Goal: Task Accomplishment & Management: Use online tool/utility

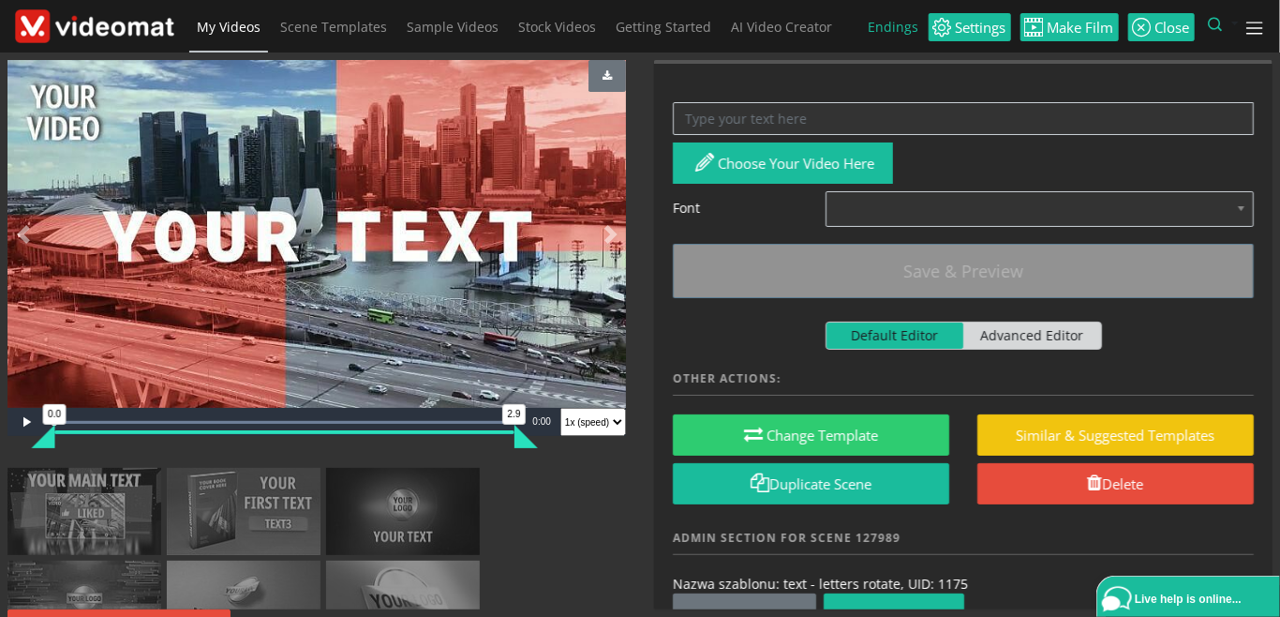
scroll to position [216, 0]
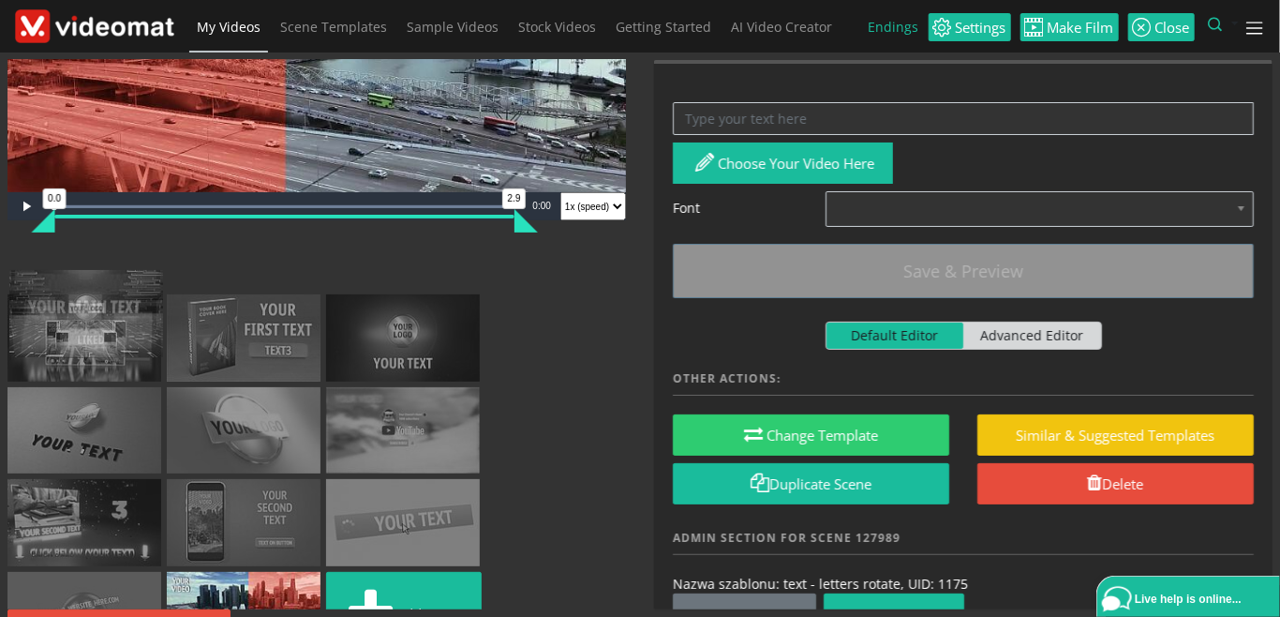
drag, startPoint x: 118, startPoint y: 413, endPoint x: 121, endPoint y: 325, distance: 88.2
click at [121, 325] on ul "Add scene" at bounding box center [316, 457] width 619 height 411
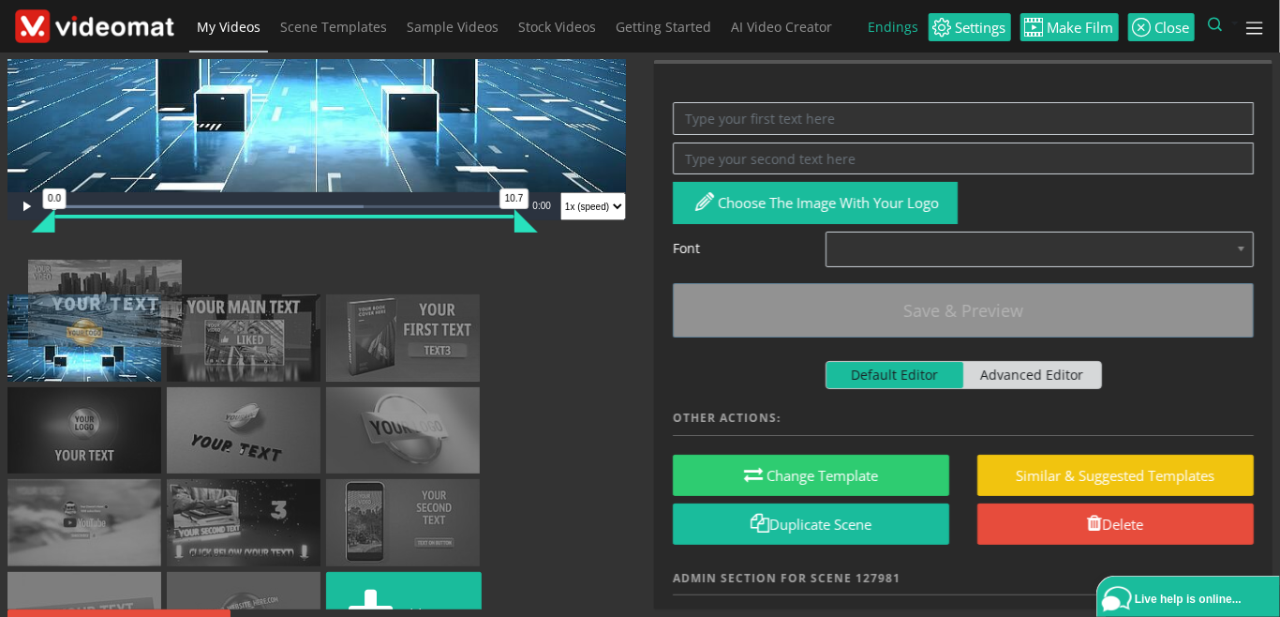
drag, startPoint x: 366, startPoint y: 550, endPoint x: 67, endPoint y: 280, distance: 402.2
click at [67, 280] on ul "Add scene" at bounding box center [316, 457] width 619 height 411
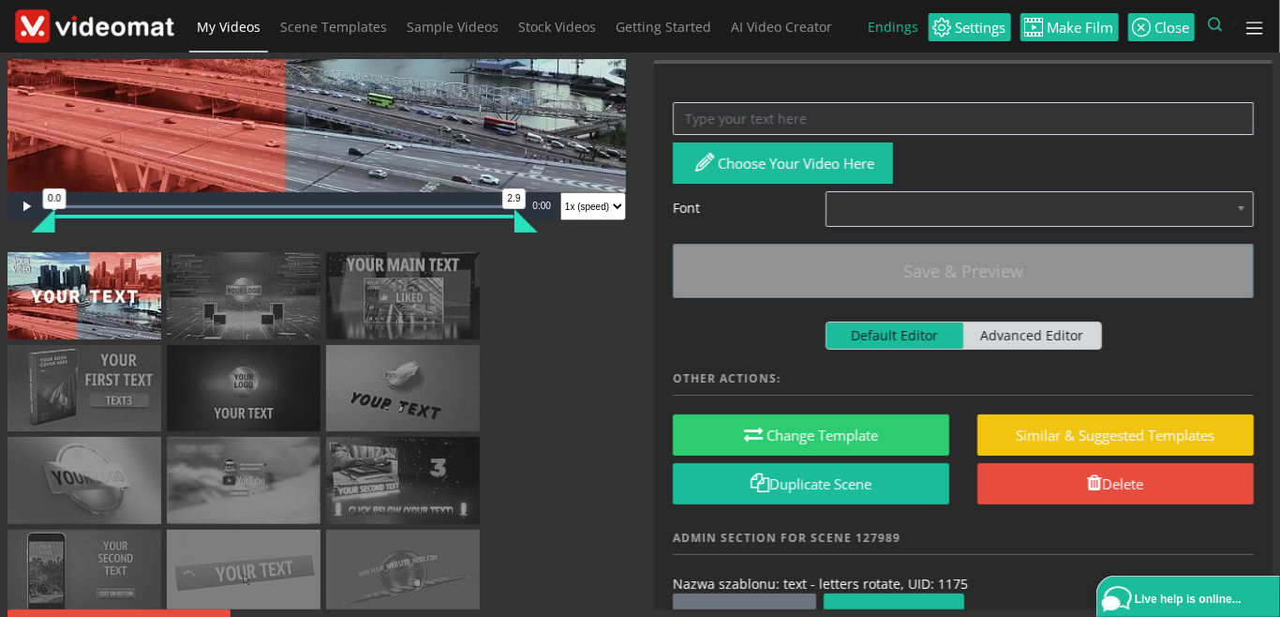
scroll to position [0, 0]
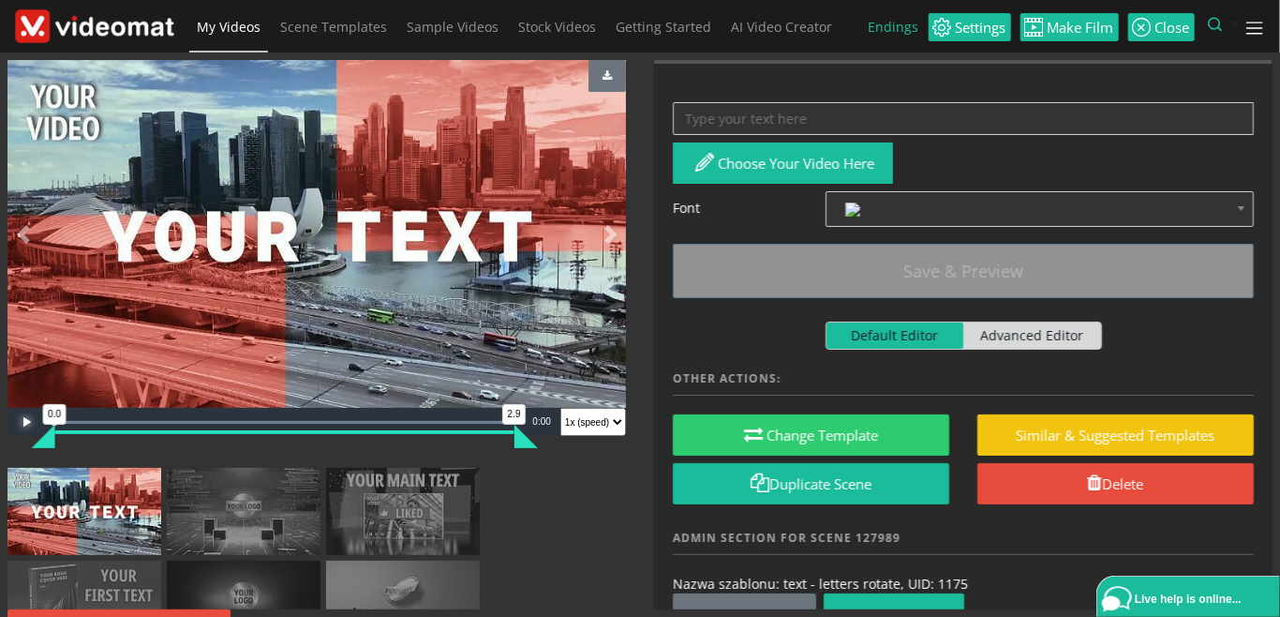
click at [32, 422] on span "Video Player" at bounding box center [25, 422] width 37 height 0
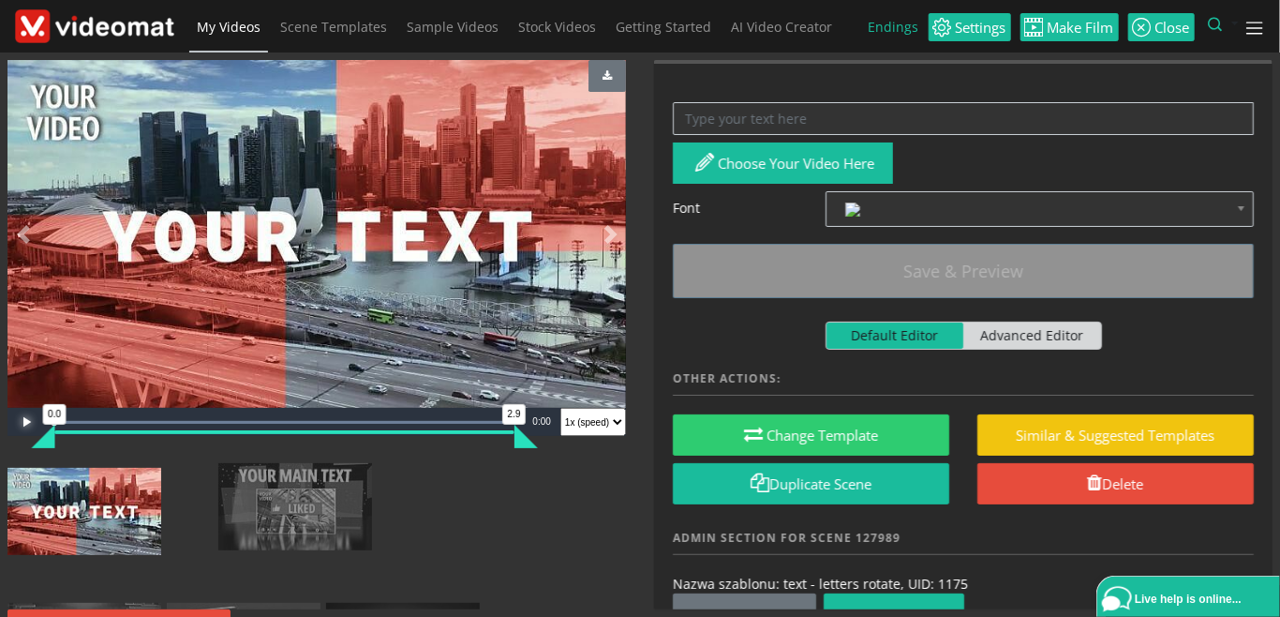
drag, startPoint x: 377, startPoint y: 512, endPoint x: 239, endPoint y: 507, distance: 137.9
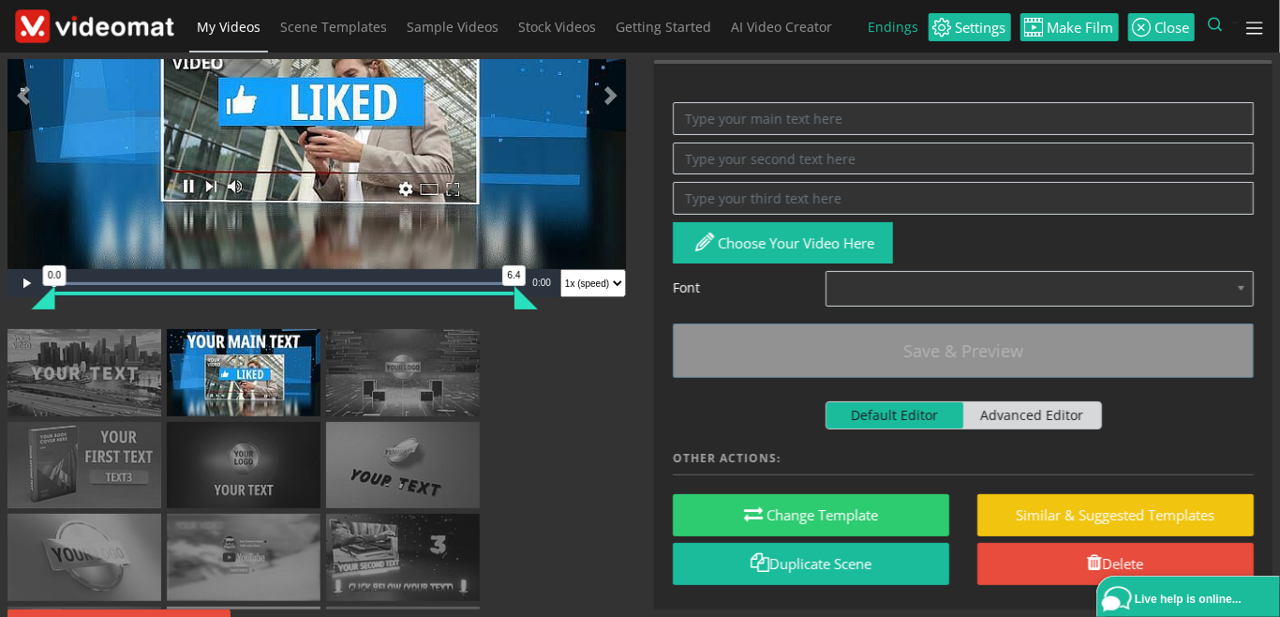
scroll to position [216, 0]
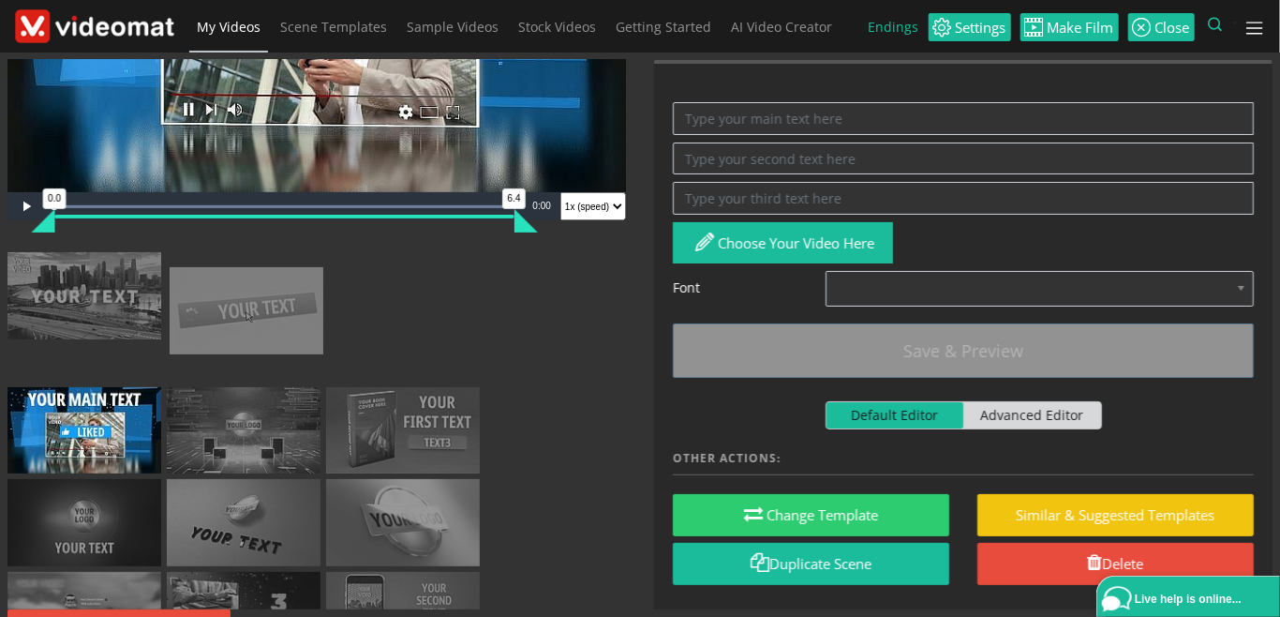
drag, startPoint x: 247, startPoint y: 575, endPoint x: 249, endPoint y: 311, distance: 263.4
click at [249, 311] on ul "Add scene" at bounding box center [316, 504] width 619 height 504
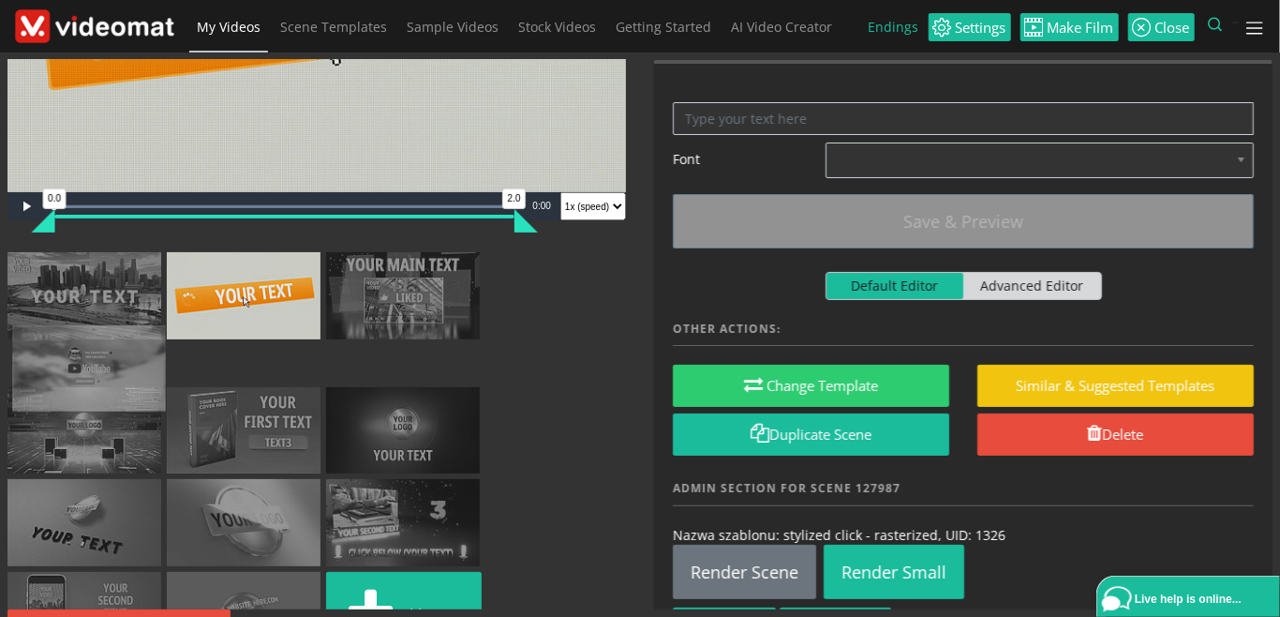
drag, startPoint x: 381, startPoint y: 475, endPoint x: 67, endPoint y: 363, distance: 333.6
click at [67, 363] on ul "Add scene" at bounding box center [316, 457] width 619 height 411
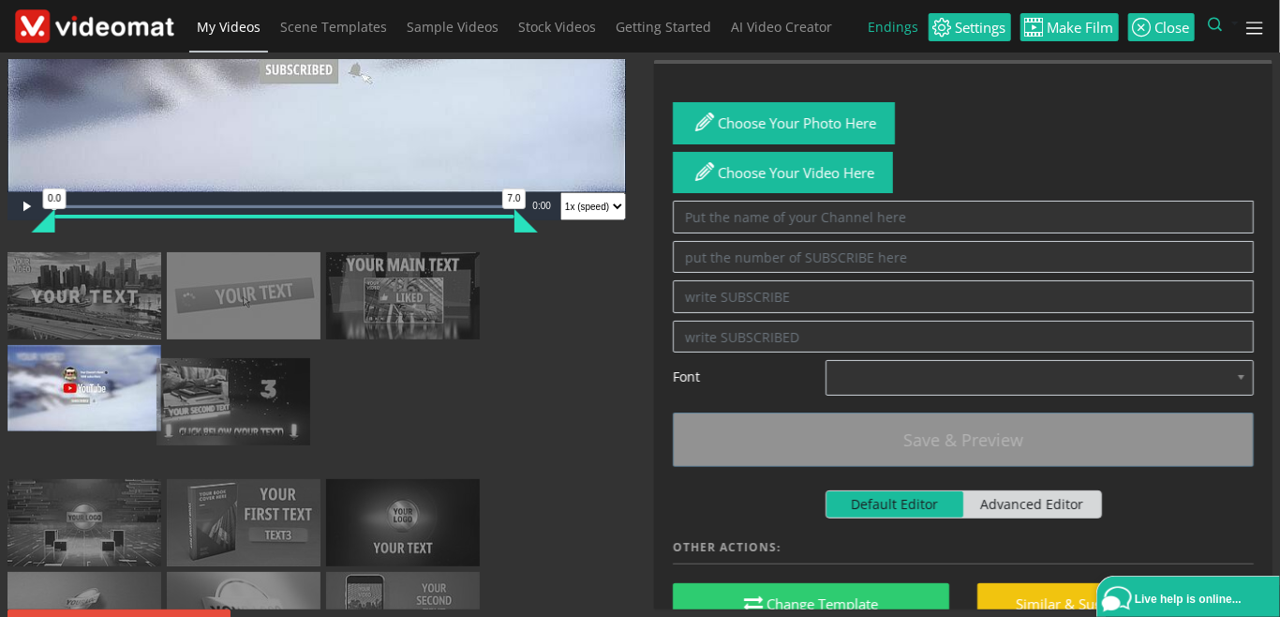
drag, startPoint x: 126, startPoint y: 567, endPoint x: 275, endPoint y: 396, distance: 227.2
click at [275, 396] on ul "Add scene" at bounding box center [316, 504] width 619 height 504
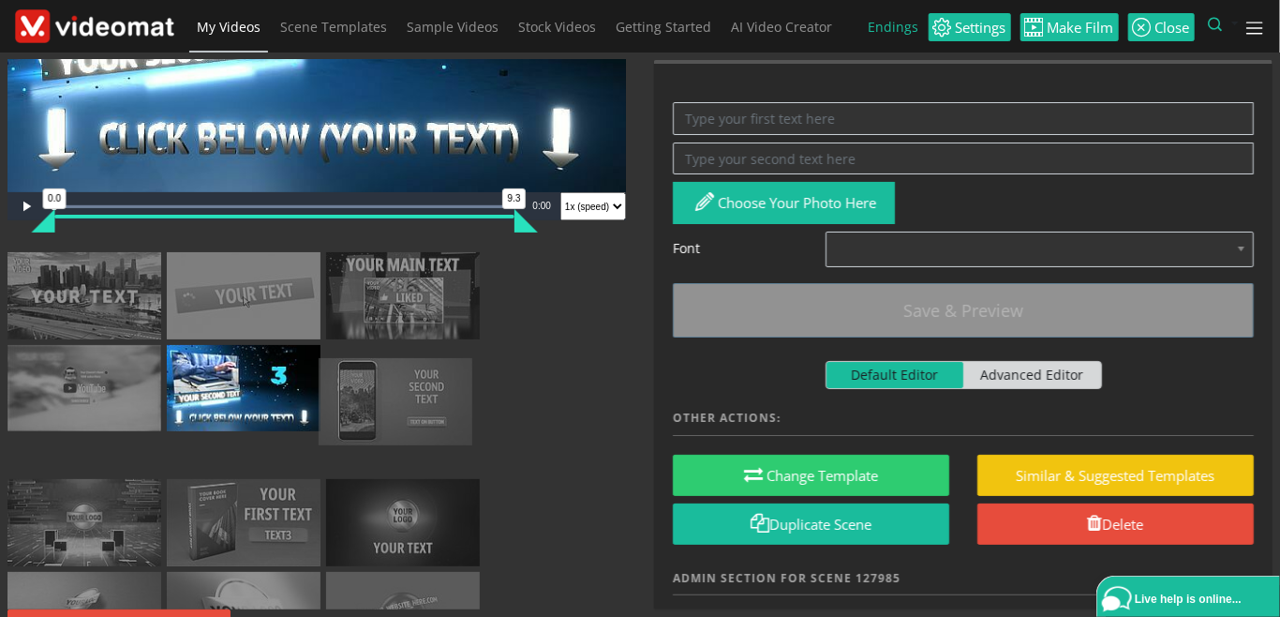
drag, startPoint x: 246, startPoint y: 560, endPoint x: 397, endPoint y: 388, distance: 229.1
click at [397, 388] on ul "Add scene" at bounding box center [316, 503] width 619 height 503
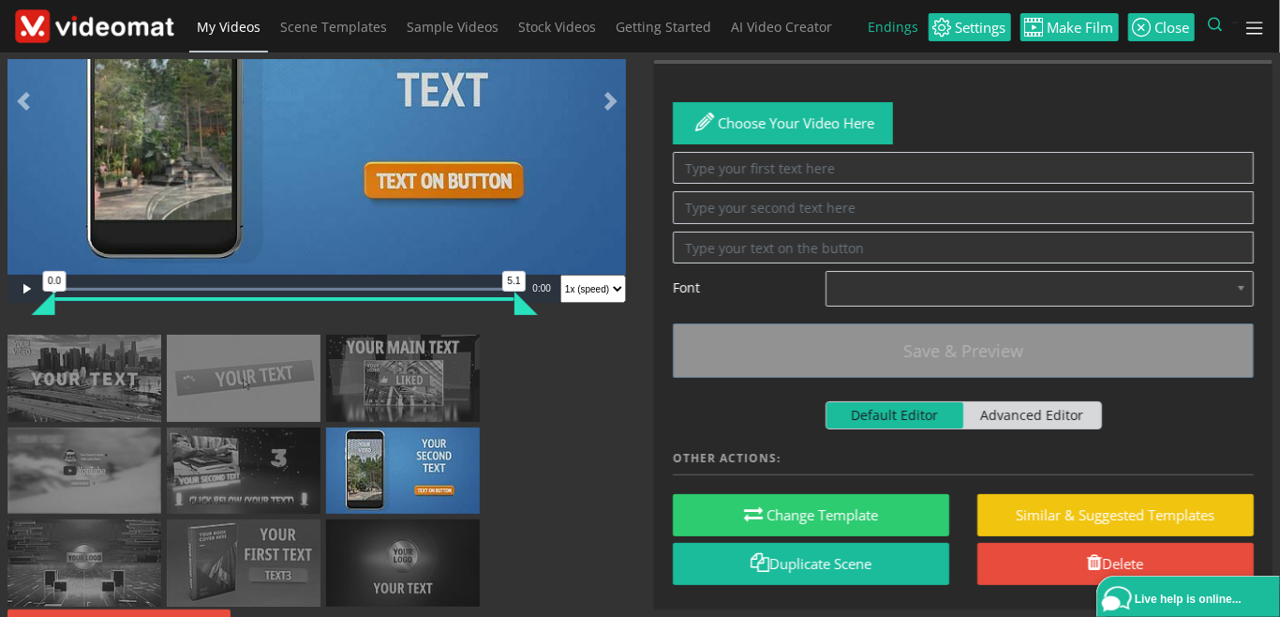
scroll to position [0, 0]
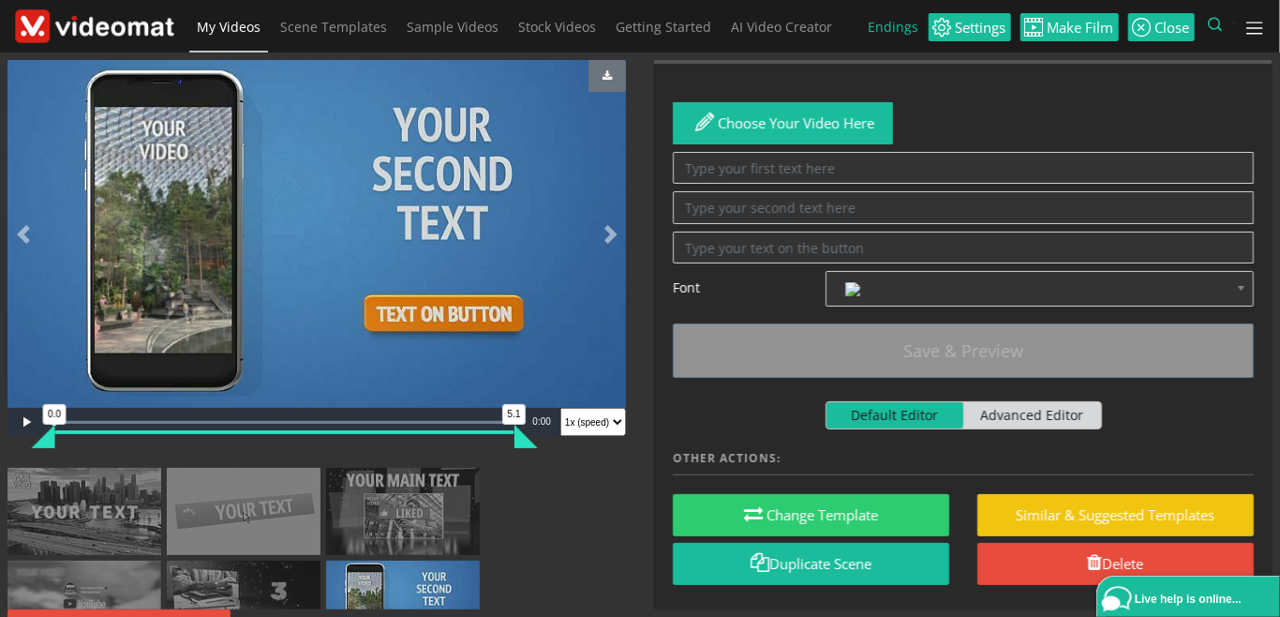
click at [131, 524] on img at bounding box center [84, 511] width 154 height 87
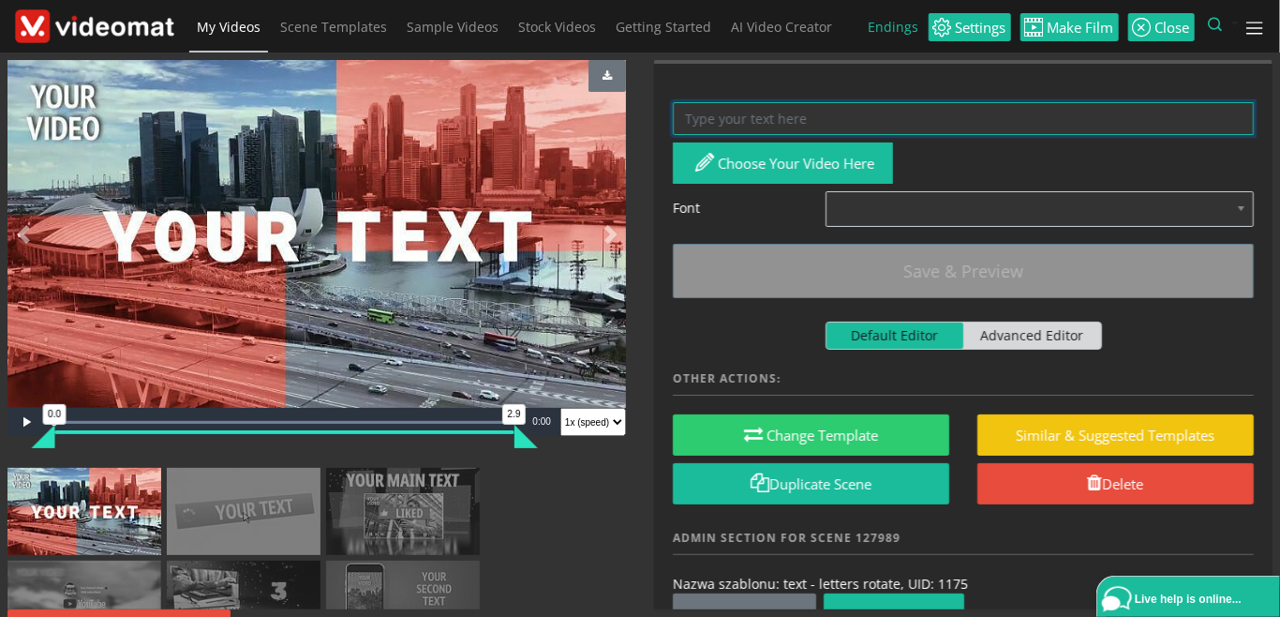
click at [752, 127] on textarea at bounding box center [963, 118] width 581 height 33
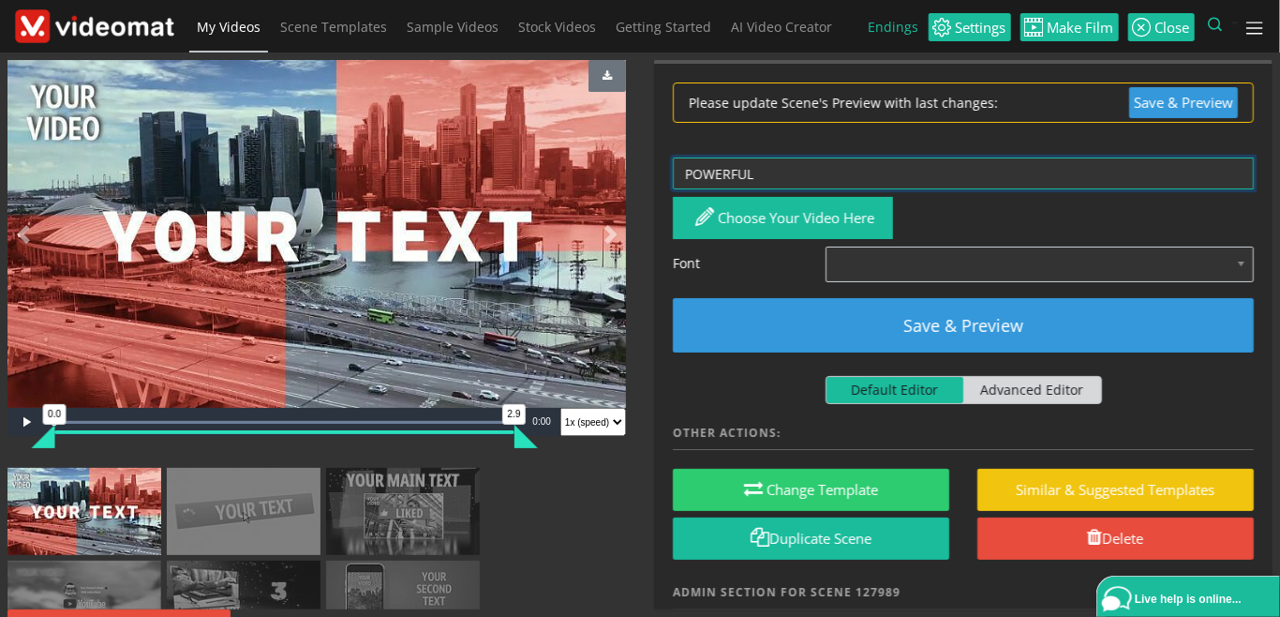
type textarea "POWERFUL E"
click at [221, 529] on img at bounding box center [244, 511] width 154 height 87
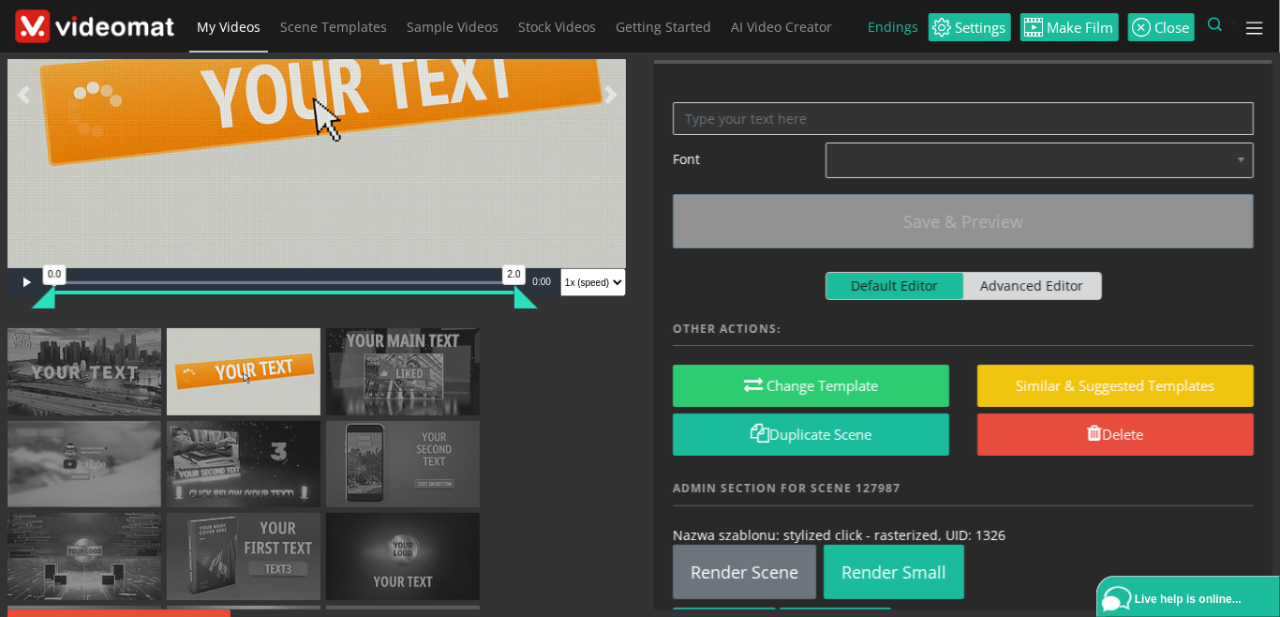
scroll to position [216, 0]
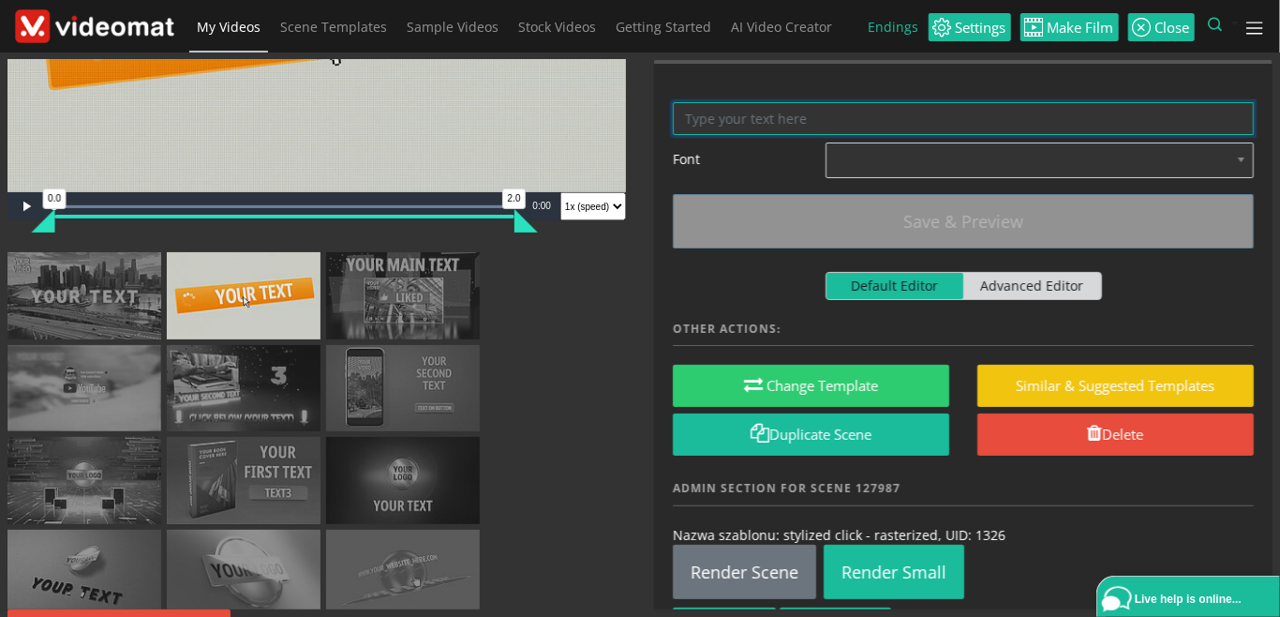
click at [769, 118] on textarea at bounding box center [963, 118] width 581 height 33
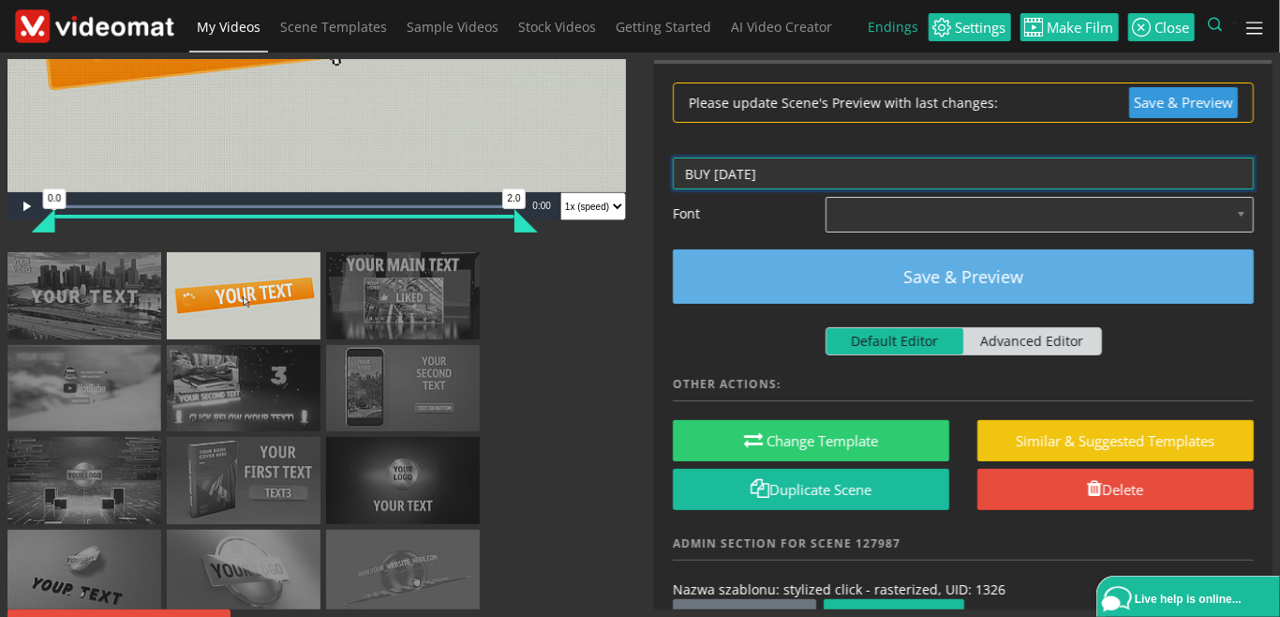
type textarea "BUY TODAY"
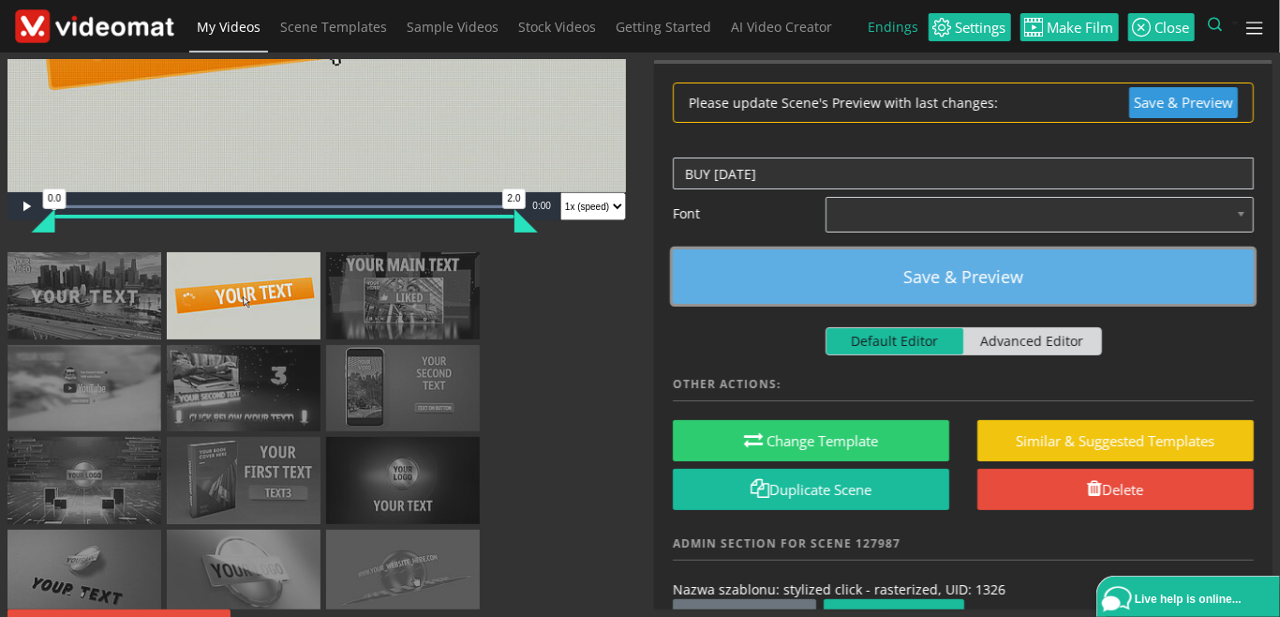
click at [1009, 279] on button "Save & Preview" at bounding box center [963, 276] width 581 height 54
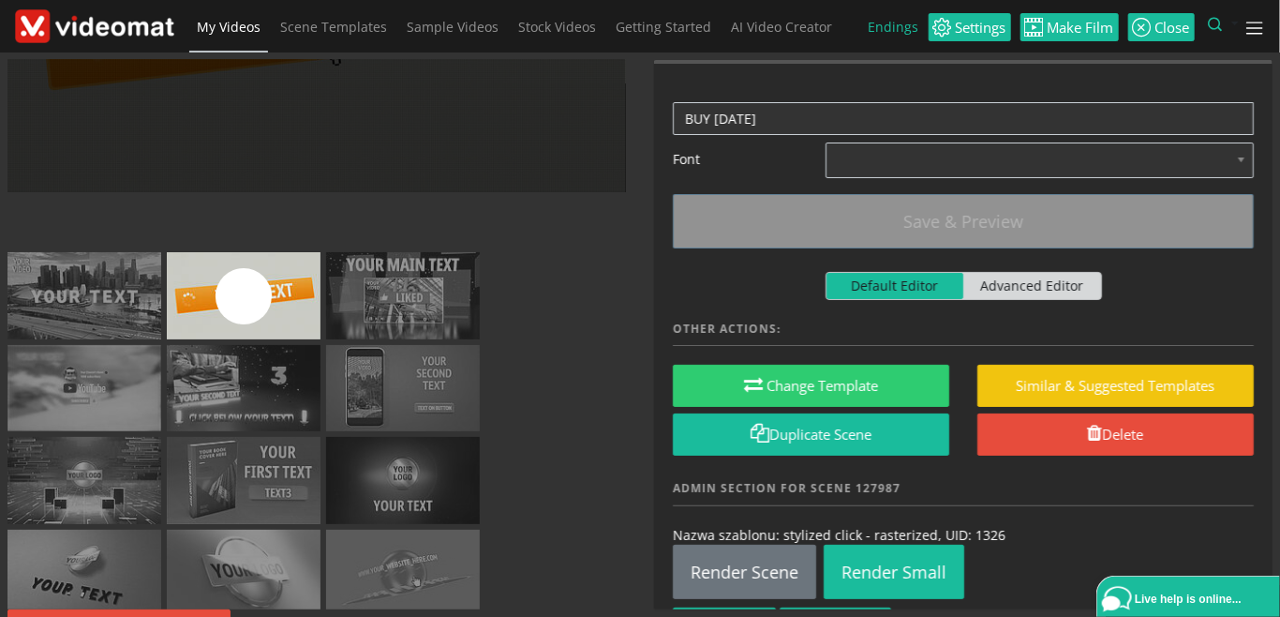
click at [108, 300] on img at bounding box center [84, 295] width 154 height 87
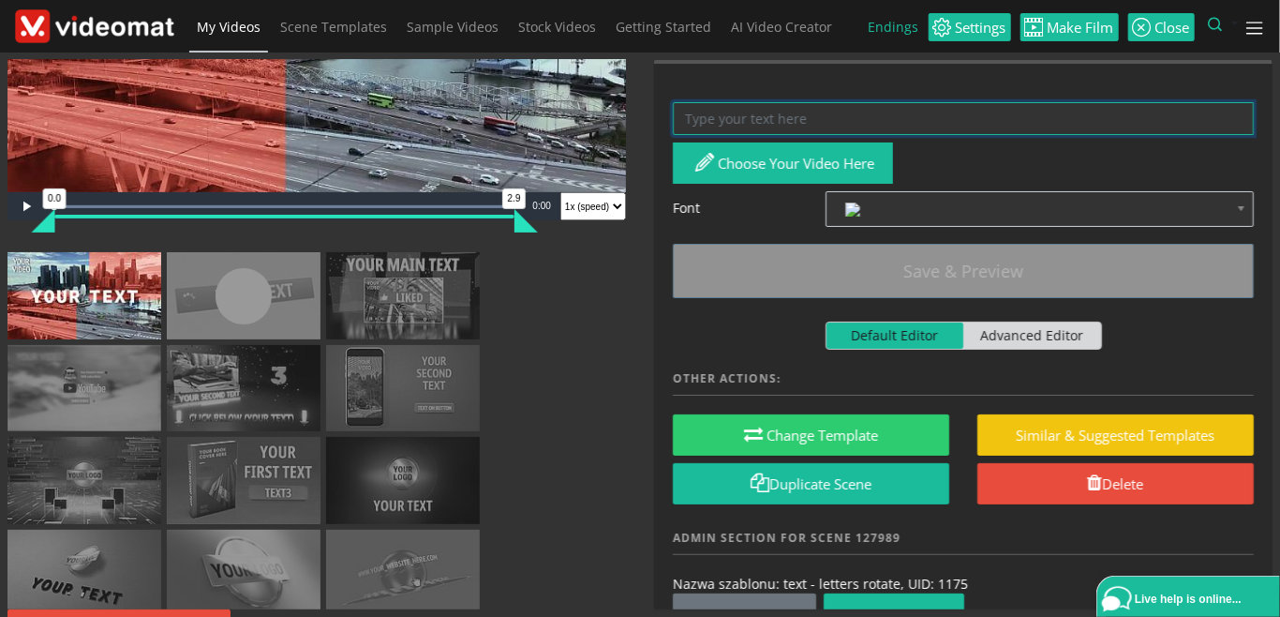
click at [740, 114] on textarea at bounding box center [963, 118] width 581 height 33
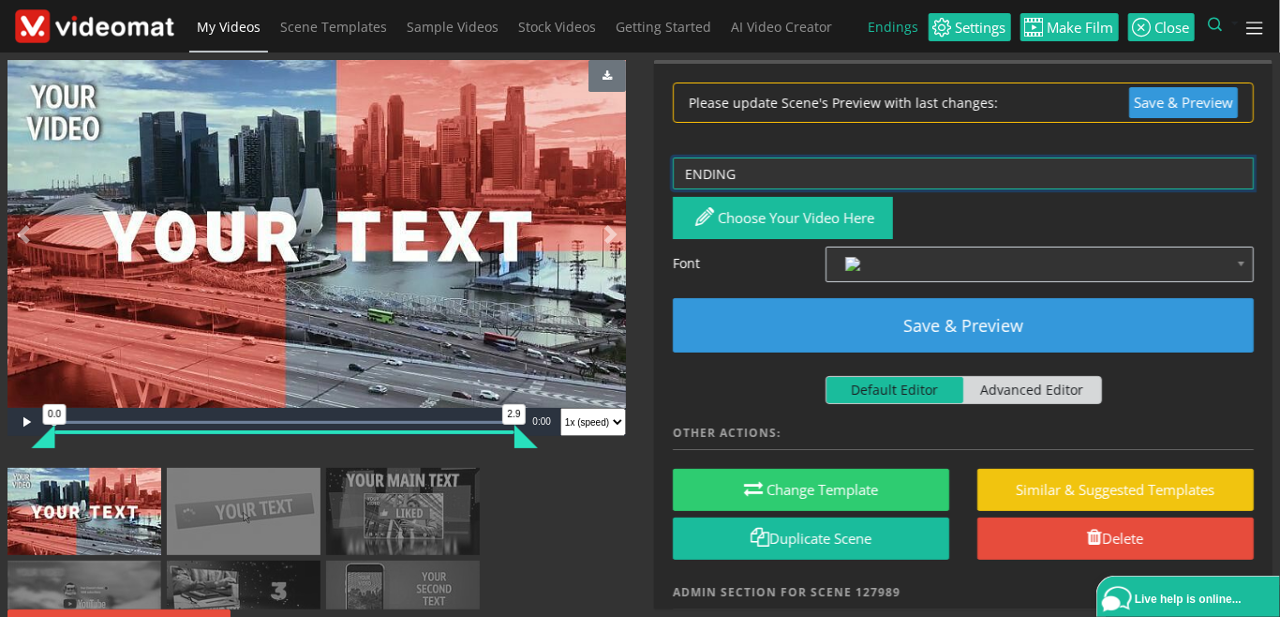
type textarea "ENDINGS"
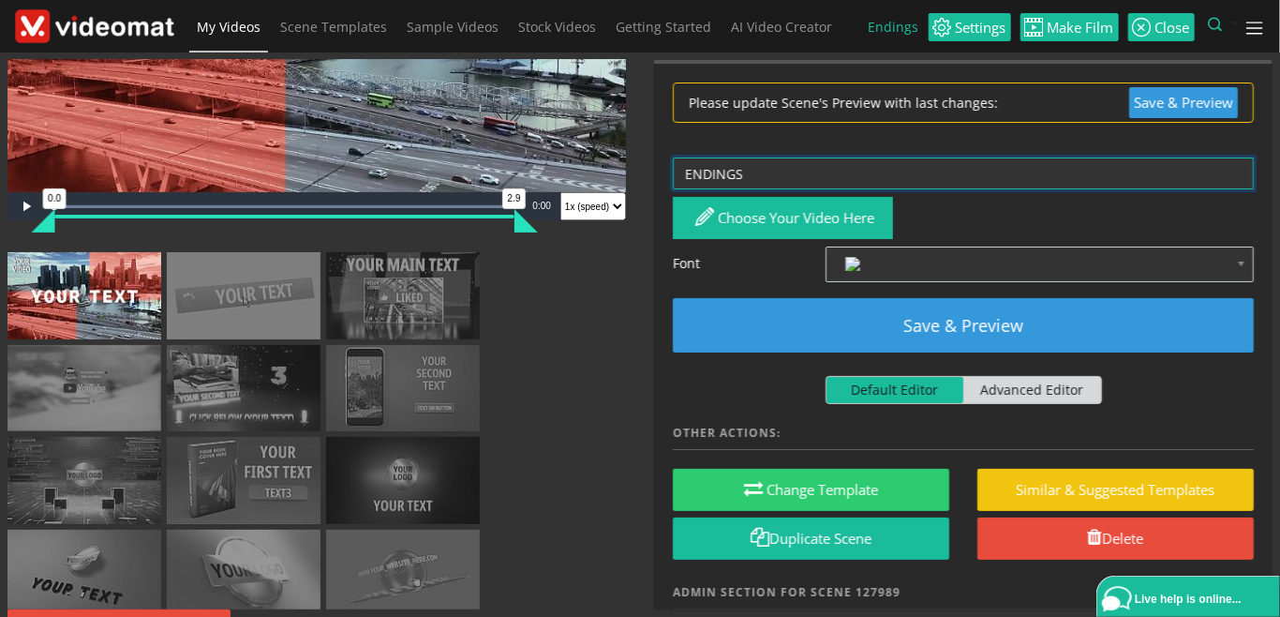
scroll to position [320, 0]
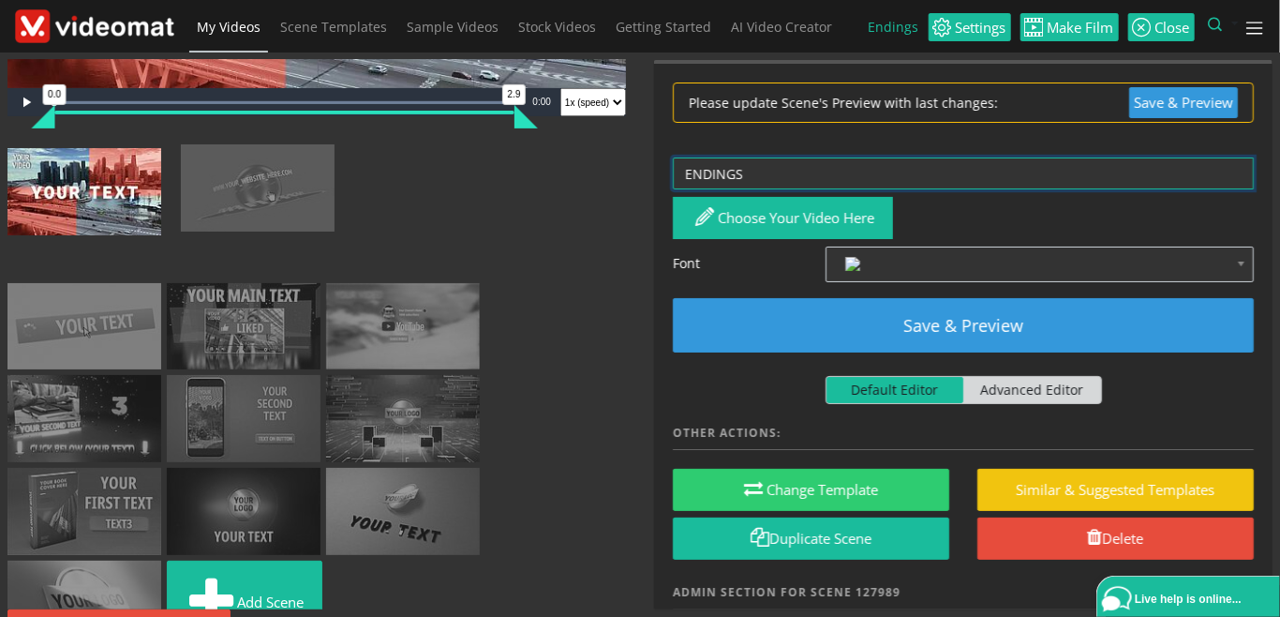
drag, startPoint x: 403, startPoint y: 467, endPoint x: 258, endPoint y: 186, distance: 316.5
click at [258, 186] on ul "Add scene" at bounding box center [316, 400] width 619 height 504
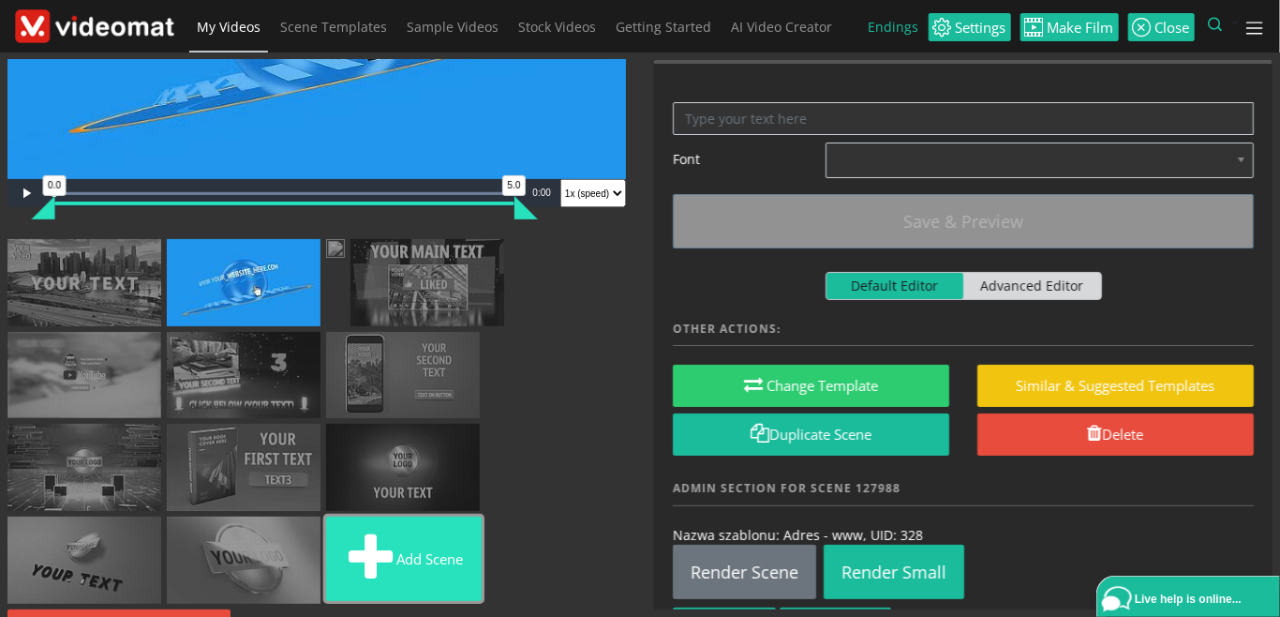
click at [326, 579] on button "Add scene" at bounding box center [404, 558] width 156 height 84
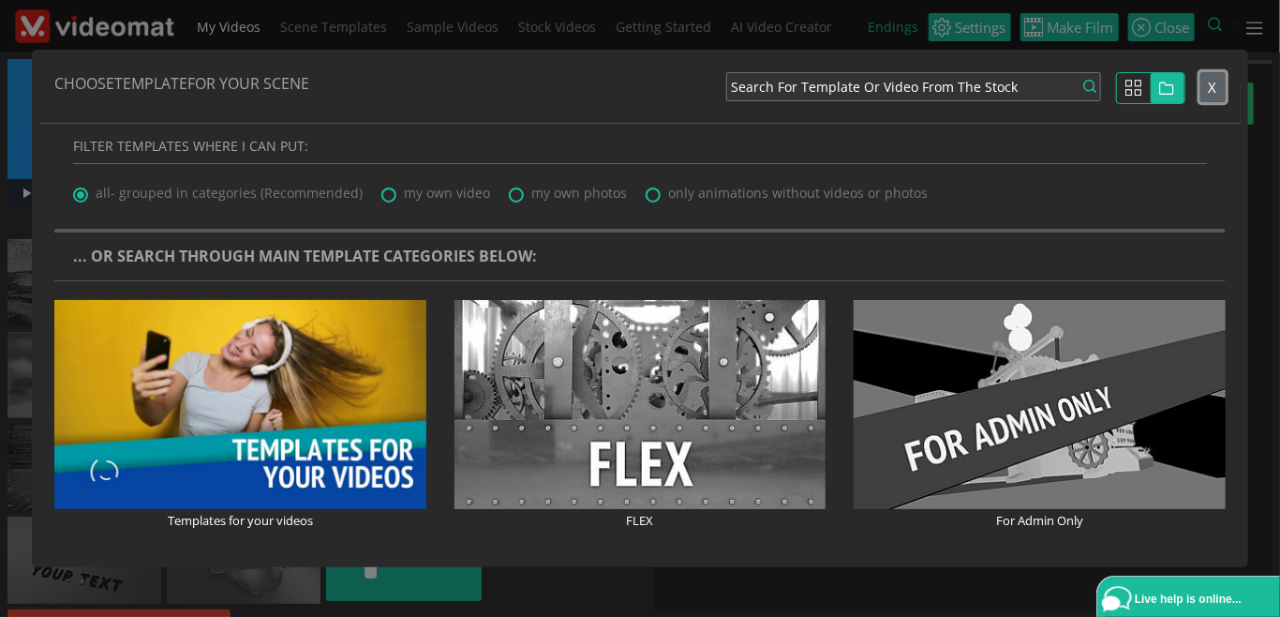
click at [1220, 85] on button "X" at bounding box center [1213, 87] width 25 height 31
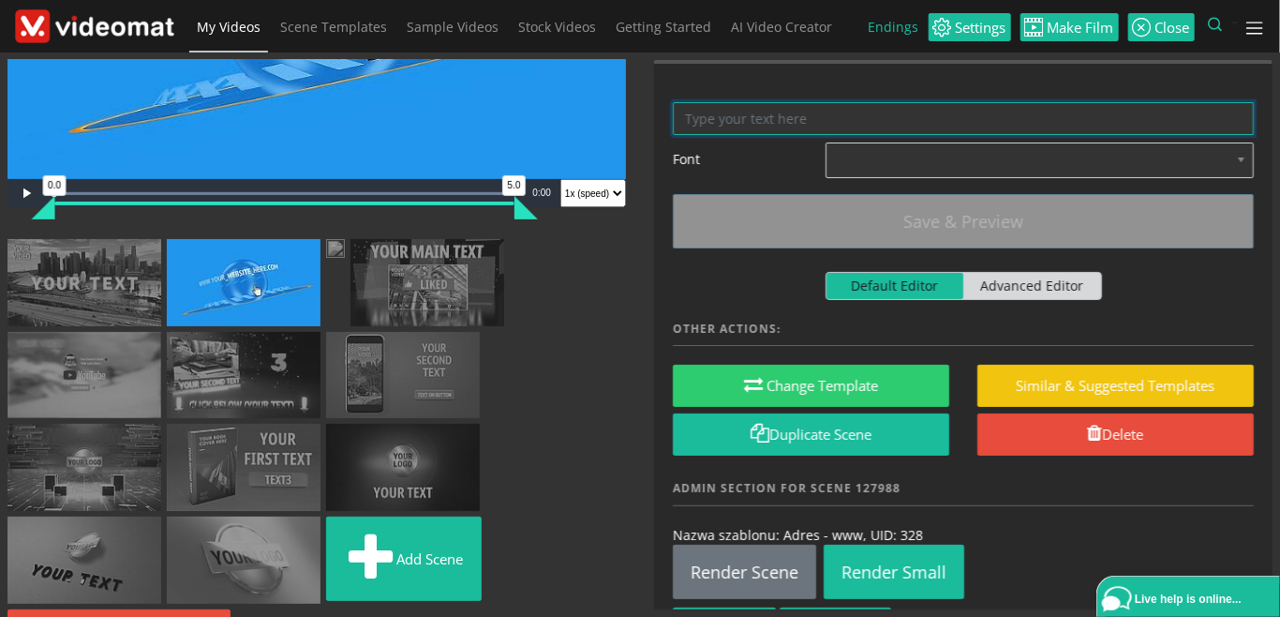
click at [737, 122] on textarea at bounding box center [963, 118] width 581 height 33
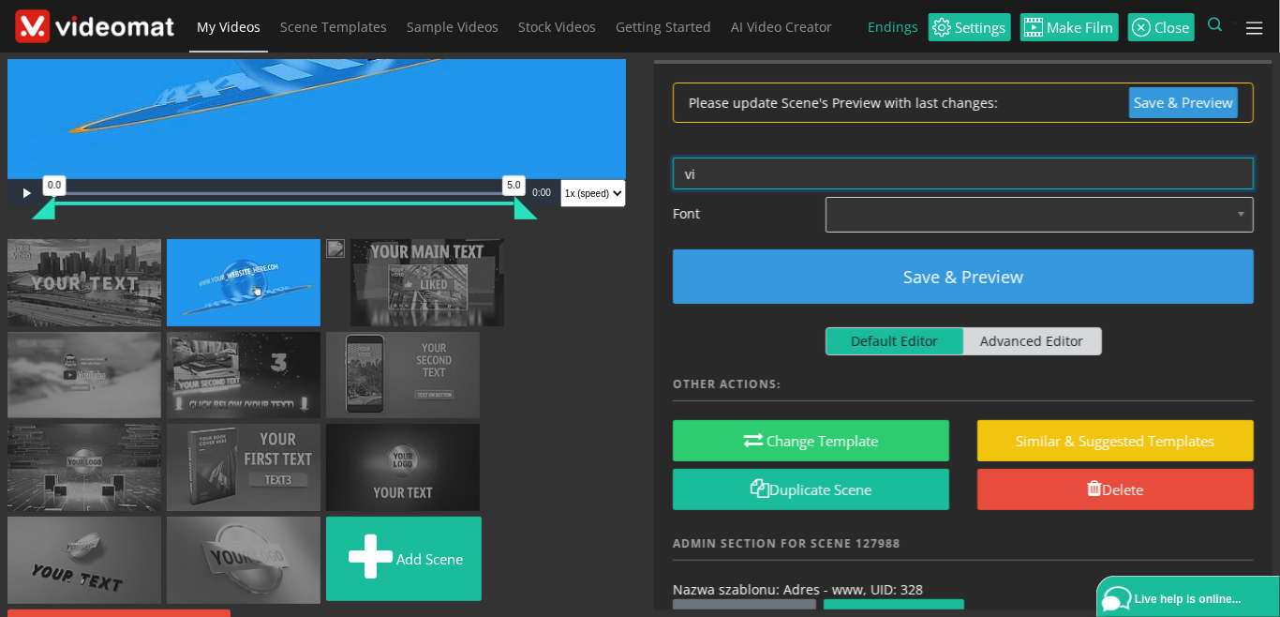
type textarea "v"
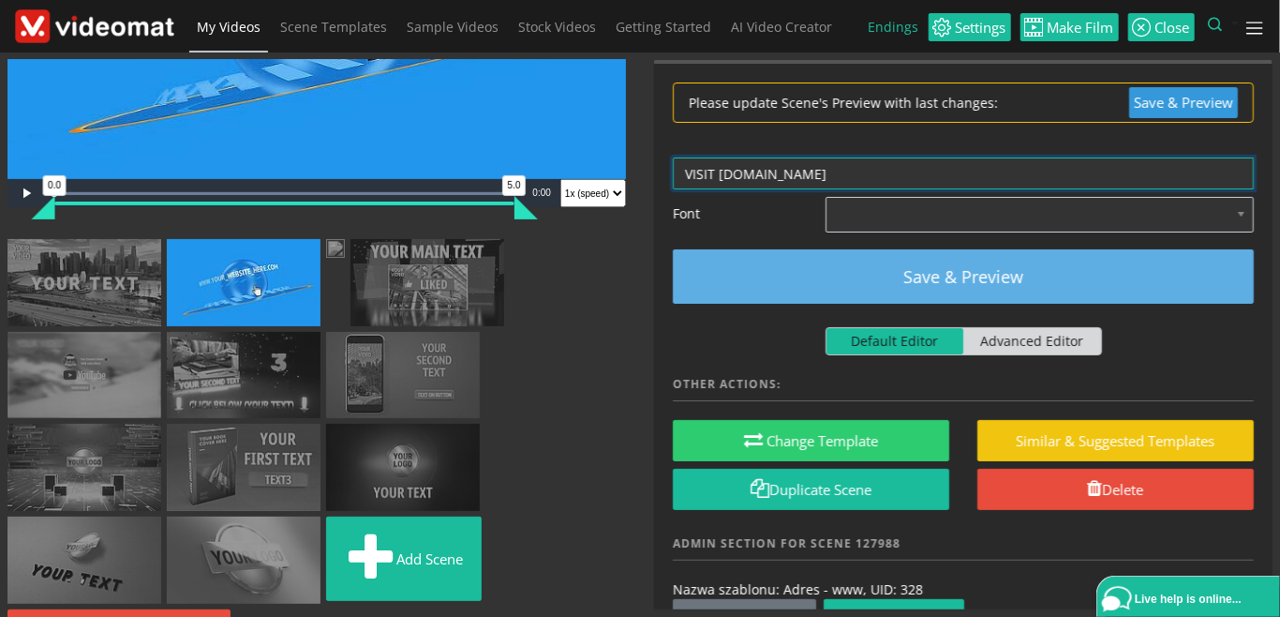
type textarea "VISIT WWW.WEBSITE.COM"
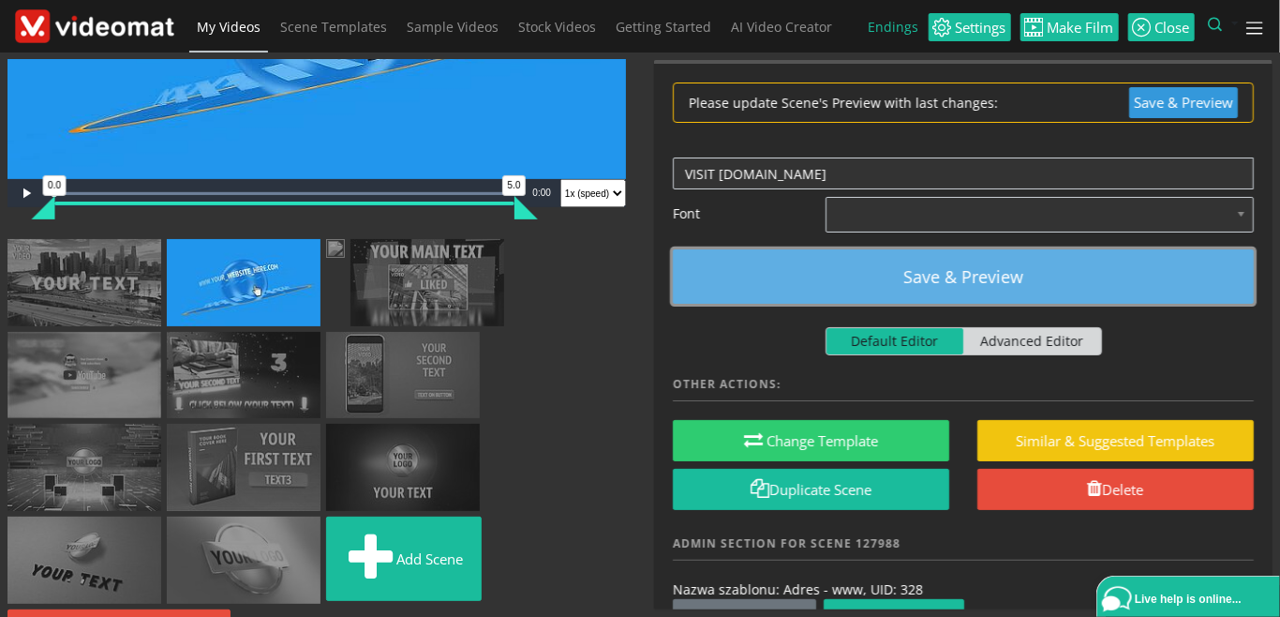
click at [896, 279] on button "Save & Preview" at bounding box center [963, 276] width 581 height 54
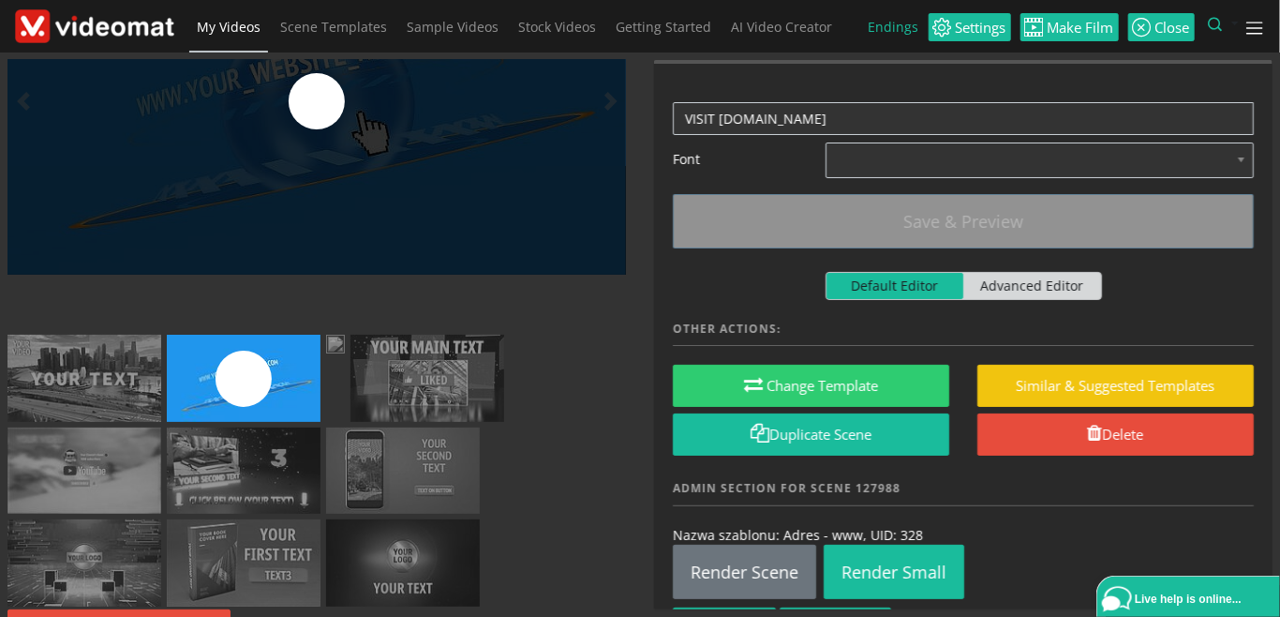
scroll to position [216, 0]
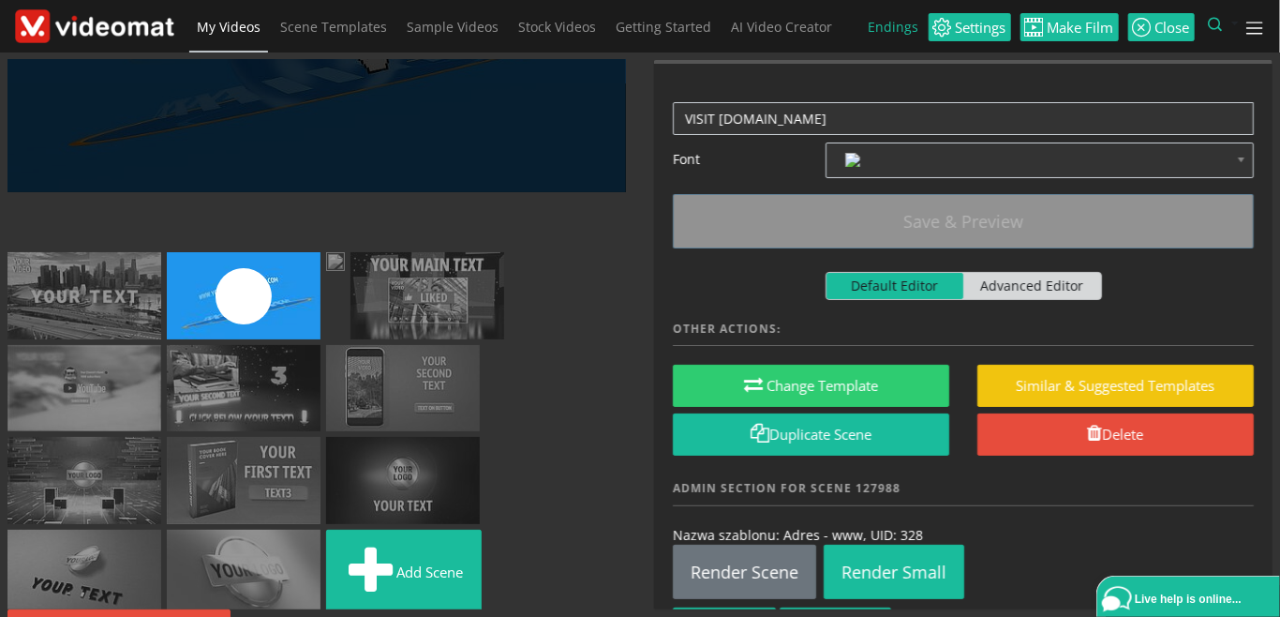
click at [351, 339] on img at bounding box center [428, 295] width 154 height 87
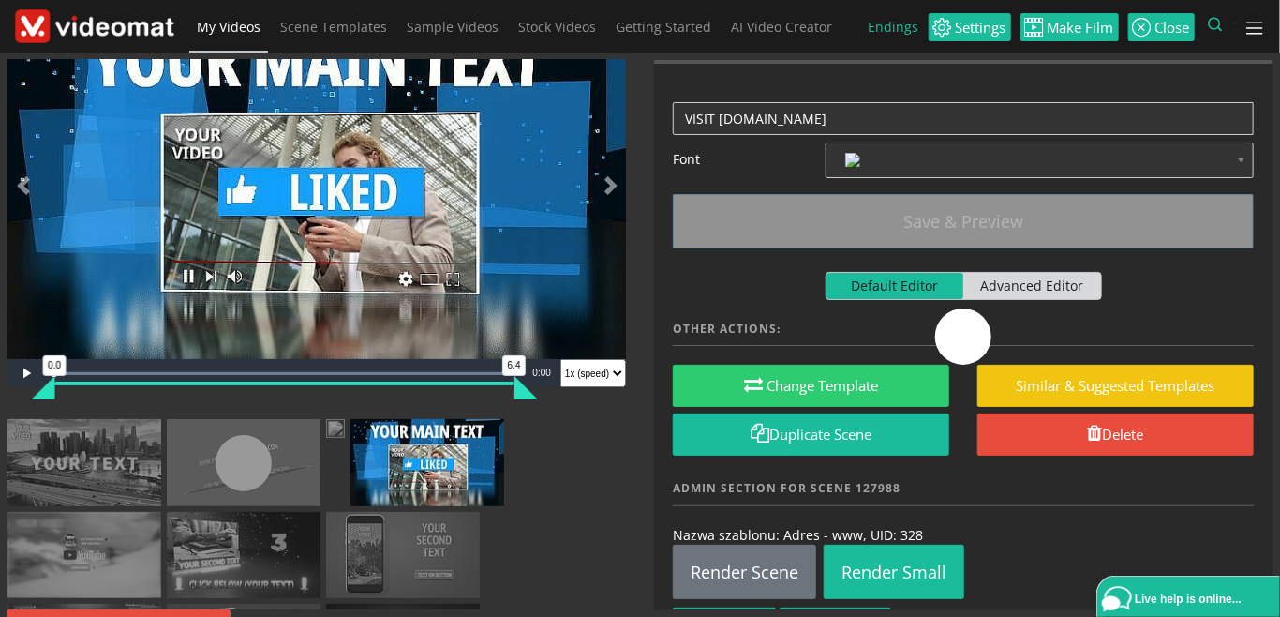
scroll to position [0, 0]
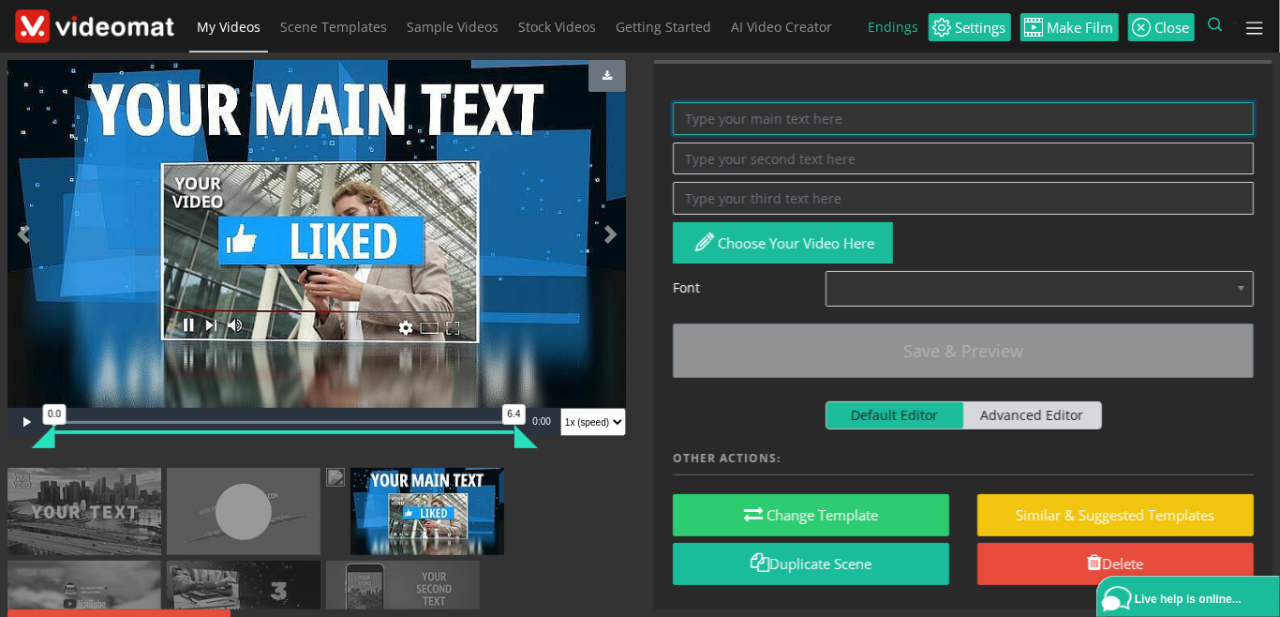
click at [744, 119] on textarea at bounding box center [963, 118] width 581 height 33
click at [754, 154] on textarea at bounding box center [963, 158] width 581 height 33
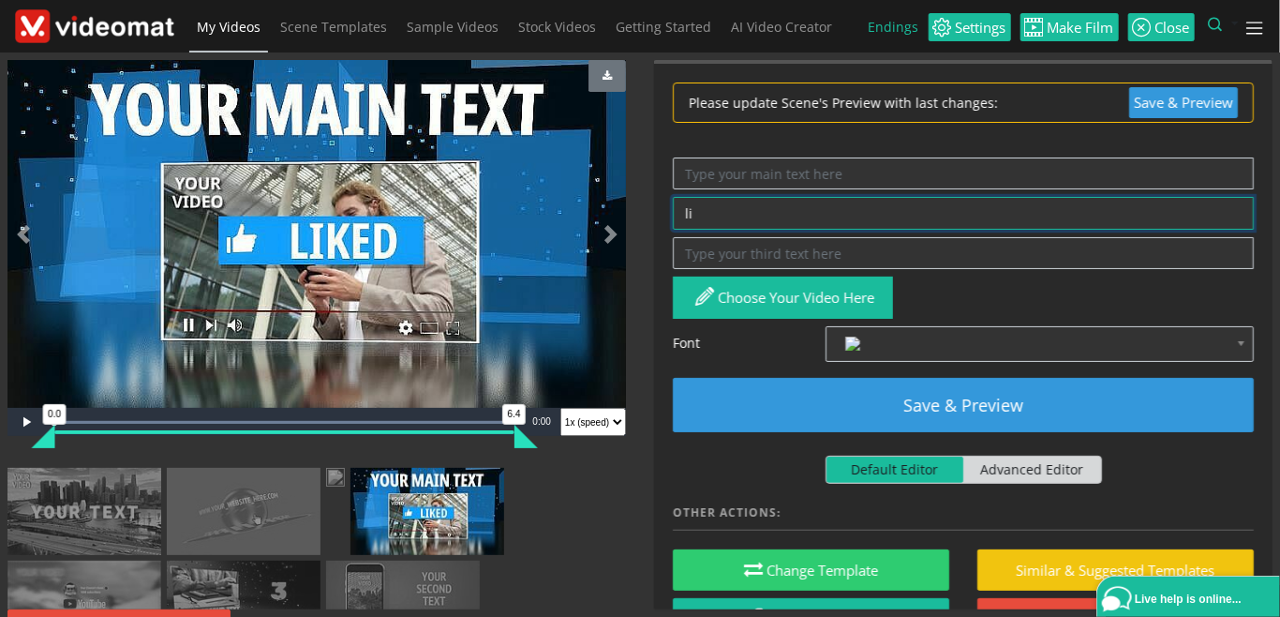
type textarea "l"
type textarea "LIKE"
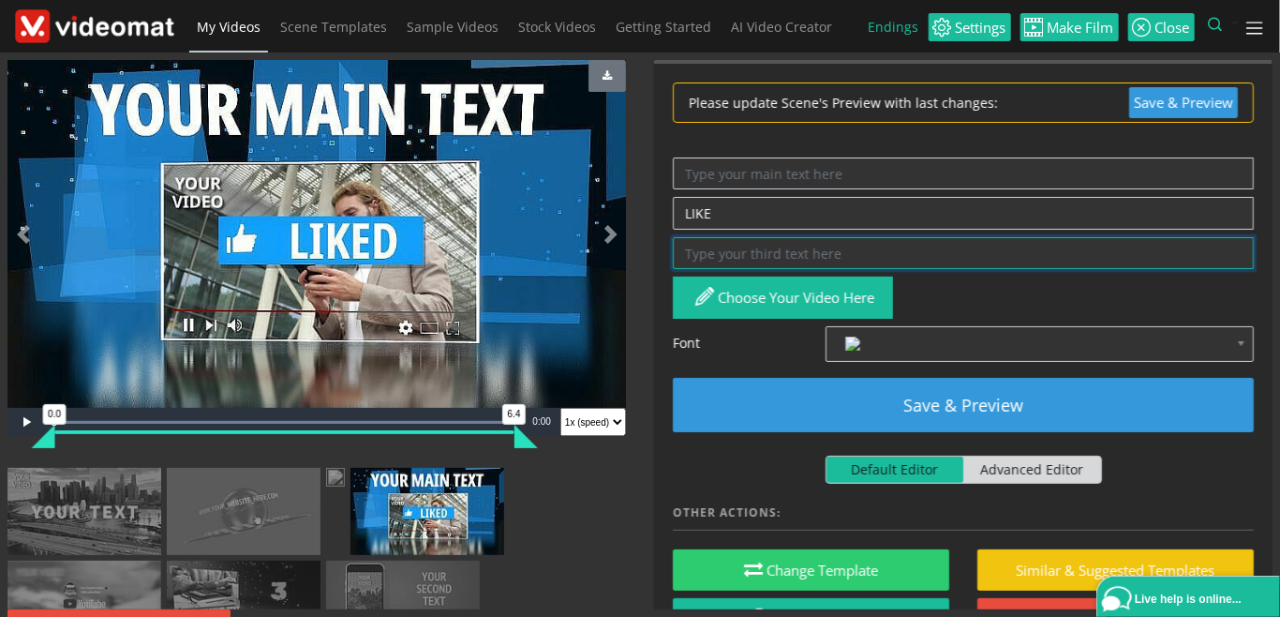
click at [774, 244] on textarea at bounding box center [963, 253] width 581 height 33
type textarea "LIKED"
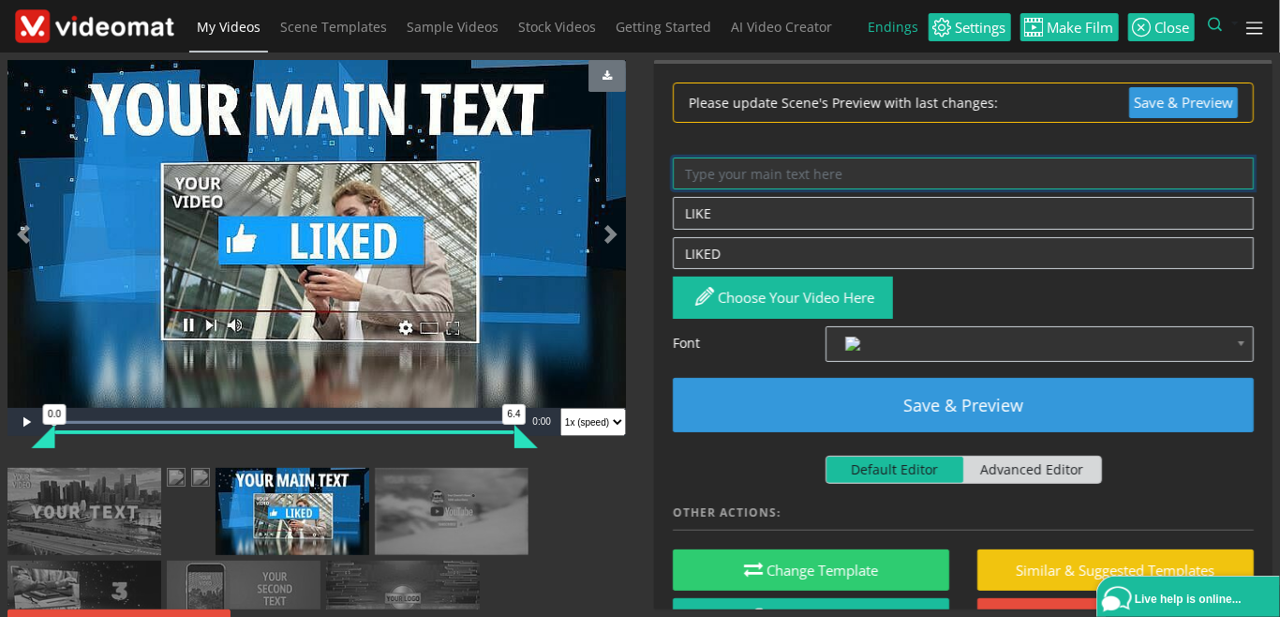
click at [834, 175] on textarea at bounding box center [963, 173] width 581 height 33
type textarea "L"
type textarea "H"
type textarea "R"
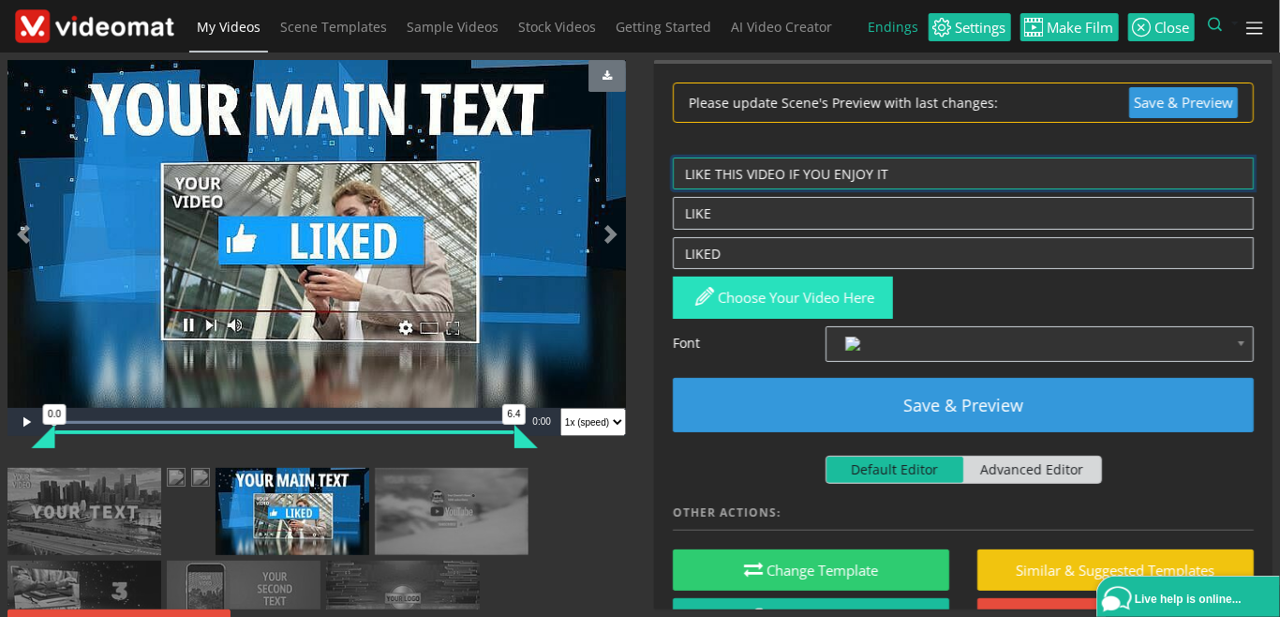
type textarea "LIKE THIS VIDEO IF YOU ENJOY IT"
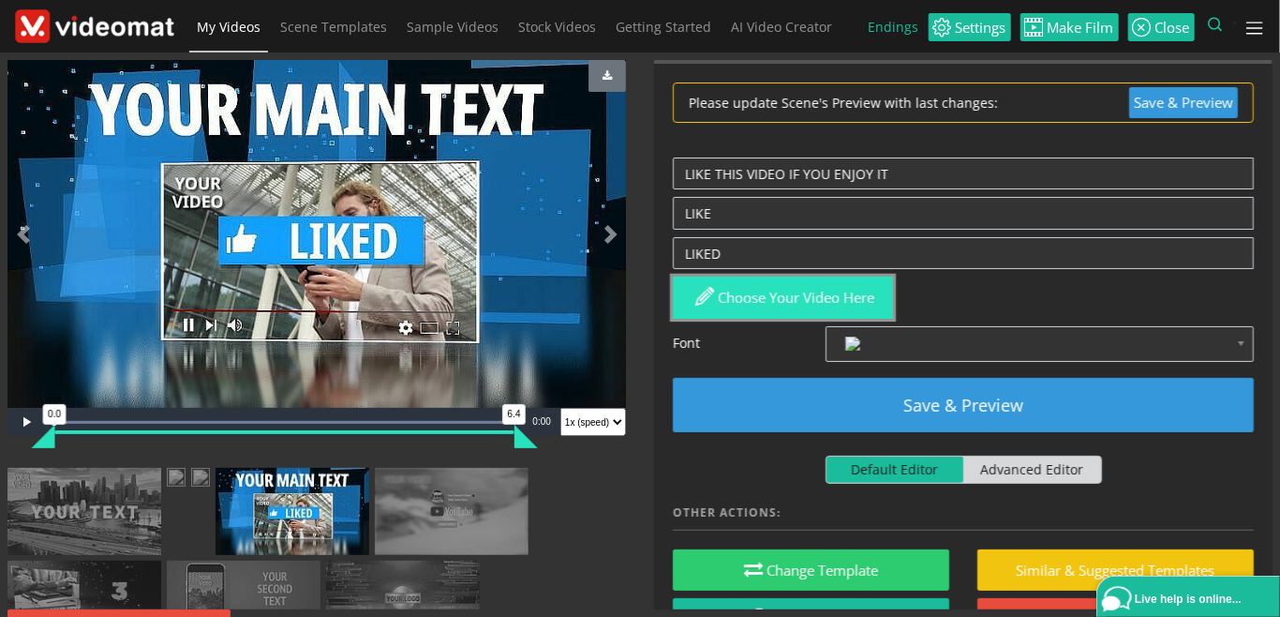
click at [855, 294] on button "Choose your video here" at bounding box center [783, 298] width 220 height 42
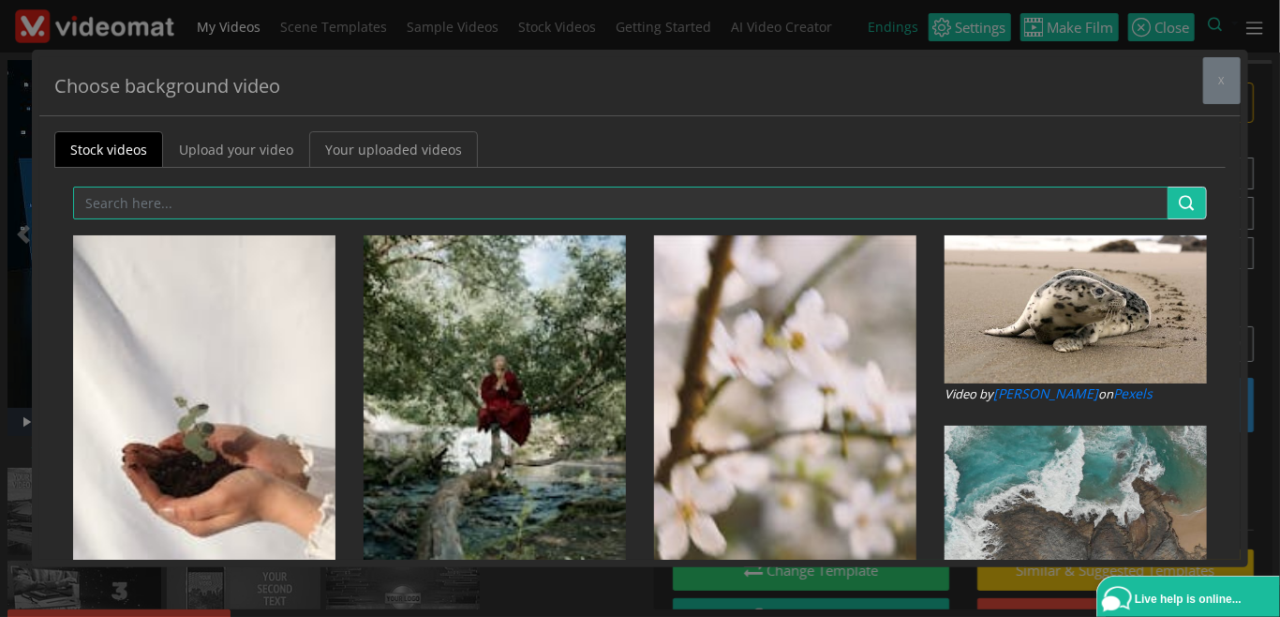
click at [326, 151] on link "Your uploaded videos" at bounding box center [393, 149] width 169 height 37
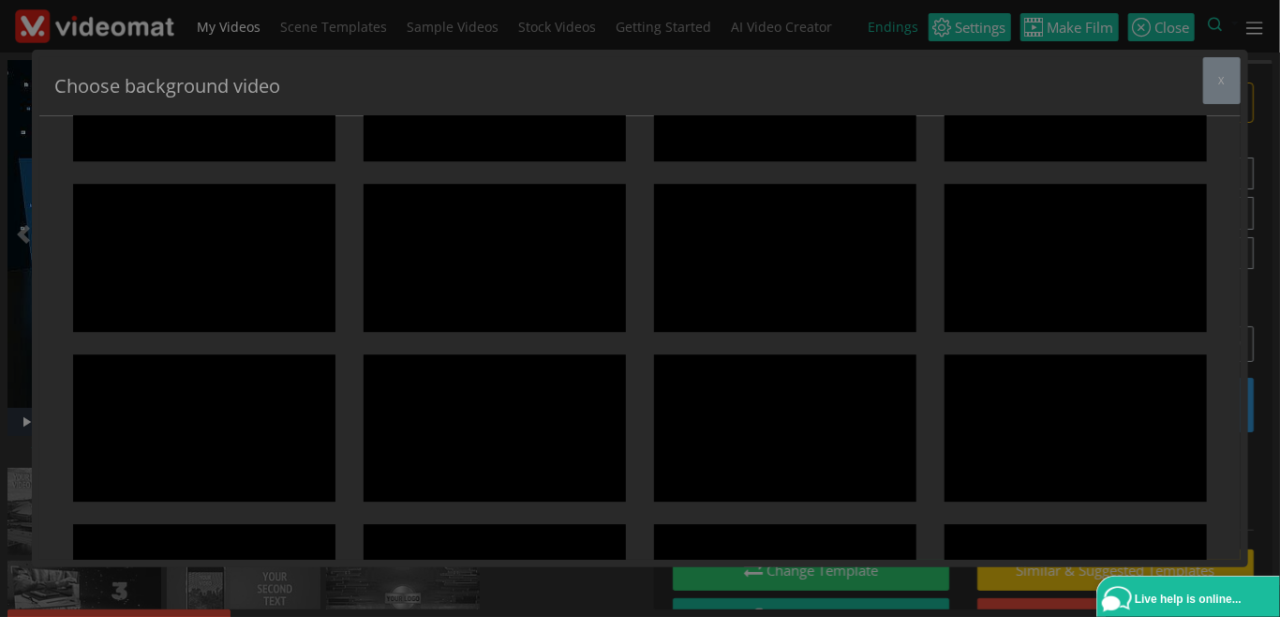
scroll to position [2614, 0]
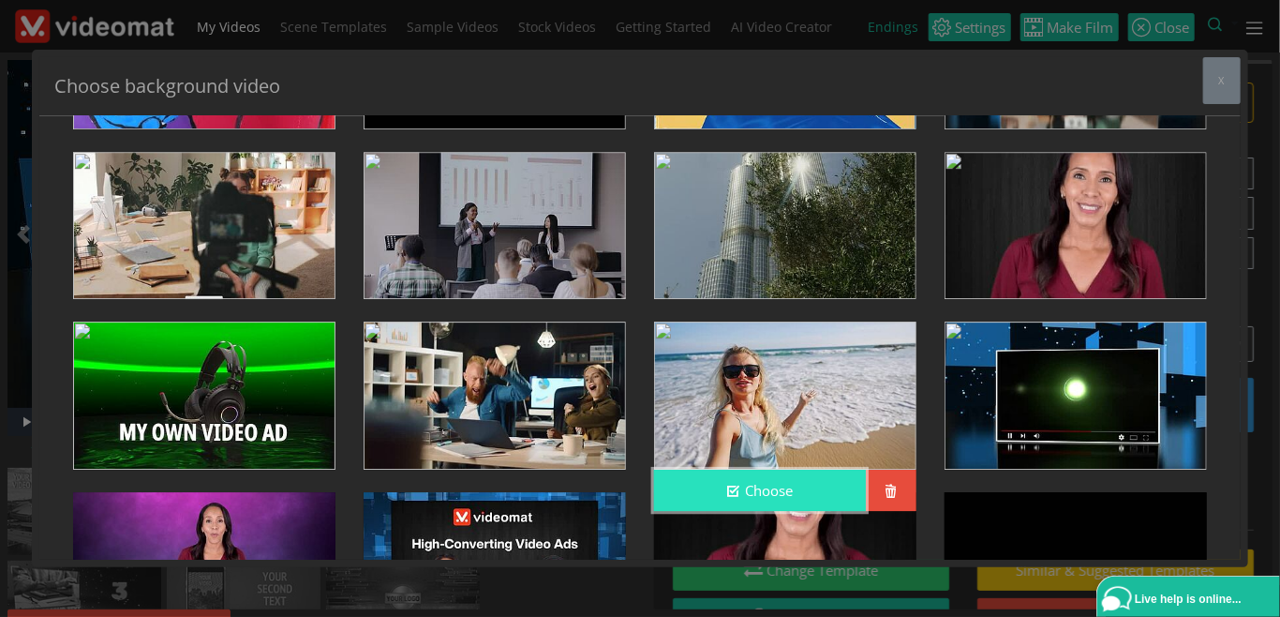
click at [775, 492] on button "Choose" at bounding box center [760, 491] width 212 height 42
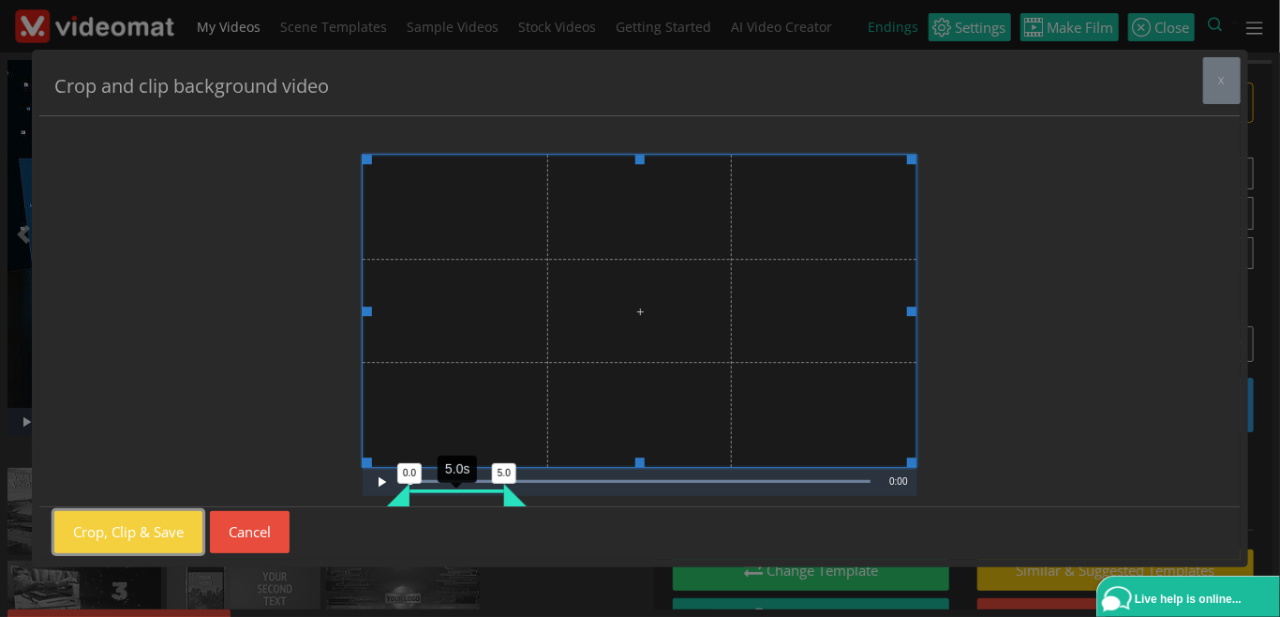
click at [118, 538] on button "Crop, Clip & Save" at bounding box center [128, 532] width 148 height 42
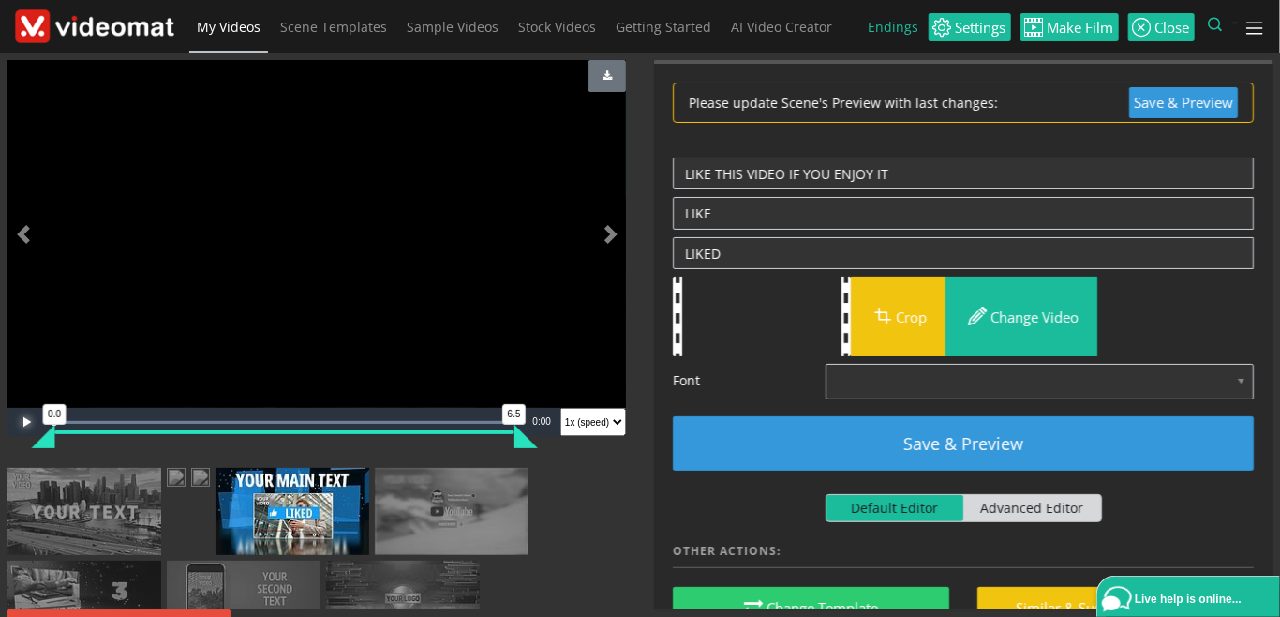
click at [13, 422] on span "Video Player" at bounding box center [25, 422] width 37 height 0
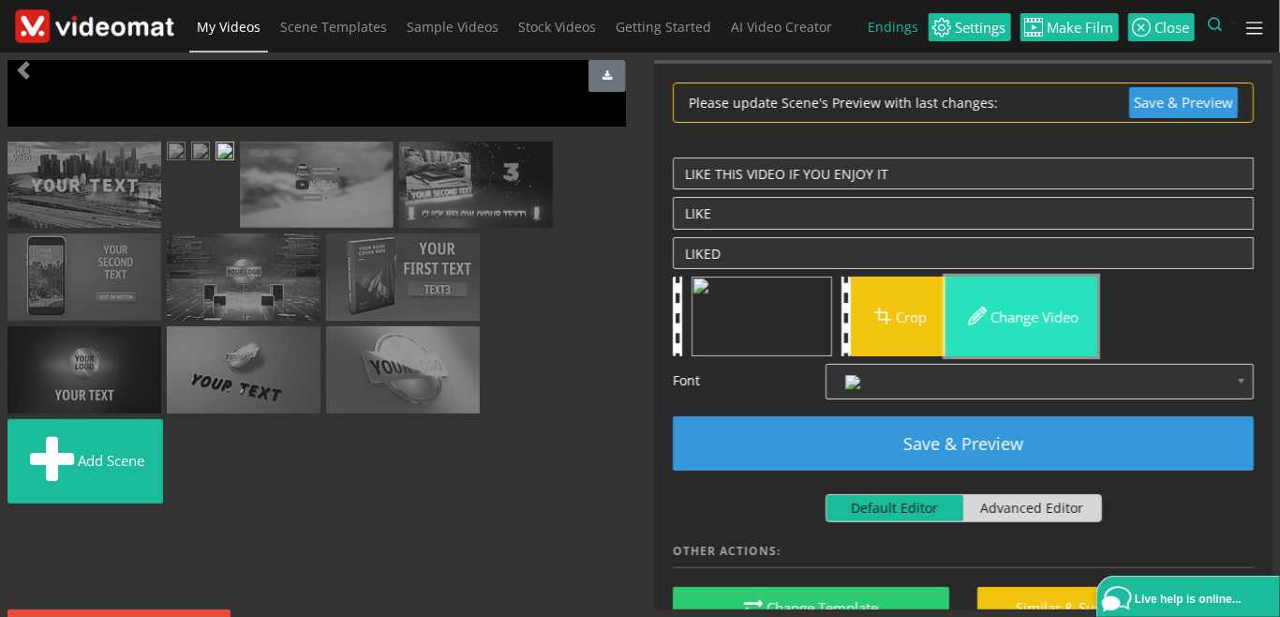
click at [1048, 315] on button "Change video" at bounding box center [1022, 317] width 152 height 80
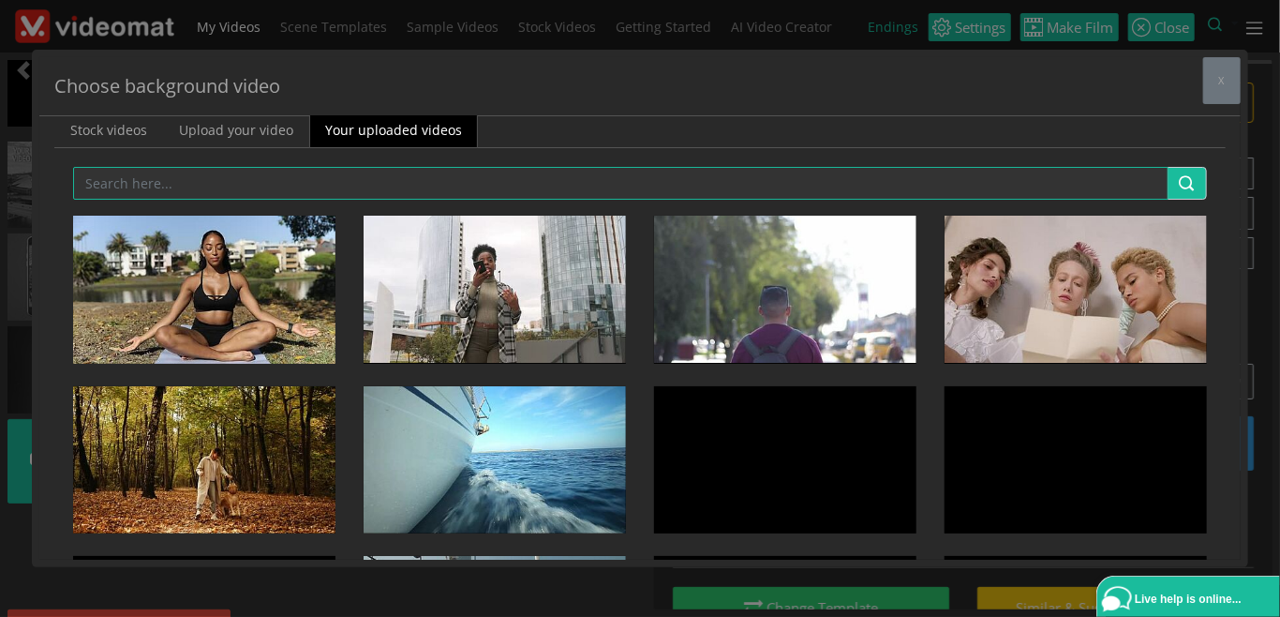
scroll to position [0, 0]
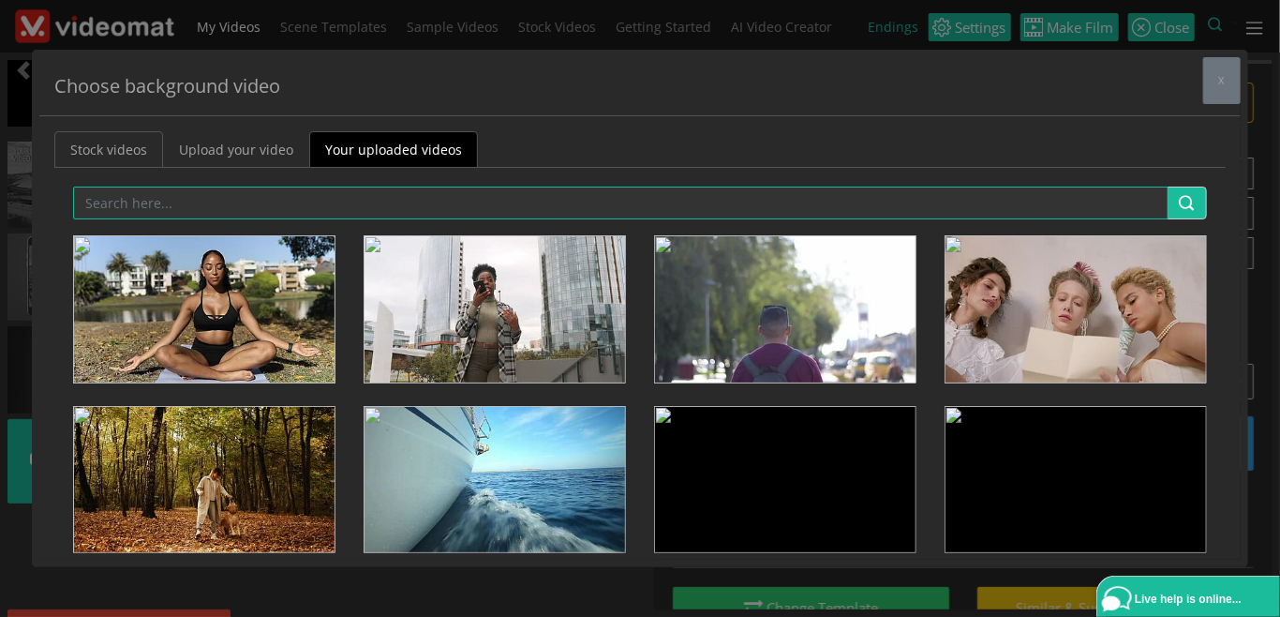
click at [118, 152] on link "Stock videos" at bounding box center [108, 149] width 109 height 37
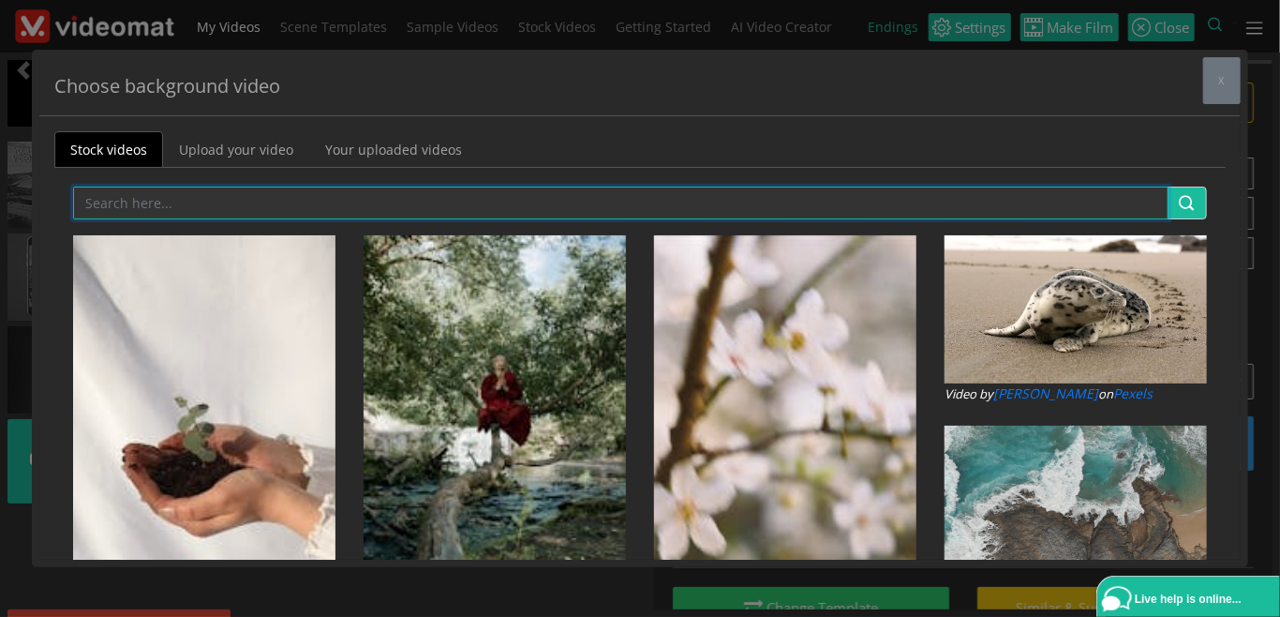
click at [135, 214] on input "text" at bounding box center [621, 203] width 1096 height 33
click at [143, 204] on input "text" at bounding box center [621, 203] width 1096 height 33
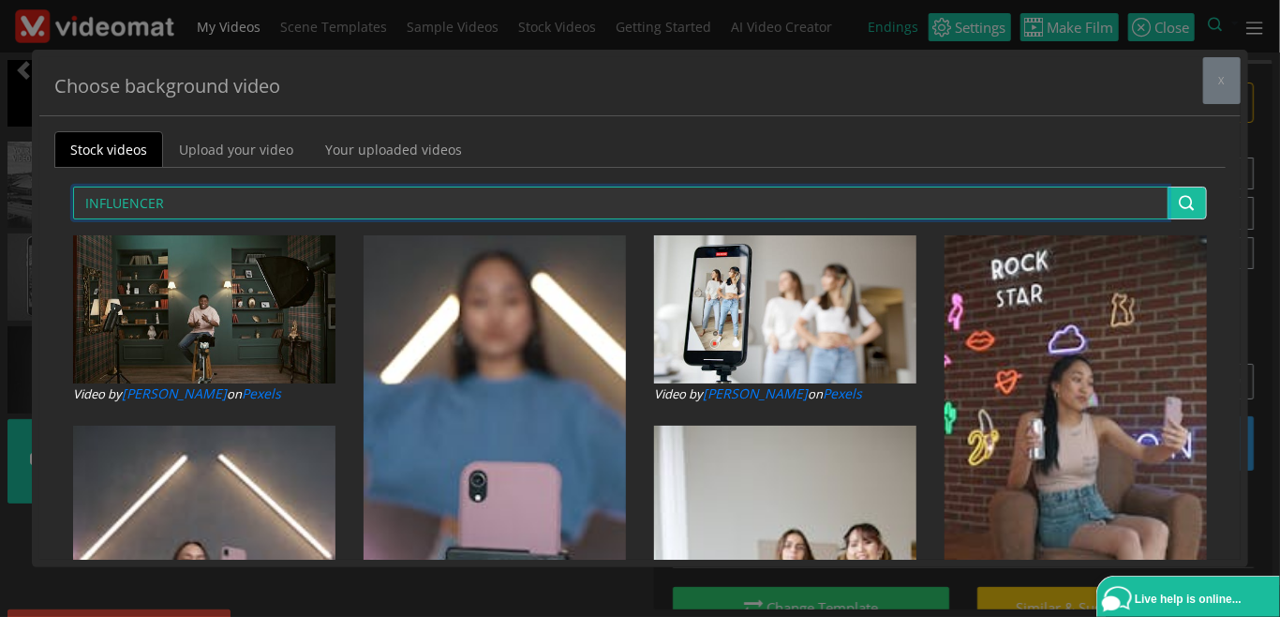
drag, startPoint x: 192, startPoint y: 201, endPoint x: 58, endPoint y: 200, distance: 134.0
click at [73, 200] on input "INFLUENCER" at bounding box center [621, 203] width 1096 height 33
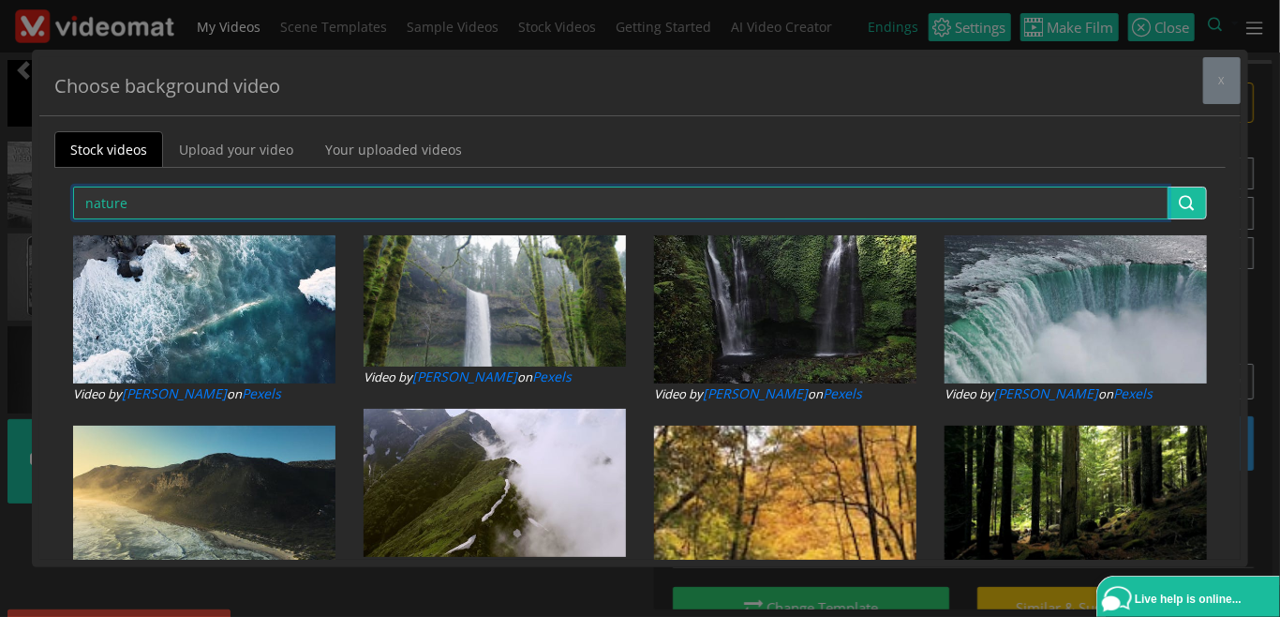
drag, startPoint x: 84, startPoint y: 201, endPoint x: -22, endPoint y: 197, distance: 106.9
click at [73, 197] on input "nature" at bounding box center [621, 203] width 1096 height 33
type input "drone"
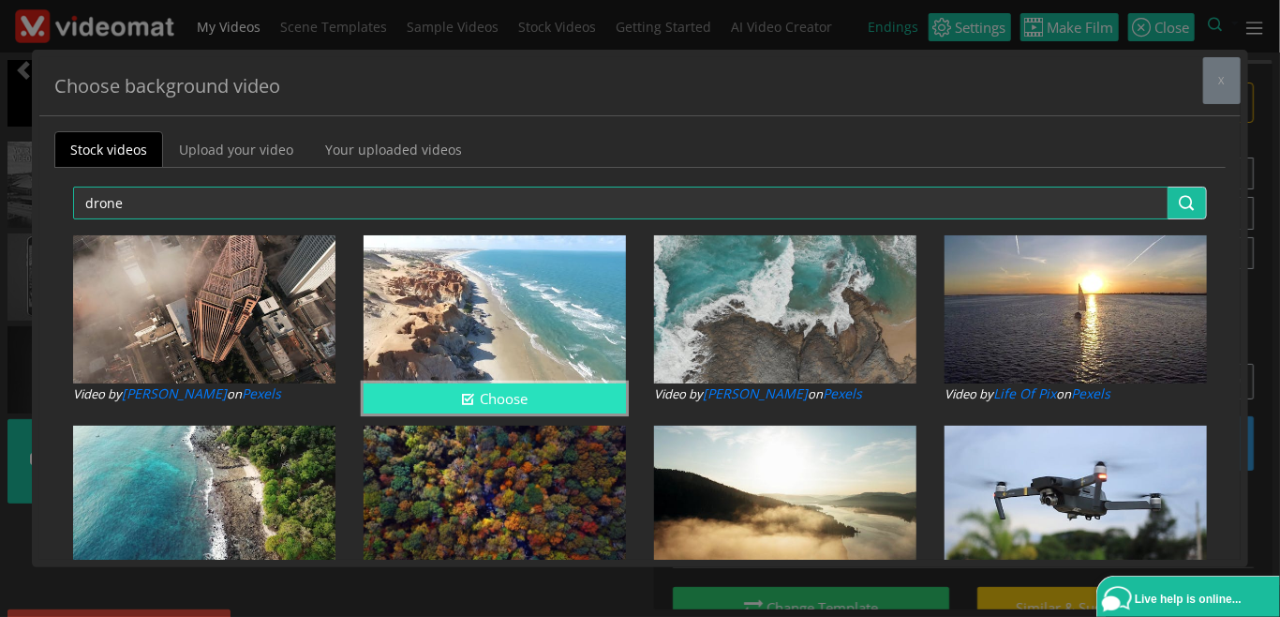
click at [511, 395] on button "Choose" at bounding box center [495, 398] width 262 height 31
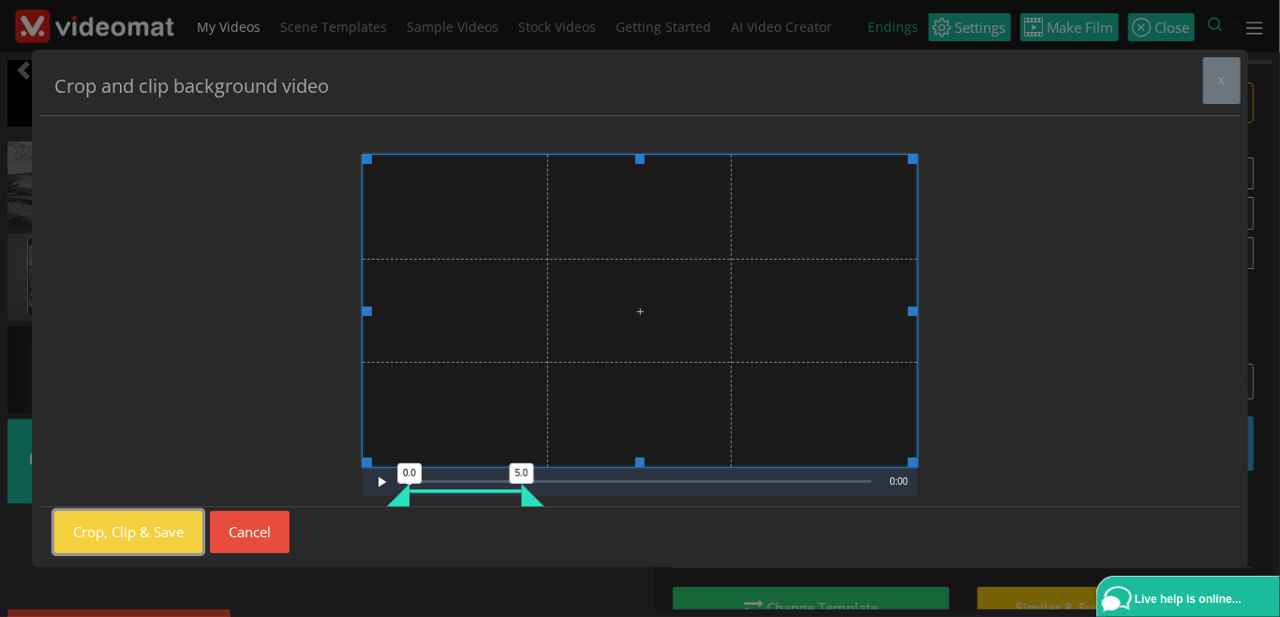
click at [164, 538] on button "Crop, Clip & Save" at bounding box center [128, 532] width 148 height 42
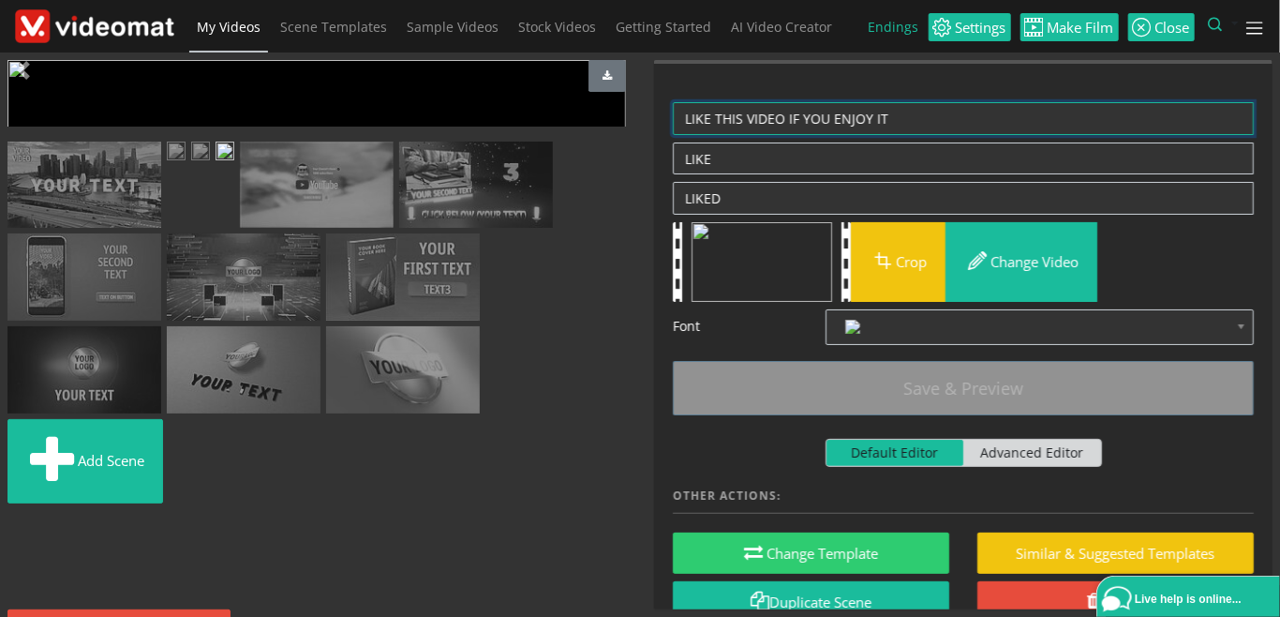
click at [869, 116] on textarea "LIKE THIS VIDEO IF YOU ENJOY IT" at bounding box center [963, 118] width 581 height 33
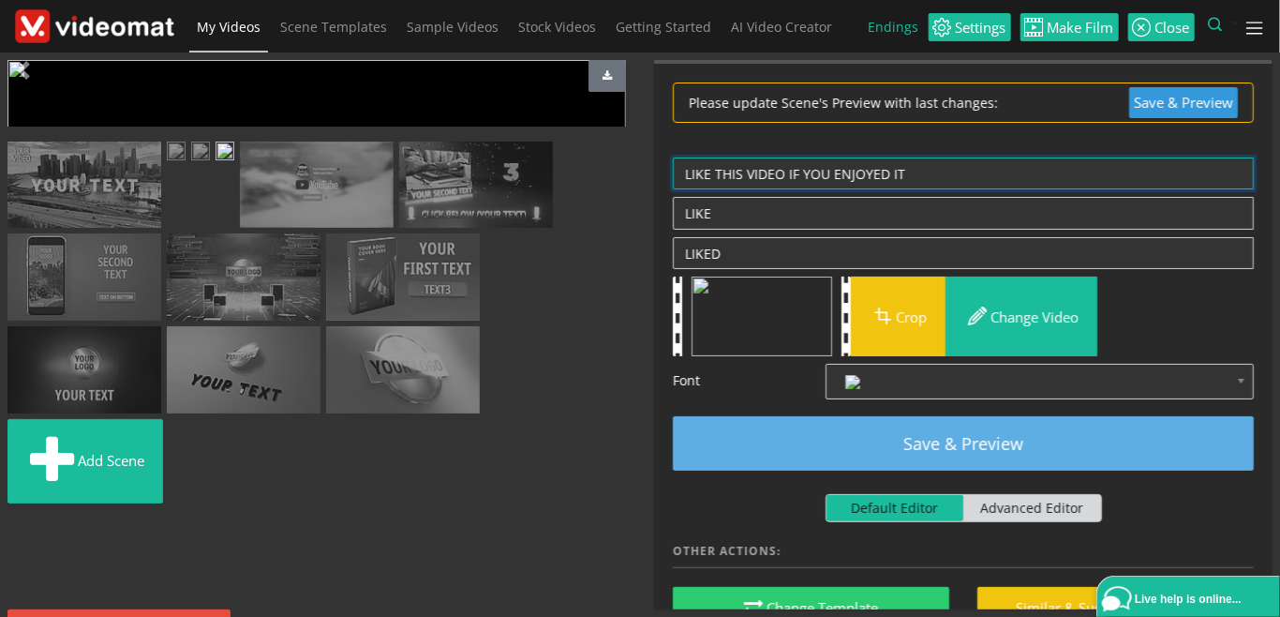
type textarea "LIKE THIS VIDEO IF YOU ENJOYED IT"
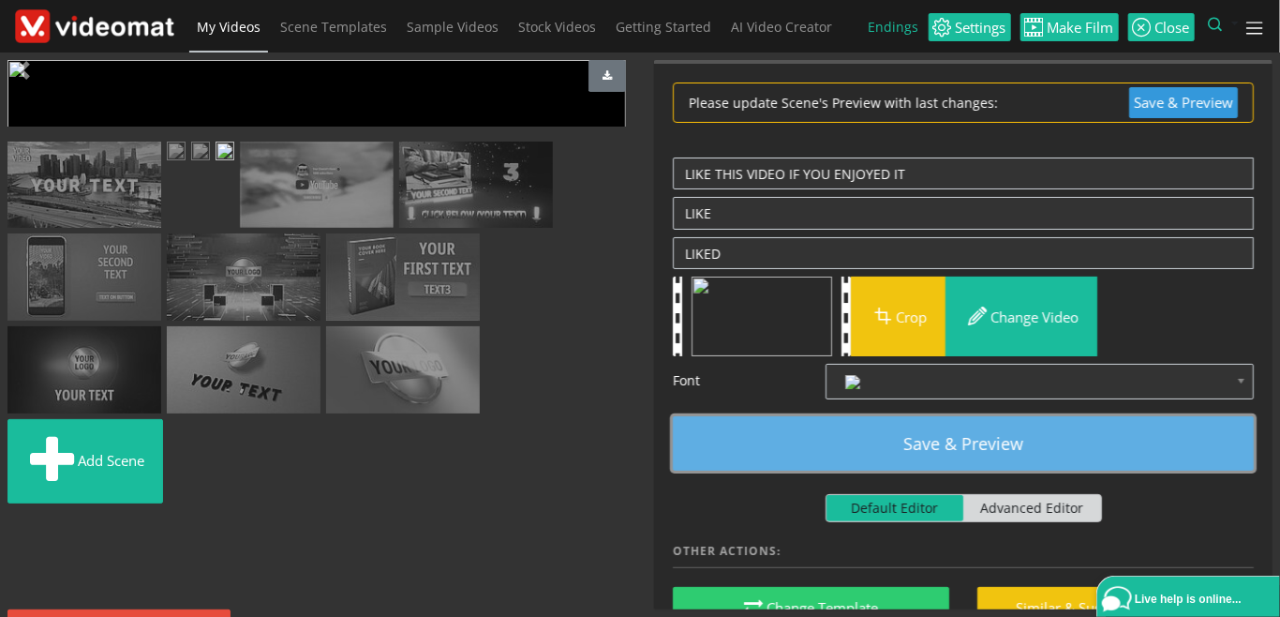
click at [943, 438] on button "Save & Preview" at bounding box center [963, 443] width 581 height 54
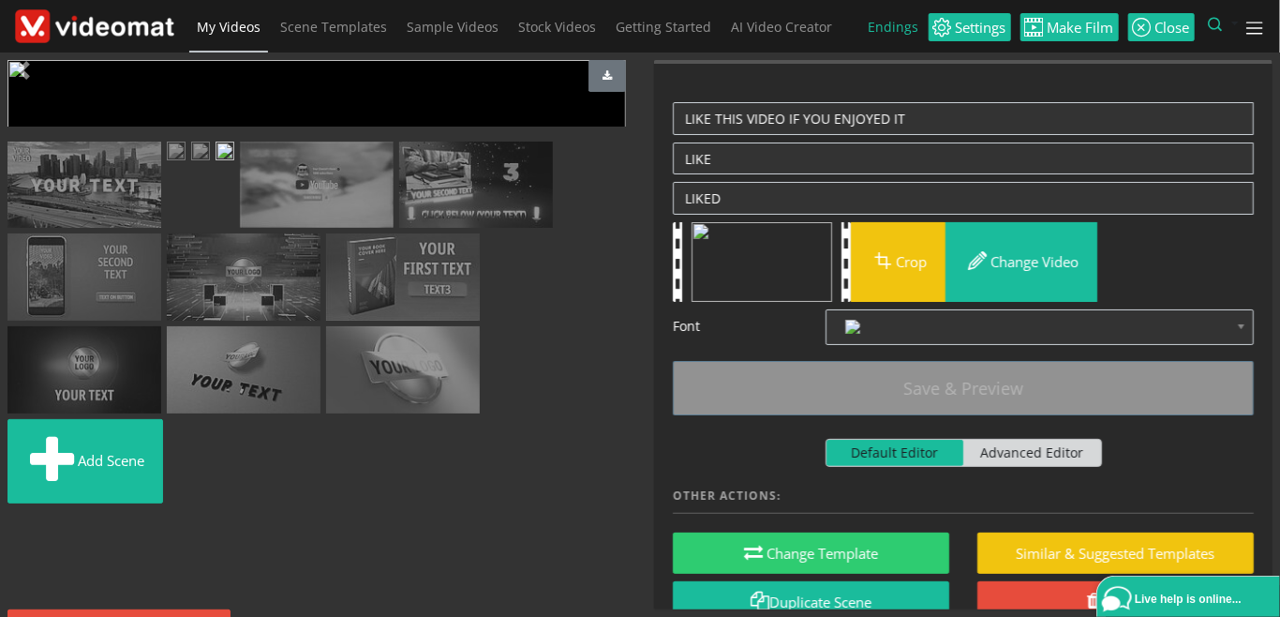
click at [20, 422] on span "Video Player" at bounding box center [25, 422] width 37 height 0
click at [186, 165] on img at bounding box center [176, 153] width 19 height 23
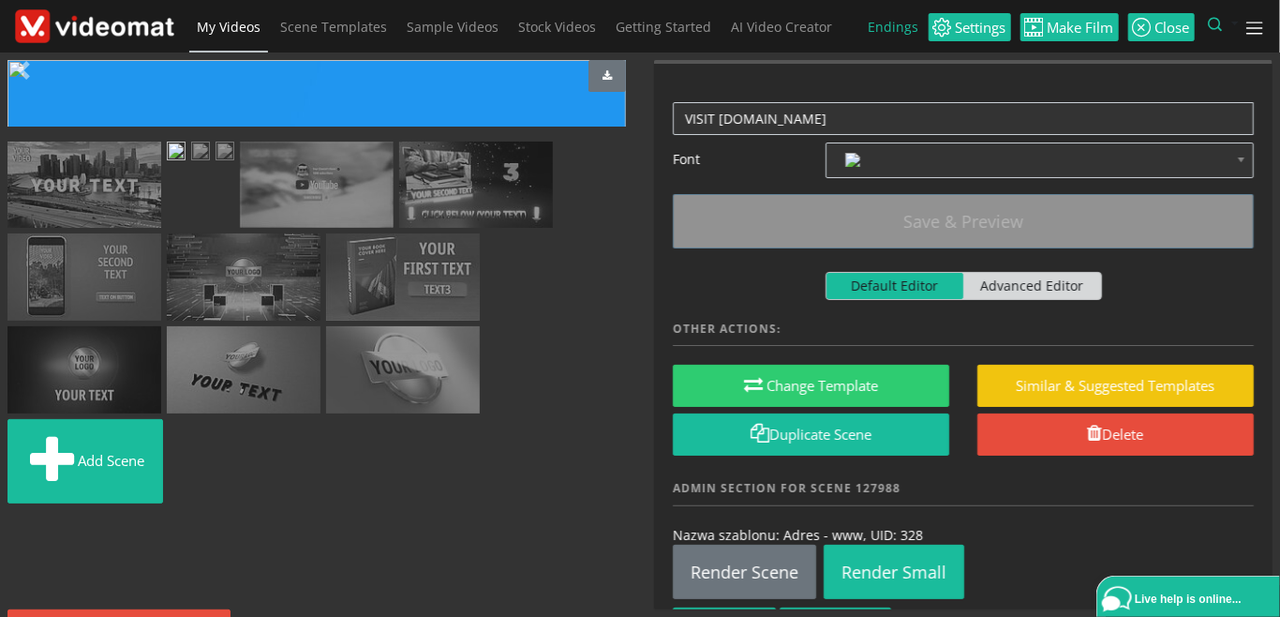
click at [210, 165] on img at bounding box center [200, 153] width 19 height 23
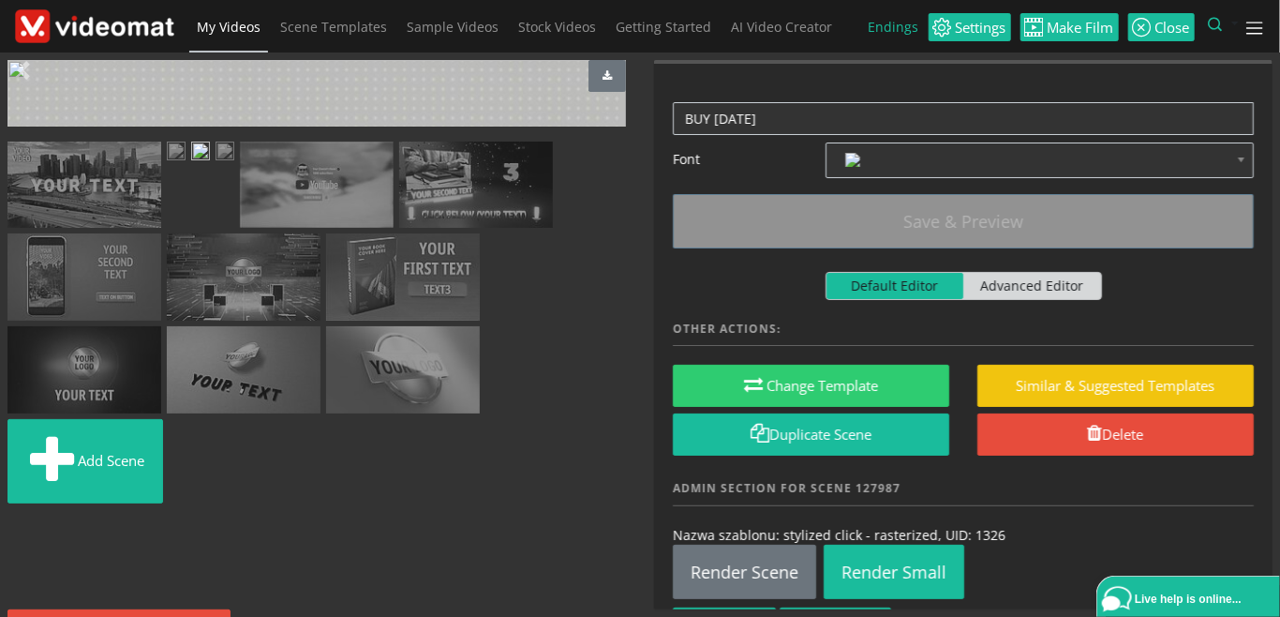
click at [28, 422] on span "Video Player" at bounding box center [25, 422] width 37 height 0
click at [252, 229] on img at bounding box center [317, 185] width 154 height 87
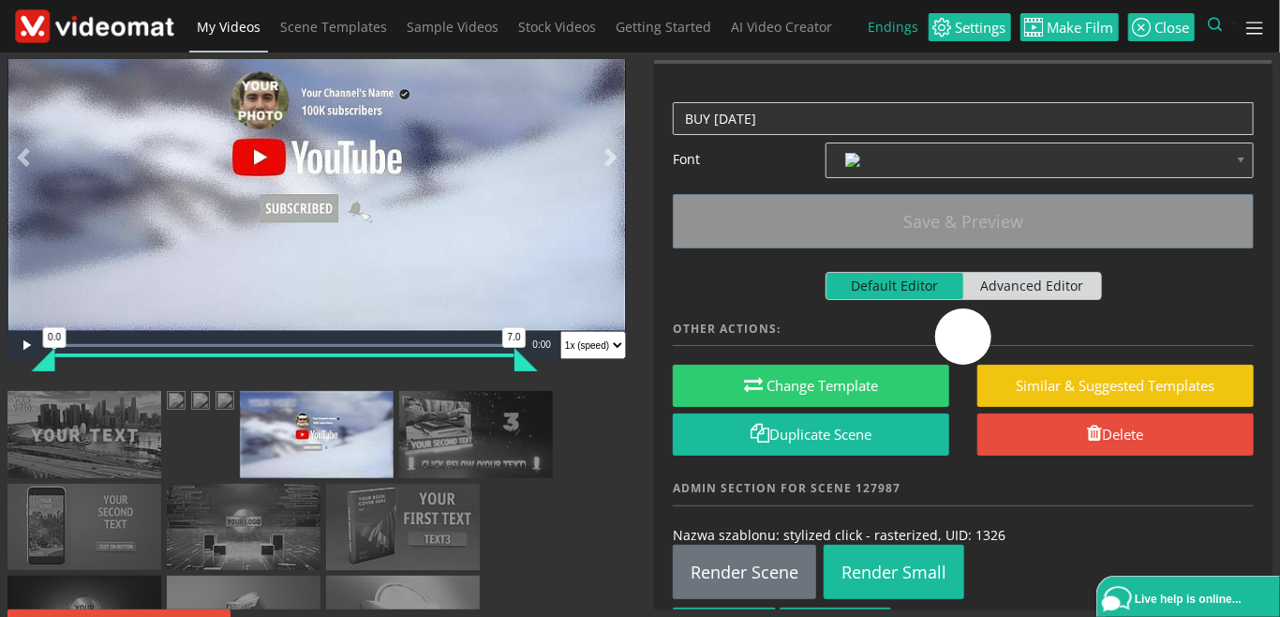
scroll to position [0, 0]
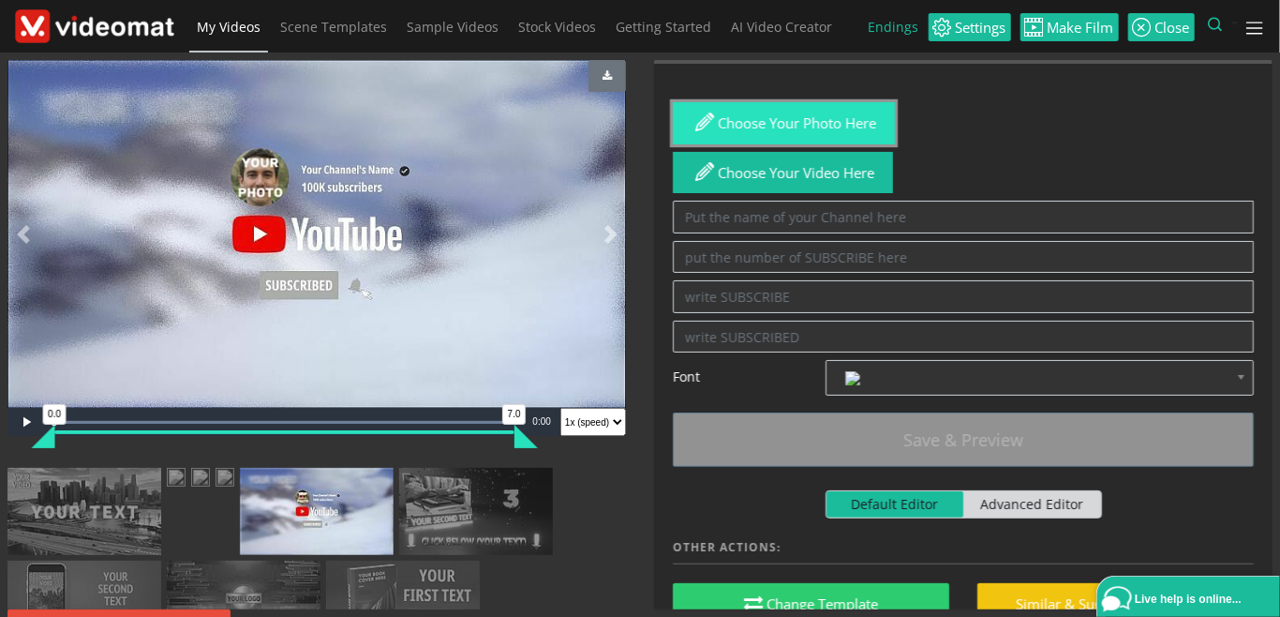
click at [773, 134] on button "Choose your photo here" at bounding box center [784, 123] width 222 height 42
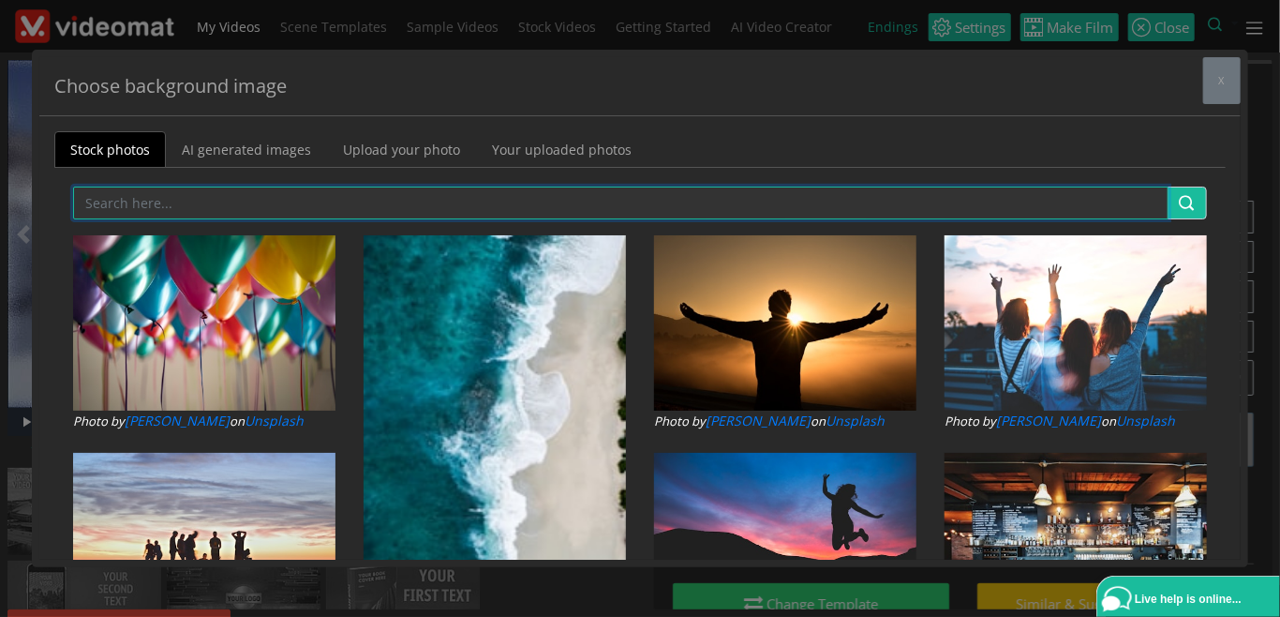
click at [148, 194] on input "text" at bounding box center [621, 203] width 1096 height 33
type input "girl"
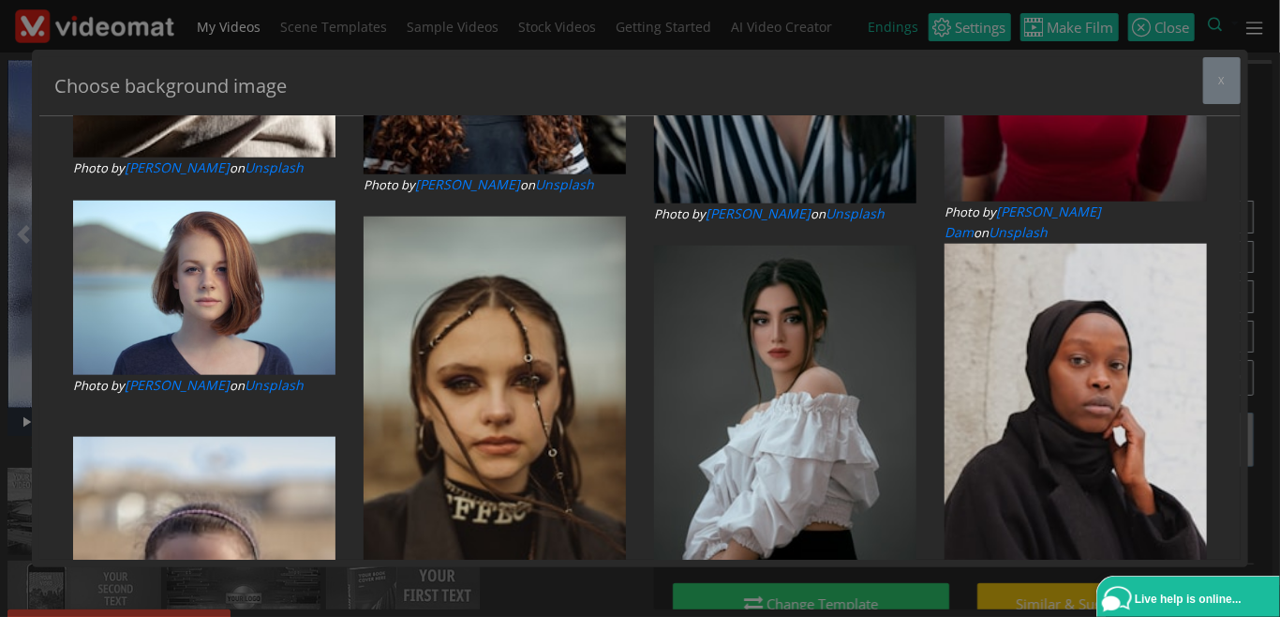
scroll to position [1080, 0]
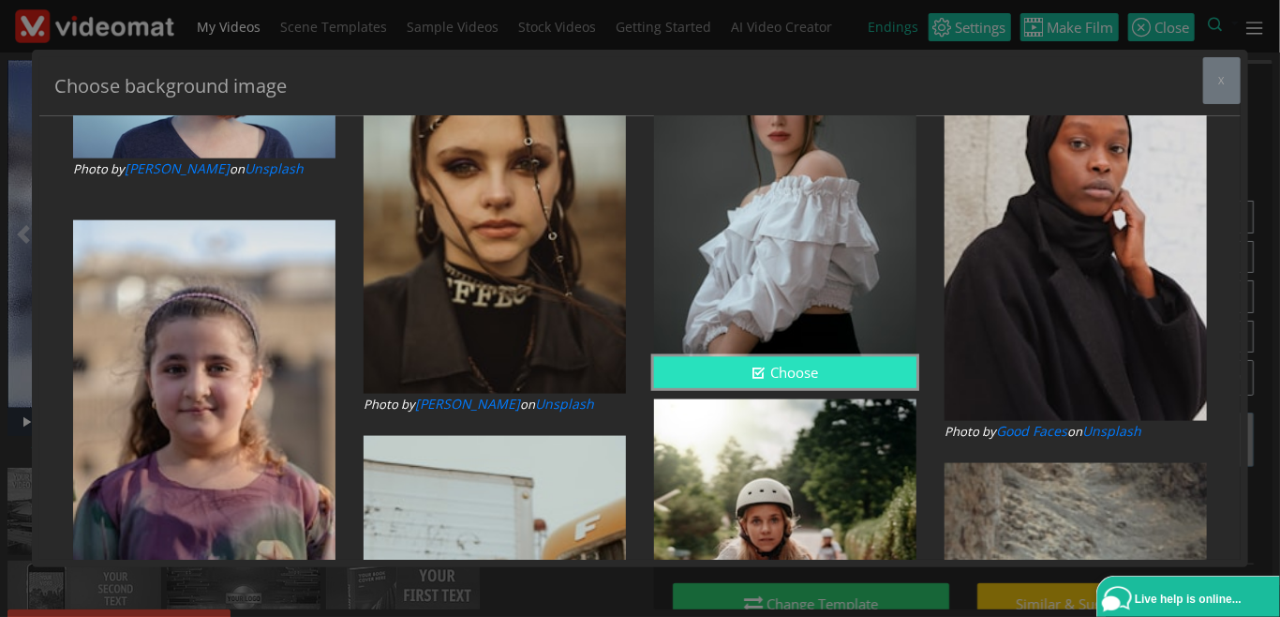
click at [786, 378] on button "Choose" at bounding box center [785, 372] width 262 height 31
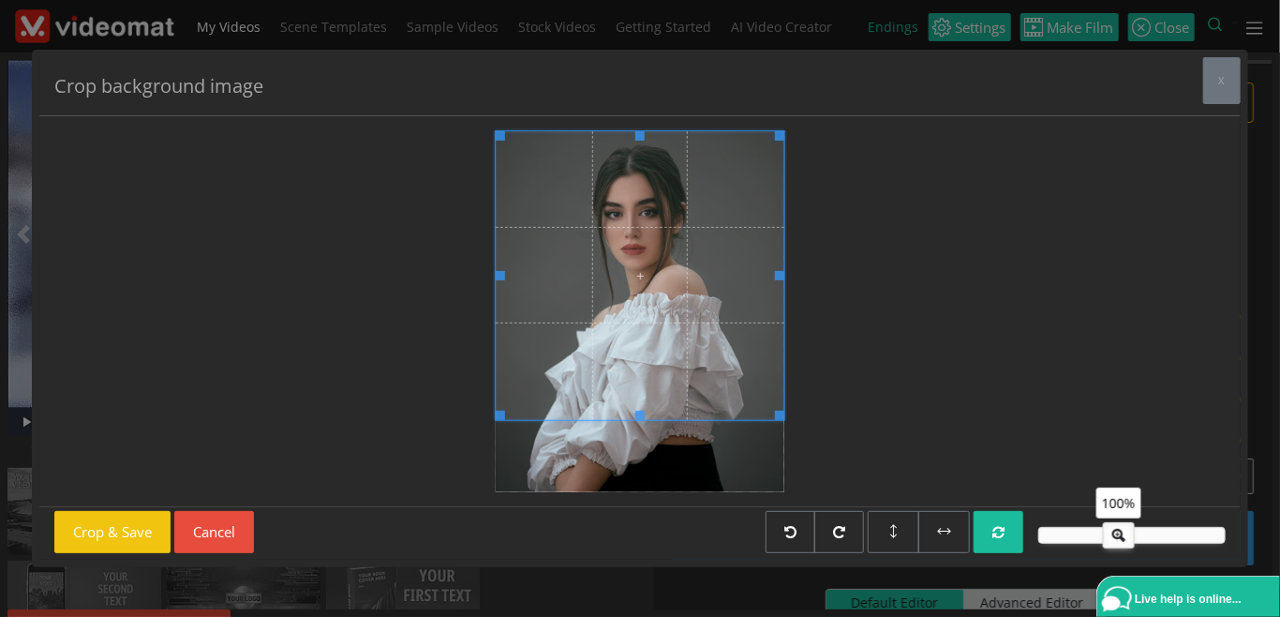
click at [699, 322] on span at bounding box center [640, 275] width 289 height 289
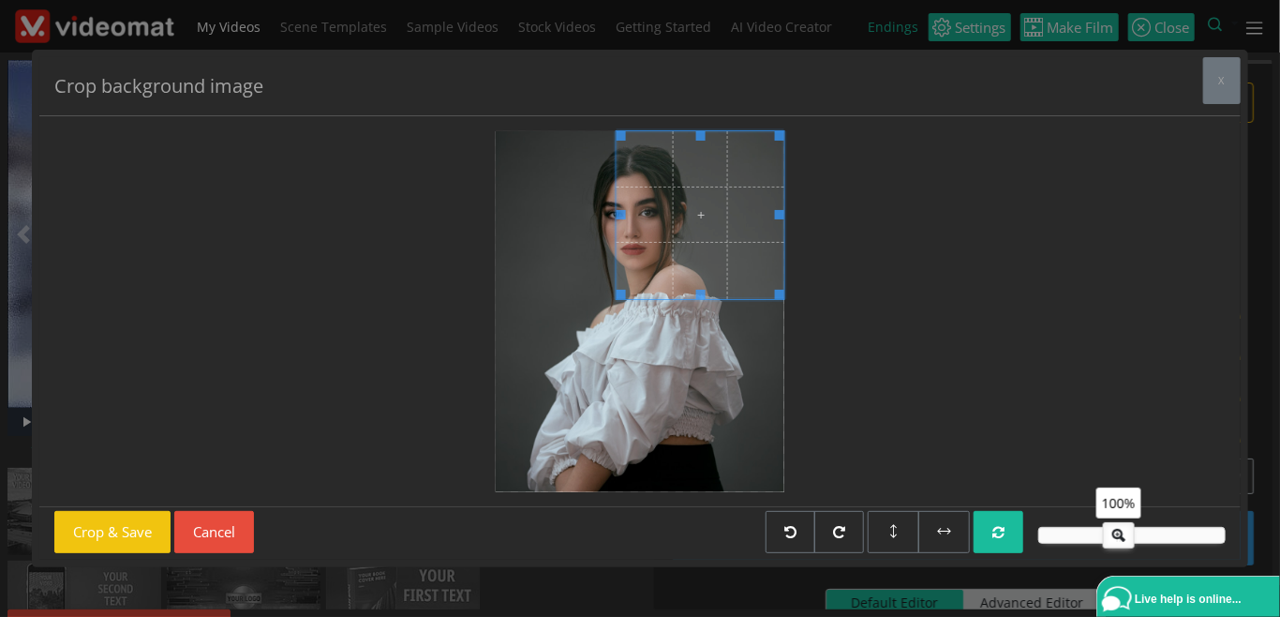
click at [622, 271] on div at bounding box center [701, 215] width 168 height 168
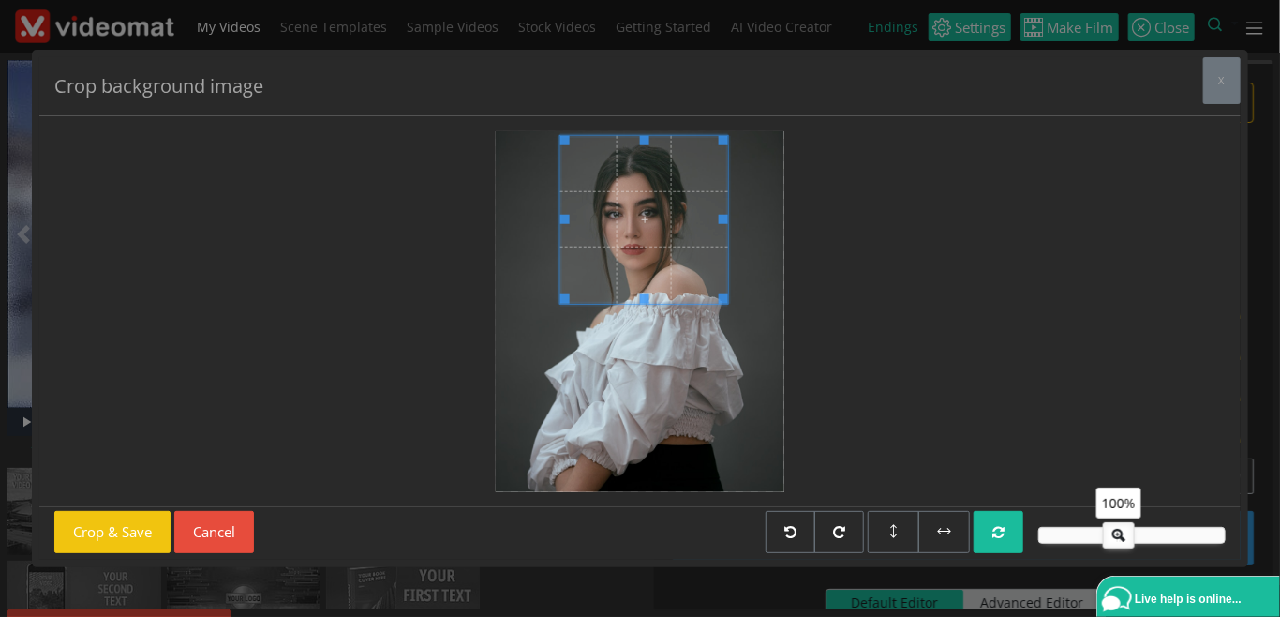
click at [662, 242] on span at bounding box center [645, 219] width 168 height 168
click at [127, 529] on button "Crop & Save" at bounding box center [112, 532] width 116 height 42
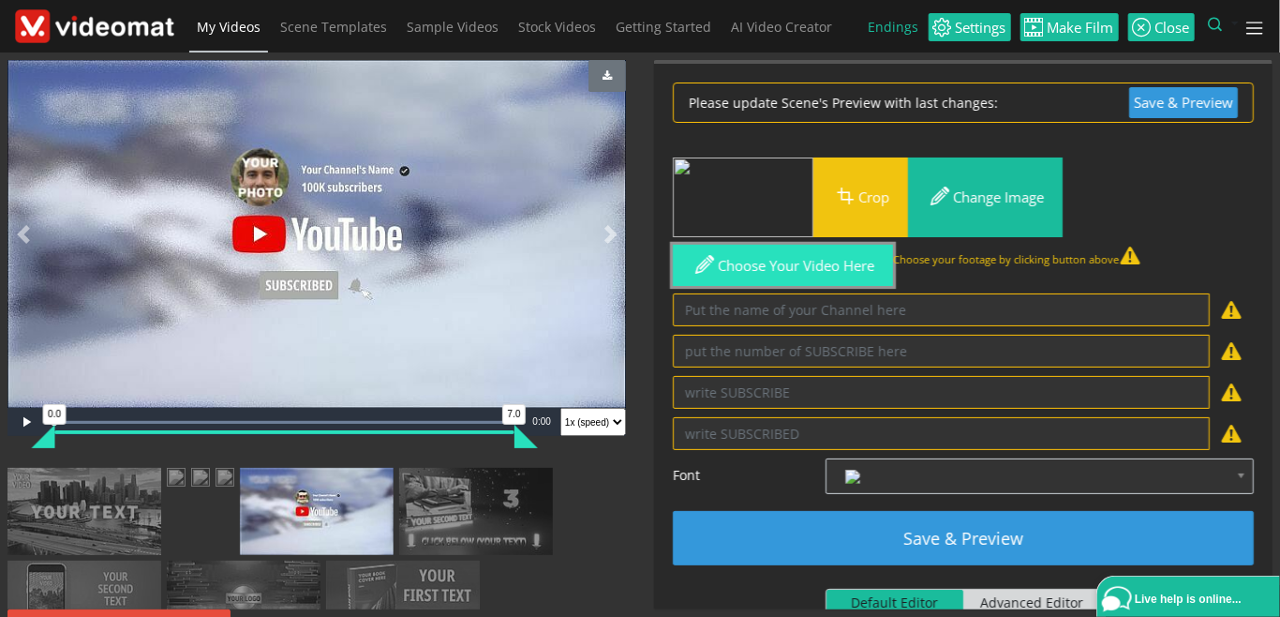
click at [776, 273] on button "Choose your video here" at bounding box center [783, 266] width 220 height 42
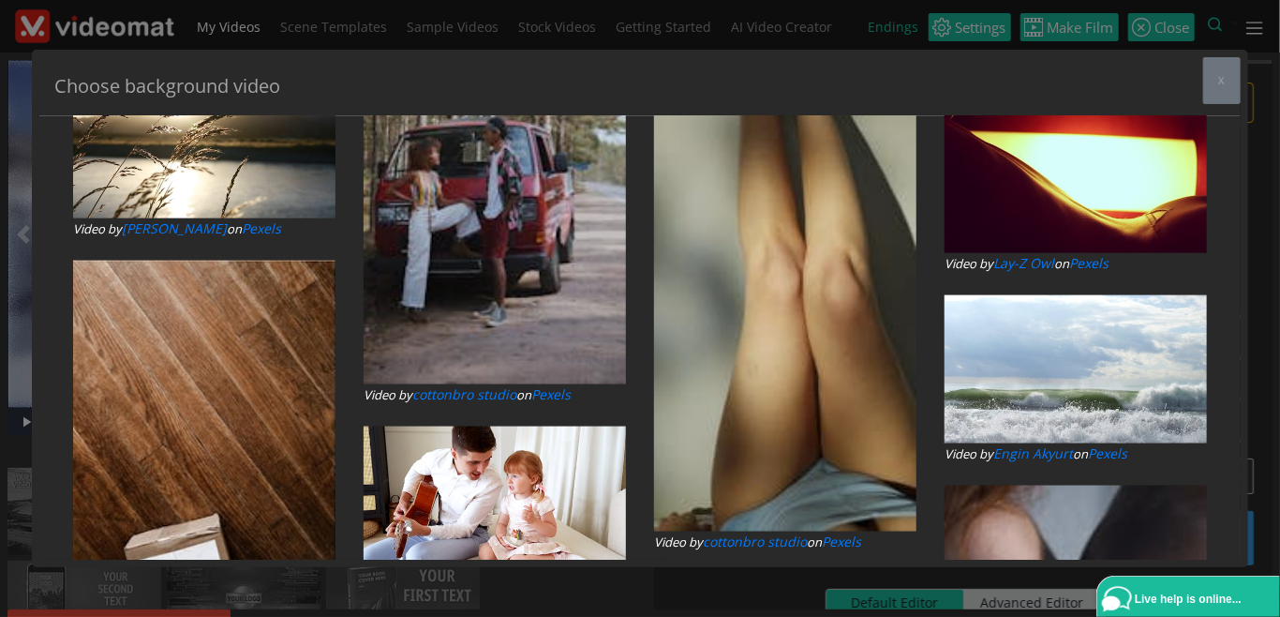
type input "drone"
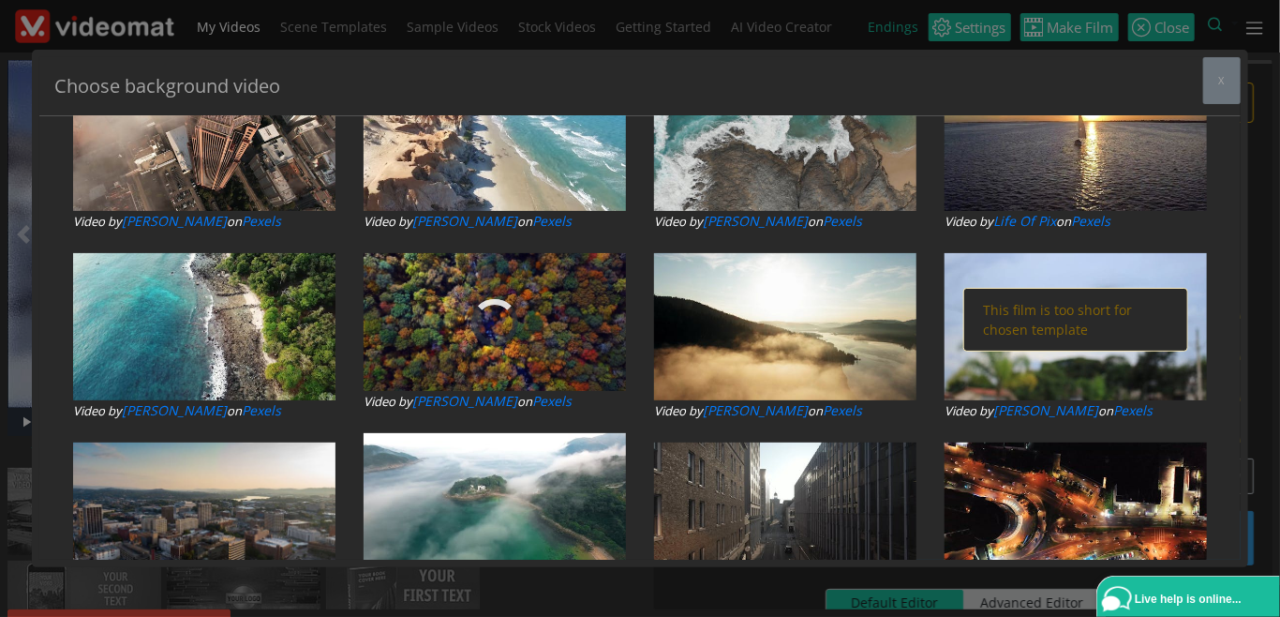
scroll to position [216, 0]
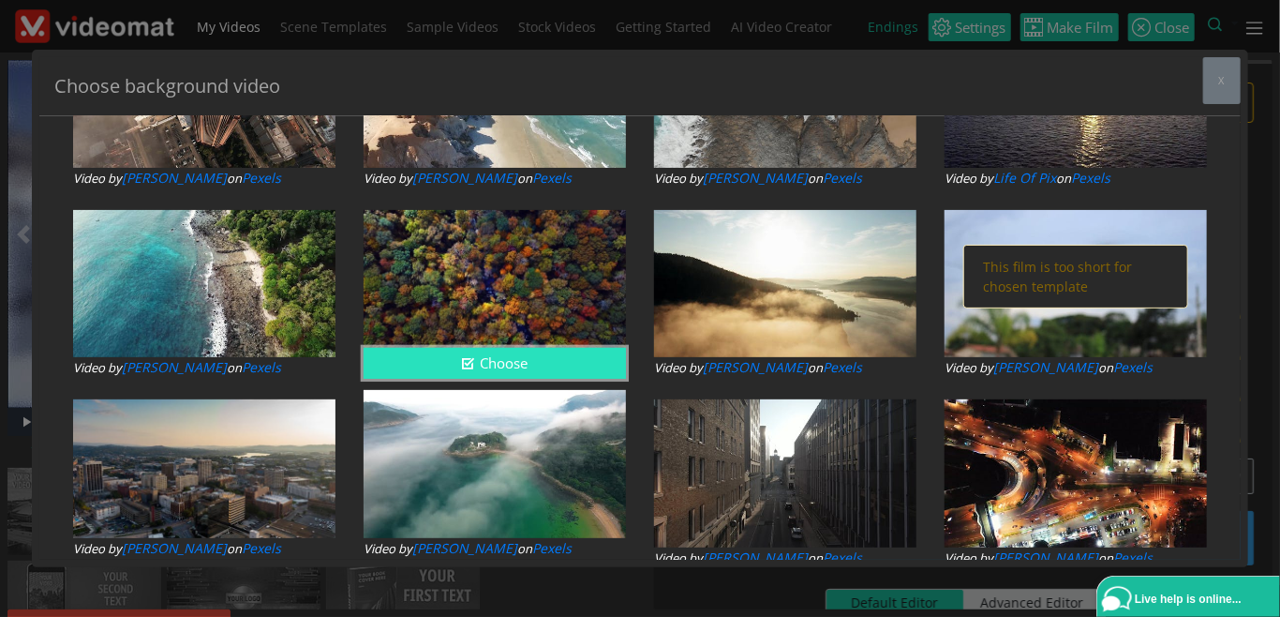
click at [499, 357] on button "Choose" at bounding box center [495, 363] width 262 height 31
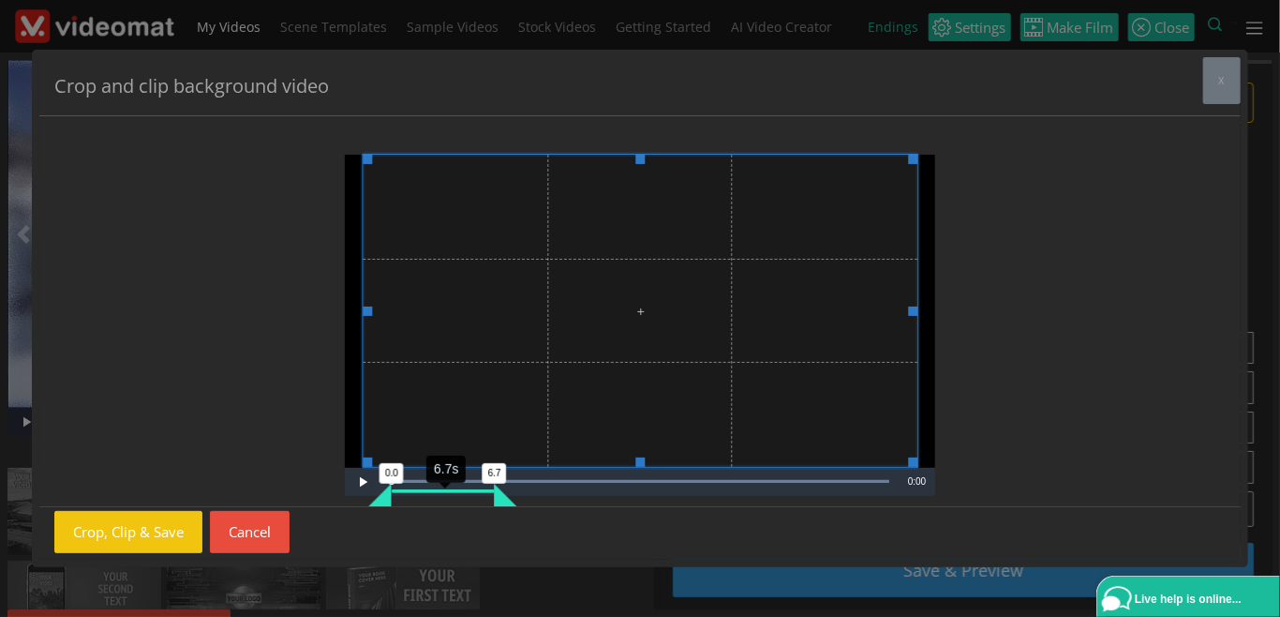
drag, startPoint x: 503, startPoint y: 500, endPoint x: 455, endPoint y: 499, distance: 48.8
click at [459, 501] on div "Video Player is loading. Play Video Play Loaded : 100.00% 0:32 0:00 0.0 6.7 6.7…" at bounding box center [640, 311] width 1202 height 391
click at [156, 534] on button "Crop, Clip & Save" at bounding box center [128, 532] width 148 height 42
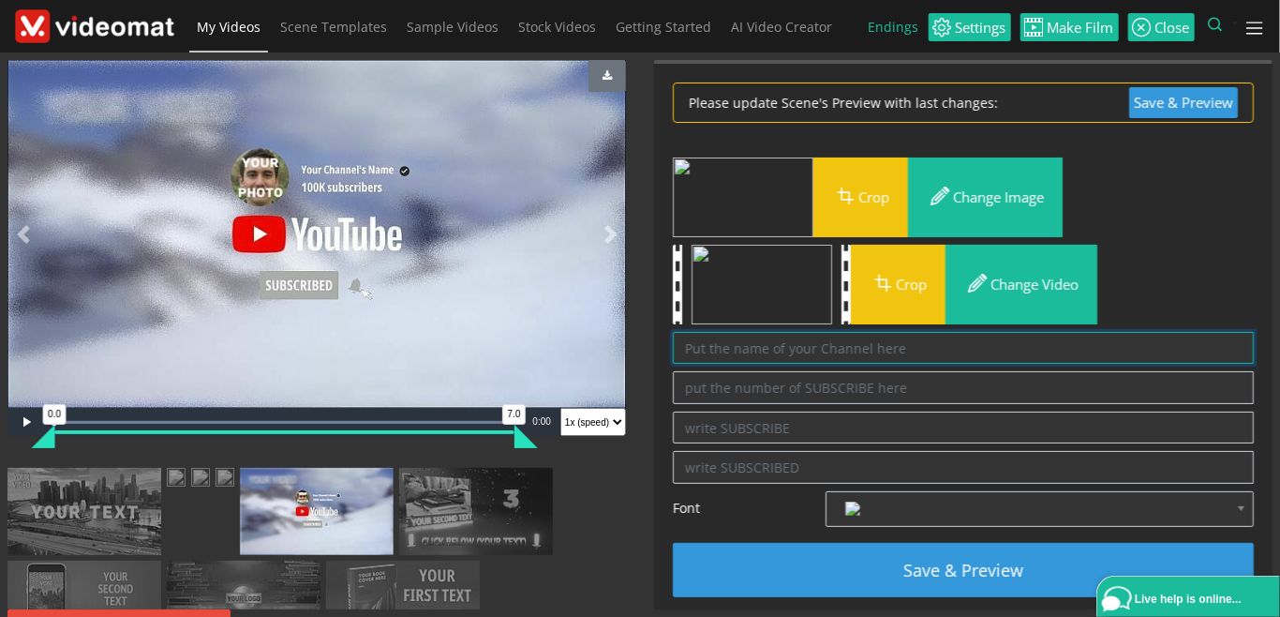
click at [769, 352] on textarea at bounding box center [963, 348] width 581 height 33
type textarea "Your Channel's Name"
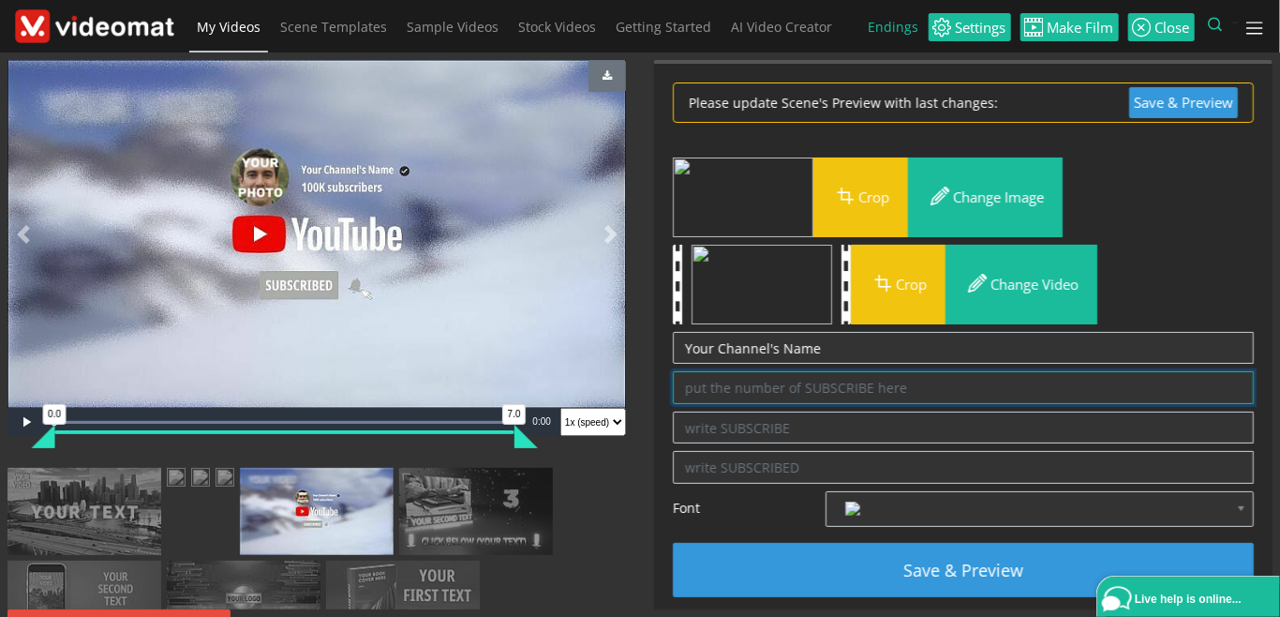
click at [833, 389] on textarea at bounding box center [963, 387] width 581 height 33
type textarea "100K subscribers"
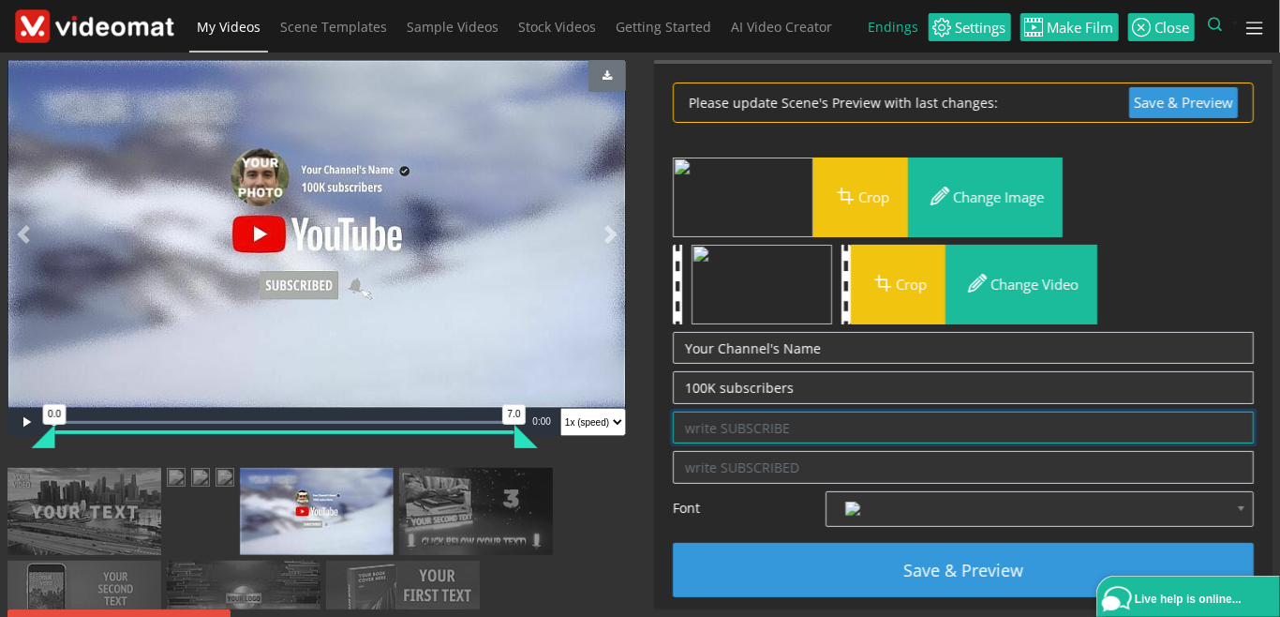
click at [771, 426] on textarea at bounding box center [963, 427] width 581 height 33
type textarea "SUBSCRIBE"
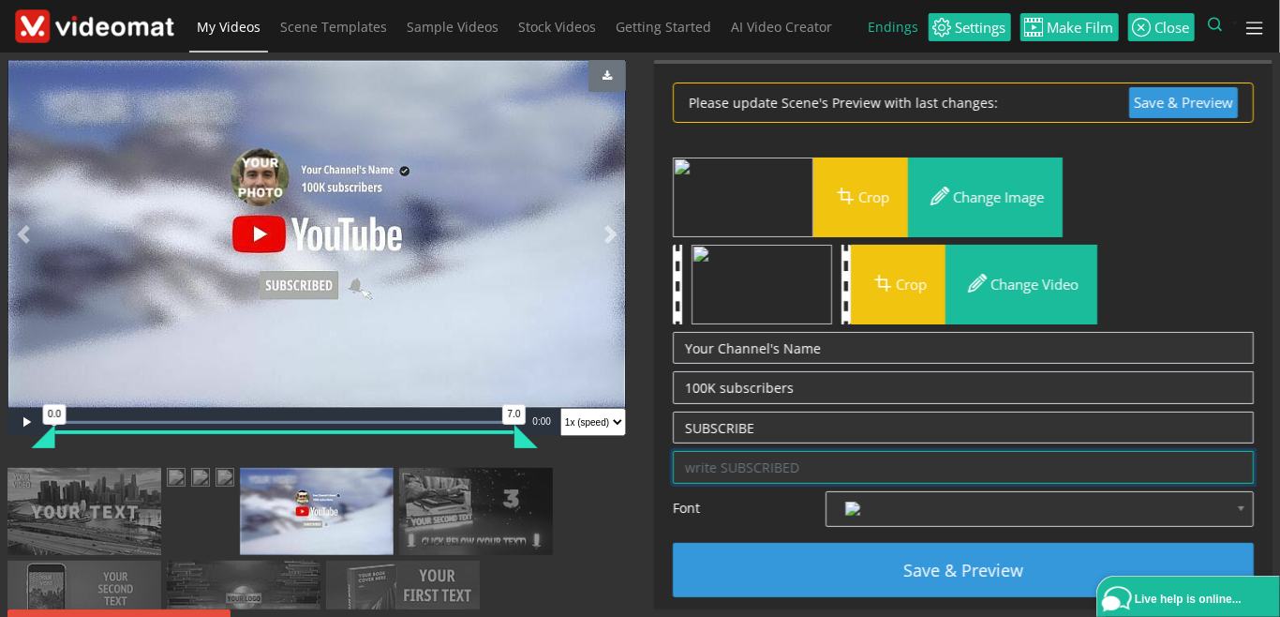
click at [783, 467] on textarea at bounding box center [963, 467] width 581 height 33
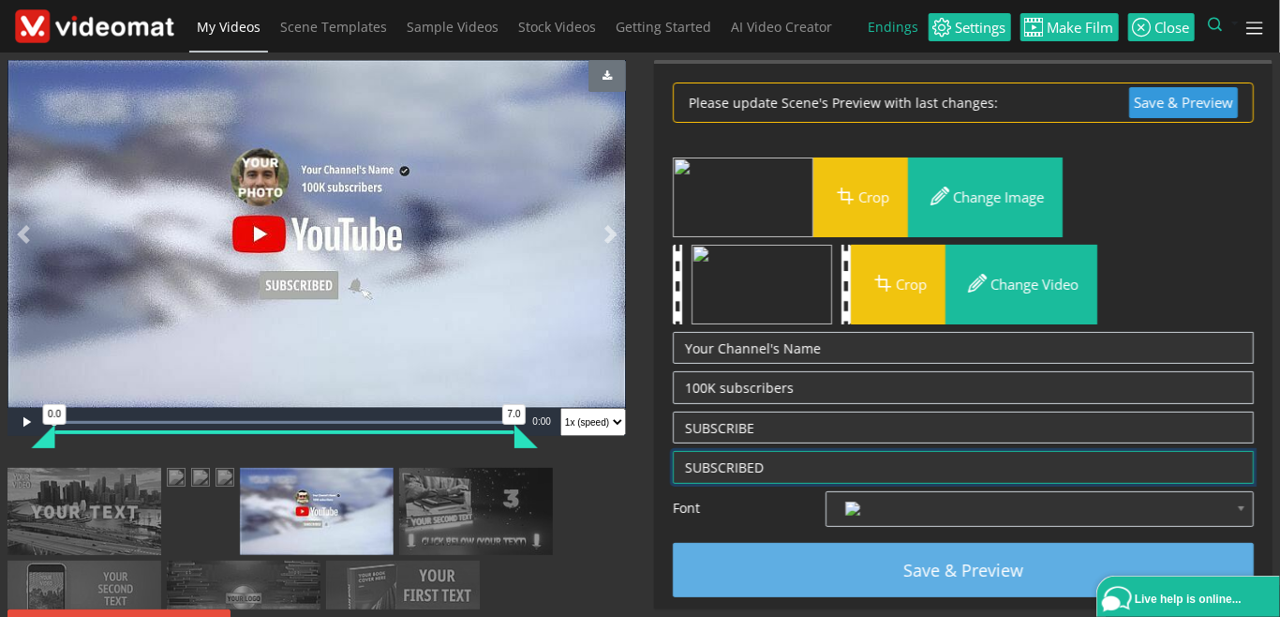
type textarea "SUBSCRIBED"
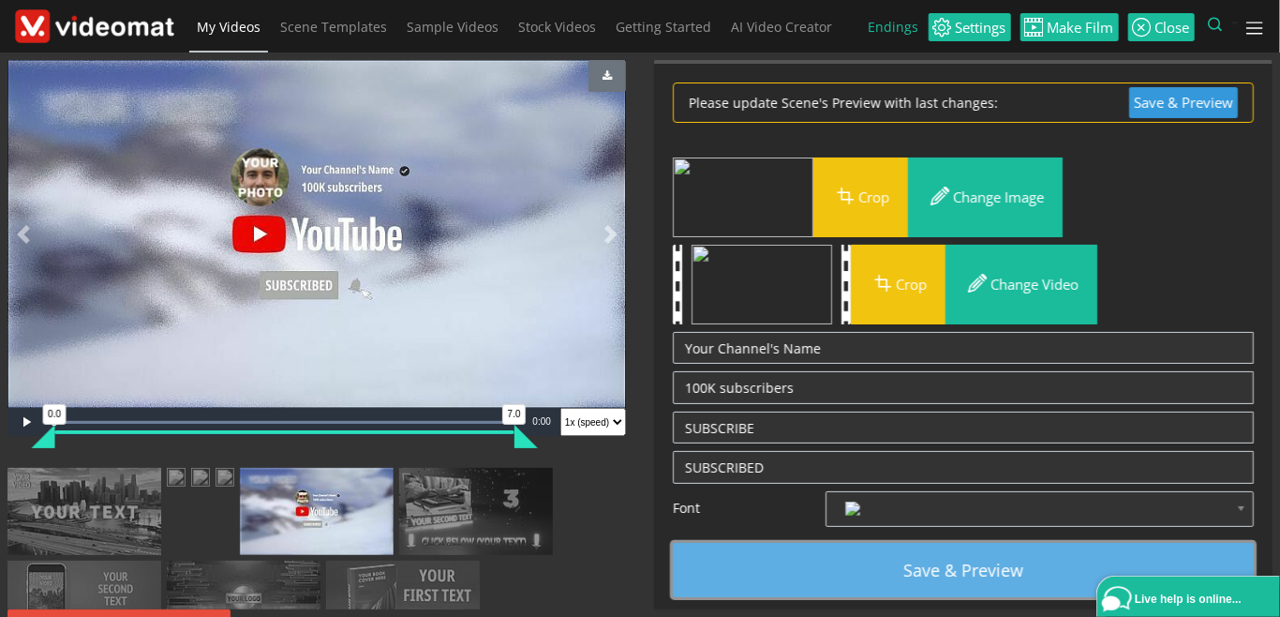
click at [982, 578] on button "Save & Preview" at bounding box center [963, 570] width 581 height 54
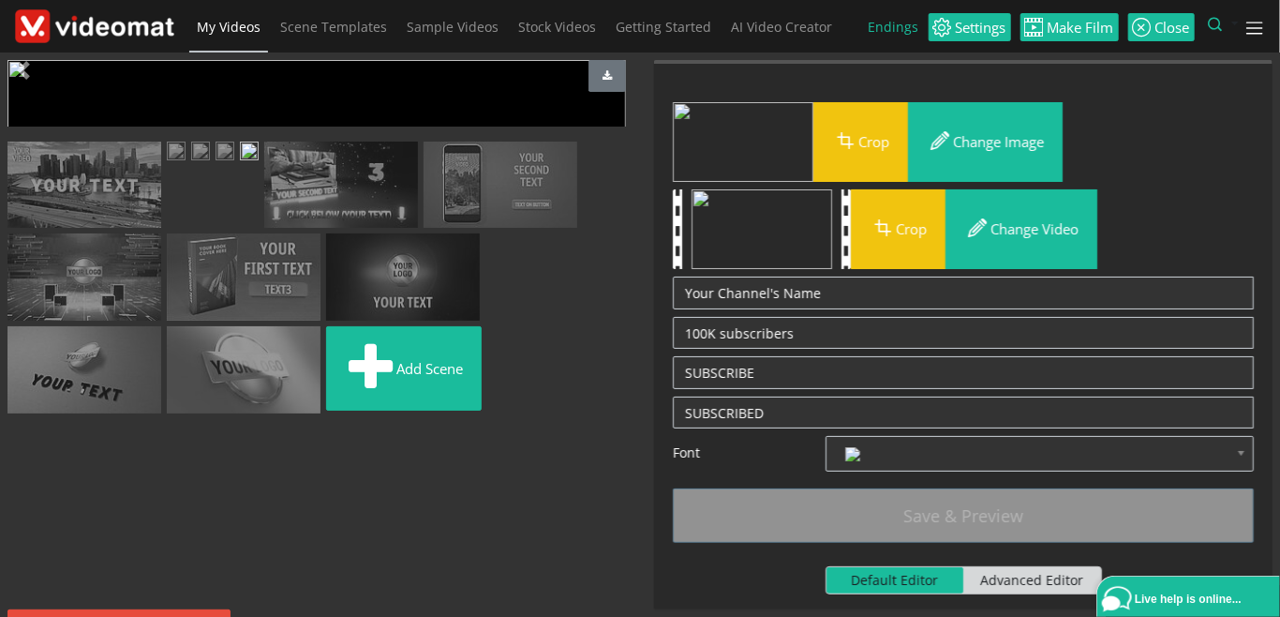
click at [24, 422] on span "Video Player" at bounding box center [25, 422] width 37 height 0
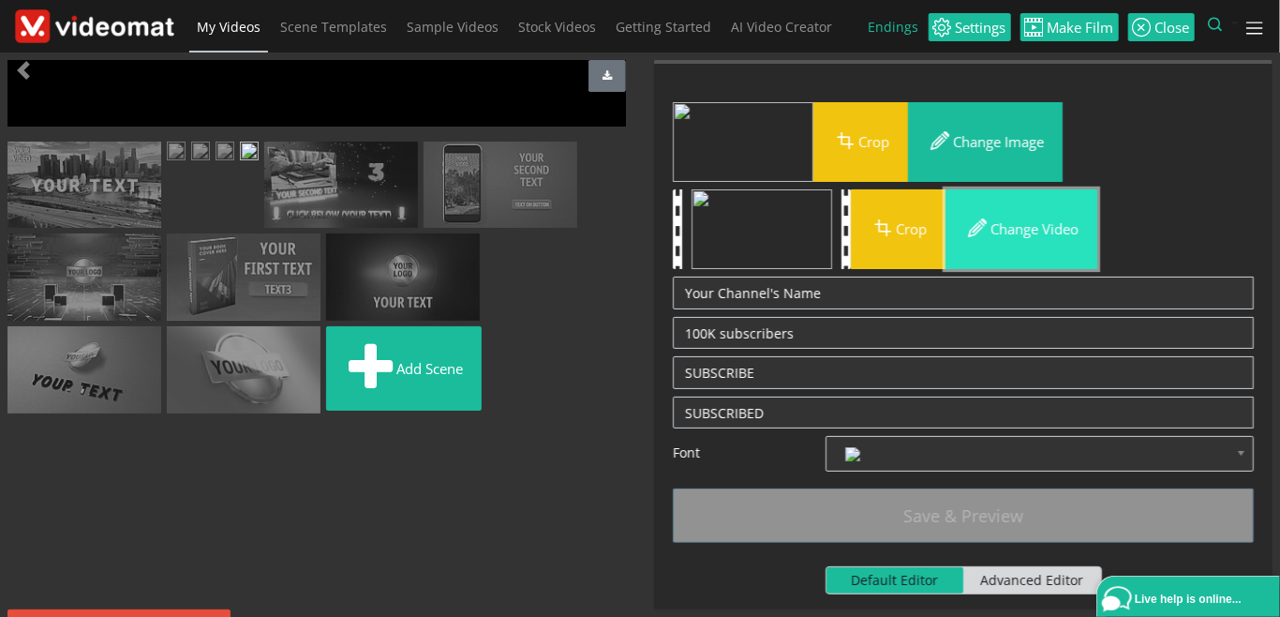
click at [1010, 230] on button "Change video" at bounding box center [1022, 229] width 152 height 80
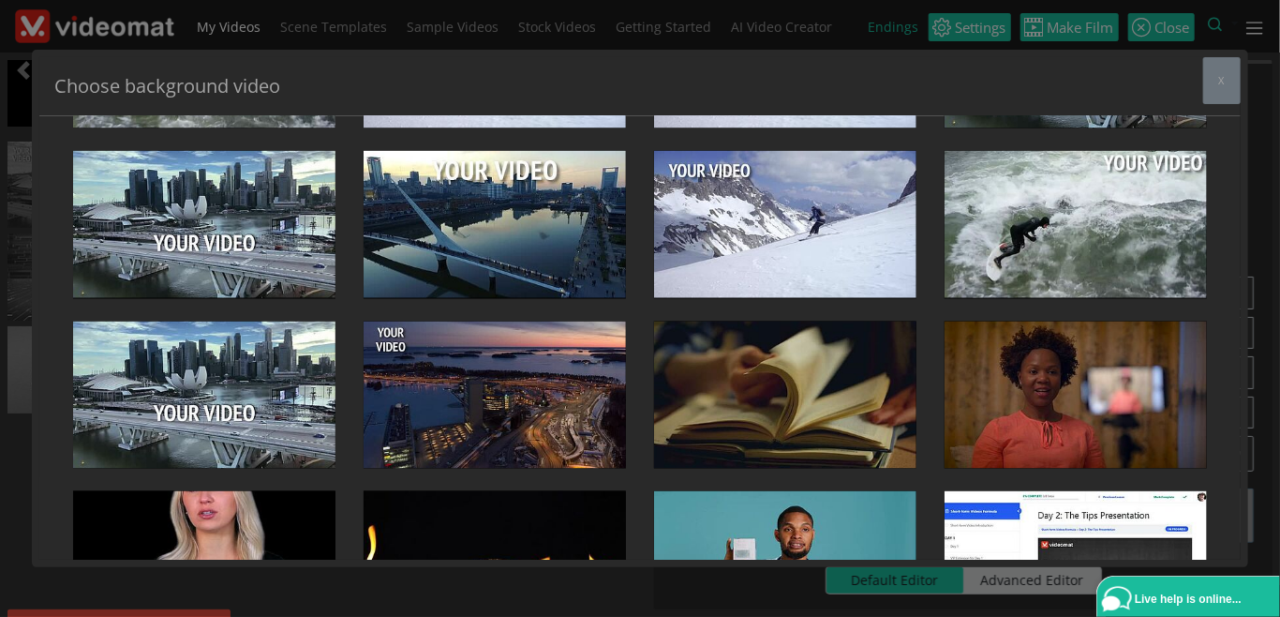
scroll to position [0, 0]
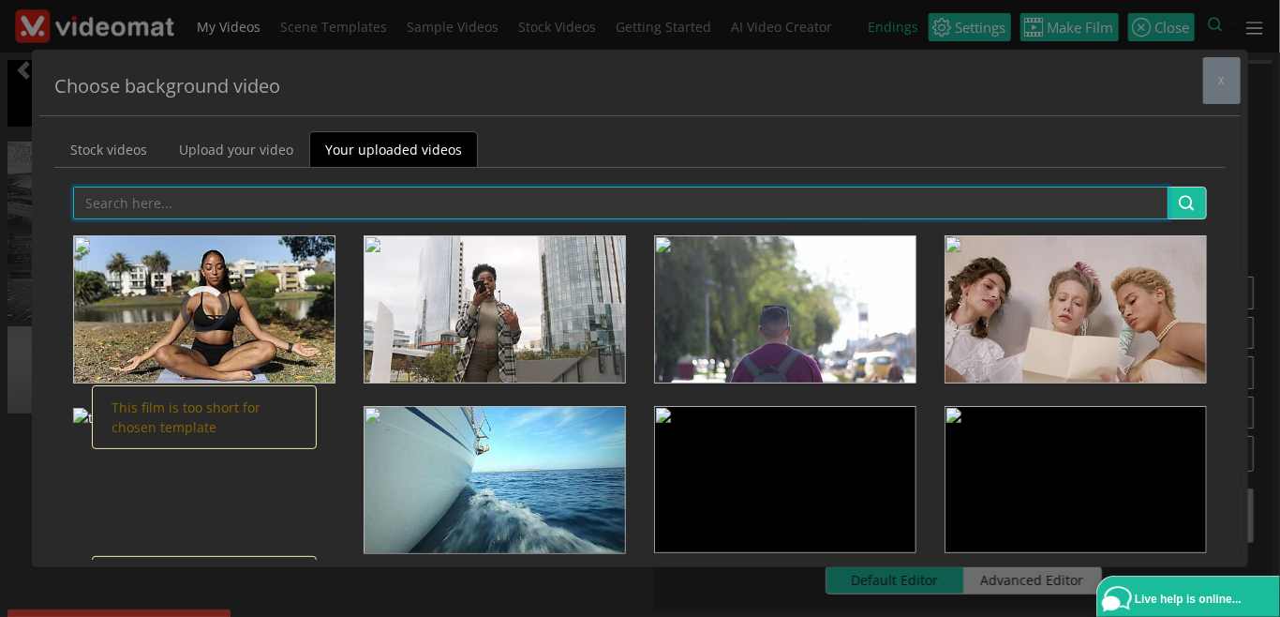
click at [262, 193] on input "text" at bounding box center [621, 203] width 1096 height 33
type input "DANCING"
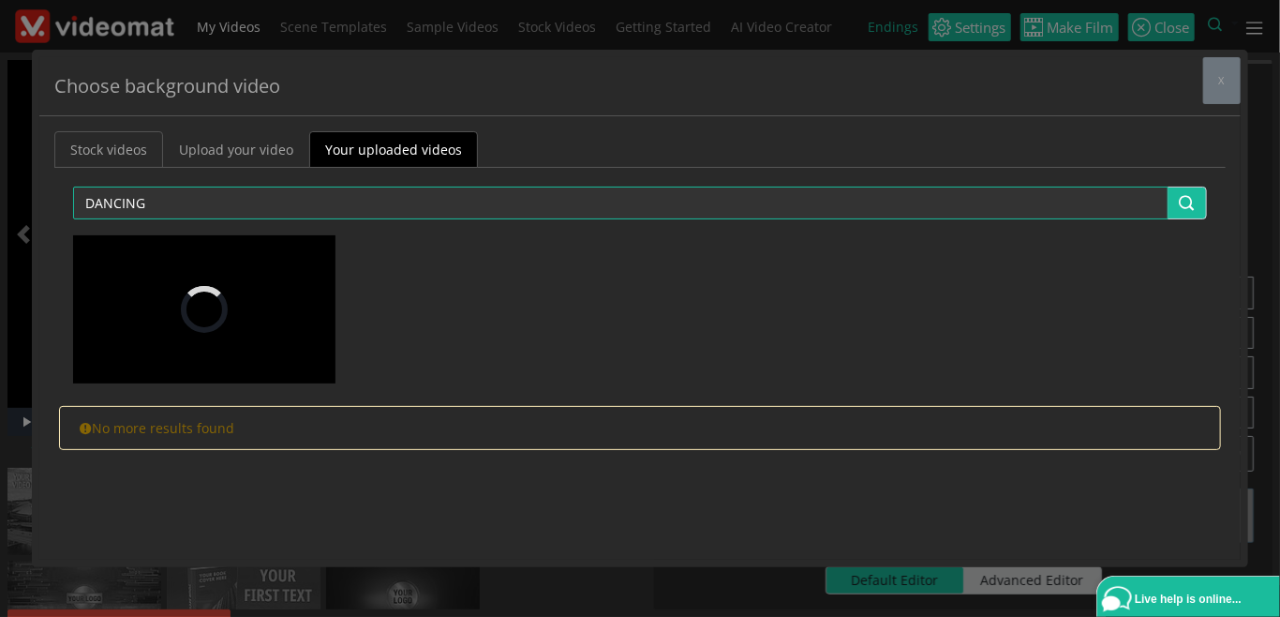
type input "DANCING"
click at [128, 148] on link "Stock videos" at bounding box center [108, 149] width 109 height 37
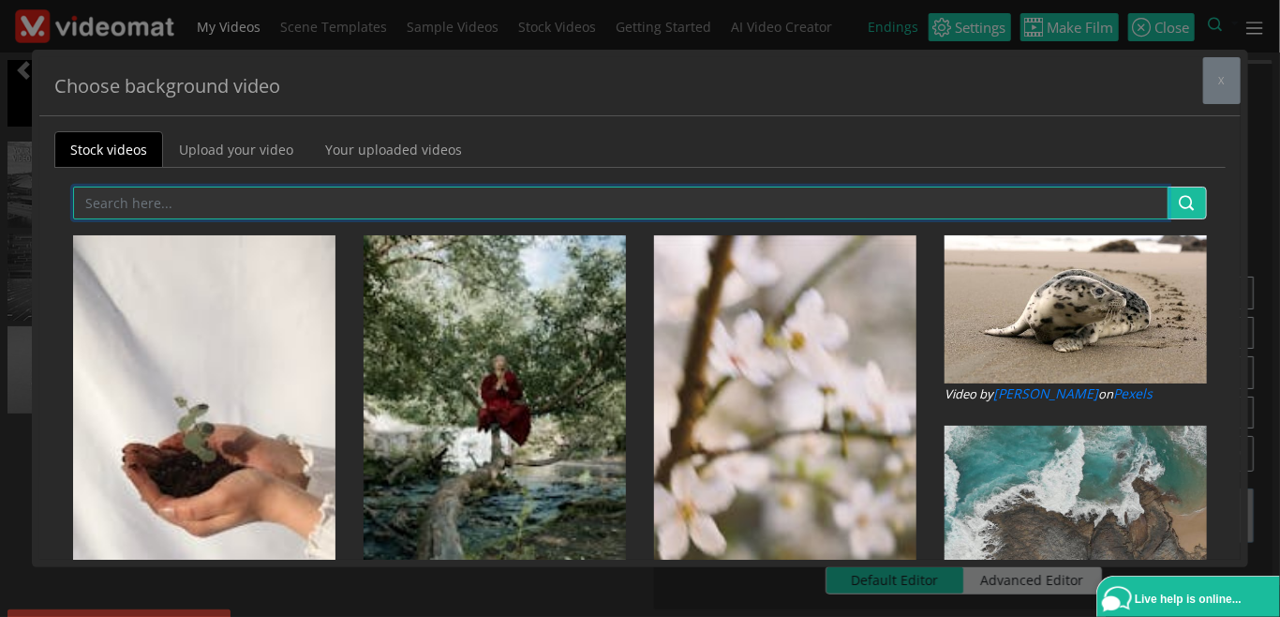
click at [189, 191] on input "text" at bounding box center [621, 203] width 1096 height 33
type input "DANCING"
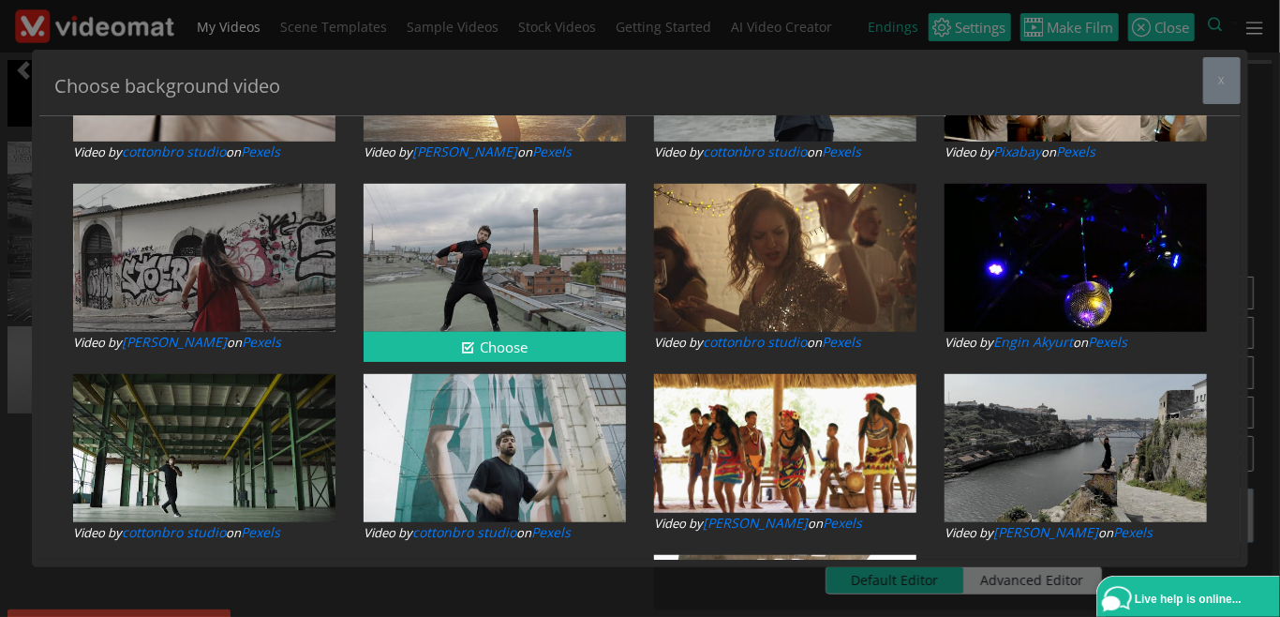
scroll to position [648, 0]
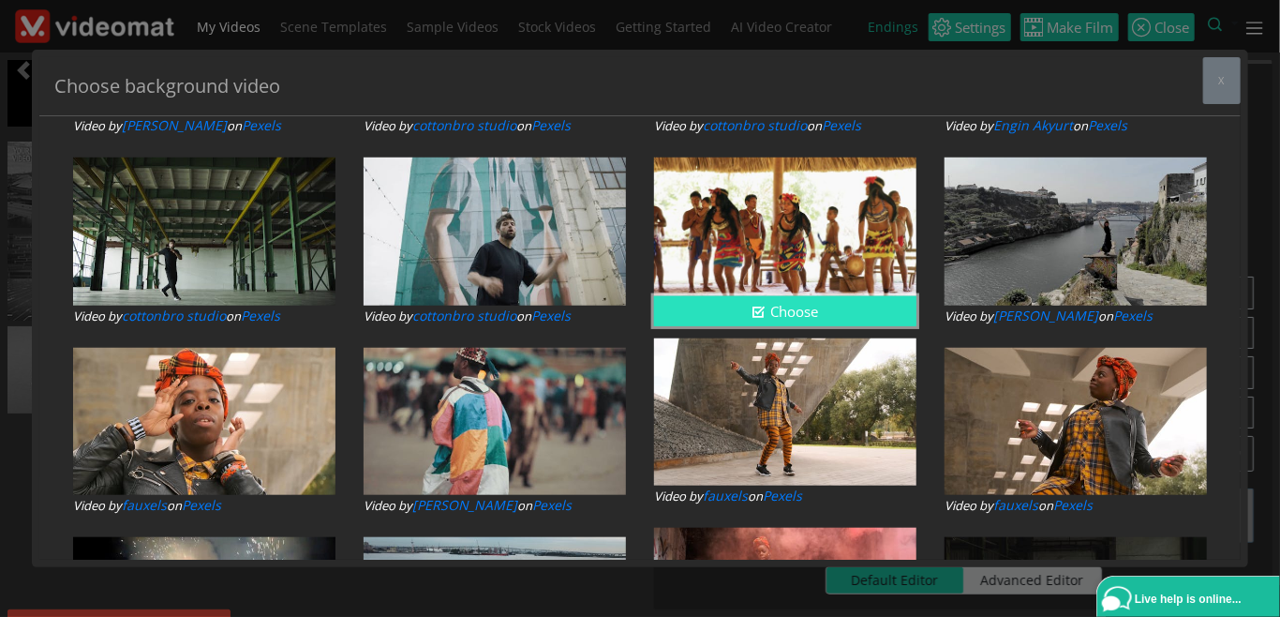
click at [793, 308] on button "Choose" at bounding box center [785, 311] width 262 height 31
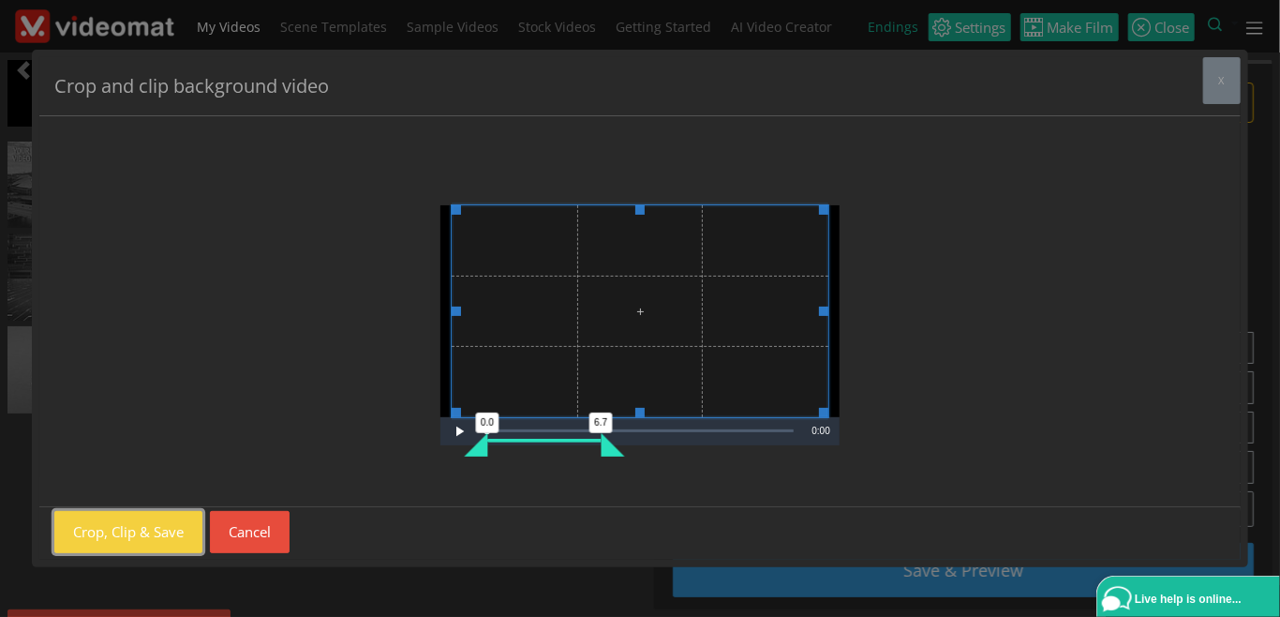
click at [178, 526] on button "Crop, Clip & Save" at bounding box center [128, 532] width 148 height 42
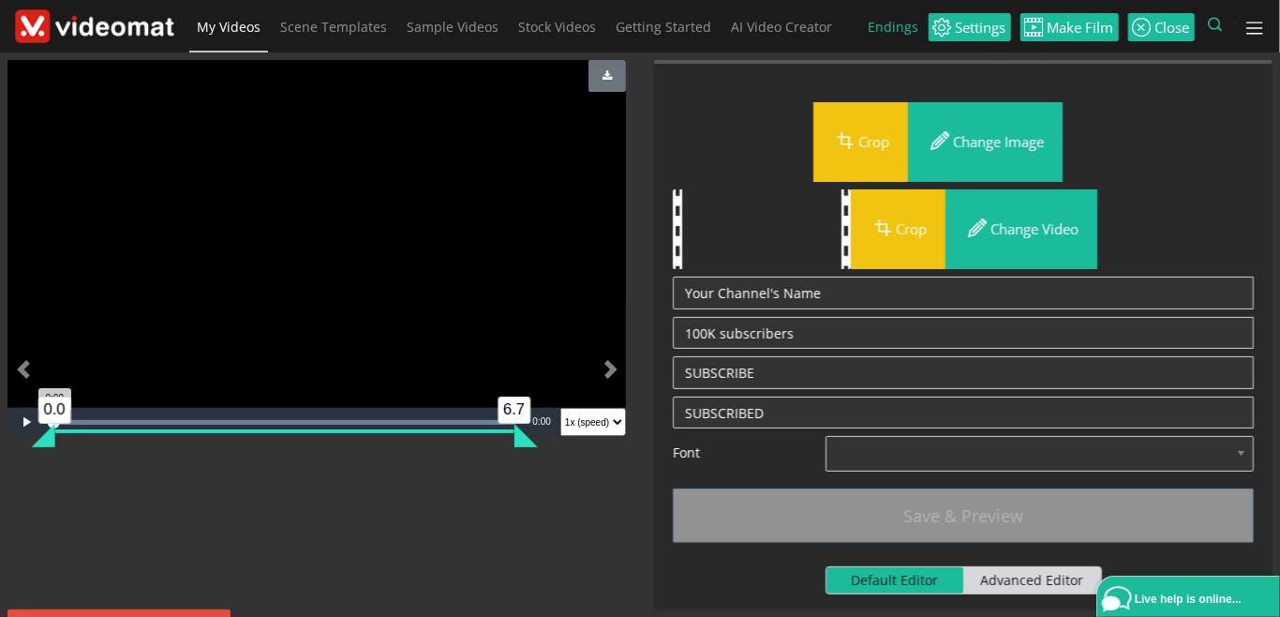
click at [32, 426] on div "0.0" at bounding box center [42, 435] width 23 height 23
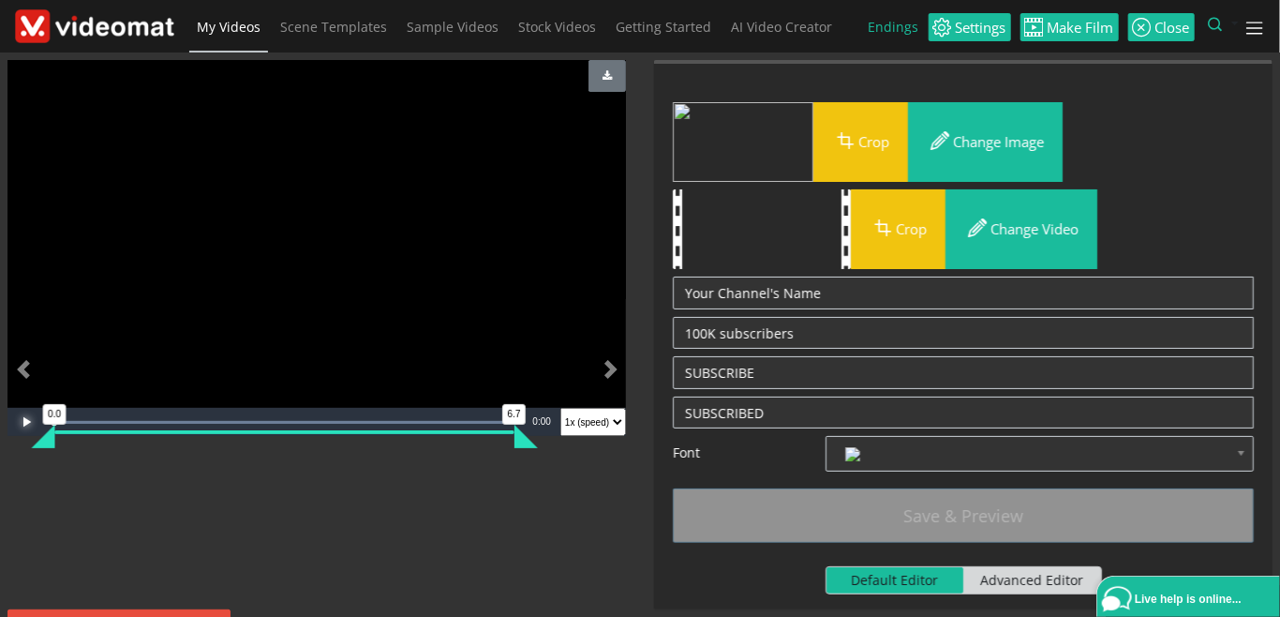
click at [28, 422] on span "Video Player" at bounding box center [25, 422] width 37 height 0
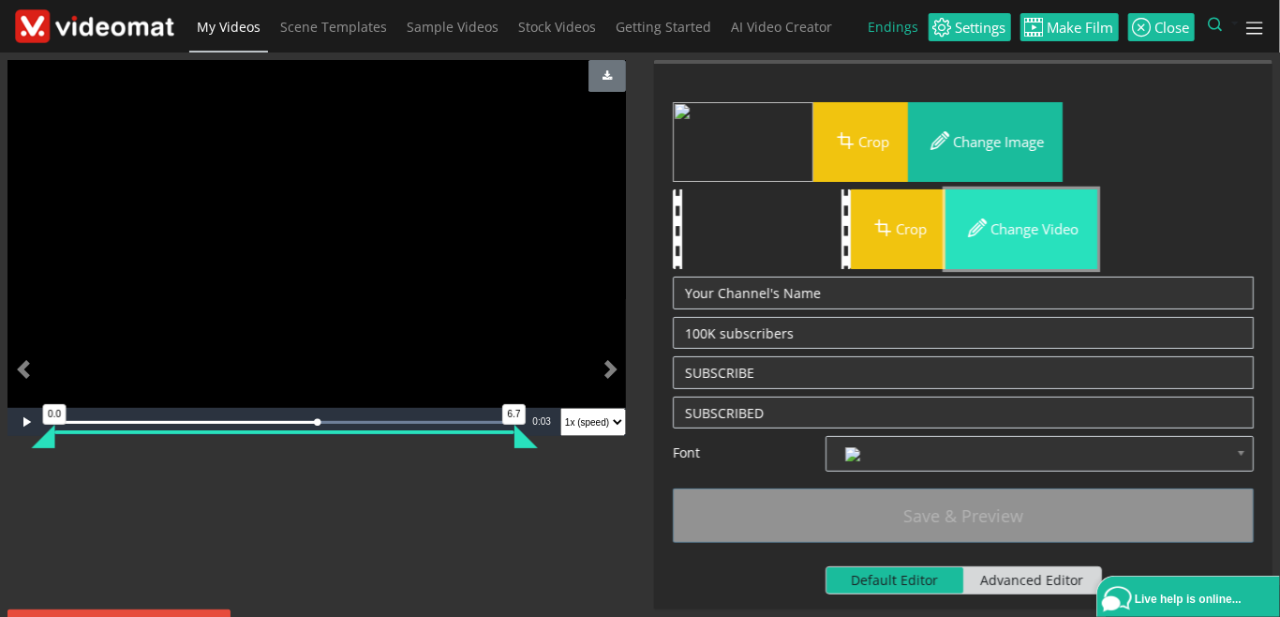
click at [1025, 230] on button "Change video" at bounding box center [1022, 229] width 152 height 80
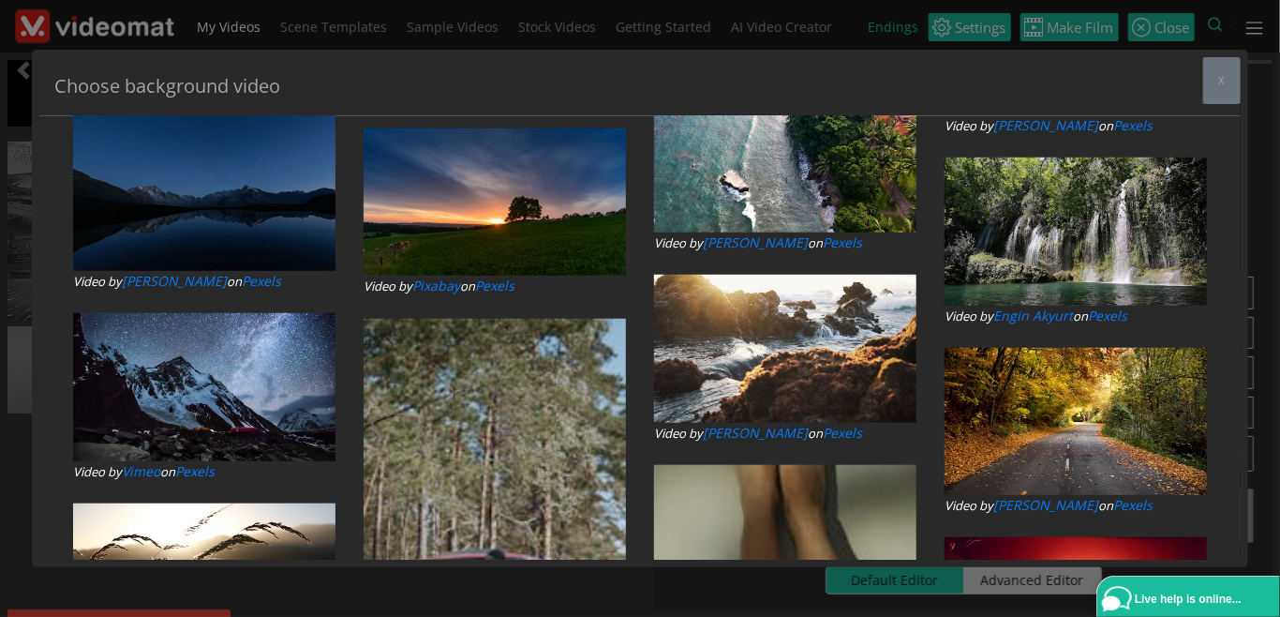
type input "FITNESS"
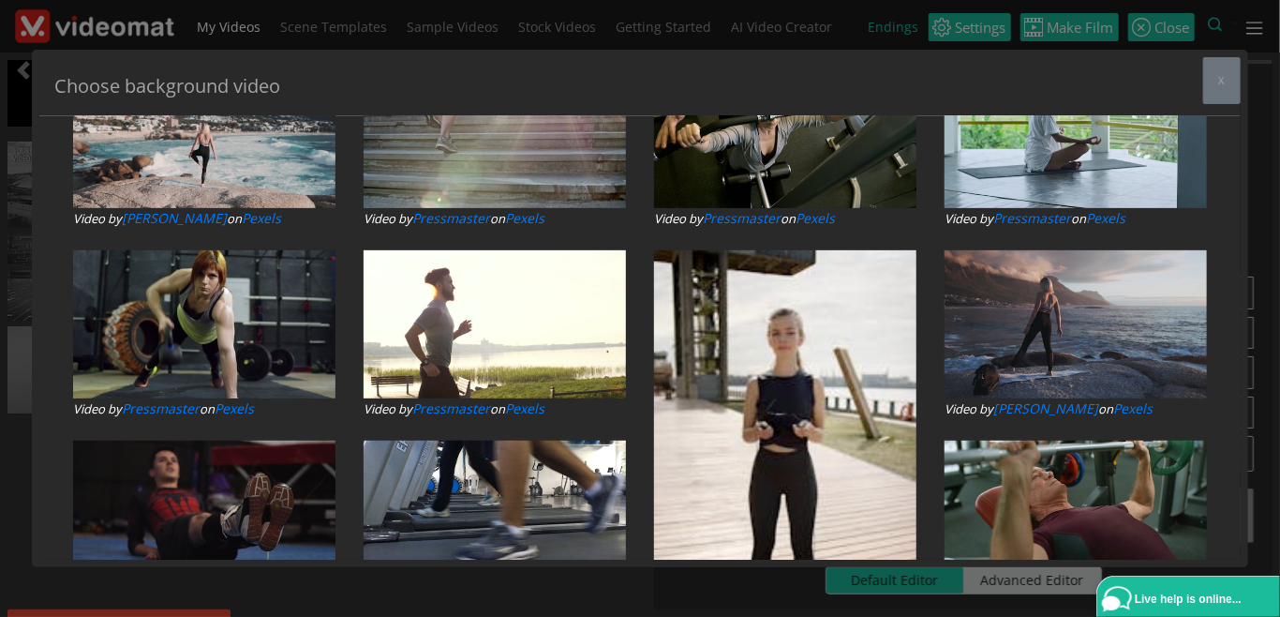
scroll to position [431, 0]
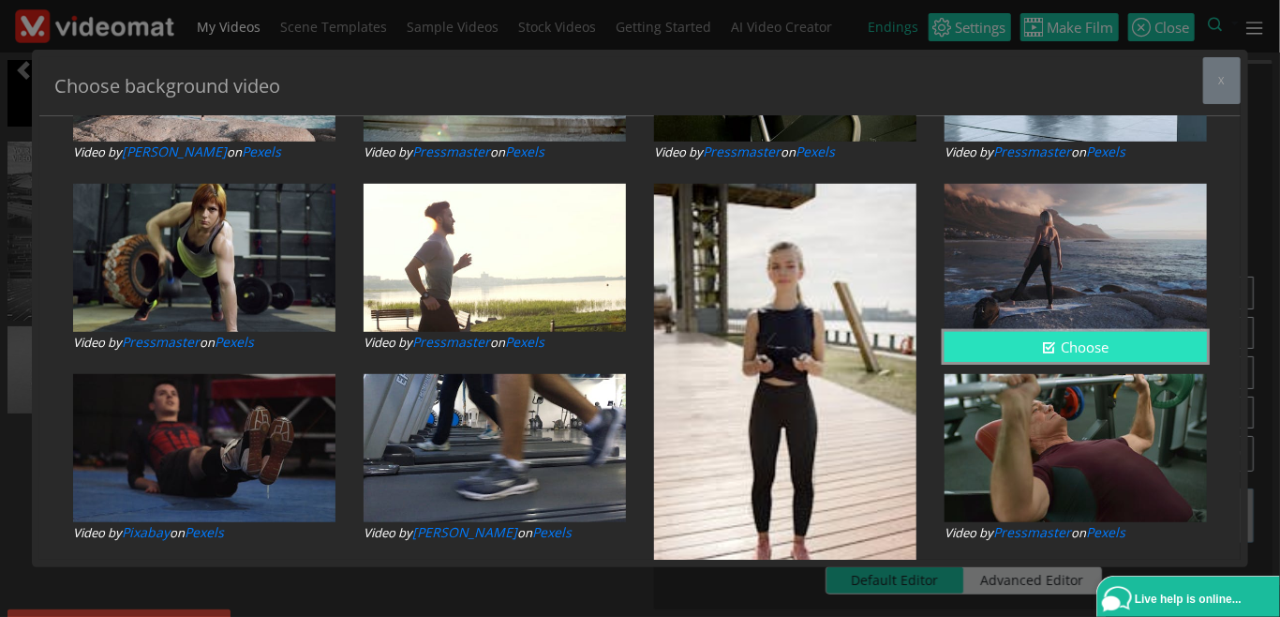
click at [1059, 336] on button "Choose" at bounding box center [1076, 347] width 262 height 31
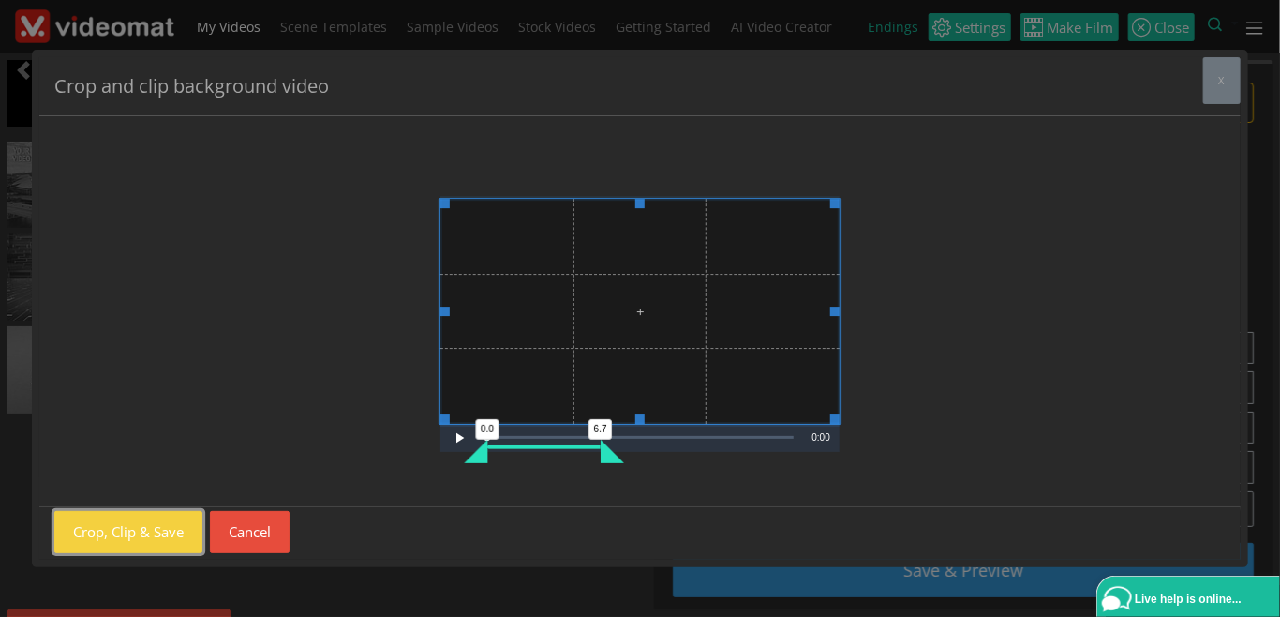
click at [130, 524] on button "Crop, Clip & Save" at bounding box center [128, 532] width 148 height 42
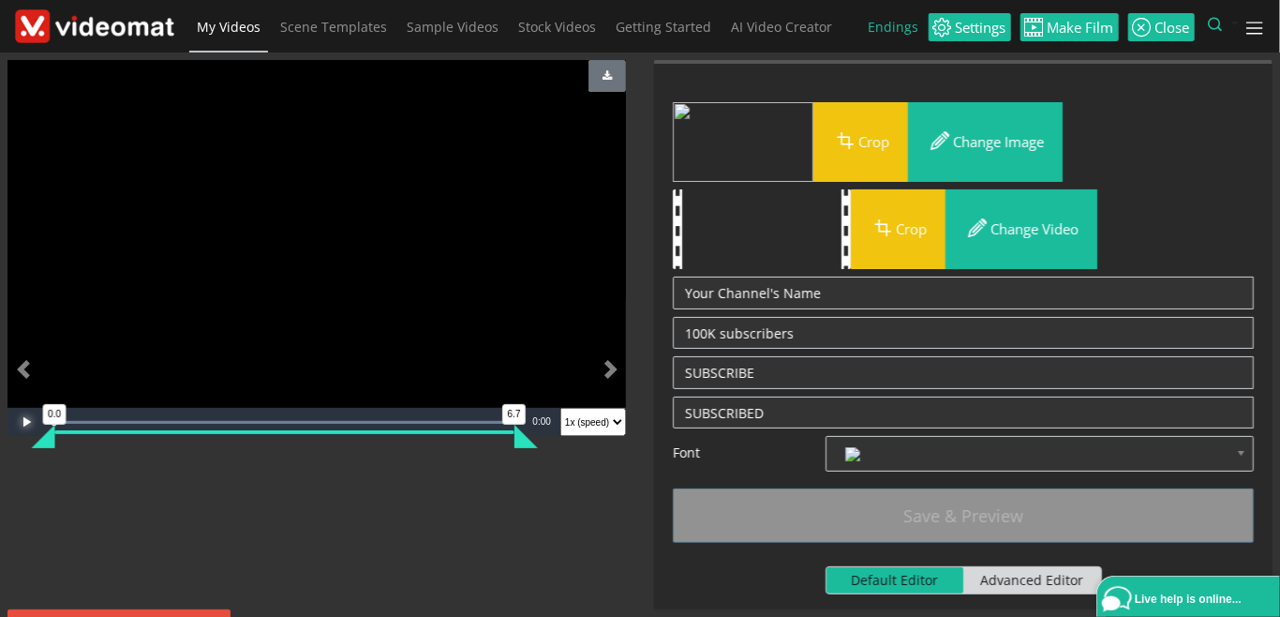
click at [25, 422] on span "Video Player" at bounding box center [25, 422] width 37 height 0
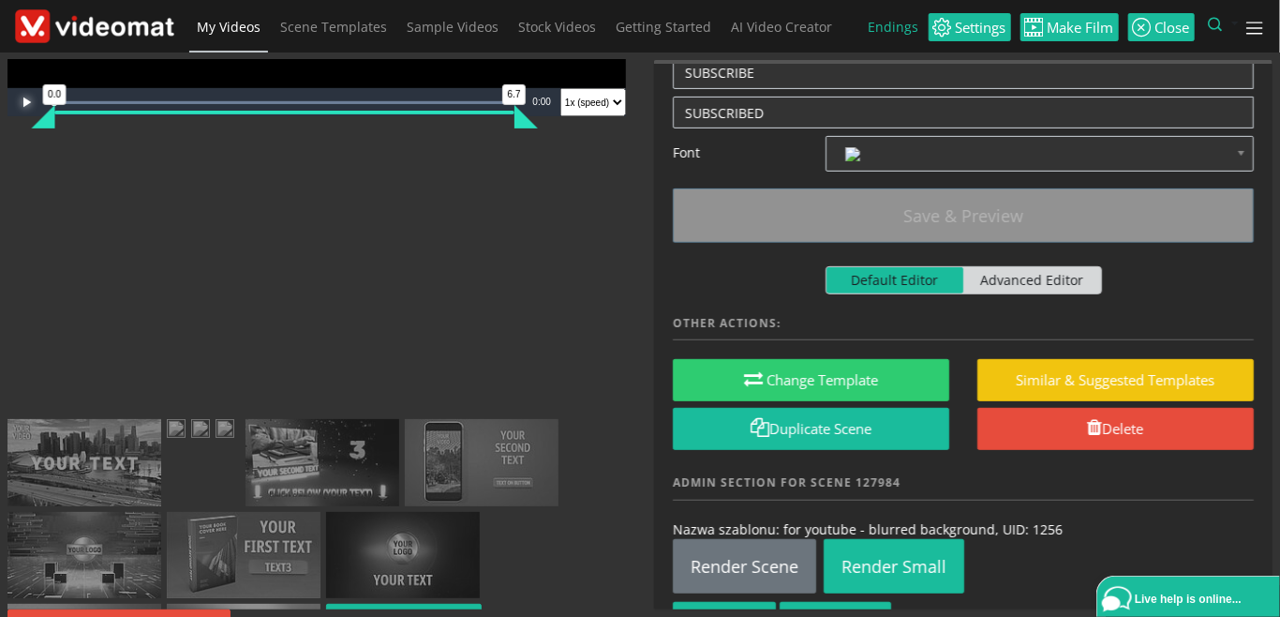
scroll to position [391, 0]
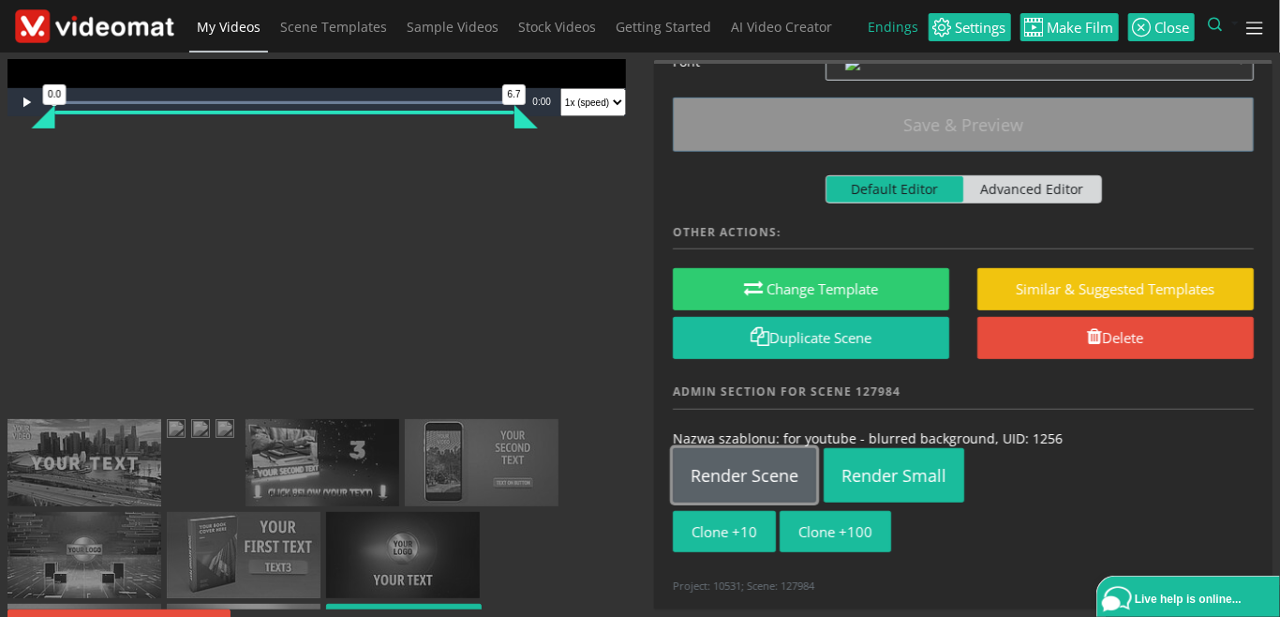
click at [767, 468] on link "Render Scene" at bounding box center [744, 475] width 143 height 54
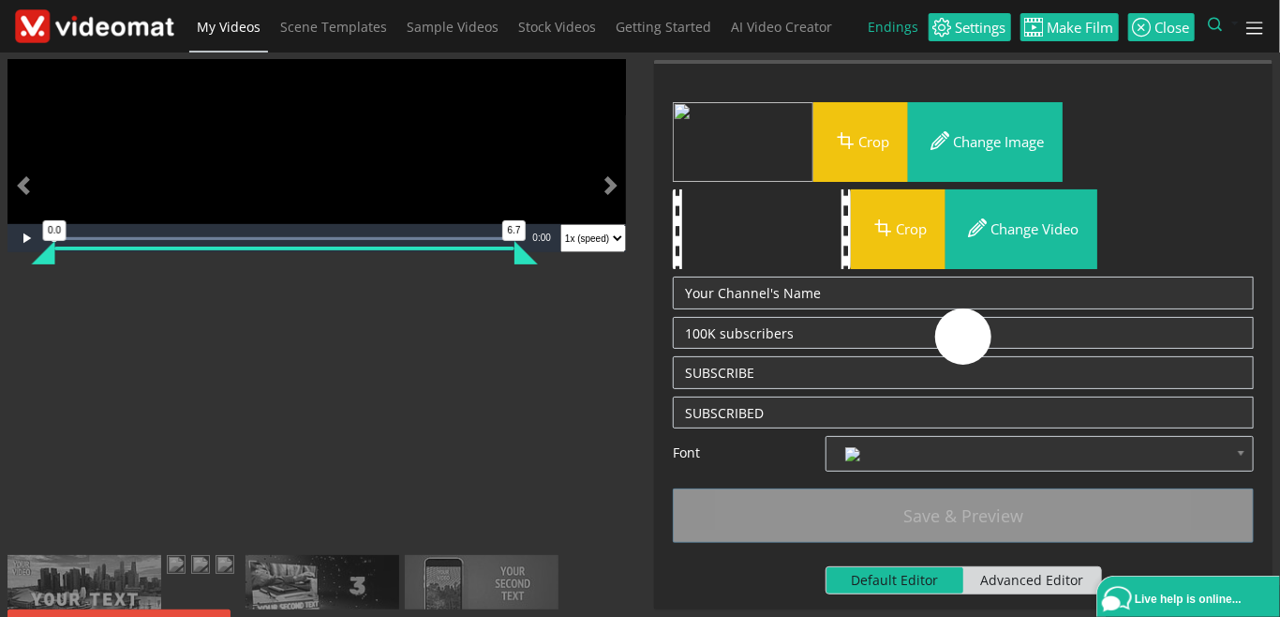
scroll to position [104, 0]
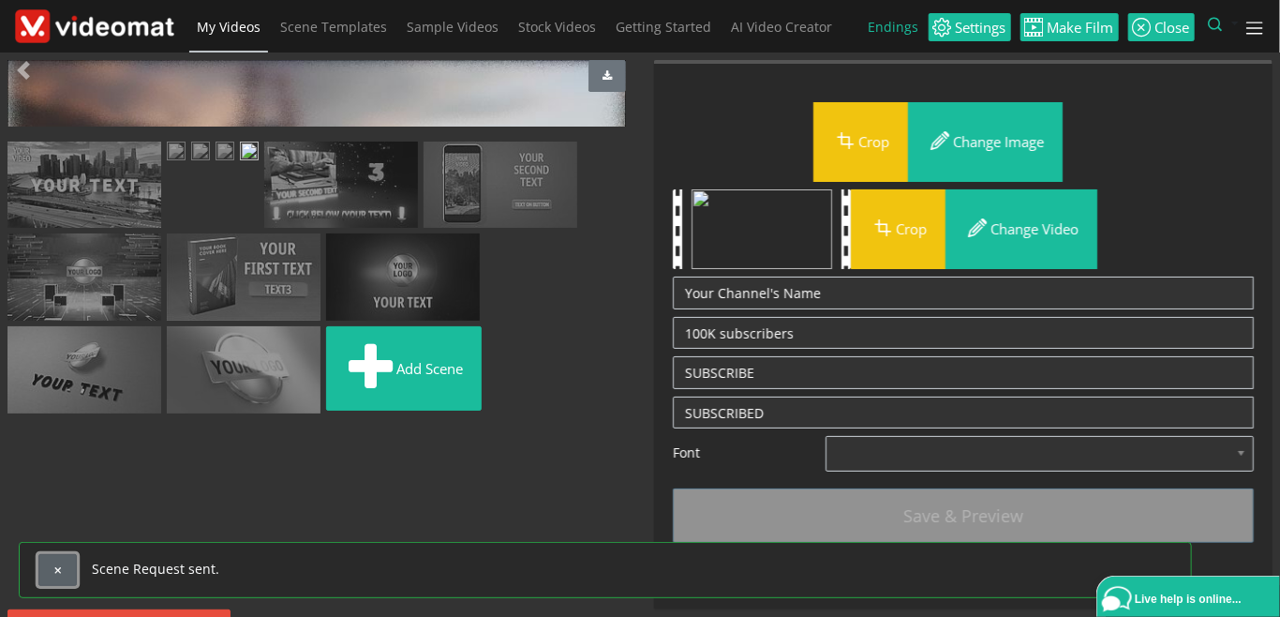
click at [53, 568] on span "button" at bounding box center [57, 570] width 10 height 10
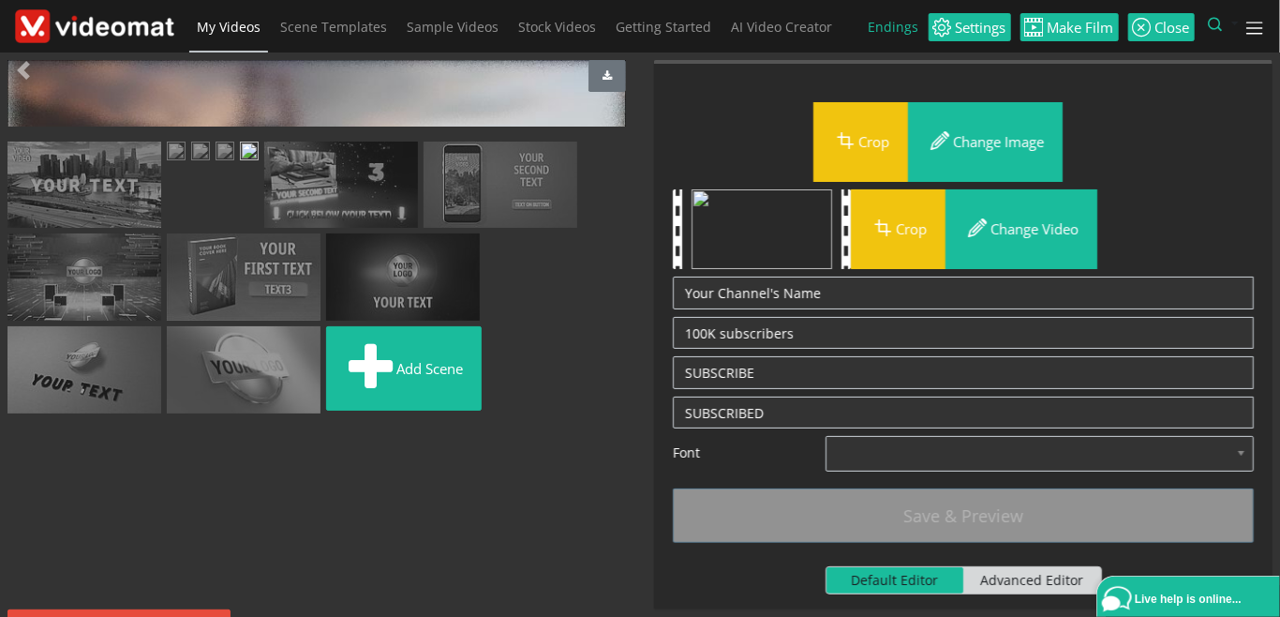
scroll to position [320, 0]
click at [65, 215] on img at bounding box center [84, 185] width 154 height 87
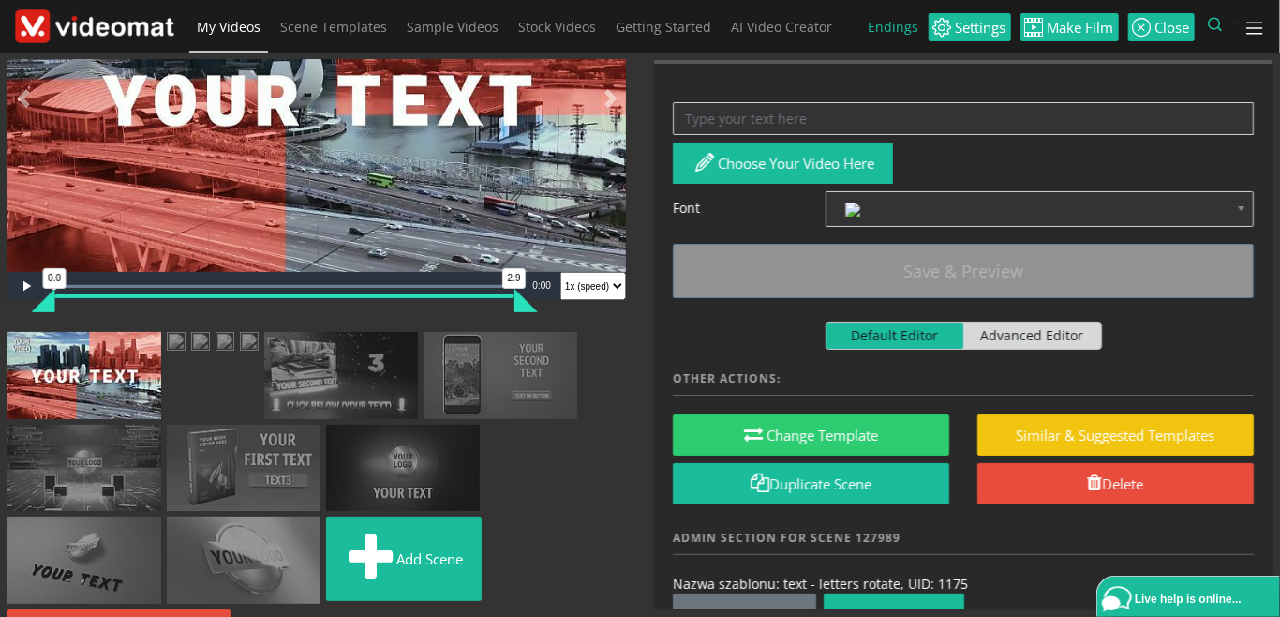
click at [326, 463] on img at bounding box center [403, 468] width 154 height 87
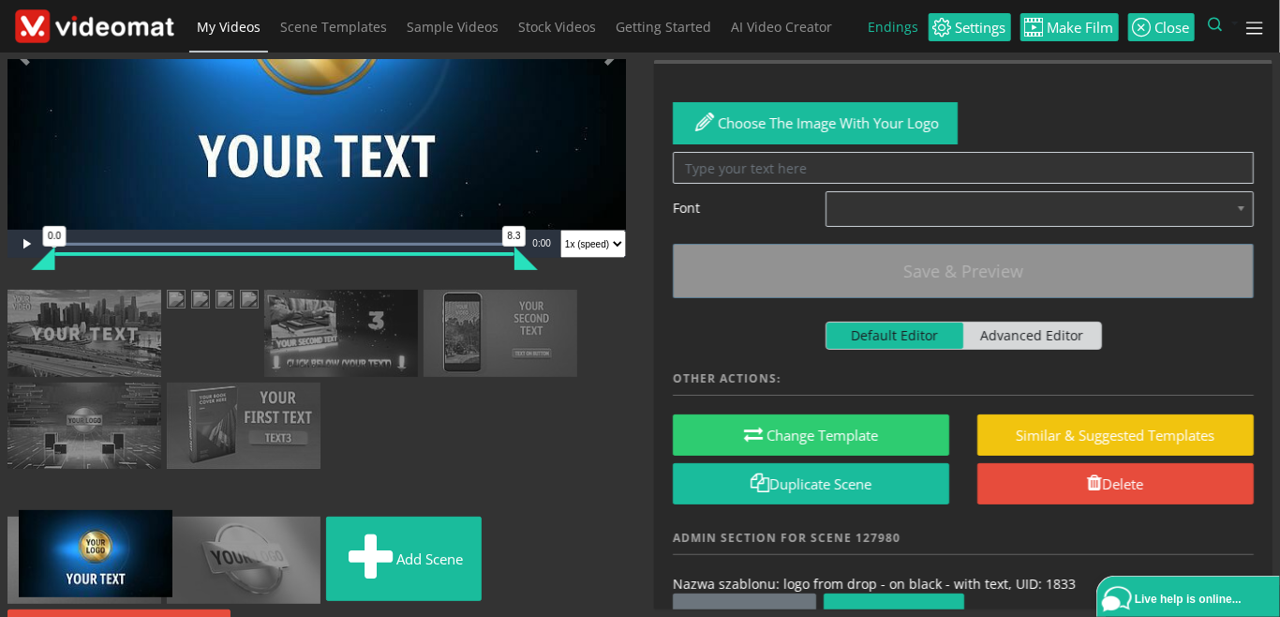
scroll to position [271, 0]
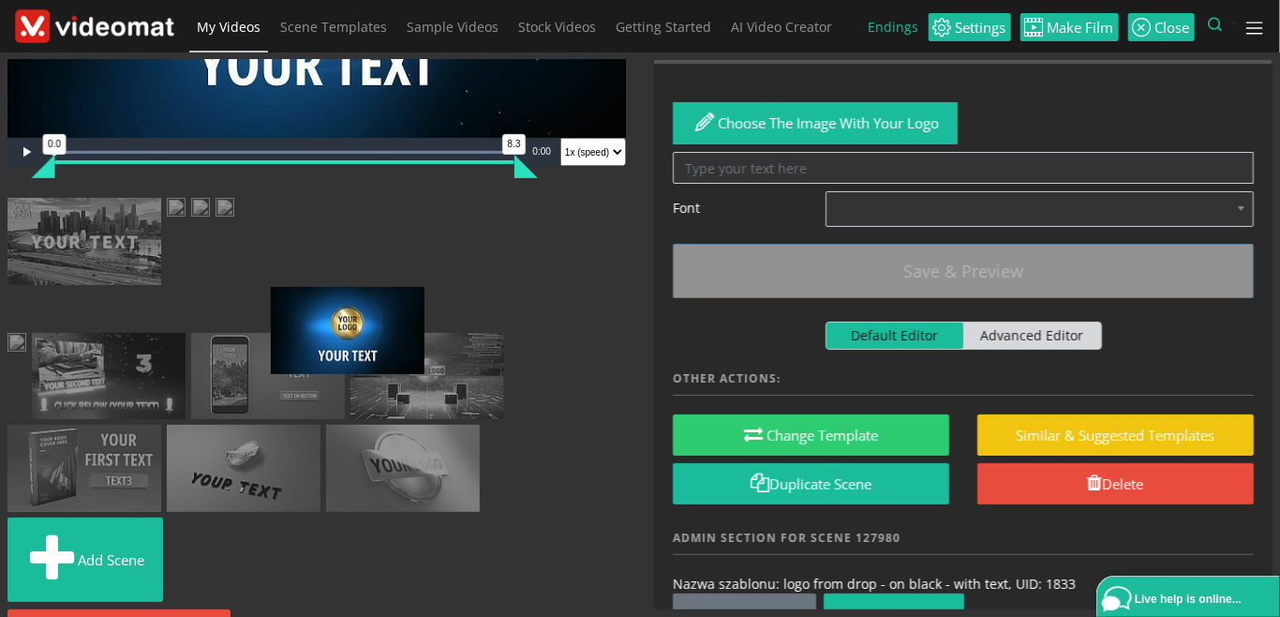
drag, startPoint x: 115, startPoint y: 474, endPoint x: 346, endPoint y: 331, distance: 271.5
click at [346, 331] on ul "Add scene" at bounding box center [316, 403] width 619 height 411
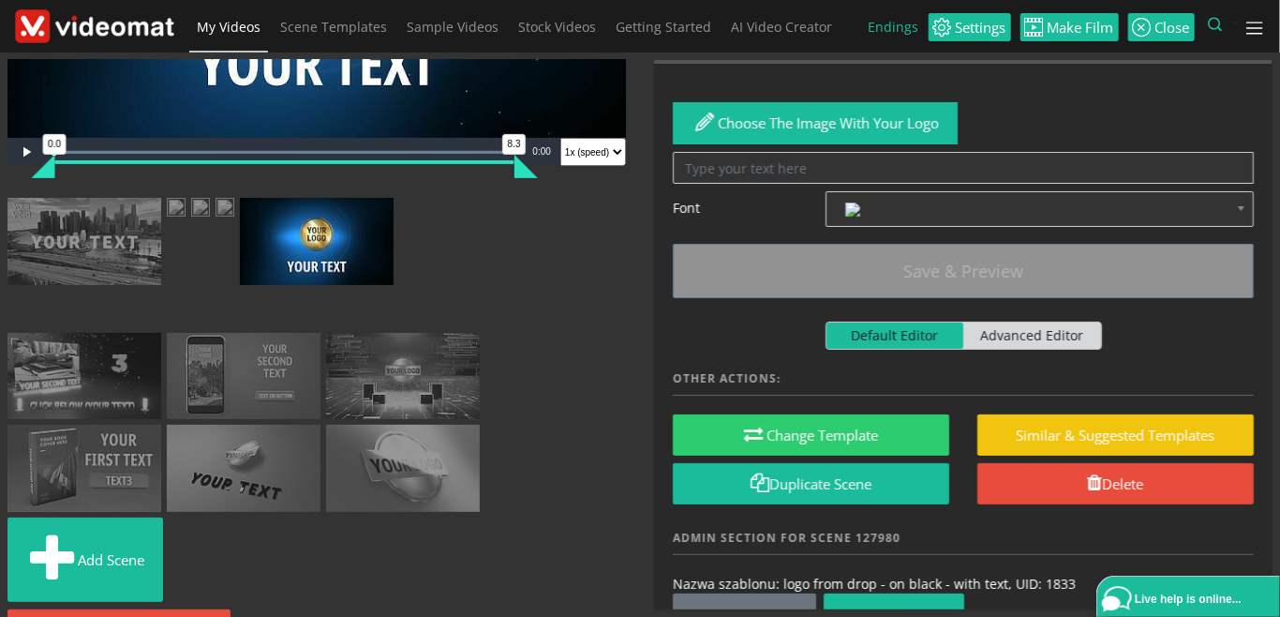
drag, startPoint x: 366, startPoint y: 343, endPoint x: 193, endPoint y: 345, distance: 172.5
click at [193, 345] on ul "Add scene" at bounding box center [316, 403] width 619 height 411
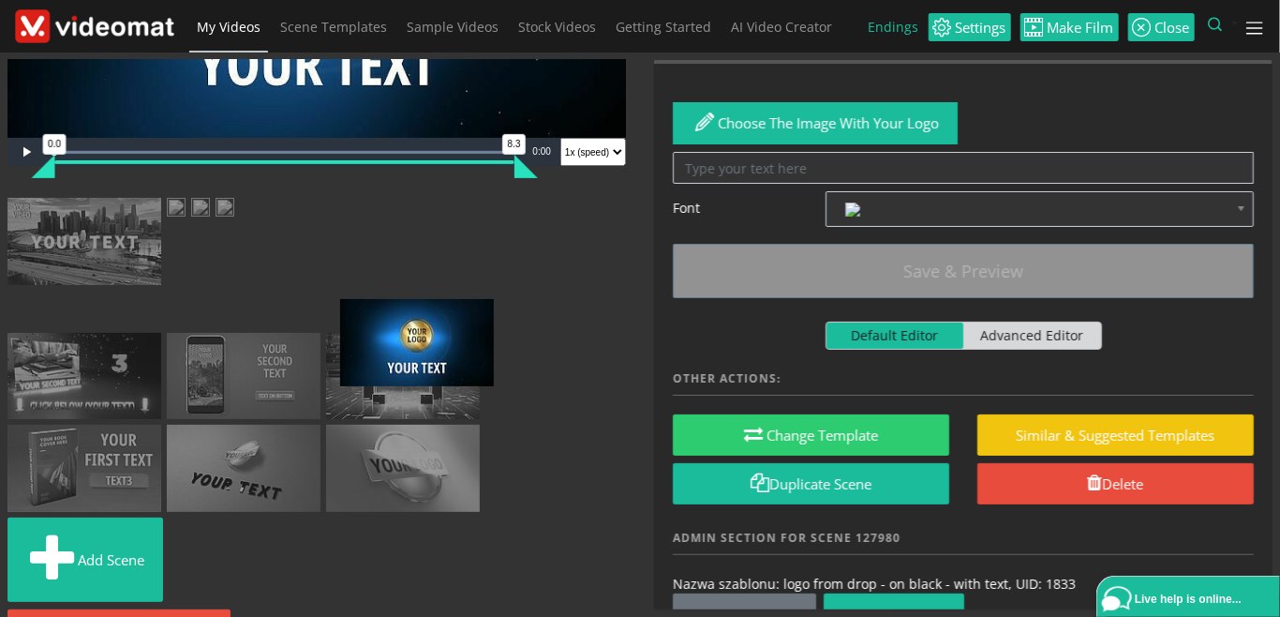
drag, startPoint x: 237, startPoint y: 335, endPoint x: 433, endPoint y: 342, distance: 196.1
click at [433, 342] on ul "Add scene" at bounding box center [316, 403] width 619 height 411
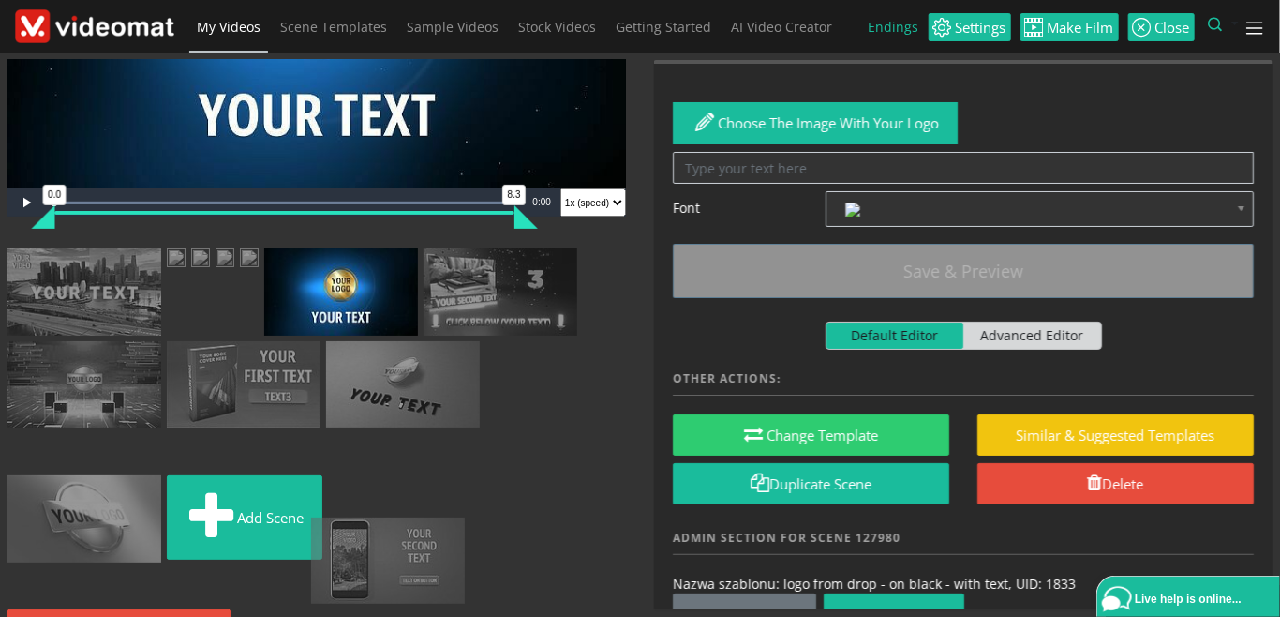
drag, startPoint x: 247, startPoint y: 440, endPoint x: 434, endPoint y: 519, distance: 202.8
click at [434, 519] on ul "Add scene" at bounding box center [316, 408] width 619 height 320
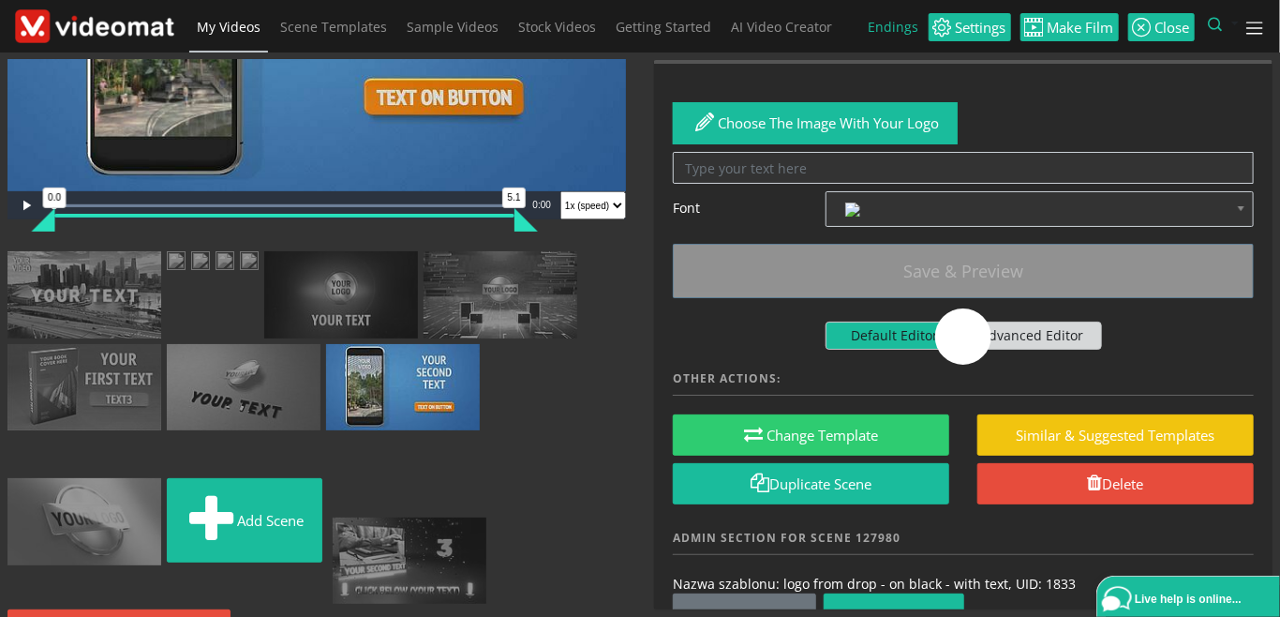
drag, startPoint x: 108, startPoint y: 437, endPoint x: 433, endPoint y: 518, distance: 335.3
click at [433, 518] on ul "Add scene" at bounding box center [316, 411] width 619 height 320
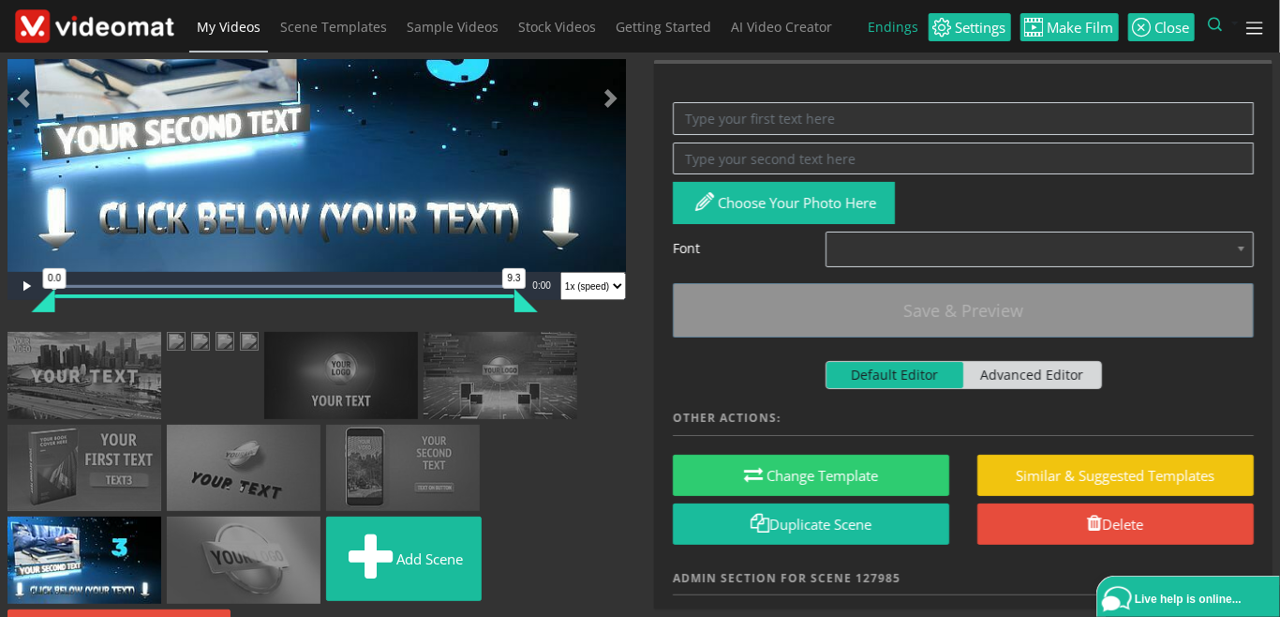
scroll to position [216, 0]
click at [400, 395] on img at bounding box center [341, 375] width 154 height 87
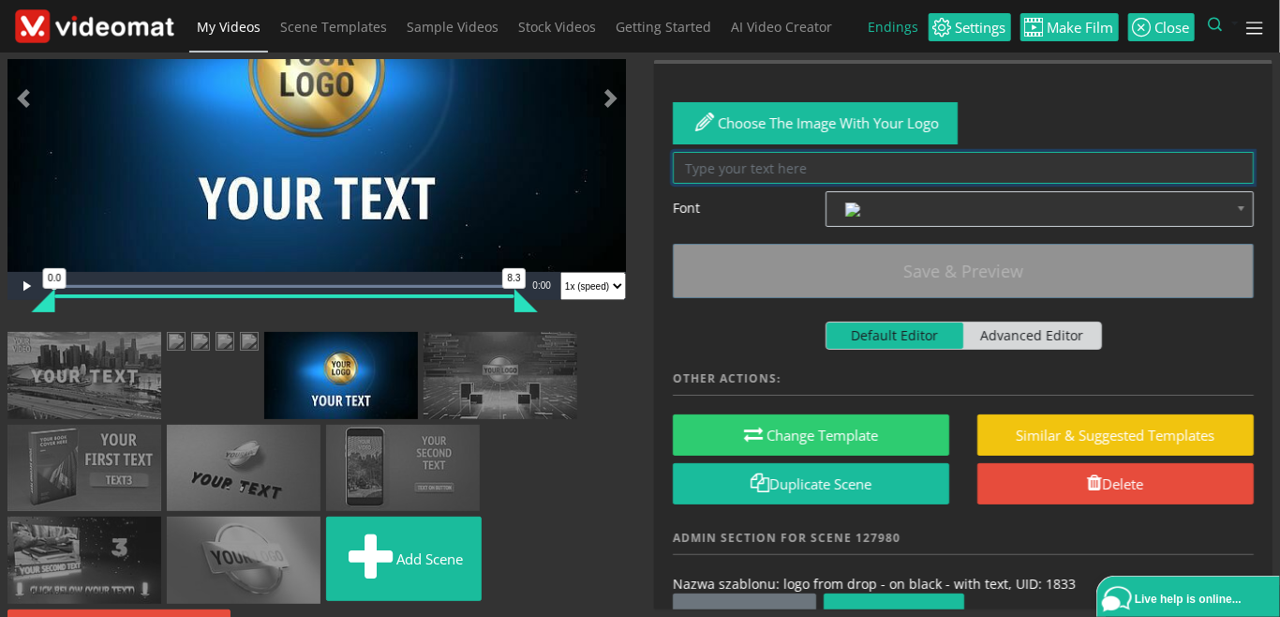
click at [730, 166] on textarea at bounding box center [963, 168] width 581 height 33
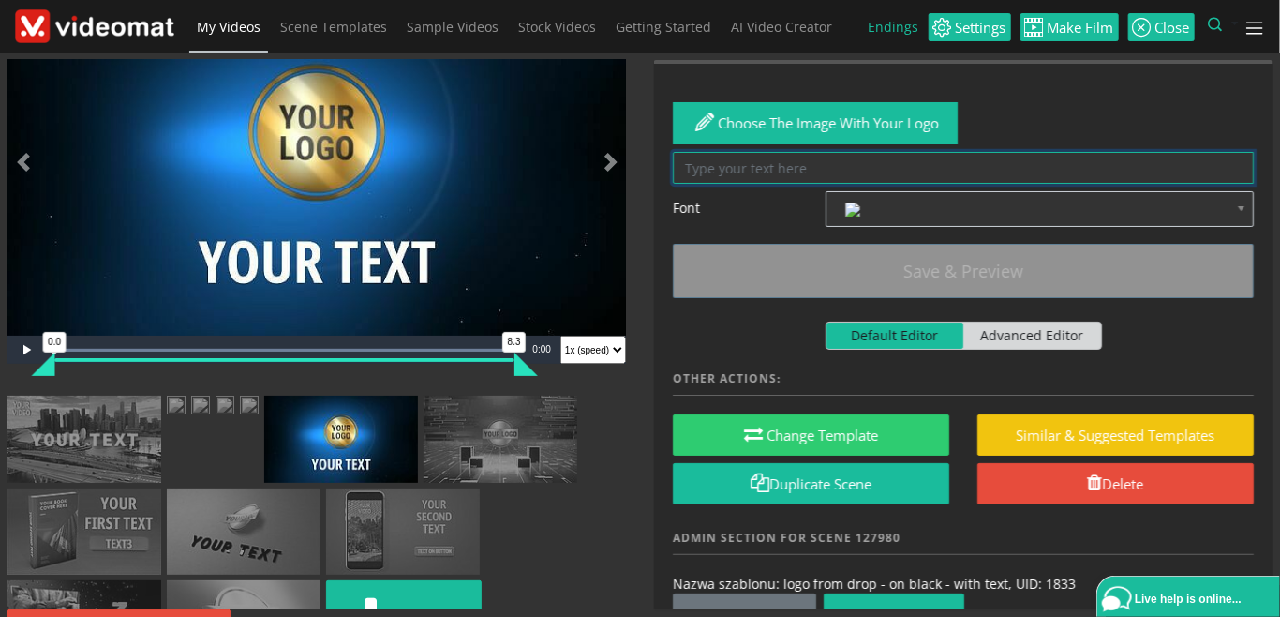
scroll to position [0, 0]
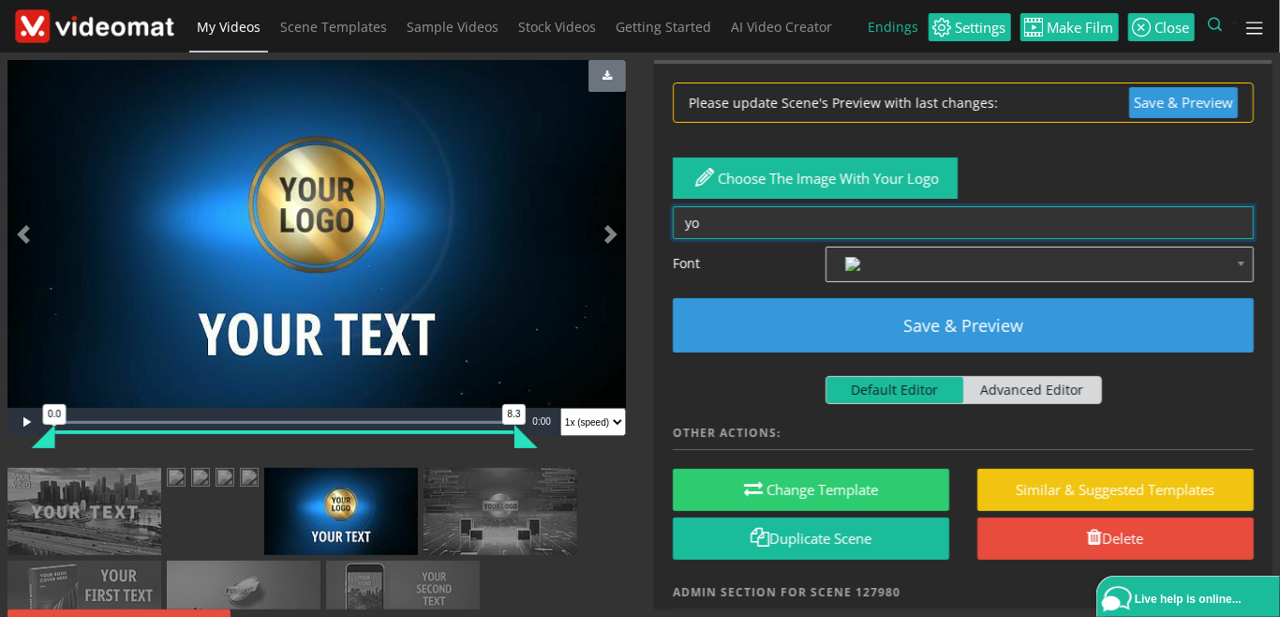
type textarea "y"
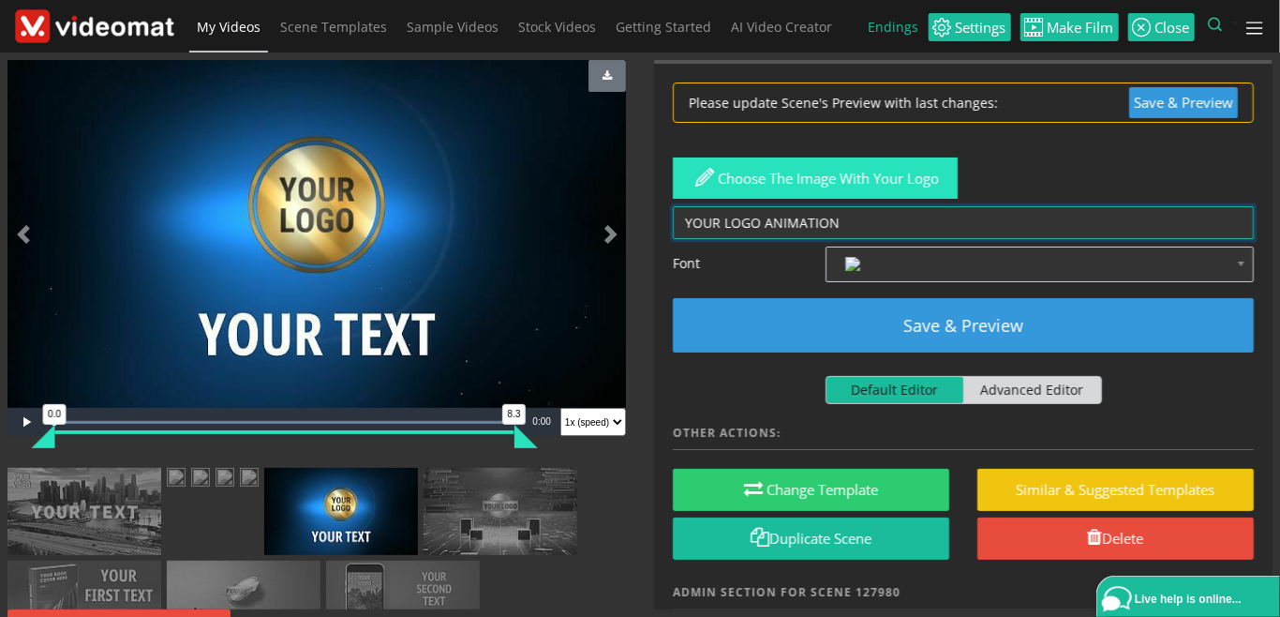
type textarea "YOUR LOGO ANIMATION"
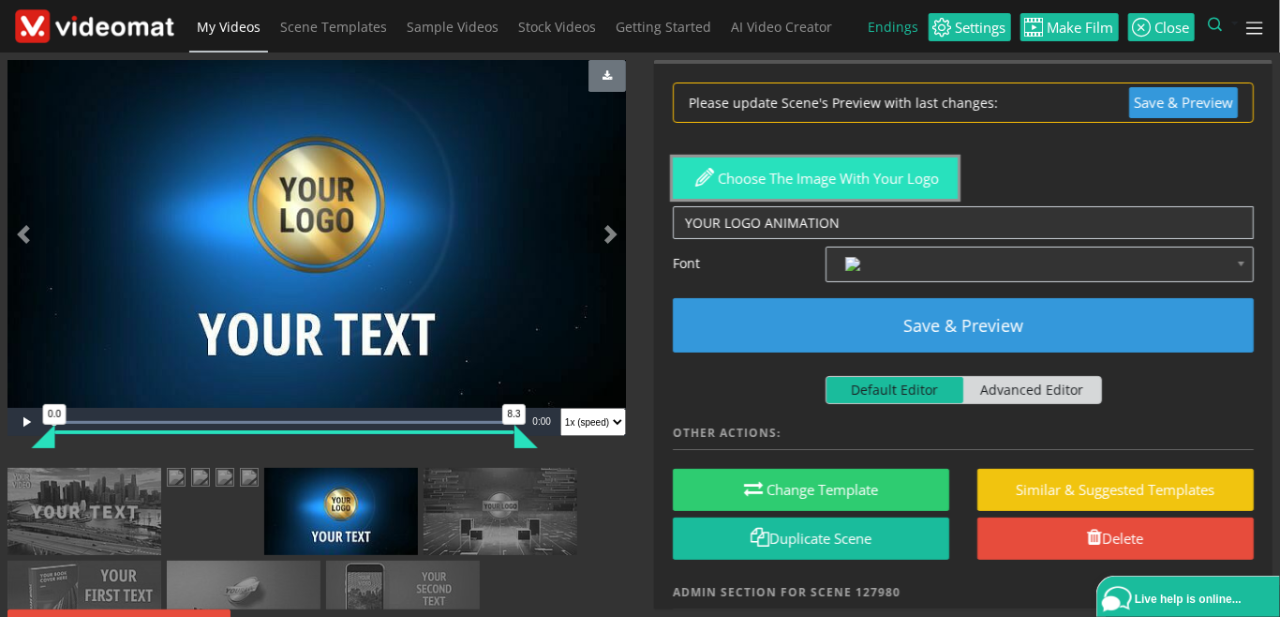
click at [925, 193] on button "Choose the image with your logo" at bounding box center [815, 178] width 285 height 42
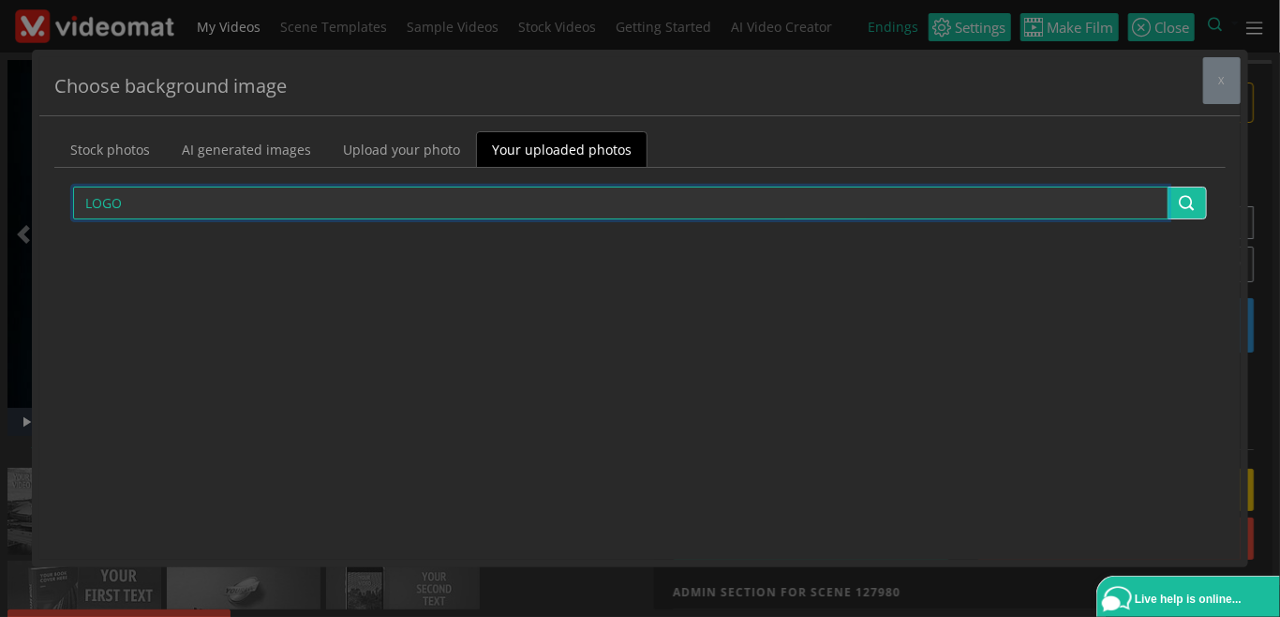
drag, startPoint x: 134, startPoint y: 204, endPoint x: 15, endPoint y: 197, distance: 119.3
click at [73, 197] on input "LOGO" at bounding box center [621, 203] width 1096 height 33
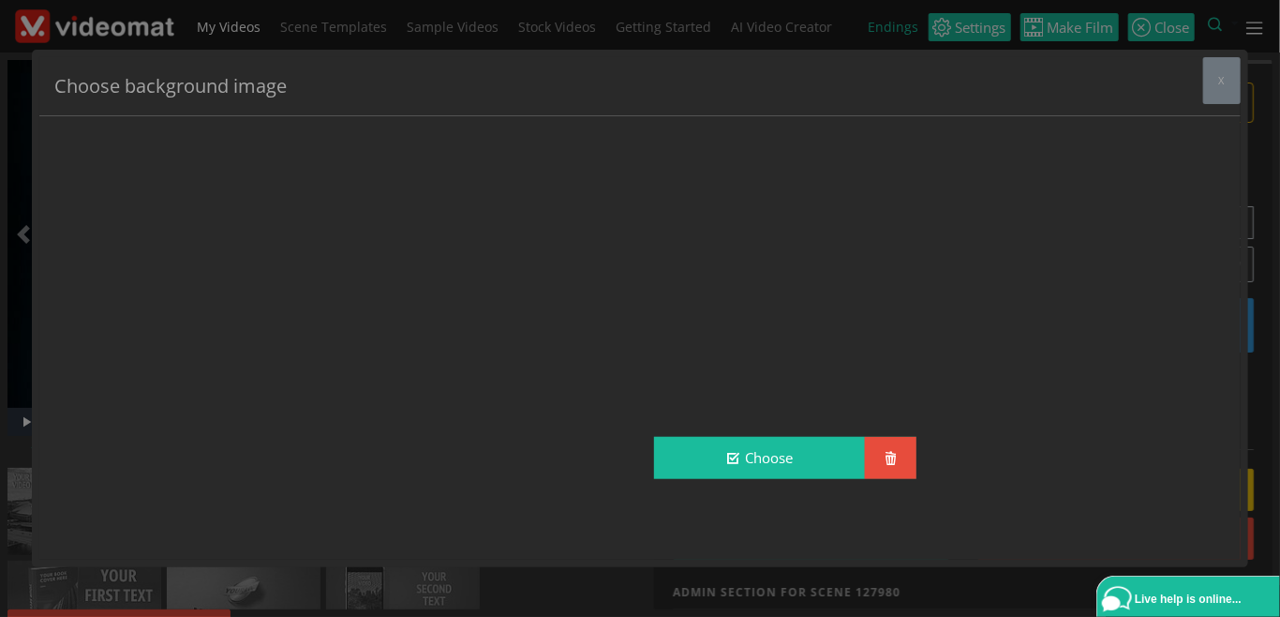
scroll to position [631, 0]
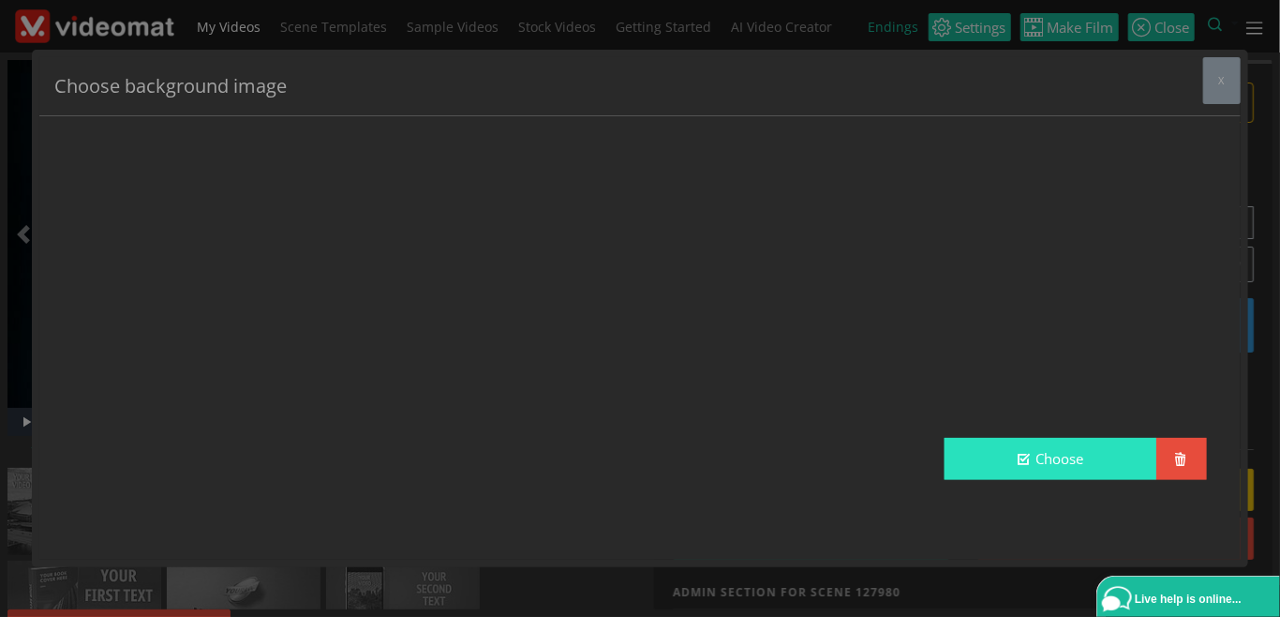
type input "logo"
click at [1063, 453] on button "Choose" at bounding box center [1051, 459] width 212 height 42
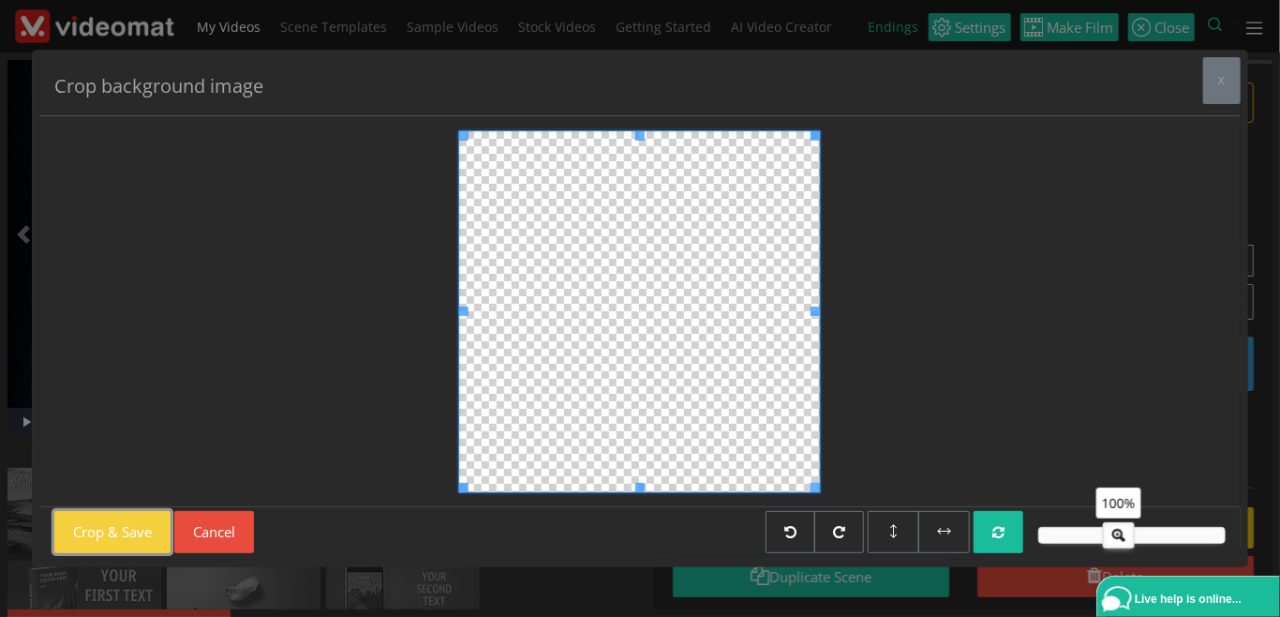
click at [111, 539] on button "Crop & Save" at bounding box center [112, 532] width 116 height 42
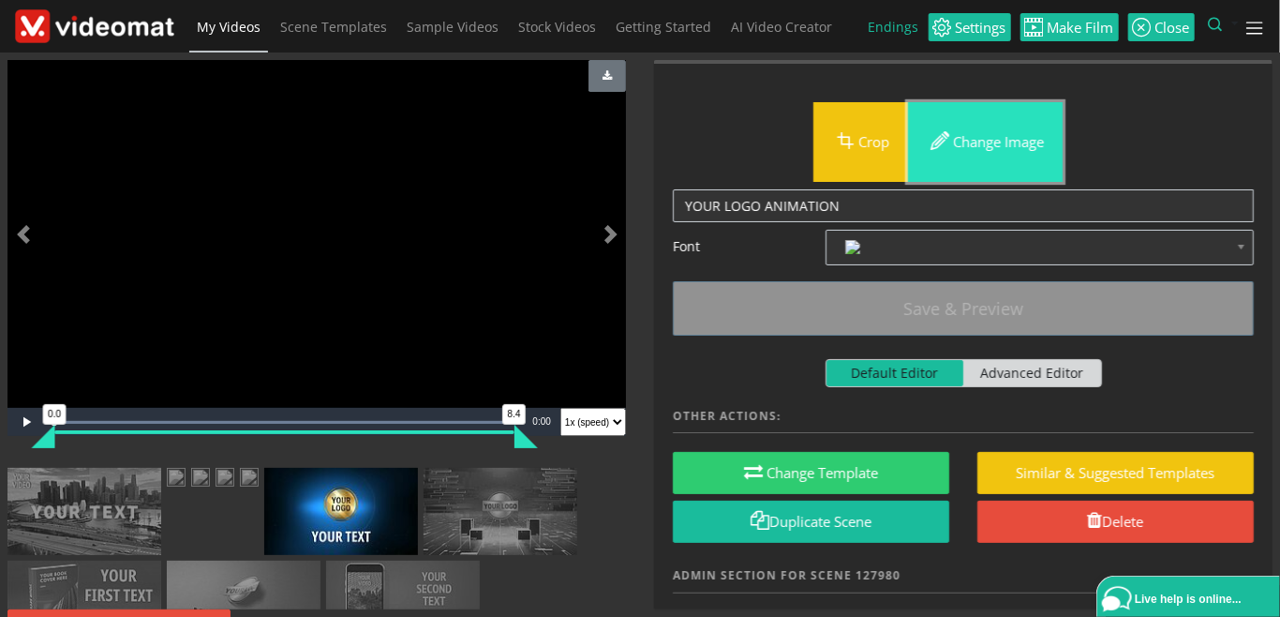
click at [1007, 147] on button "Change image" at bounding box center [985, 142] width 155 height 80
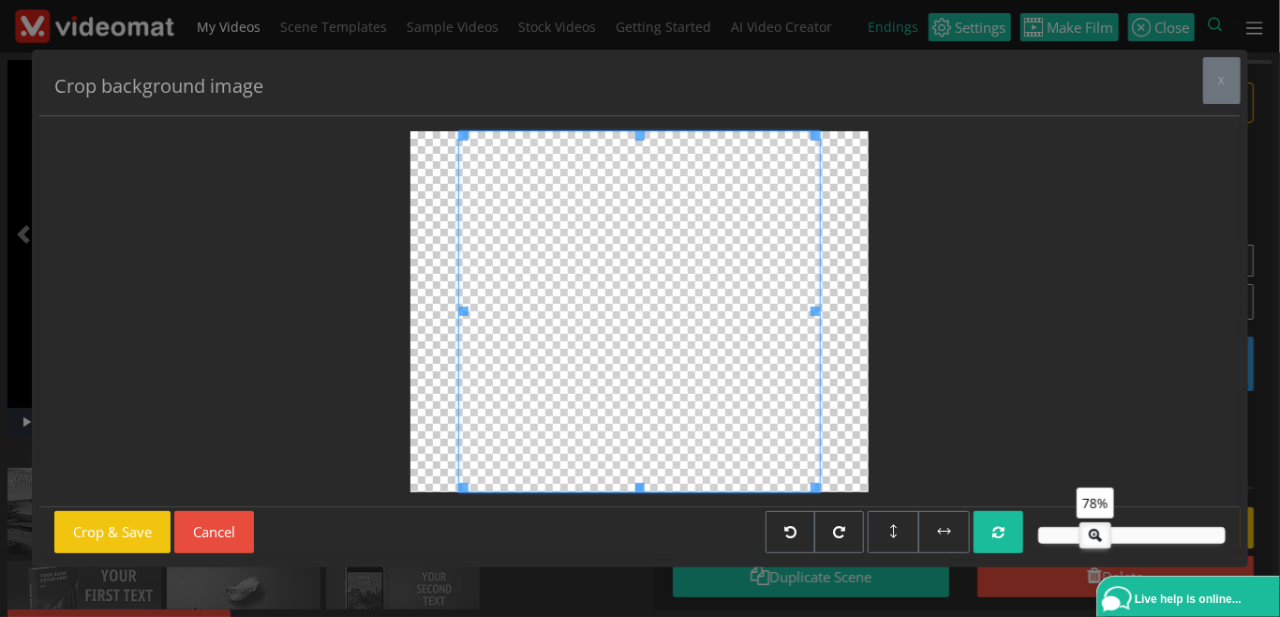
drag, startPoint x: 1120, startPoint y: 534, endPoint x: 1097, endPoint y: 538, distance: 23.7
click at [1097, 538] on icon at bounding box center [1096, 532] width 30 height 19
click at [130, 531] on button "Crop & Save" at bounding box center [112, 532] width 116 height 42
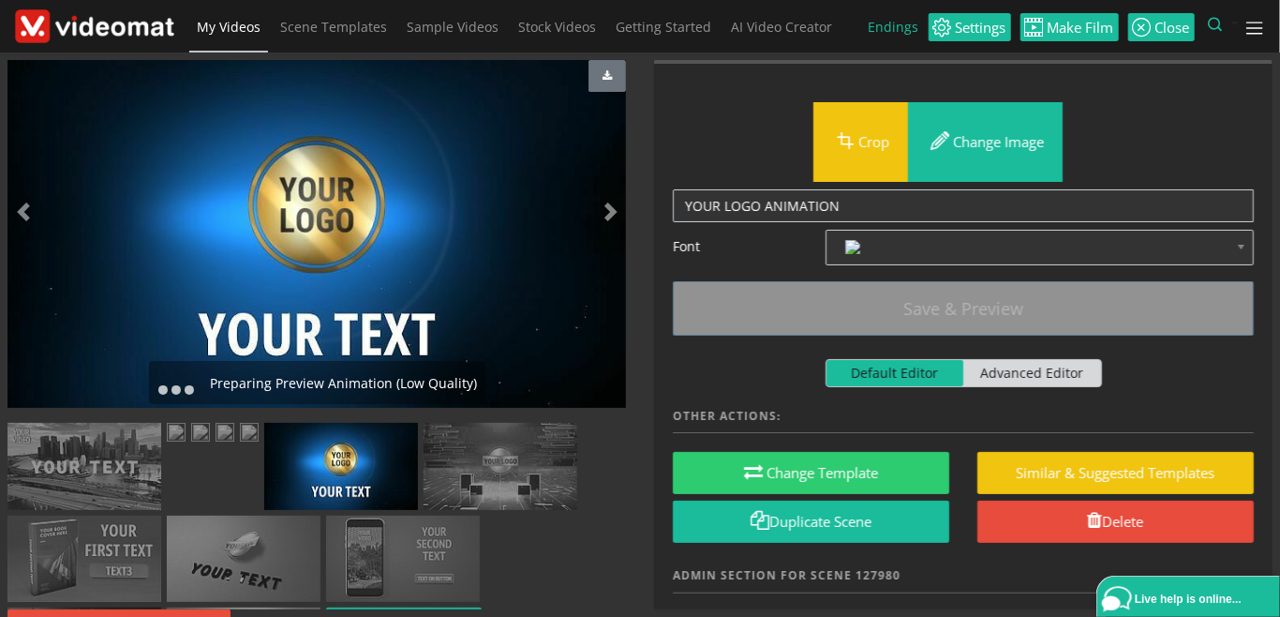
scroll to position [216, 0]
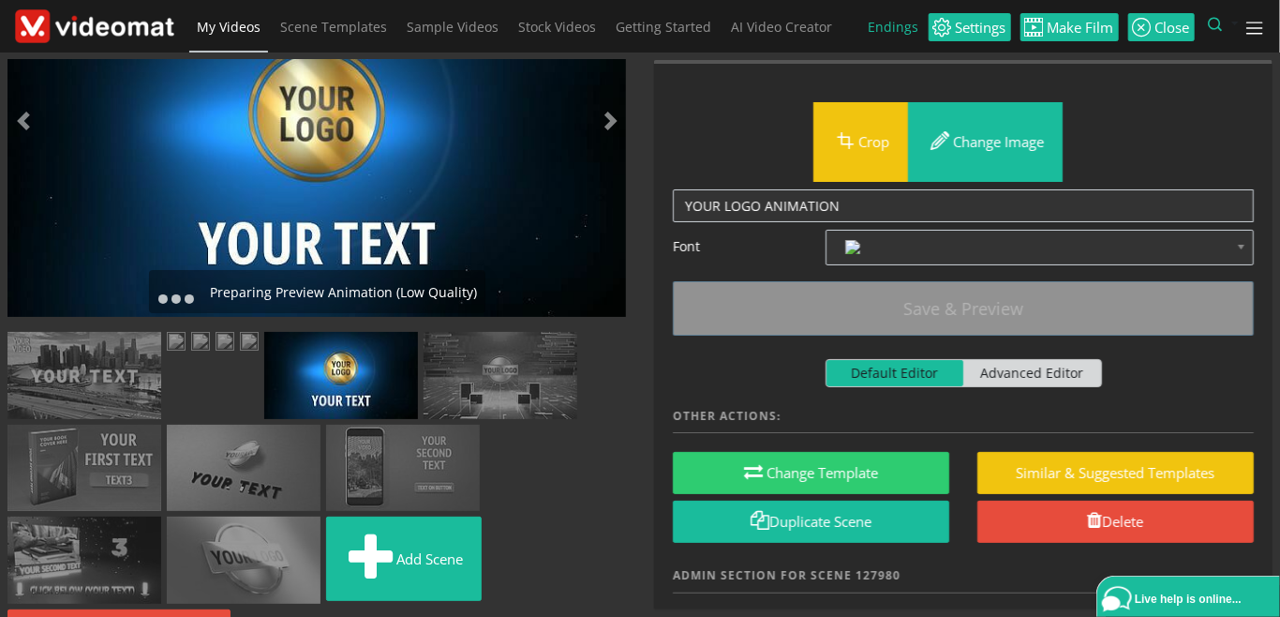
click at [424, 419] on img at bounding box center [501, 375] width 154 height 87
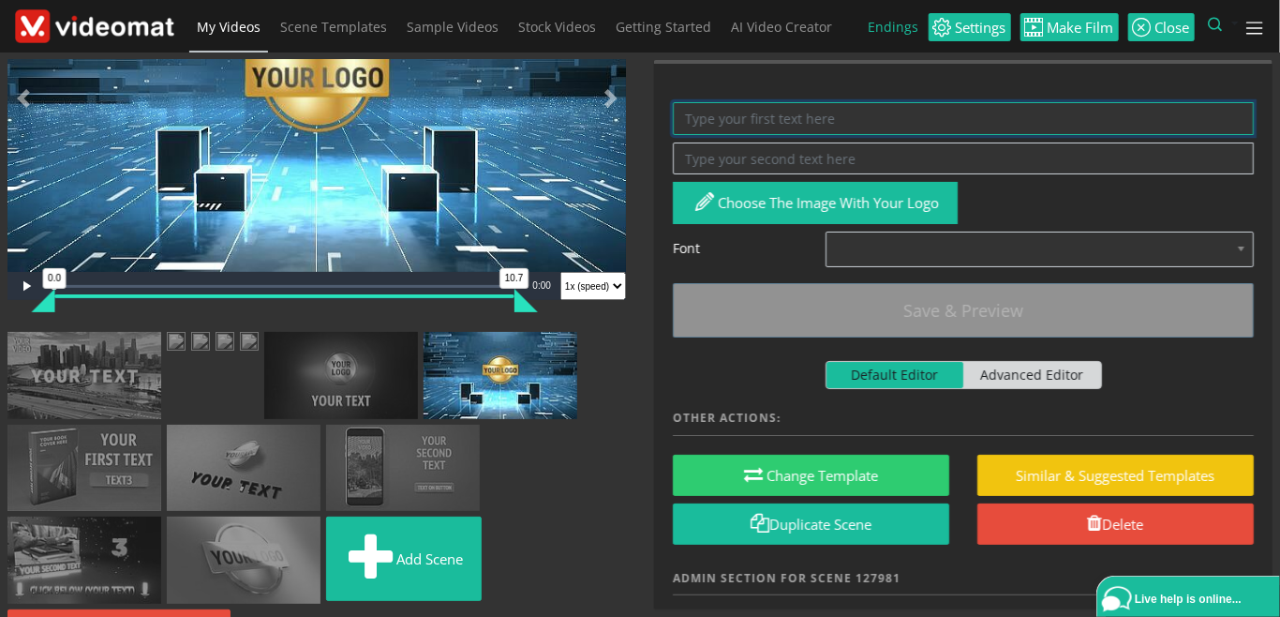
click at [722, 103] on textarea at bounding box center [963, 118] width 581 height 33
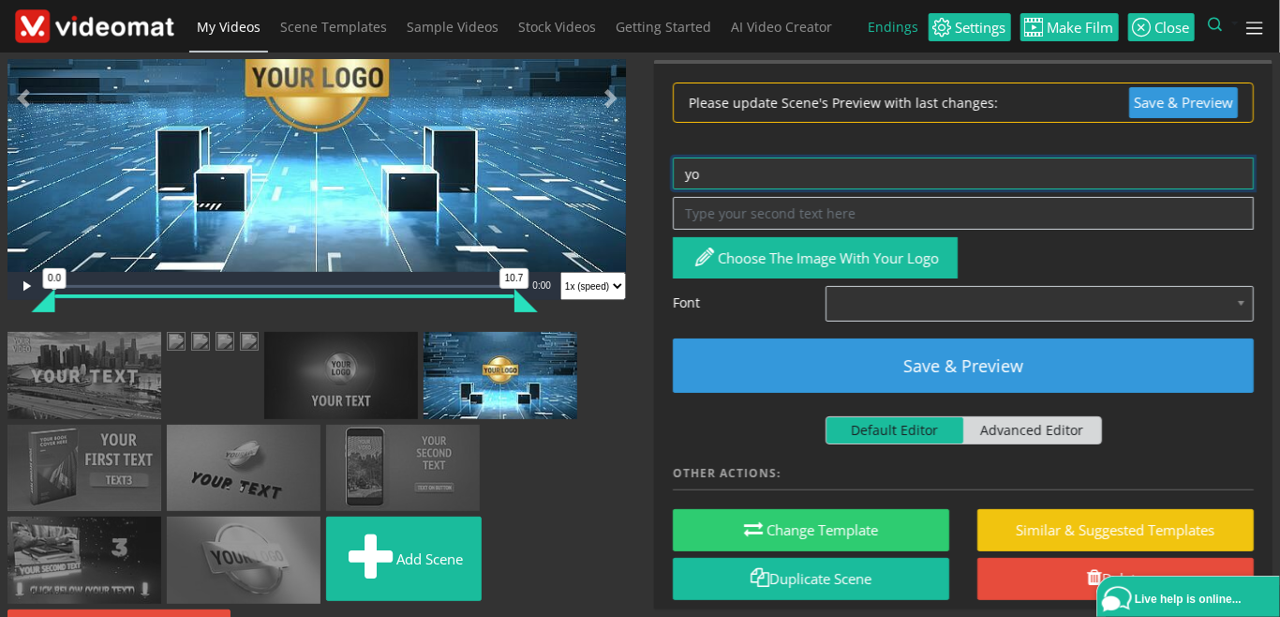
type textarea "y"
type textarea "YOUR LOGO"
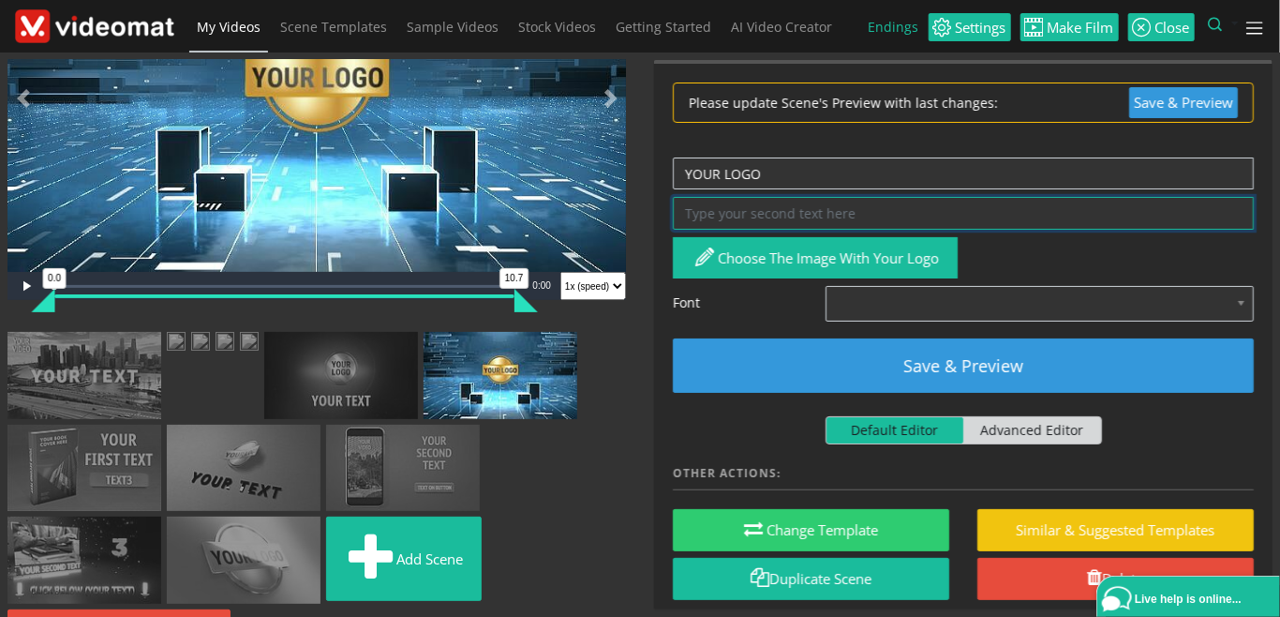
click at [752, 209] on textarea at bounding box center [963, 213] width 581 height 33
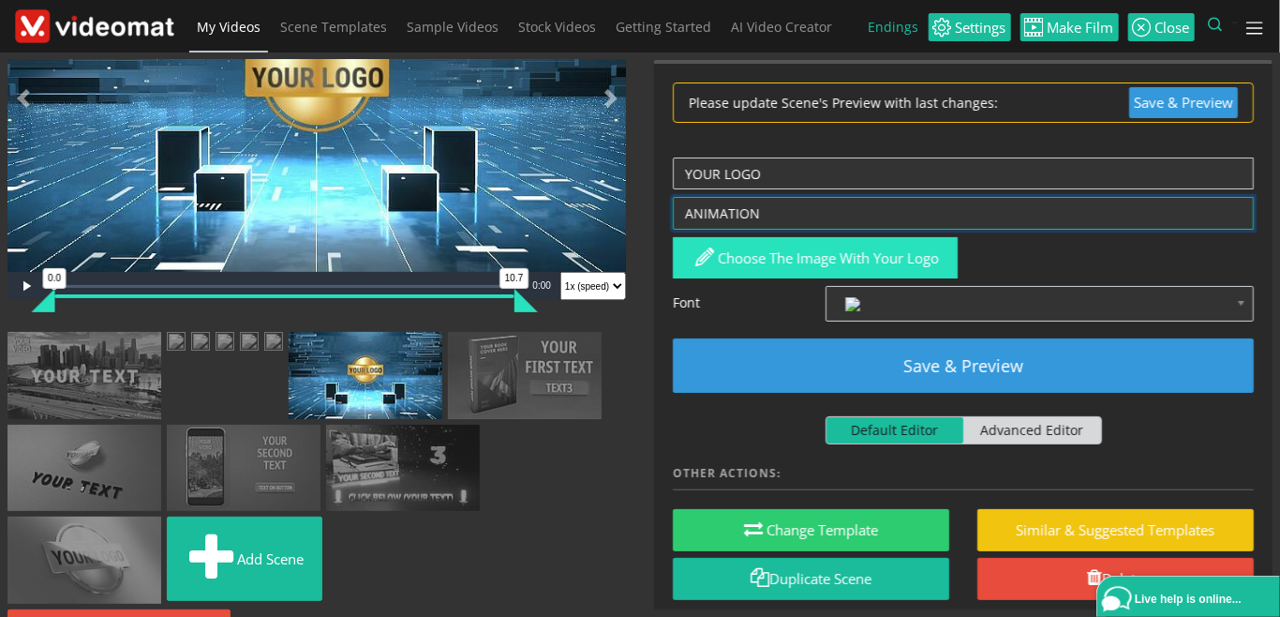
type textarea "ANIMATION"
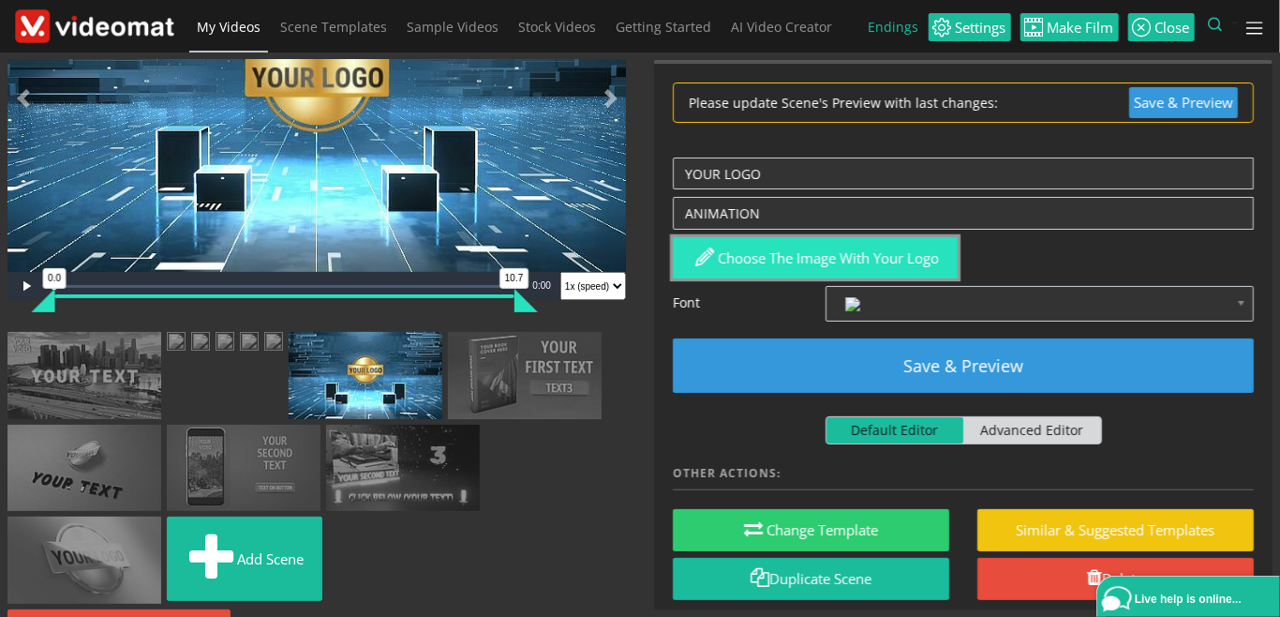
click at [800, 260] on button "Choose the image with your logo" at bounding box center [815, 258] width 285 height 42
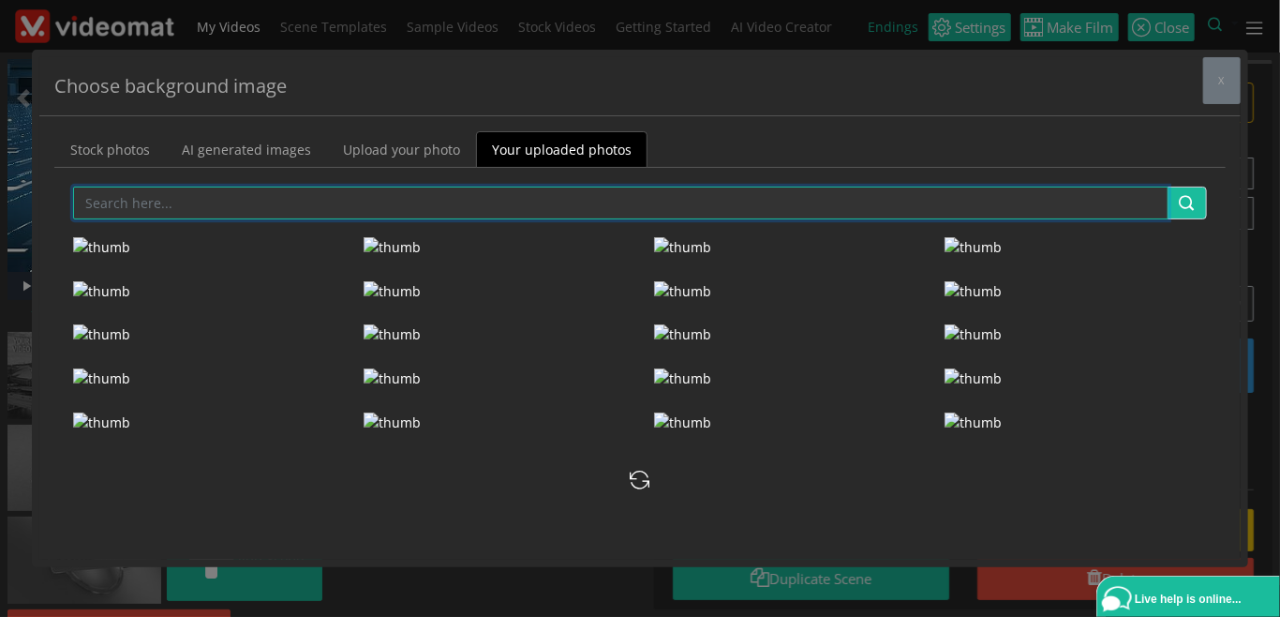
click at [314, 202] on input "text" at bounding box center [621, 203] width 1096 height 33
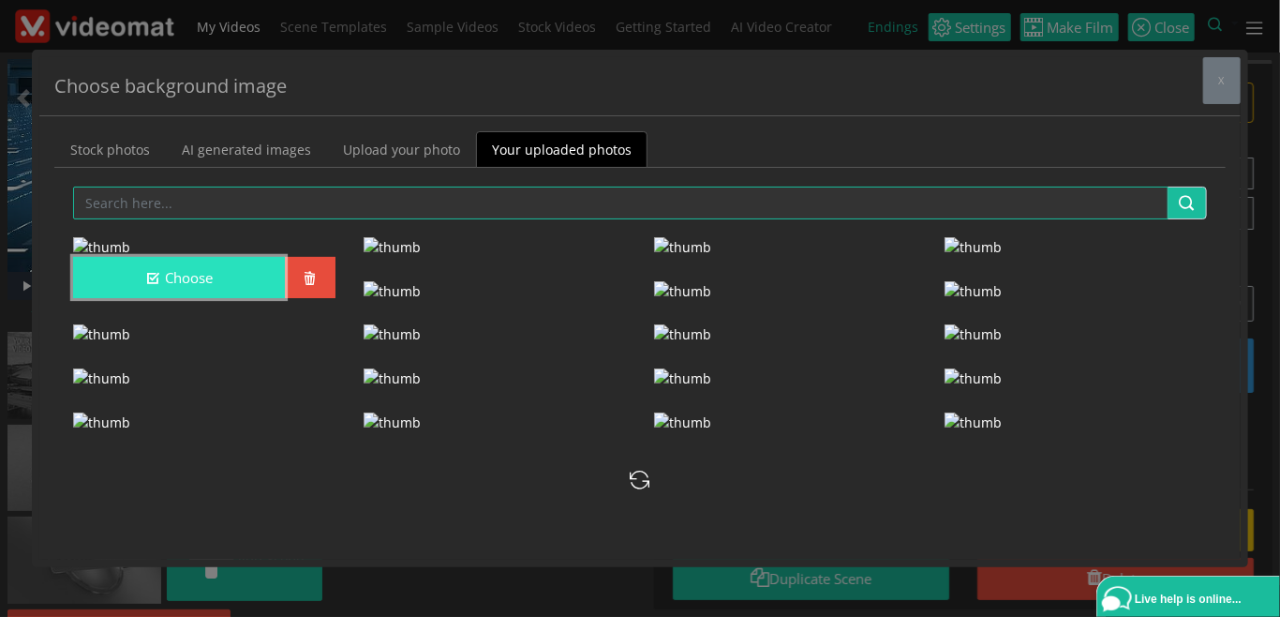
click at [205, 299] on button "Choose" at bounding box center [179, 278] width 212 height 42
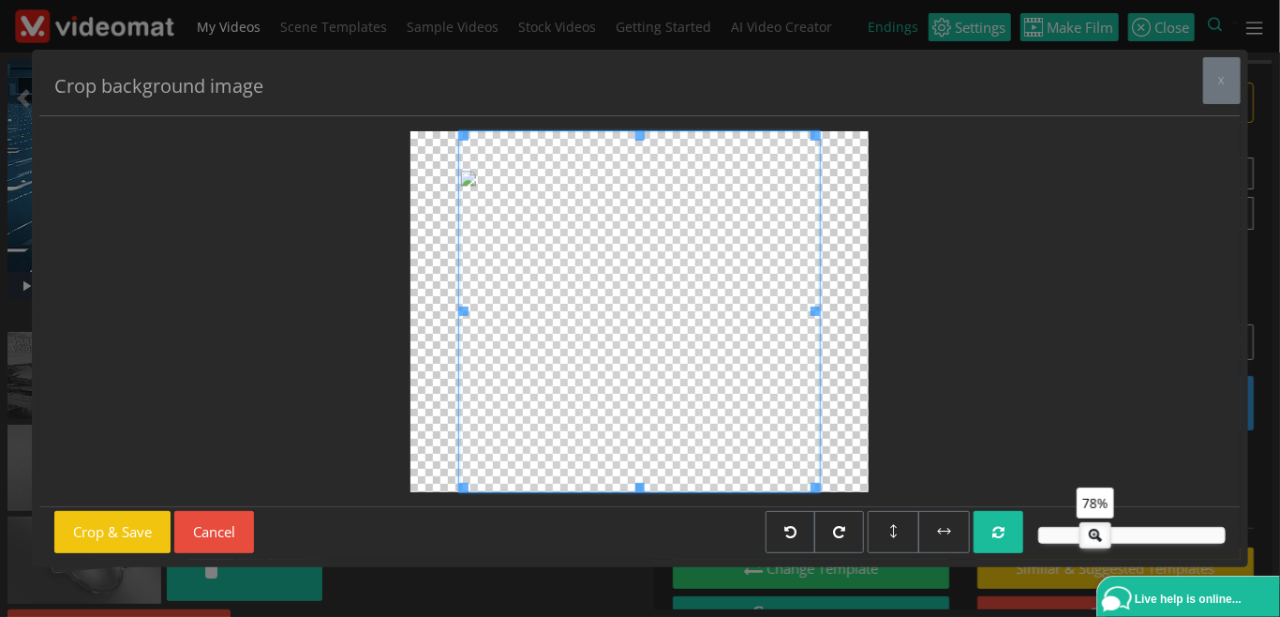
drag, startPoint x: 1115, startPoint y: 538, endPoint x: 1092, endPoint y: 542, distance: 23.7
click at [1092, 542] on icon at bounding box center [1096, 532] width 30 height 19
click at [103, 540] on button "Crop & Save" at bounding box center [112, 532] width 116 height 42
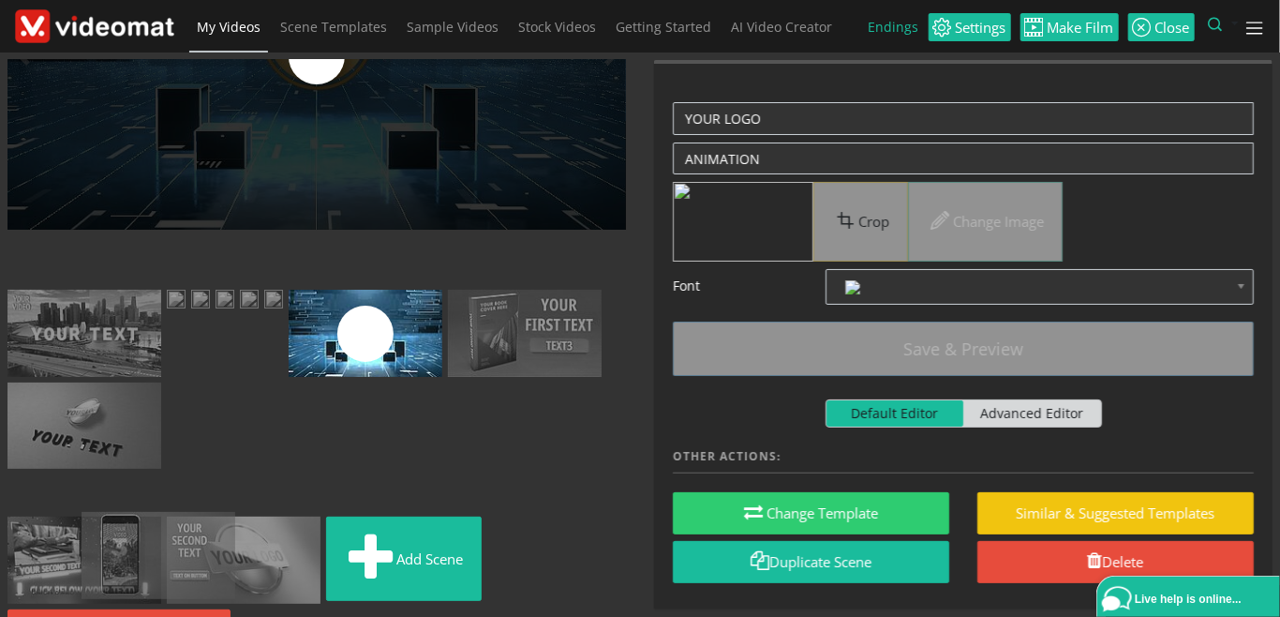
scroll to position [271, 0]
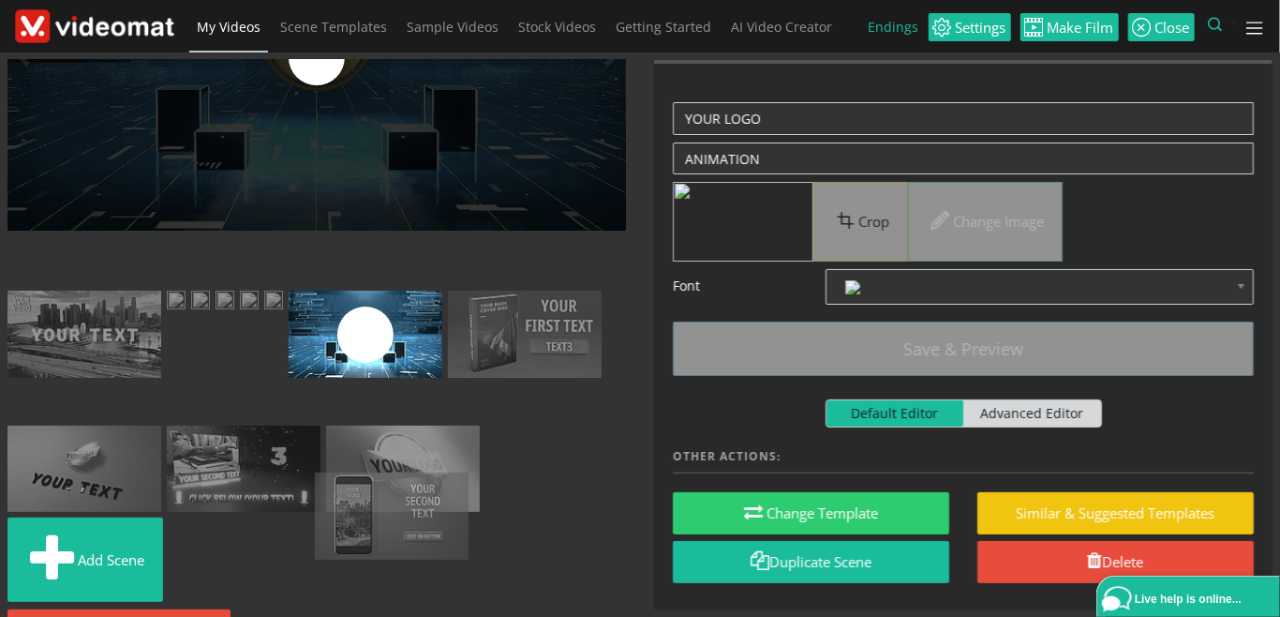
drag, startPoint x: 111, startPoint y: 472, endPoint x: 419, endPoint y: 426, distance: 311.9
click at [419, 426] on ul "Add scene" at bounding box center [316, 450] width 619 height 319
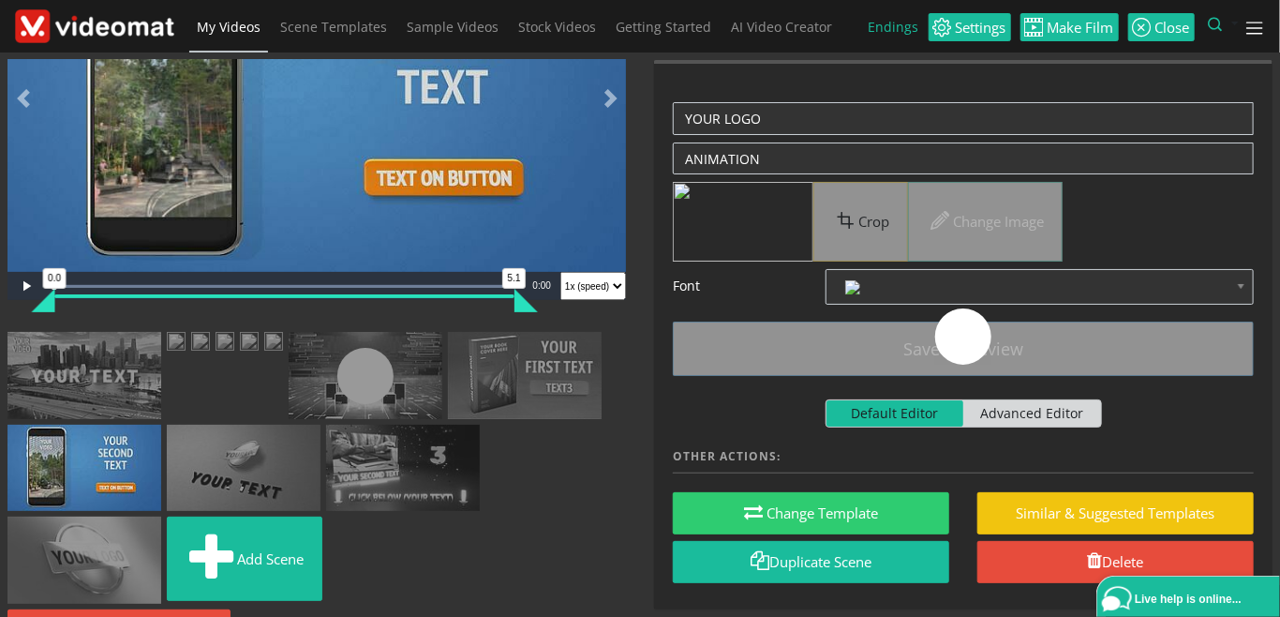
click at [448, 419] on img at bounding box center [525, 375] width 154 height 87
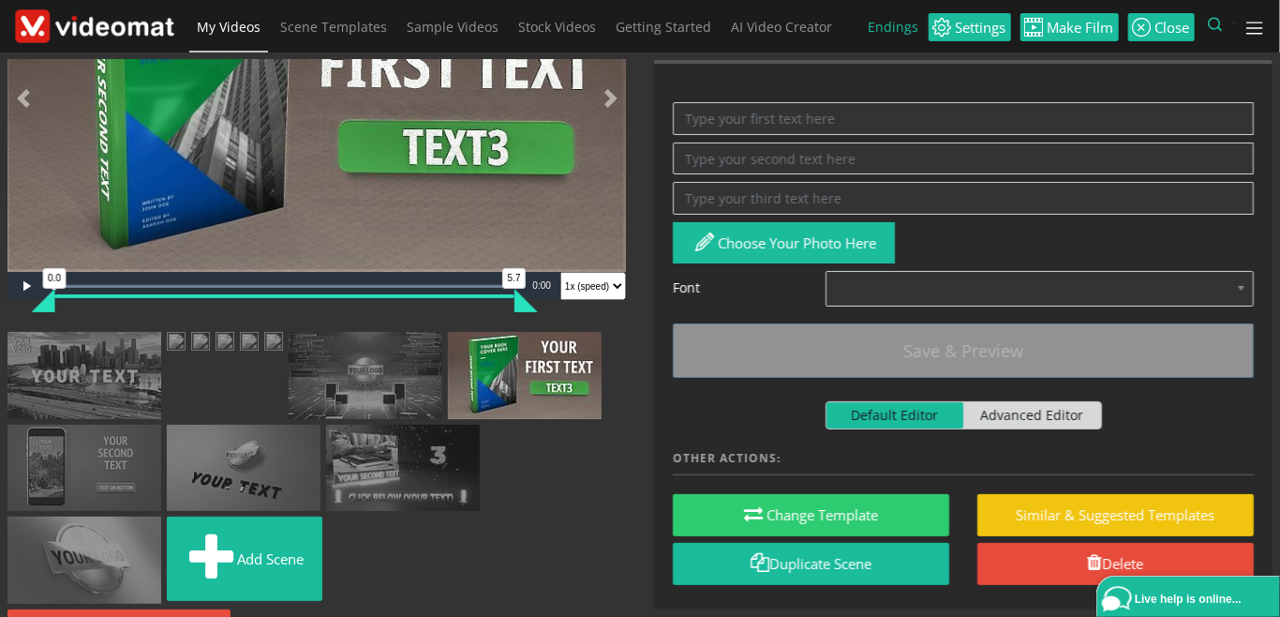
scroll to position [216, 0]
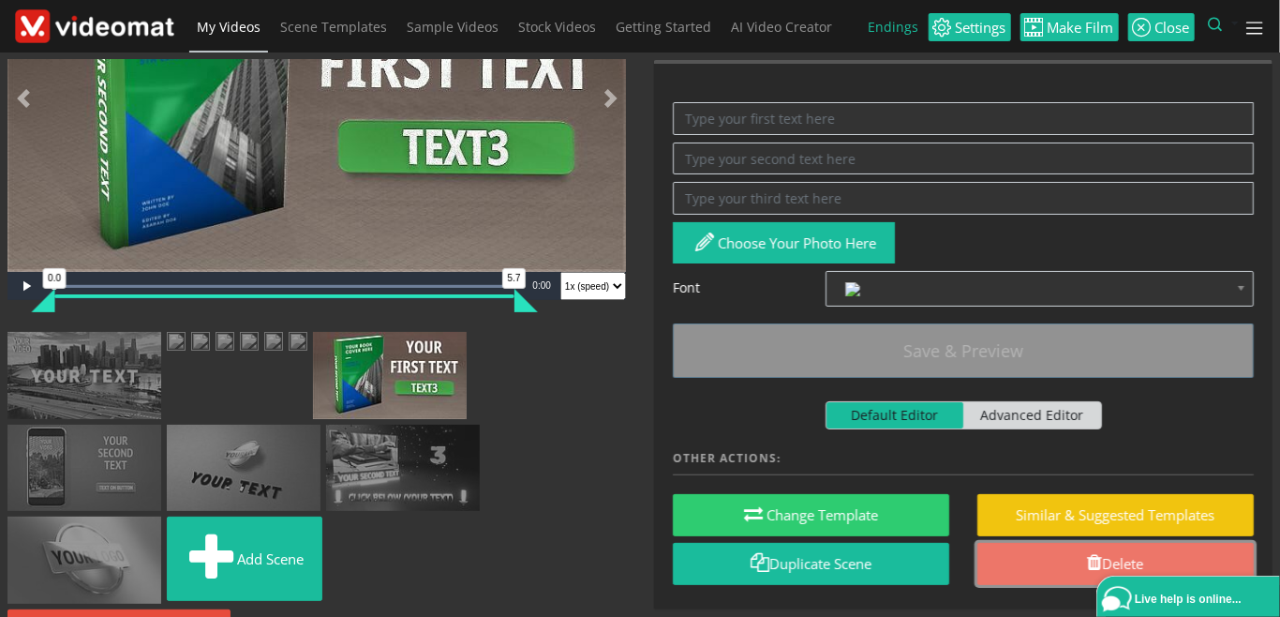
click at [1015, 548] on link "Delete" at bounding box center [1116, 564] width 277 height 42
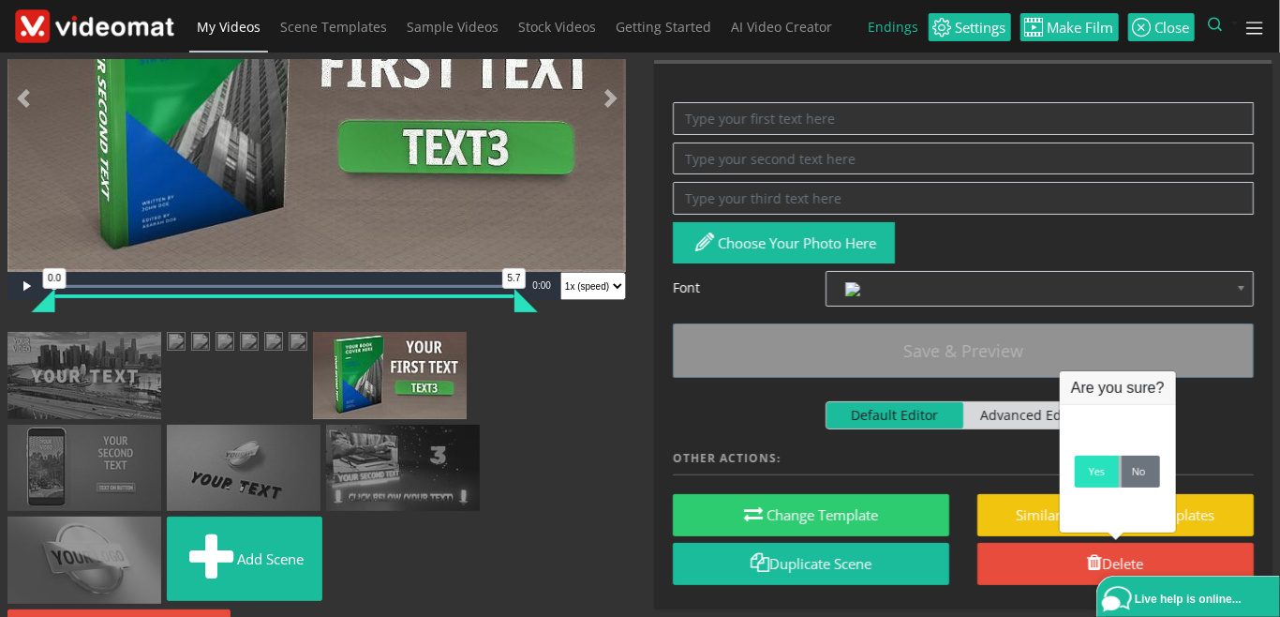
click at [1096, 483] on link "Yes" at bounding box center [1097, 472] width 44 height 32
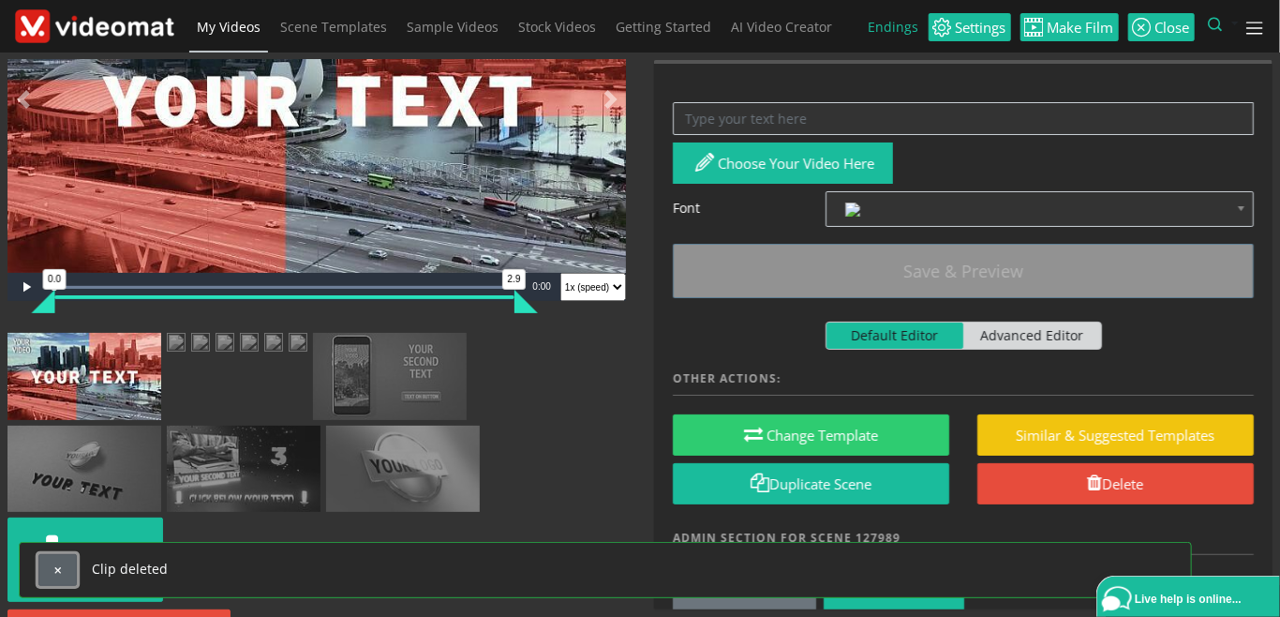
click at [54, 570] on span "button" at bounding box center [57, 570] width 10 height 10
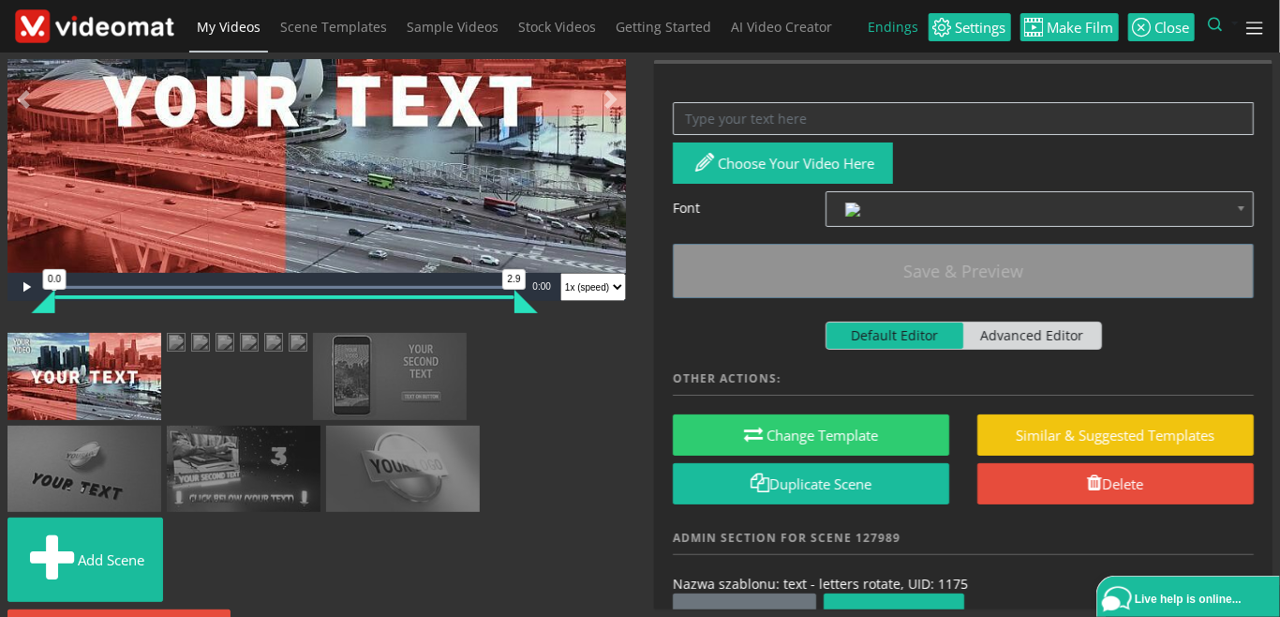
click at [313, 420] on img at bounding box center [390, 376] width 154 height 87
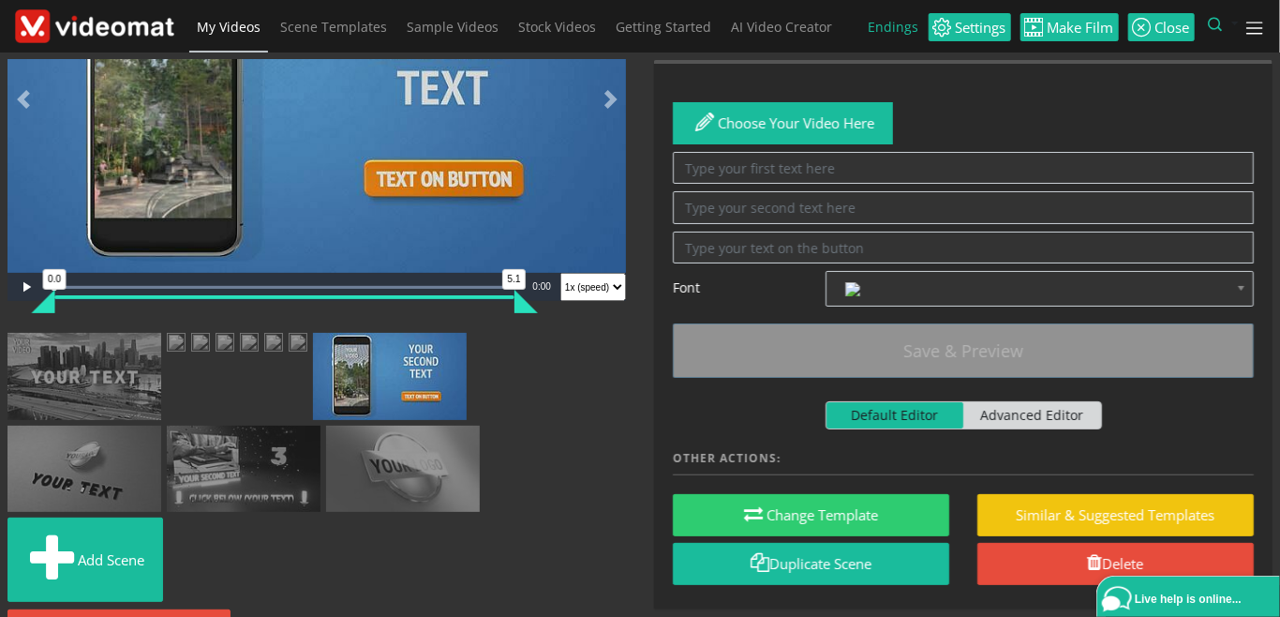
scroll to position [229, 0]
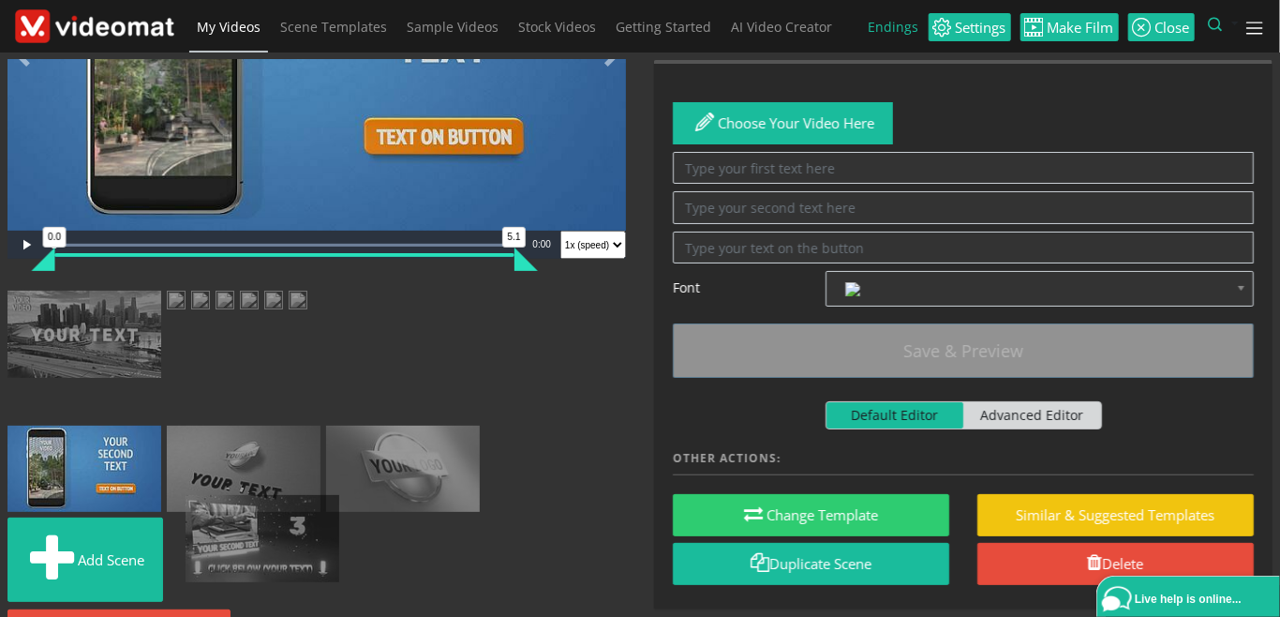
drag, startPoint x: 89, startPoint y: 565, endPoint x: 267, endPoint y: 492, distance: 192.5
click at [267, 492] on ul "Add scene" at bounding box center [316, 450] width 619 height 319
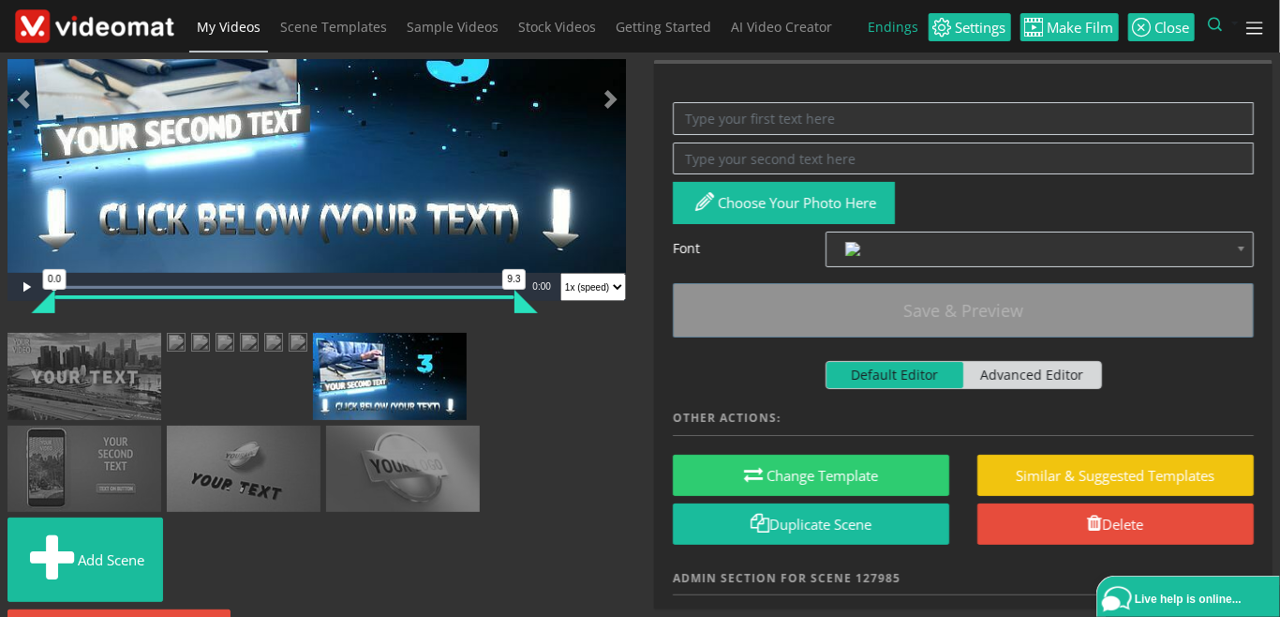
click at [142, 333] on img at bounding box center [84, 376] width 154 height 87
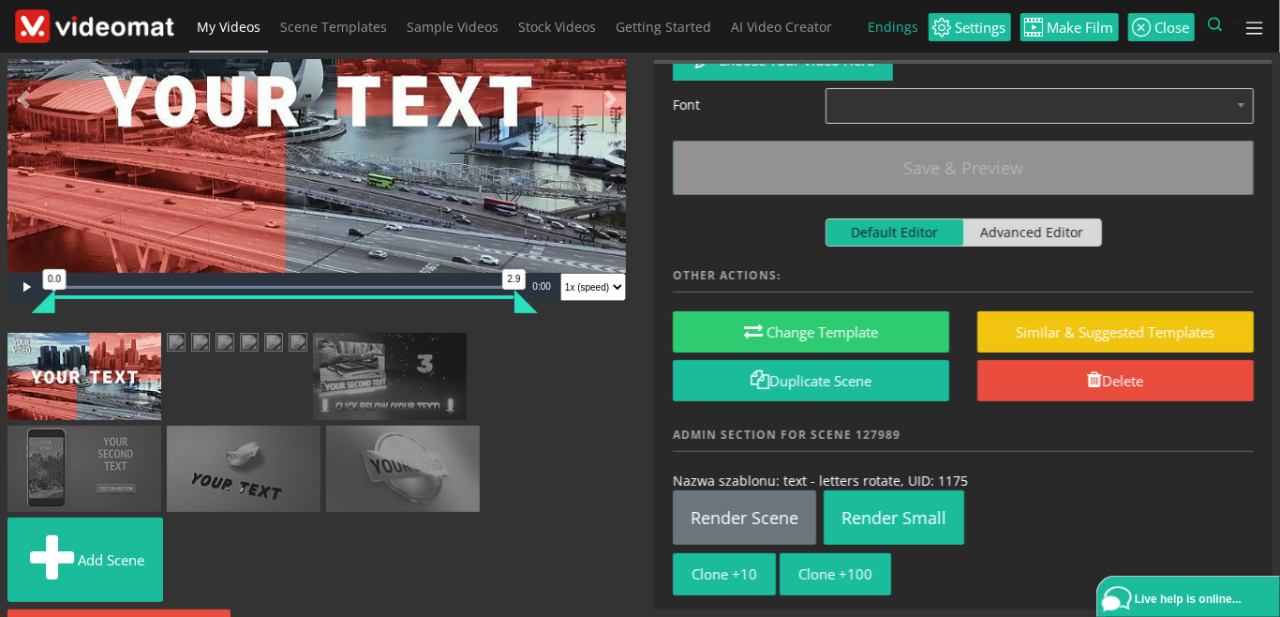
scroll to position [146, 0]
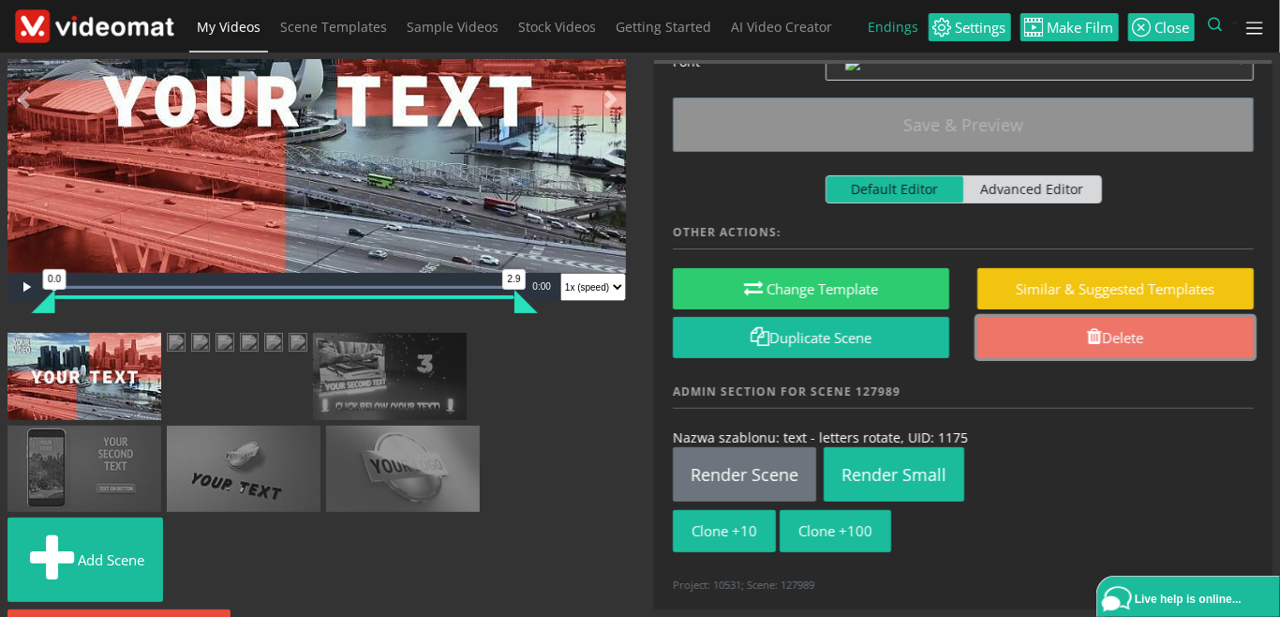
click at [1093, 342] on span at bounding box center [1095, 336] width 15 height 19
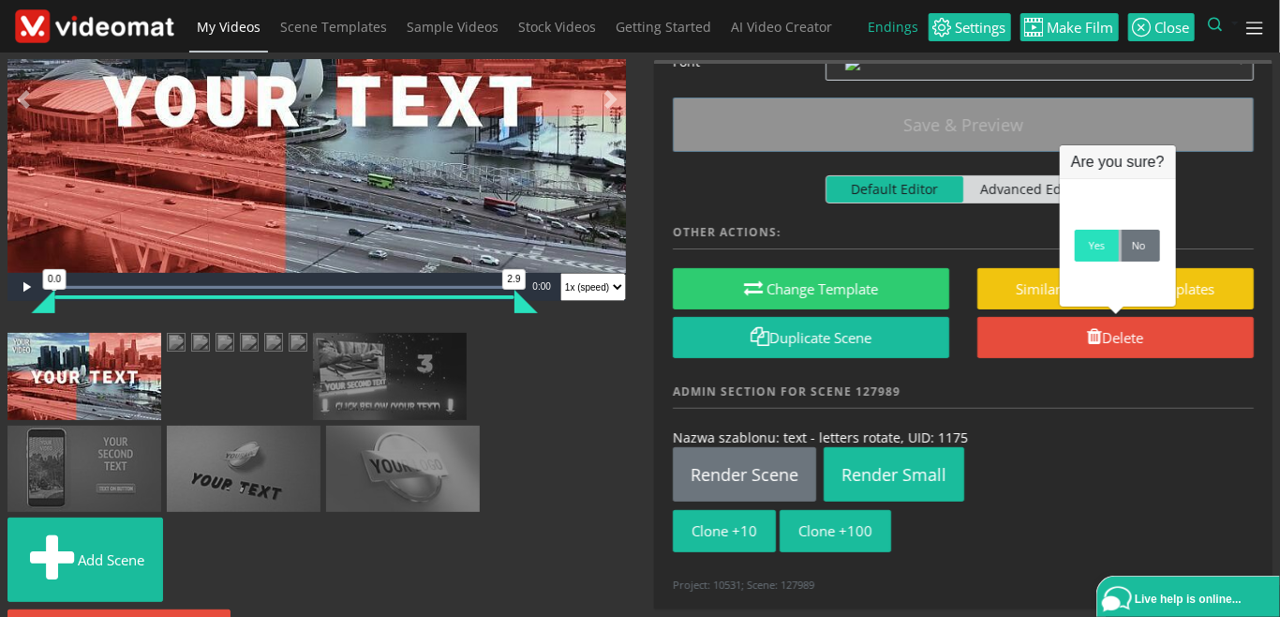
click at [1100, 250] on link "Yes" at bounding box center [1097, 246] width 44 height 32
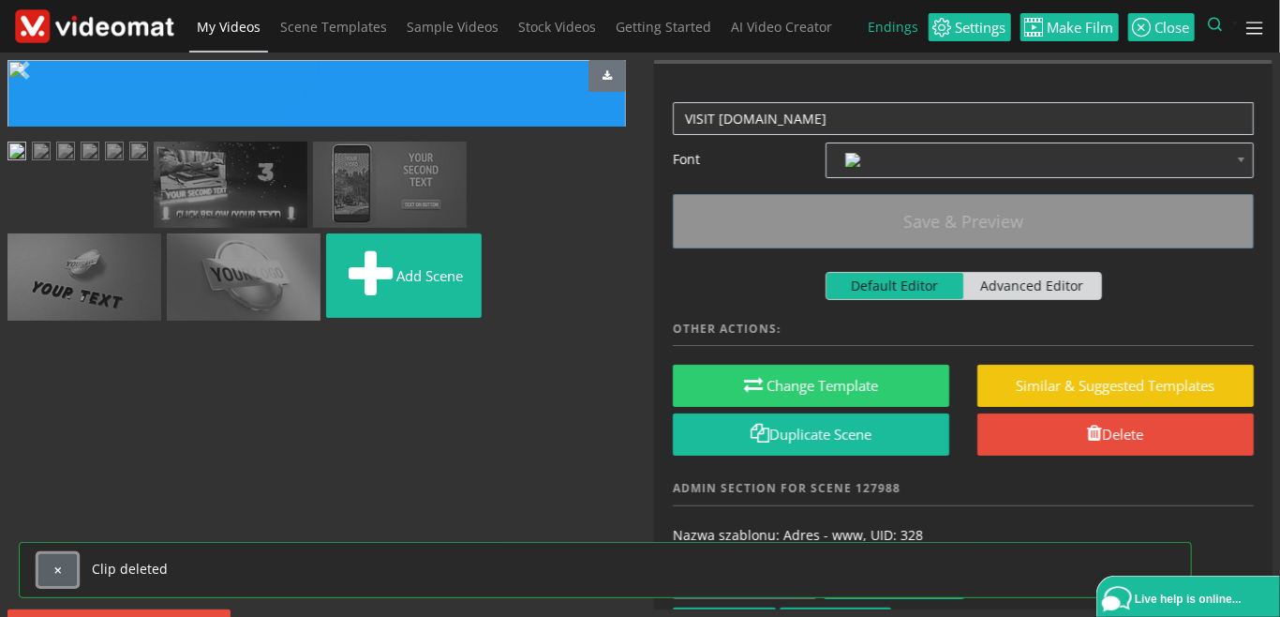
click at [60, 573] on span "button" at bounding box center [57, 570] width 10 height 10
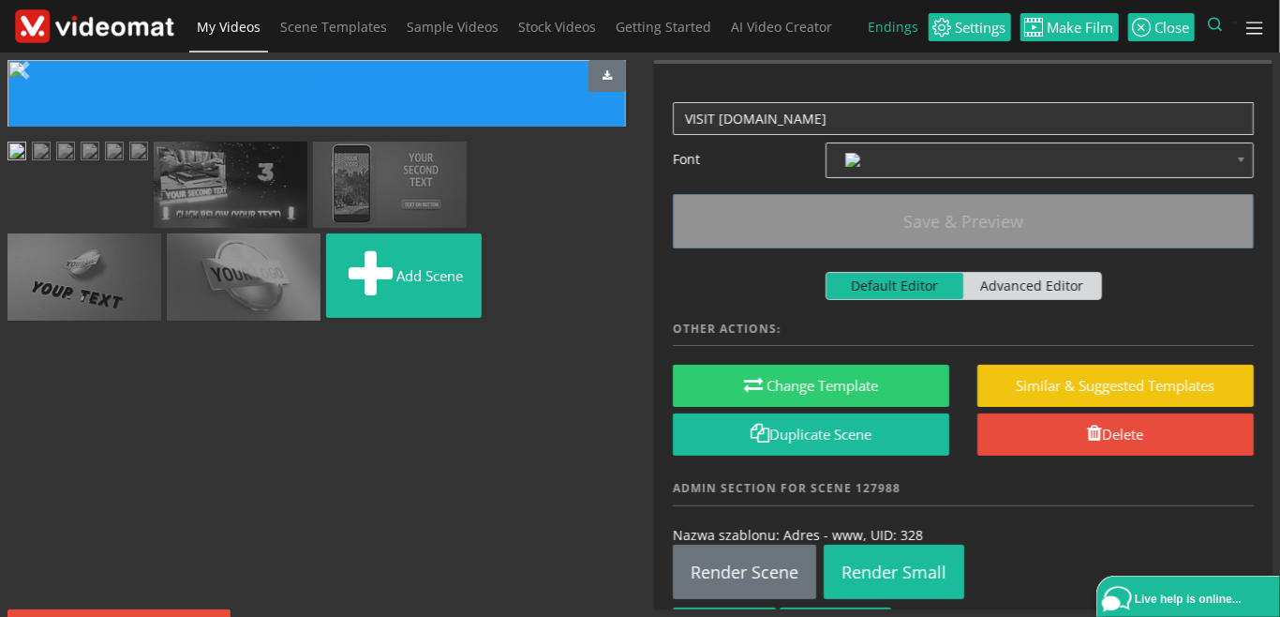
click at [161, 321] on img at bounding box center [84, 276] width 154 height 87
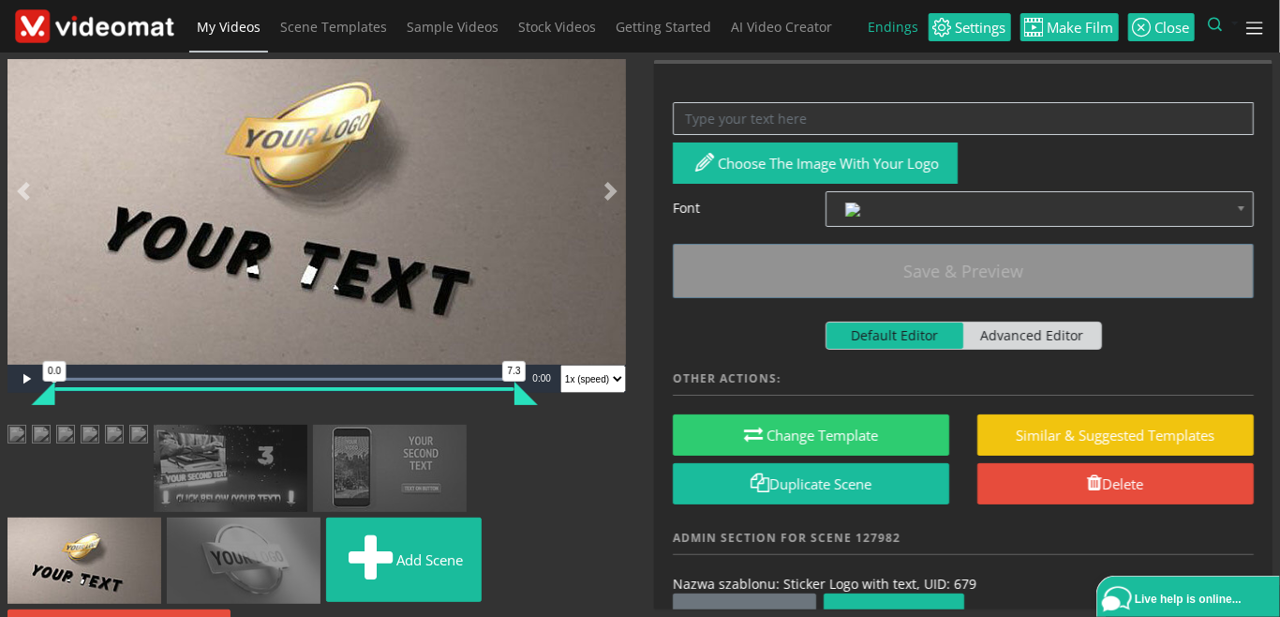
click at [167, 552] on img at bounding box center [244, 560] width 154 height 87
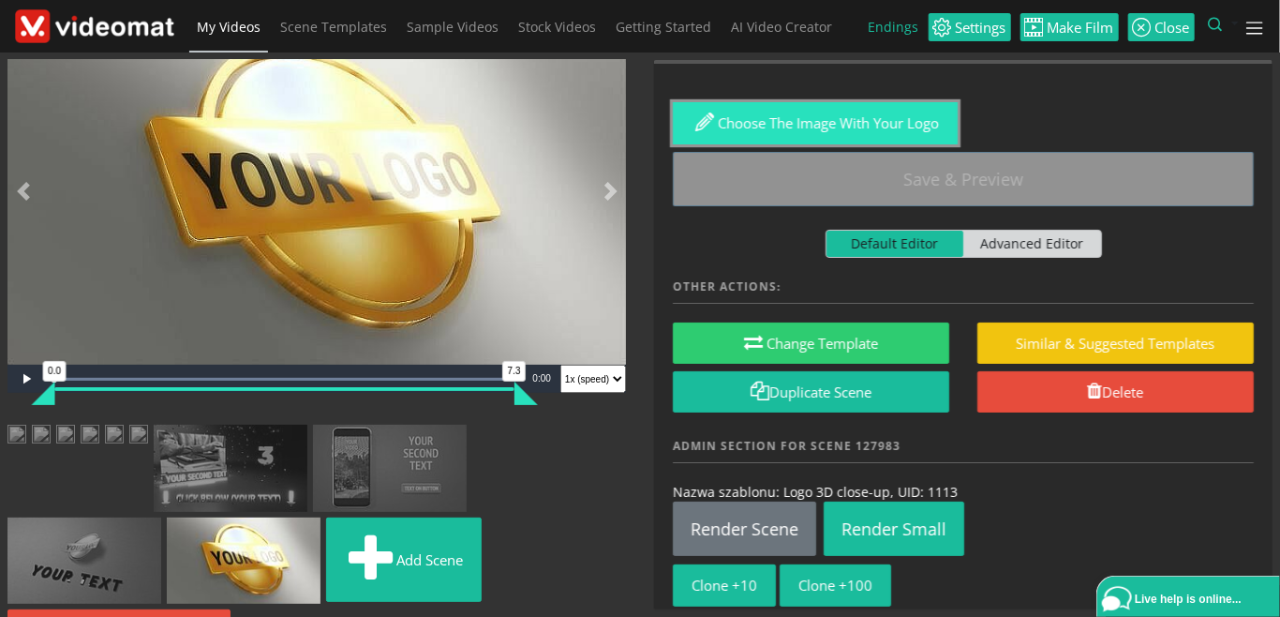
click at [800, 126] on button "Choose the image with your logo" at bounding box center [815, 123] width 285 height 42
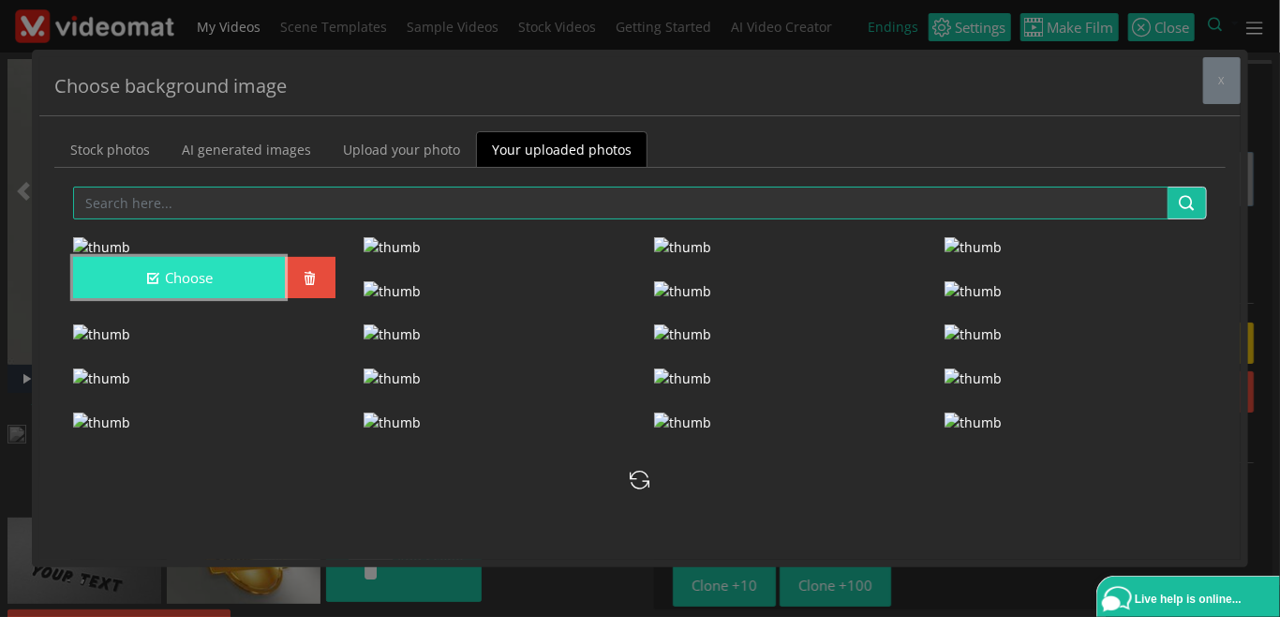
click at [228, 299] on button "Choose" at bounding box center [179, 278] width 212 height 42
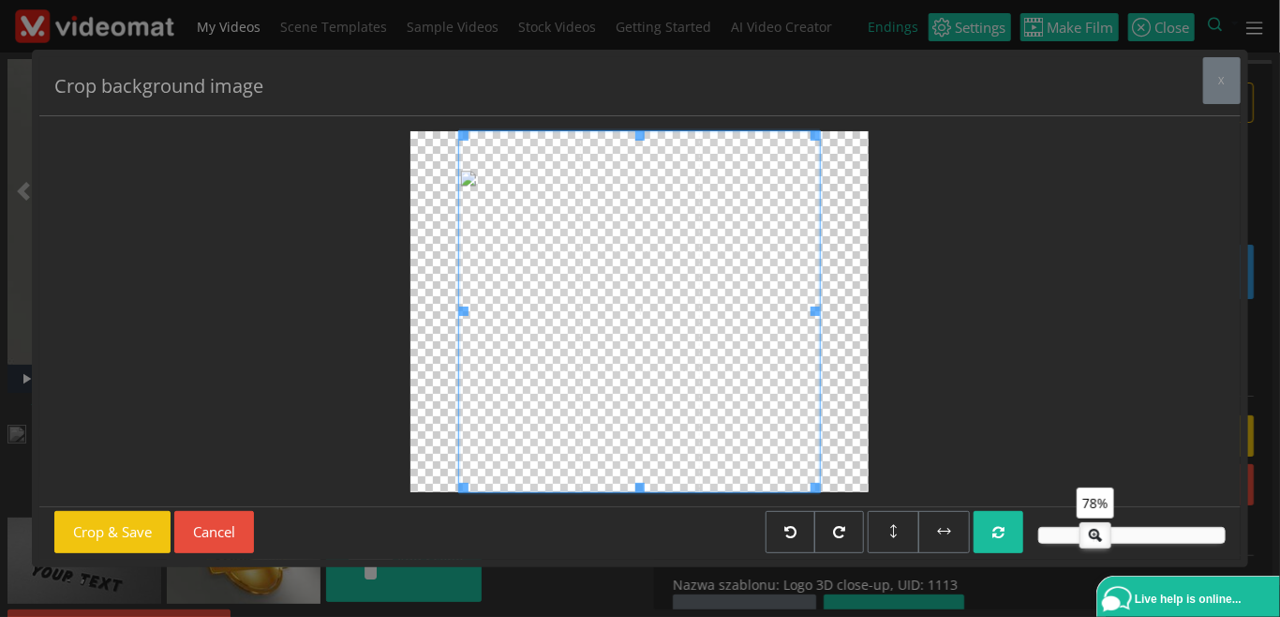
drag, startPoint x: 1115, startPoint y: 537, endPoint x: 1092, endPoint y: 542, distance: 23.9
click at [1092, 542] on icon at bounding box center [1096, 532] width 30 height 19
click at [143, 523] on button "Crop & Save" at bounding box center [112, 532] width 116 height 42
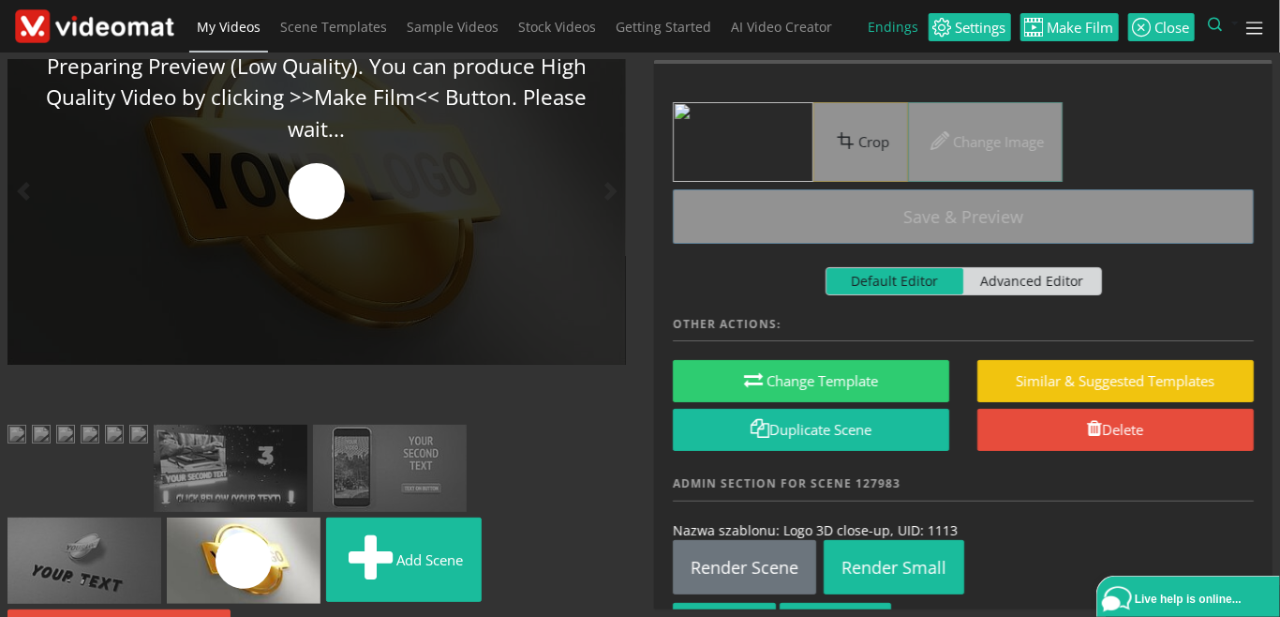
click at [161, 517] on img at bounding box center [84, 560] width 154 height 87
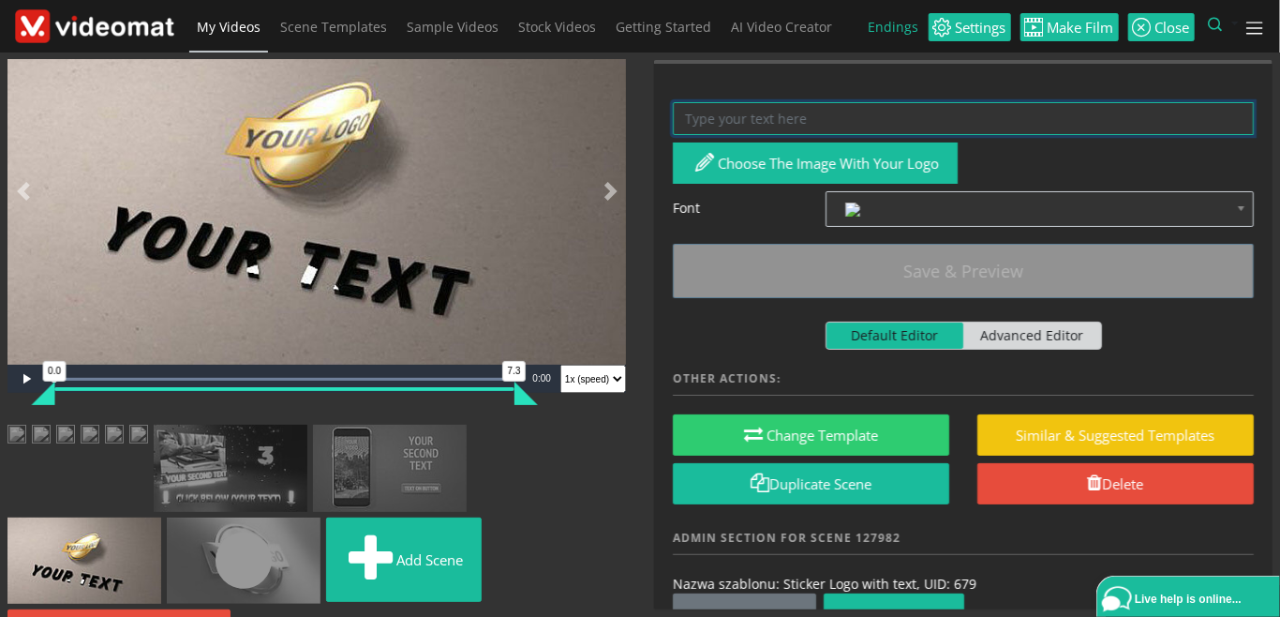
click at [771, 114] on textarea at bounding box center [963, 118] width 581 height 33
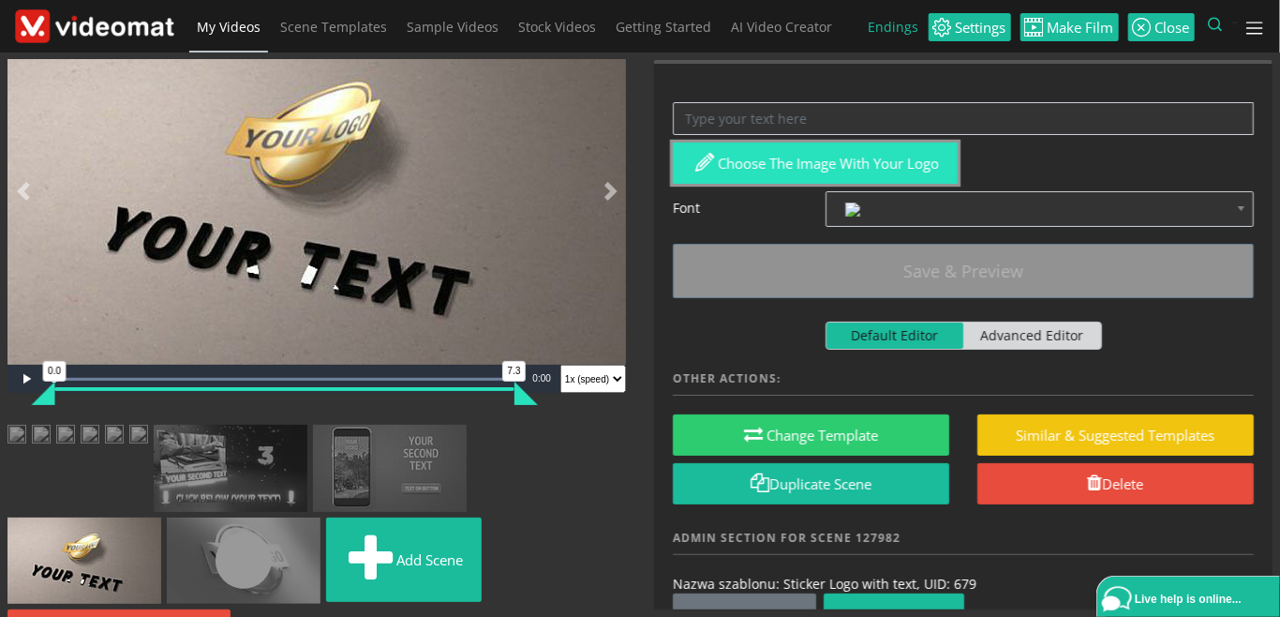
click at [788, 160] on button "Choose the image with your logo" at bounding box center [815, 163] width 285 height 42
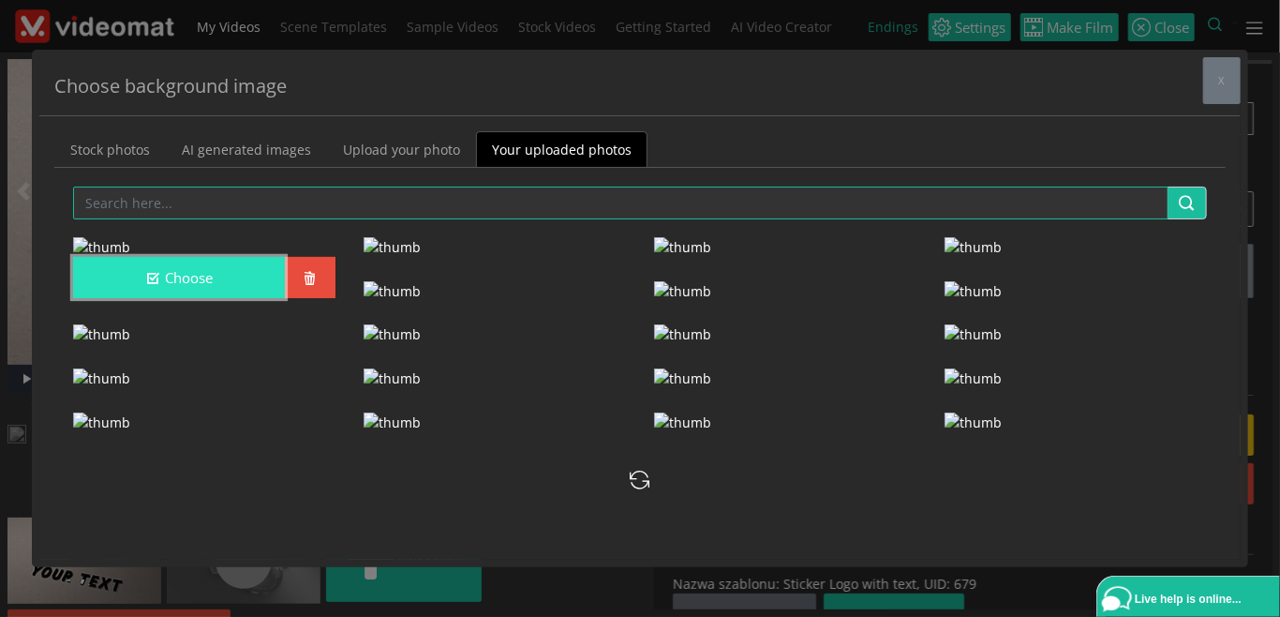
click at [213, 299] on button "Choose" at bounding box center [179, 278] width 212 height 42
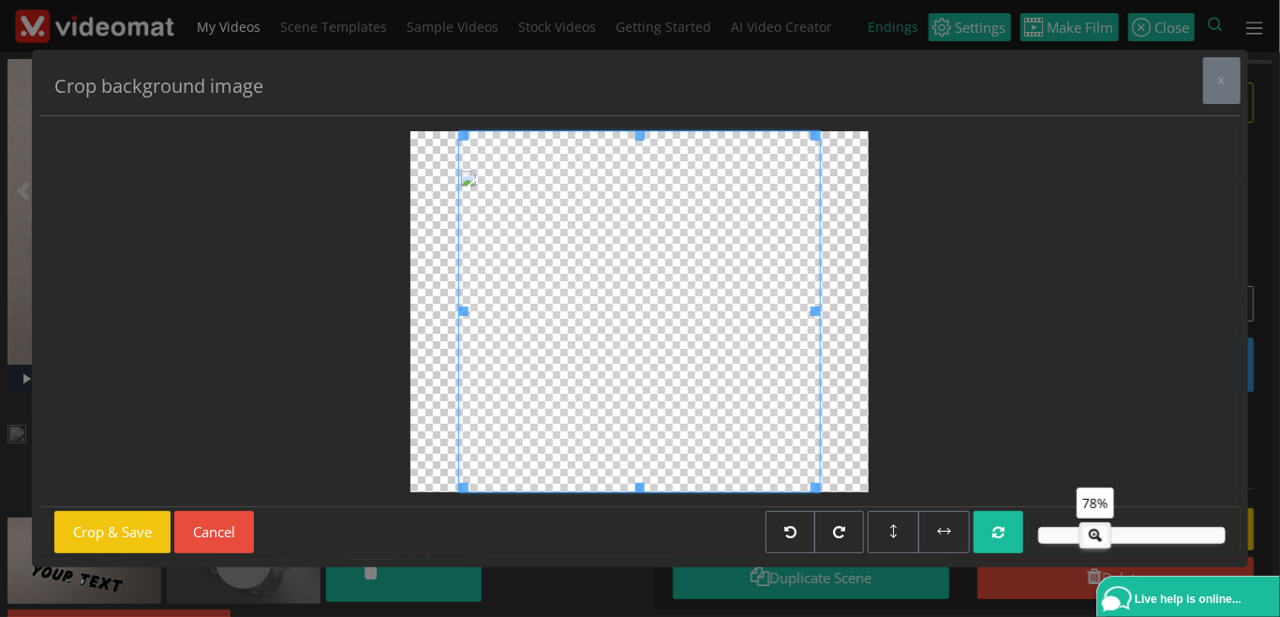
drag, startPoint x: 1111, startPoint y: 538, endPoint x: 1087, endPoint y: 546, distance: 24.6
click at [1087, 546] on div "78%" at bounding box center [1096, 535] width 32 height 26
click at [125, 531] on button "Crop & Save" at bounding box center [112, 532] width 116 height 42
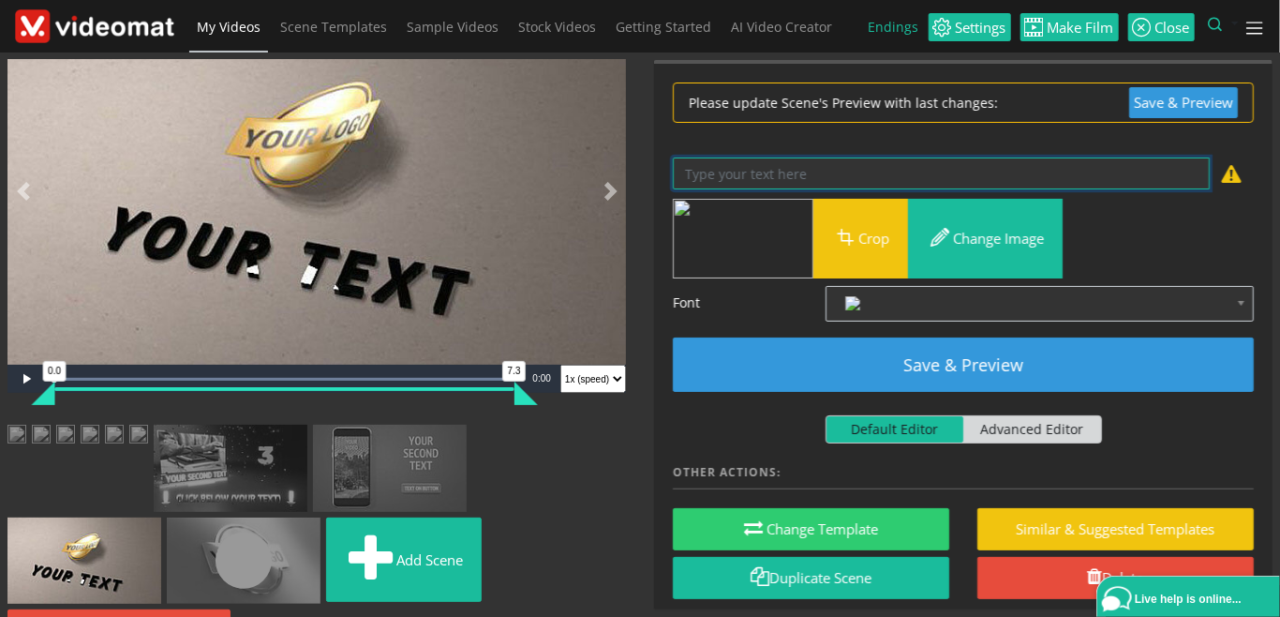
click at [748, 182] on textarea at bounding box center [941, 173] width 537 height 33
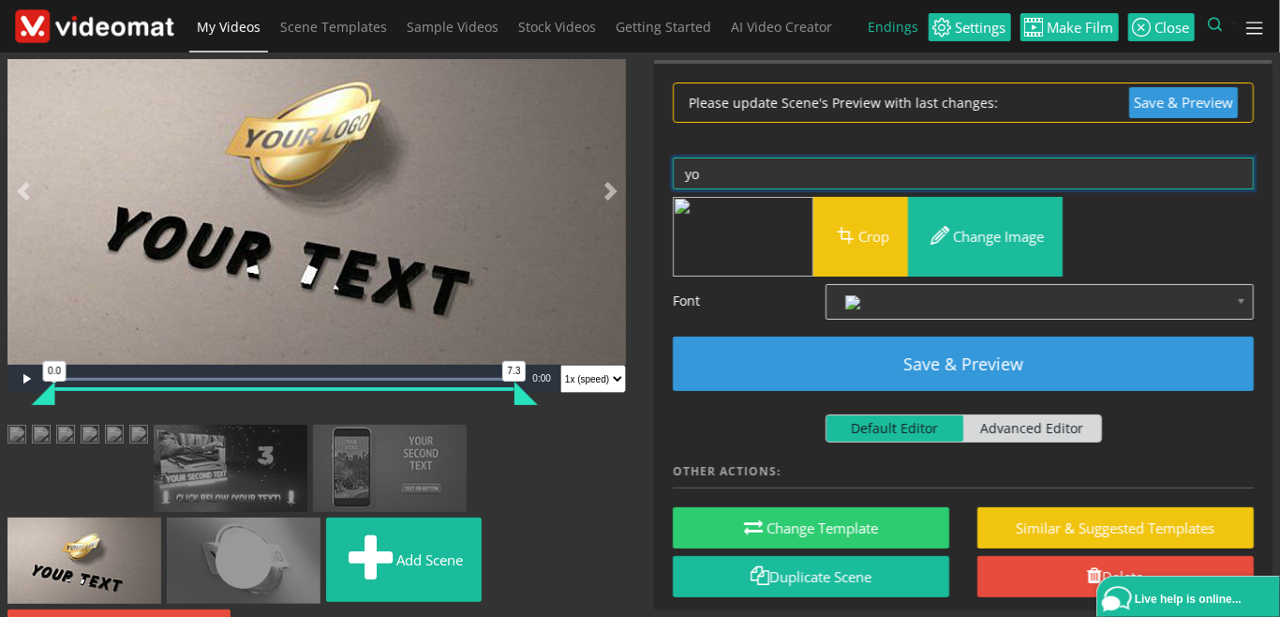
type textarea "y"
type textarea "Y"
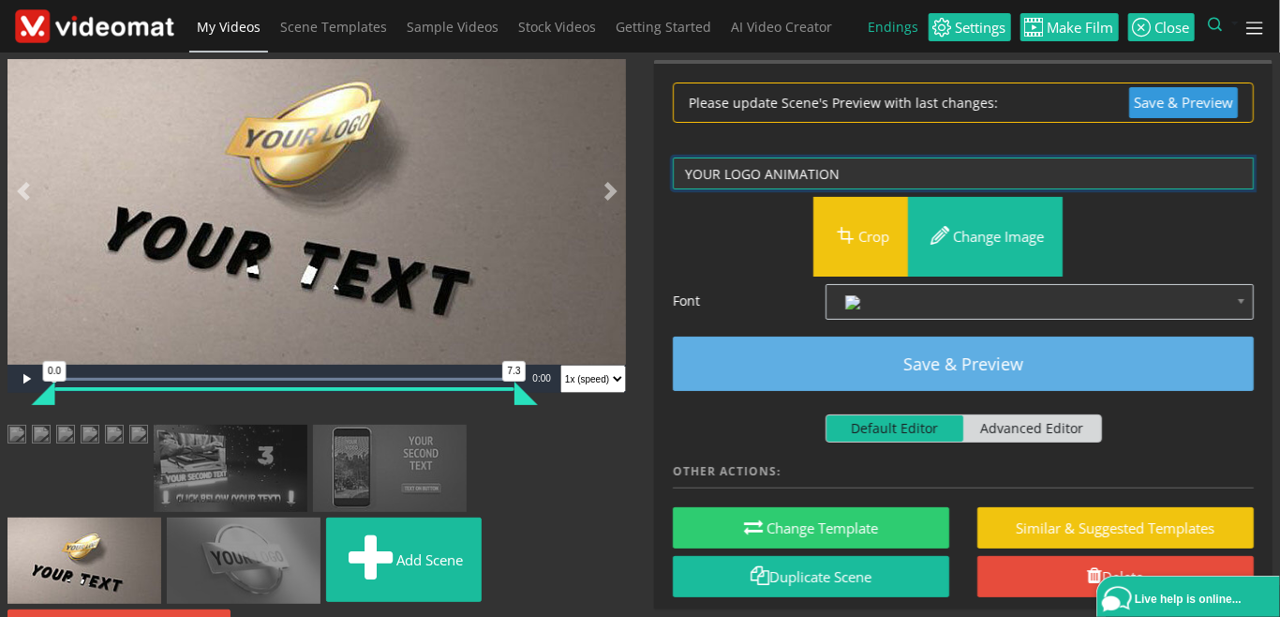
type textarea "YOUR LOGO ANIMATION"
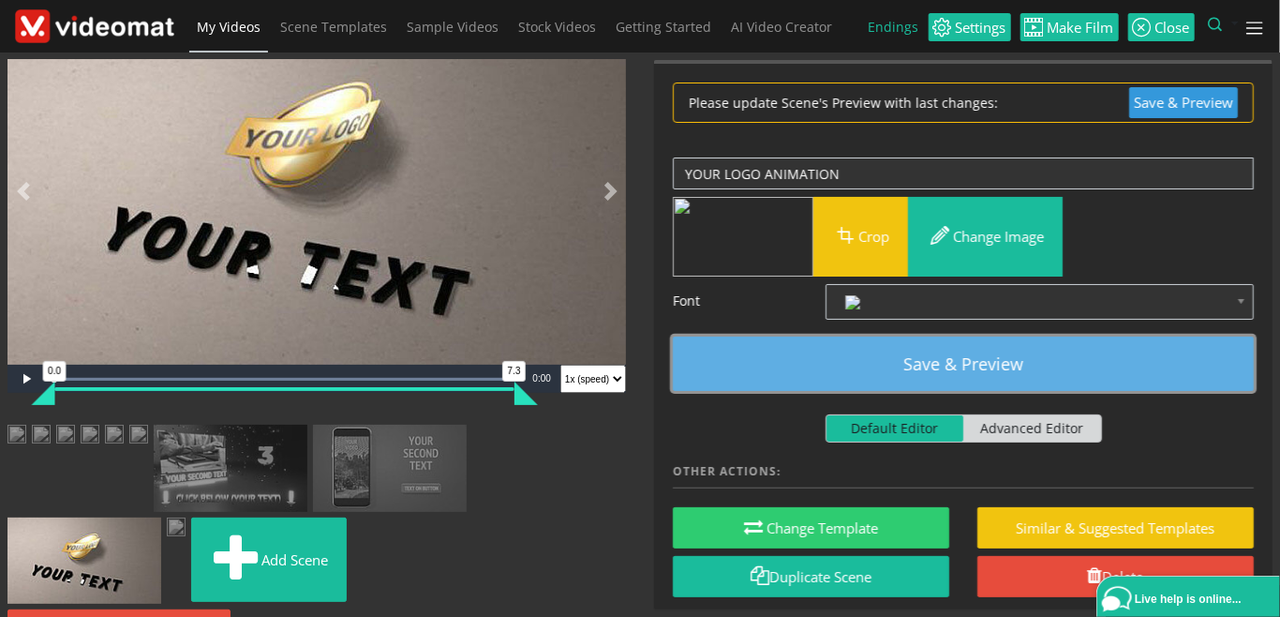
click at [999, 361] on button "Save & Preview" at bounding box center [963, 364] width 581 height 54
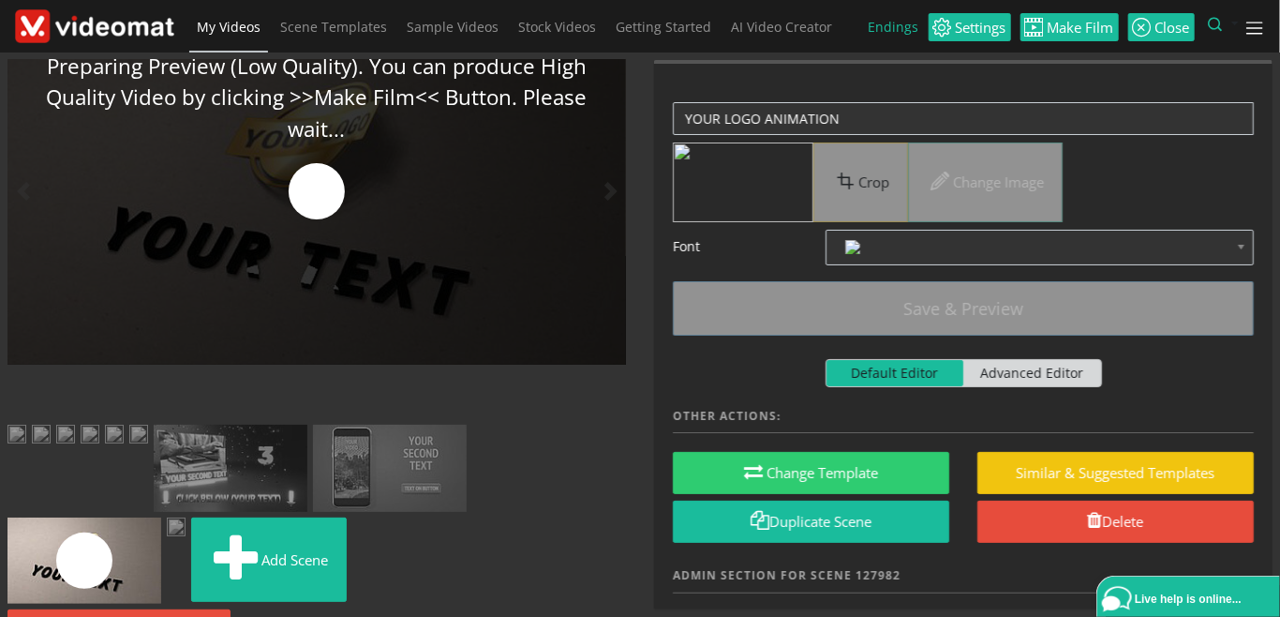
click at [167, 540] on img at bounding box center [176, 528] width 19 height 23
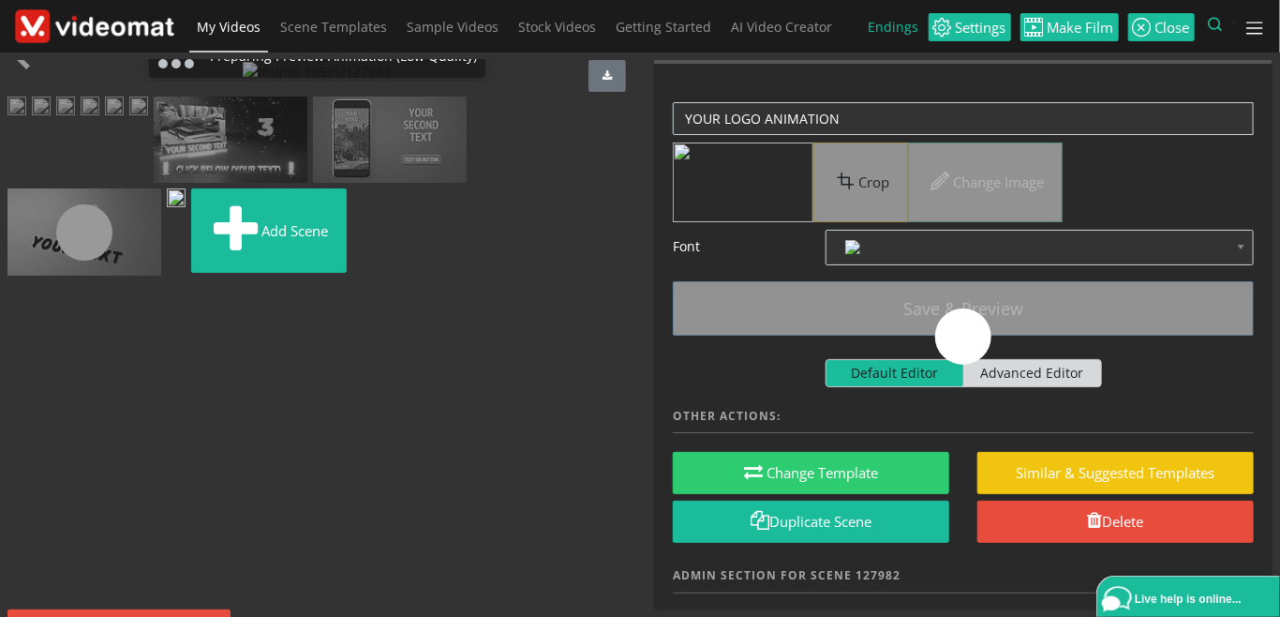
scroll to position [184, 0]
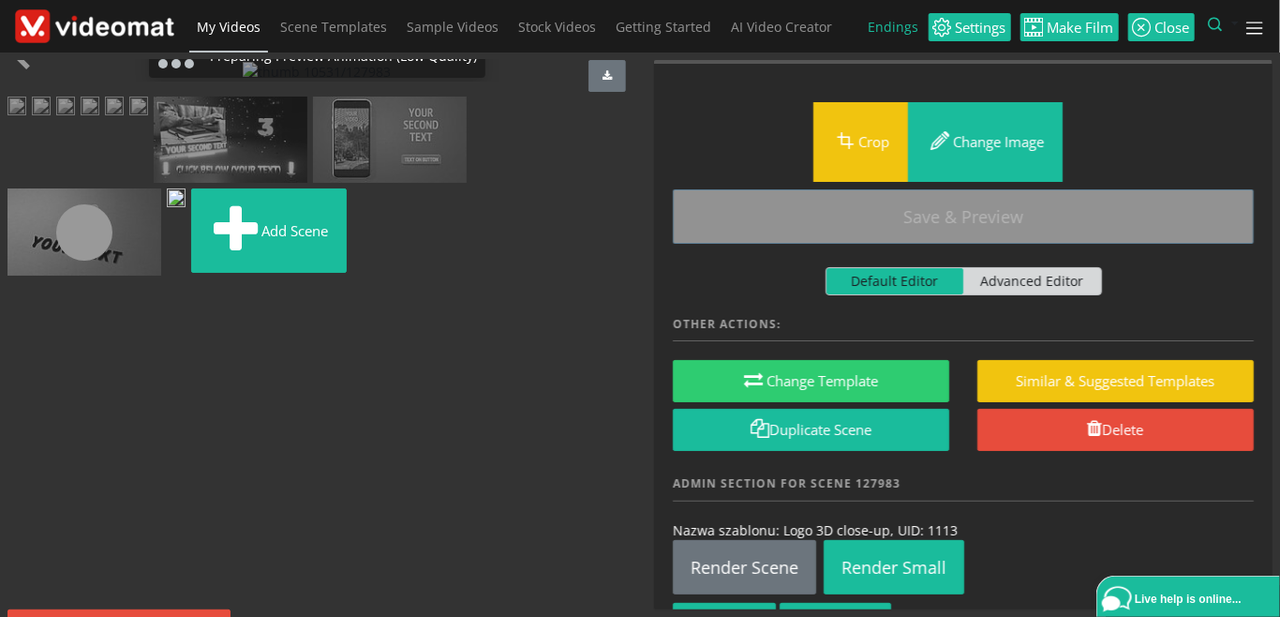
click at [313, 184] on img at bounding box center [390, 140] width 154 height 87
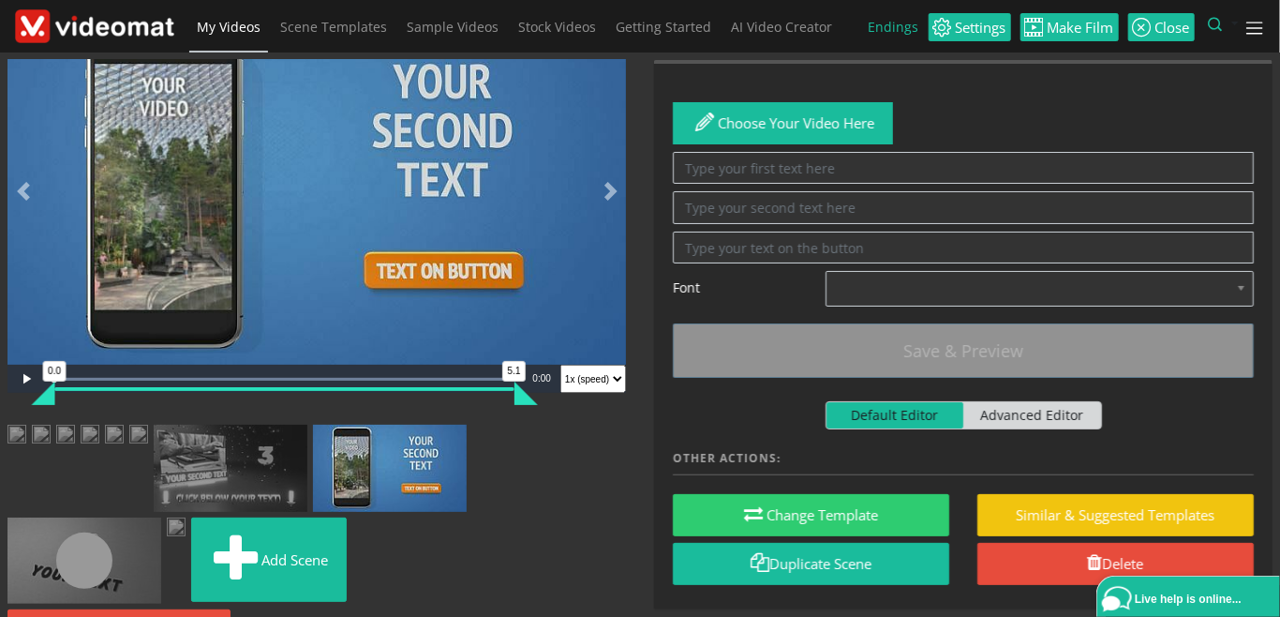
click at [148, 425] on img at bounding box center [138, 436] width 19 height 23
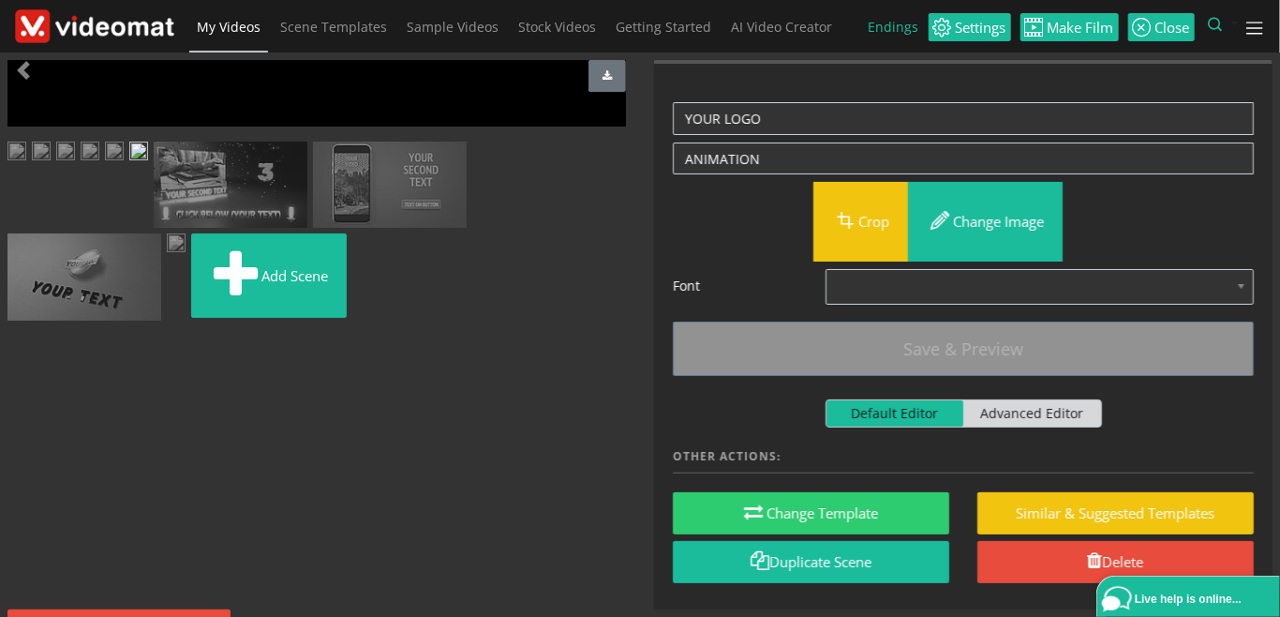
scroll to position [0, 0]
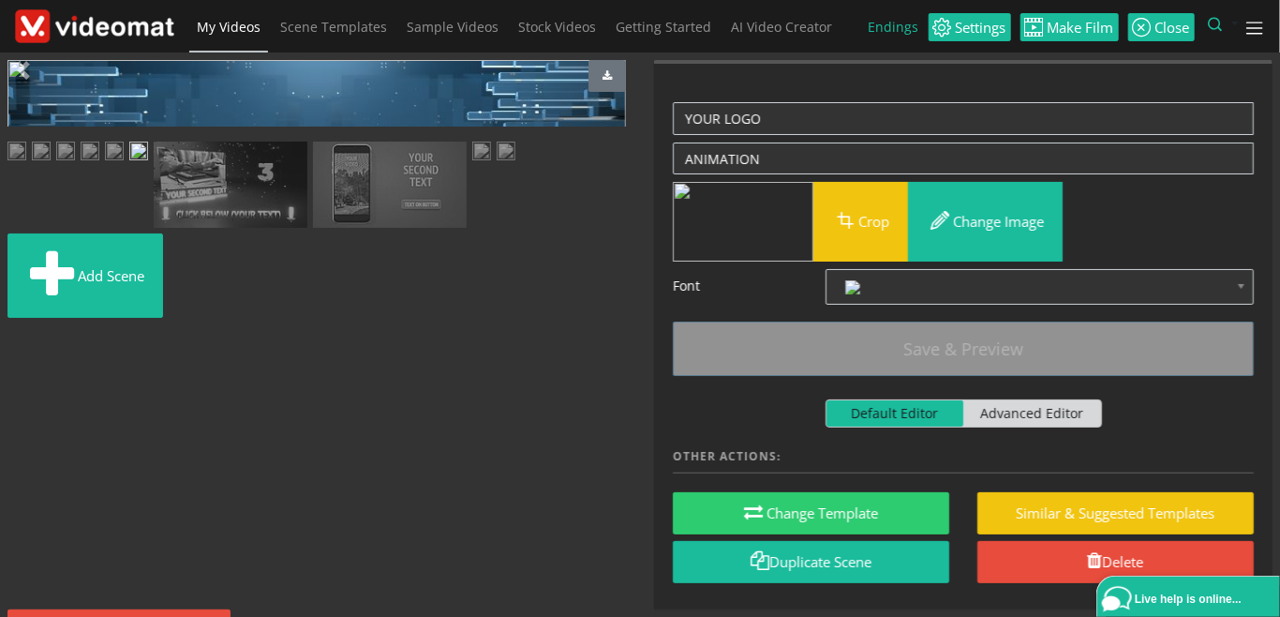
click at [24, 422] on span "Video Player" at bounding box center [25, 422] width 37 height 0
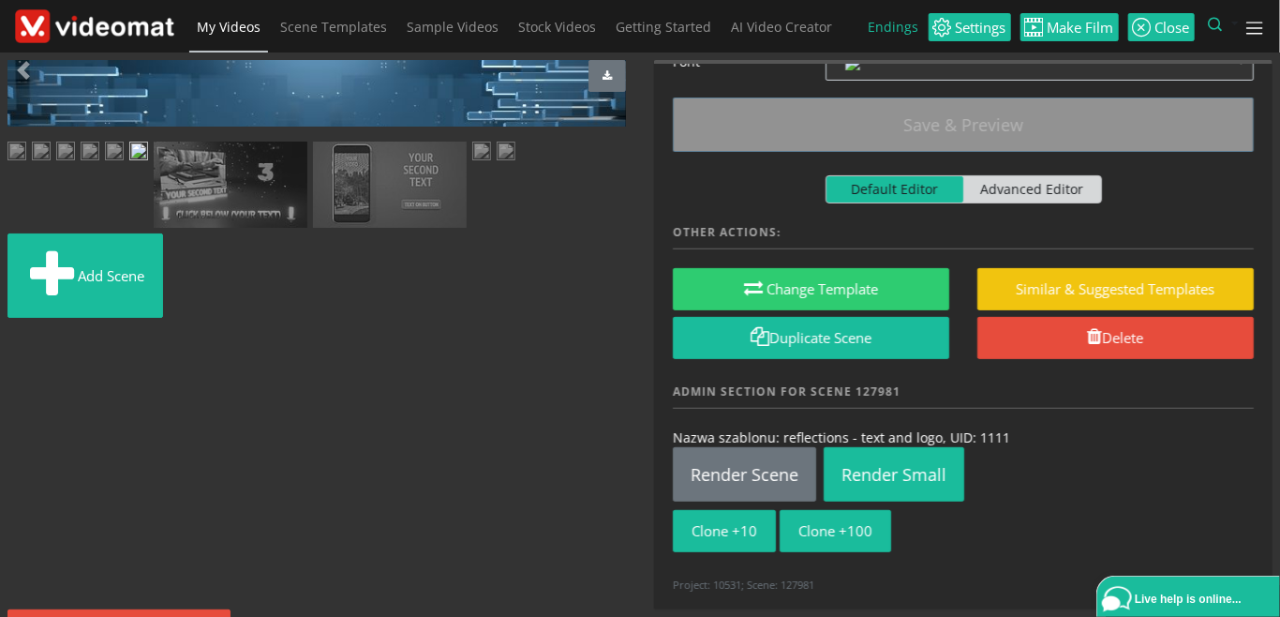
scroll to position [225, 0]
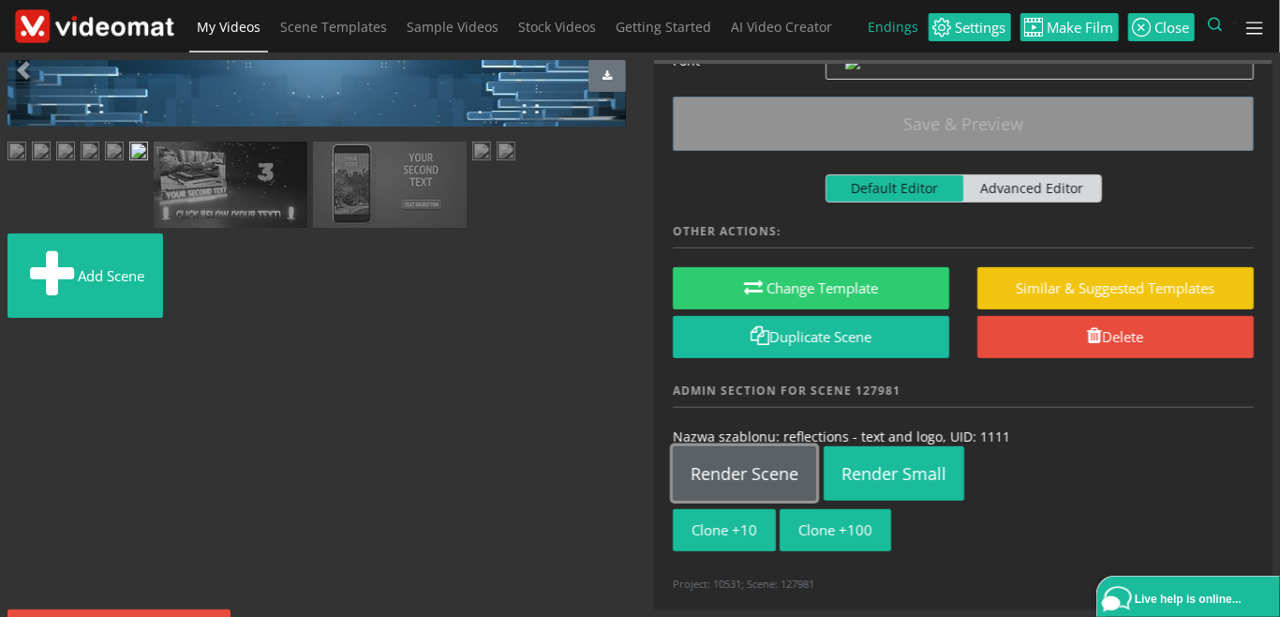
click at [759, 469] on link "Render Scene" at bounding box center [744, 473] width 143 height 54
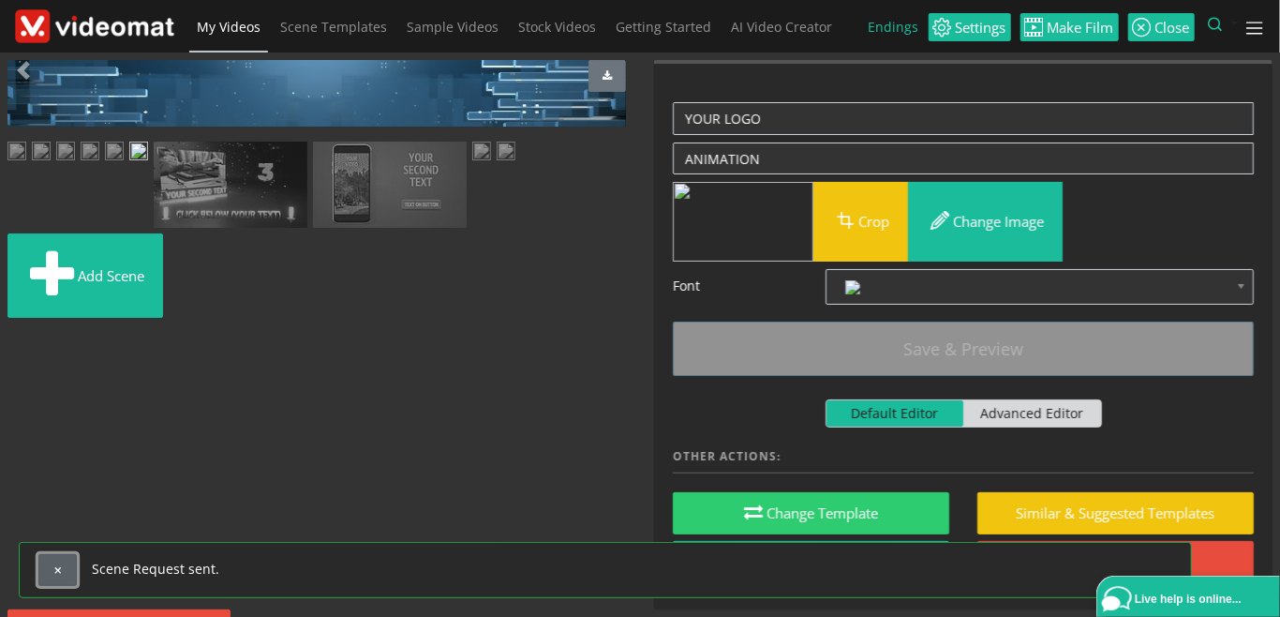
click at [65, 576] on button "button" at bounding box center [57, 570] width 38 height 32
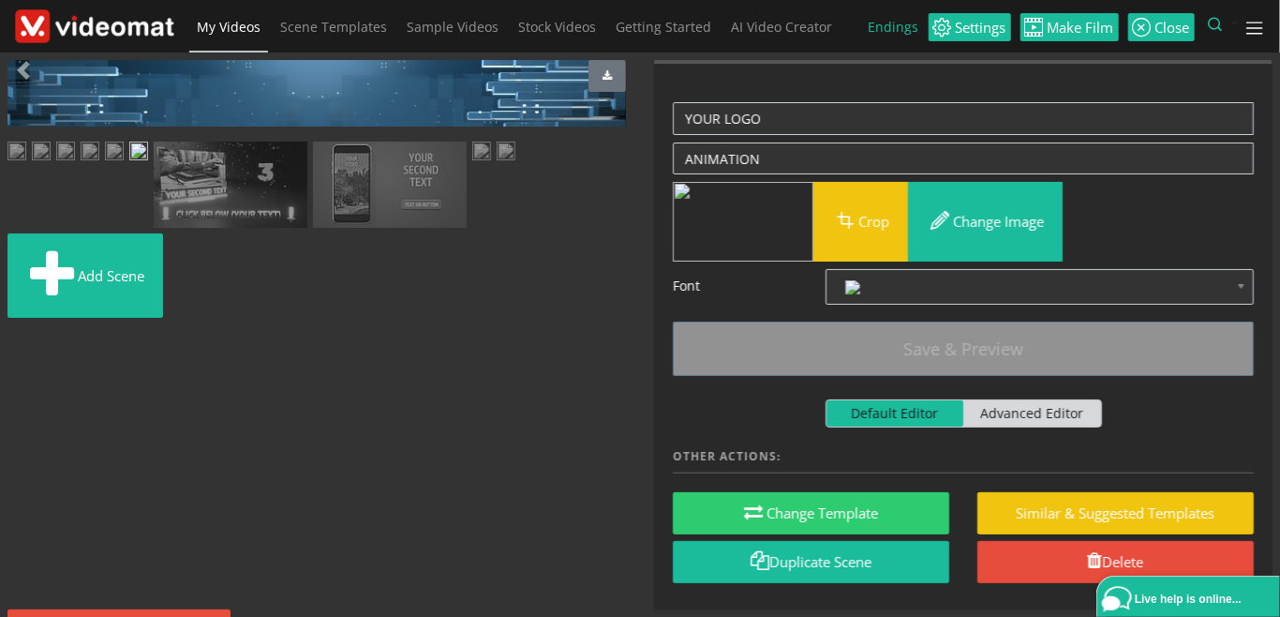
scroll to position [216, 0]
click at [472, 165] on img at bounding box center [481, 153] width 19 height 23
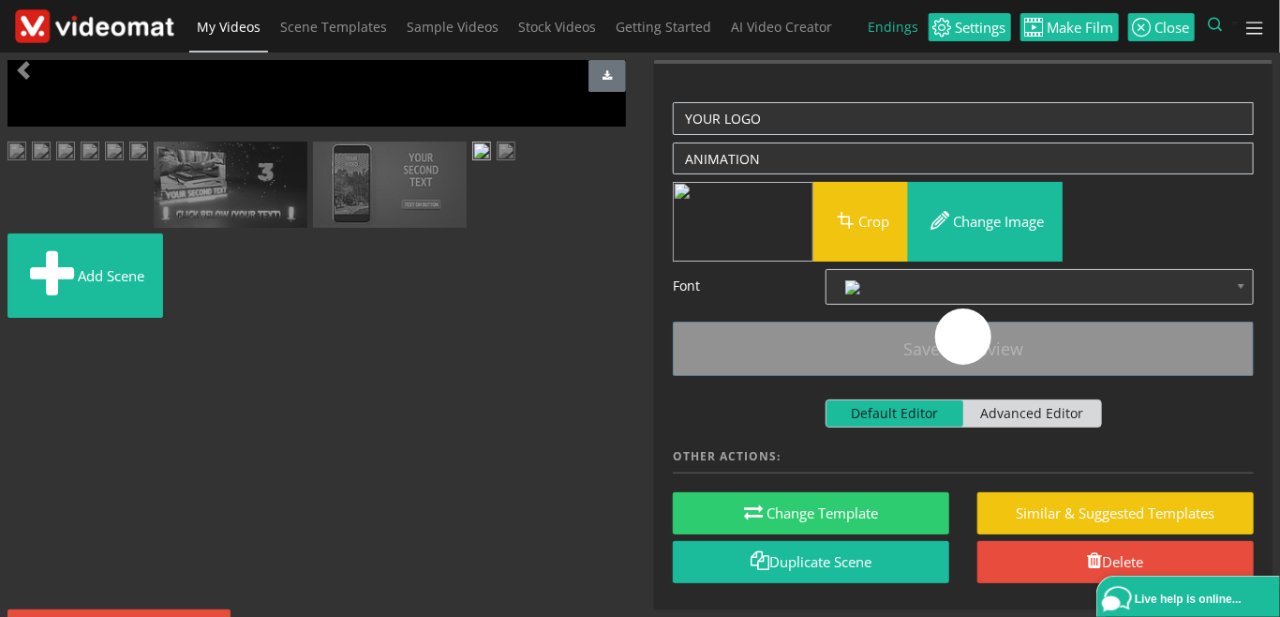
scroll to position [0, 0]
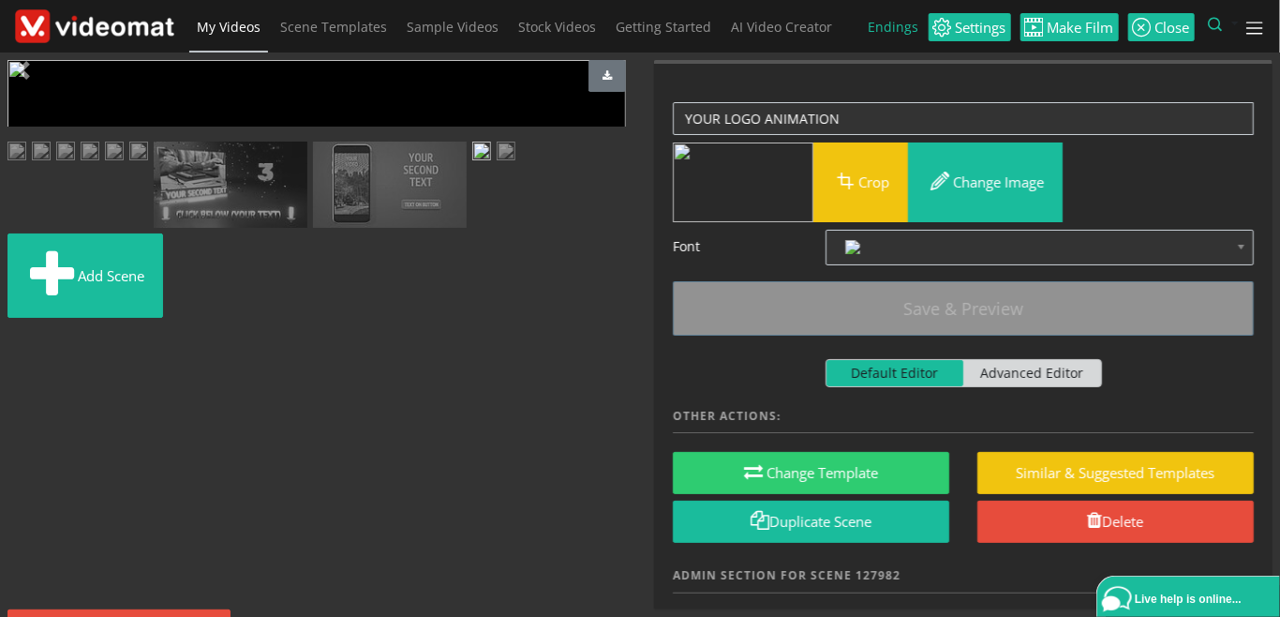
click at [22, 422] on span "Video Player" at bounding box center [25, 422] width 37 height 0
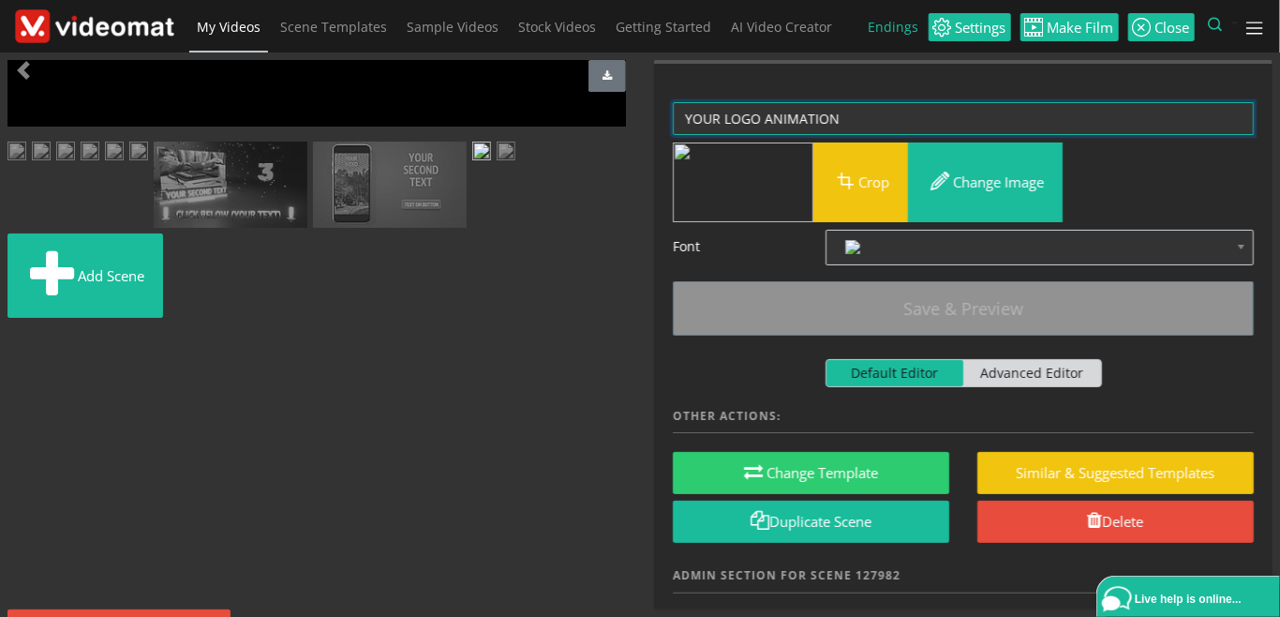
drag, startPoint x: 725, startPoint y: 118, endPoint x: 649, endPoint y: 119, distance: 75.9
click at [673, 119] on textarea "YOUR LOGO ANIMATION" at bounding box center [963, 118] width 581 height 33
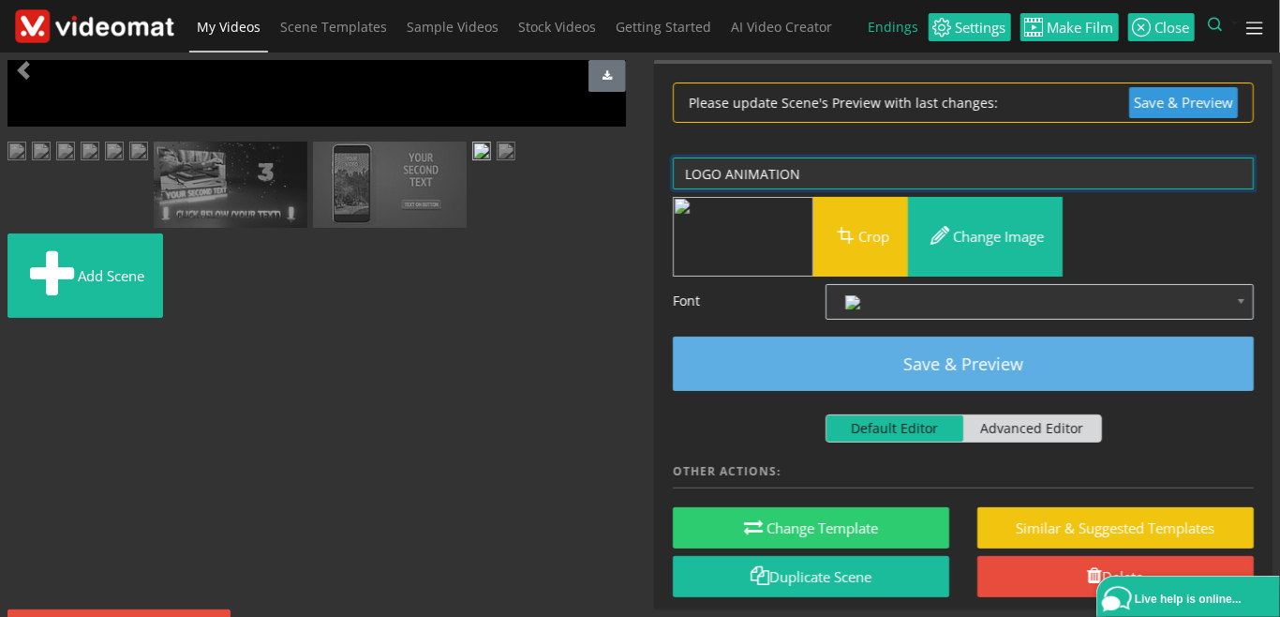
type textarea "LOGO ANIMATION"
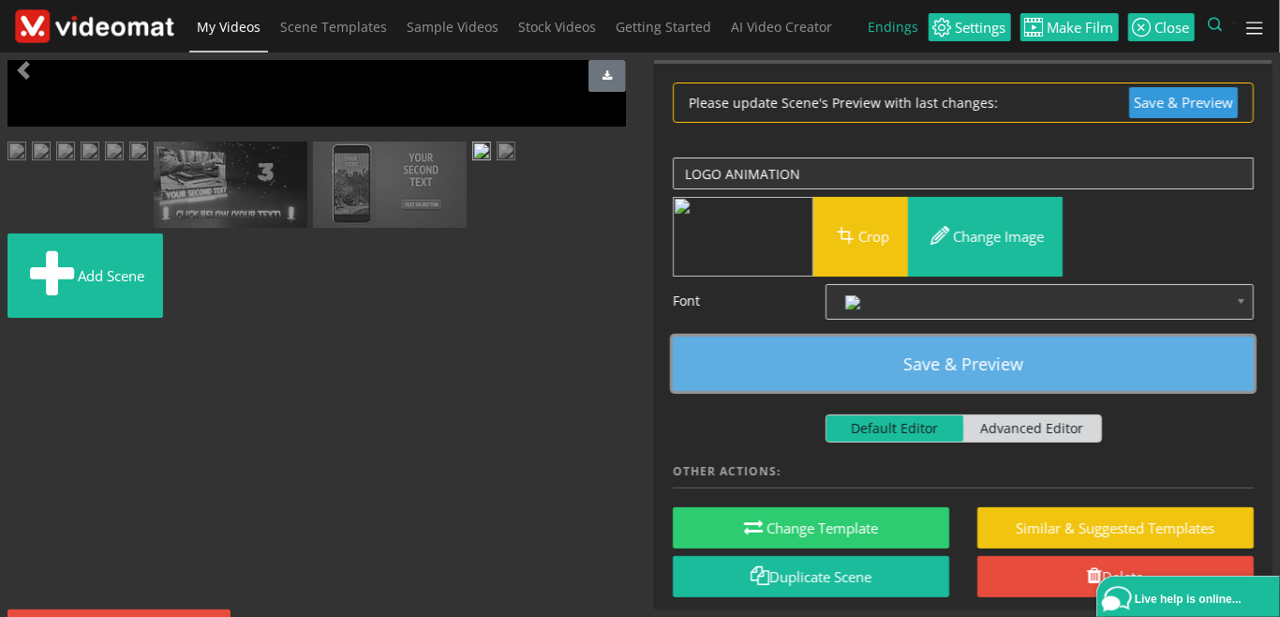
click at [913, 346] on button "Save & Preview" at bounding box center [963, 364] width 581 height 54
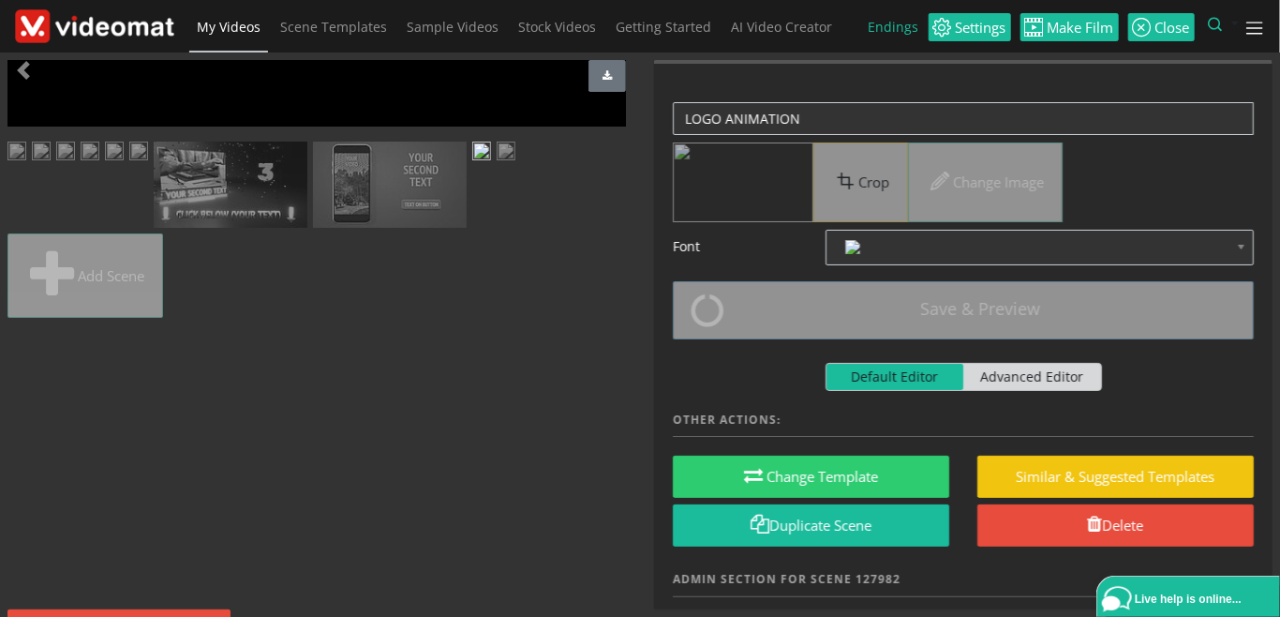
scroll to position [229, 0]
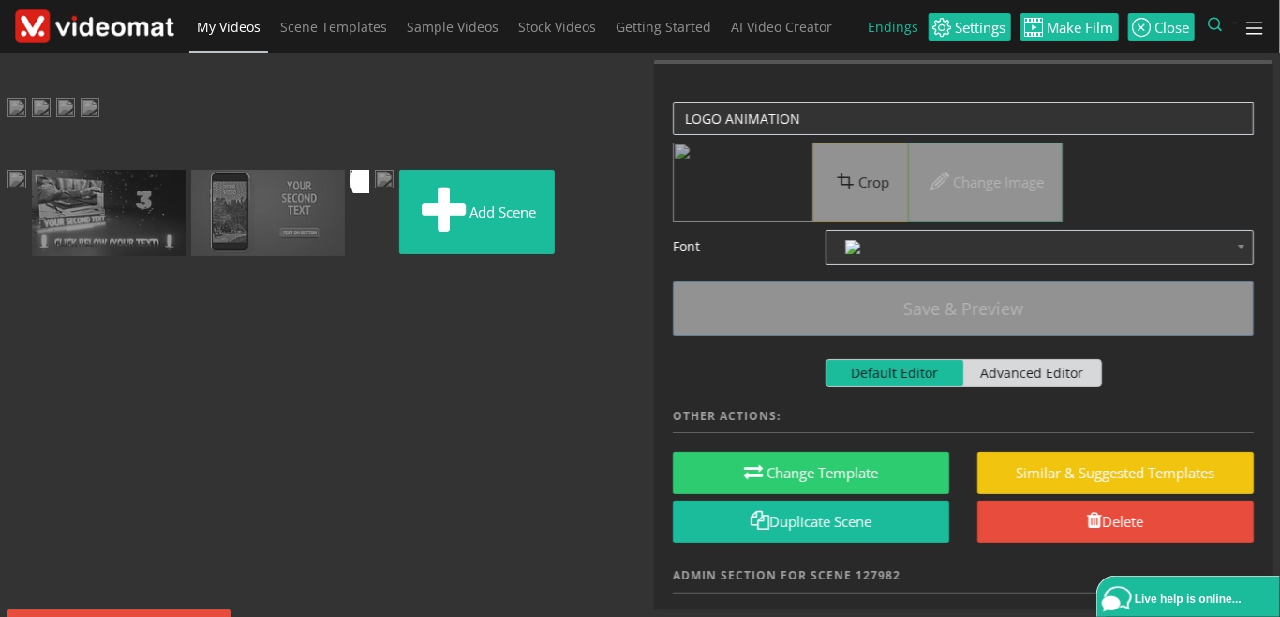
drag, startPoint x: 389, startPoint y: 384, endPoint x: 232, endPoint y: 383, distance: 157.5
click at [232, 262] on ul "Add scene" at bounding box center [316, 180] width 619 height 164
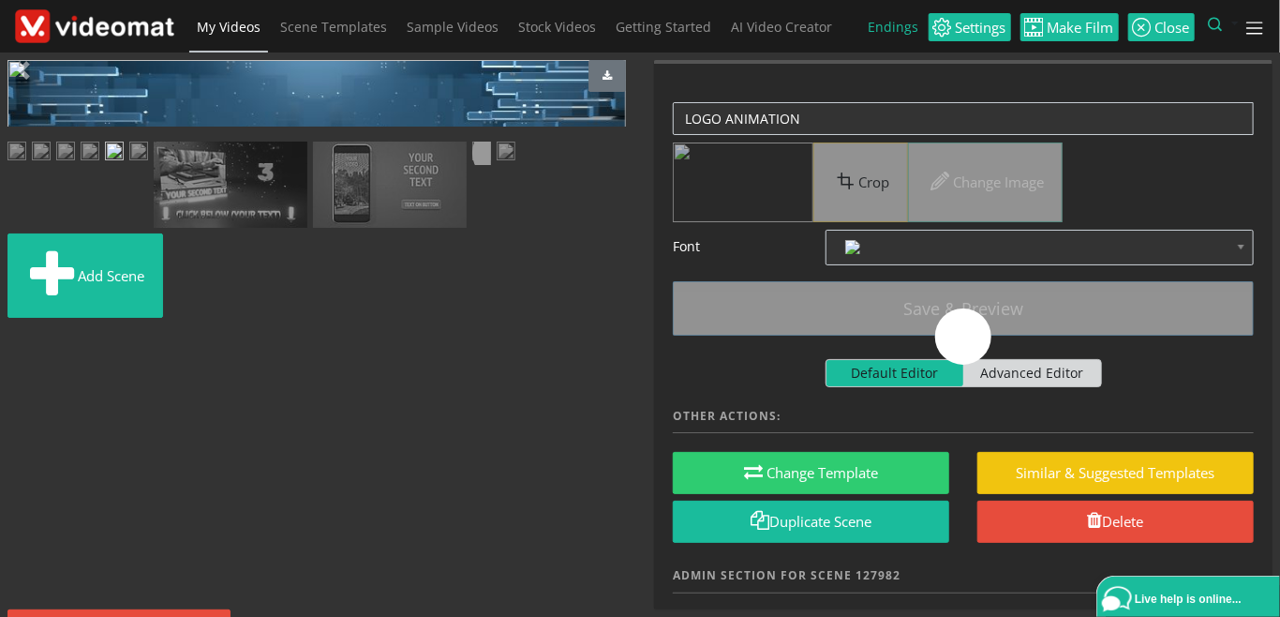
click at [148, 165] on img at bounding box center [138, 153] width 19 height 23
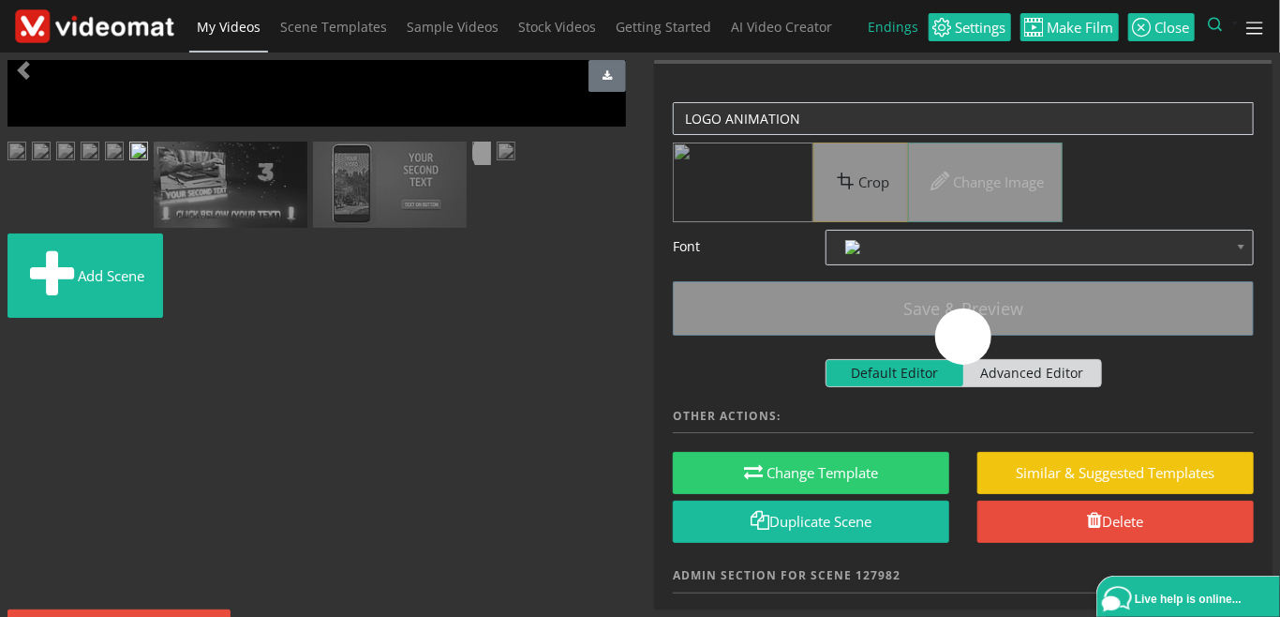
scroll to position [0, 0]
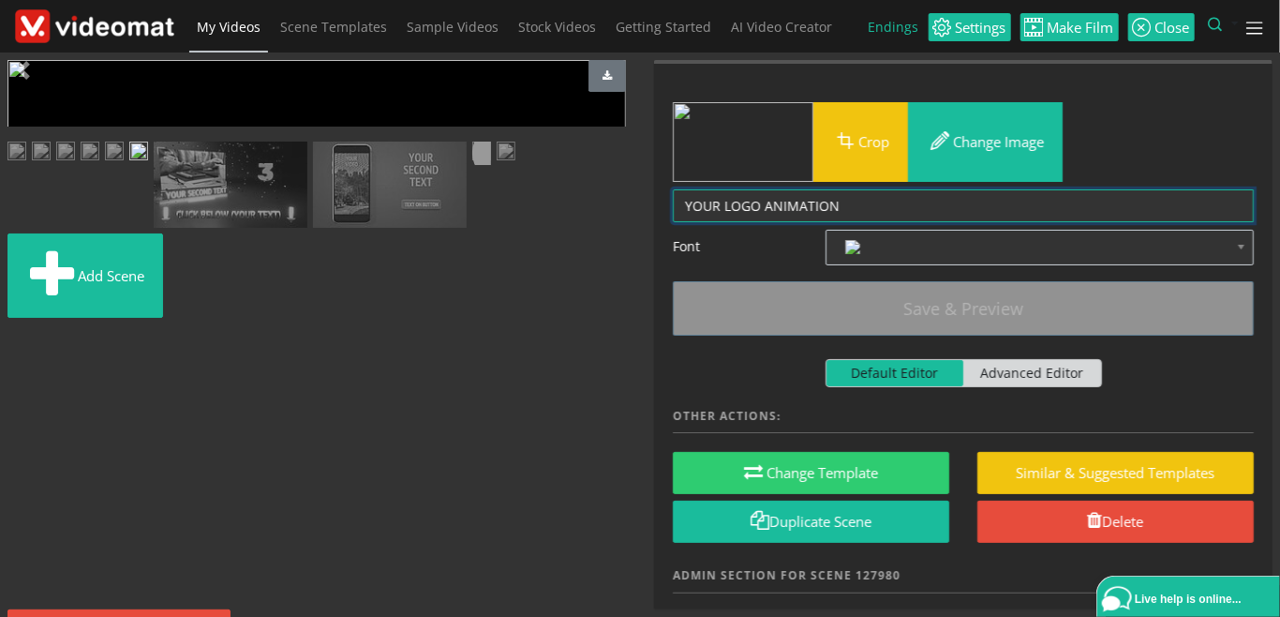
drag, startPoint x: 726, startPoint y: 207, endPoint x: 508, endPoint y: 185, distance: 218.6
click at [673, 189] on textarea "YOUR LOGO ANIMATION" at bounding box center [963, 205] width 581 height 33
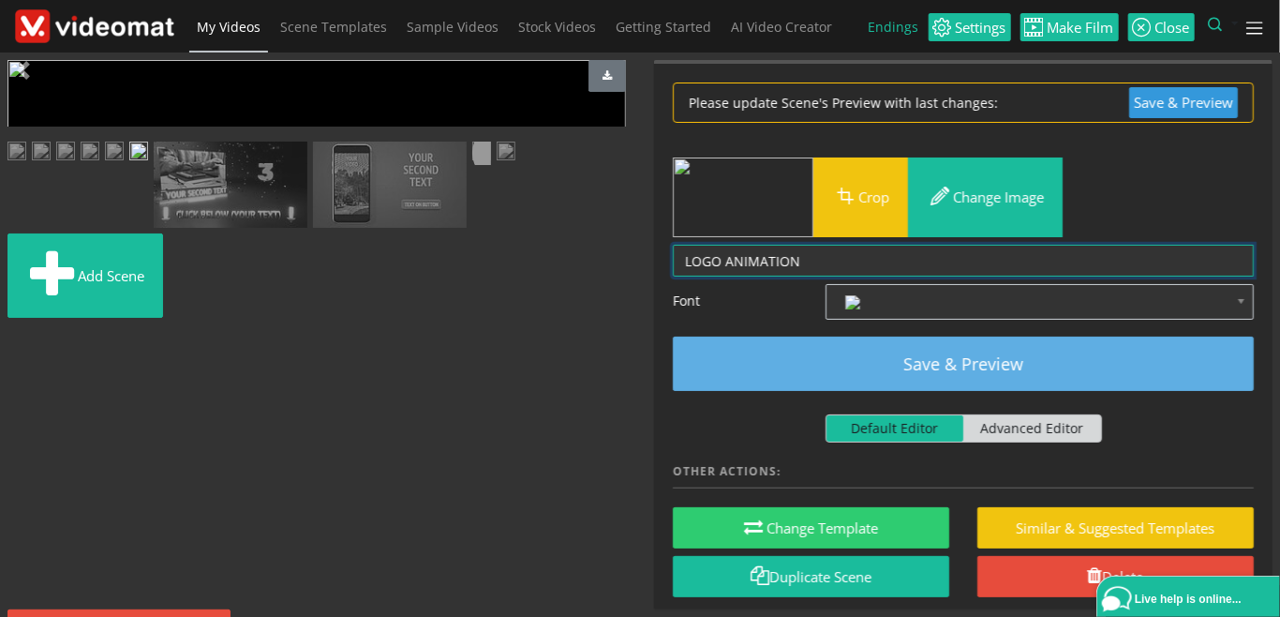
type textarea "LOGO ANIMATION"
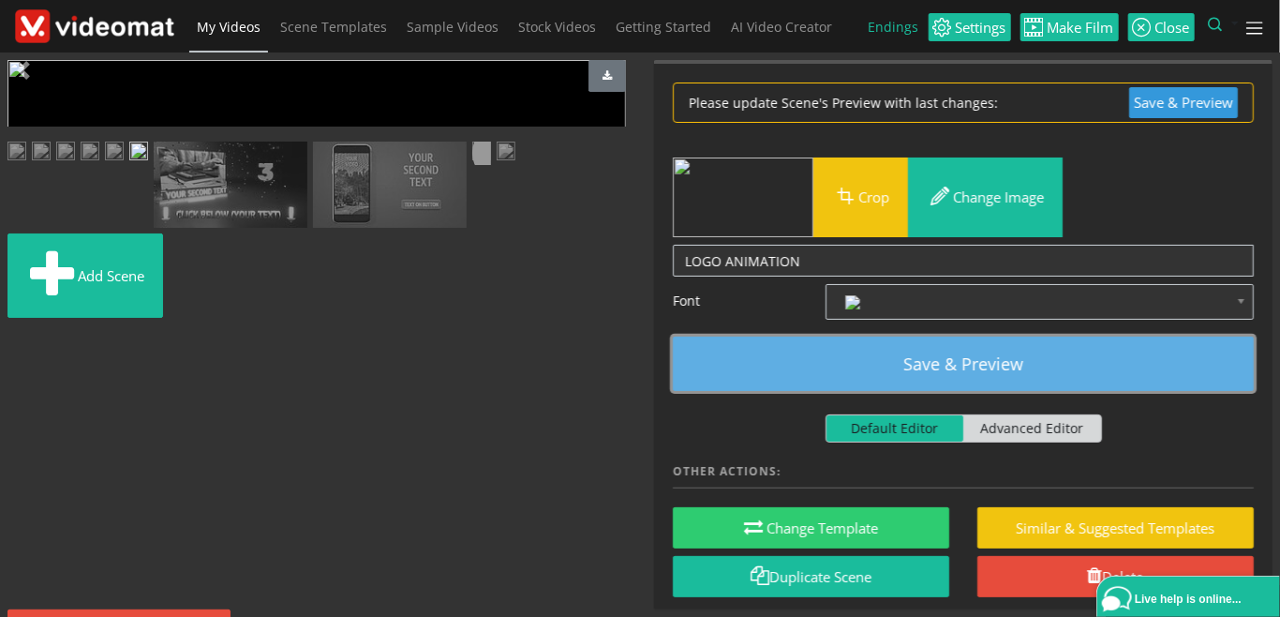
click at [932, 358] on button "Save & Preview" at bounding box center [963, 364] width 581 height 54
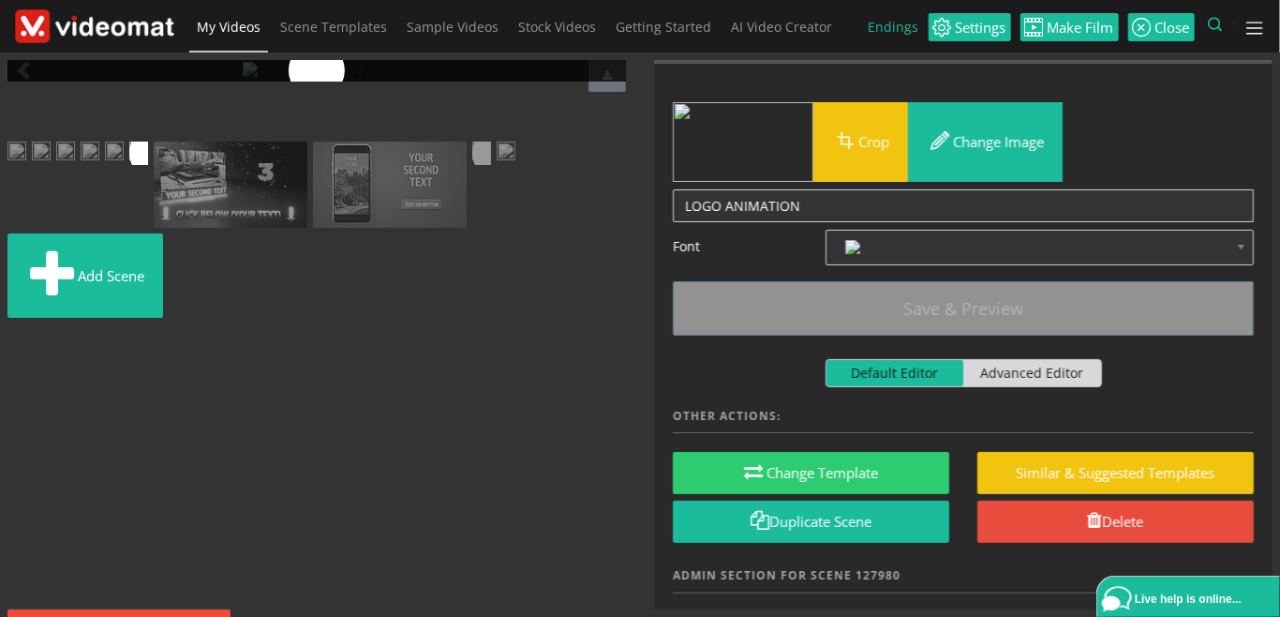
scroll to position [184, 0]
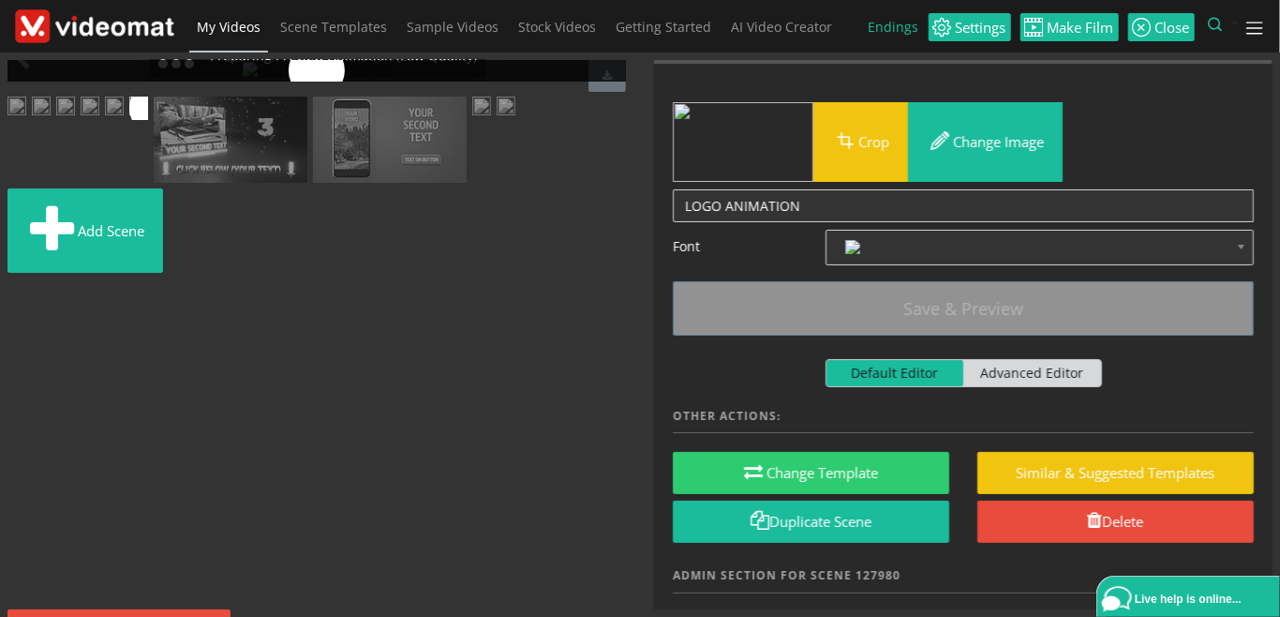
click at [313, 184] on img at bounding box center [390, 140] width 154 height 87
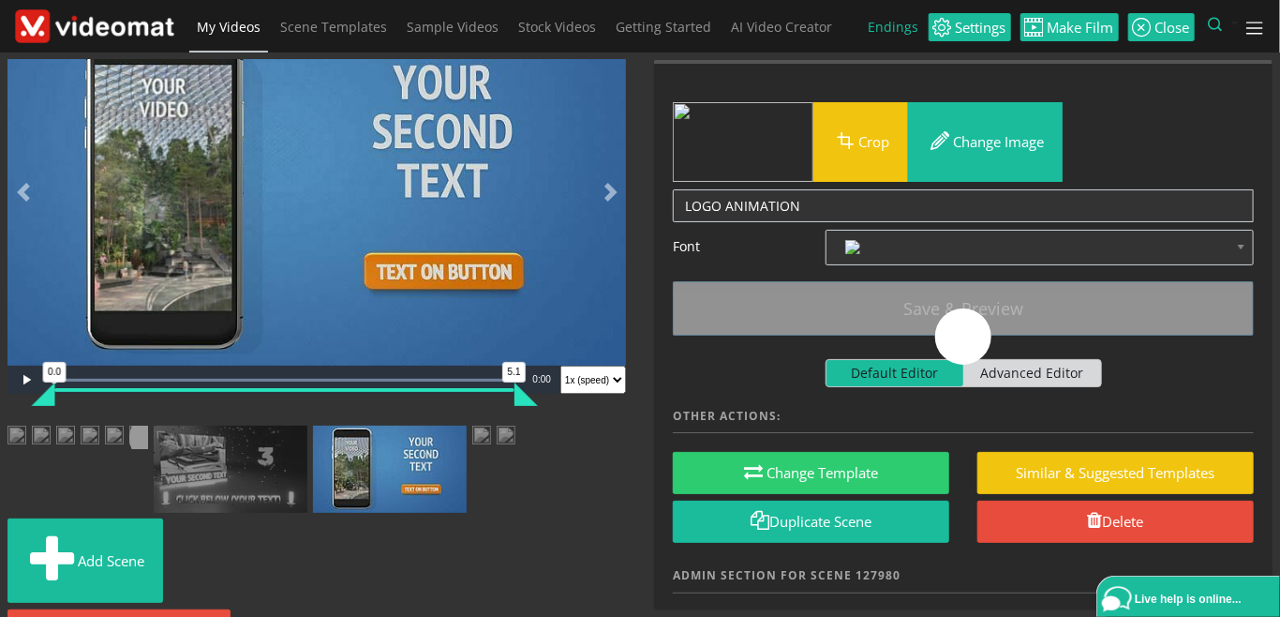
click at [154, 513] on img at bounding box center [231, 469] width 154 height 87
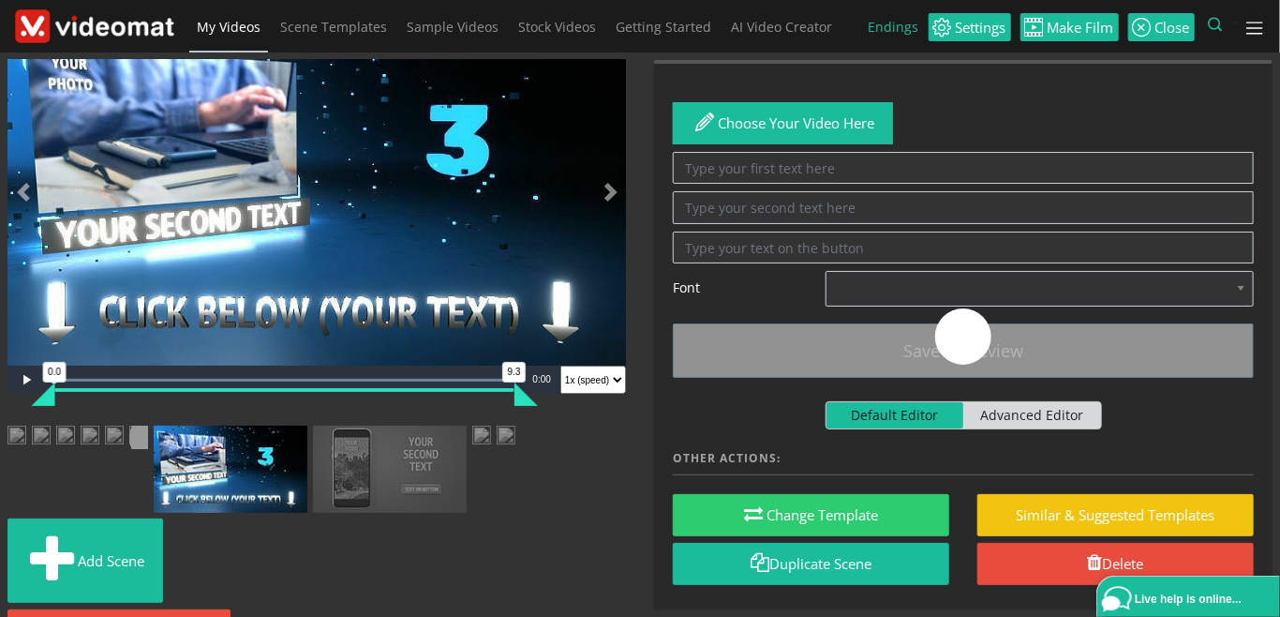
scroll to position [0, 0]
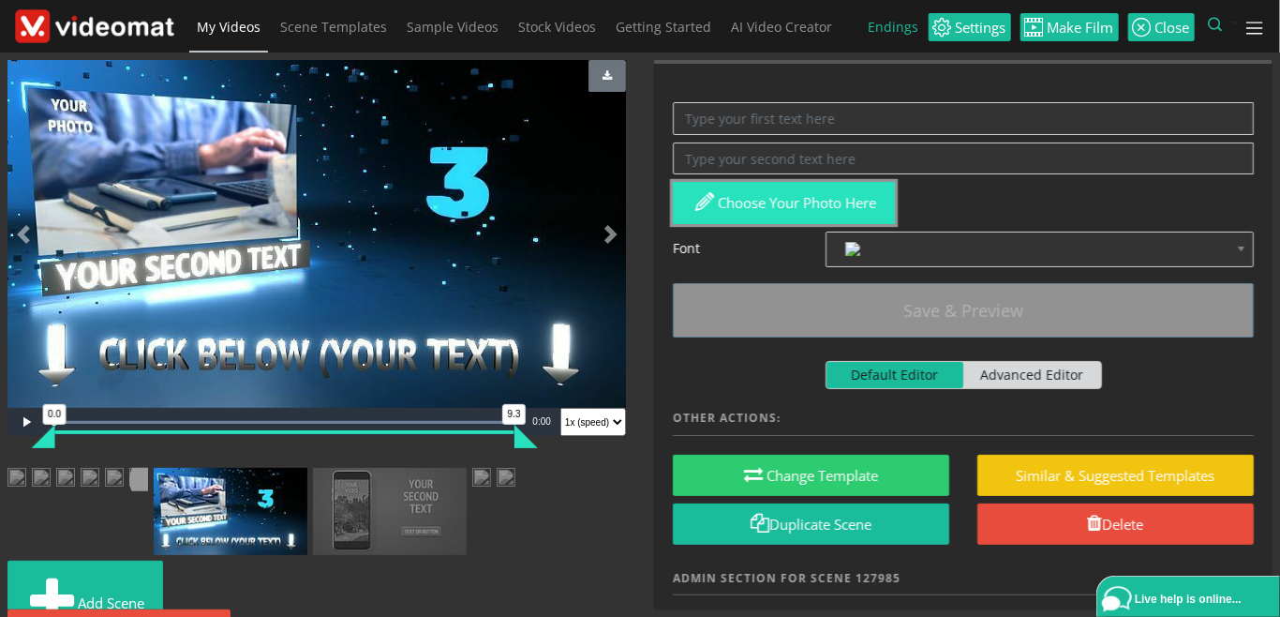
click at [812, 206] on button "Choose your photo here" at bounding box center [784, 203] width 222 height 42
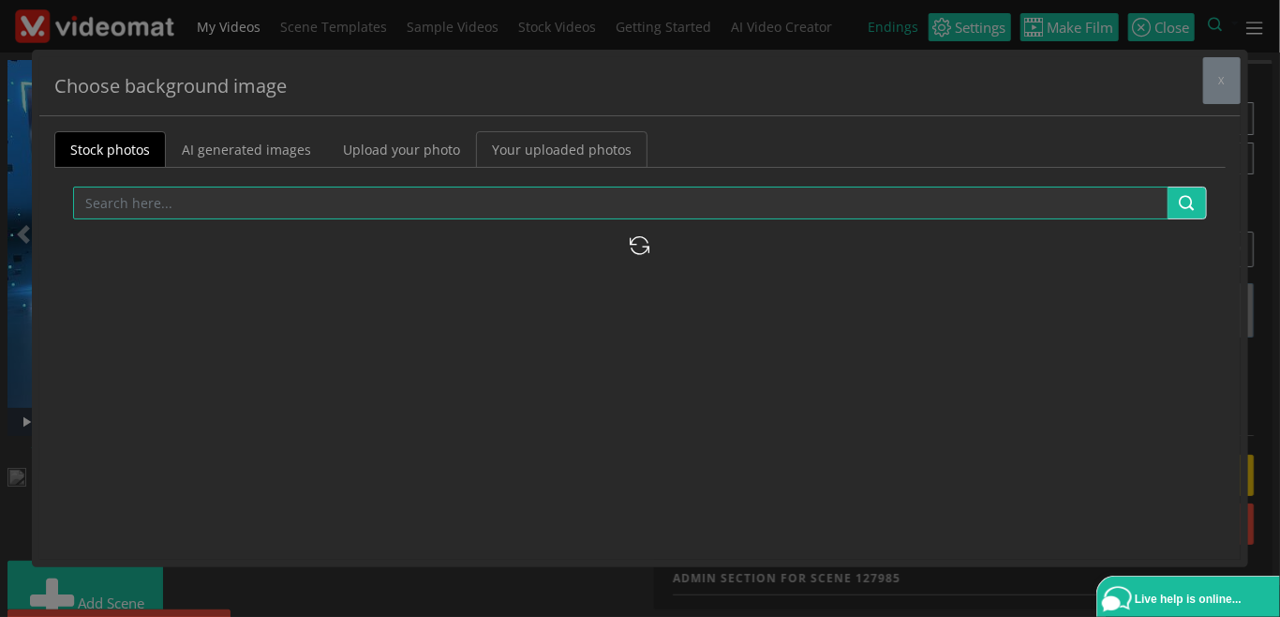
click at [576, 147] on link "Your uploaded photos" at bounding box center [562, 149] width 172 height 37
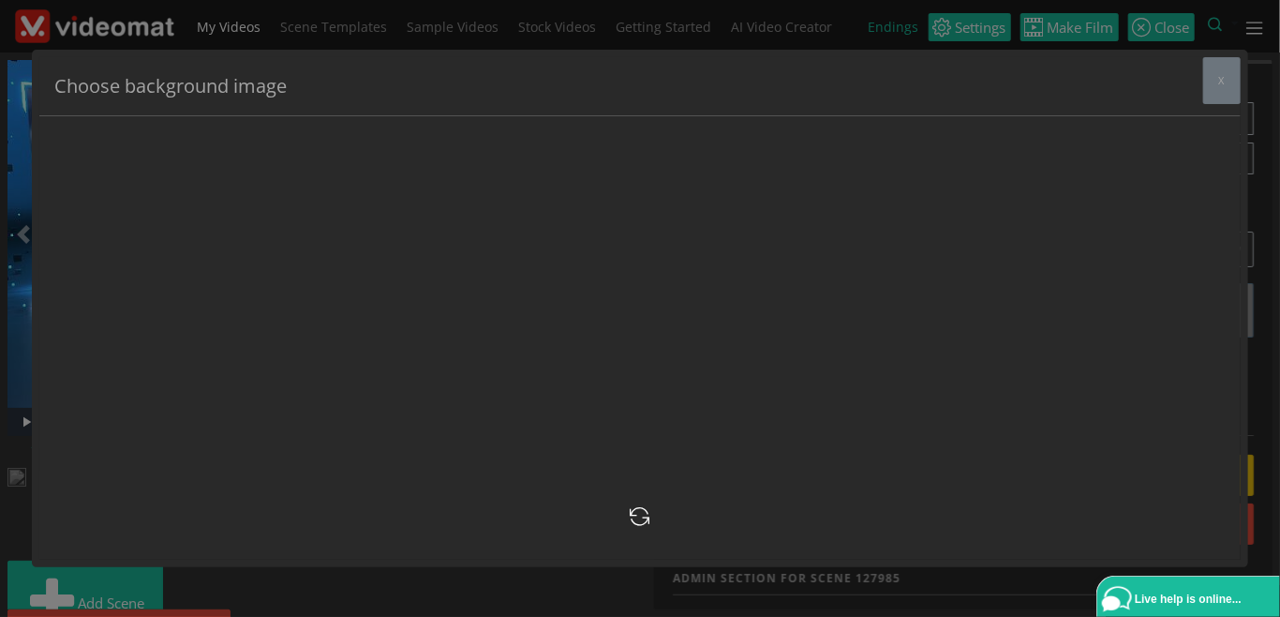
scroll to position [9377, 0]
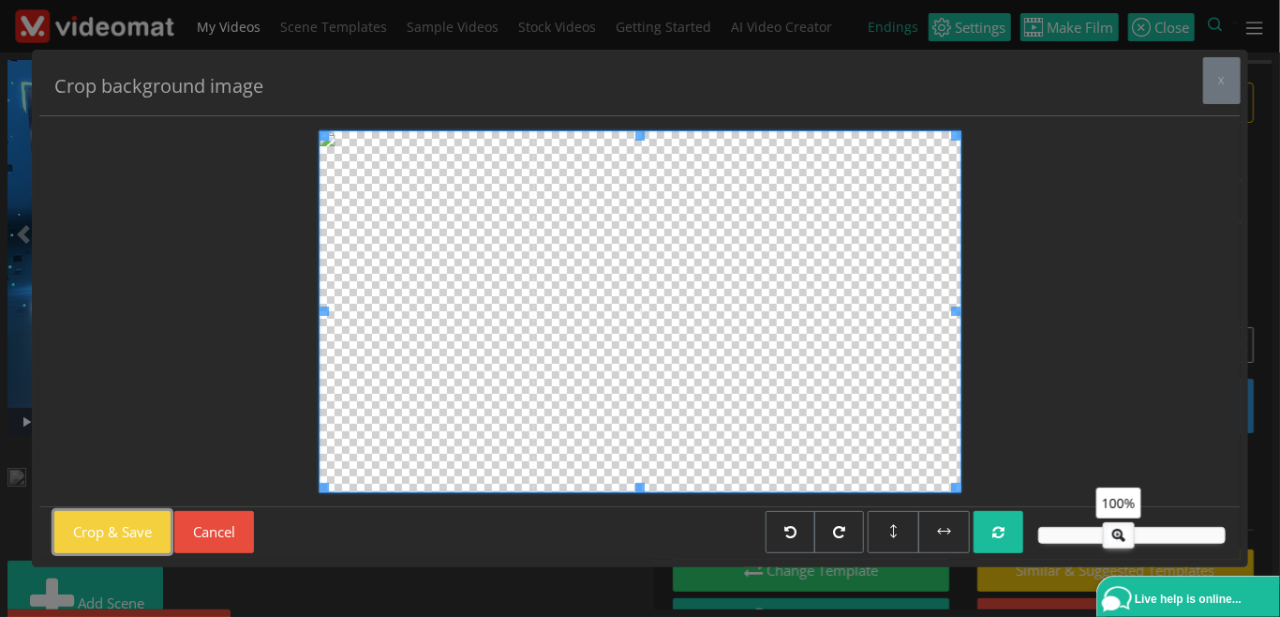
click at [127, 538] on button "Crop & Save" at bounding box center [112, 532] width 116 height 42
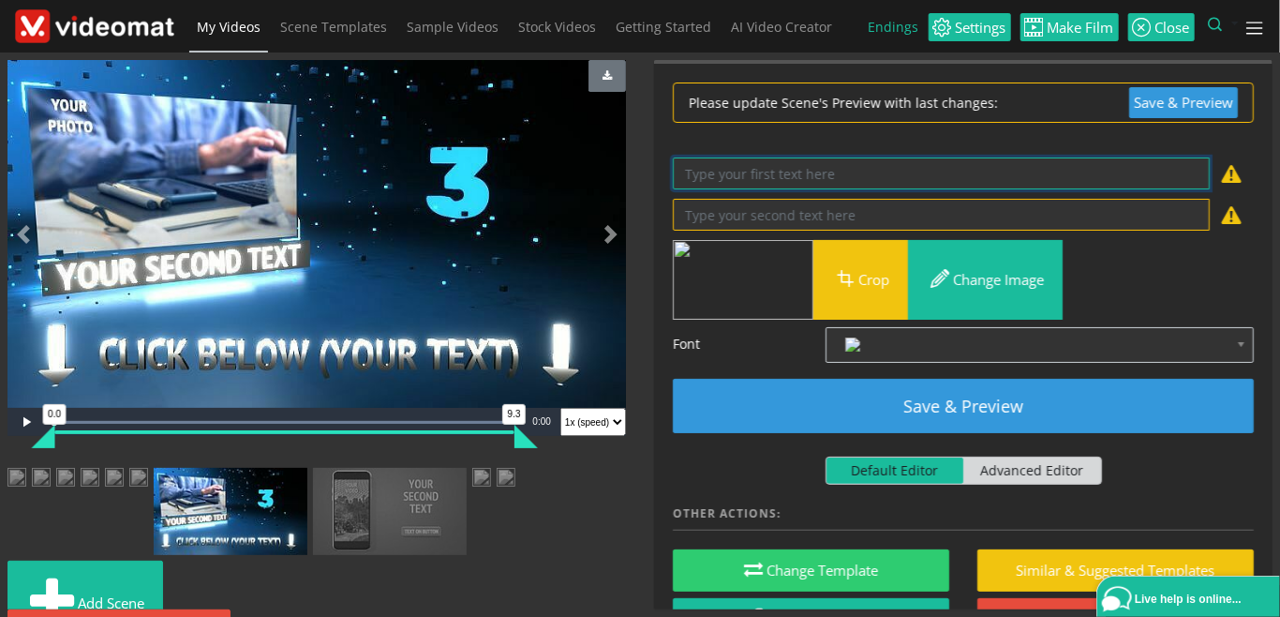
click at [744, 173] on textarea at bounding box center [941, 173] width 537 height 33
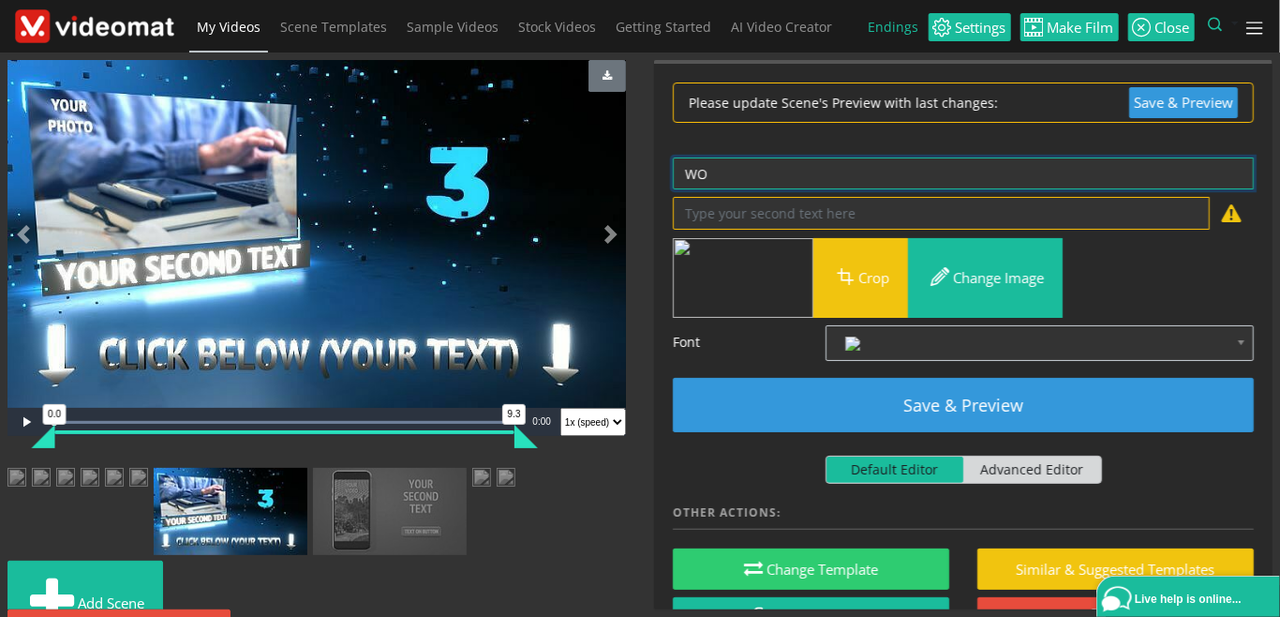
type textarea "W"
type textarea "COURSE FOR YOU"
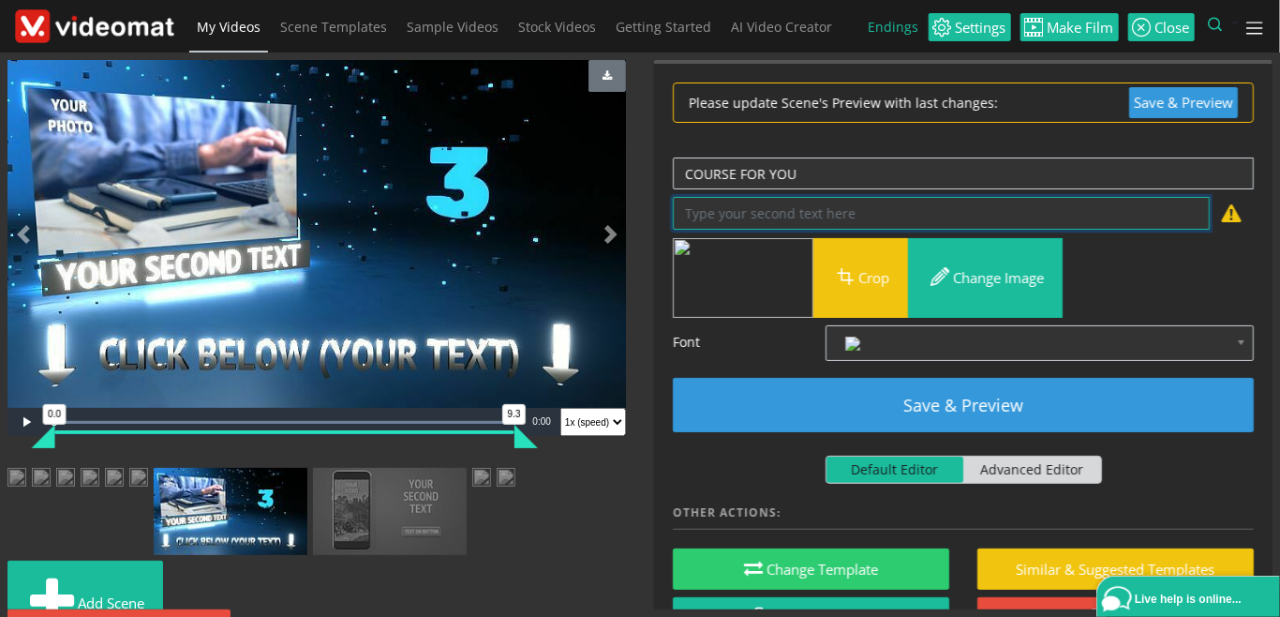
click at [763, 209] on textarea at bounding box center [941, 213] width 537 height 33
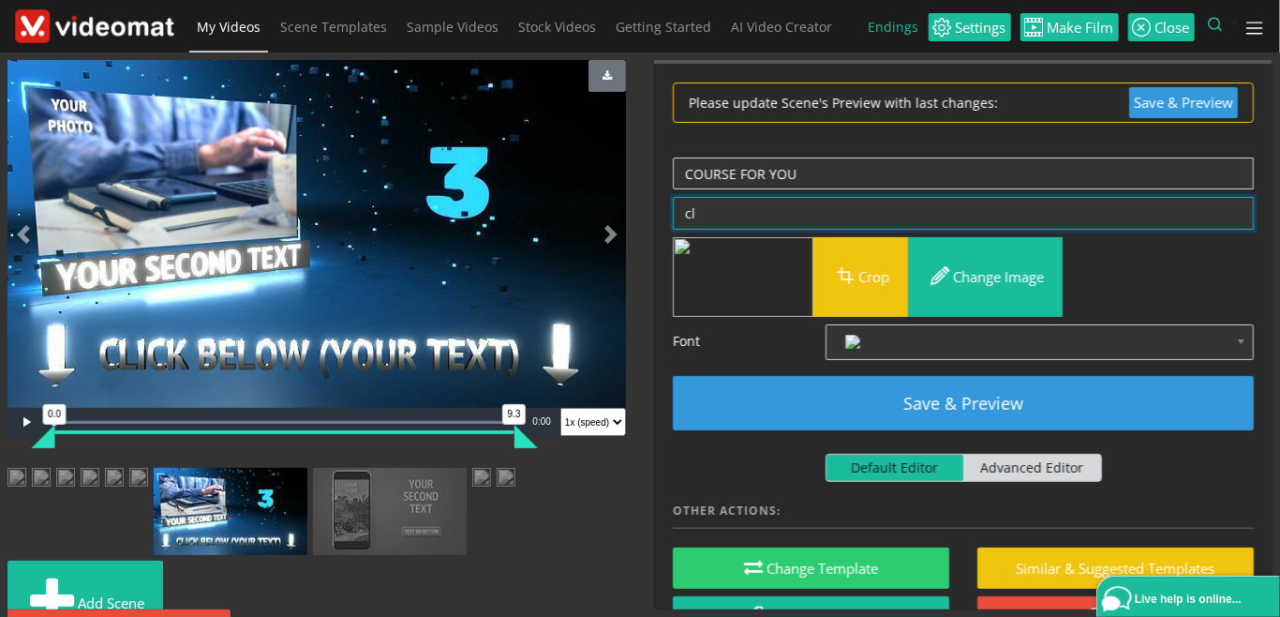
type textarea "c"
type textarea "C"
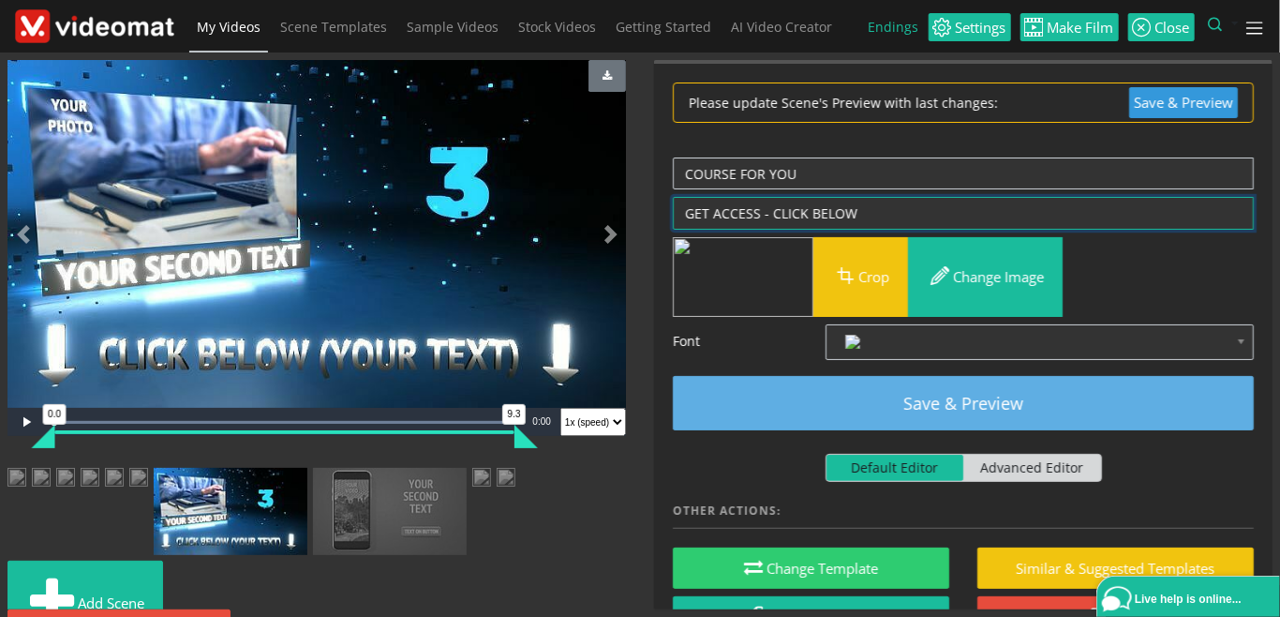
type textarea "GET ACCESS - CLICK BELOW"
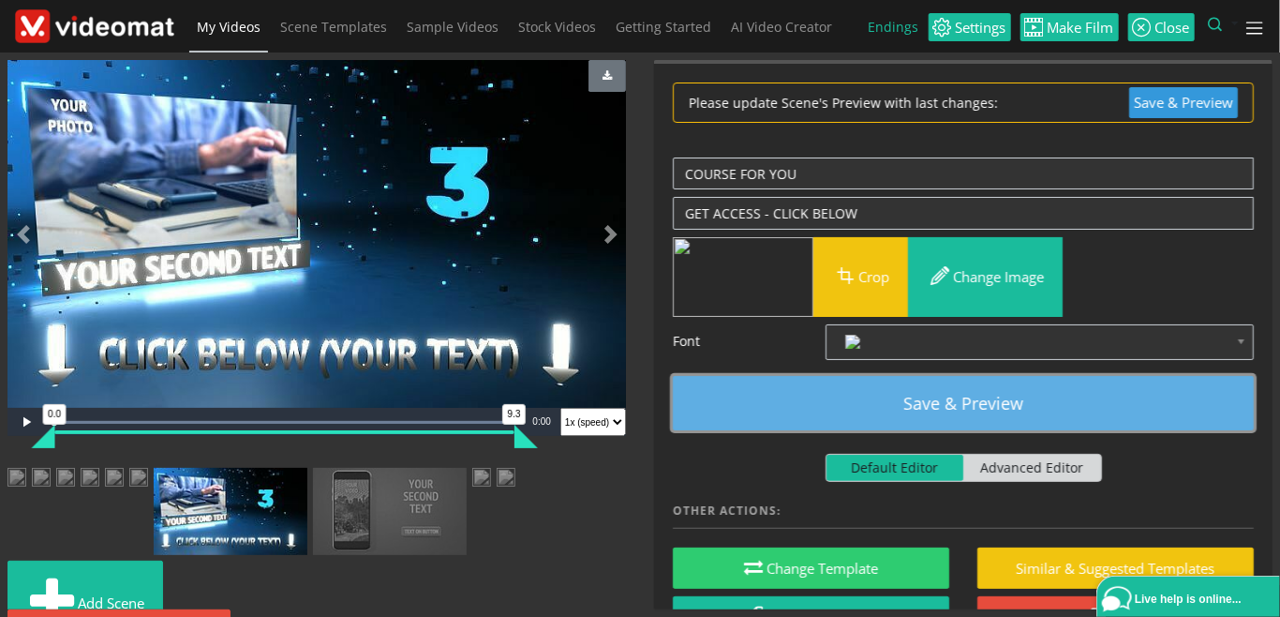
click at [950, 413] on button "Save & Preview" at bounding box center [963, 403] width 581 height 54
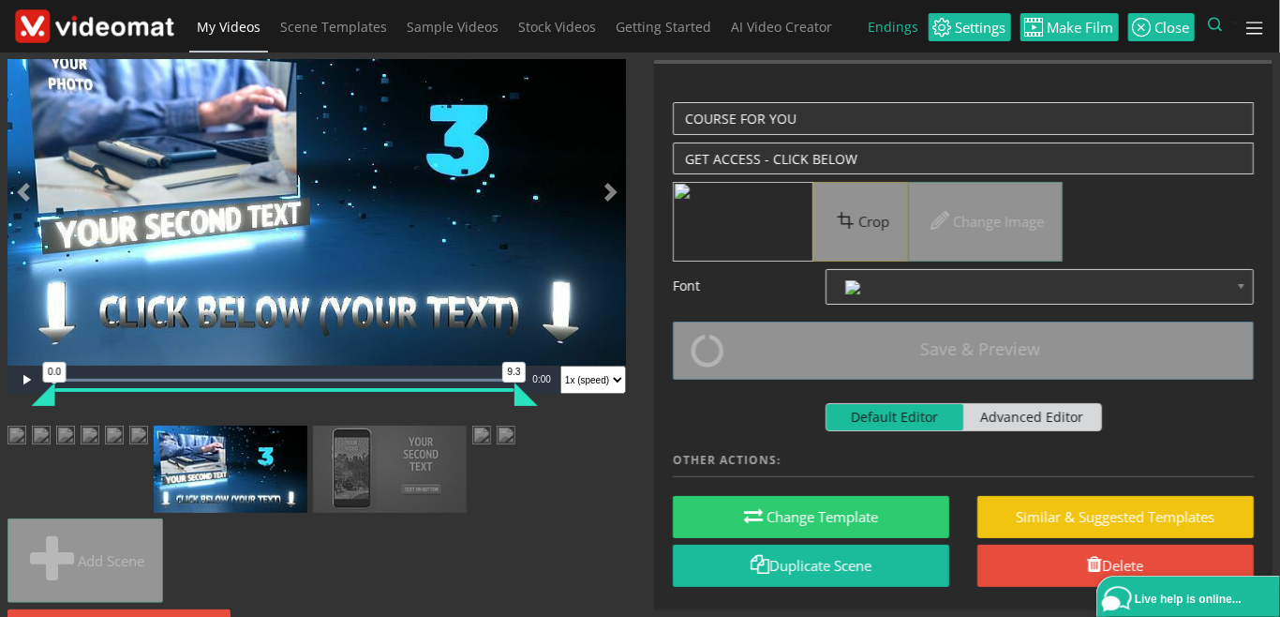
scroll to position [216, 0]
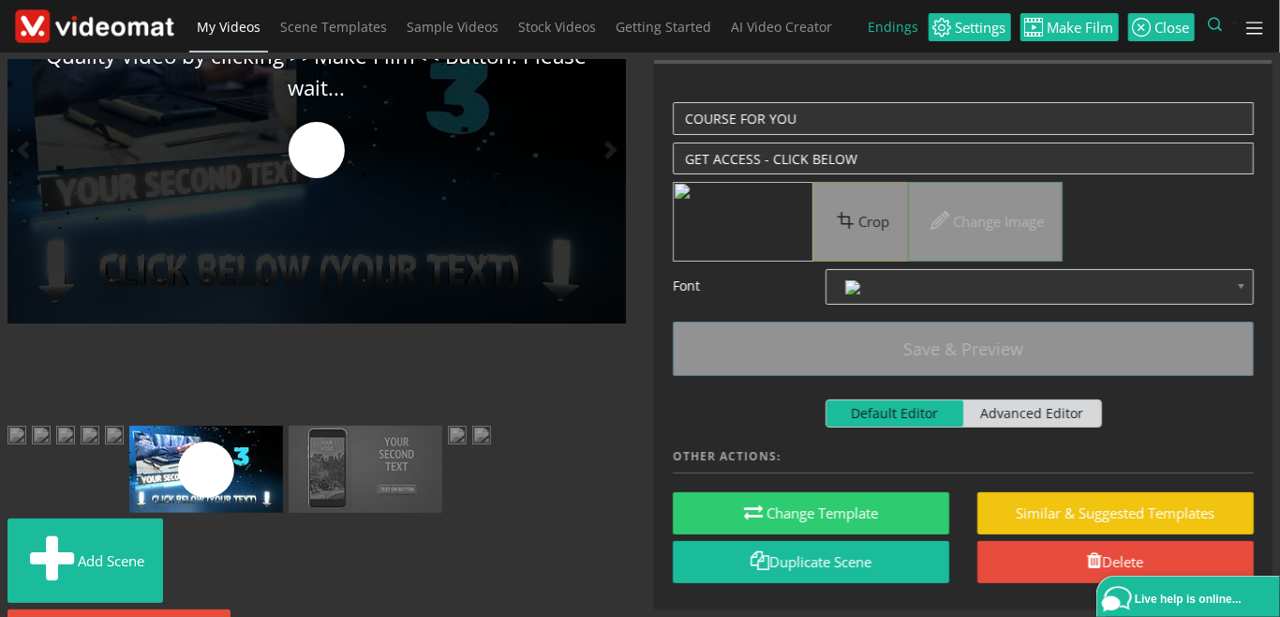
drag, startPoint x: 389, startPoint y: 299, endPoint x: 68, endPoint y: 301, distance: 320.6
click at [68, 383] on ul "Add scene" at bounding box center [316, 496] width 619 height 226
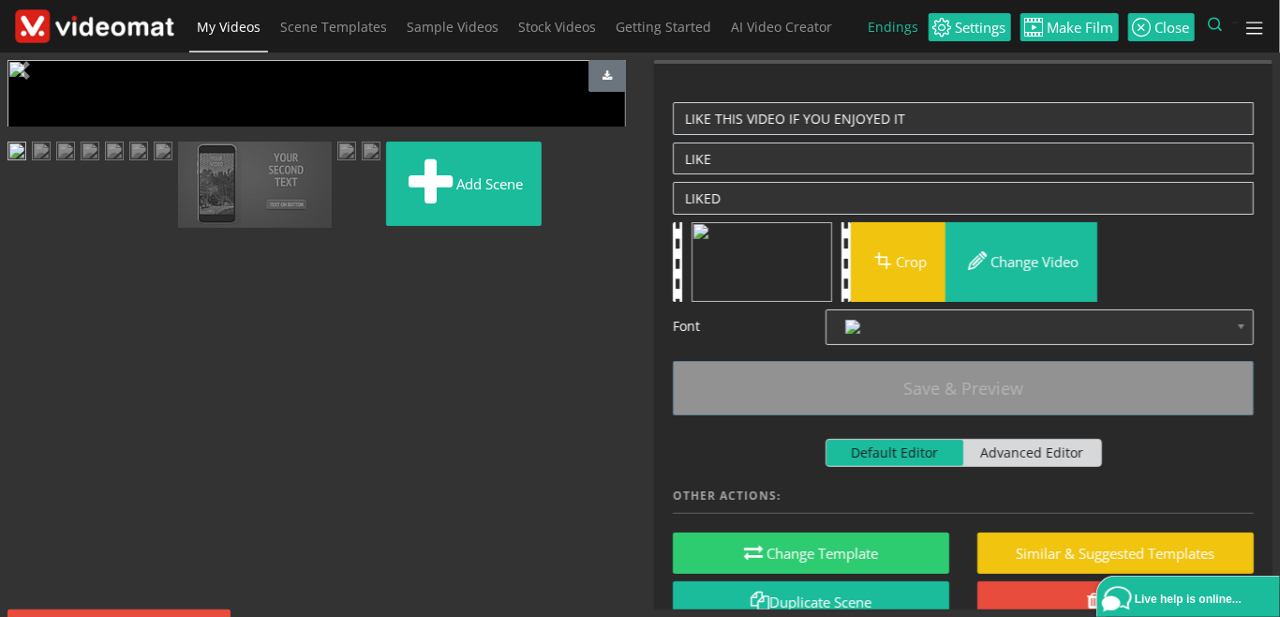
click at [124, 165] on img at bounding box center [114, 153] width 19 height 23
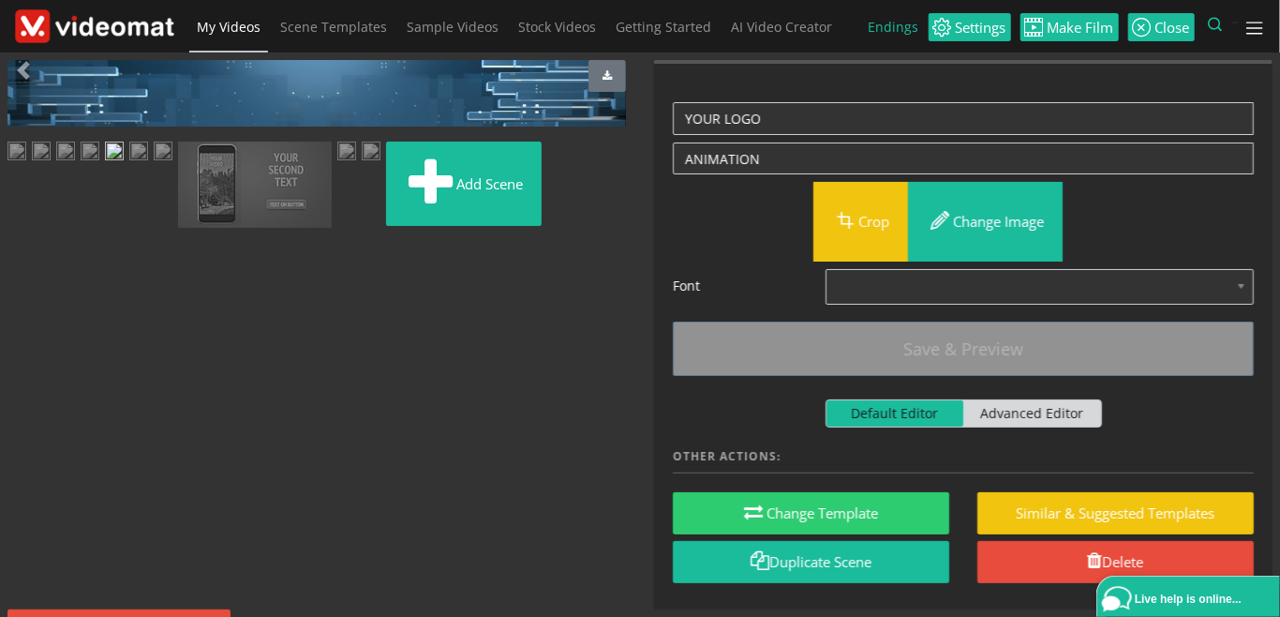
scroll to position [229, 0]
click at [262, 229] on img at bounding box center [255, 185] width 154 height 87
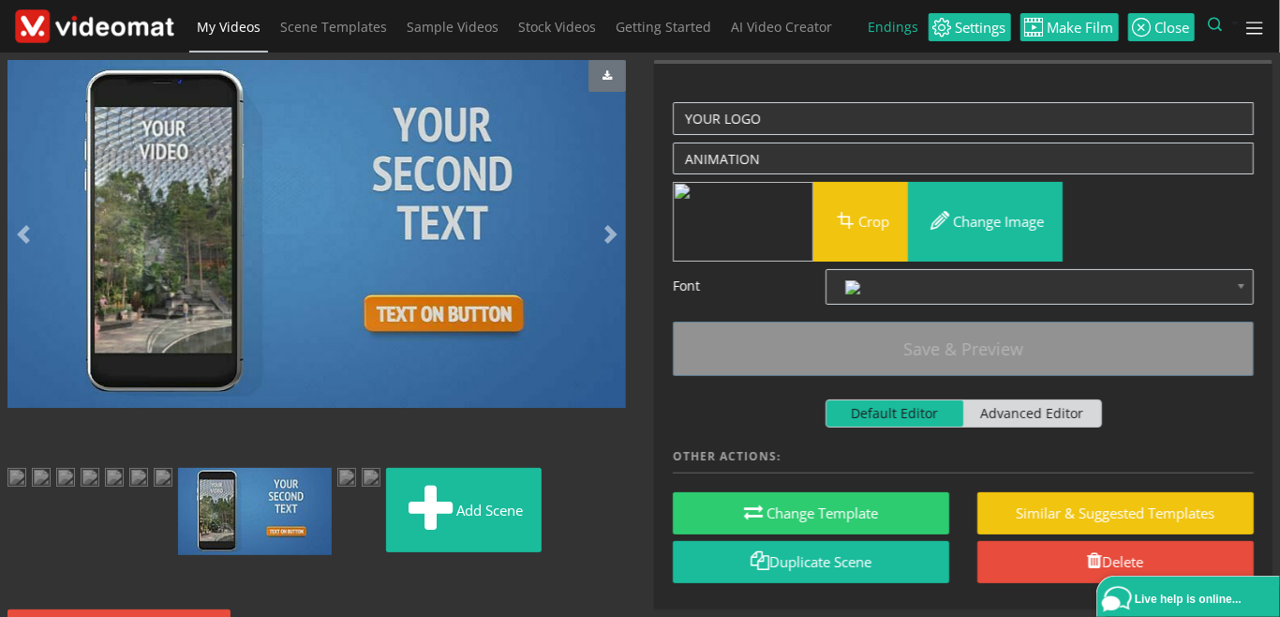
scroll to position [12, 0]
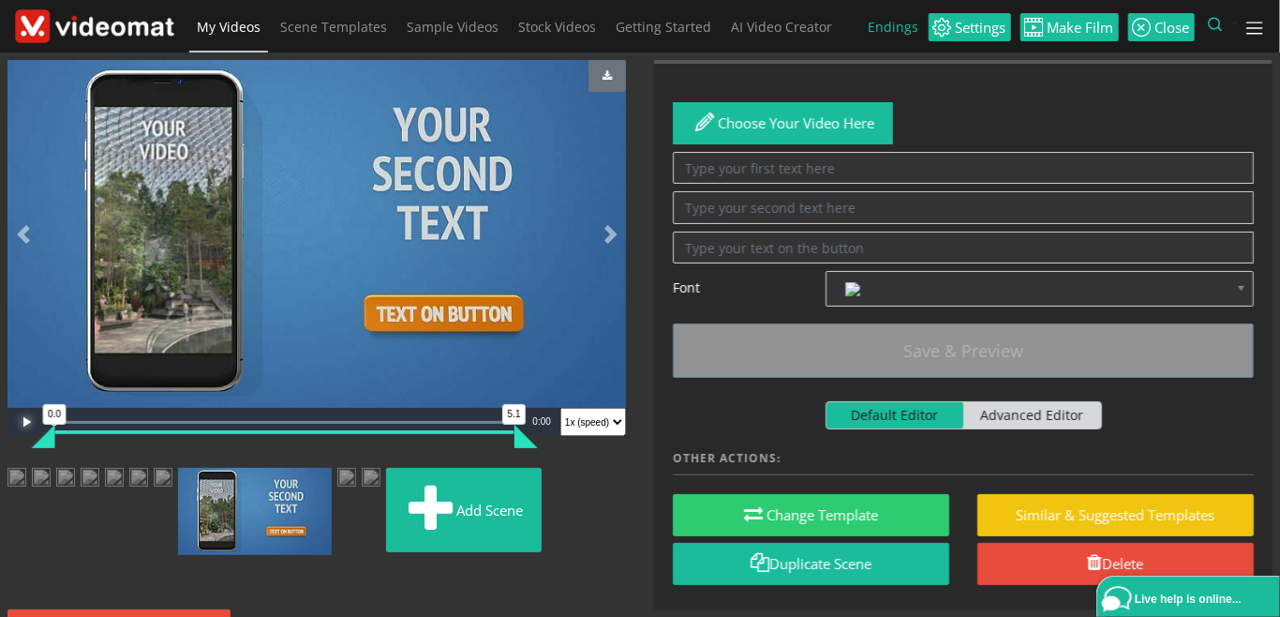
click at [26, 422] on span "Video Player" at bounding box center [25, 422] width 37 height 0
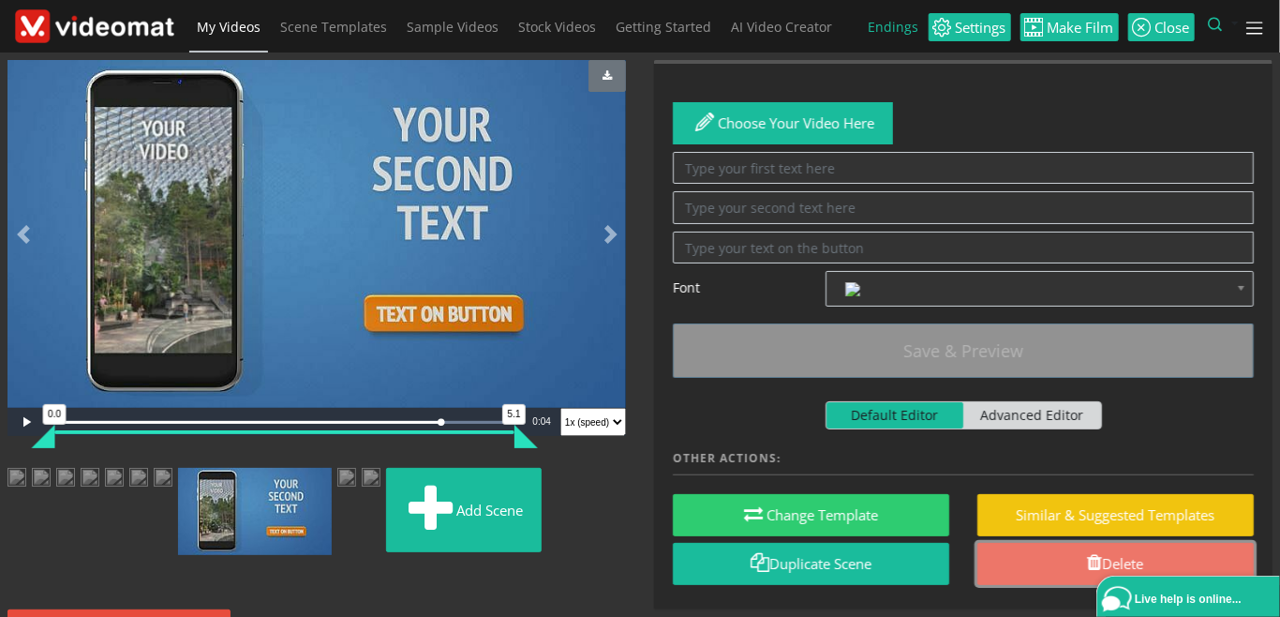
click at [1063, 551] on link "Delete" at bounding box center [1116, 564] width 277 height 42
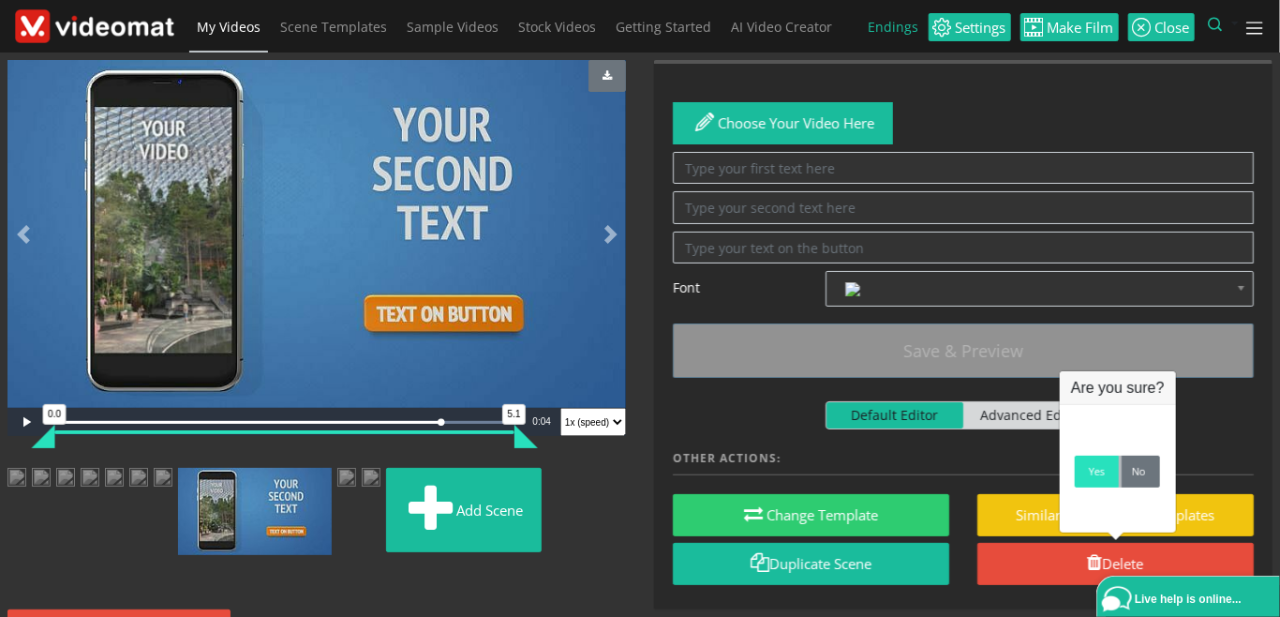
click at [1088, 482] on link "Yes" at bounding box center [1097, 472] width 44 height 32
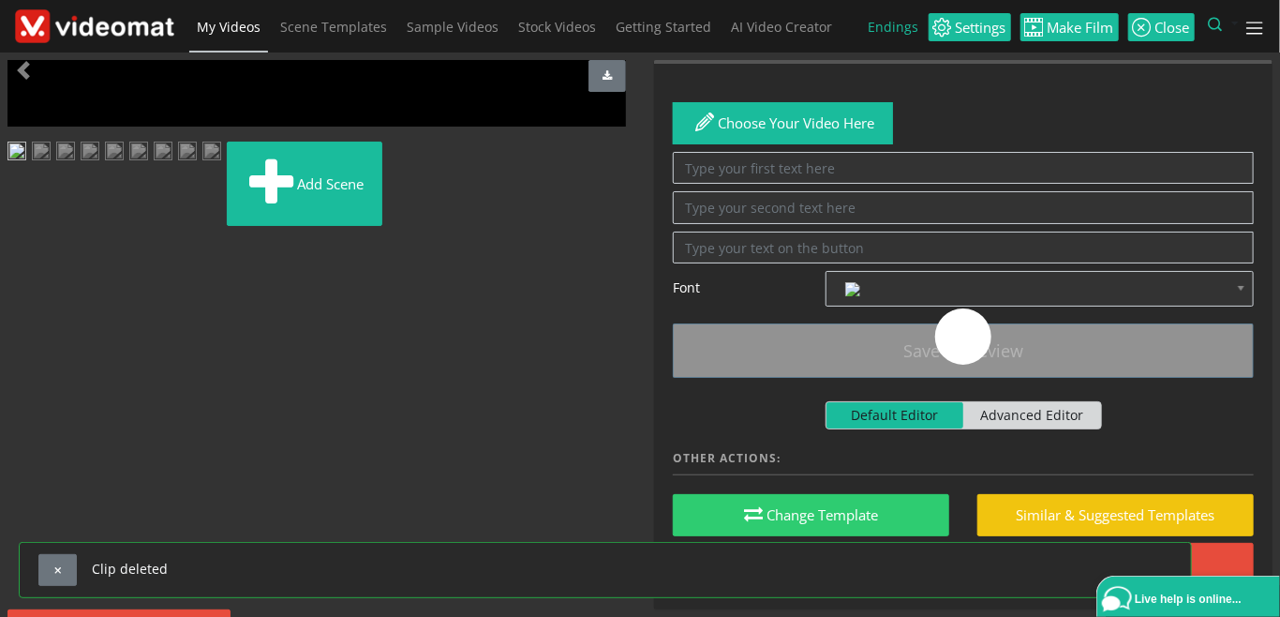
scroll to position [227, 0]
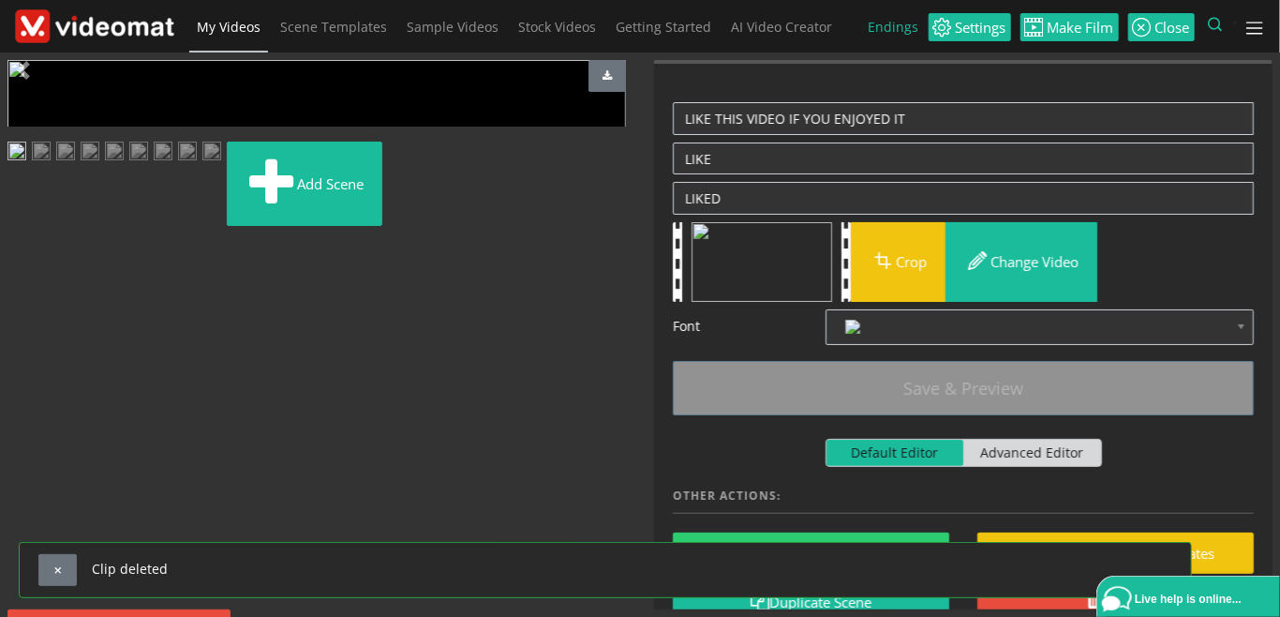
click at [154, 165] on img at bounding box center [163, 153] width 19 height 23
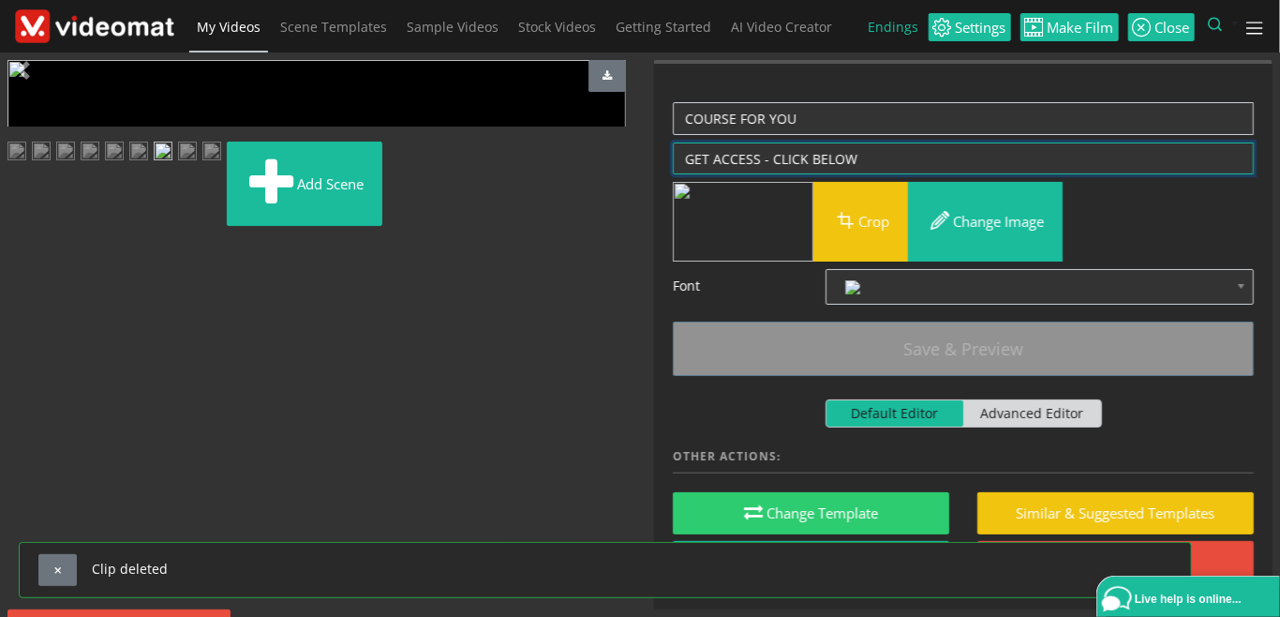
drag, startPoint x: 868, startPoint y: 161, endPoint x: 603, endPoint y: 161, distance: 265.3
click at [673, 161] on textarea "GET ACCESS - CLICK BELOW" at bounding box center [963, 158] width 581 height 33
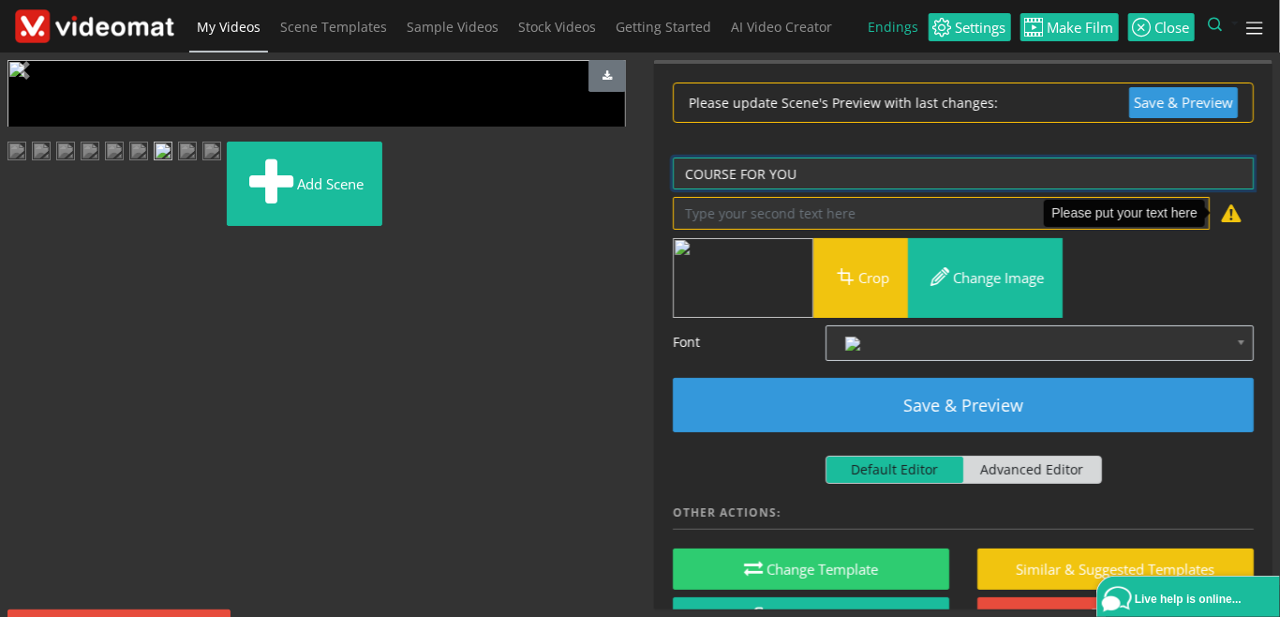
click at [823, 177] on textarea "COURSE FOR YOU" at bounding box center [963, 173] width 581 height 33
paste textarea "GET ACCESS - CLICK BELOW"
drag, startPoint x: 796, startPoint y: 170, endPoint x: 596, endPoint y: 171, distance: 199.7
click at [673, 170] on textarea "COURSE FOR YOU" at bounding box center [963, 173] width 581 height 33
type textarea "GET ACCESS - CLICK BELOW"
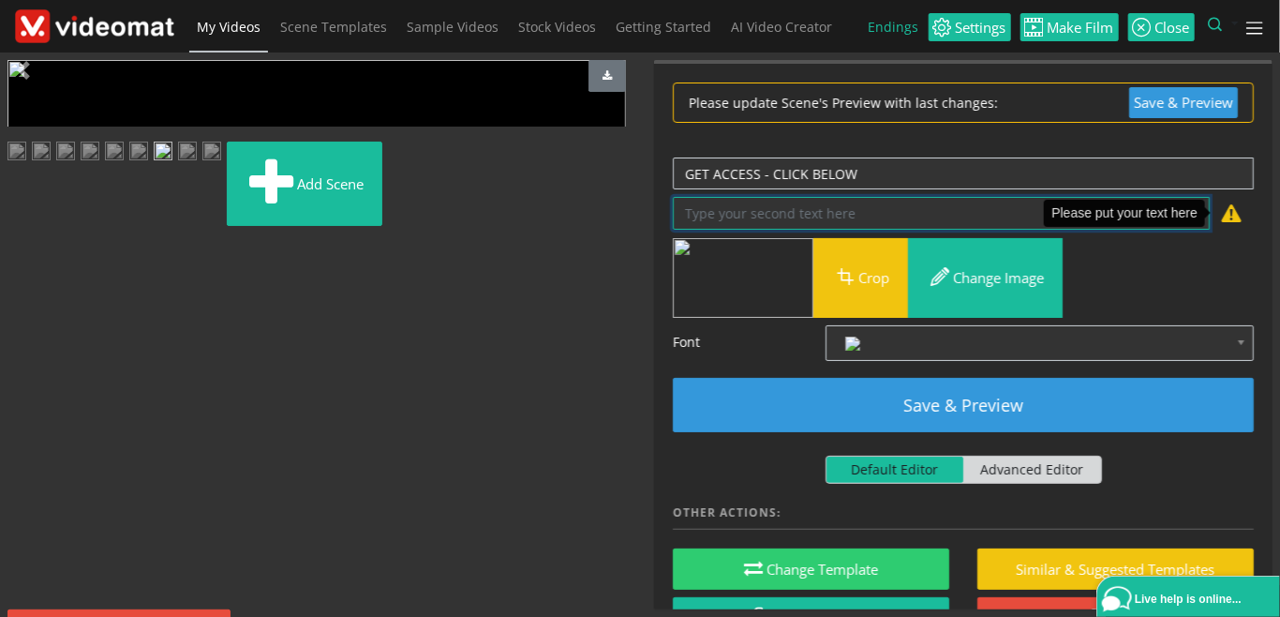
drag, startPoint x: 789, startPoint y: 213, endPoint x: 793, endPoint y: 223, distance: 11.0
click at [789, 215] on textarea "GET ACCESS - CLICK BELOW" at bounding box center [941, 213] width 537 height 33
paste textarea "COURSE FOR YOU"
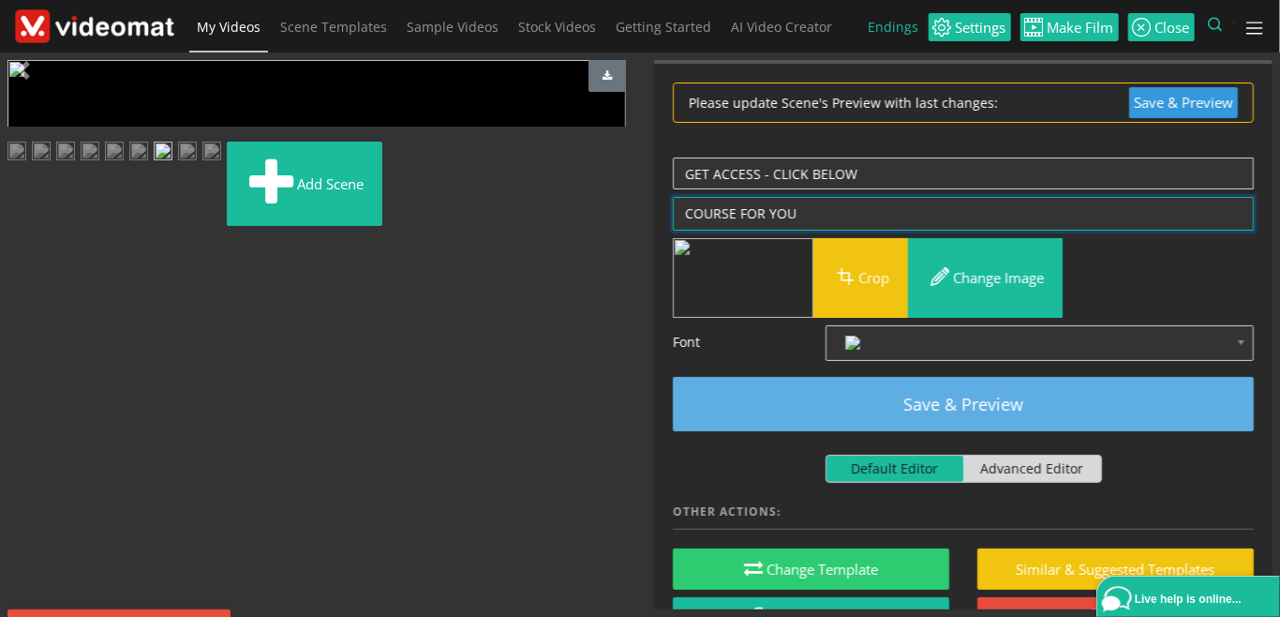
type textarea "COURSE FOR YOU"
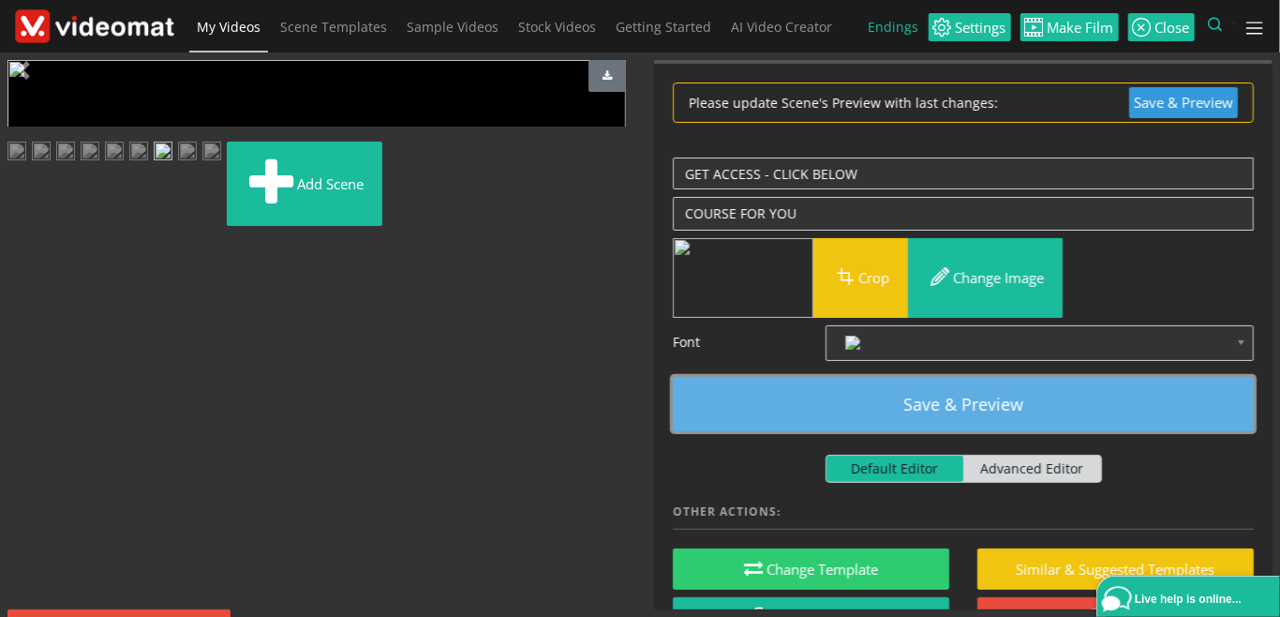
click at [905, 411] on button "Save & Preview" at bounding box center [963, 404] width 581 height 54
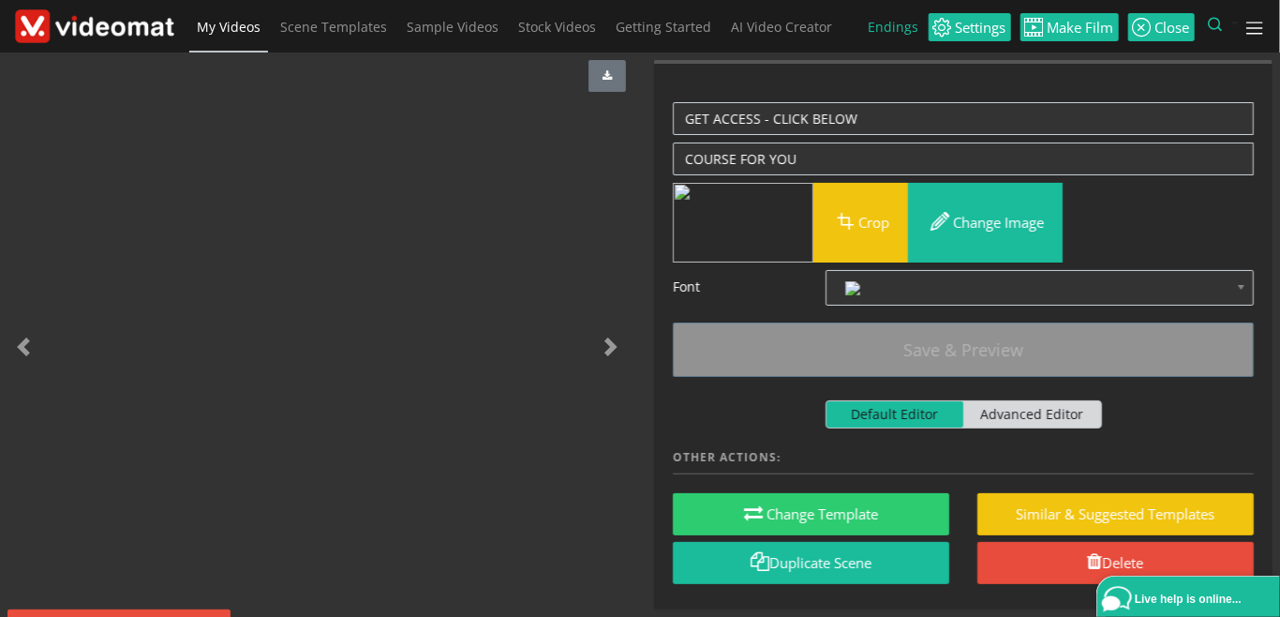
scroll to position [182, 0]
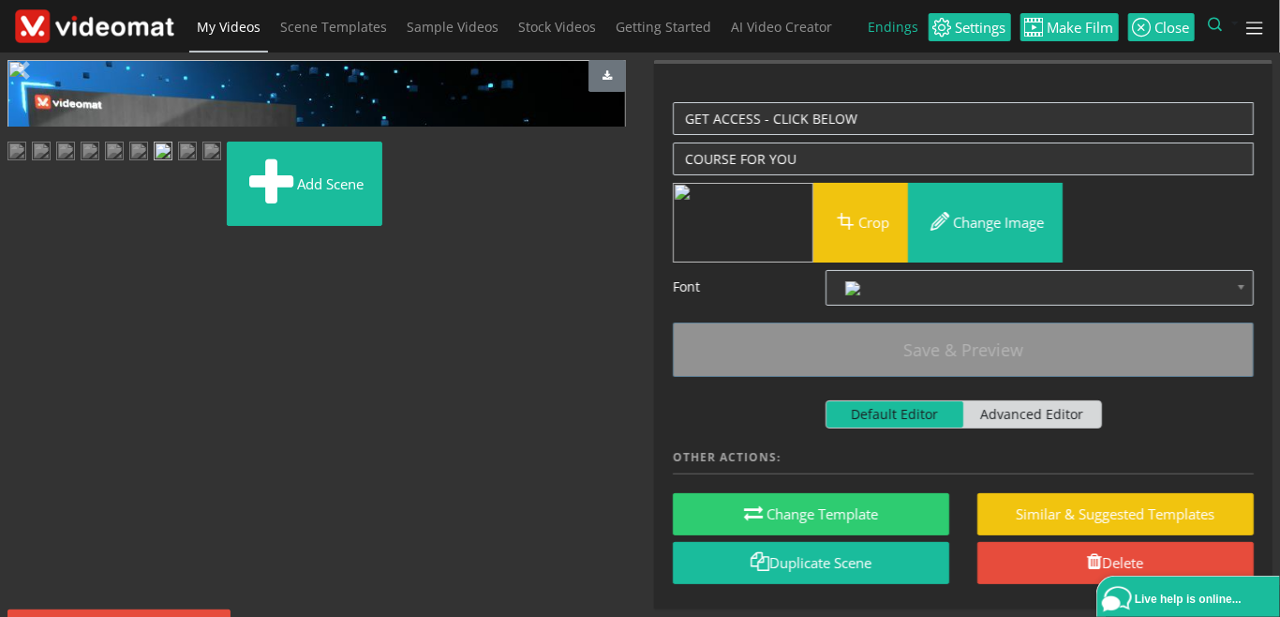
click at [237, 24] on span "My Videos" at bounding box center [229, 27] width 64 height 18
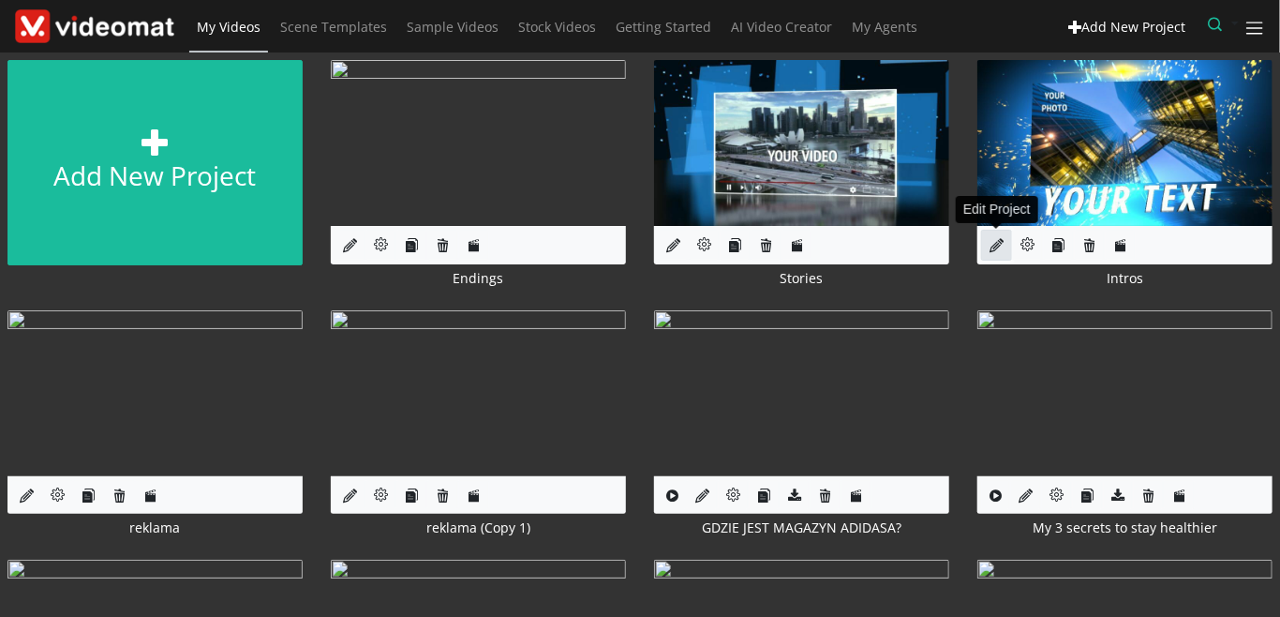
click at [1006, 247] on link at bounding box center [996, 245] width 31 height 31
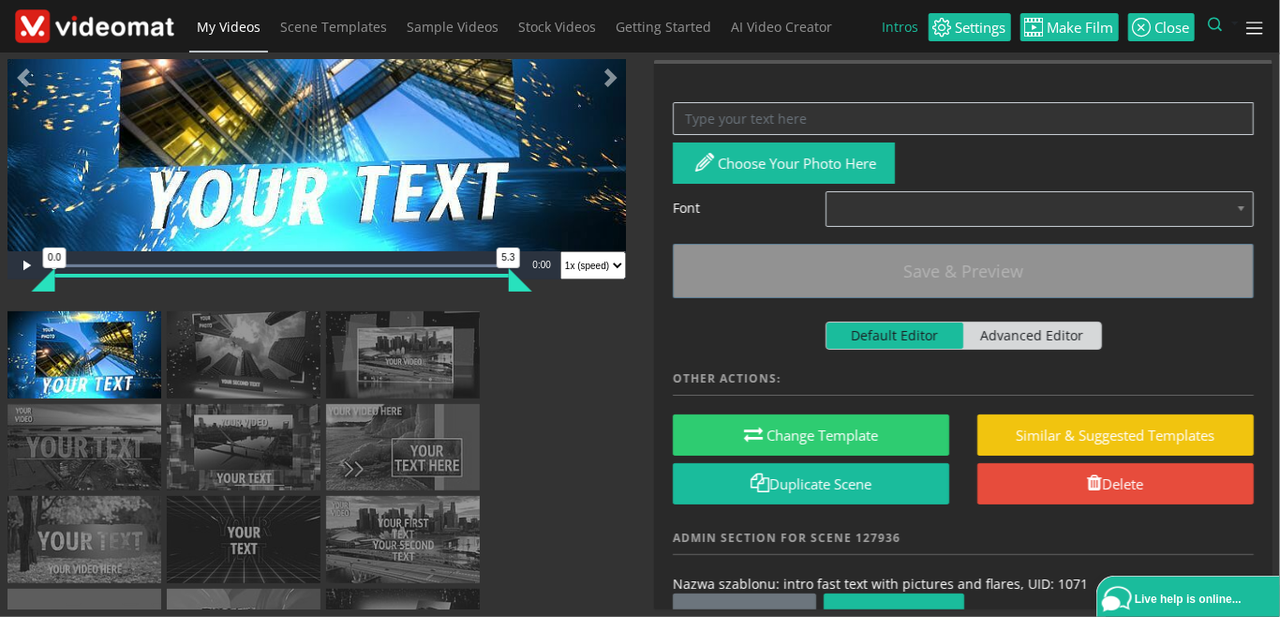
scroll to position [259, 0]
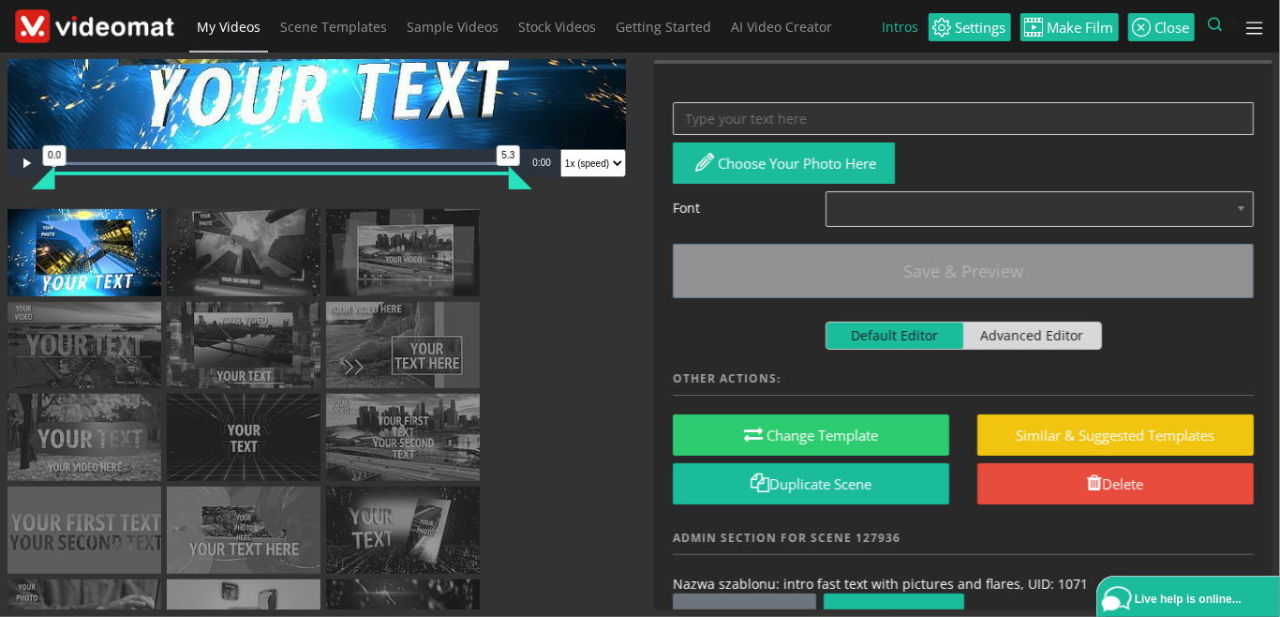
click at [127, 357] on img at bounding box center [84, 345] width 154 height 87
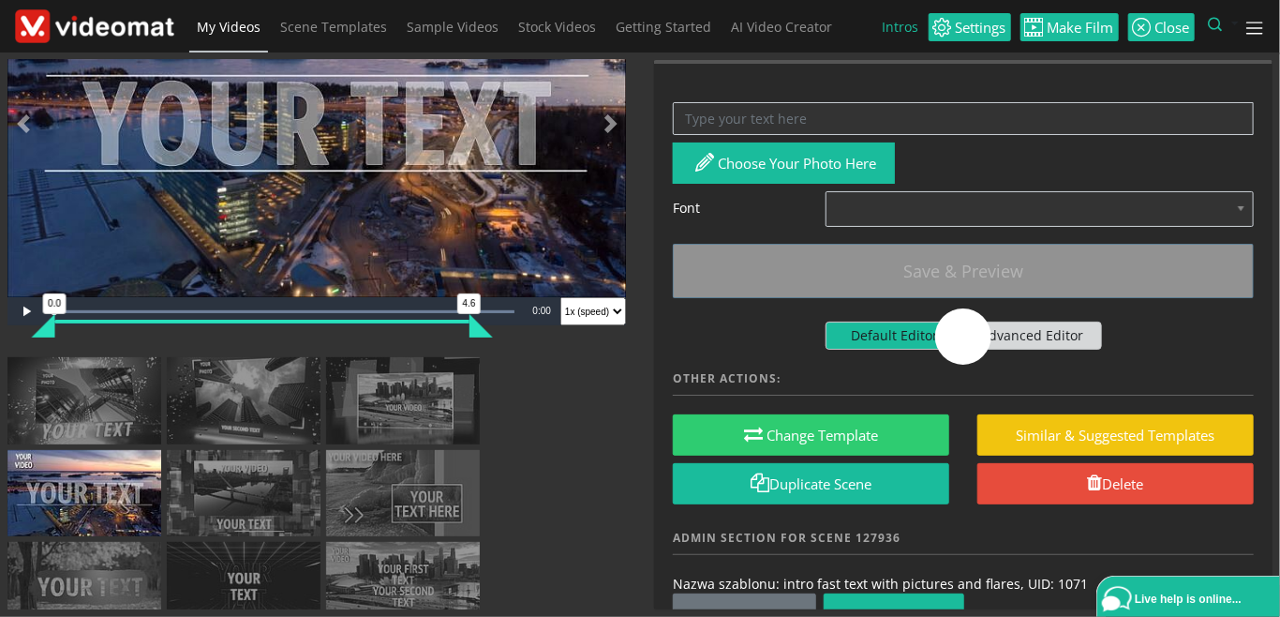
scroll to position [43, 0]
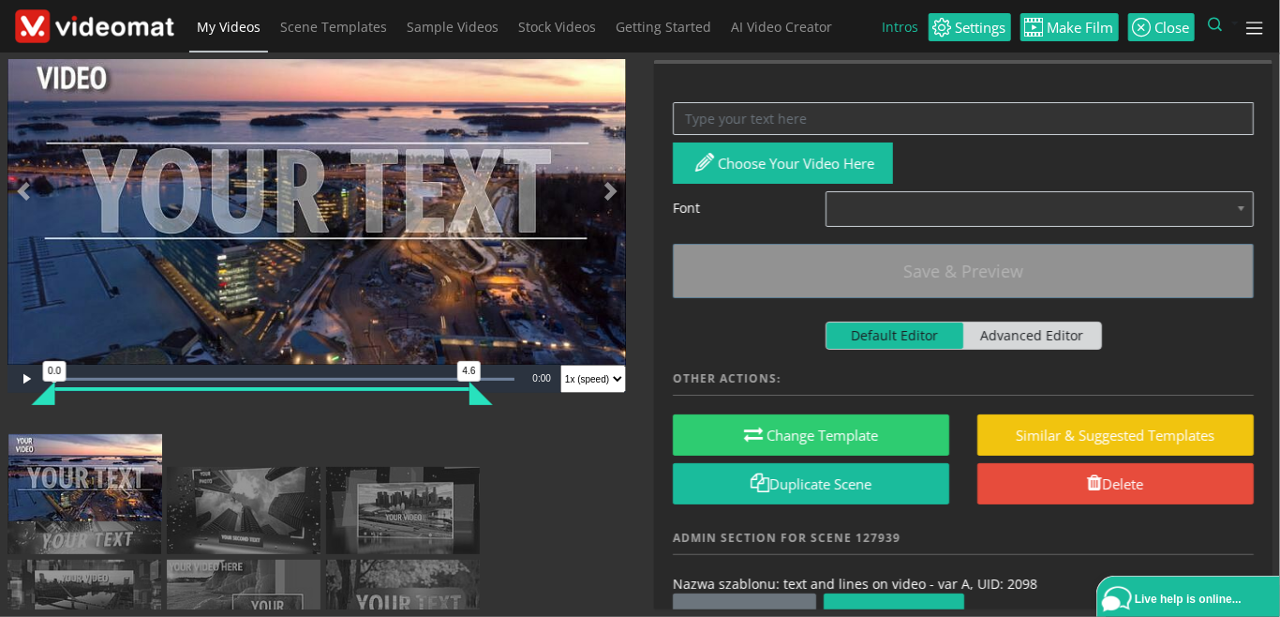
drag, startPoint x: 128, startPoint y: 566, endPoint x: 129, endPoint y: 473, distance: 92.8
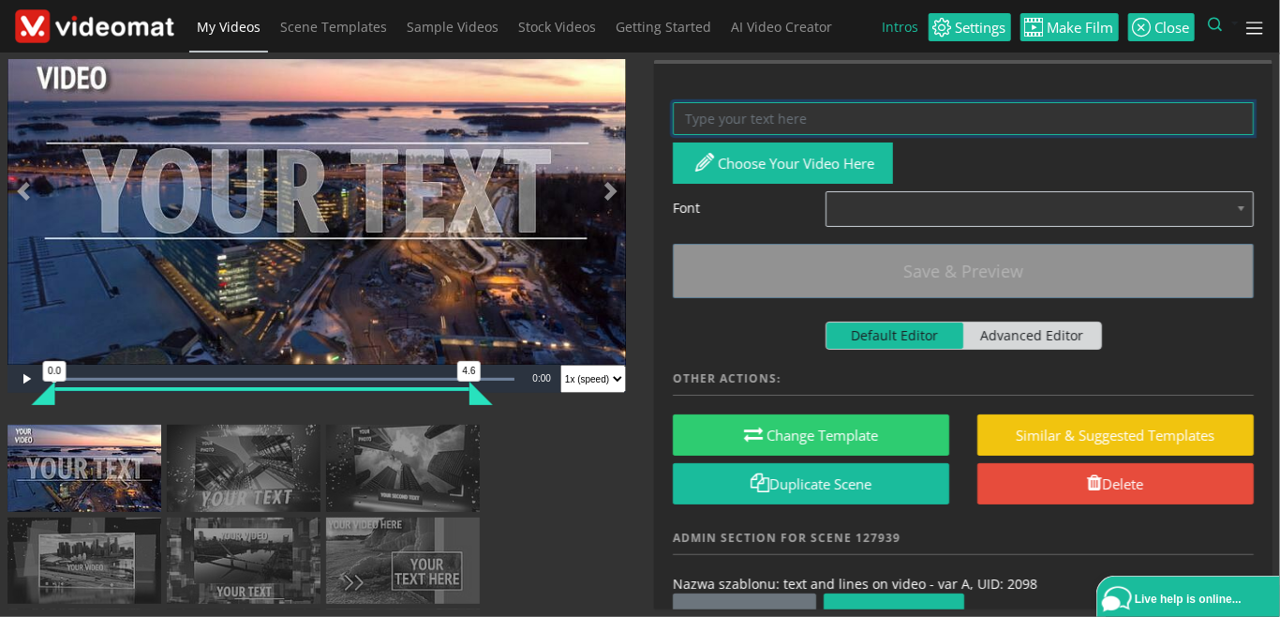
click at [742, 122] on textarea at bounding box center [963, 118] width 581 height 33
click at [792, 112] on textarea at bounding box center [963, 118] width 581 height 33
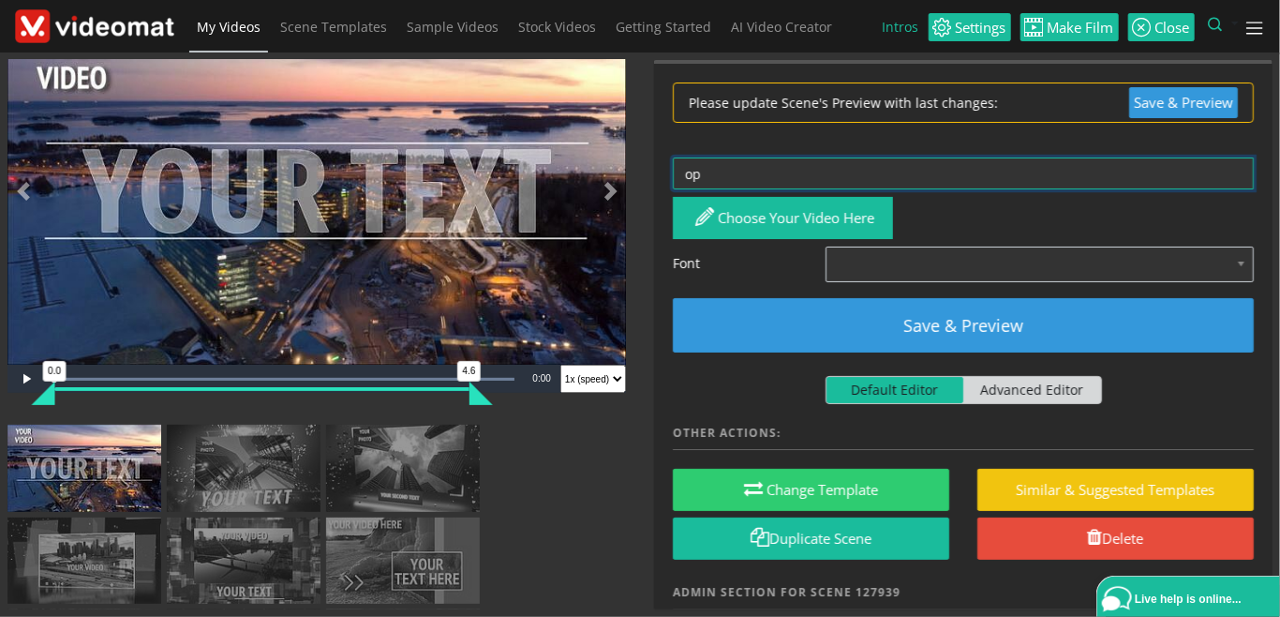
type textarea "o"
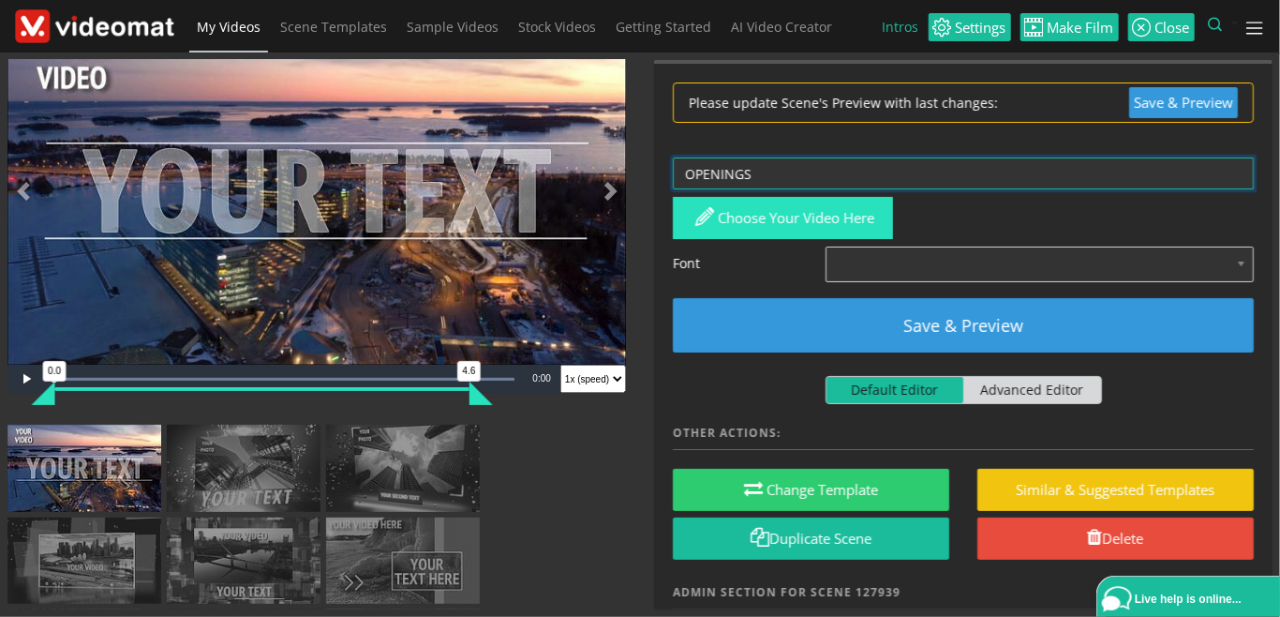
type textarea "OPENINGS"
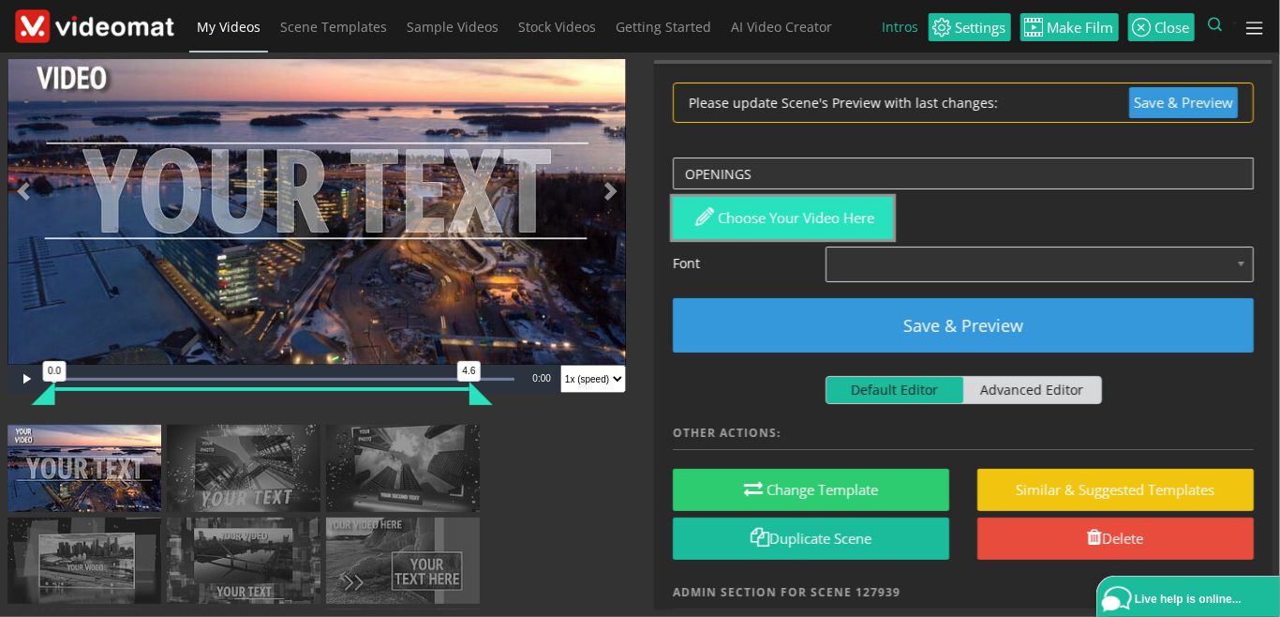
click at [843, 222] on button "Choose your video here" at bounding box center [783, 218] width 220 height 42
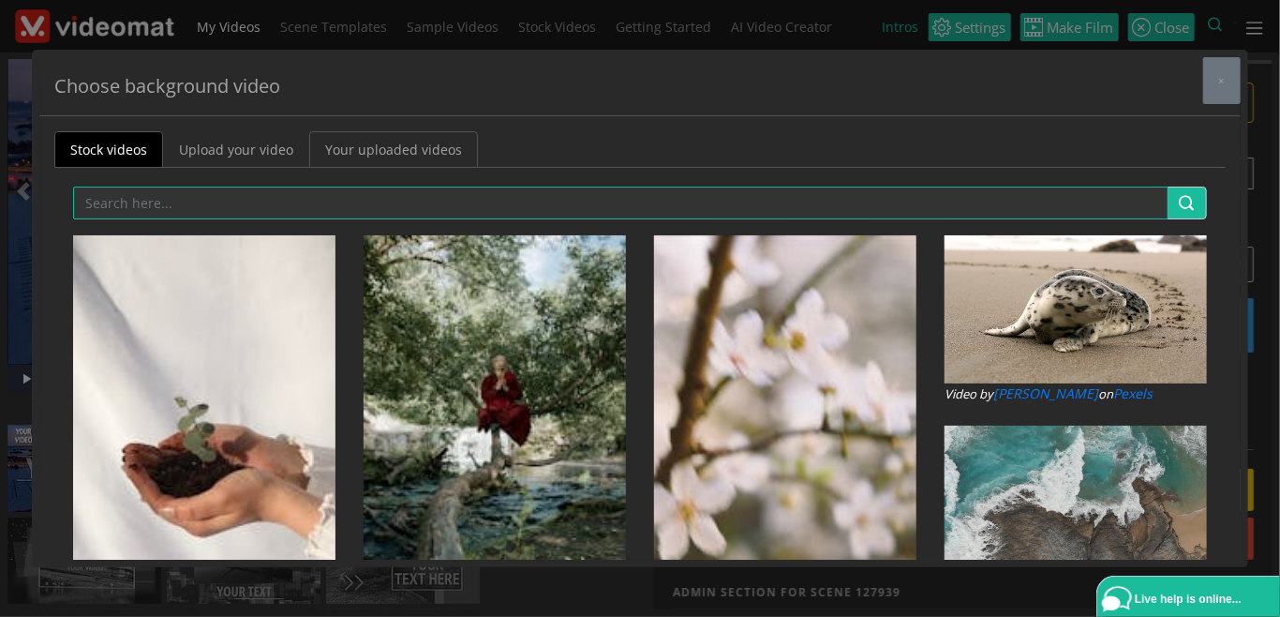
click at [410, 153] on link "Your uploaded videos" at bounding box center [393, 149] width 169 height 37
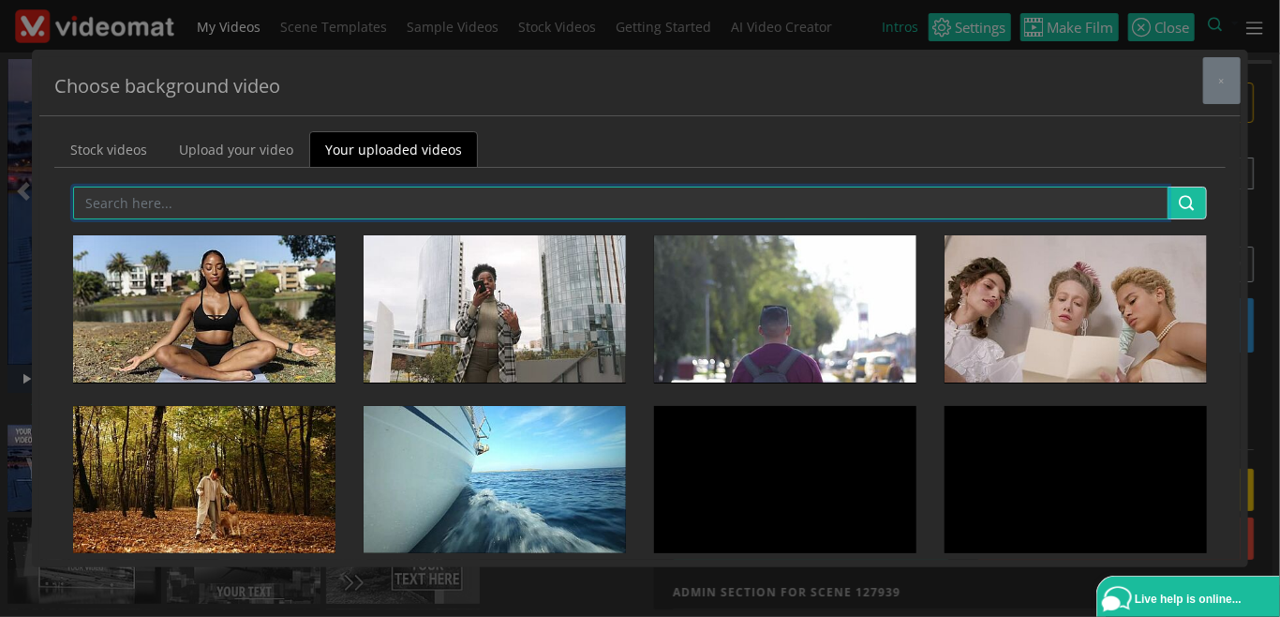
click at [321, 207] on input "text" at bounding box center [621, 203] width 1096 height 33
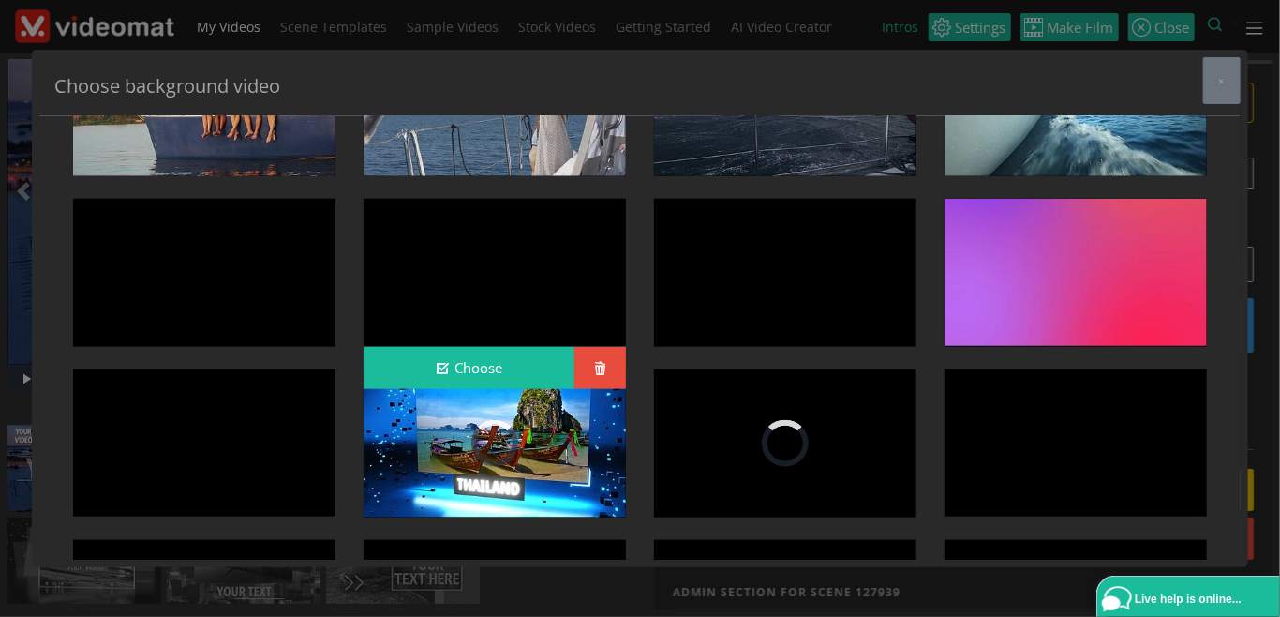
scroll to position [810, 0]
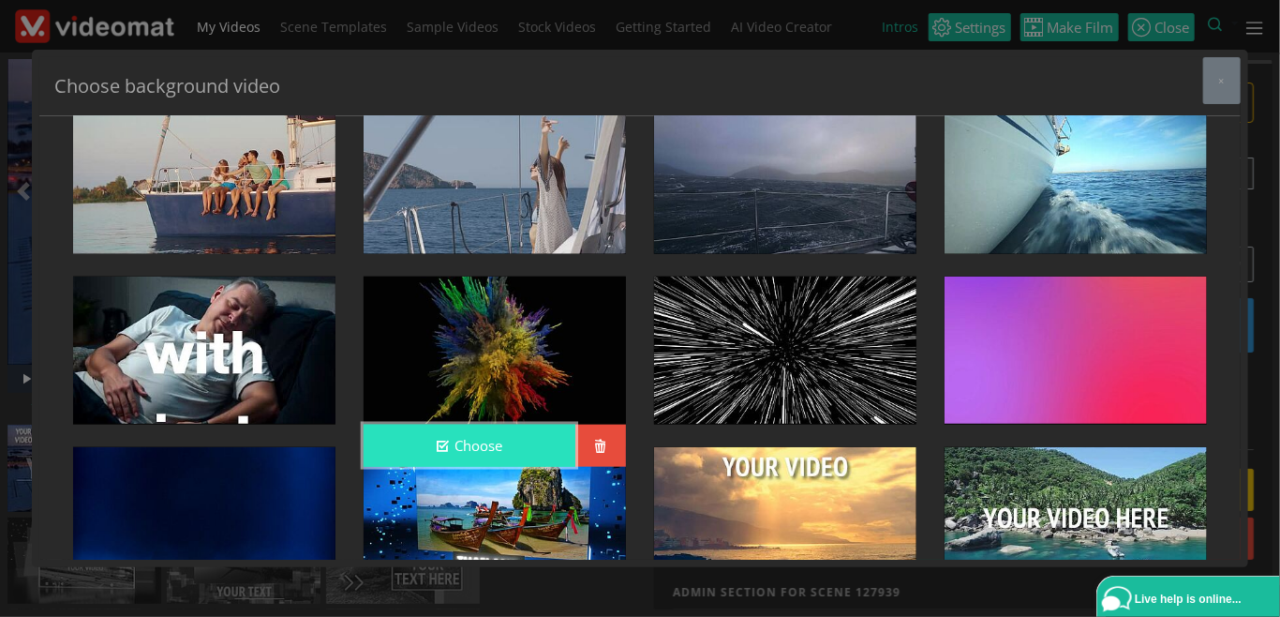
click at [512, 434] on button "Choose" at bounding box center [470, 446] width 212 height 42
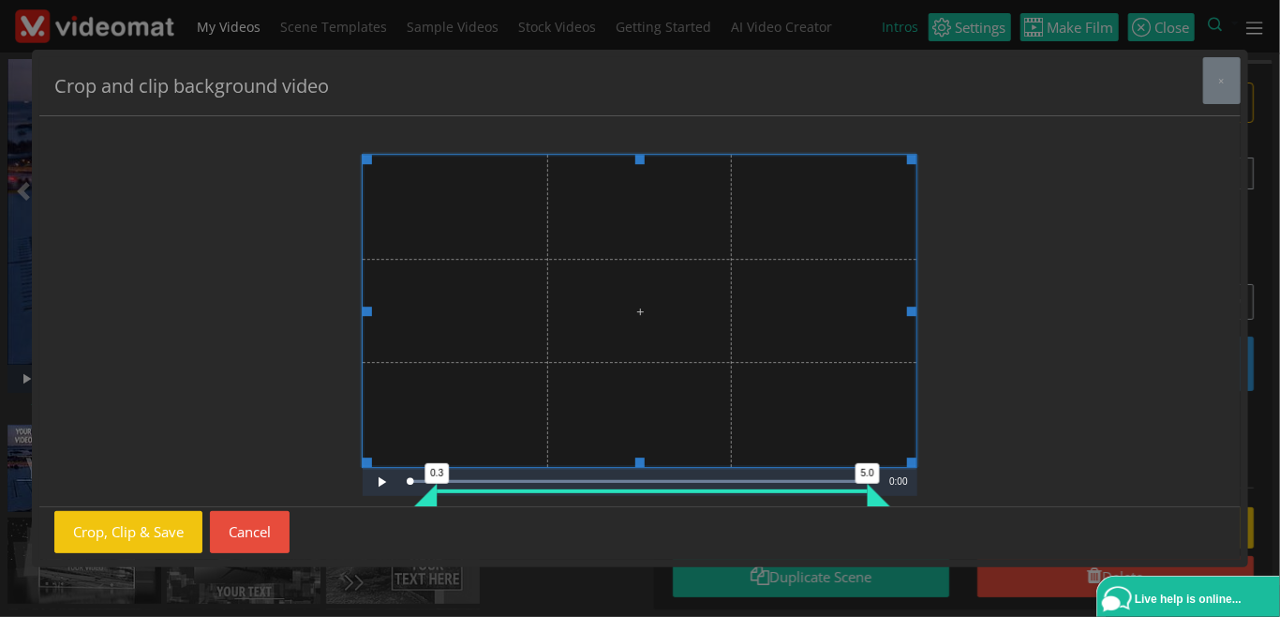
drag, startPoint x: 401, startPoint y: 502, endPoint x: 534, endPoint y: 503, distance: 133.1
click at [534, 503] on div "Video Player is loading. Play Video Play Loaded : 99.85% 0:04 0:00 0.3 5.0 Curr…" at bounding box center [640, 311] width 1202 height 391
drag, startPoint x: 429, startPoint y: 496, endPoint x: 617, endPoint y: 499, distance: 187.5
click at [617, 499] on div "Video Player is loading. Play Video Play Loaded : 99.85% 0:04 0:00 0.3 5.0 Curr…" at bounding box center [640, 311] width 1202 height 391
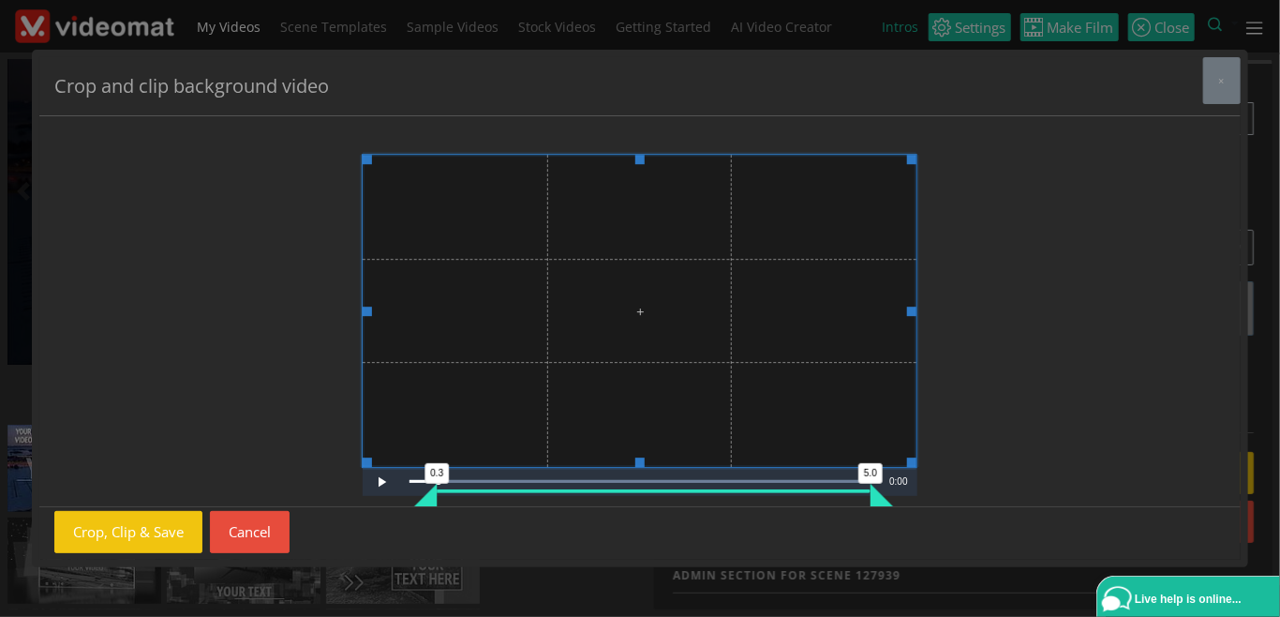
drag, startPoint x: 875, startPoint y: 503, endPoint x: 897, endPoint y: 501, distance: 21.6
click at [897, 501] on div "Video Player is loading. Play Video Play Loaded : 99.85% 0:05 0:00 0.3 5.0 Curr…" at bounding box center [640, 311] width 1202 height 391
drag, startPoint x: 428, startPoint y: 497, endPoint x: 485, endPoint y: 501, distance: 56.4
click at [485, 501] on div "Video Player is loading. Play Video Play Loaded : 99.85% 0:04 0:00 0.3 5.0 Curr…" at bounding box center [640, 311] width 1202 height 391
click at [382, 482] on span "Video Player" at bounding box center [381, 482] width 37 height 0
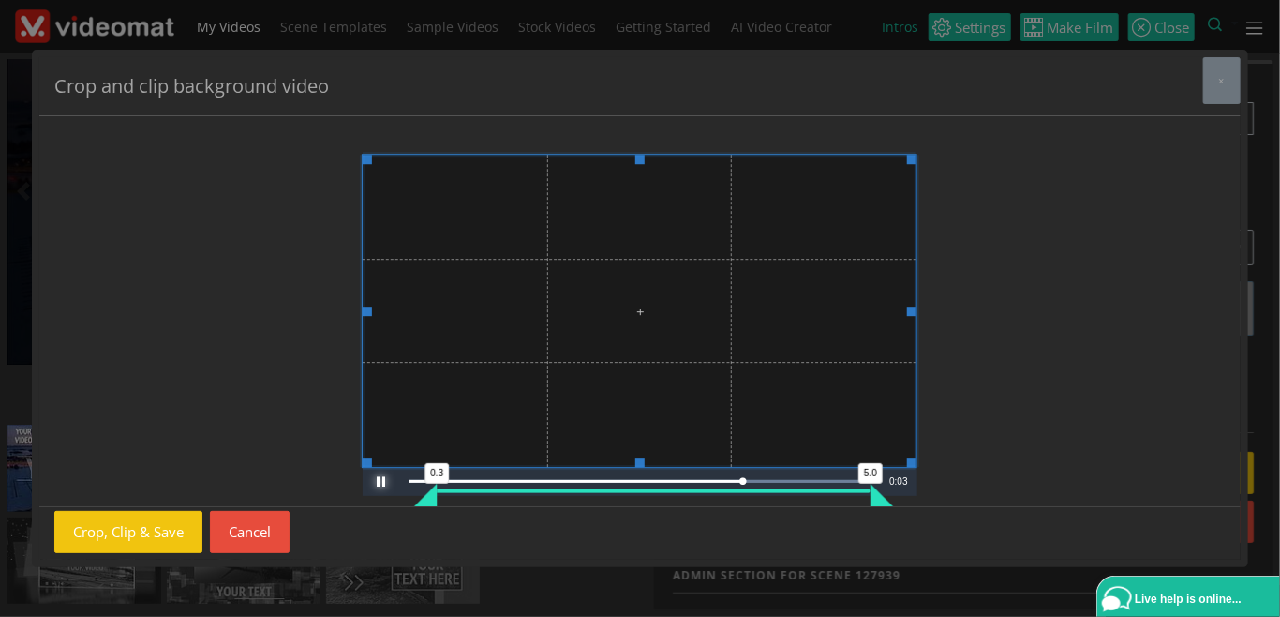
click at [382, 482] on span "Video Player" at bounding box center [381, 482] width 37 height 0
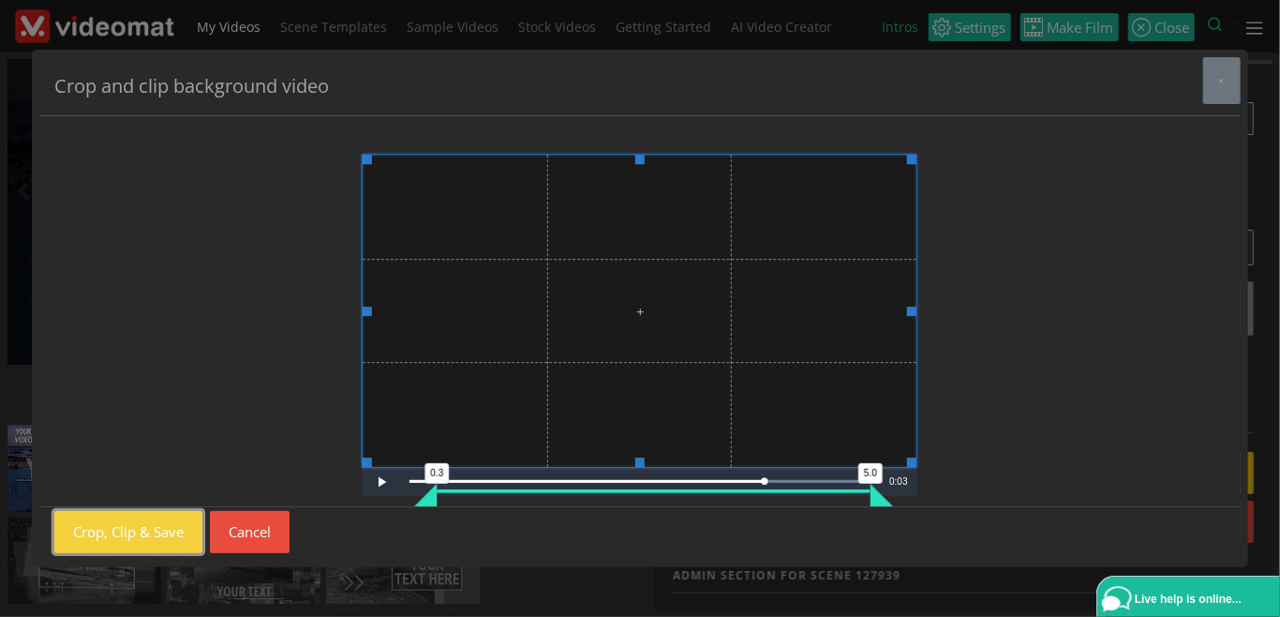
click at [166, 542] on button "Crop, Clip & Save" at bounding box center [128, 532] width 148 height 42
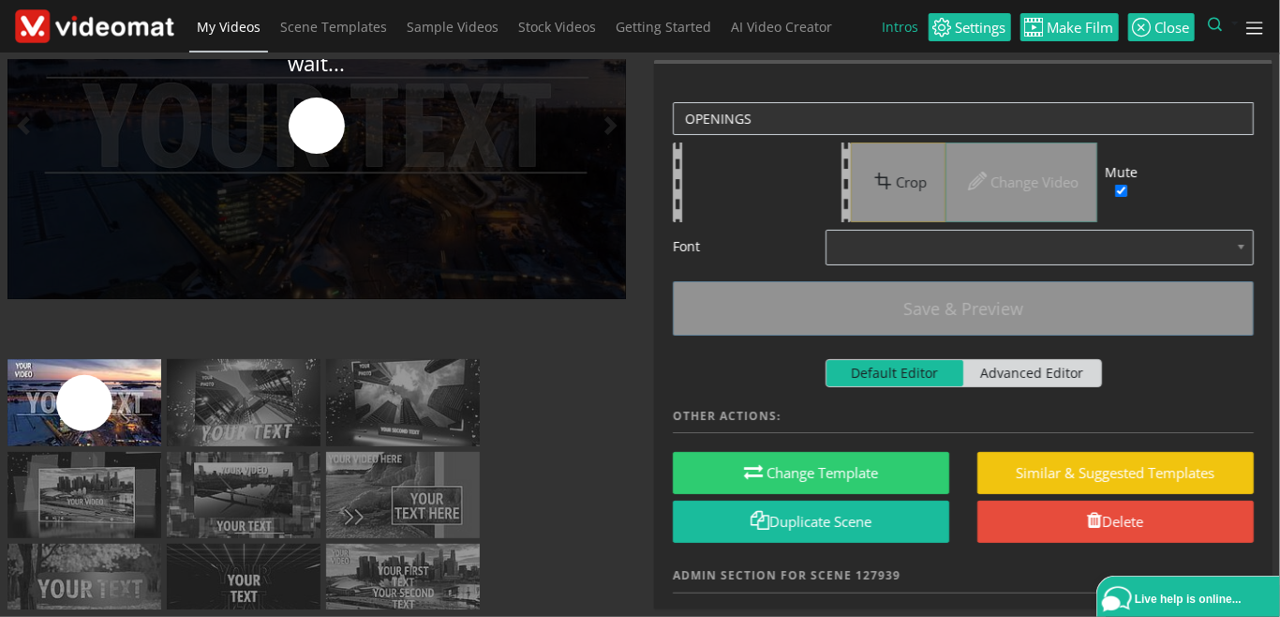
scroll to position [43, 0]
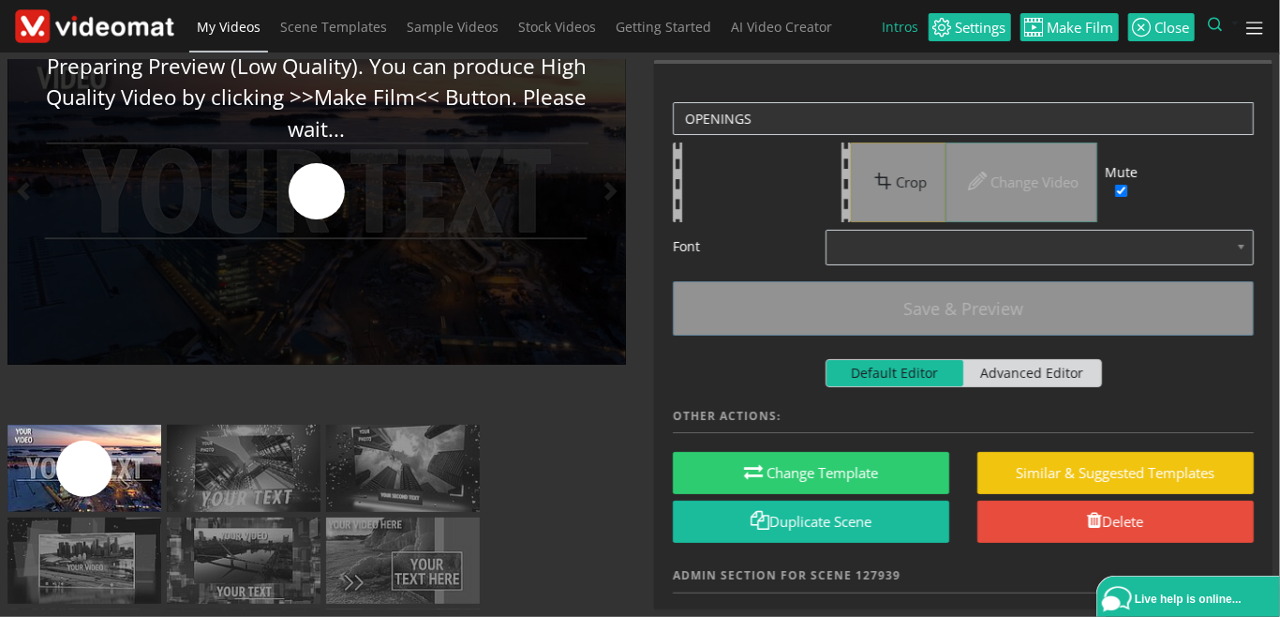
click at [131, 546] on img at bounding box center [84, 560] width 154 height 87
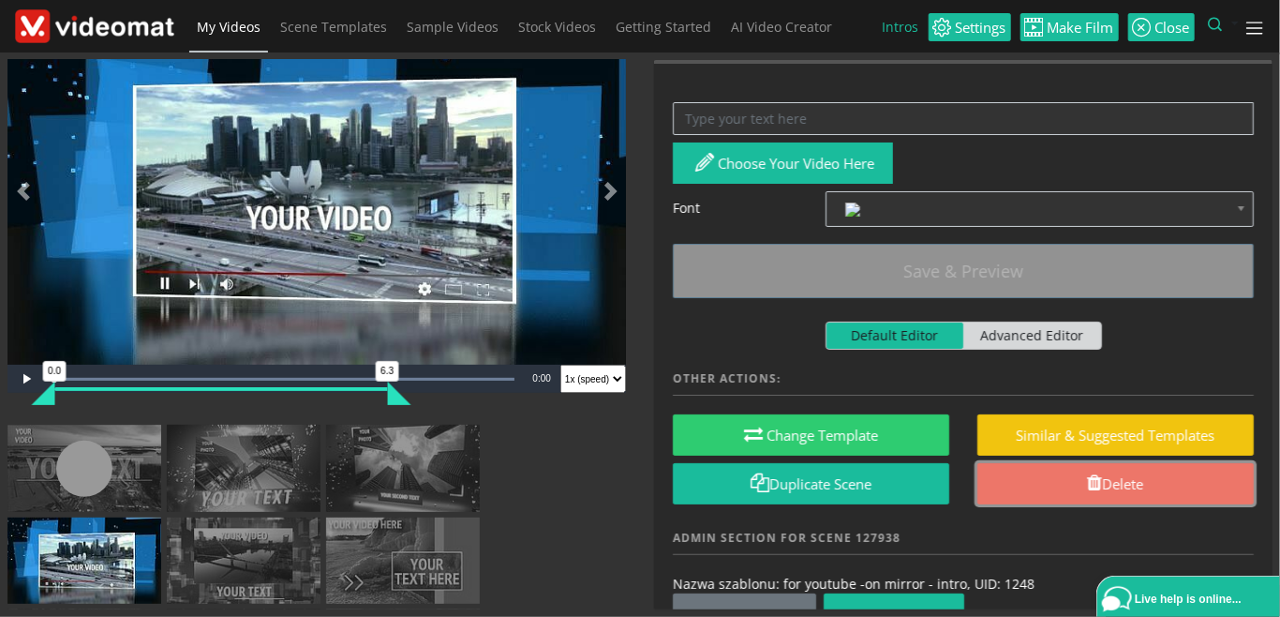
click at [1063, 477] on link "Delete" at bounding box center [1116, 484] width 277 height 42
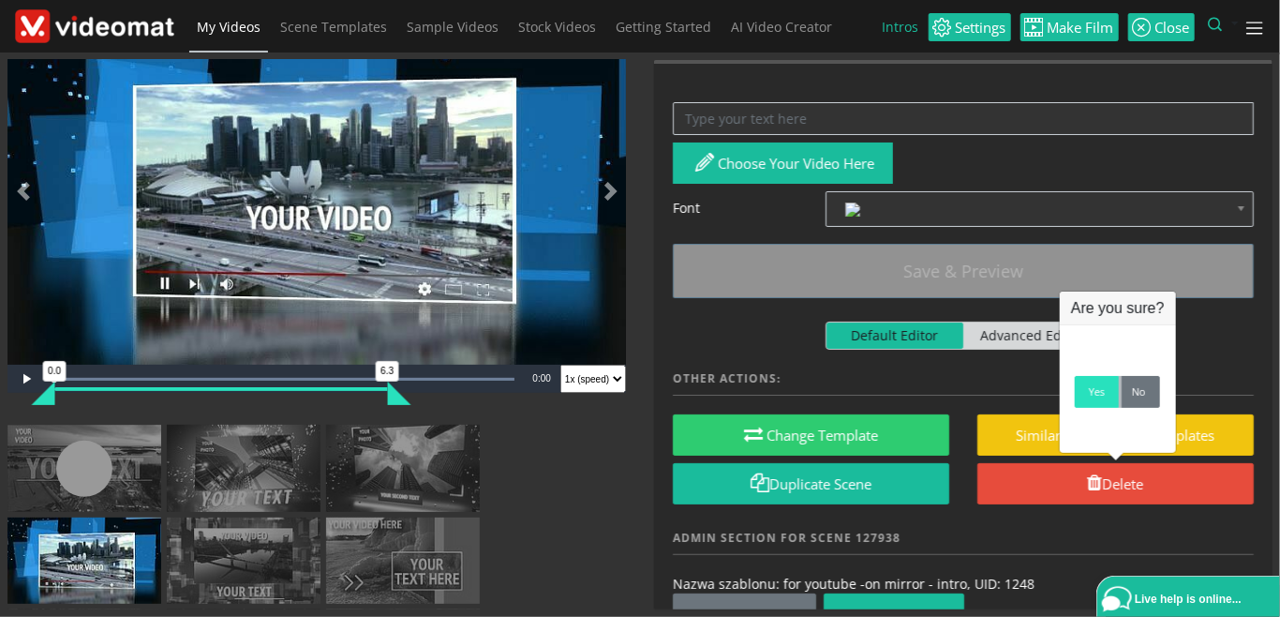
click at [1088, 402] on link "Yes" at bounding box center [1097, 392] width 44 height 32
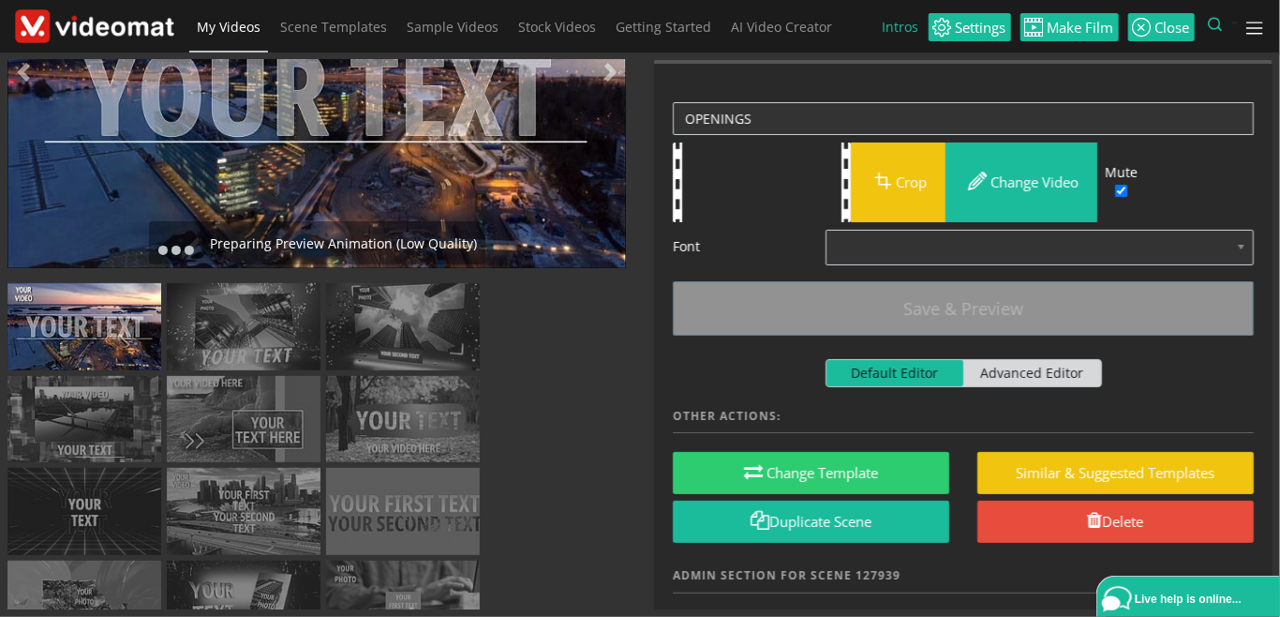
scroll to position [216, 0]
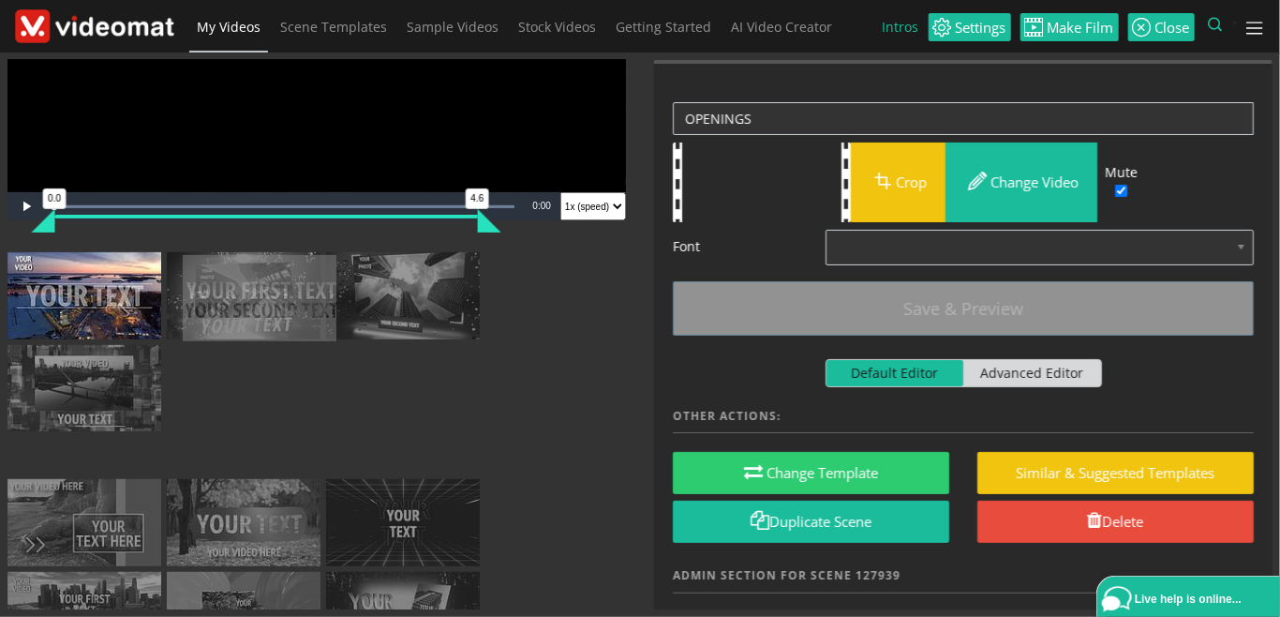
drag, startPoint x: 415, startPoint y: 530, endPoint x: 271, endPoint y: 347, distance: 232.9
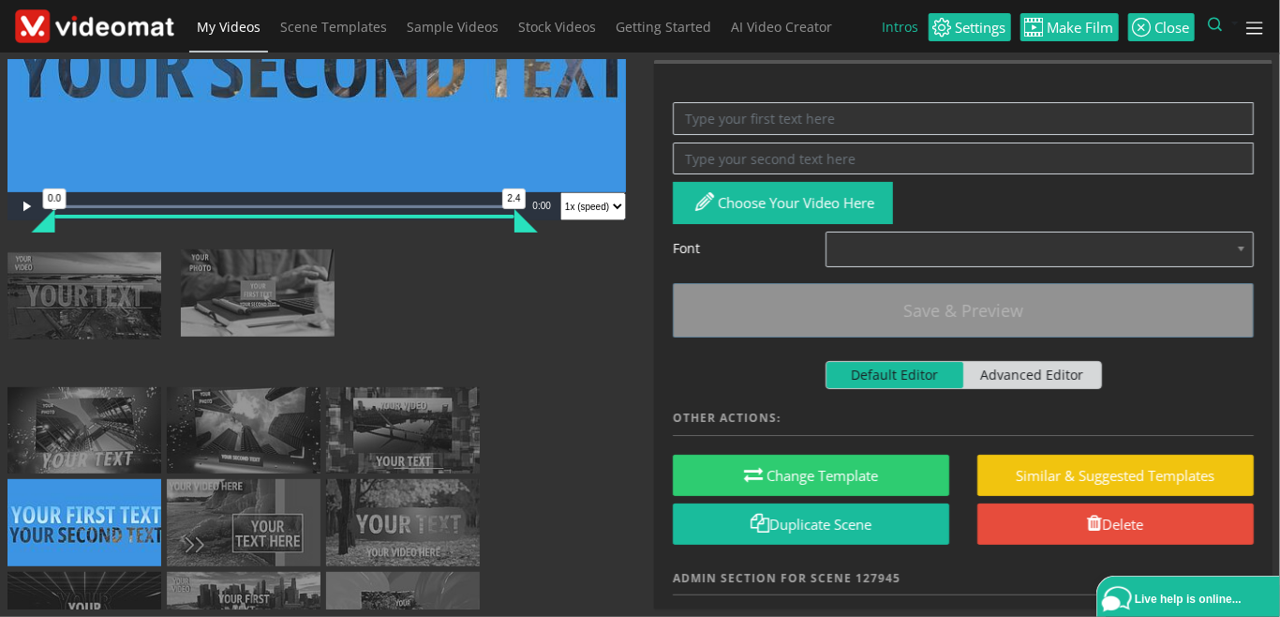
drag, startPoint x: 374, startPoint y: 551, endPoint x: 222, endPoint y: 268, distance: 321.2
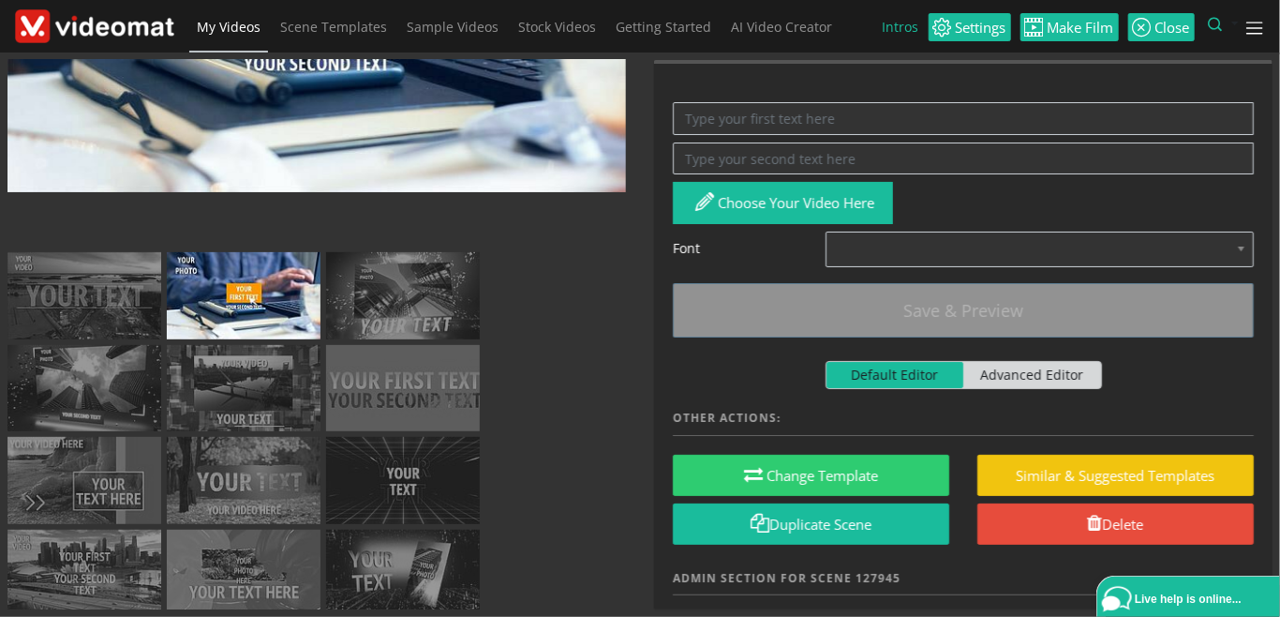
click at [264, 318] on img at bounding box center [244, 295] width 154 height 87
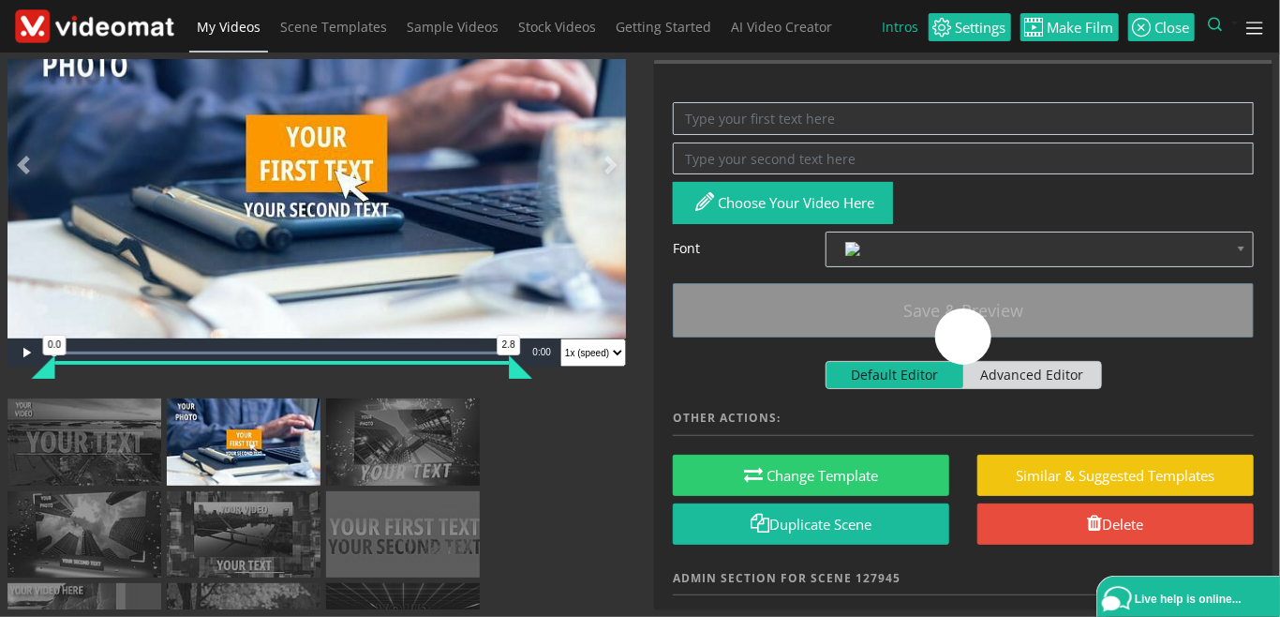
scroll to position [0, 0]
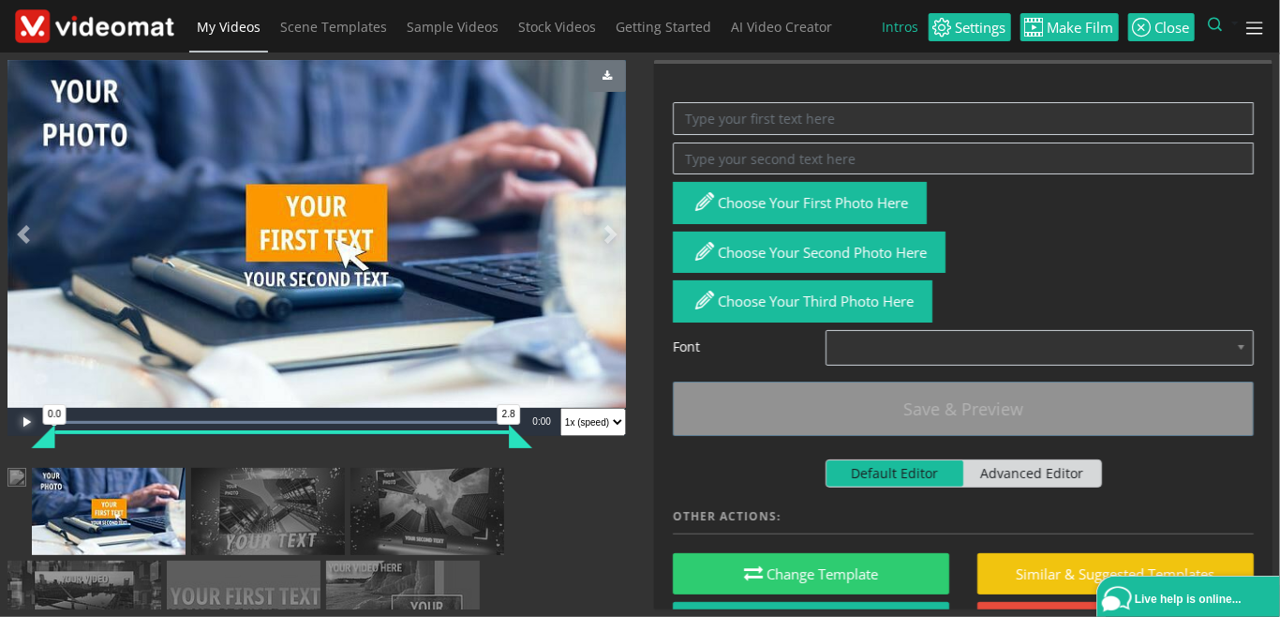
click at [24, 422] on span "Video Player" at bounding box center [25, 422] width 37 height 0
click at [717, 117] on textarea at bounding box center [963, 118] width 581 height 33
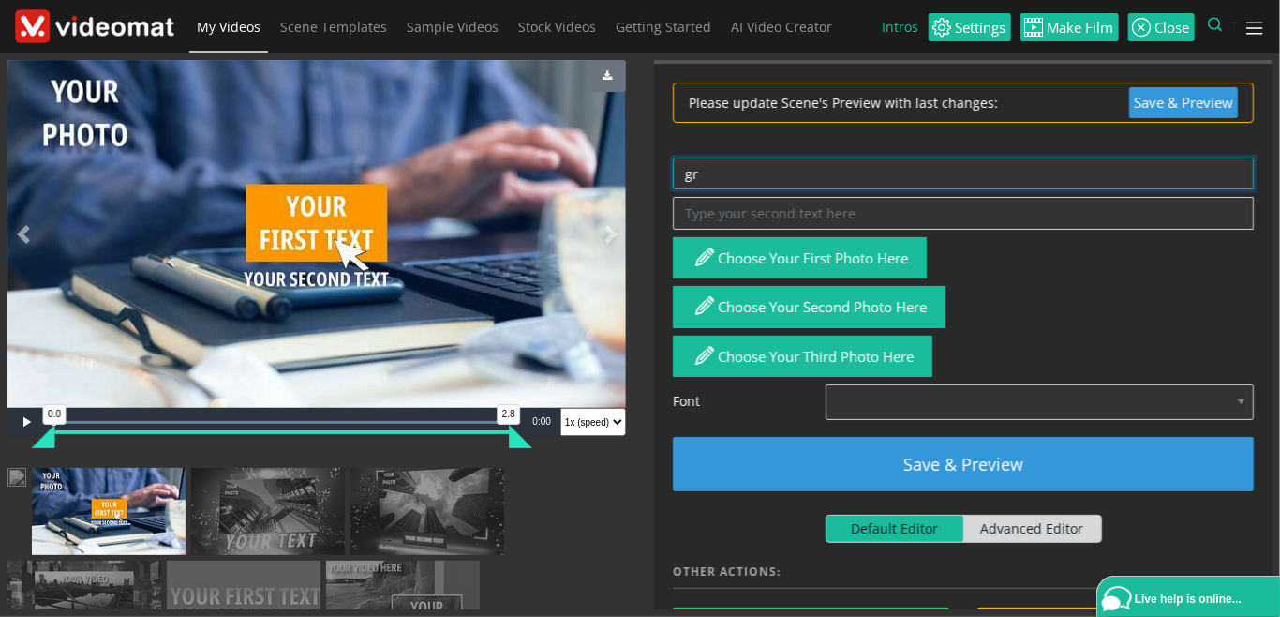
type textarea "g"
type textarea "GREAT INTROS"
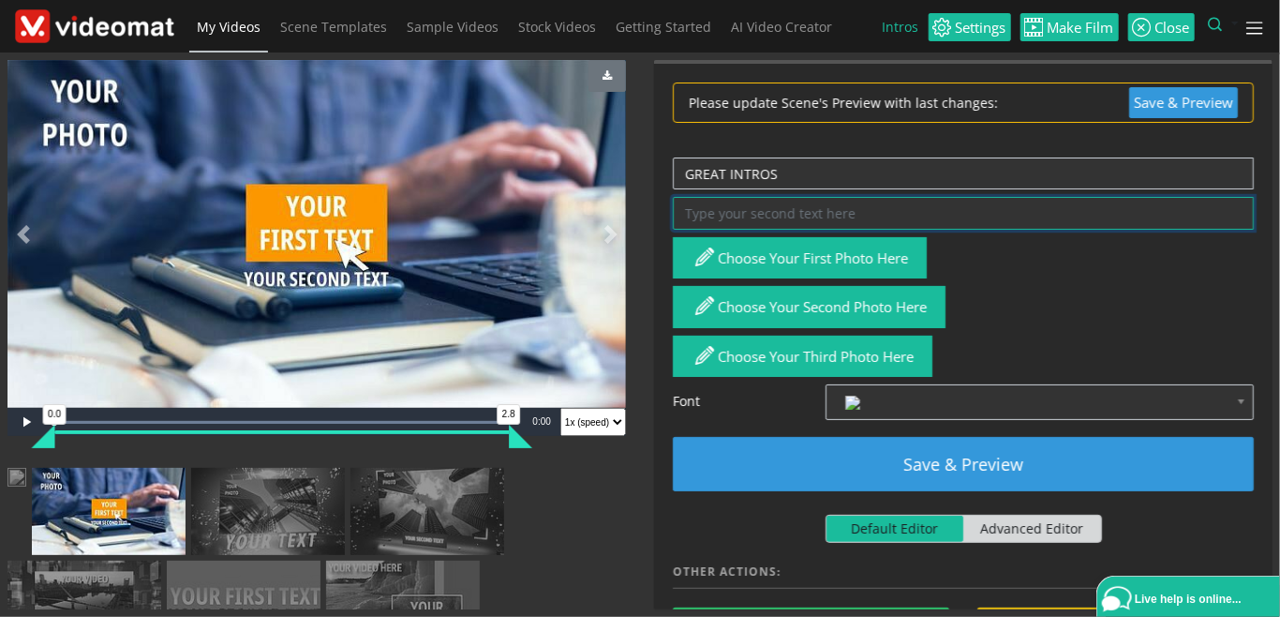
click at [763, 213] on textarea at bounding box center [963, 213] width 581 height 33
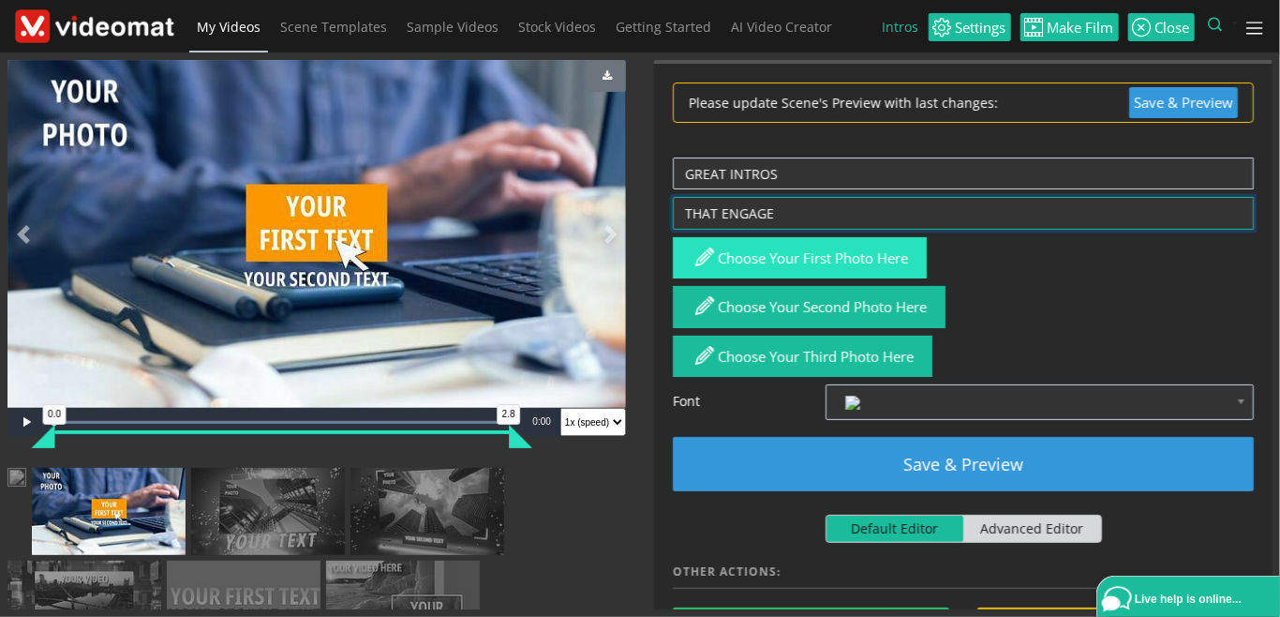
type textarea "THAT ENGAGE"
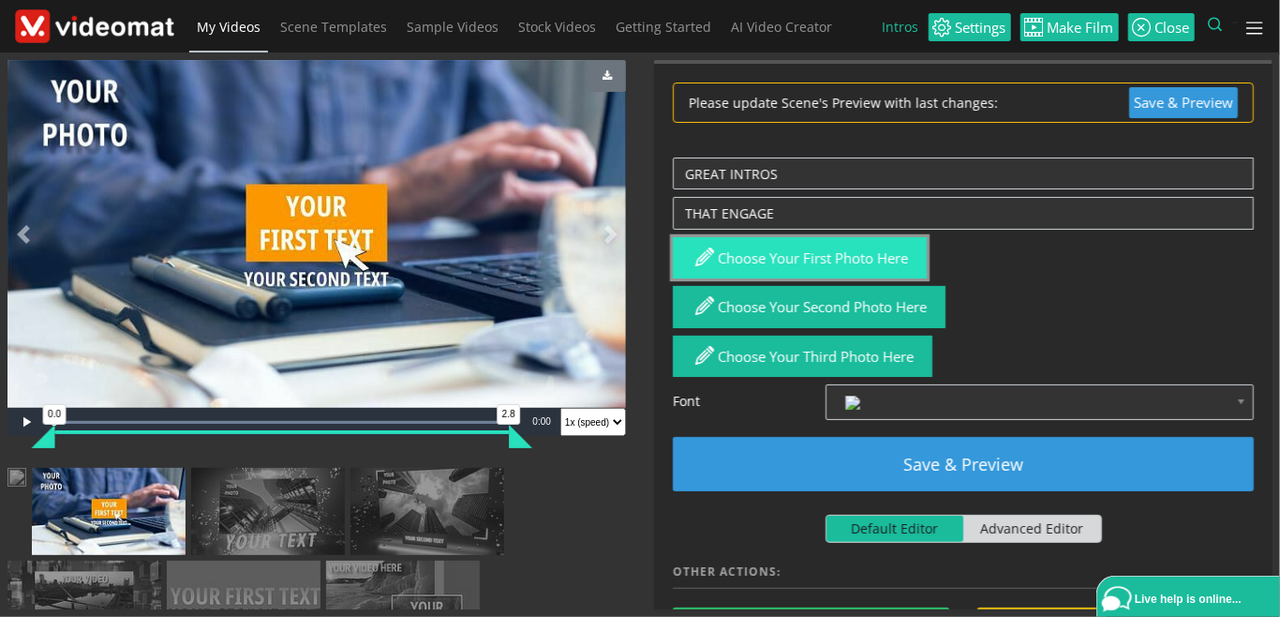
click at [808, 259] on button "Choose your first photo here" at bounding box center [800, 258] width 254 height 42
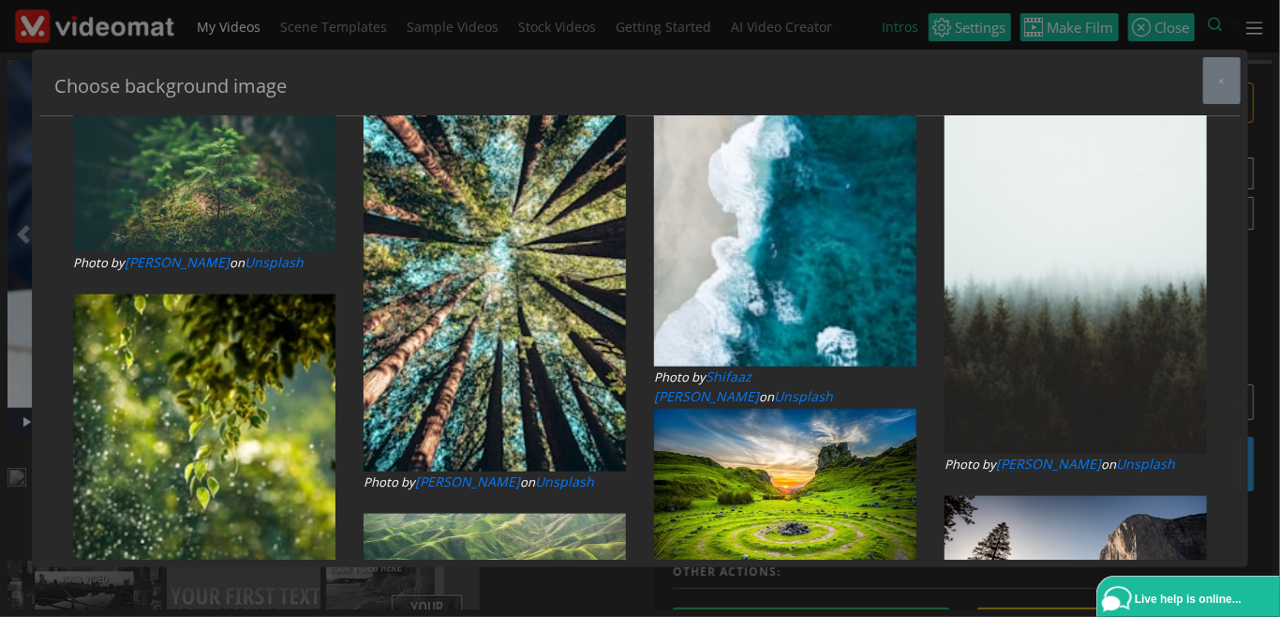
drag, startPoint x: 182, startPoint y: 200, endPoint x: 26, endPoint y: 189, distance: 155.9
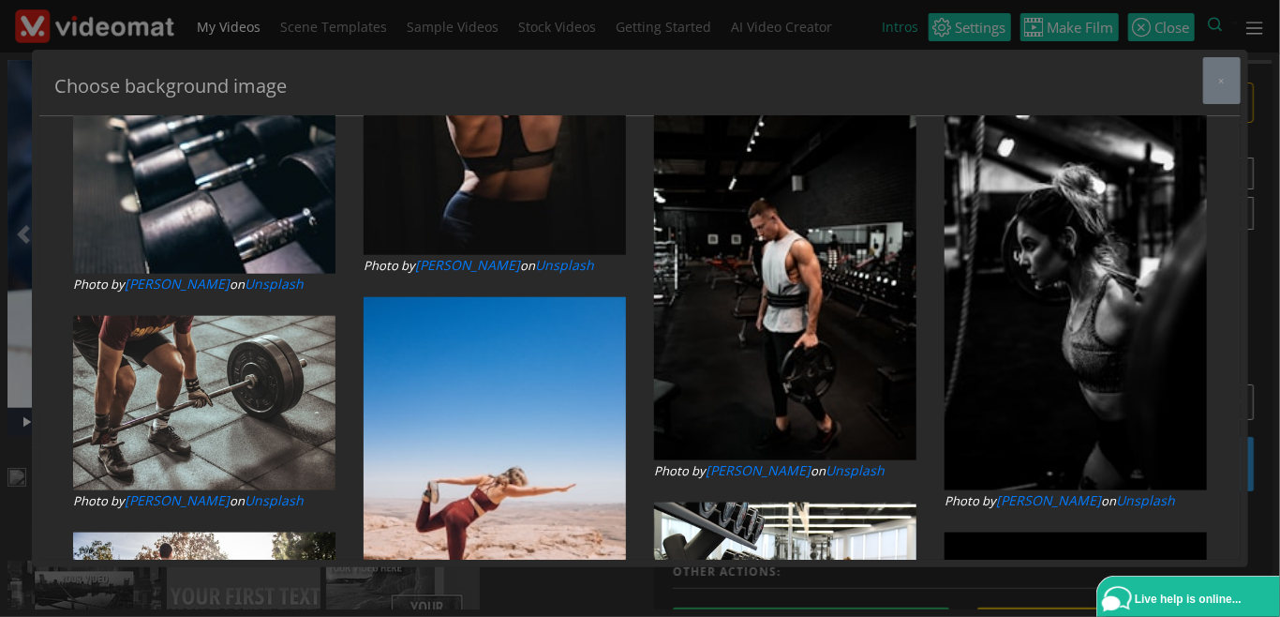
drag, startPoint x: 158, startPoint y: 203, endPoint x: 70, endPoint y: 204, distance: 88.1
type input "NATURE"
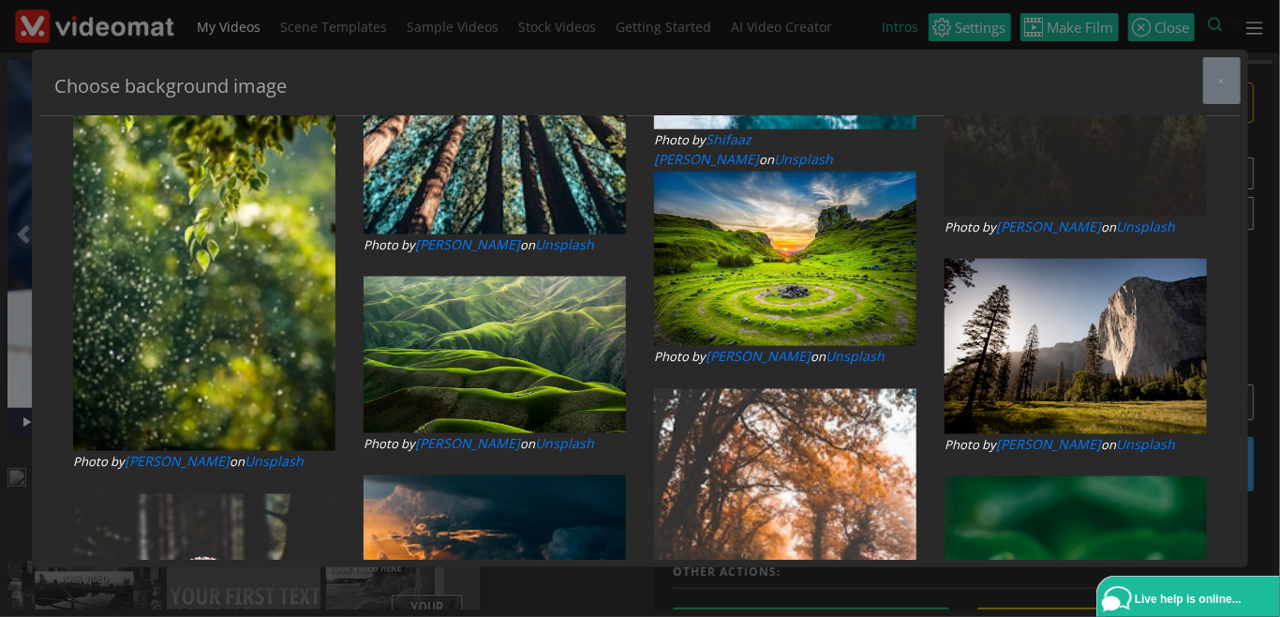
scroll to position [1080, 0]
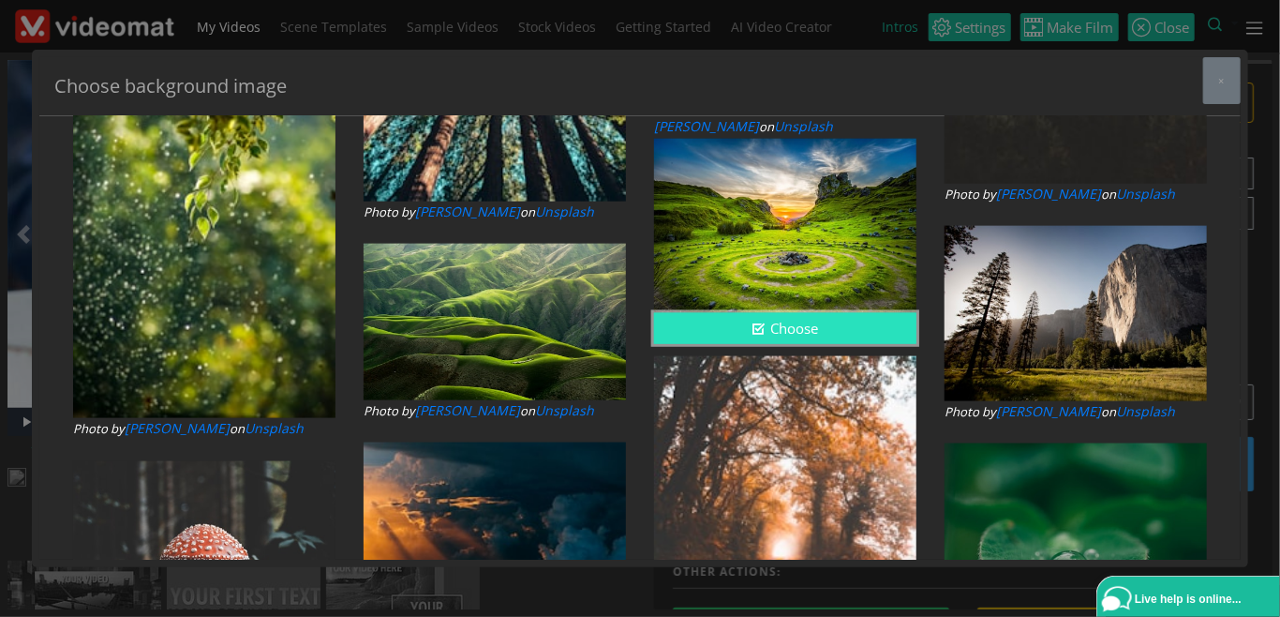
click at [775, 326] on button "Choose" at bounding box center [785, 328] width 262 height 31
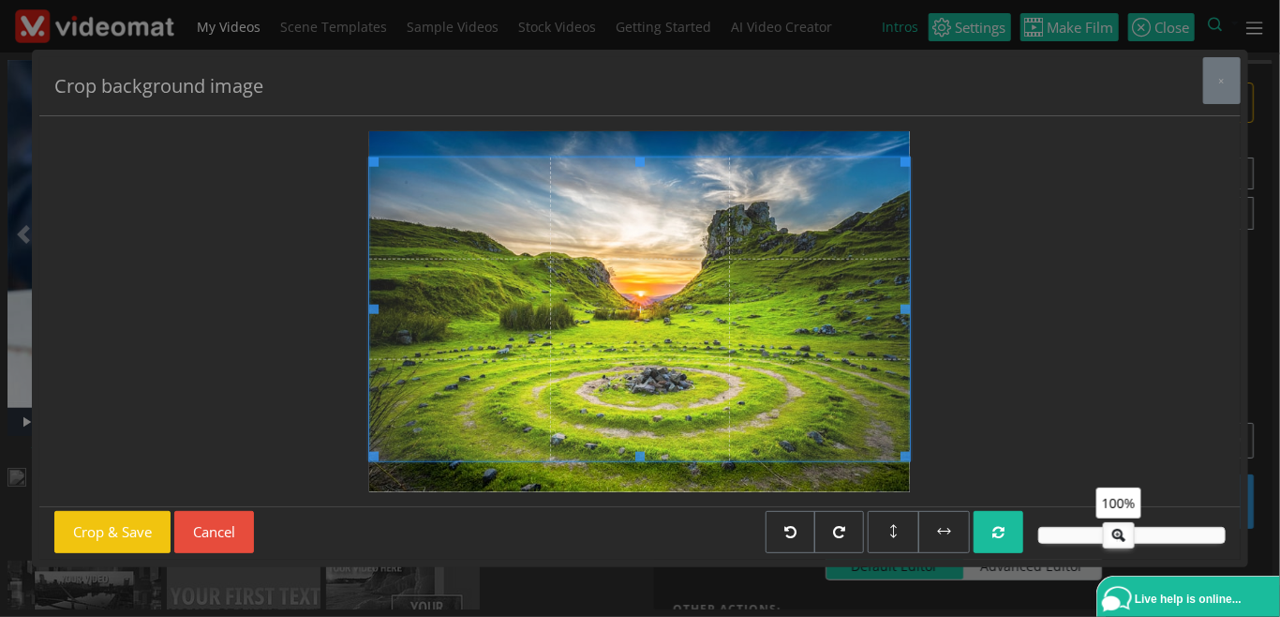
click at [699, 389] on span at bounding box center [640, 309] width 541 height 304
click at [125, 527] on button "Crop & Save" at bounding box center [112, 532] width 116 height 42
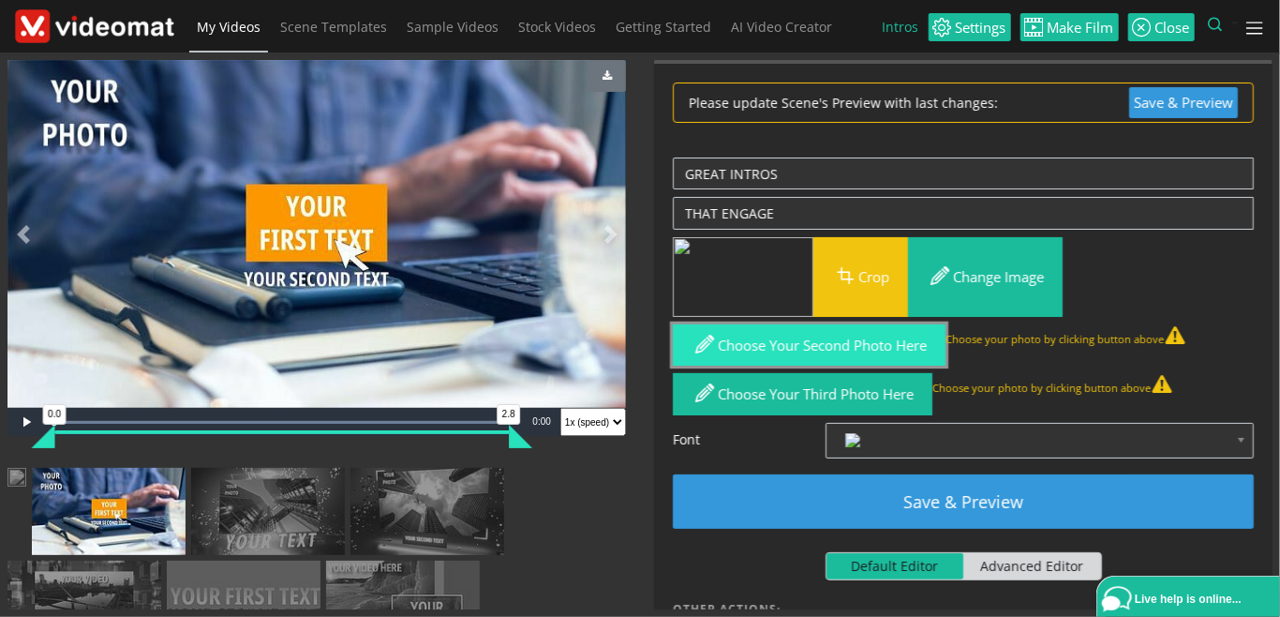
click at [744, 340] on button "Choose your second photo here" at bounding box center [809, 345] width 273 height 42
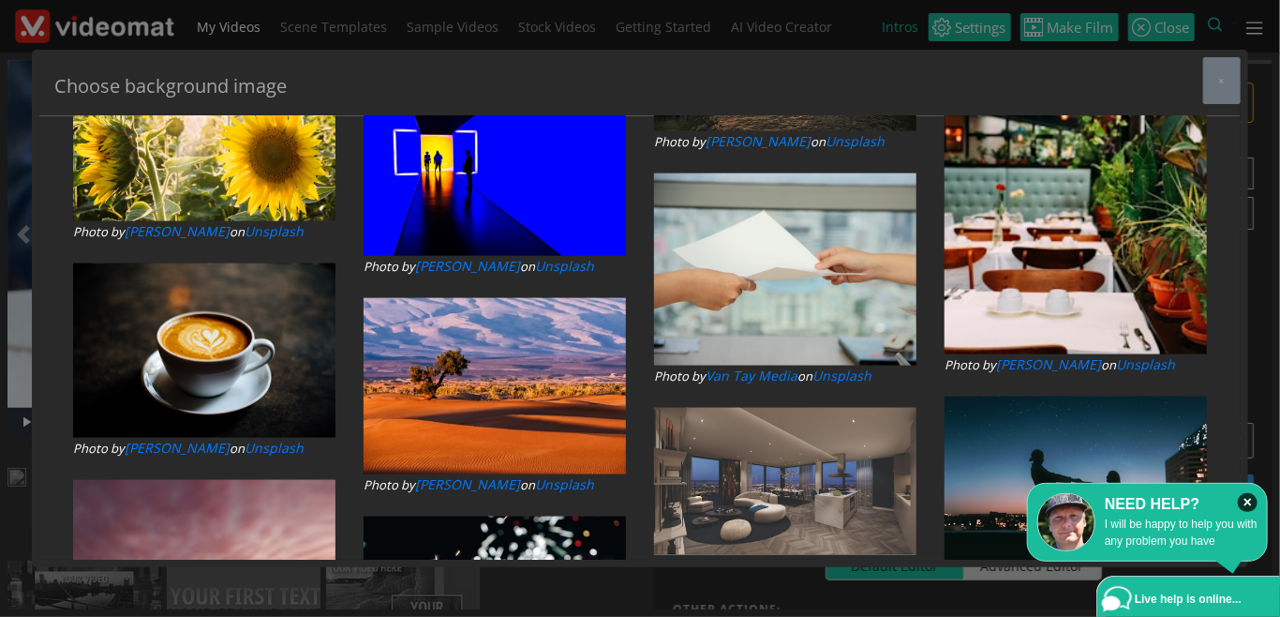
type input "NATURE"
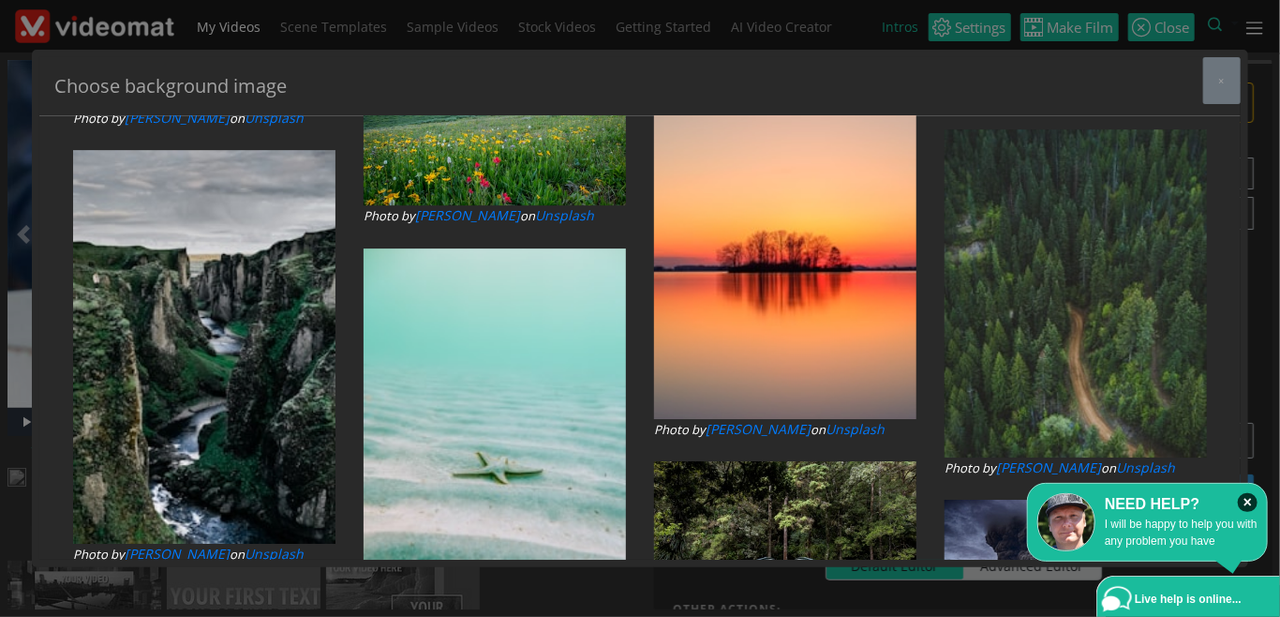
scroll to position [2775, 0]
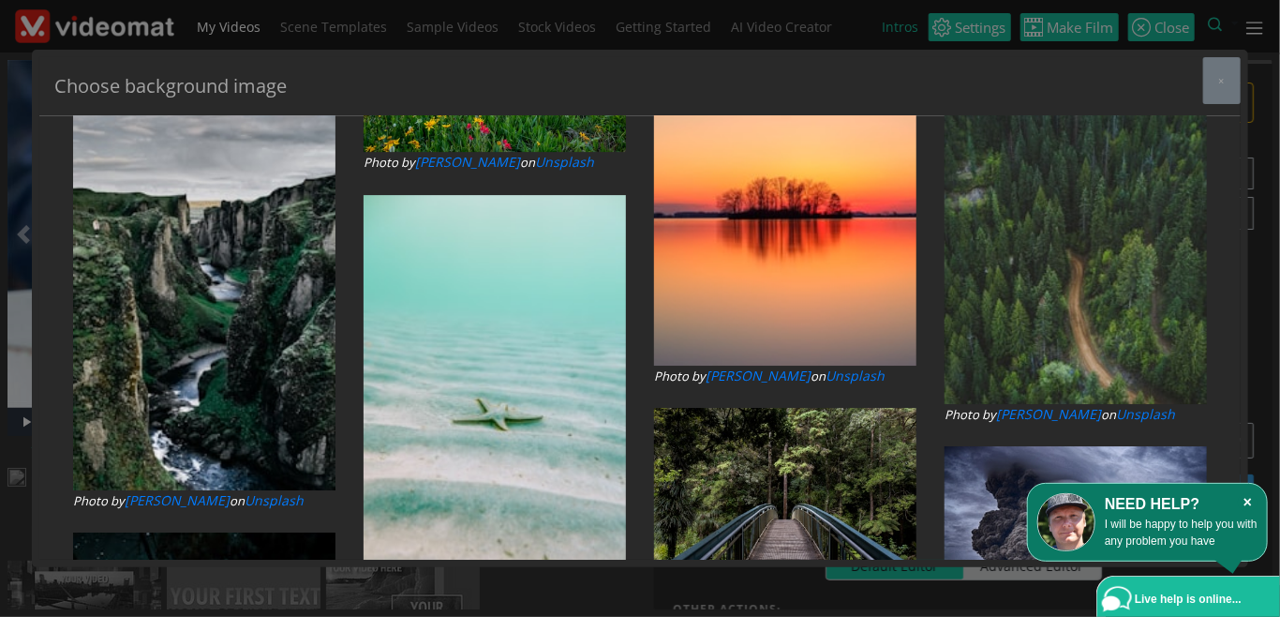
click at [1248, 503] on icon "×" at bounding box center [1248, 502] width 20 height 19
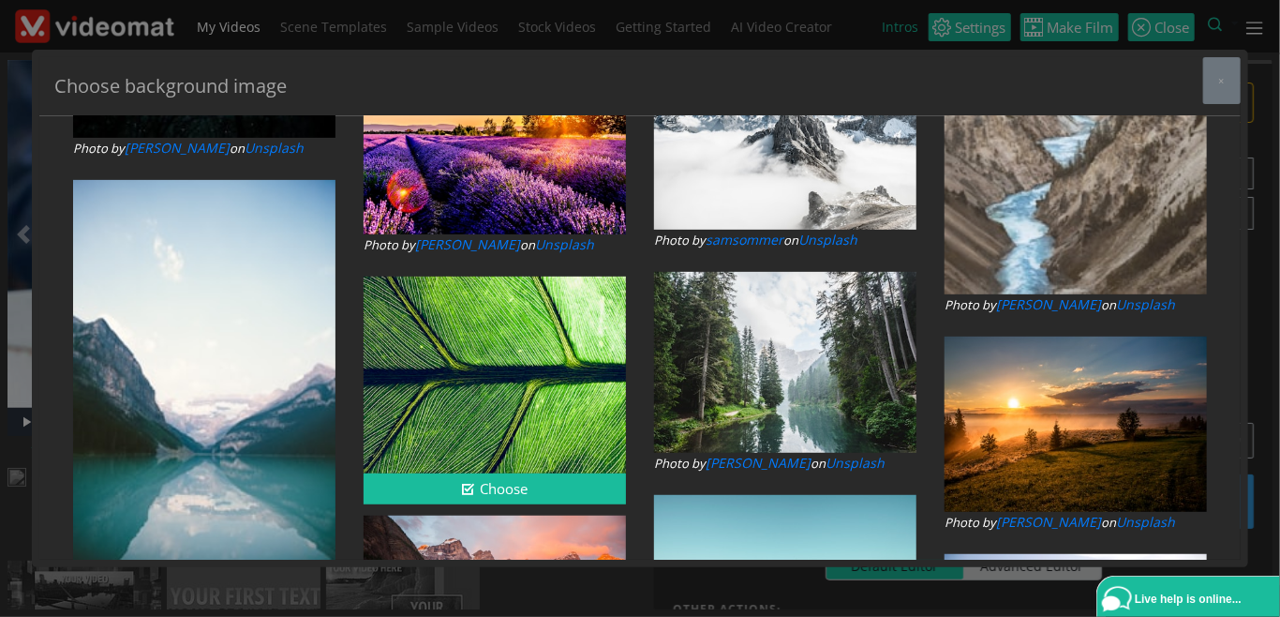
scroll to position [3639, 0]
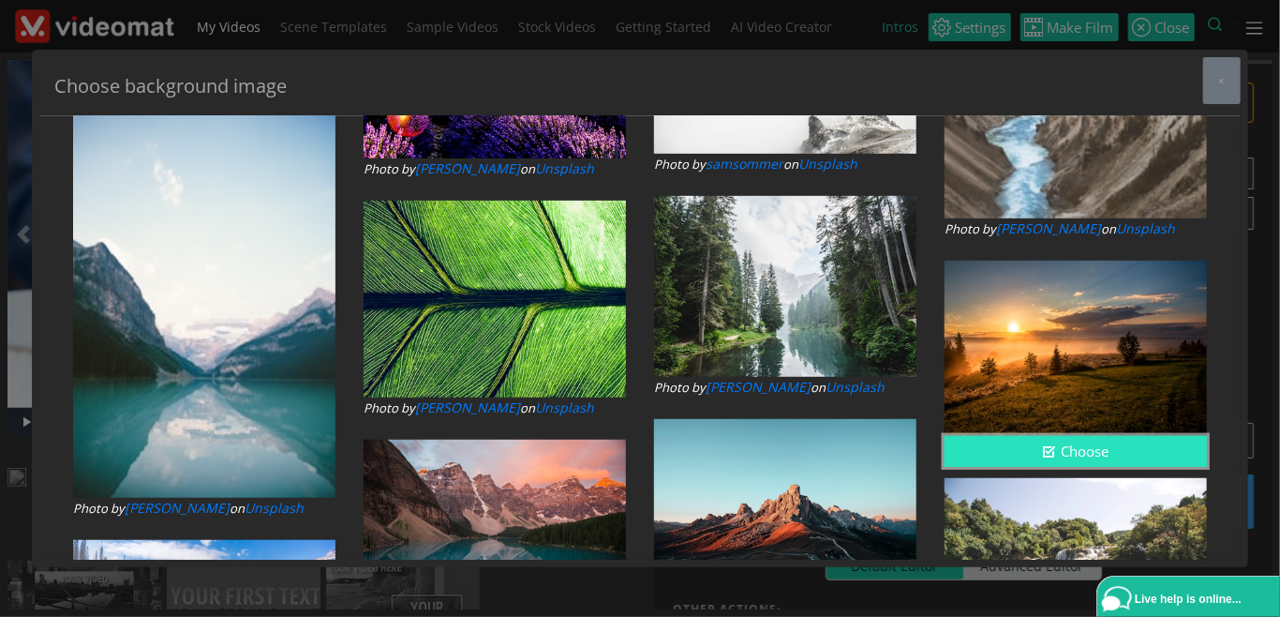
click at [1011, 452] on button "Choose" at bounding box center [1076, 451] width 262 height 31
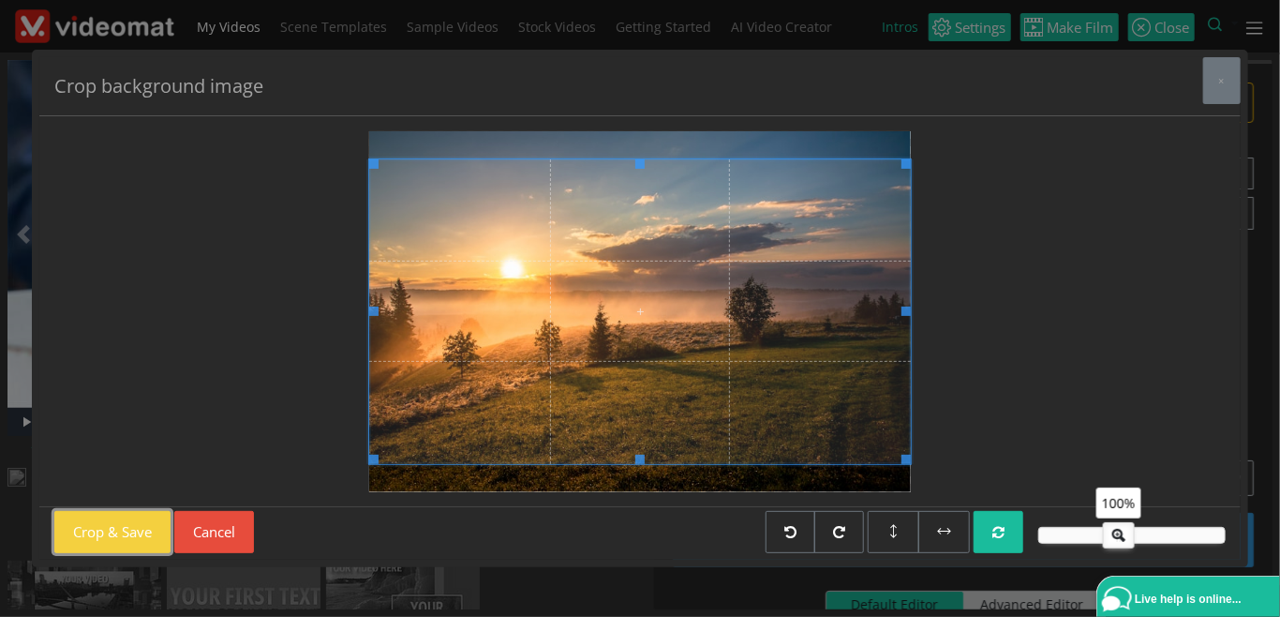
click at [120, 534] on button "Crop & Save" at bounding box center [112, 532] width 116 height 42
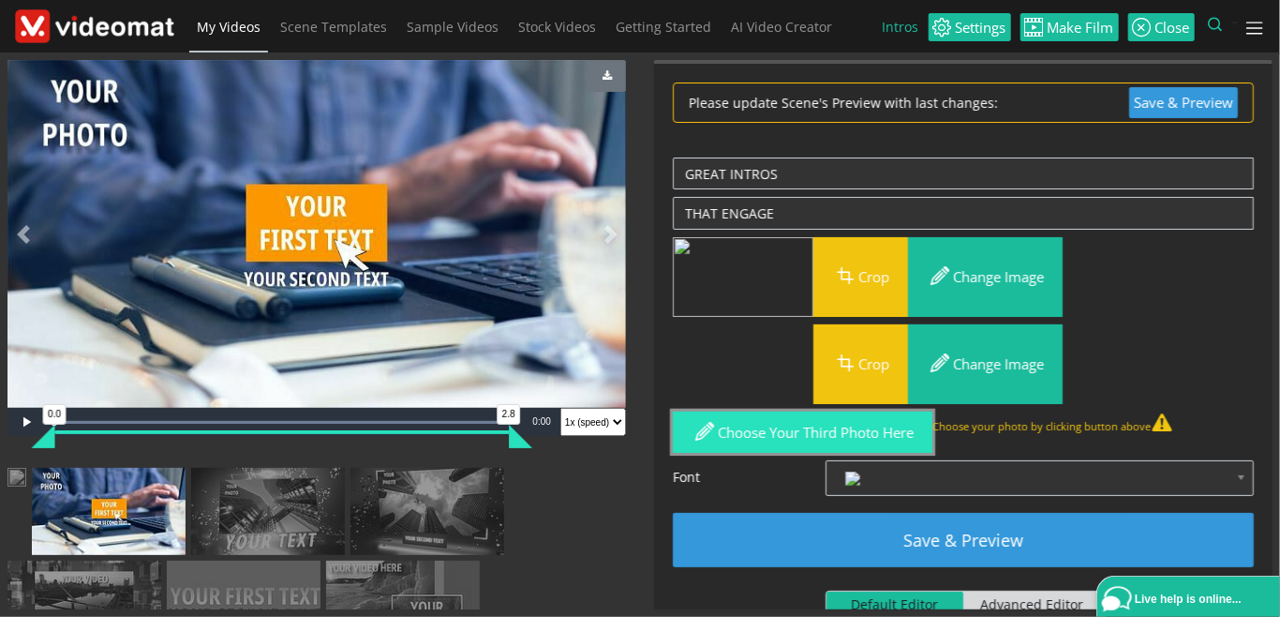
click at [740, 441] on button "Choose your third photo here" at bounding box center [803, 432] width 260 height 42
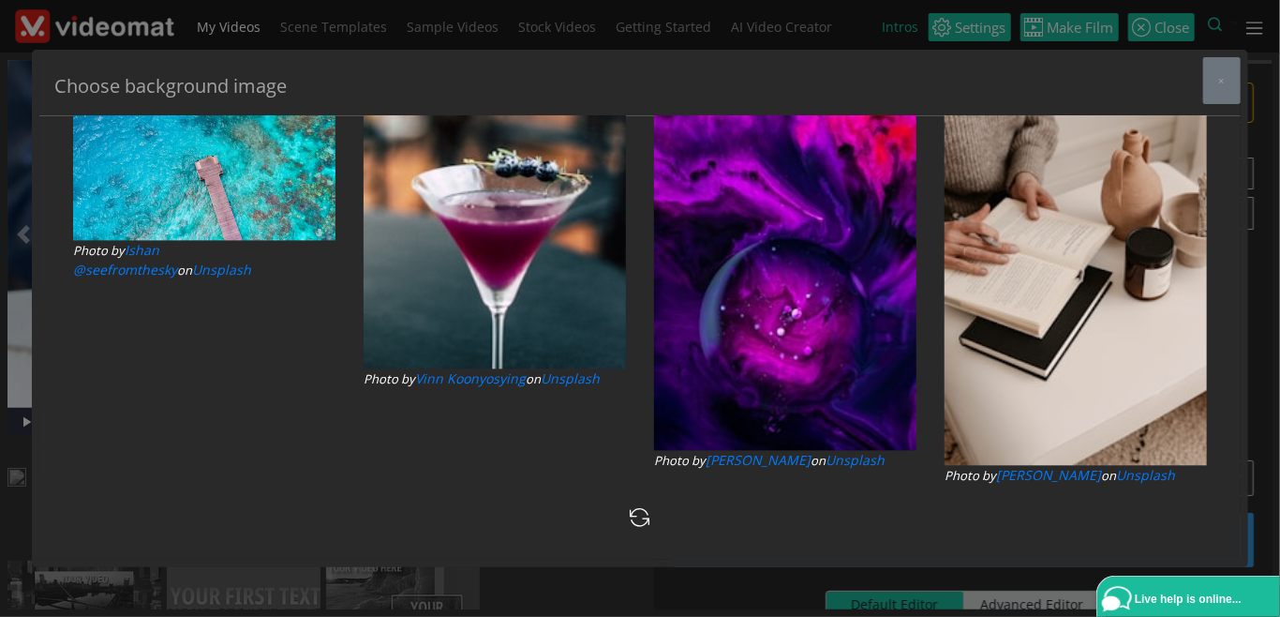
type input "NATURE"
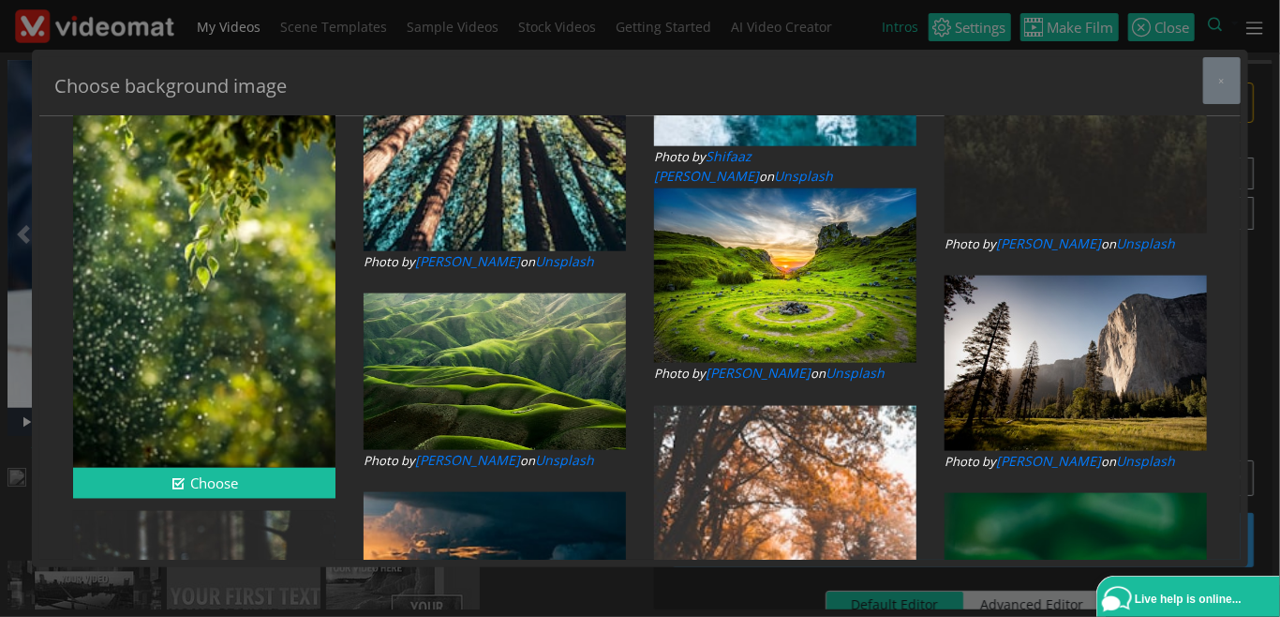
scroll to position [1080, 0]
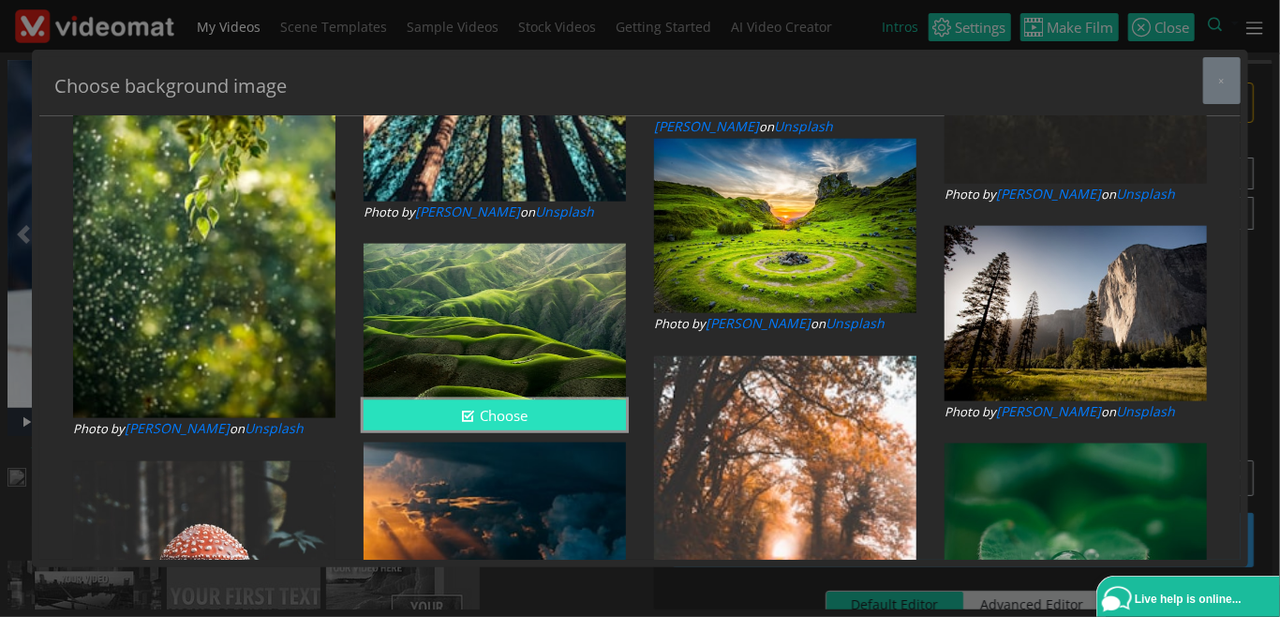
click at [486, 415] on button "Choose" at bounding box center [495, 415] width 262 height 31
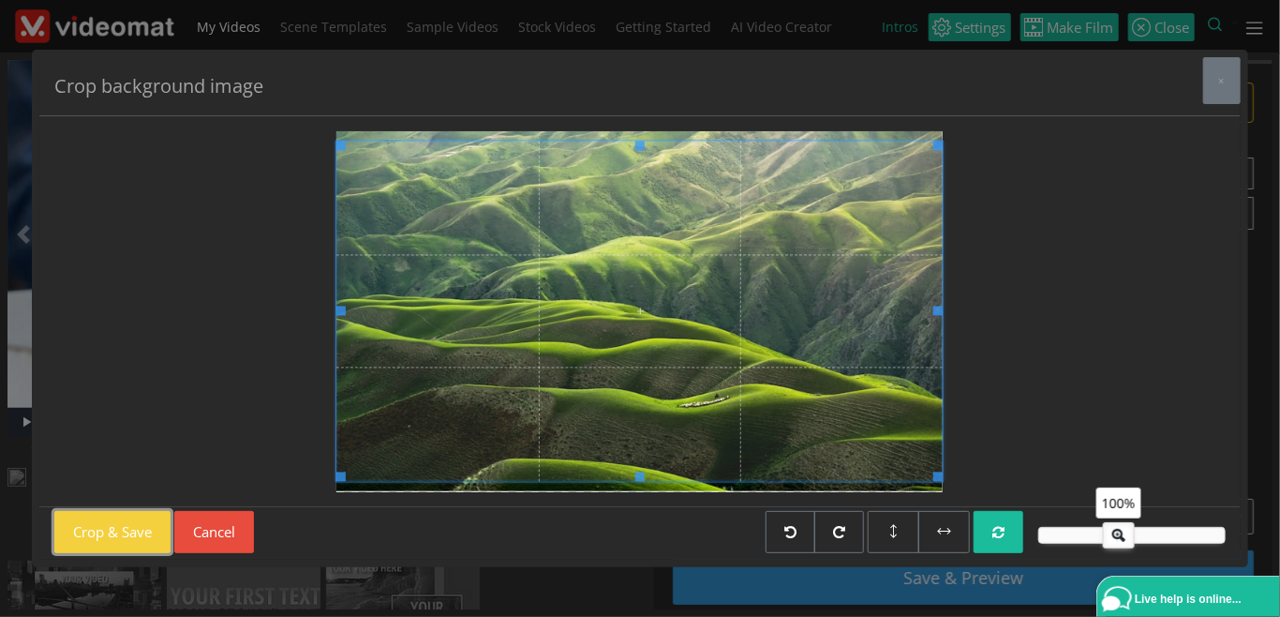
click at [132, 524] on button "Crop & Save" at bounding box center [112, 532] width 116 height 42
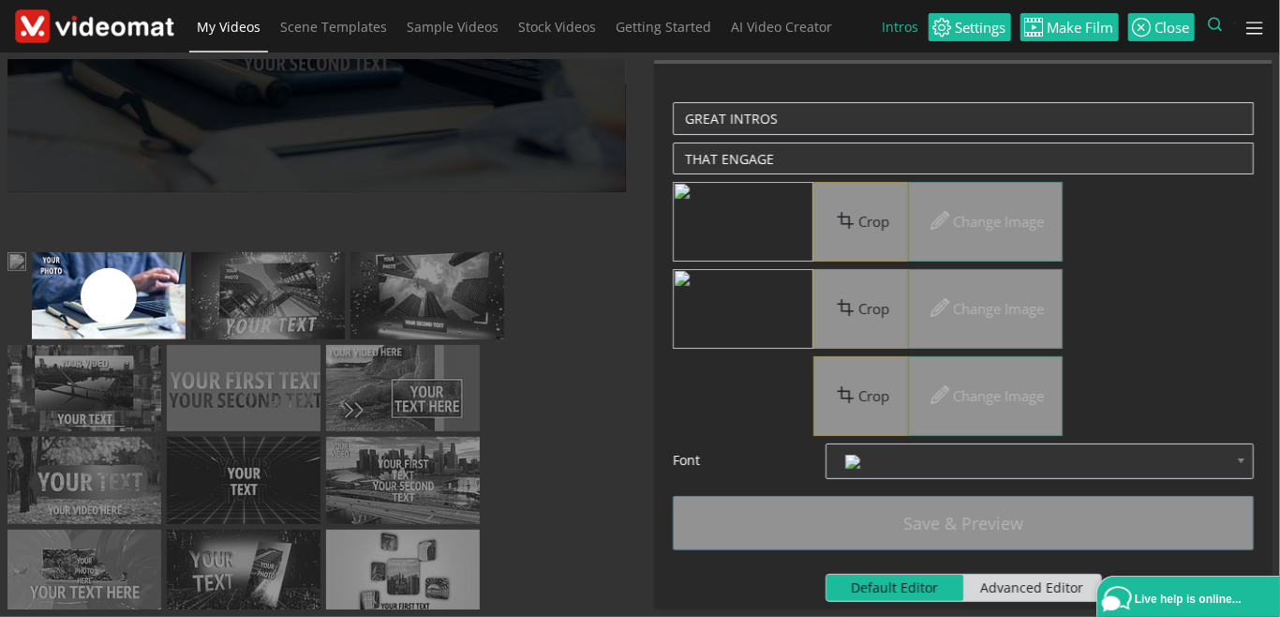
scroll to position [0, 0]
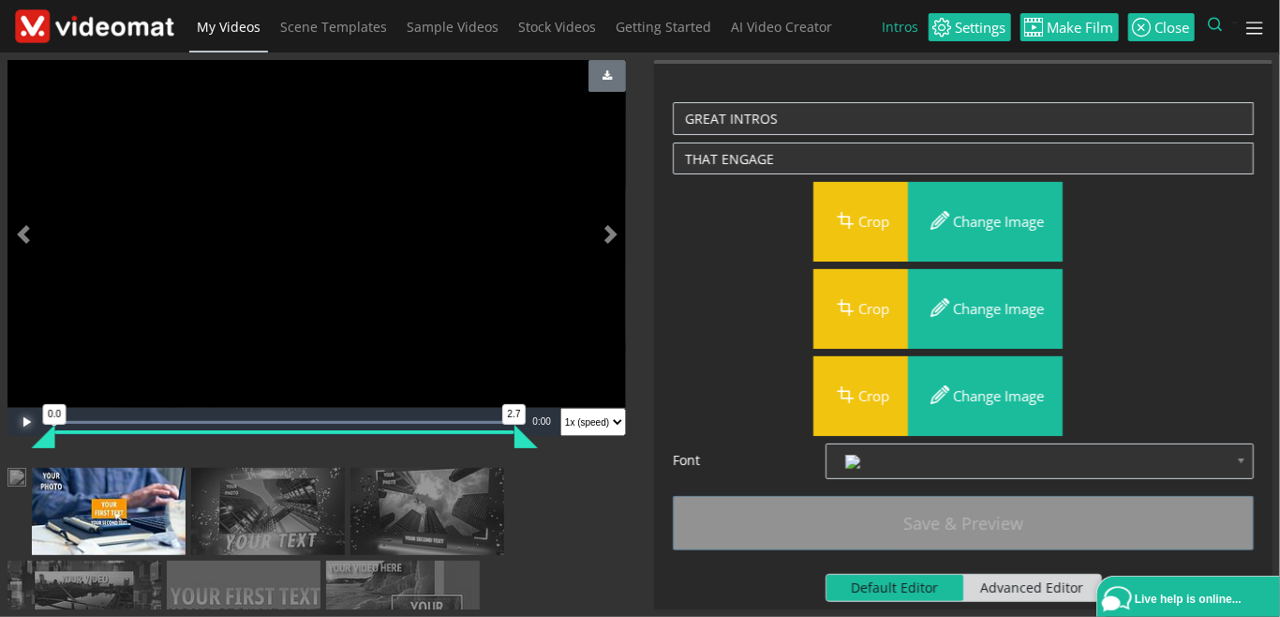
click at [19, 422] on span "Video Player" at bounding box center [25, 422] width 37 height 0
click at [36, 422] on span "Video Player" at bounding box center [25, 422] width 37 height 0
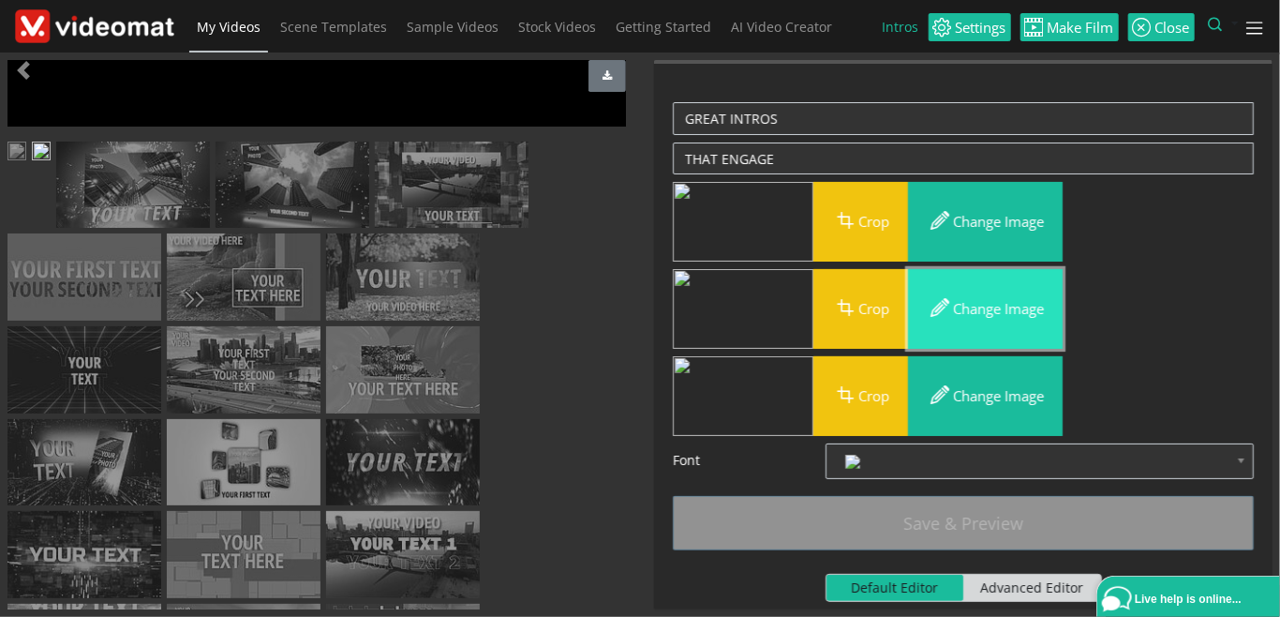
click at [1008, 306] on button "Change image" at bounding box center [985, 309] width 155 height 80
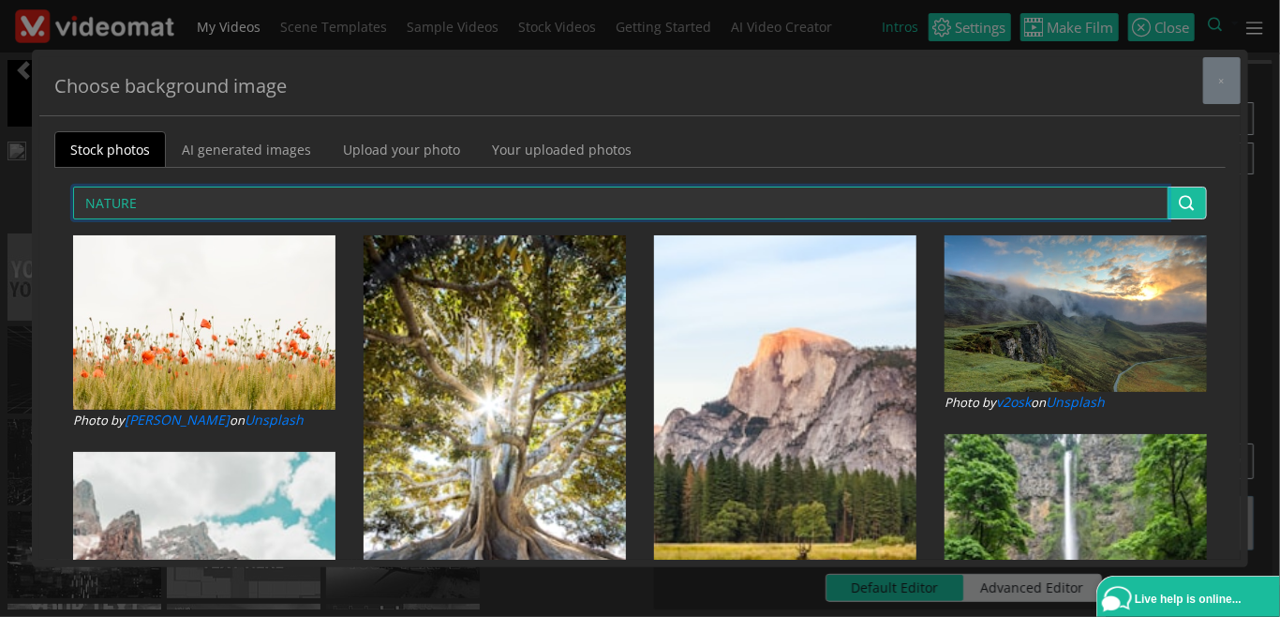
drag, startPoint x: 255, startPoint y: 204, endPoint x: 70, endPoint y: 159, distance: 190.1
click at [73, 187] on input "NATURE" at bounding box center [621, 203] width 1096 height 33
type input "SEA"
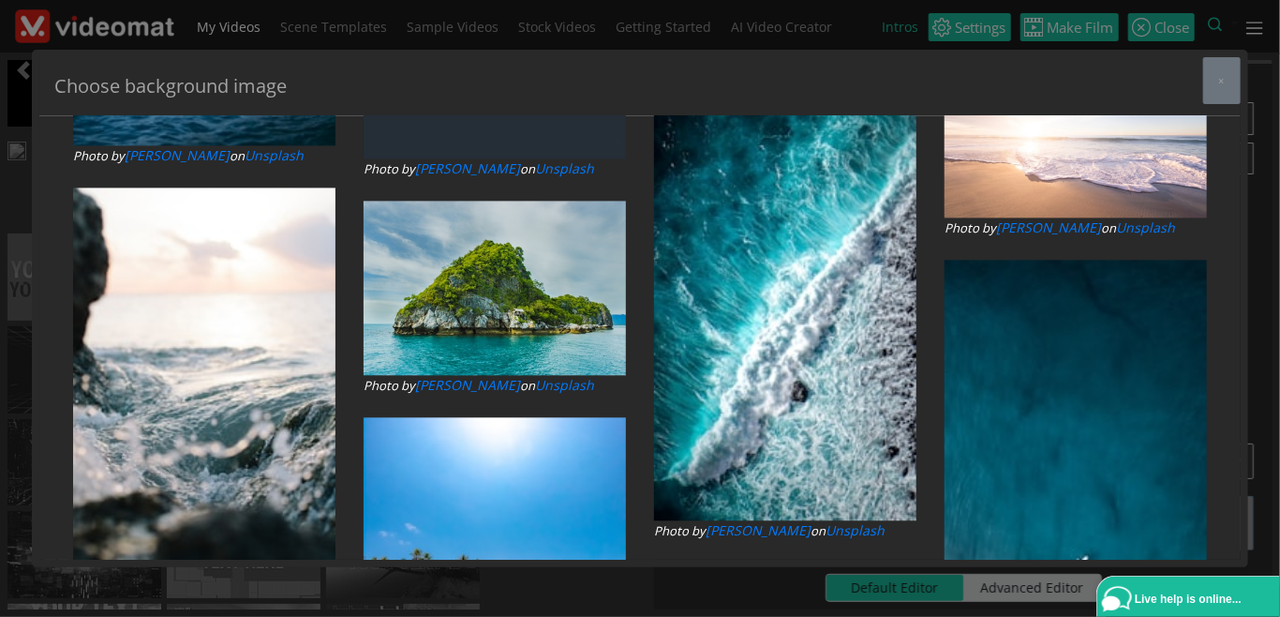
scroll to position [1943, 0]
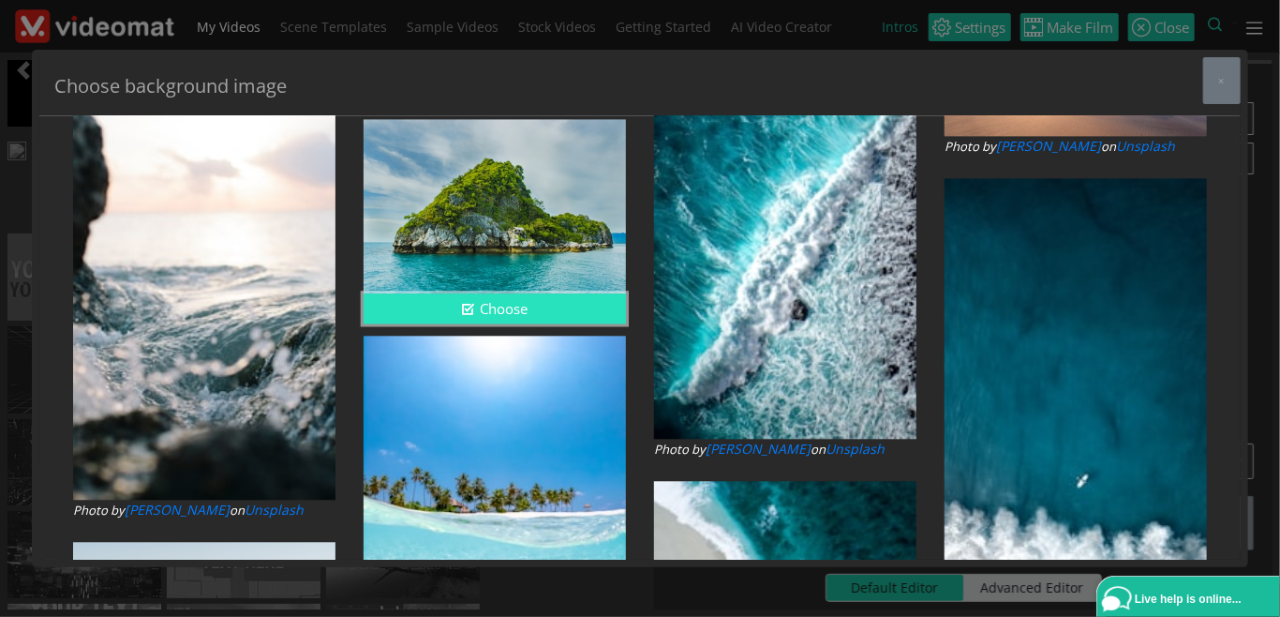
click at [496, 314] on button "Choose" at bounding box center [495, 308] width 262 height 31
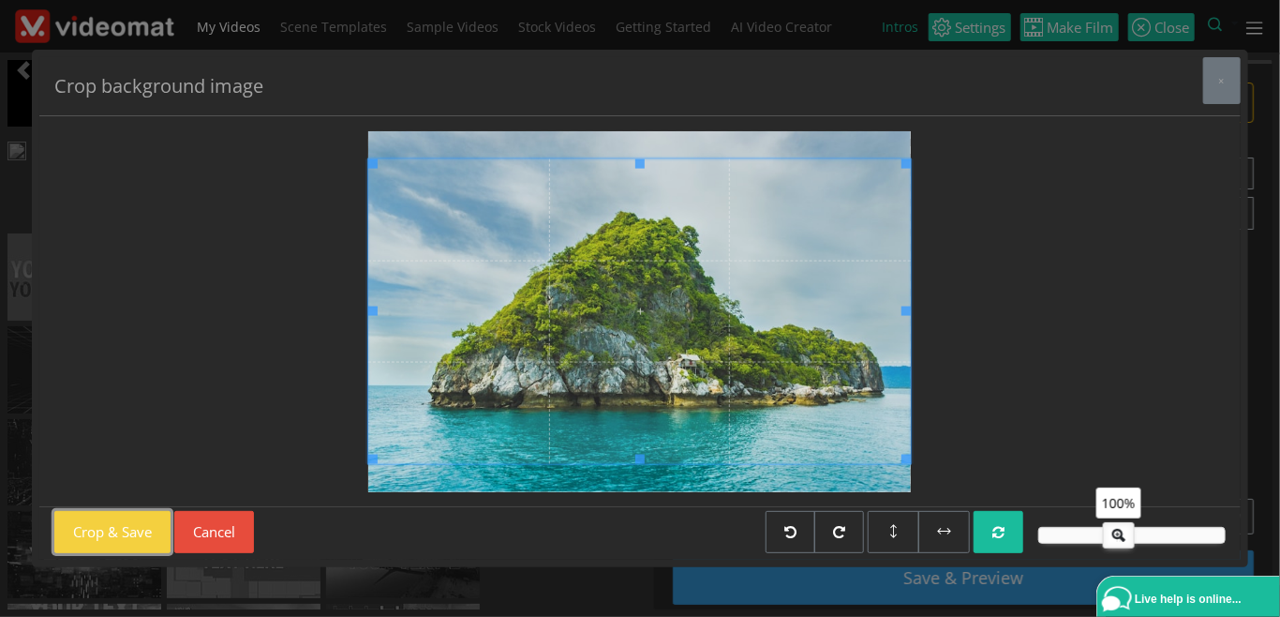
click at [127, 524] on button "Crop & Save" at bounding box center [112, 532] width 116 height 42
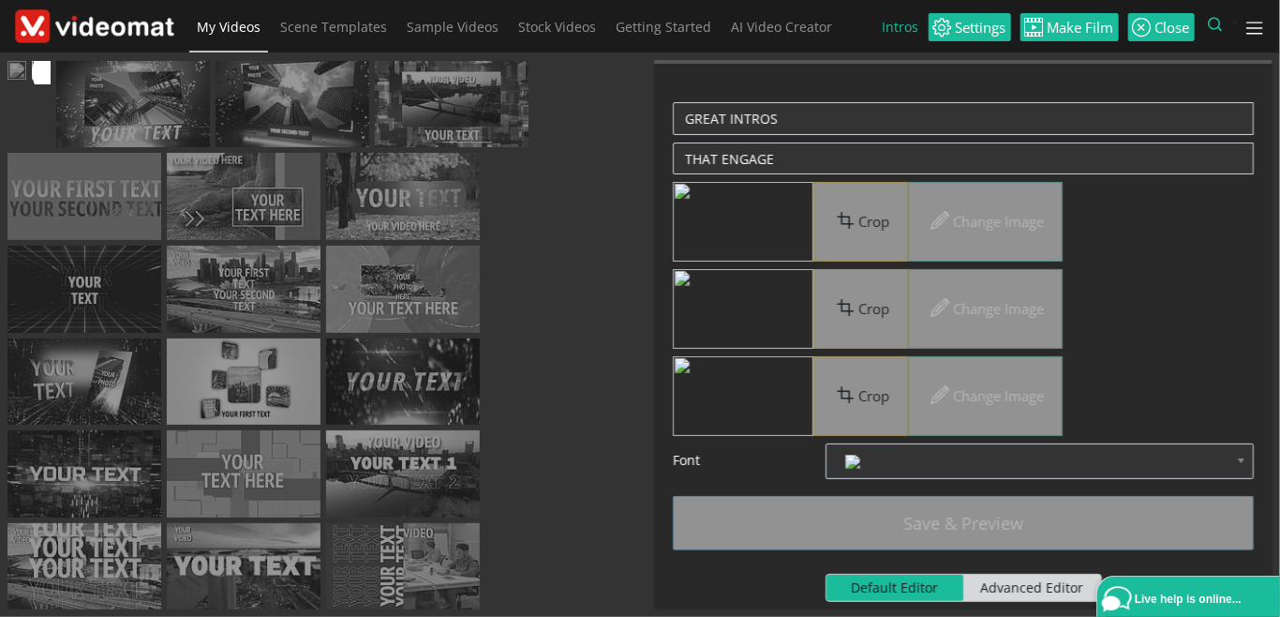
scroll to position [0, 0]
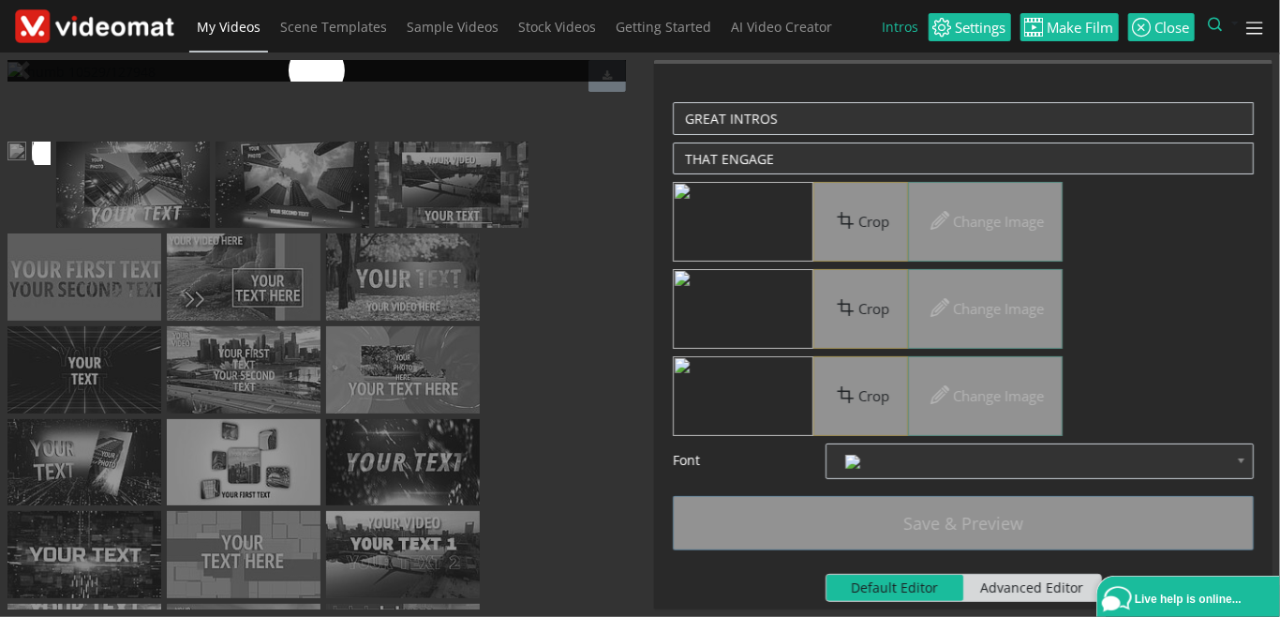
click at [26, 165] on img at bounding box center [16, 153] width 19 height 23
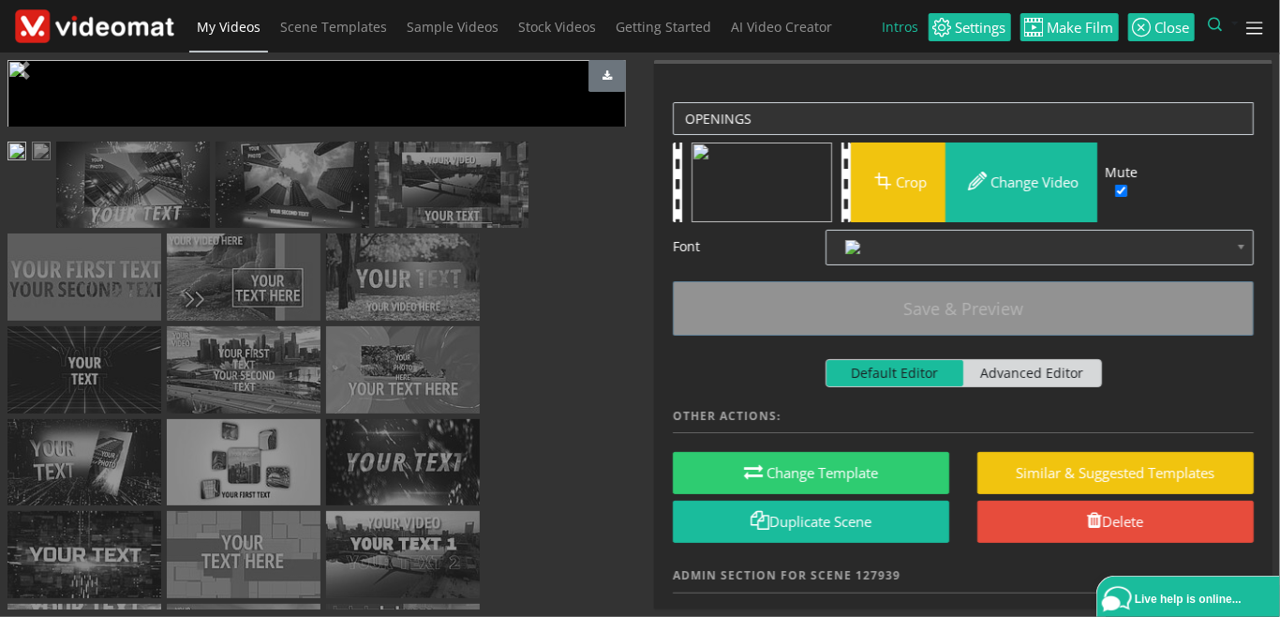
click at [31, 422] on span "Video Player" at bounding box center [25, 422] width 37 height 0
click at [51, 165] on img at bounding box center [41, 153] width 19 height 23
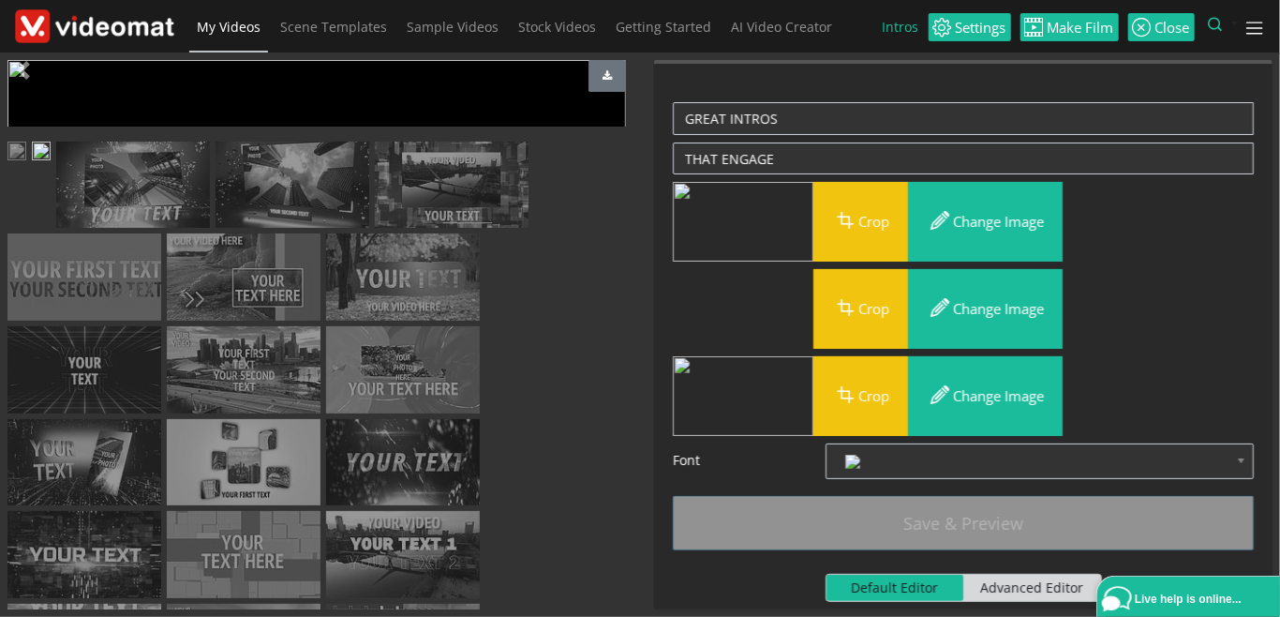
click at [210, 229] on img at bounding box center [133, 185] width 154 height 87
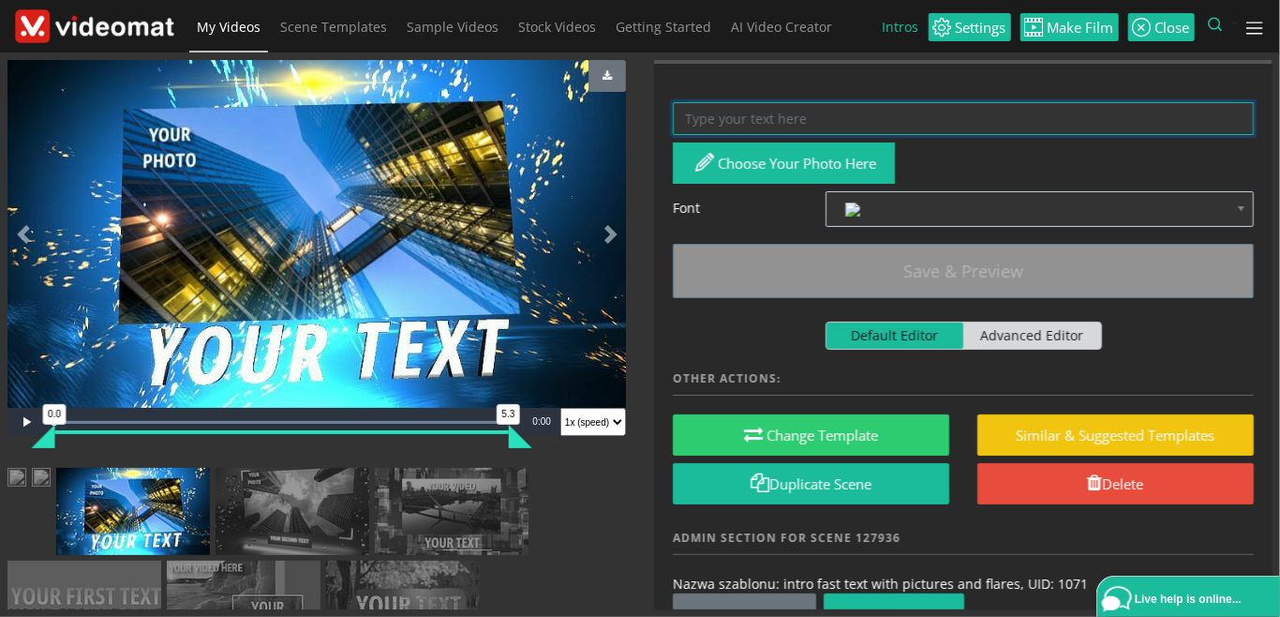
click at [762, 121] on textarea at bounding box center [963, 118] width 581 height 33
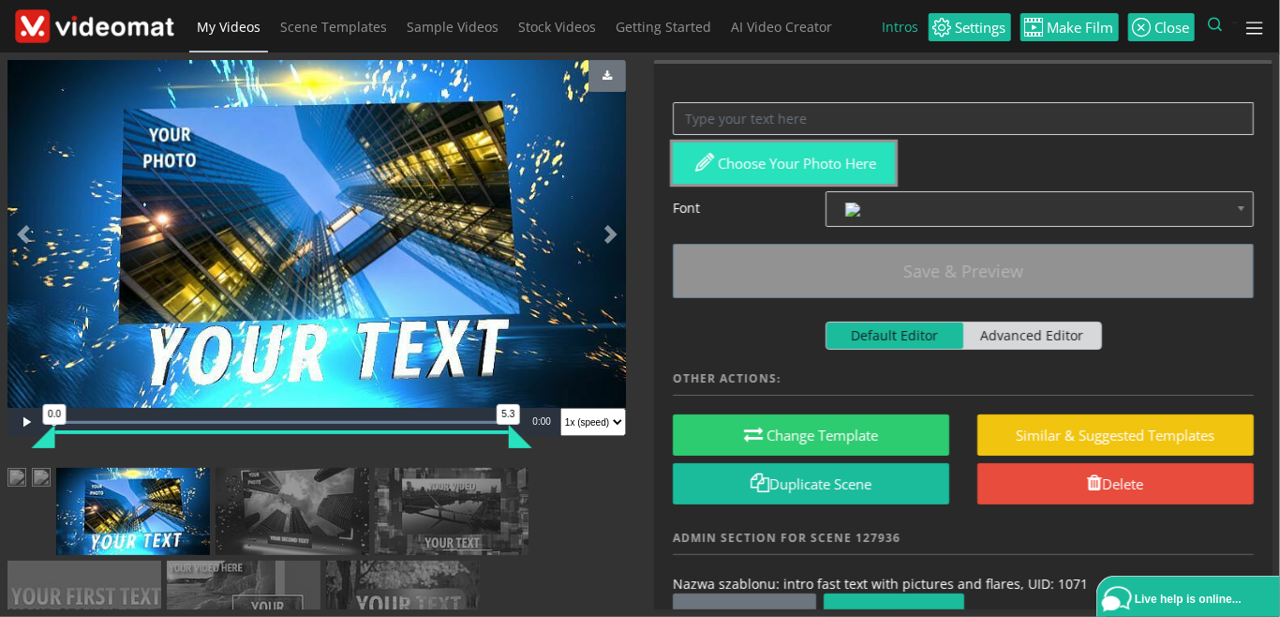
click at [771, 165] on button "Choose your photo here" at bounding box center [784, 163] width 222 height 42
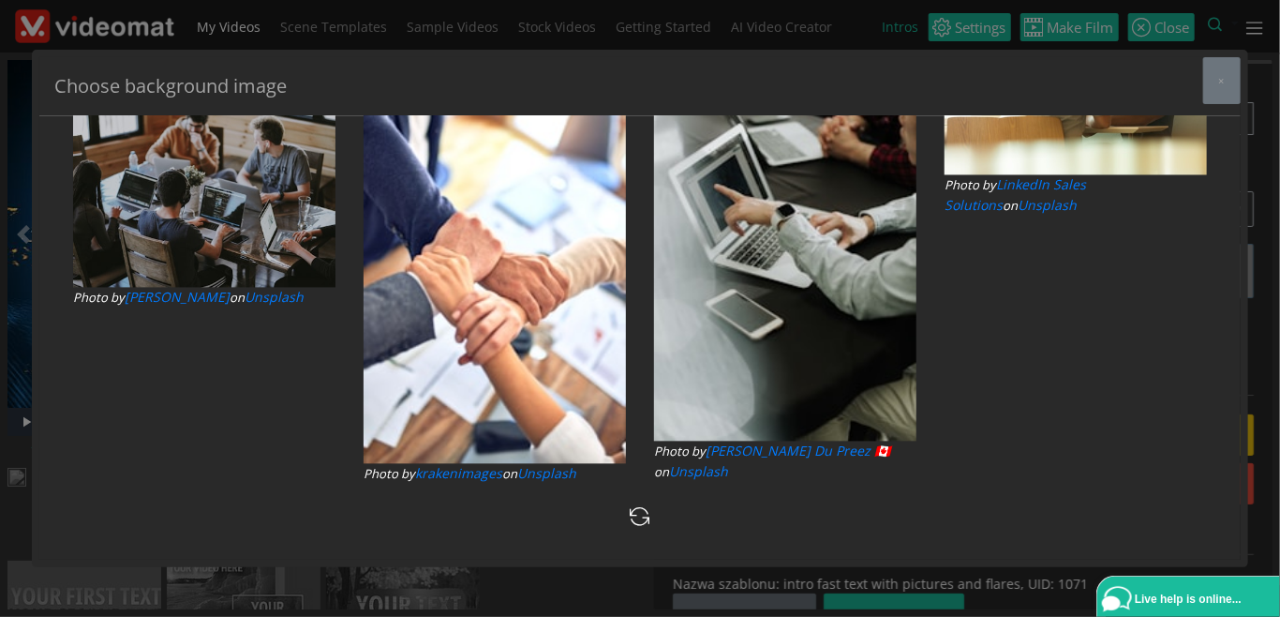
drag, startPoint x: 174, startPoint y: 198, endPoint x: 44, endPoint y: 193, distance: 130.4
type input "OFFICE"
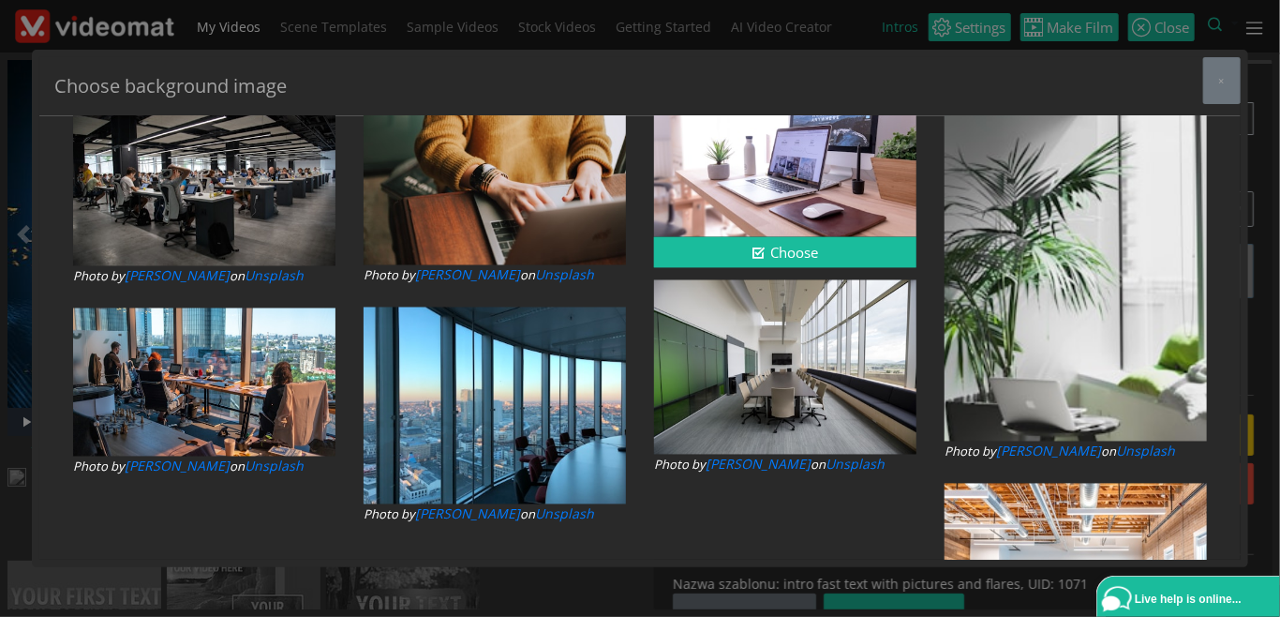
scroll to position [1511, 0]
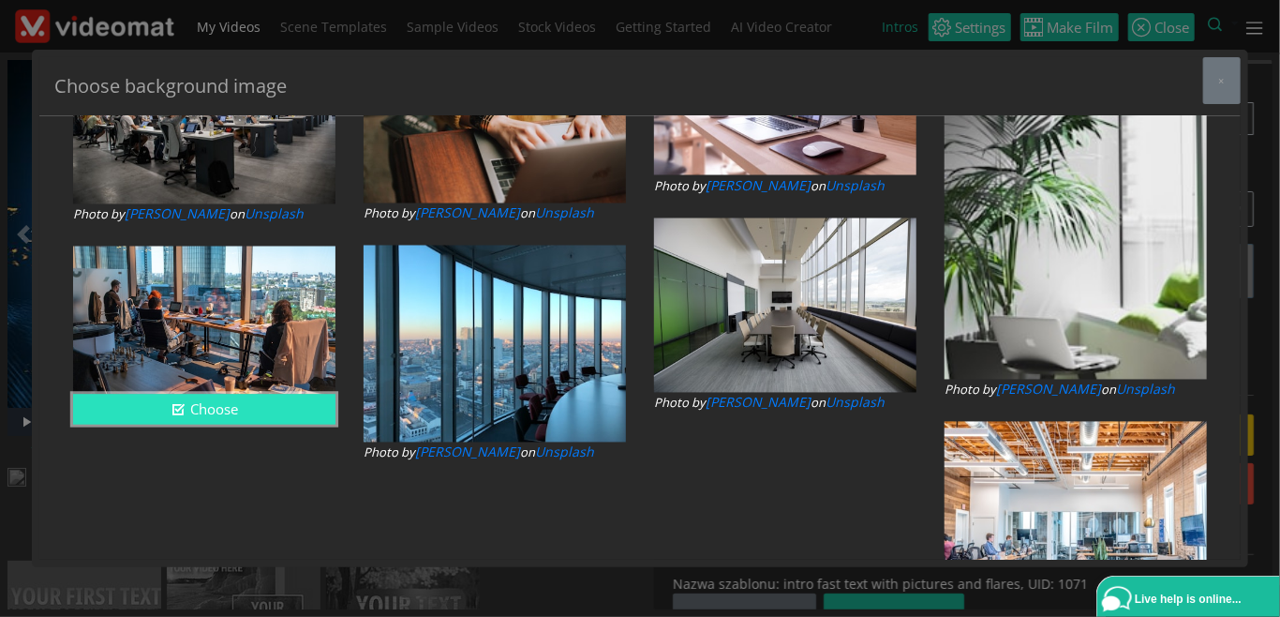
click at [247, 404] on button "Choose" at bounding box center [204, 410] width 262 height 31
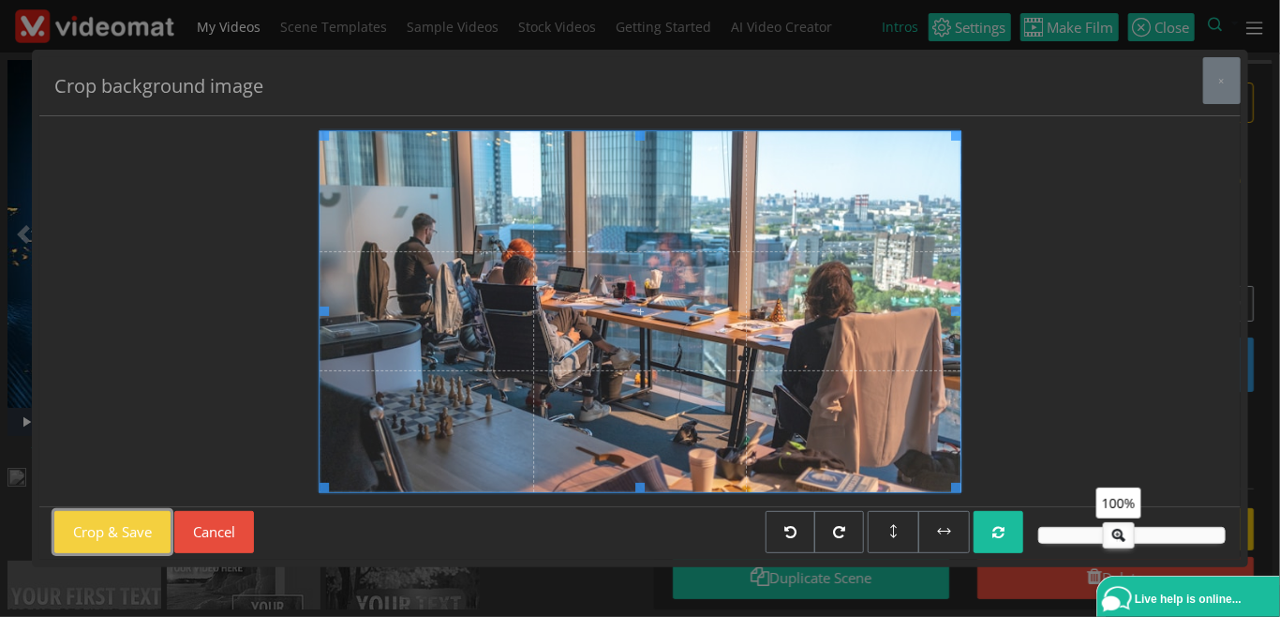
click at [154, 531] on button "Crop & Save" at bounding box center [112, 532] width 116 height 42
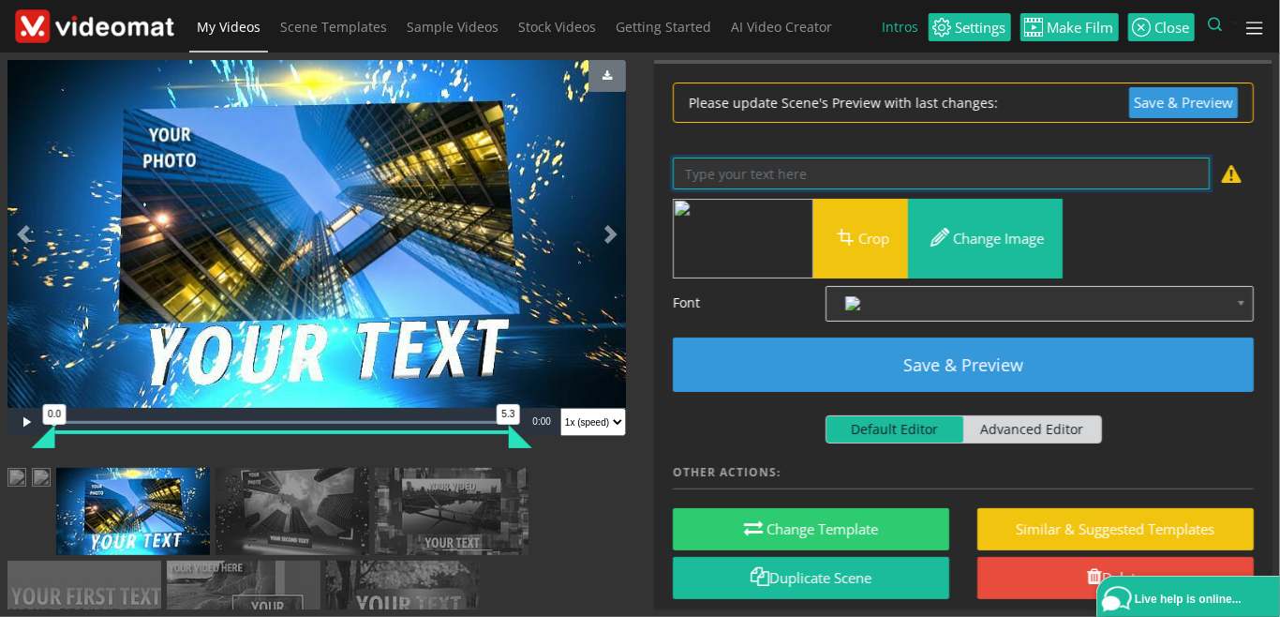
click at [763, 164] on textarea at bounding box center [941, 173] width 537 height 33
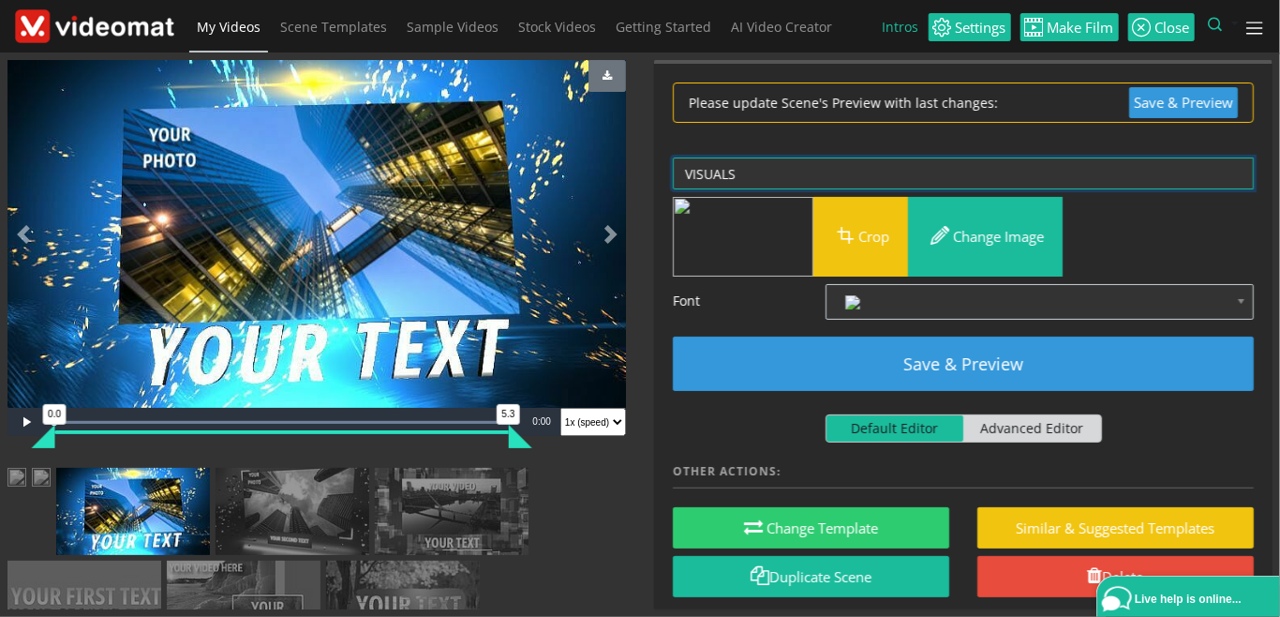
click at [684, 170] on textarea "VISUALS" at bounding box center [963, 173] width 581 height 33
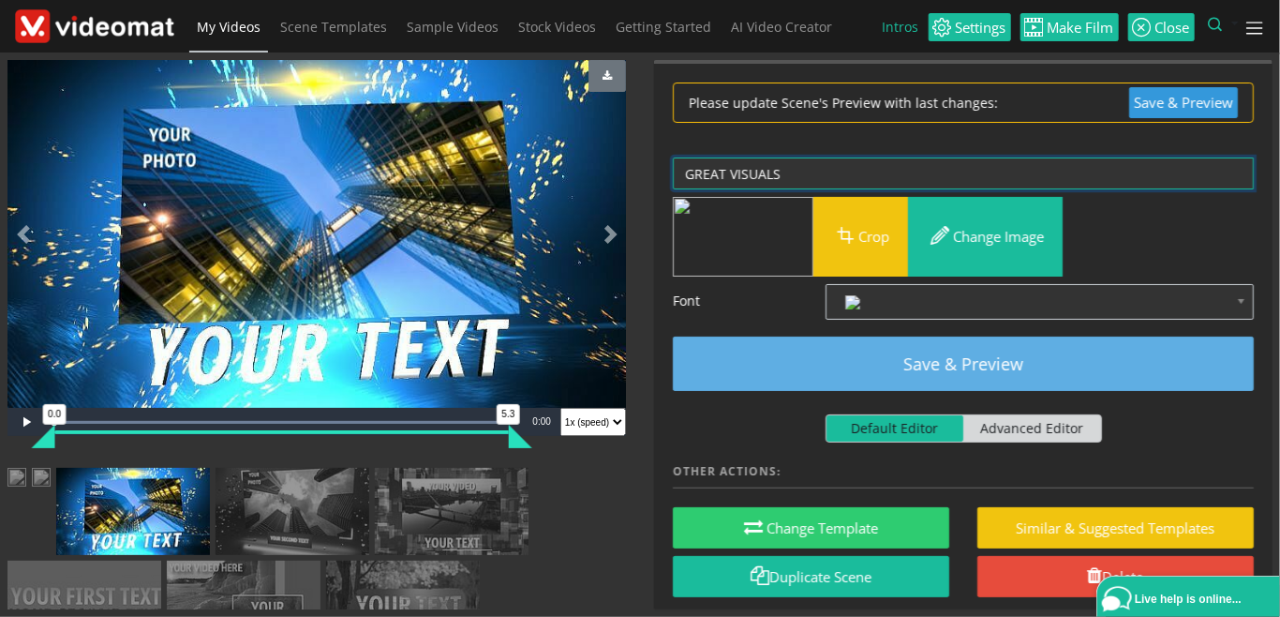
type textarea "GREAT VISUALS"
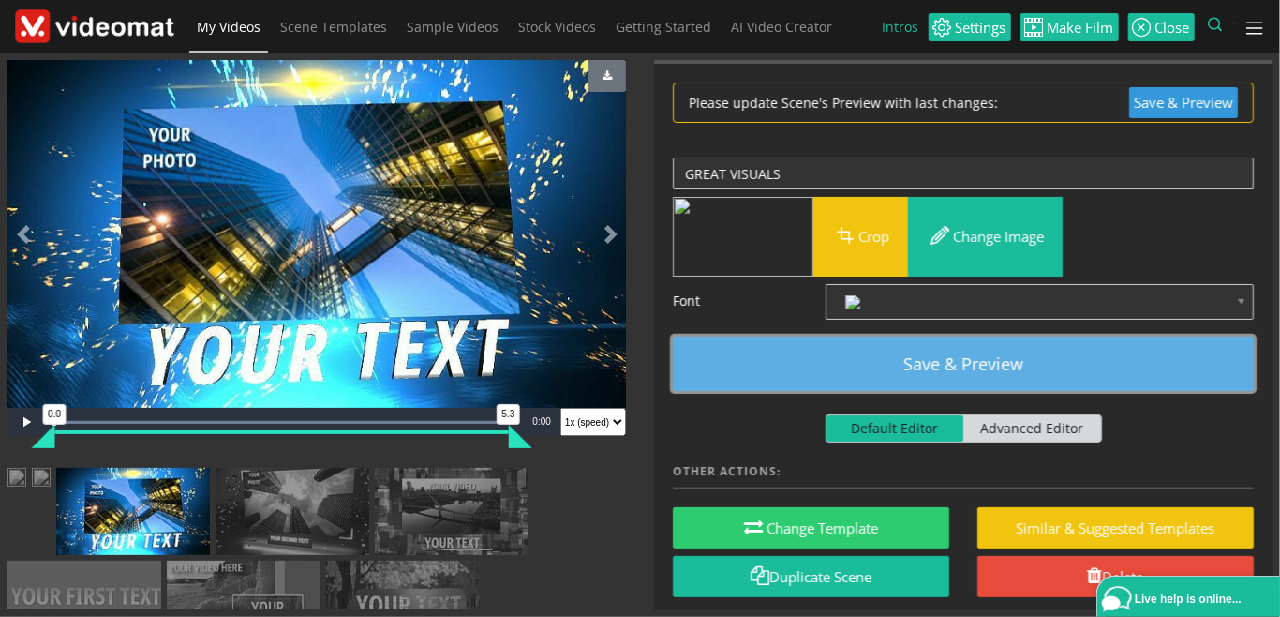
click at [940, 366] on button "Save & Preview" at bounding box center [963, 364] width 581 height 54
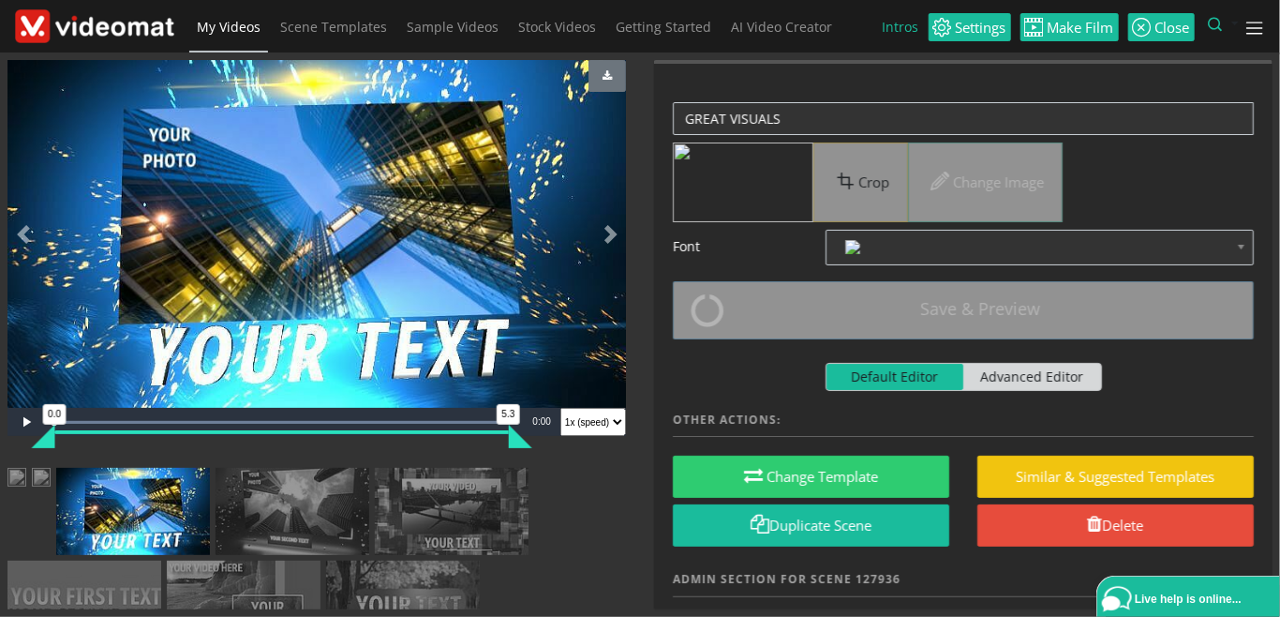
click at [51, 491] on img at bounding box center [41, 479] width 19 height 23
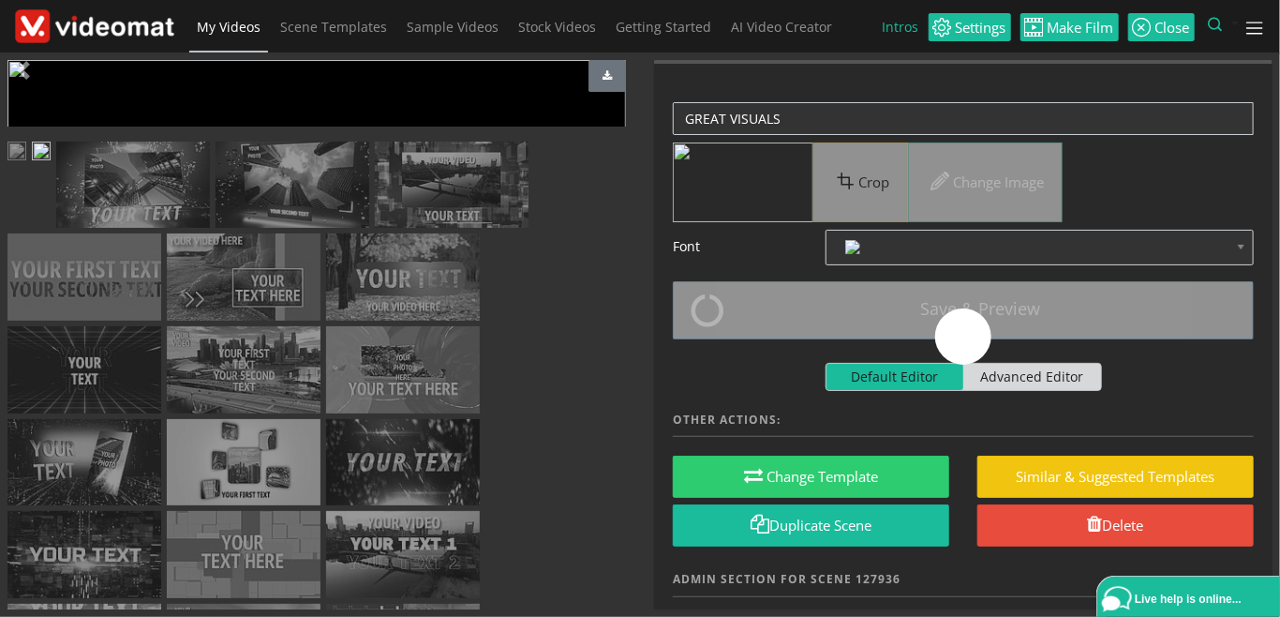
click at [210, 229] on img at bounding box center [133, 185] width 154 height 87
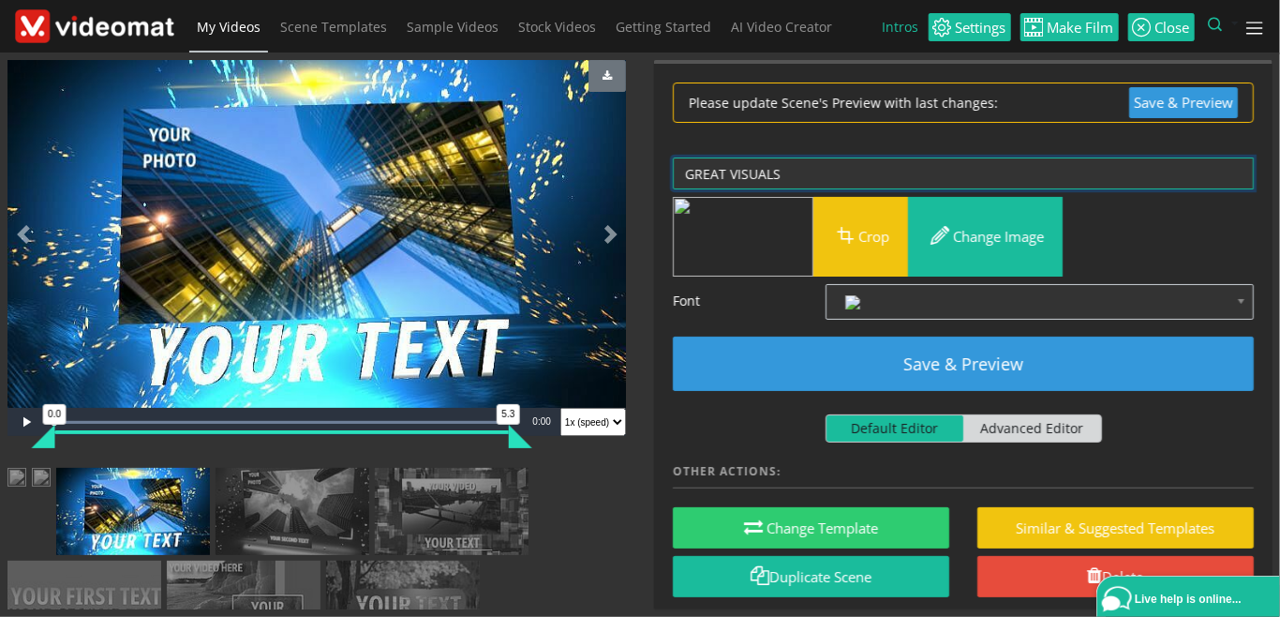
click at [804, 171] on textarea "GREAT VISUALS" at bounding box center [963, 173] width 581 height 33
drag, startPoint x: 822, startPoint y: 170, endPoint x: 670, endPoint y: 173, distance: 151.9
click at [673, 173] on textarea "GREAT VISUALS" at bounding box center [963, 173] width 581 height 33
drag, startPoint x: 815, startPoint y: 171, endPoint x: 677, endPoint y: 172, distance: 138.7
click at [677, 172] on textarea "GREAT VISUALS" at bounding box center [963, 173] width 581 height 33
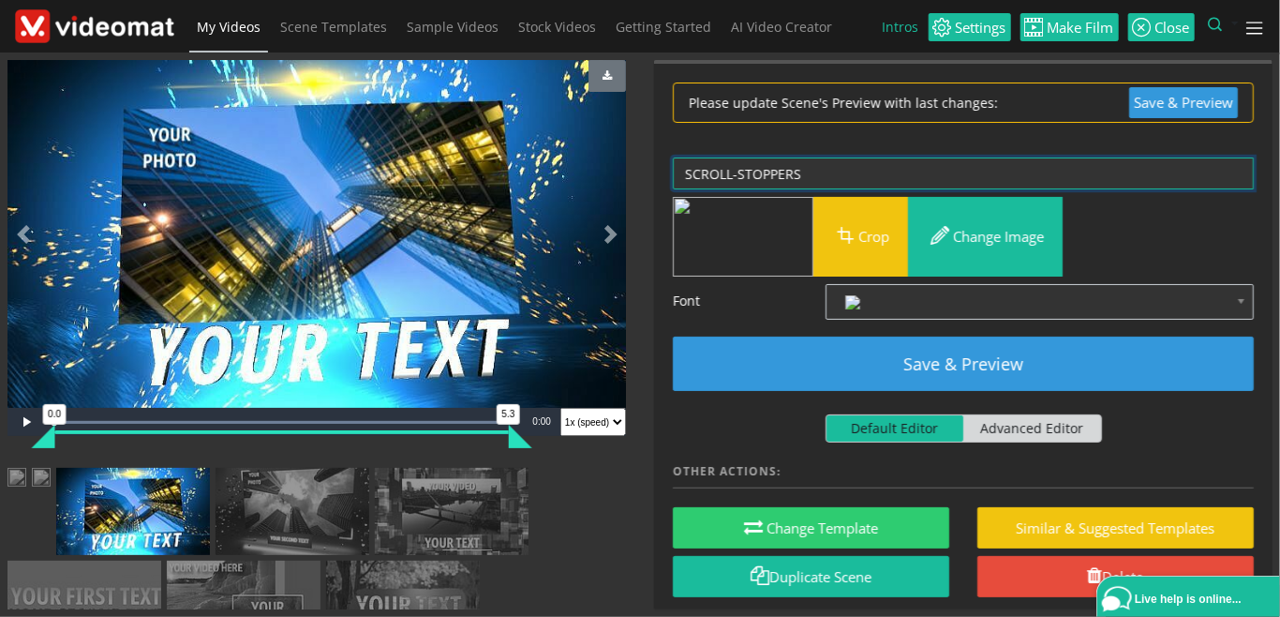
click at [797, 160] on textarea "GREAT VISUALS" at bounding box center [963, 173] width 581 height 33
drag, startPoint x: 811, startPoint y: 166, endPoint x: 670, endPoint y: 171, distance: 140.7
click at [673, 171] on textarea "GREAT VISUALS" at bounding box center [963, 173] width 581 height 33
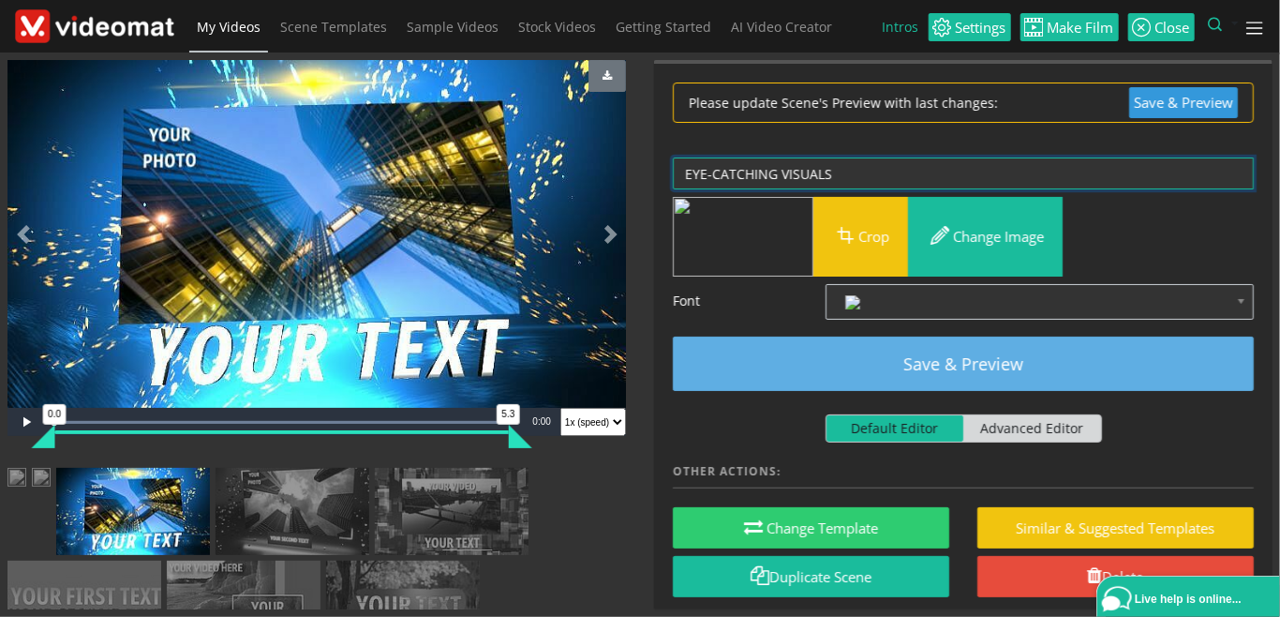
type textarea "EYE-CATCHING VISUALS"
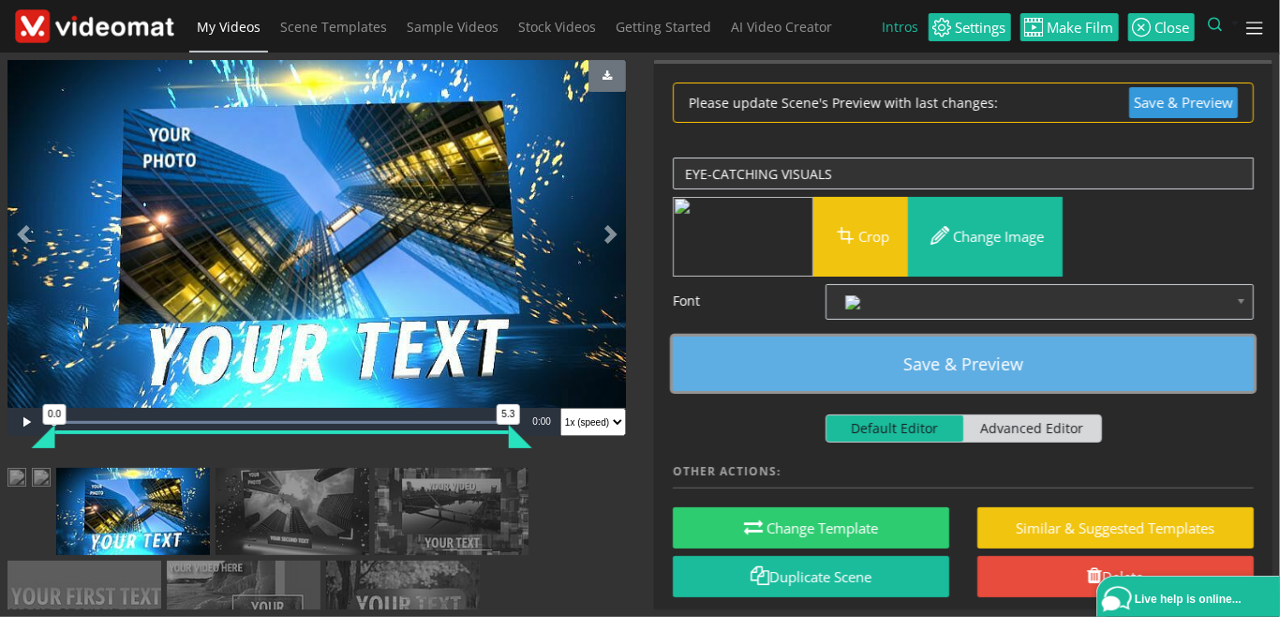
click at [951, 363] on button "Save & Preview" at bounding box center [963, 364] width 581 height 54
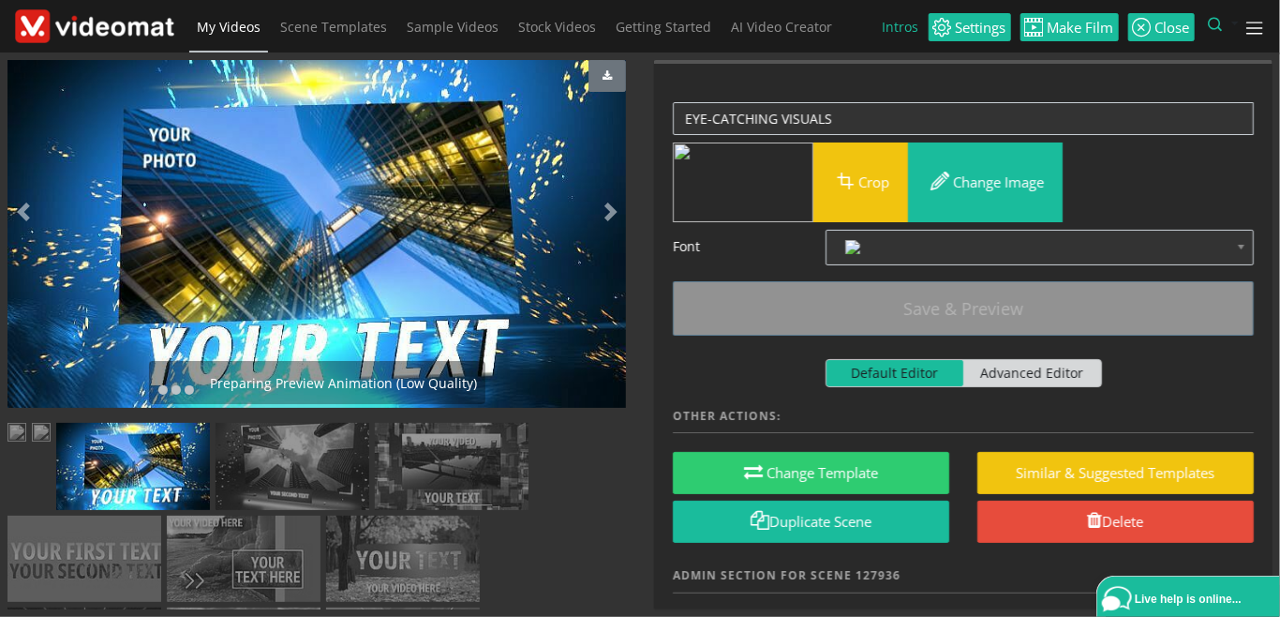
scroll to position [216, 0]
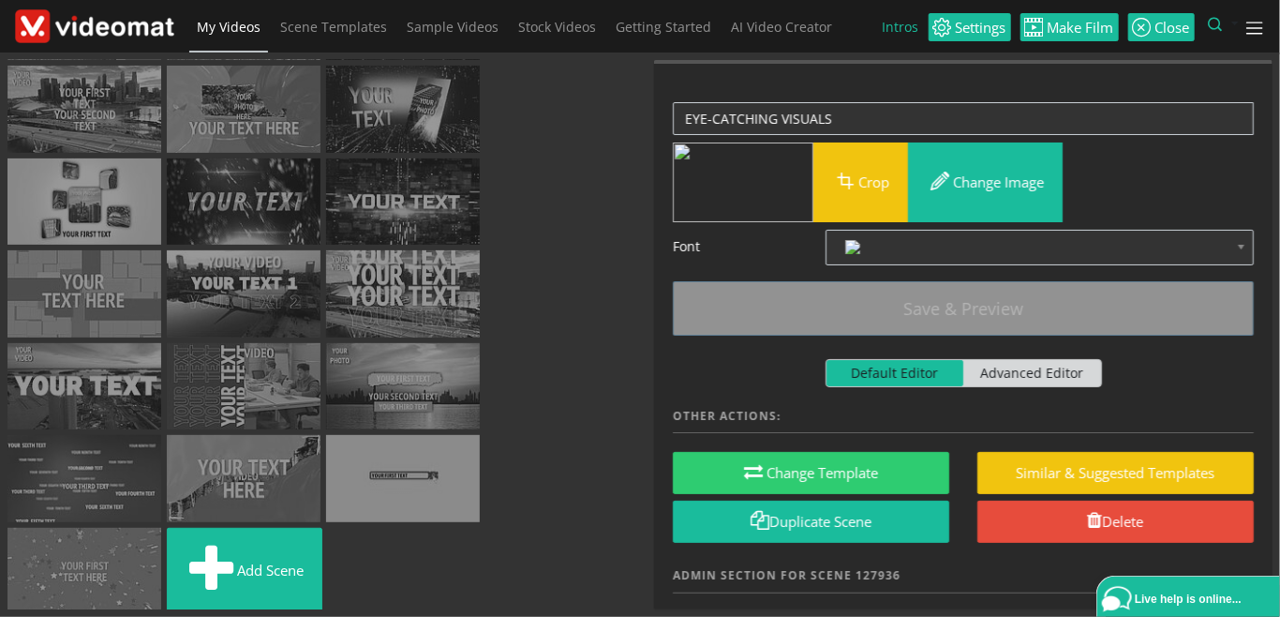
click at [263, 60] on img at bounding box center [244, 16] width 154 height 87
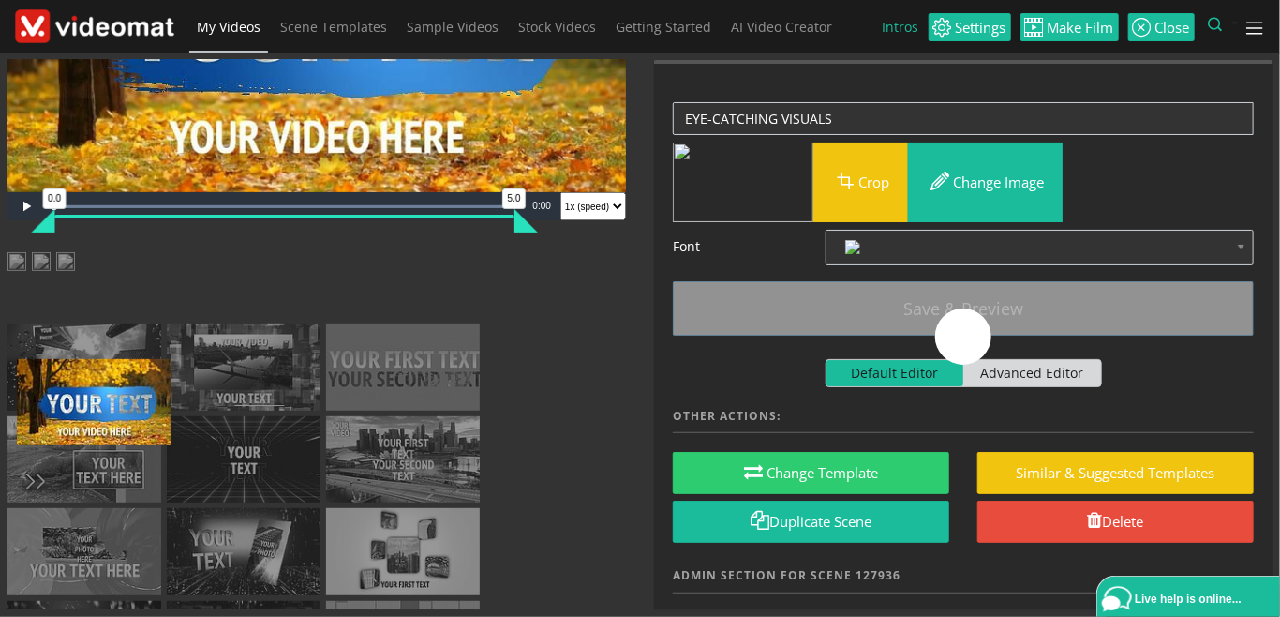
drag, startPoint x: 262, startPoint y: 437, endPoint x: 104, endPoint y: 354, distance: 178.6
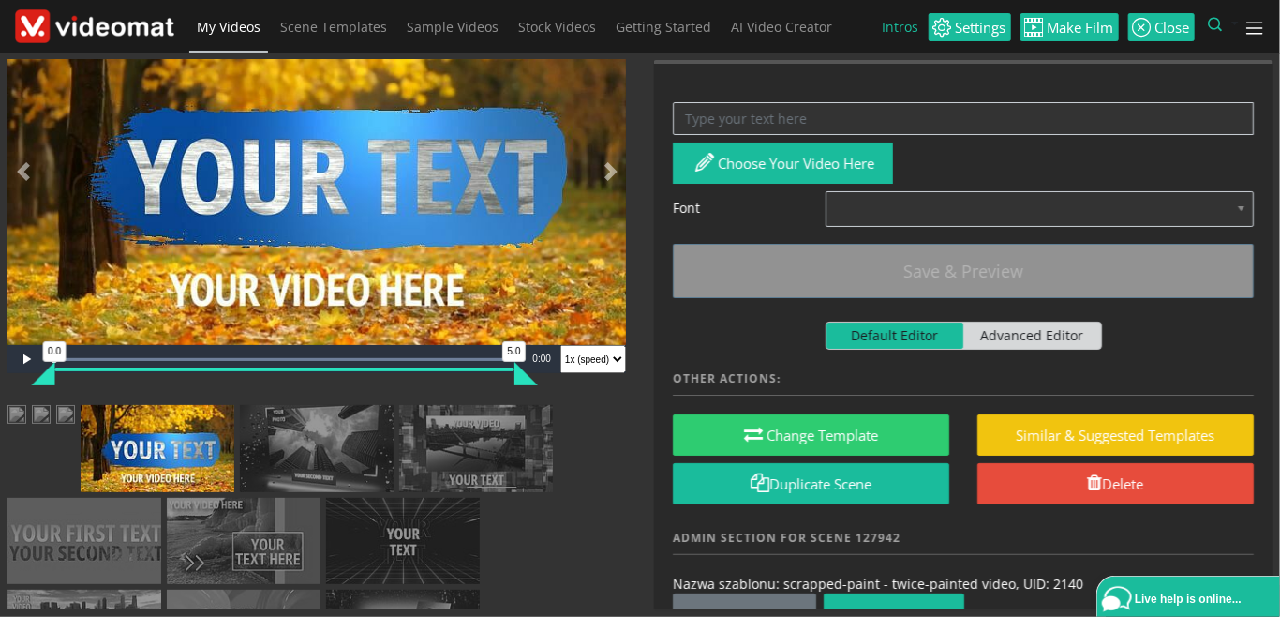
scroll to position [0, 0]
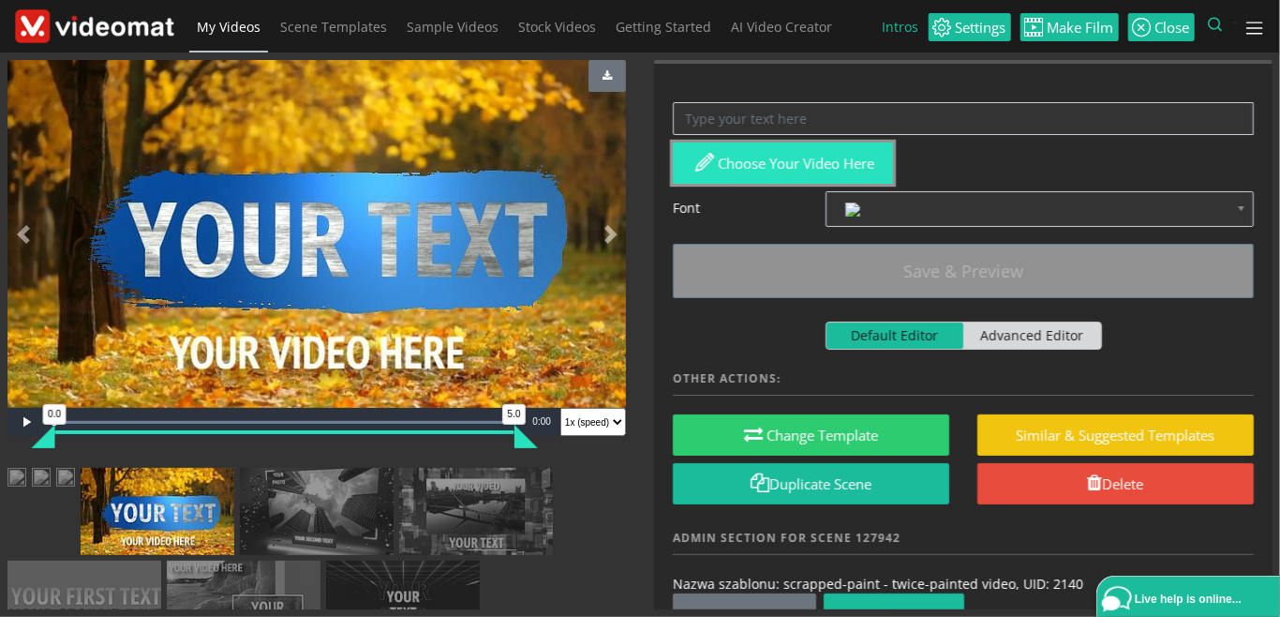
click at [794, 164] on button "Choose your video here" at bounding box center [783, 163] width 220 height 42
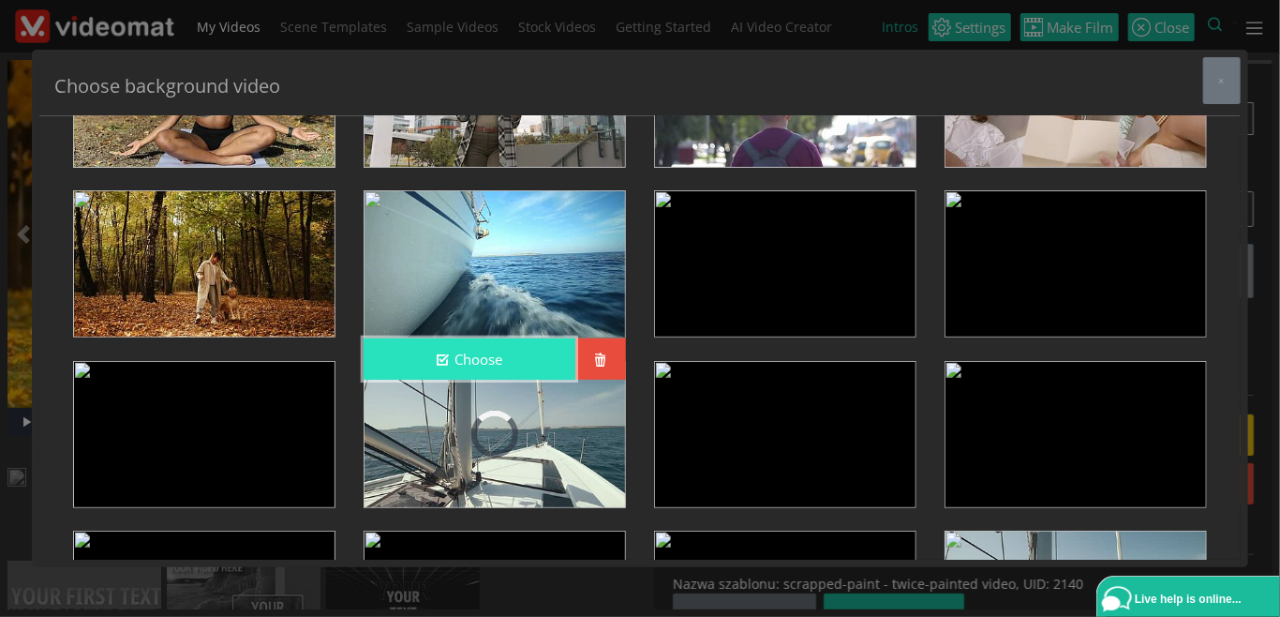
click at [497, 356] on button "Choose" at bounding box center [470, 359] width 212 height 42
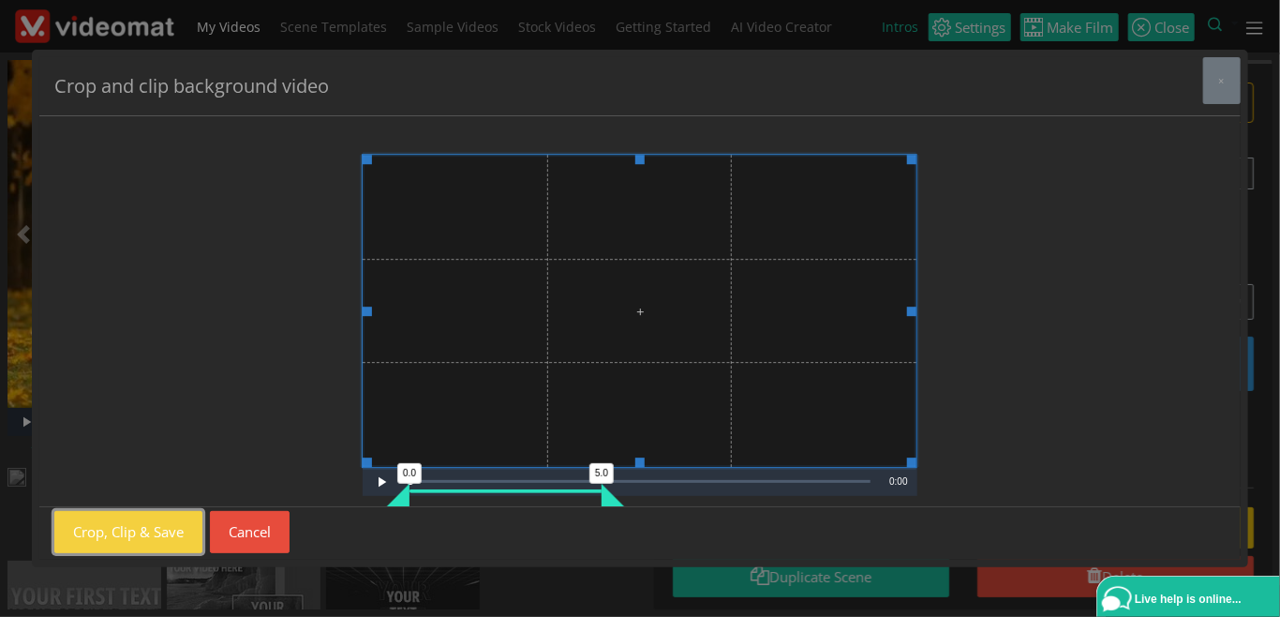
click at [132, 528] on button "Crop, Clip & Save" at bounding box center [128, 532] width 148 height 42
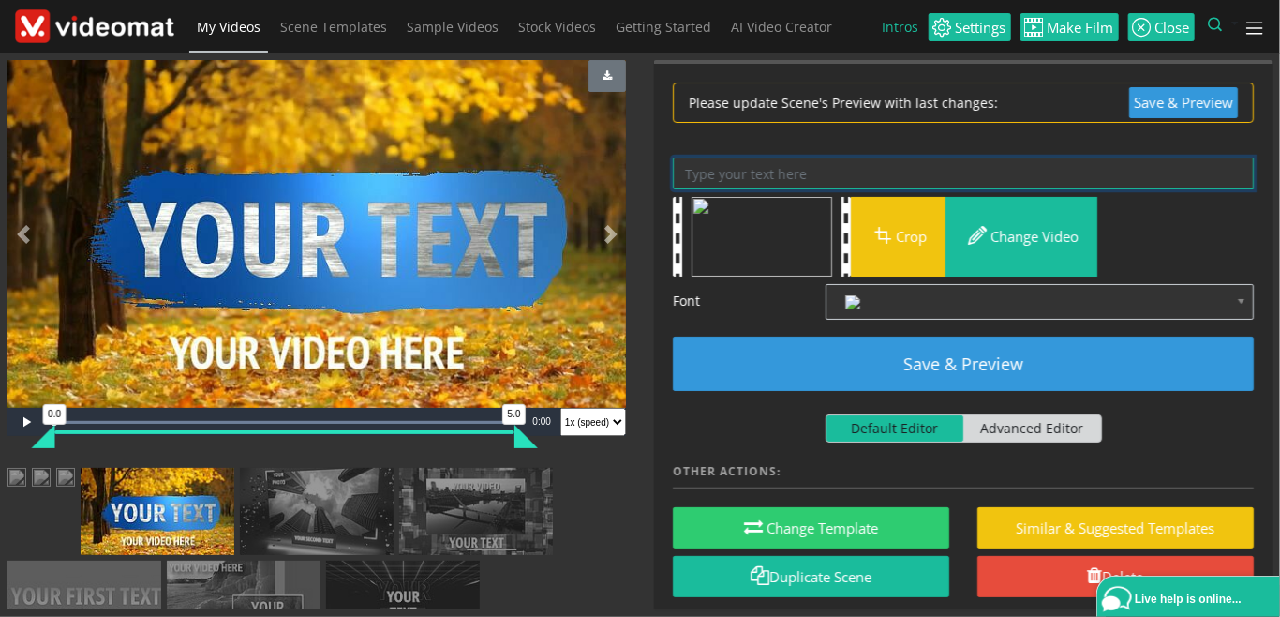
click at [748, 170] on textarea at bounding box center [963, 173] width 581 height 33
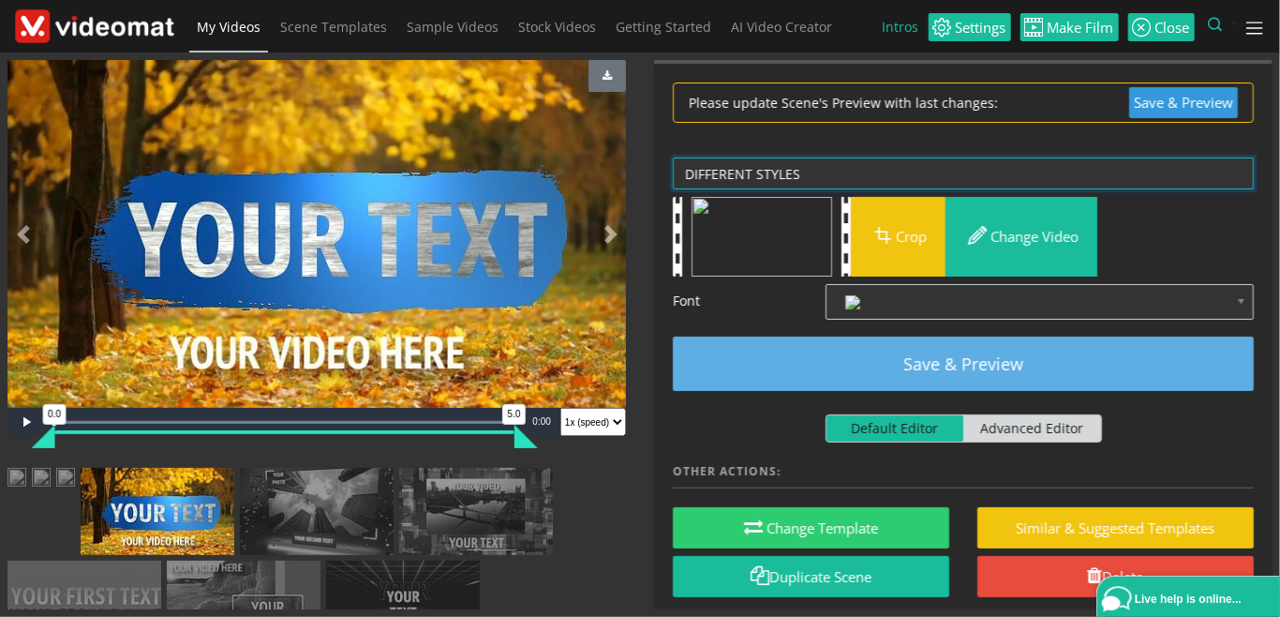
type textarea "DIFFERENT STYLES"
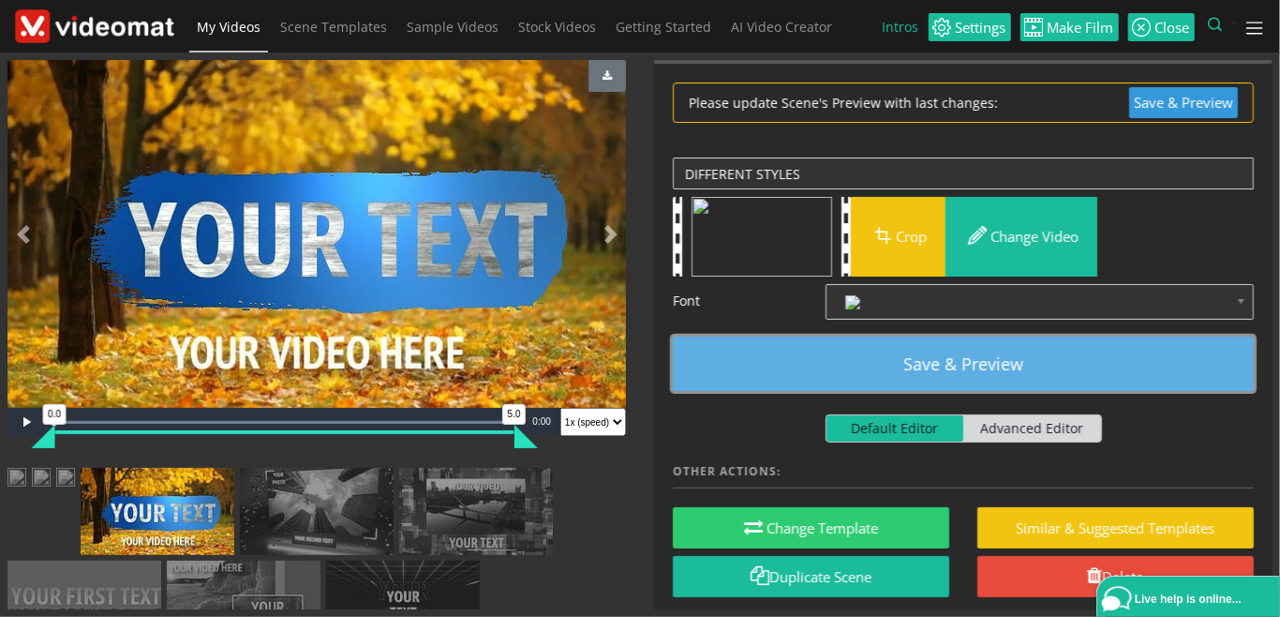
click at [1022, 353] on button "Save & Preview" at bounding box center [963, 364] width 581 height 54
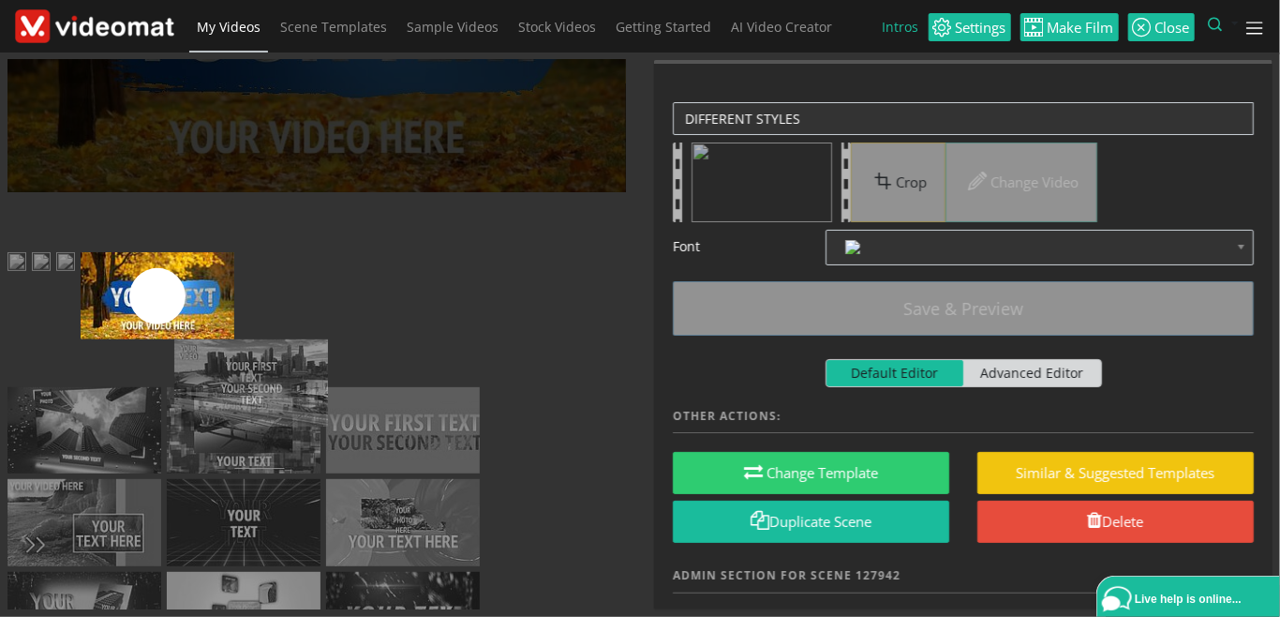
drag, startPoint x: 98, startPoint y: 578, endPoint x: 265, endPoint y: 388, distance: 253.1
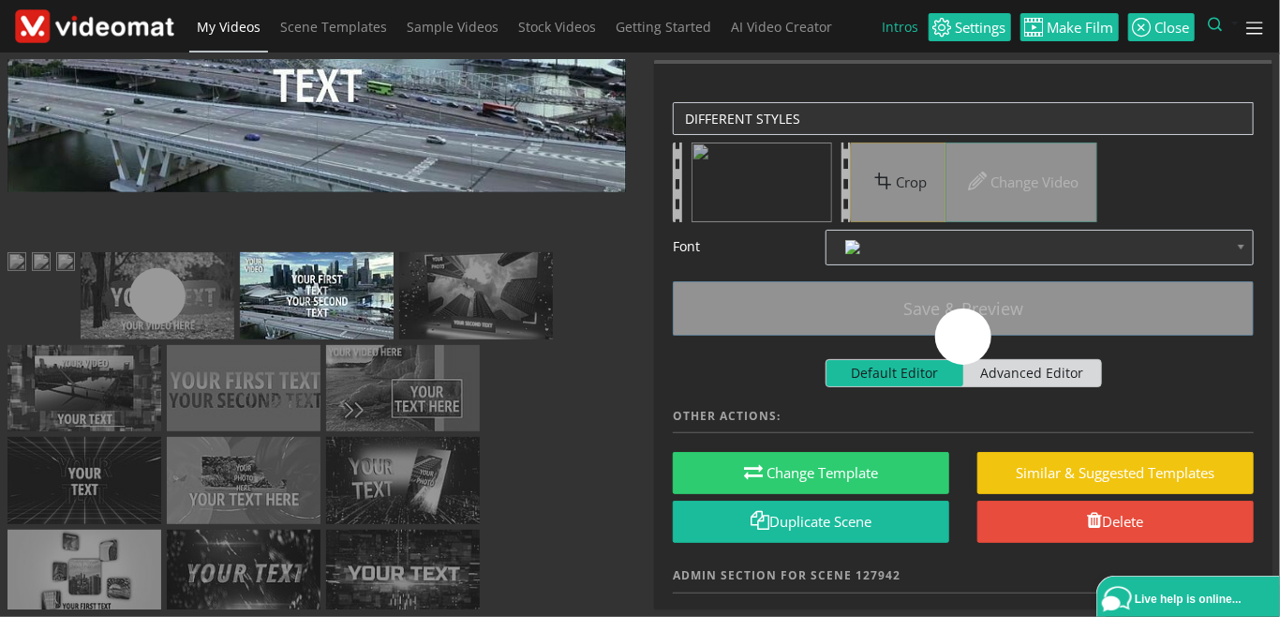
scroll to position [0, 0]
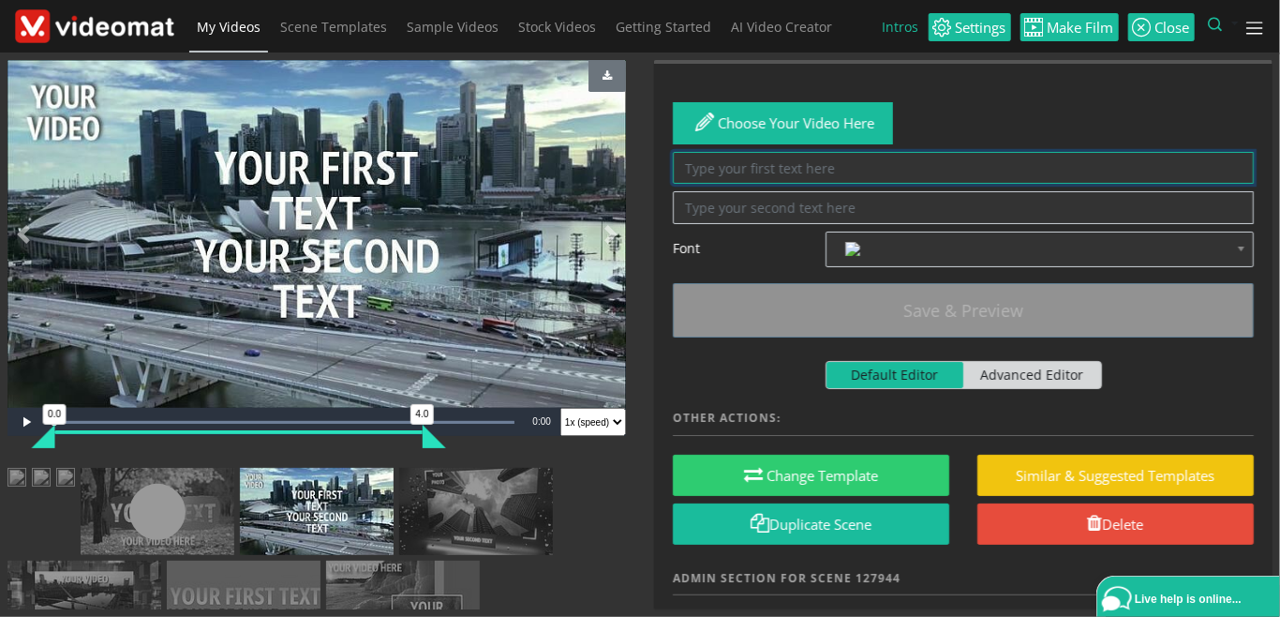
click at [737, 166] on textarea at bounding box center [963, 168] width 581 height 33
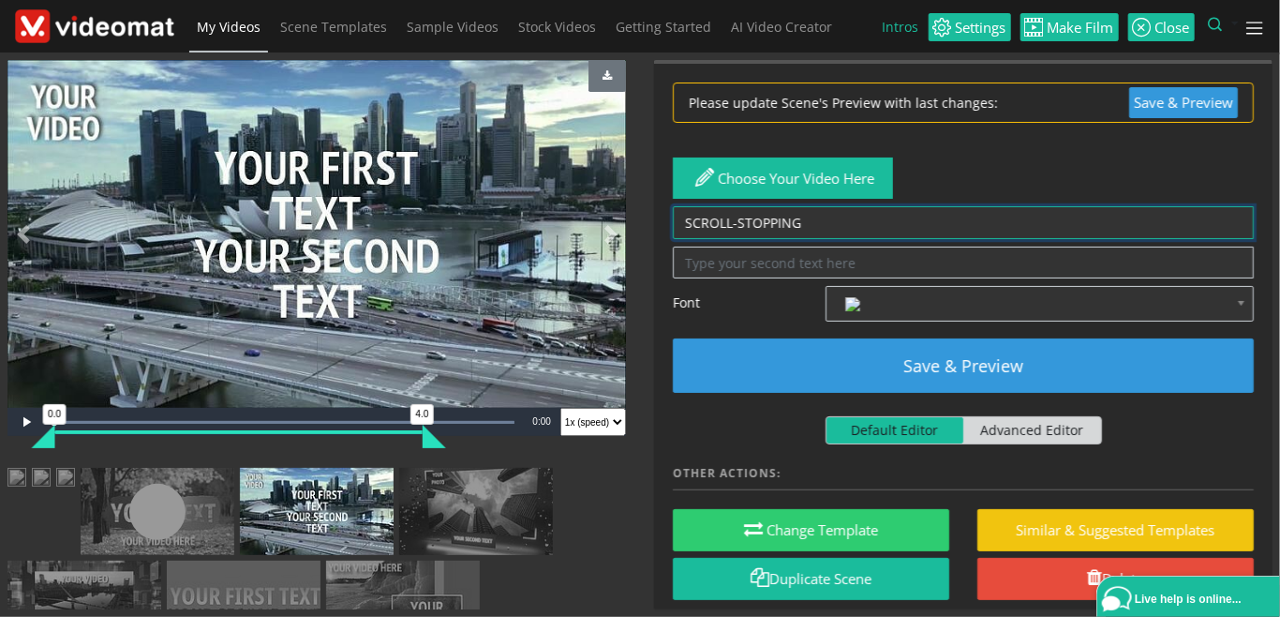
type textarea "SCROLL-STOPPING"
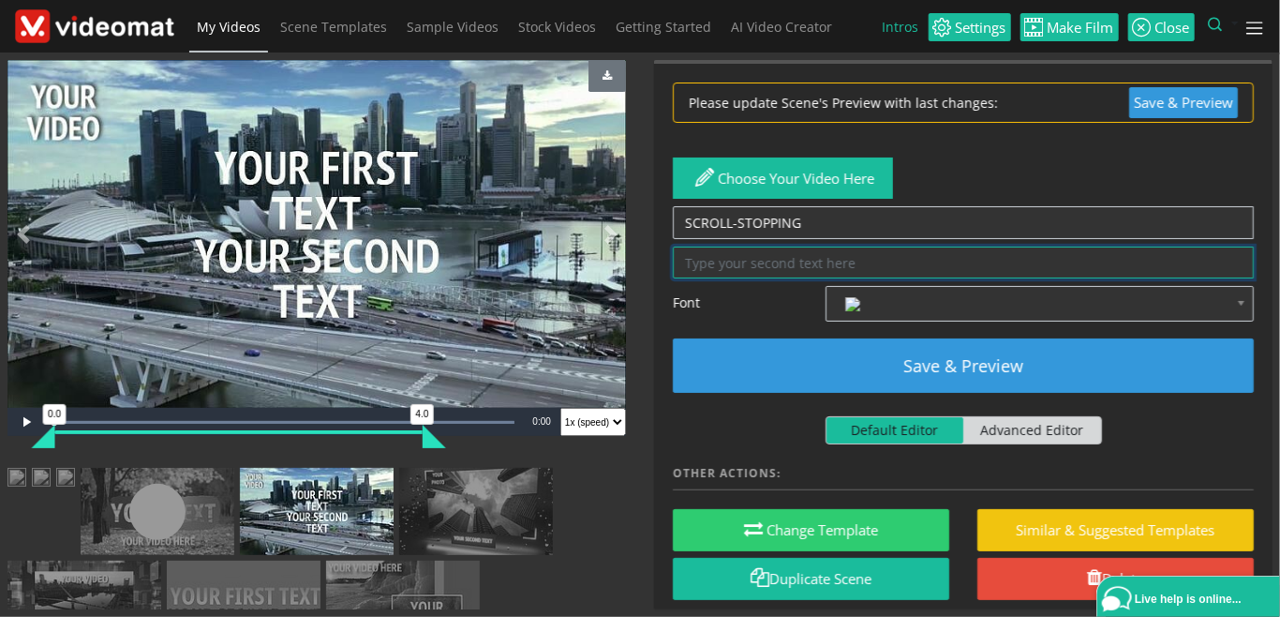
click at [728, 257] on textarea at bounding box center [963, 263] width 581 height 33
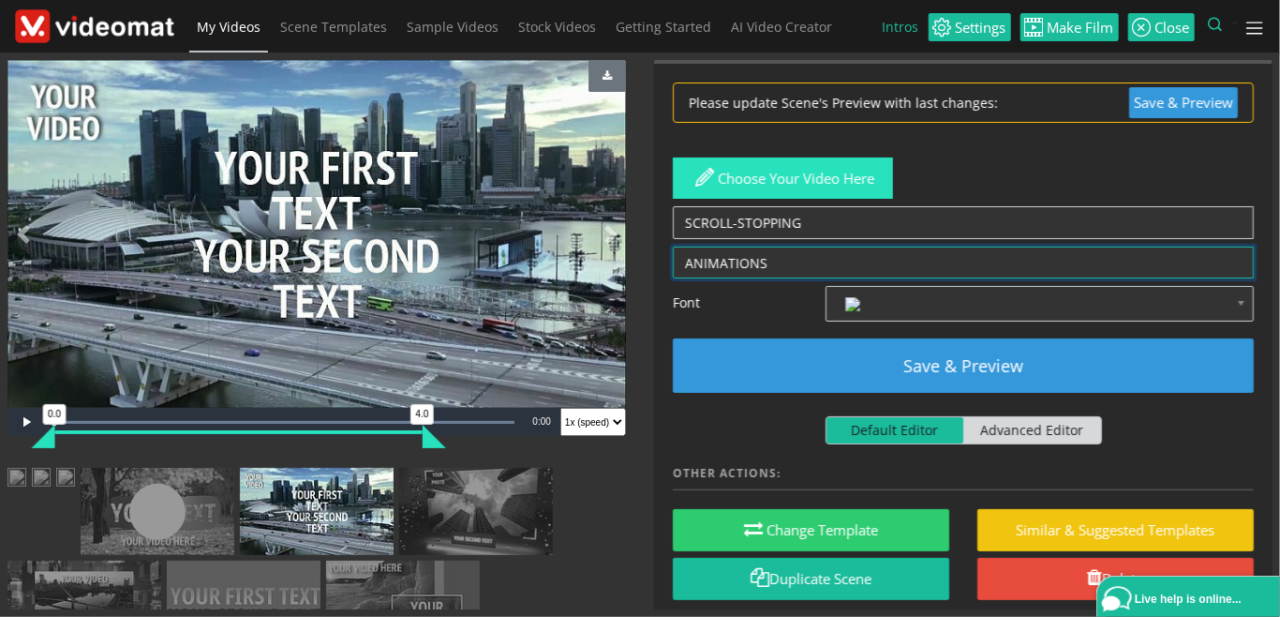
type textarea "ANIMATIONS"
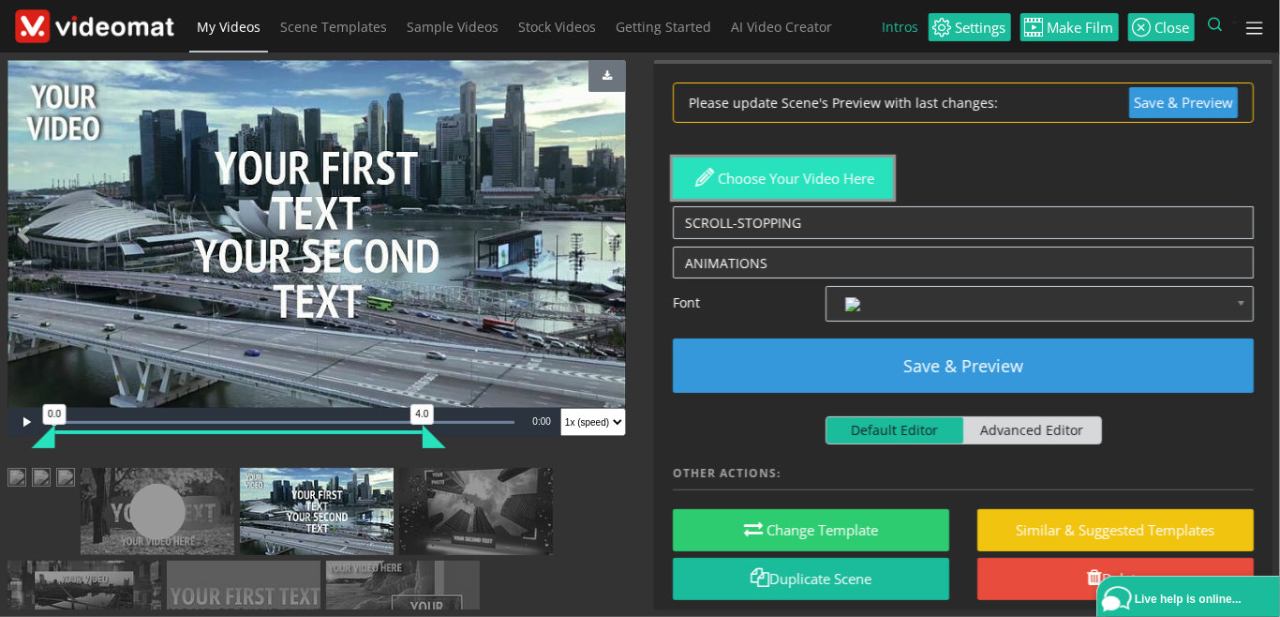
click at [794, 182] on button "Choose your video here" at bounding box center [783, 178] width 220 height 42
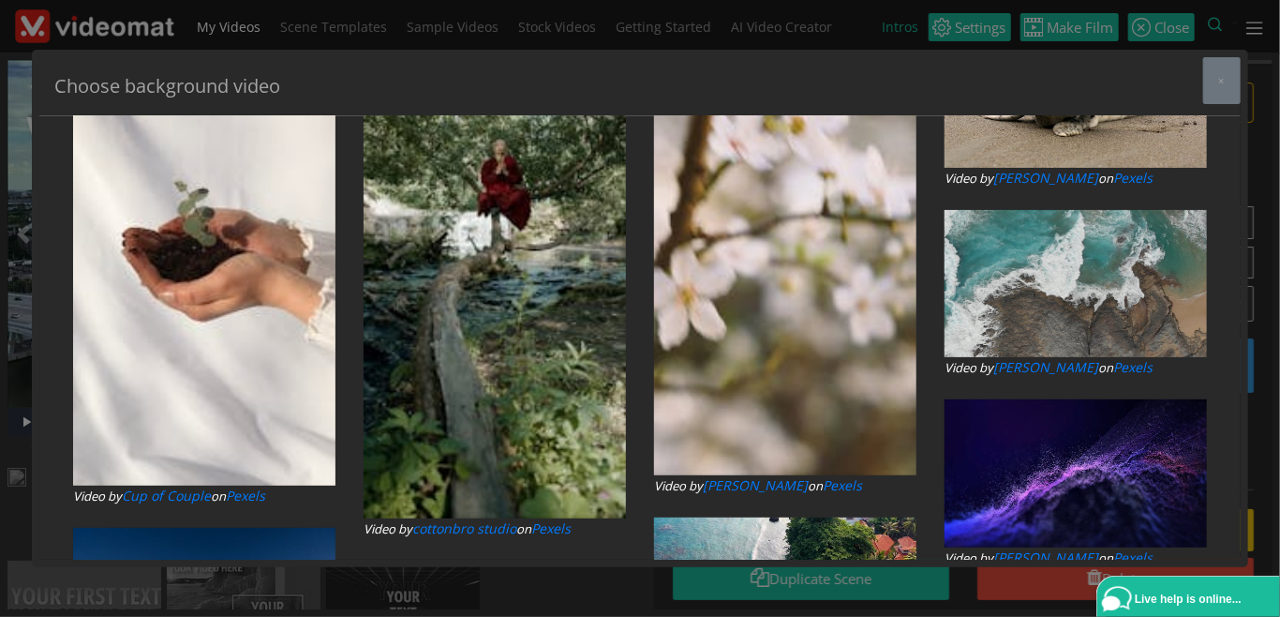
type input "CITY NIGHT"
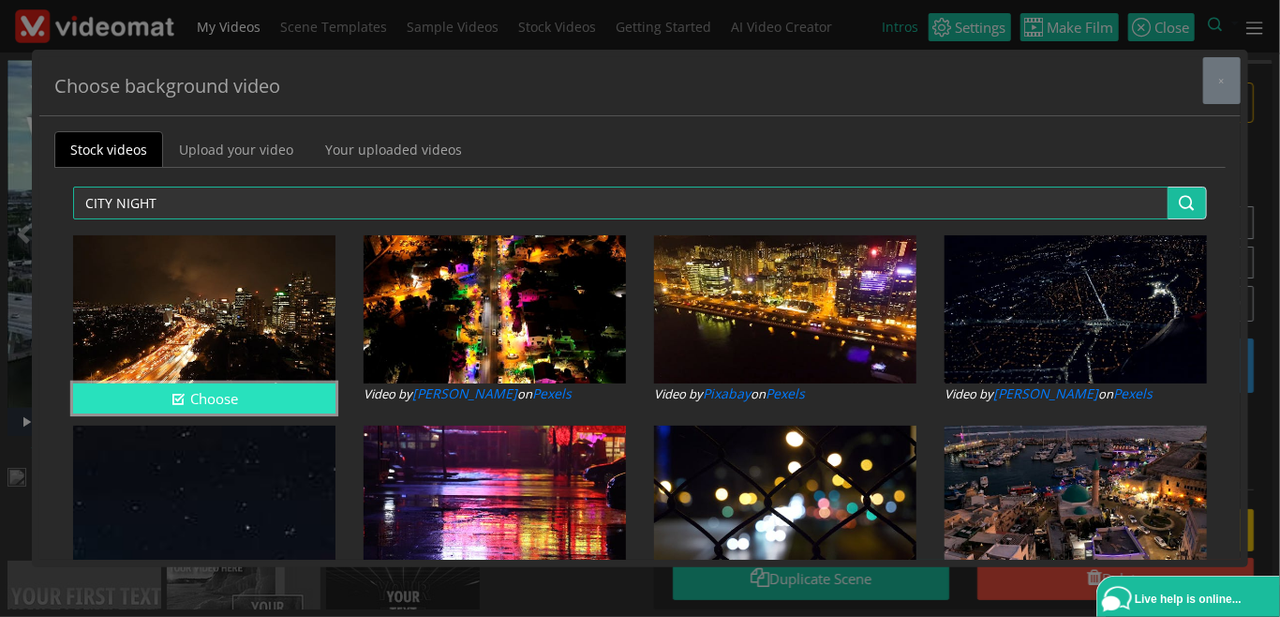
click at [211, 397] on button "Choose" at bounding box center [204, 398] width 262 height 31
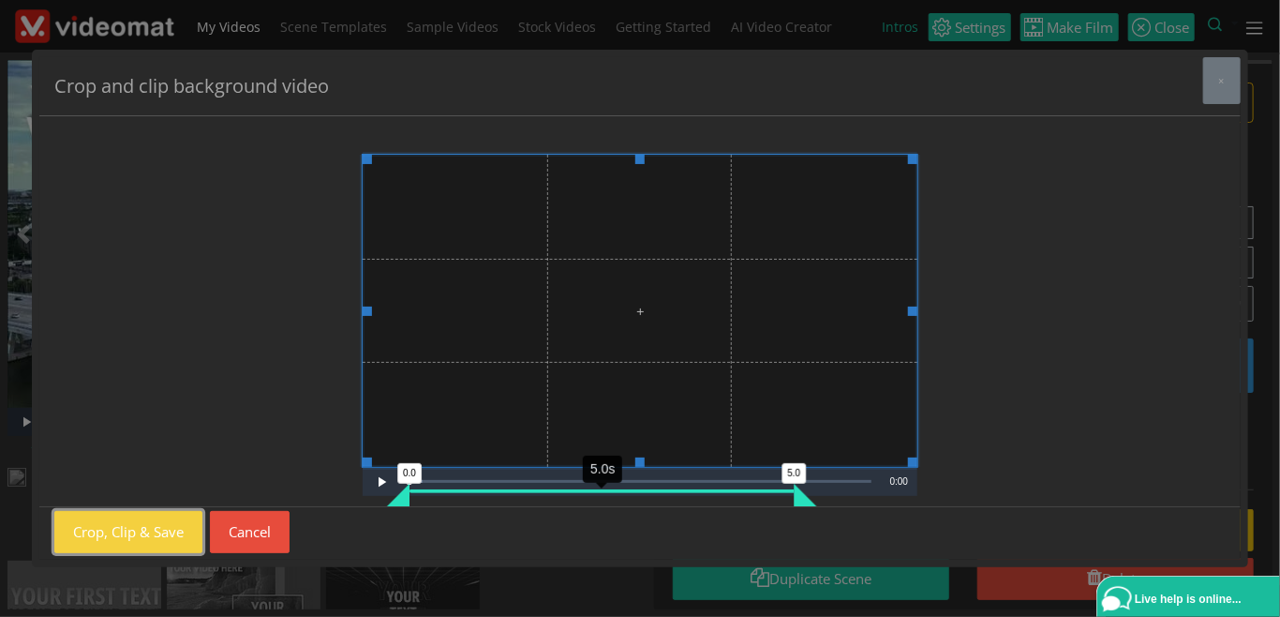
click at [142, 540] on button "Crop, Clip & Save" at bounding box center [128, 532] width 148 height 42
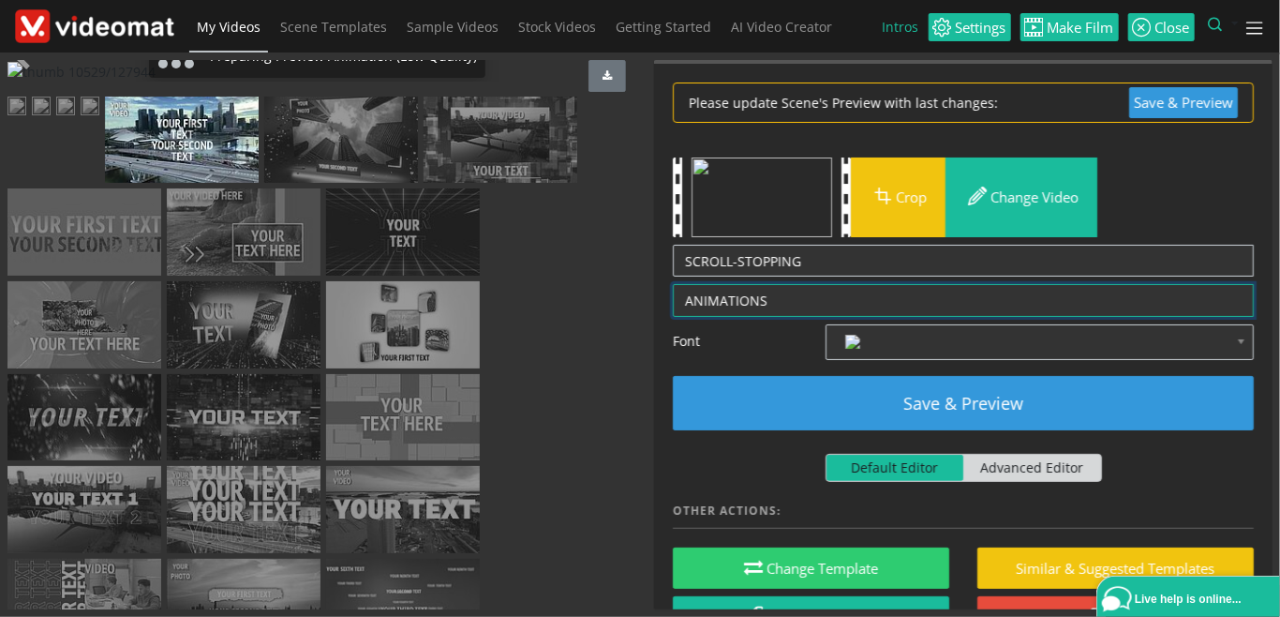
click at [684, 301] on textarea "ANIMATIONS" at bounding box center [963, 300] width 581 height 33
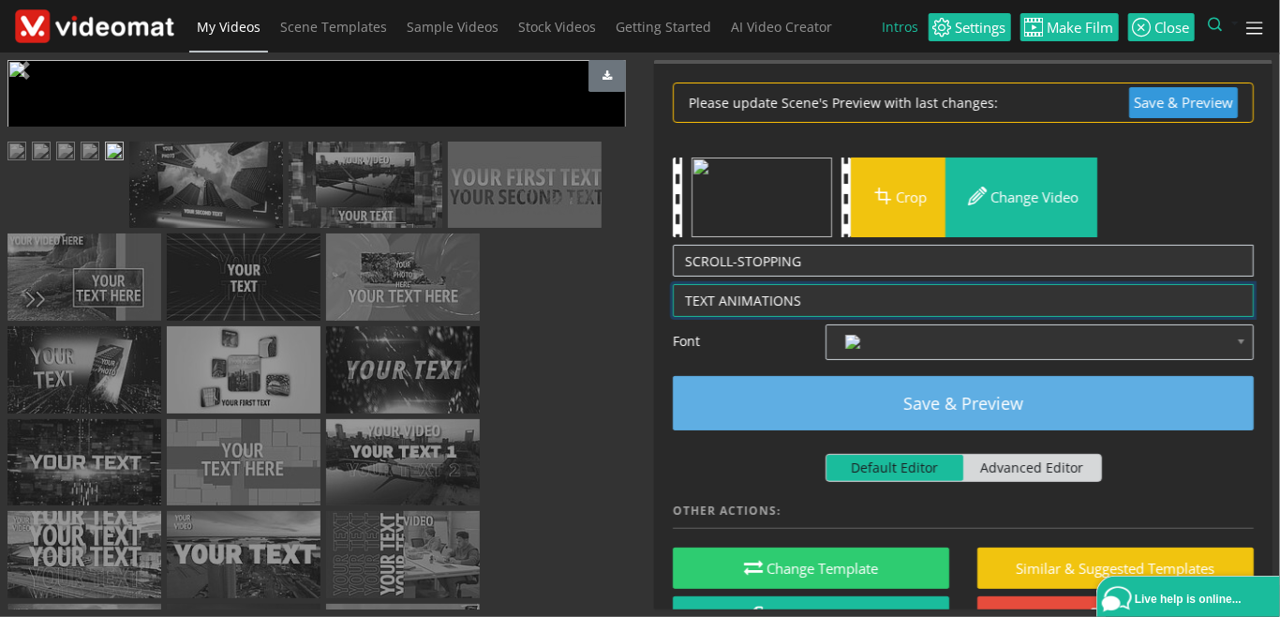
type textarea "TEXT ANIMATIONS"
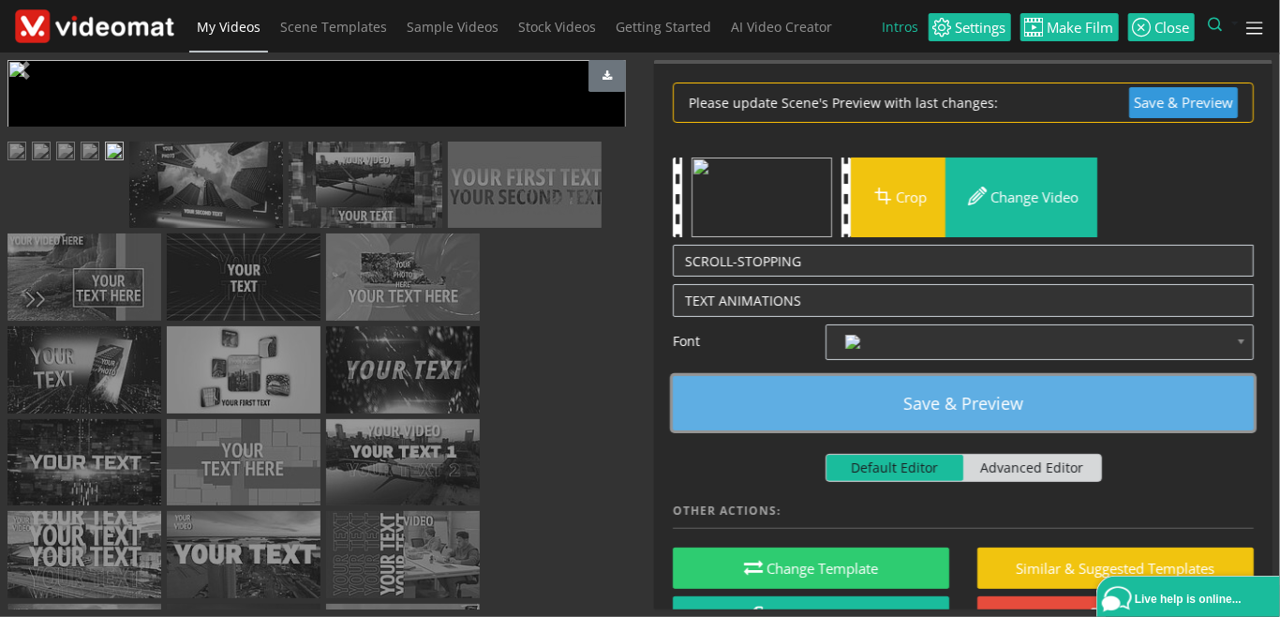
click at [834, 387] on button "Save & Preview" at bounding box center [963, 403] width 581 height 54
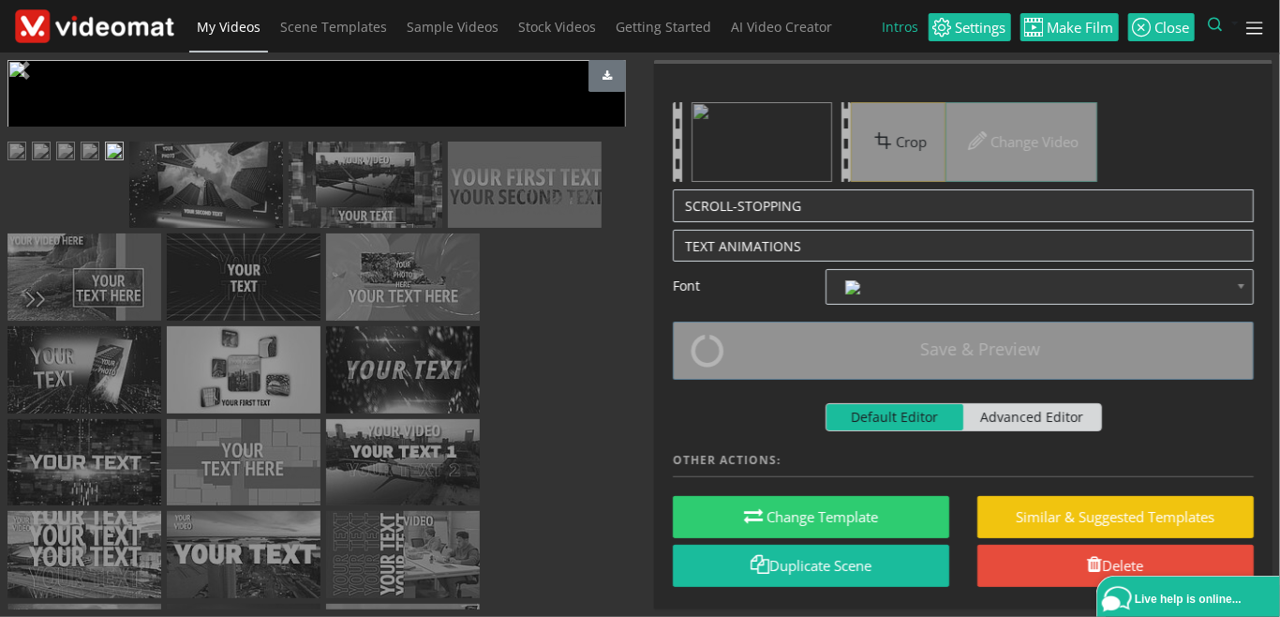
scroll to position [216, 0]
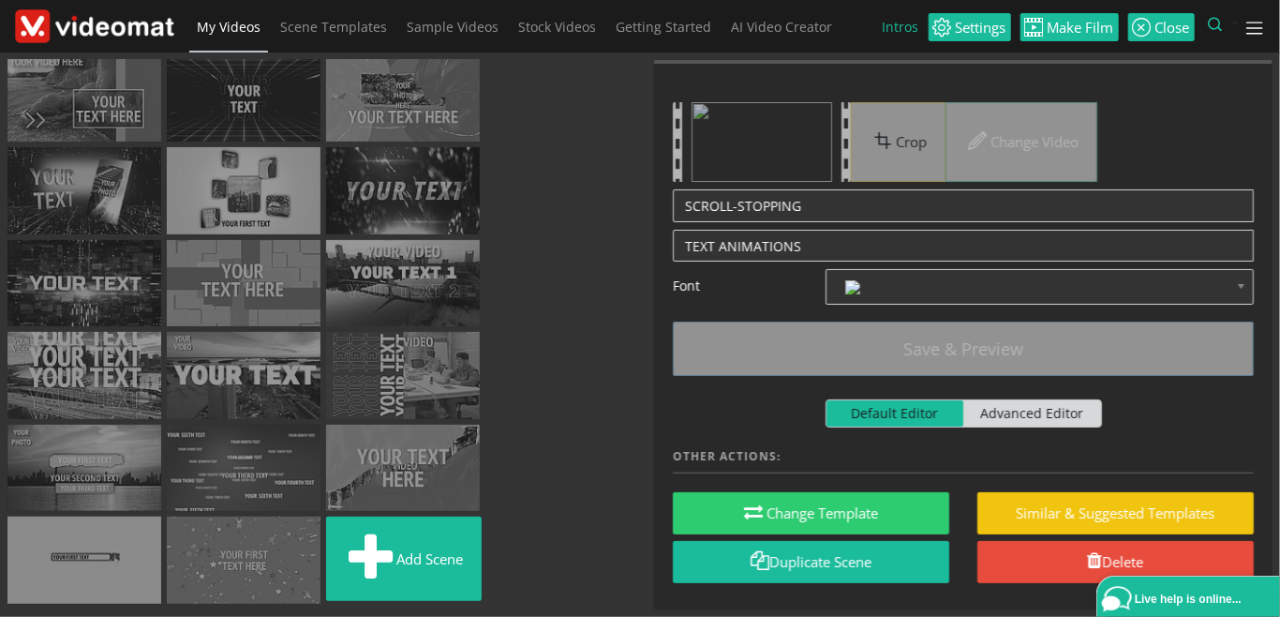
click at [283, 50] on img at bounding box center [206, 6] width 154 height 87
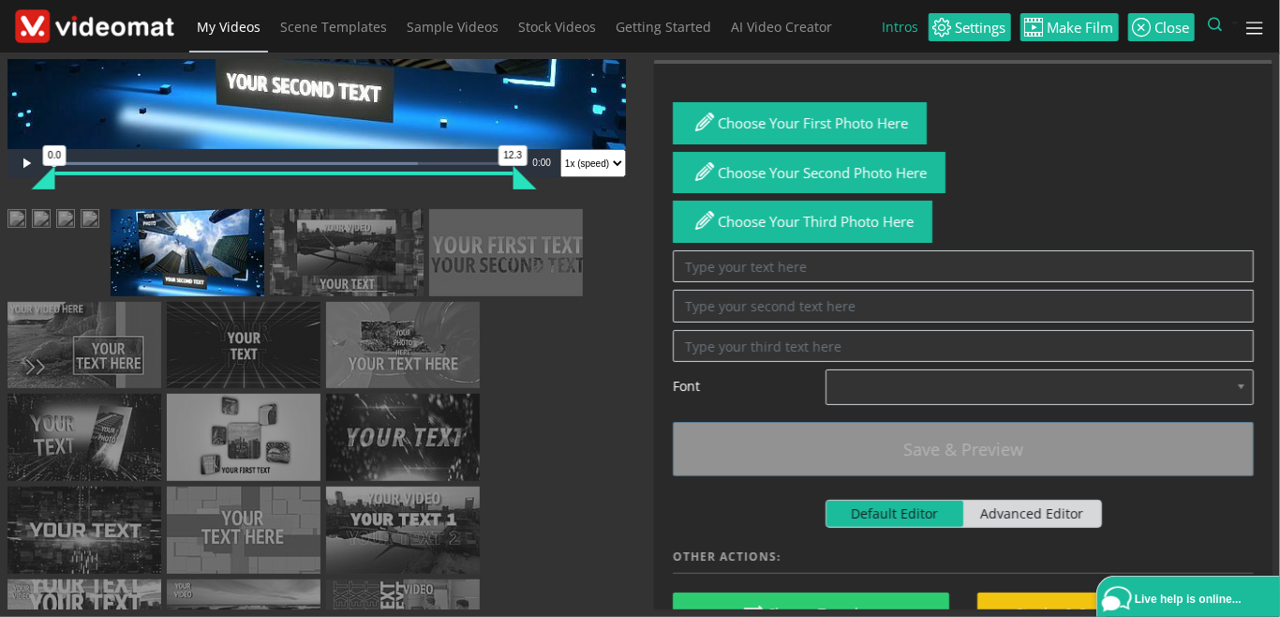
scroll to position [43, 0]
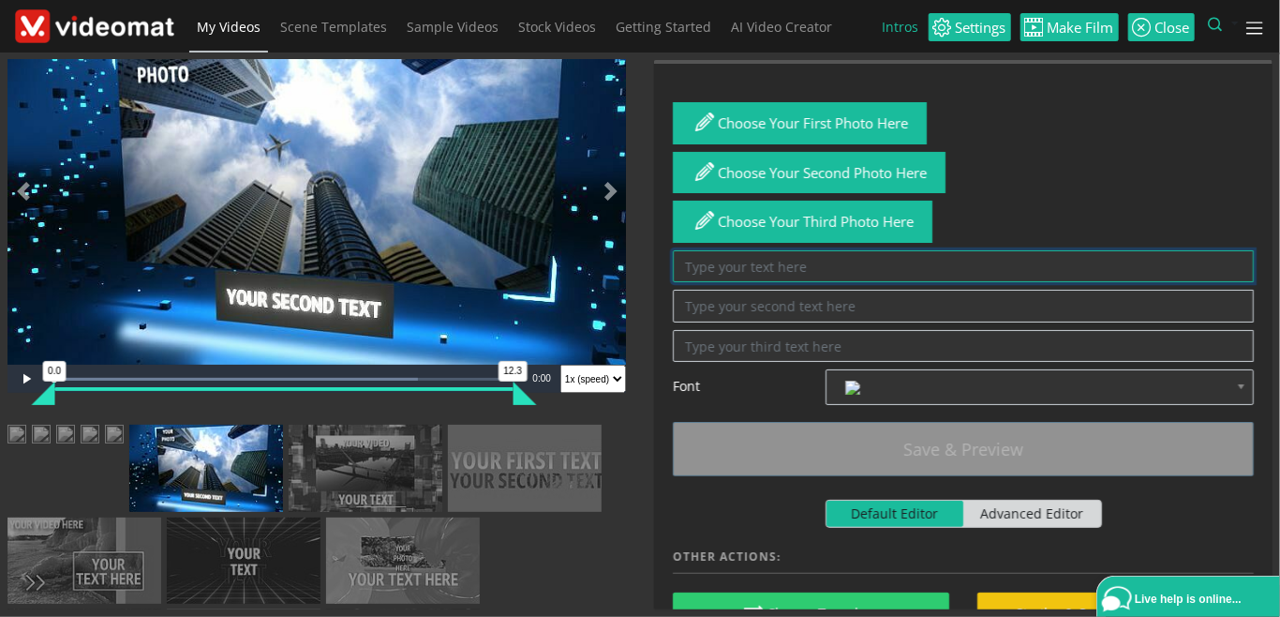
click at [706, 272] on textarea at bounding box center [963, 266] width 581 height 33
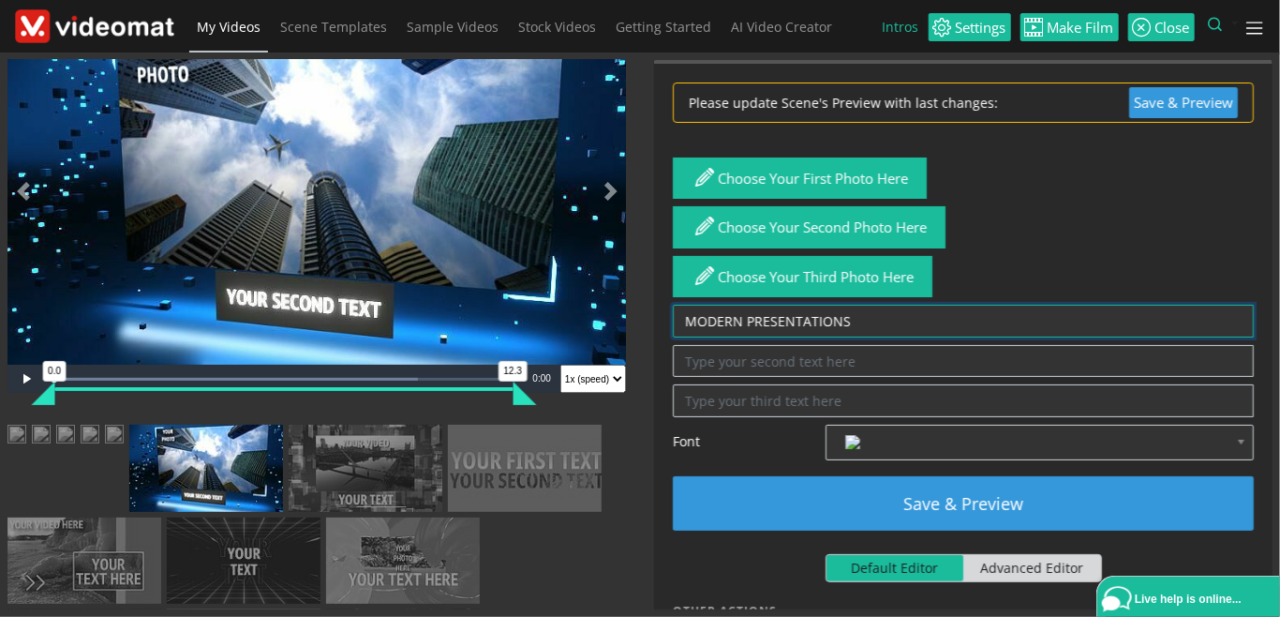
drag, startPoint x: 800, startPoint y: 314, endPoint x: 591, endPoint y: 313, distance: 209.0
click at [673, 313] on textarea "MODERN PRESENTATIONS" at bounding box center [963, 321] width 581 height 33
type textarea "MODERN PRESENTATIONS"
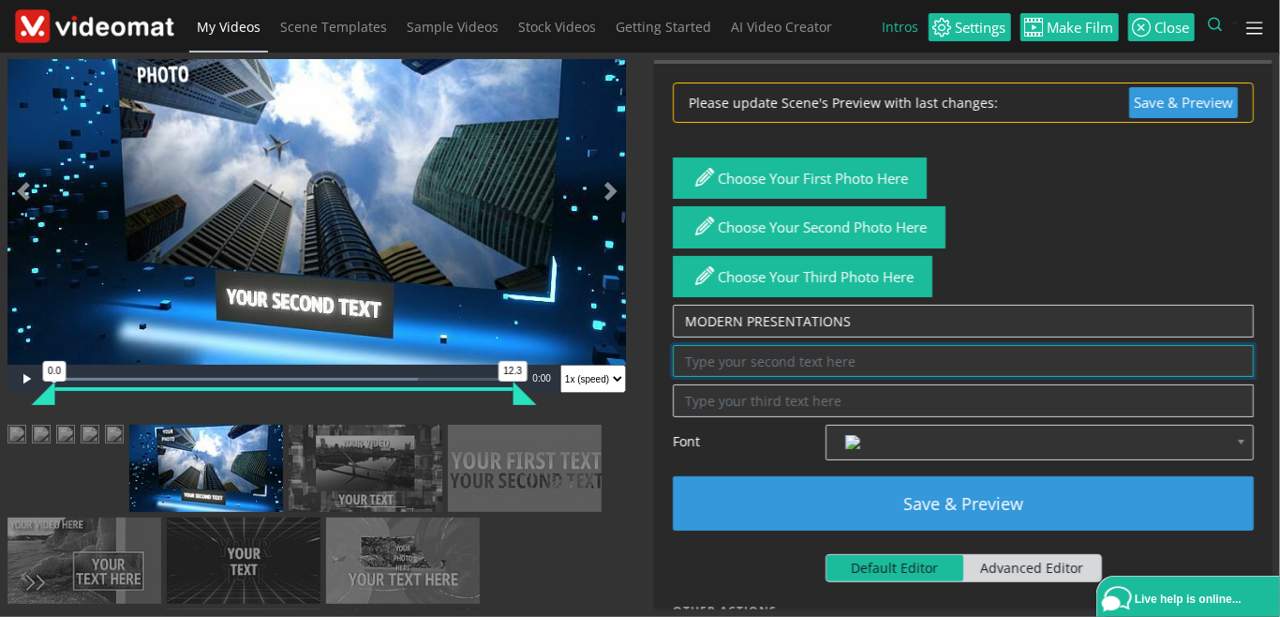
click at [751, 354] on textarea at bounding box center [963, 361] width 581 height 33
paste textarea "MODERN PRESENTATIONS"
type textarea "MODERN PRESENTATIONS"
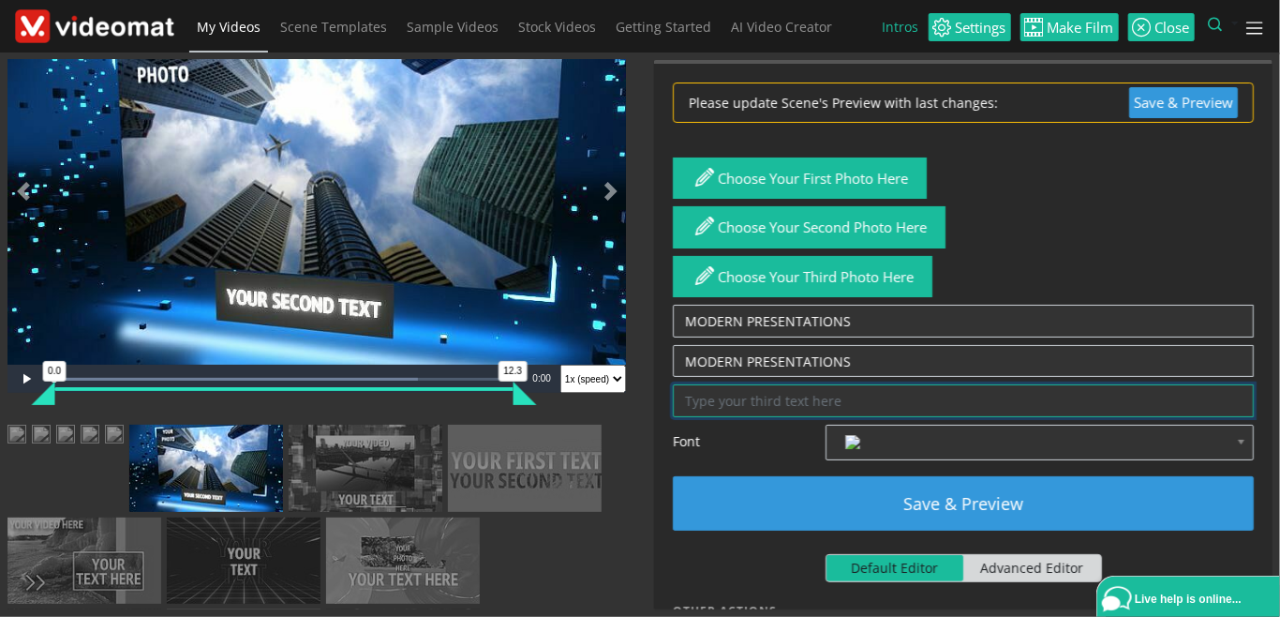
click at [739, 399] on textarea at bounding box center [963, 400] width 581 height 33
paste textarea "MODERN PRESENTATIONS"
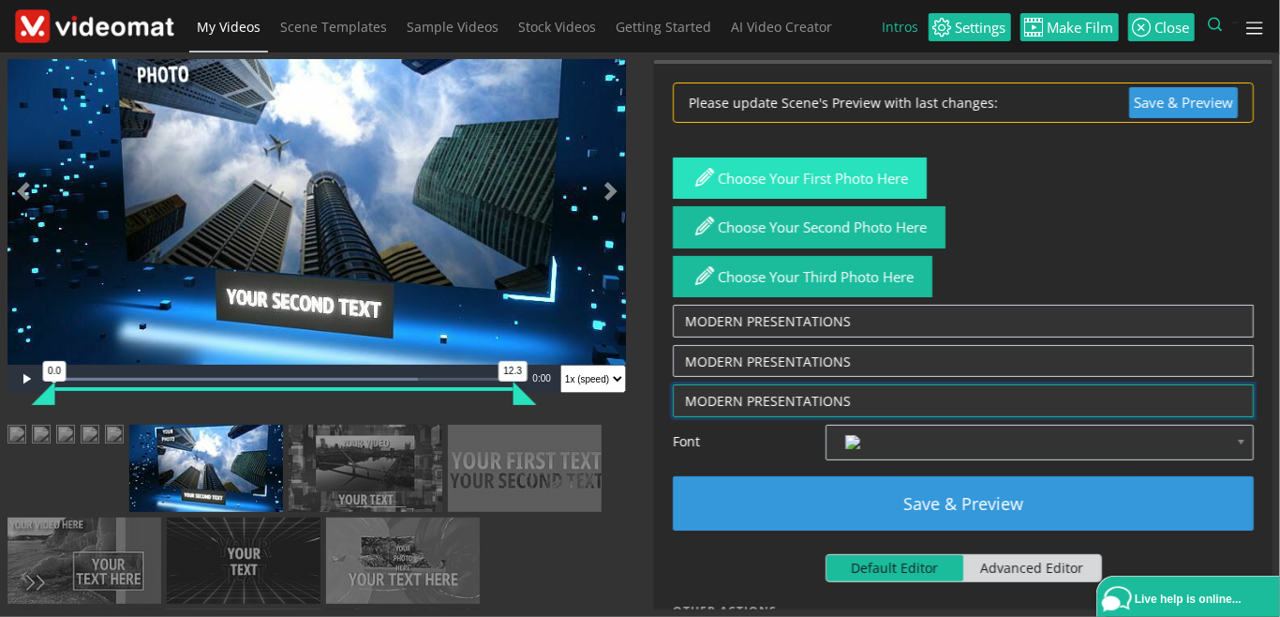
type textarea "MODERN PRESENTATIONS"
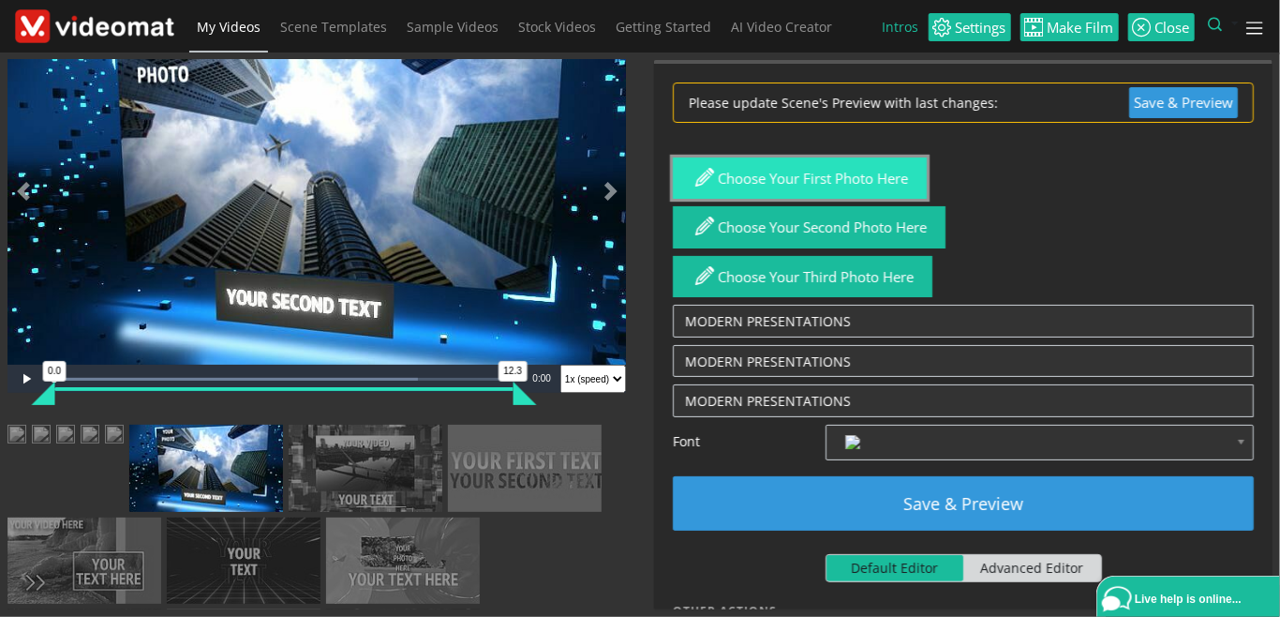
click at [756, 178] on button "Choose your first photo here" at bounding box center [800, 178] width 254 height 42
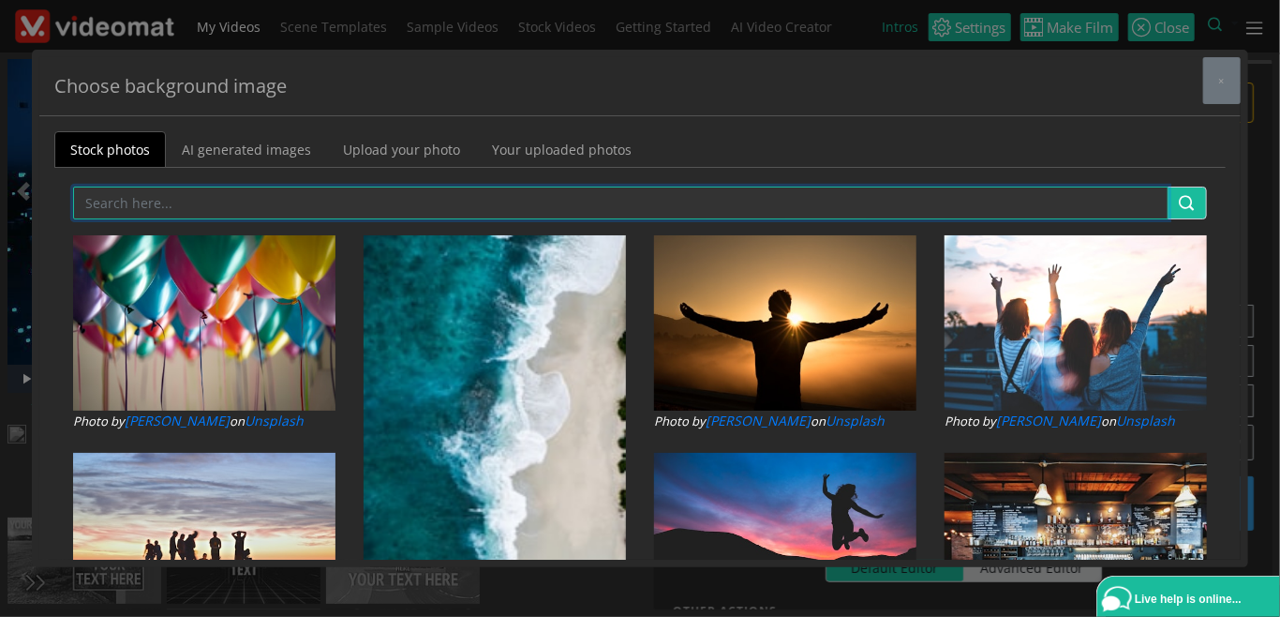
click at [144, 205] on input "text" at bounding box center [621, 203] width 1096 height 33
type input "OFFICE"
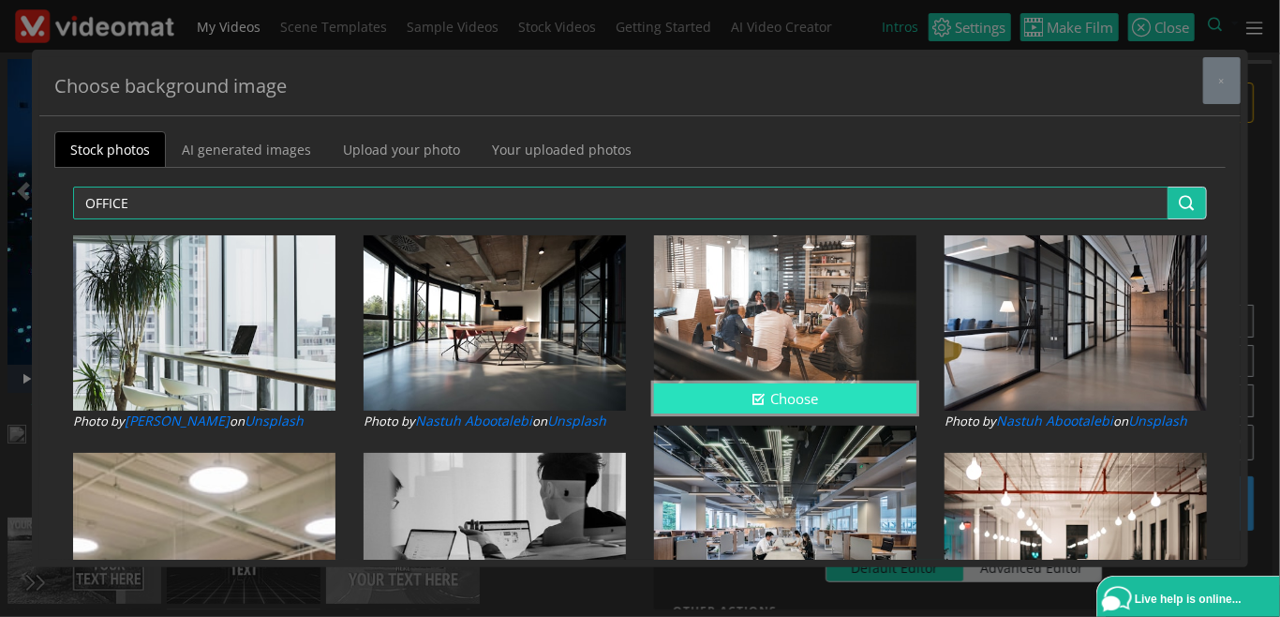
click at [763, 398] on icon "button" at bounding box center [759, 399] width 14 height 14
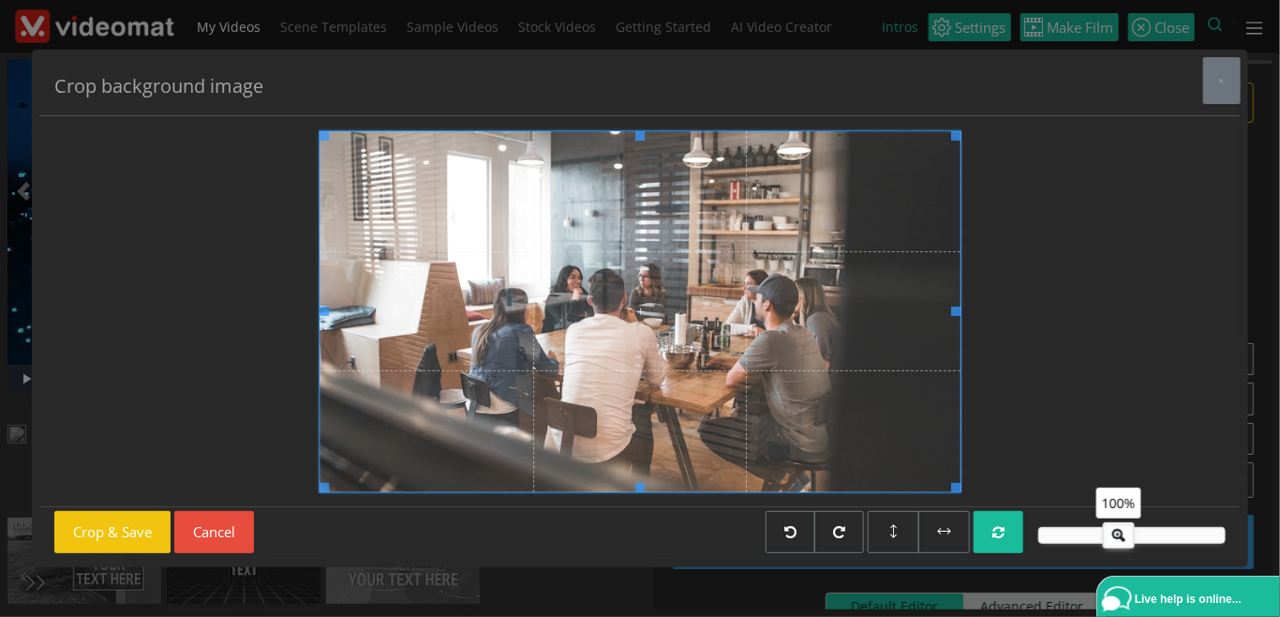
click at [319, 489] on span at bounding box center [319, 311] width 5 height 361
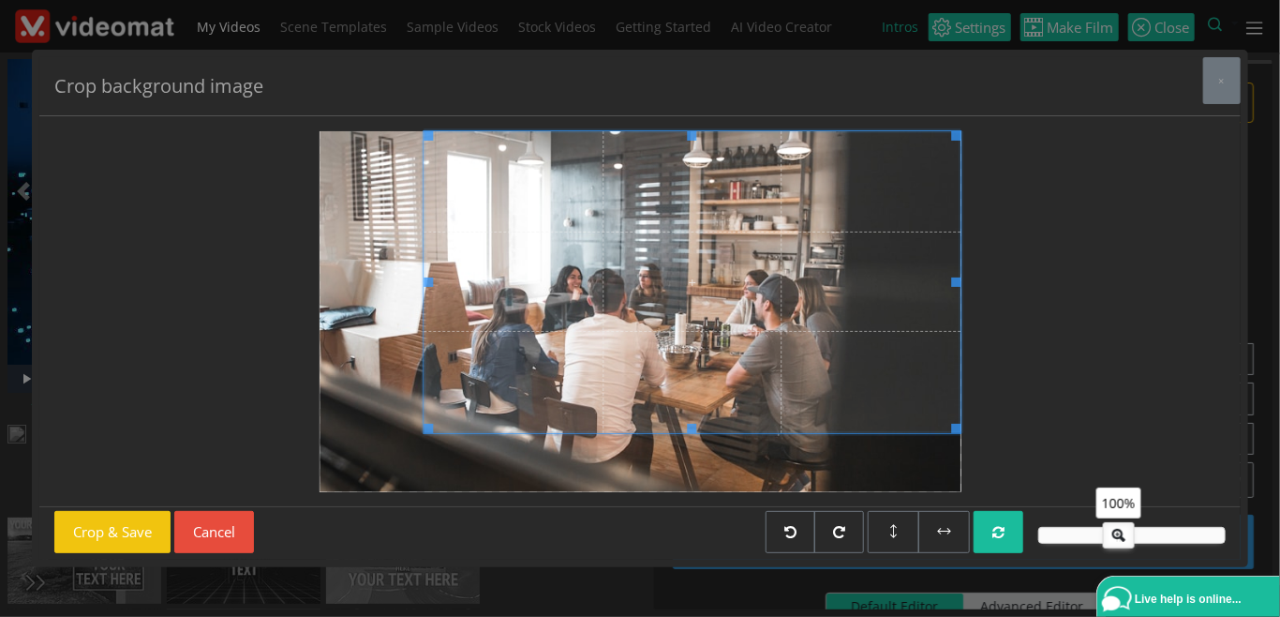
click at [438, 399] on div at bounding box center [692, 282] width 537 height 302
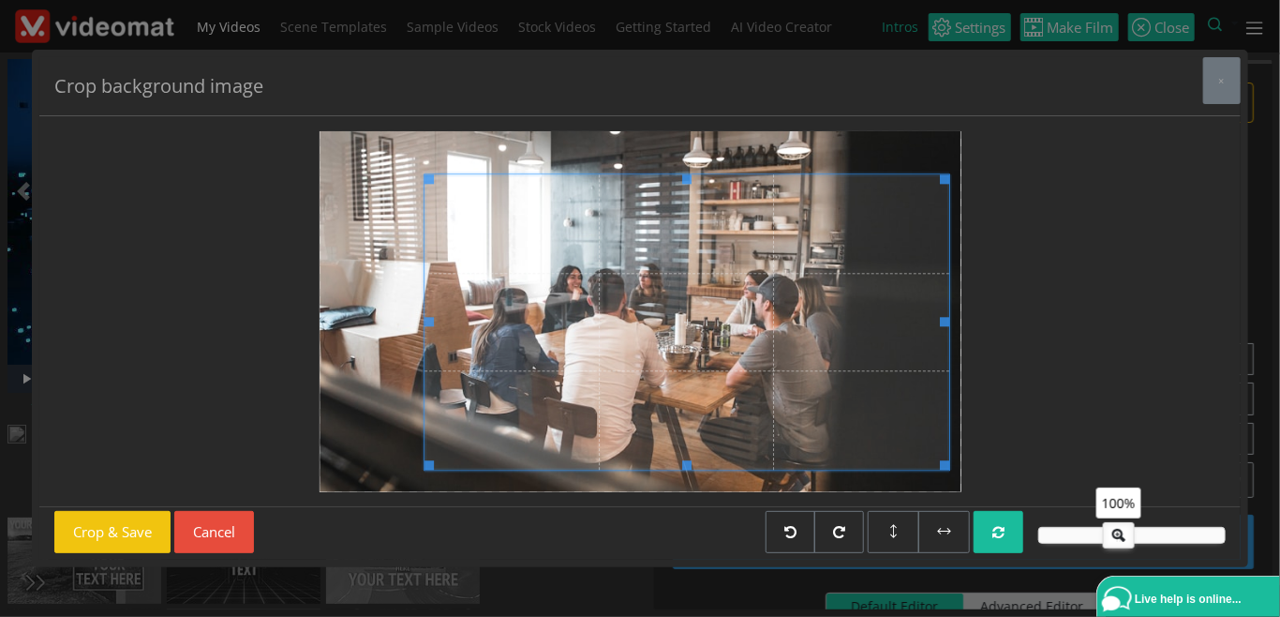
click at [546, 397] on span at bounding box center [687, 321] width 525 height 295
click at [122, 523] on button "Crop & Save" at bounding box center [112, 532] width 116 height 42
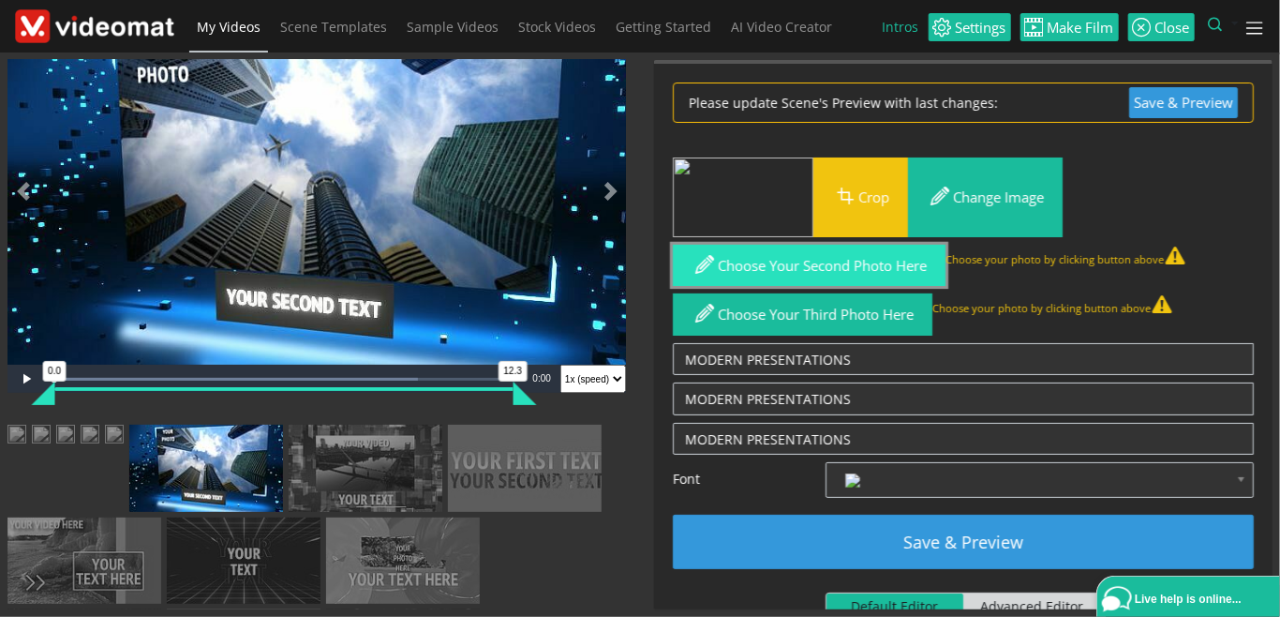
click at [756, 263] on button "Choose your second photo here" at bounding box center [809, 266] width 273 height 42
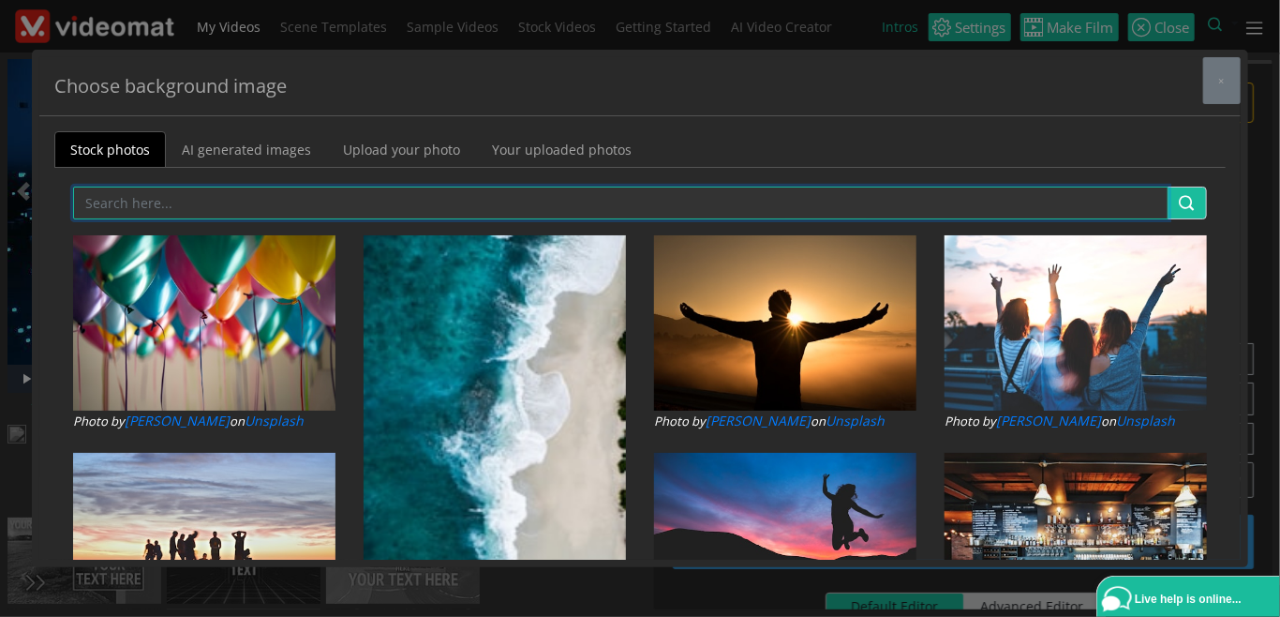
click at [333, 193] on input "text" at bounding box center [621, 203] width 1096 height 33
type input "OFFICE"
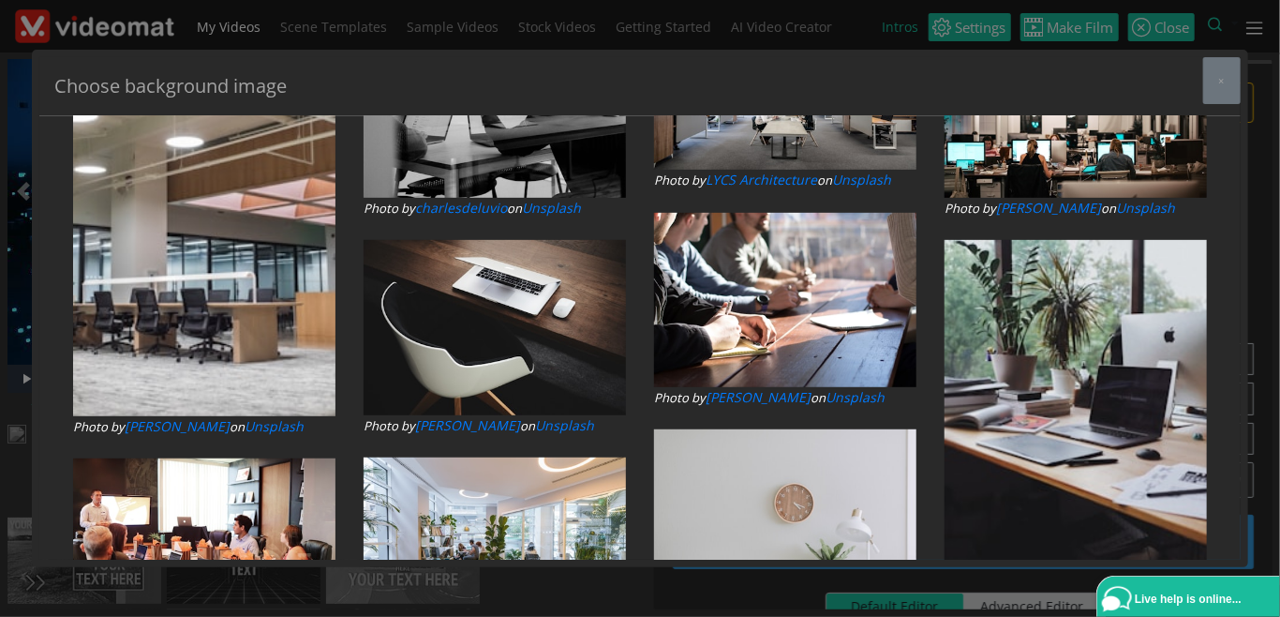
scroll to position [431, 0]
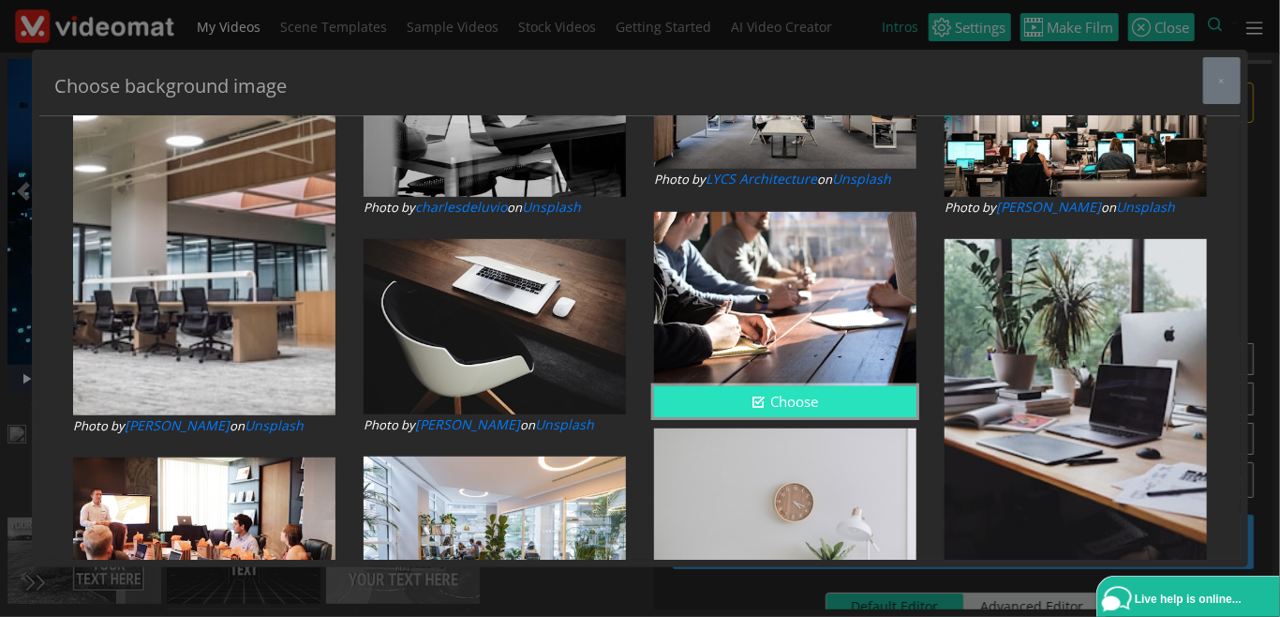
click at [828, 411] on button "Choose" at bounding box center [785, 401] width 262 height 31
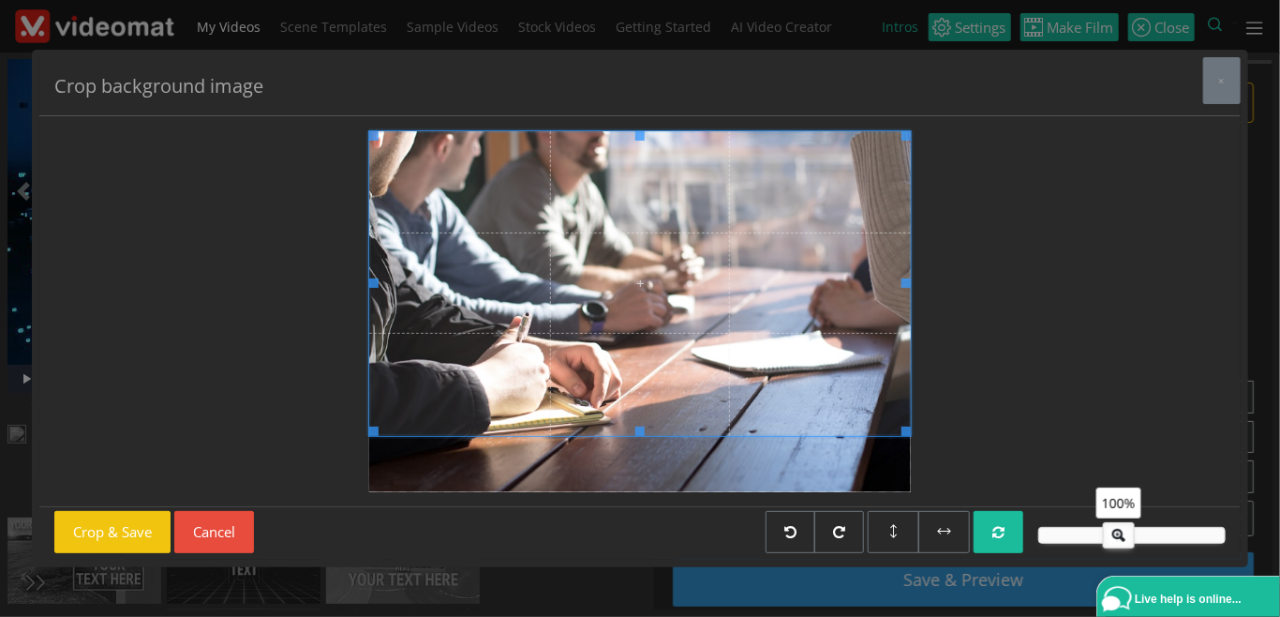
click at [640, 317] on span at bounding box center [640, 283] width 542 height 305
click at [125, 544] on button "Crop & Save" at bounding box center [112, 532] width 116 height 42
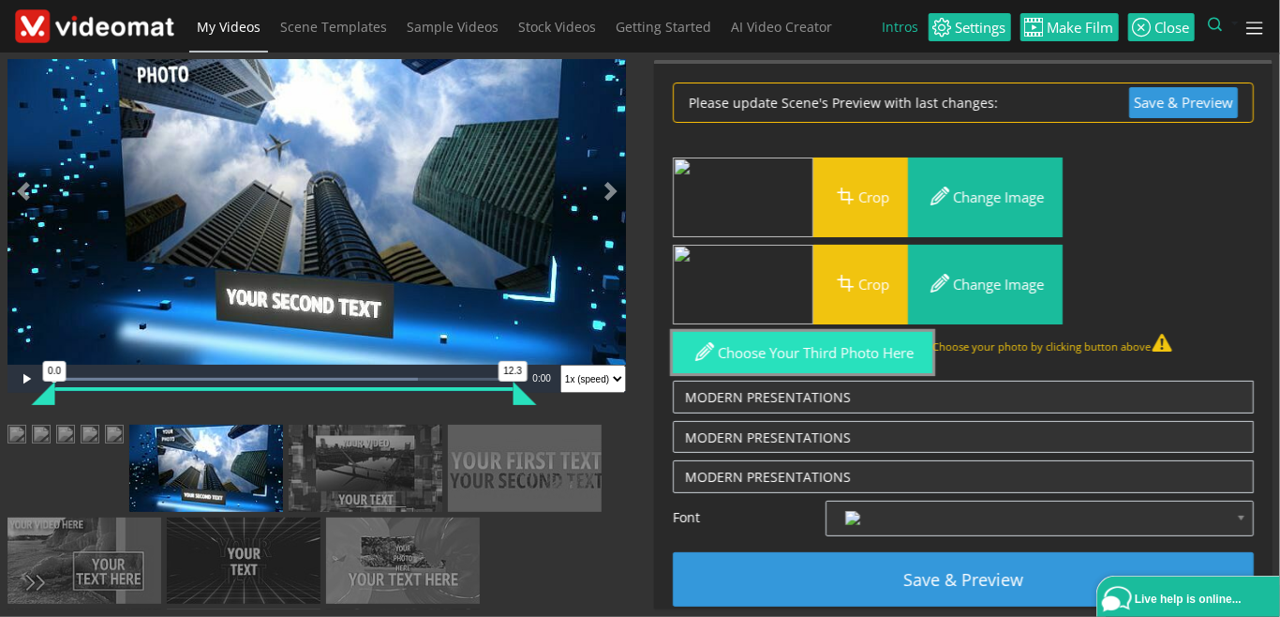
click at [849, 350] on button "Choose your third photo here" at bounding box center [803, 353] width 260 height 42
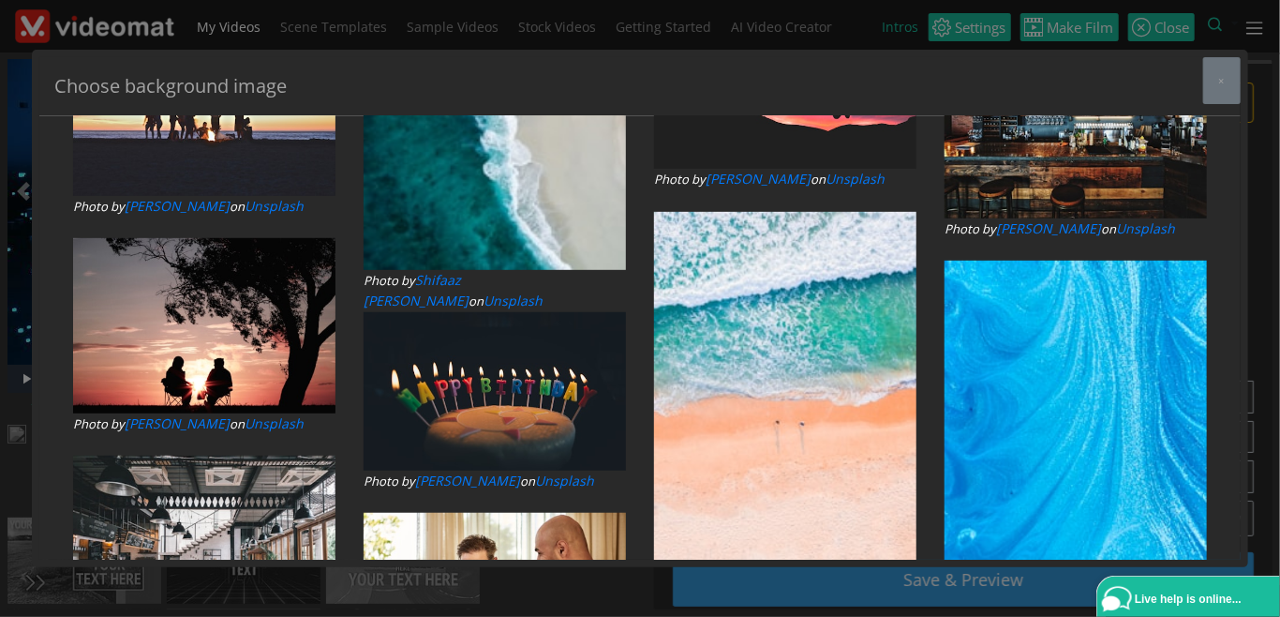
type input "SKYSCRAPPER"
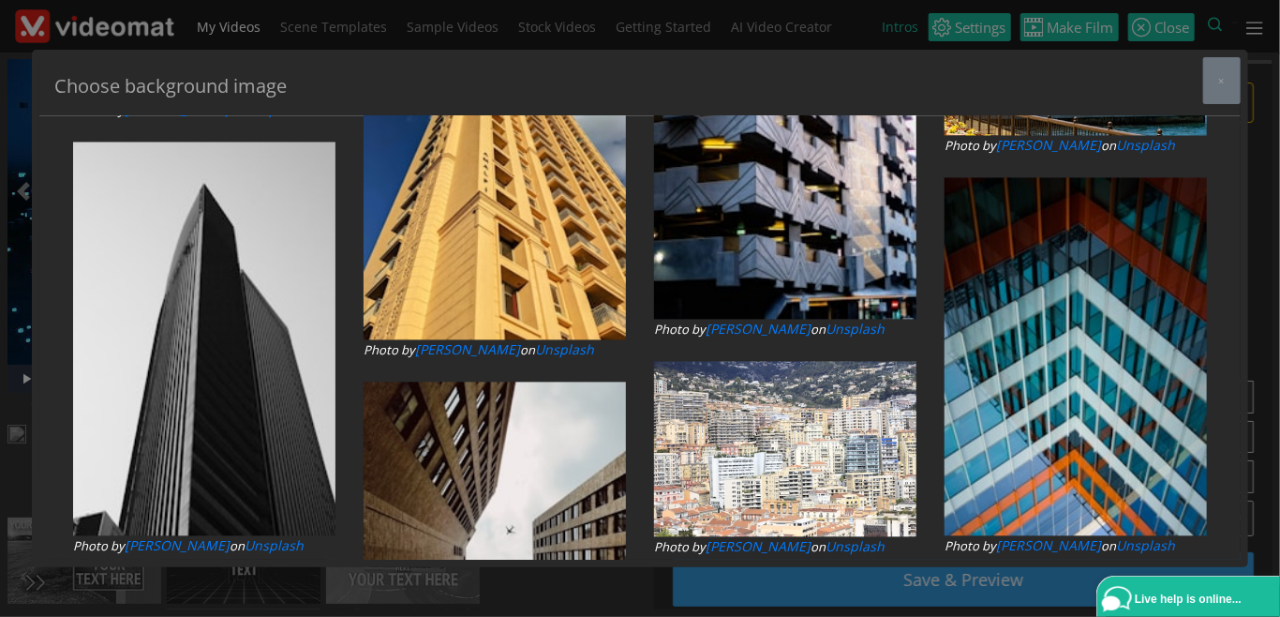
scroll to position [1511, 0]
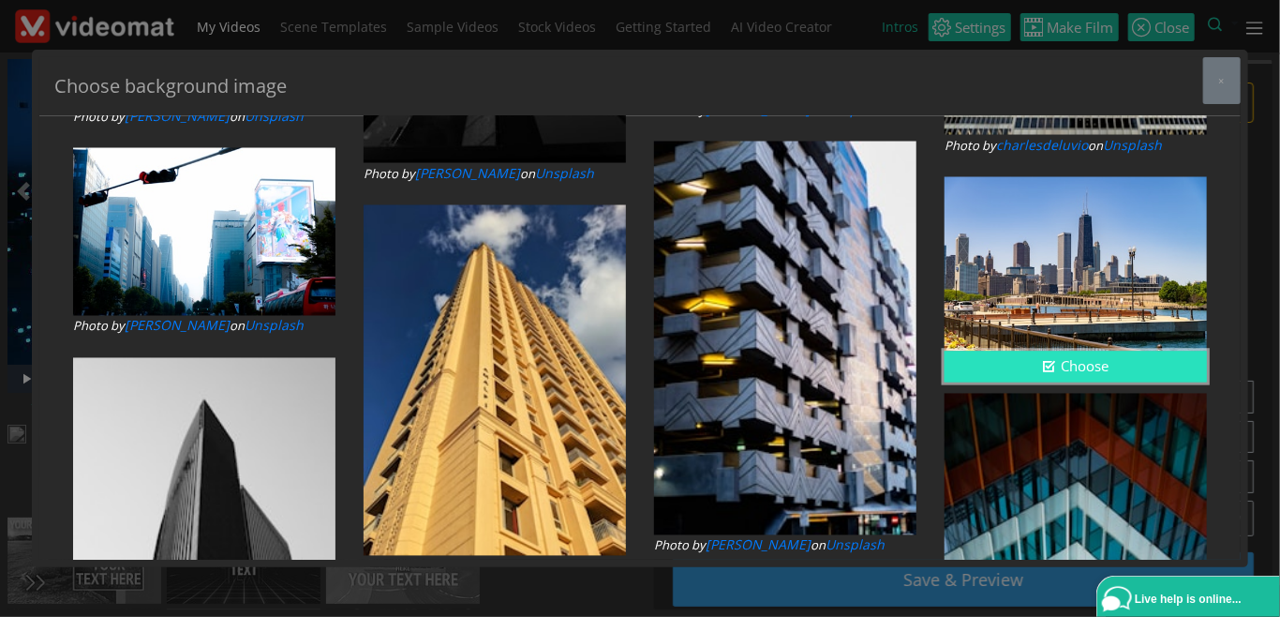
click at [1077, 364] on button "Choose" at bounding box center [1076, 367] width 262 height 31
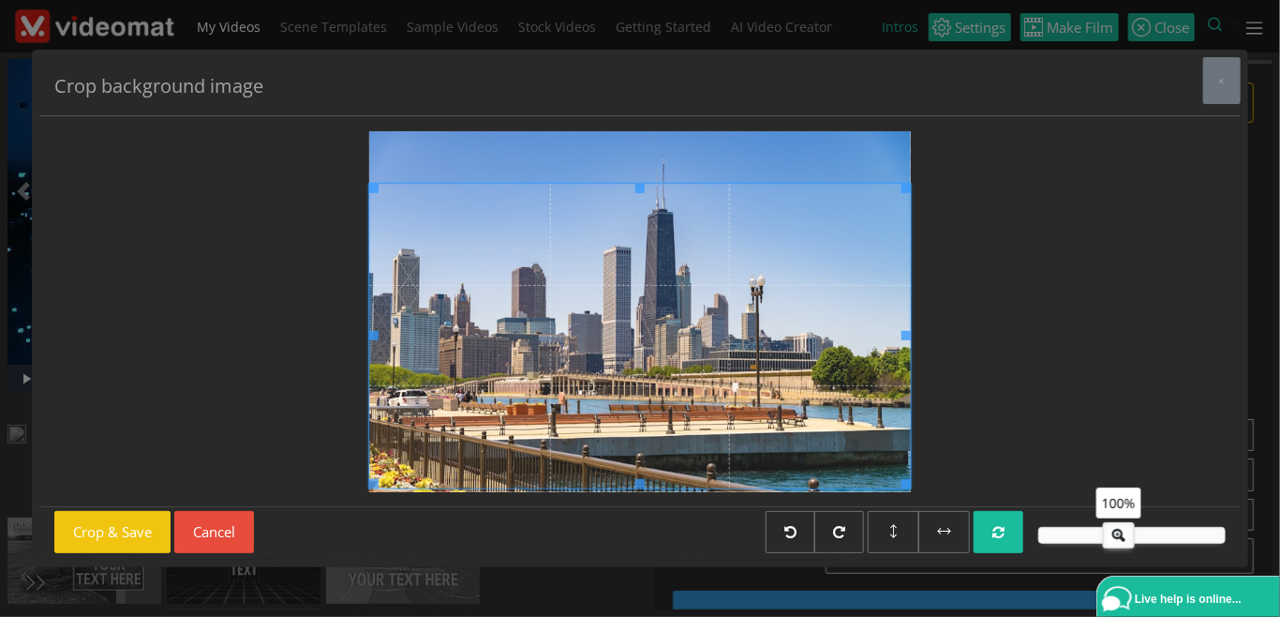
click at [615, 447] on span at bounding box center [640, 335] width 542 height 305
click at [117, 533] on button "Crop & Save" at bounding box center [112, 532] width 116 height 42
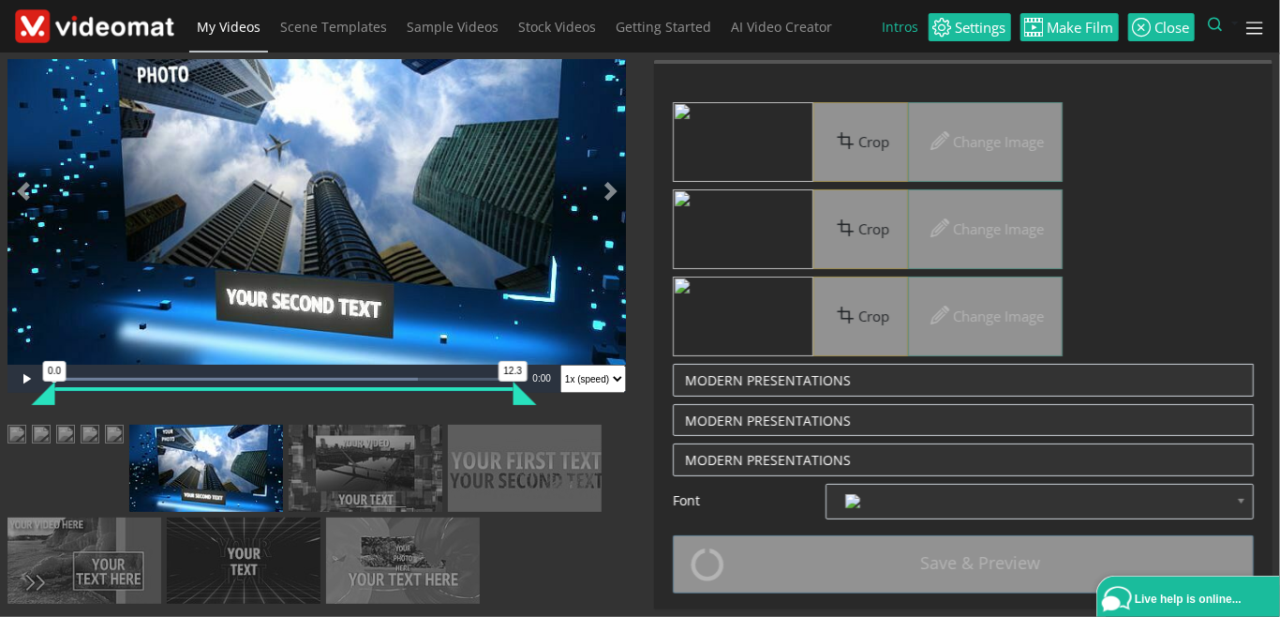
click at [26, 448] on img at bounding box center [16, 436] width 19 height 23
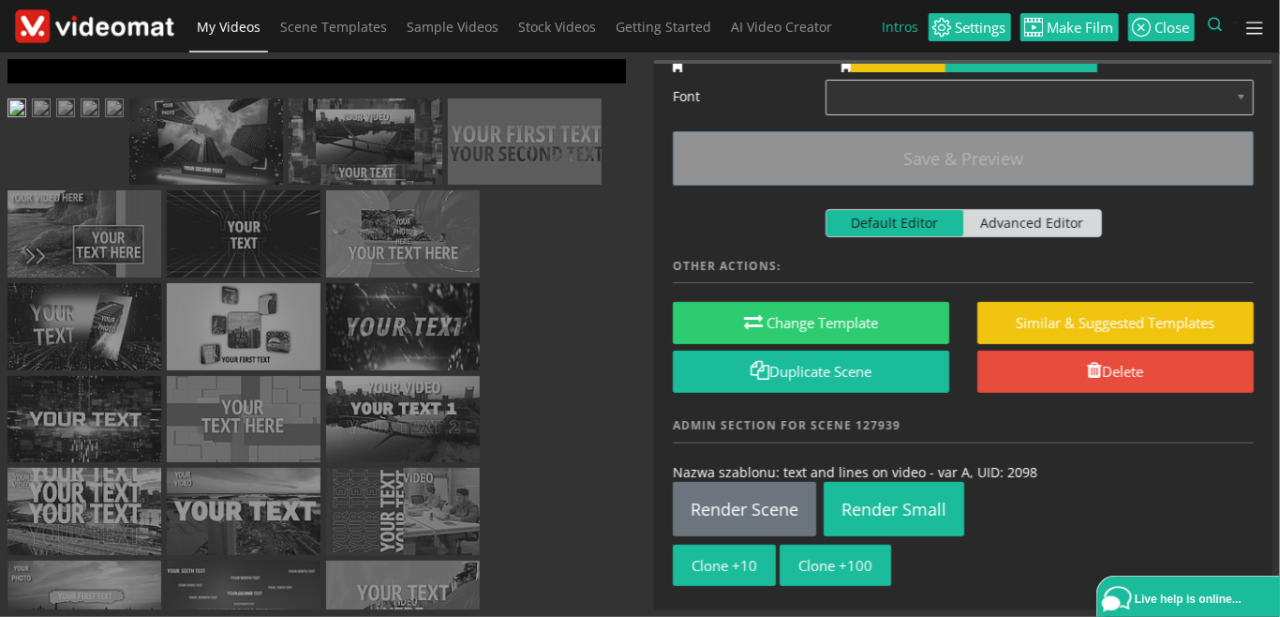
scroll to position [184, 0]
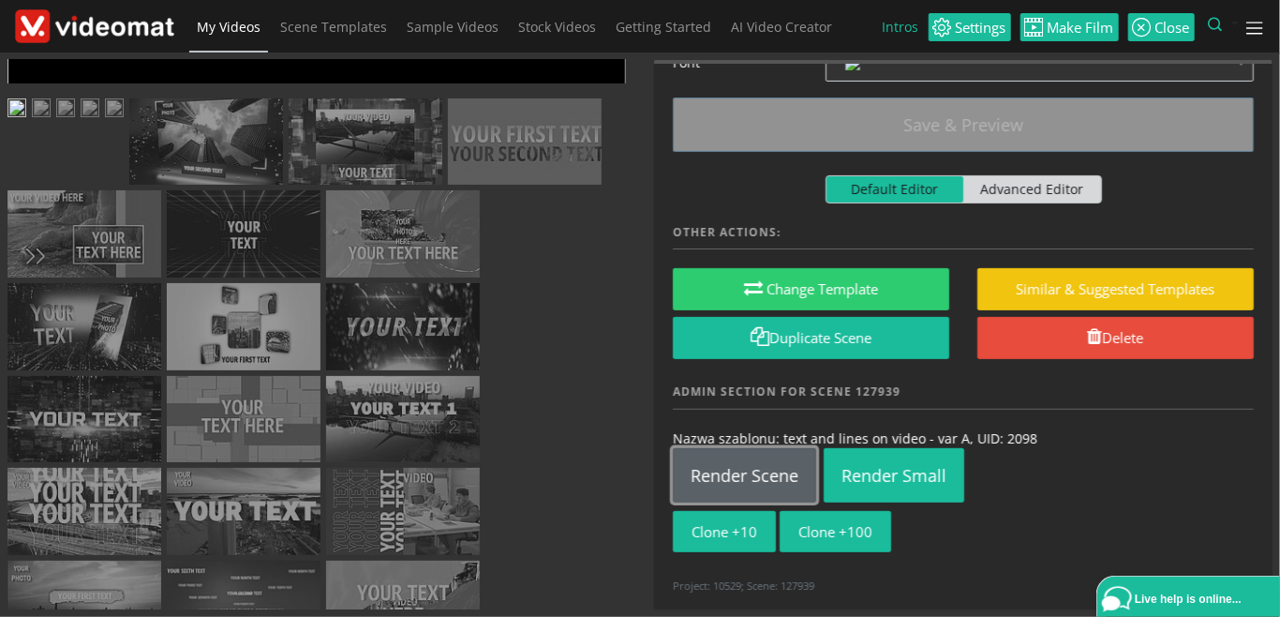
click at [729, 456] on link "Render Scene" at bounding box center [744, 475] width 143 height 54
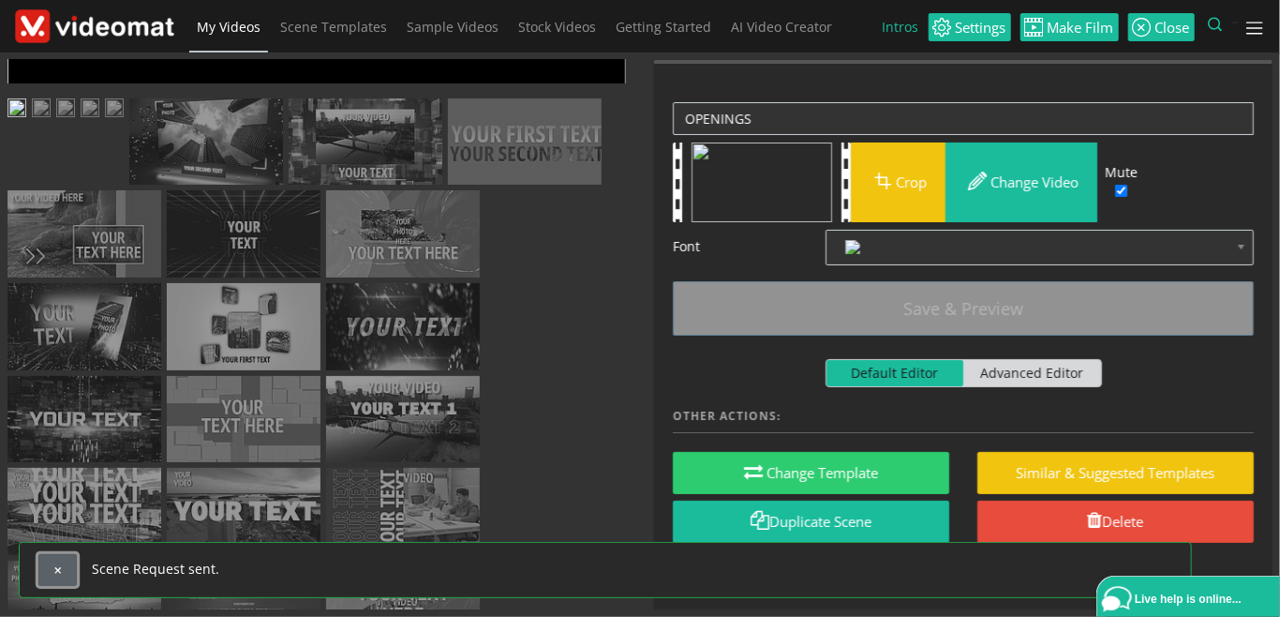
click at [64, 572] on button "button" at bounding box center [57, 570] width 38 height 32
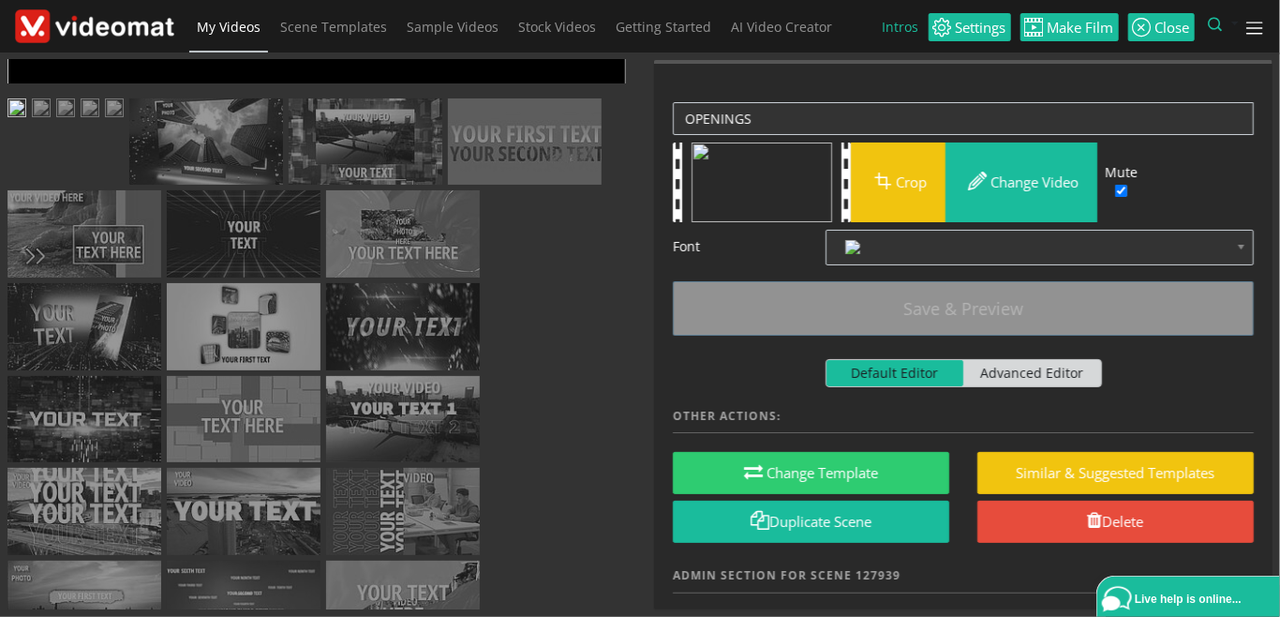
click at [51, 122] on img at bounding box center [41, 109] width 19 height 23
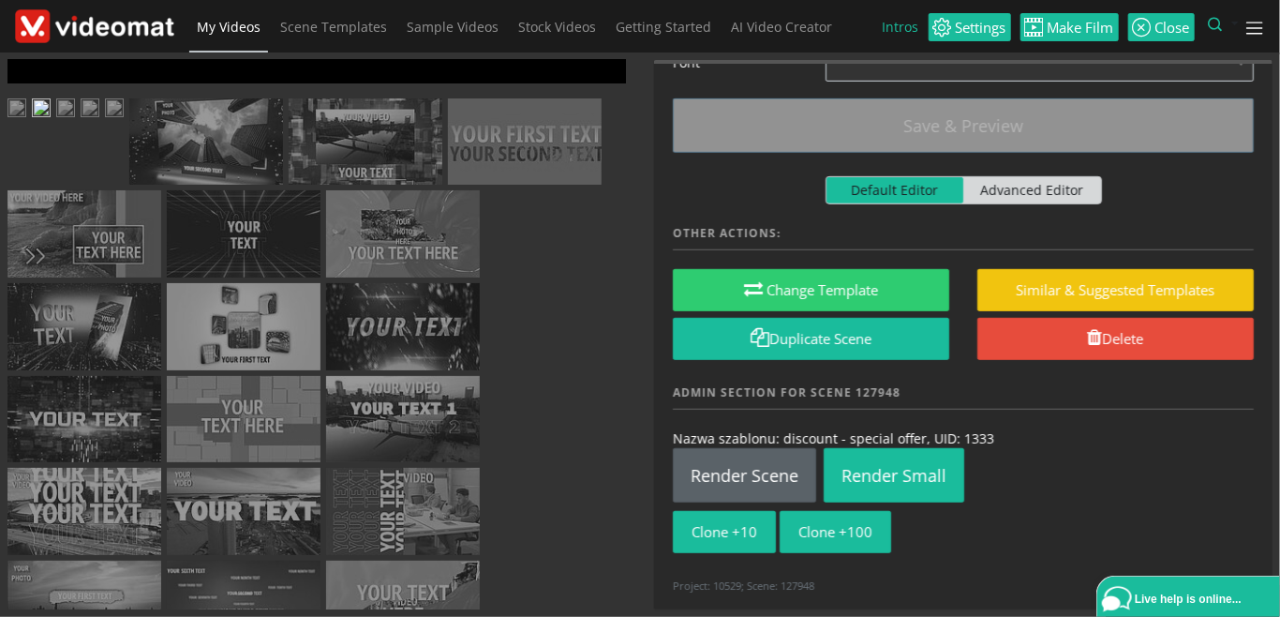
scroll to position [398, 0]
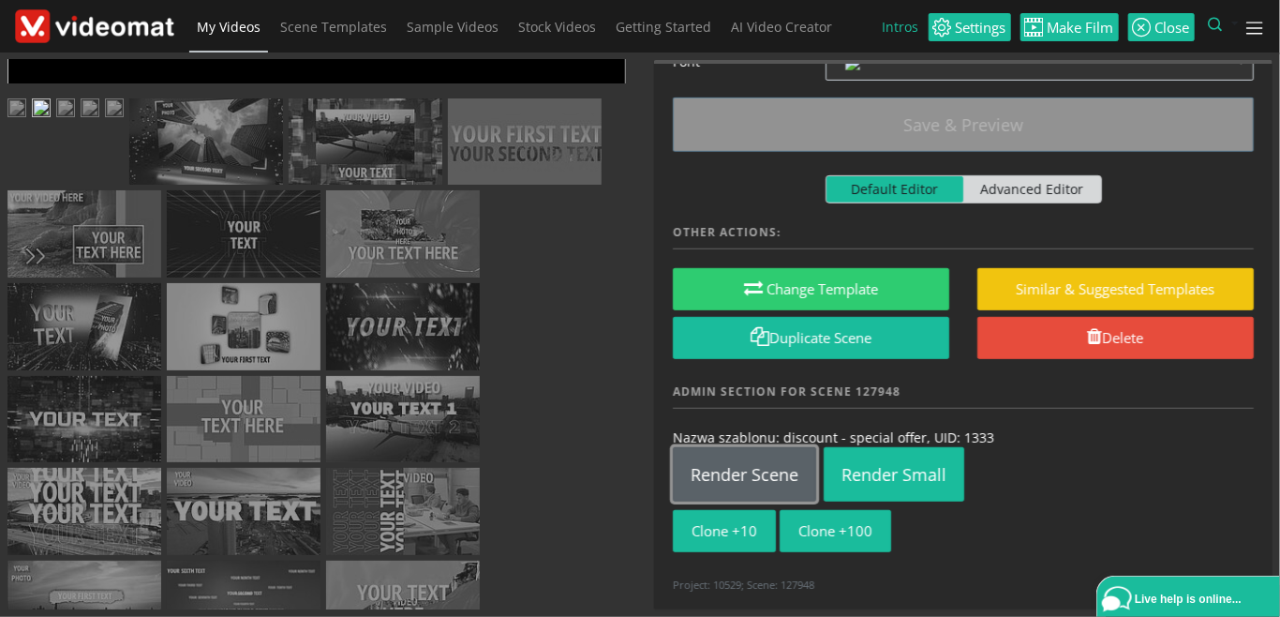
click at [764, 471] on link "Render Scene" at bounding box center [744, 474] width 143 height 54
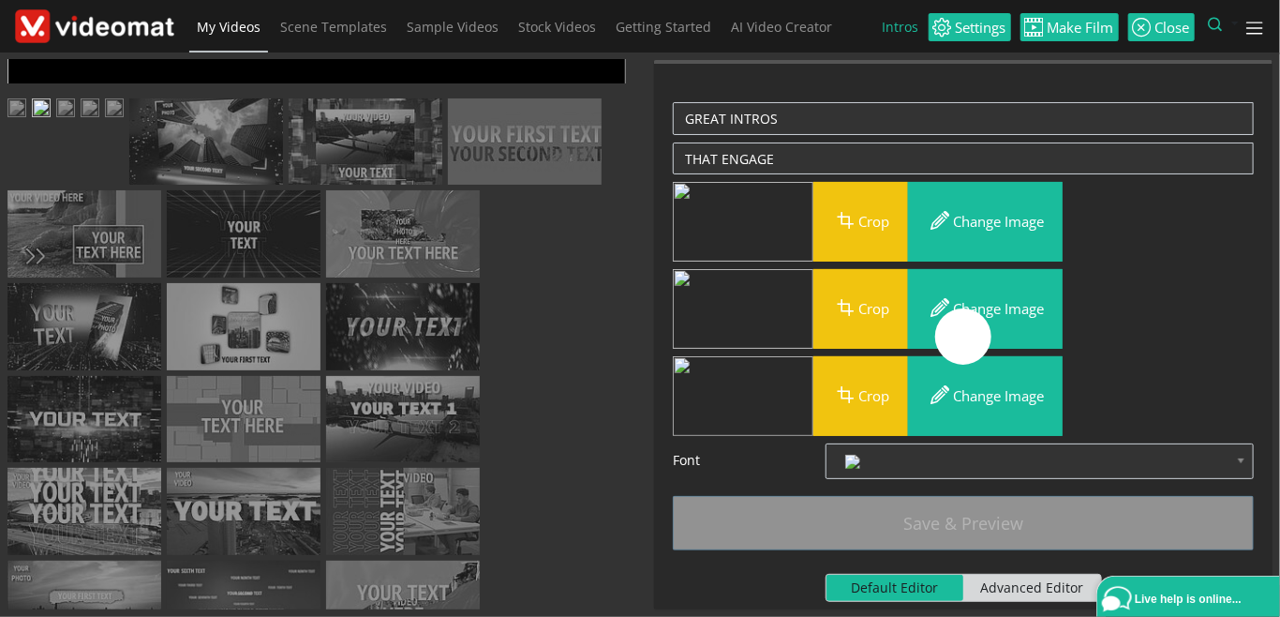
click at [75, 122] on img at bounding box center [65, 109] width 19 height 23
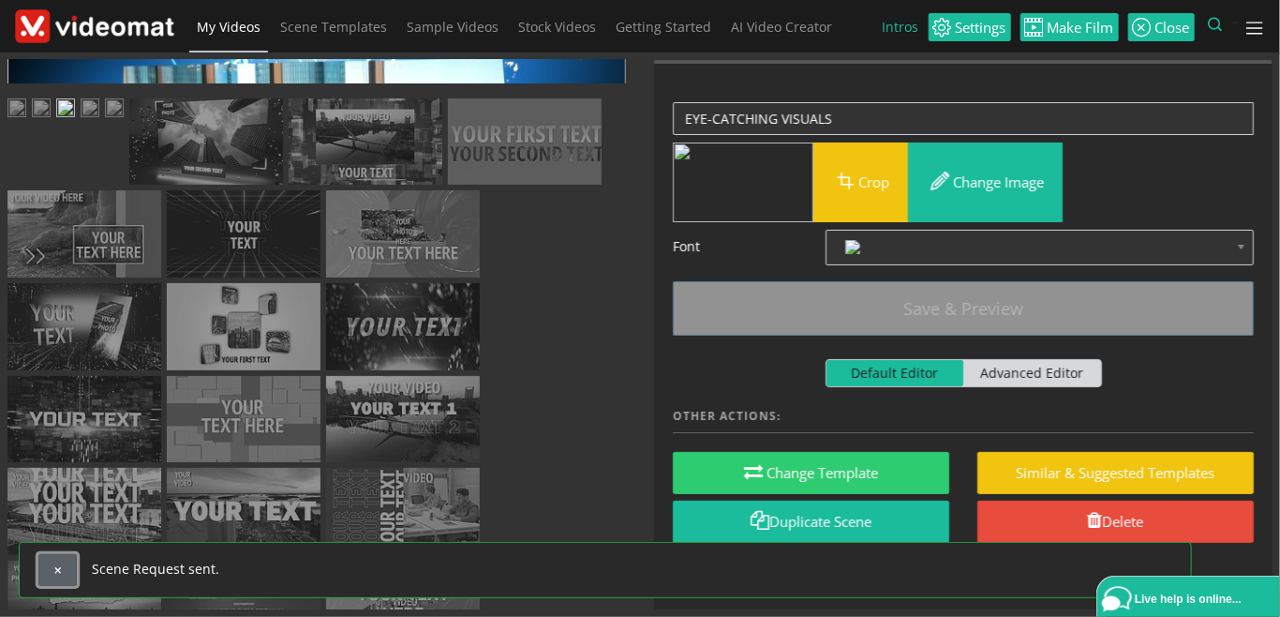
click at [55, 573] on span "button" at bounding box center [57, 570] width 10 height 10
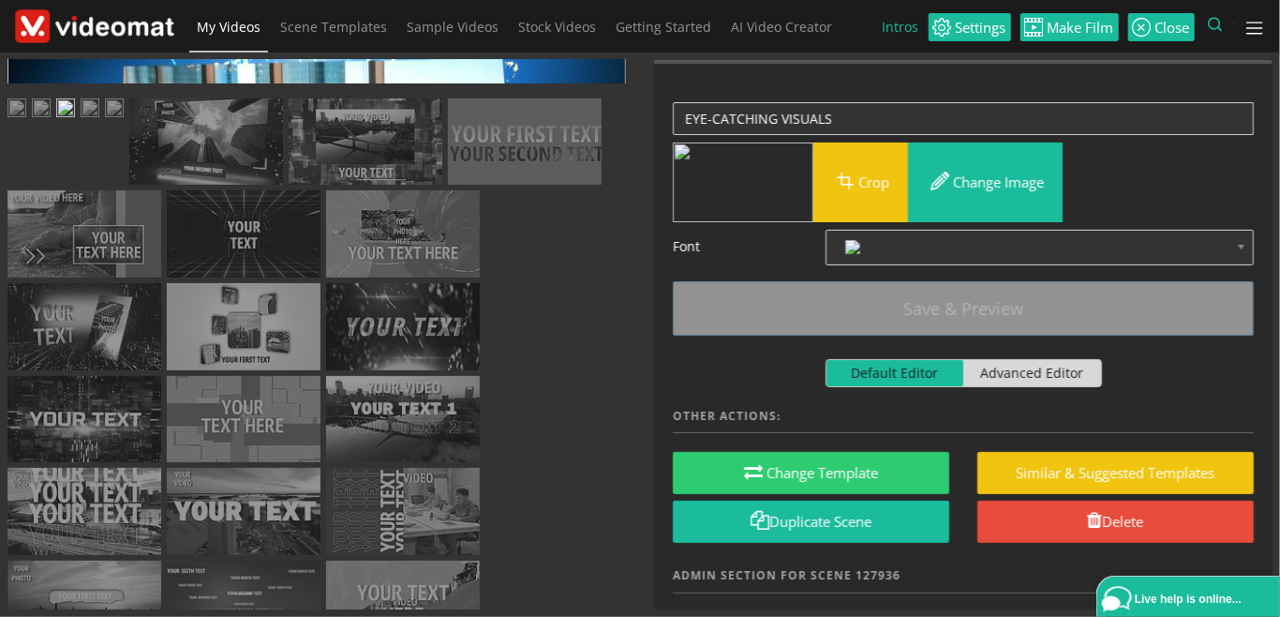
scroll to position [184, 0]
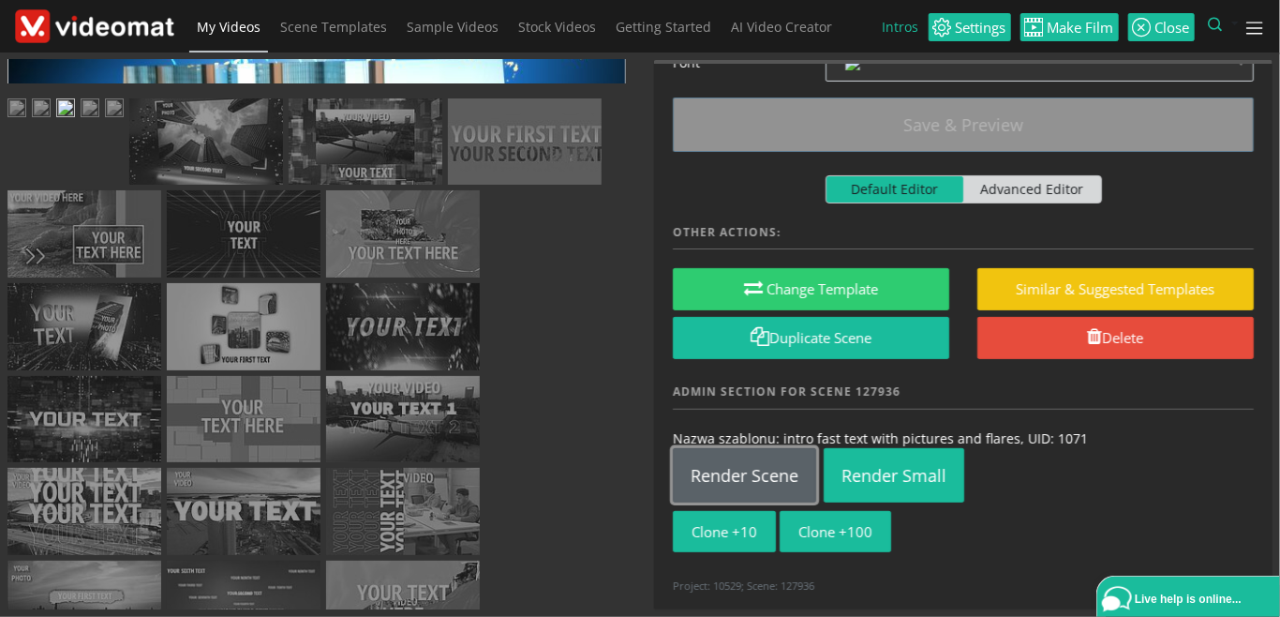
click at [758, 471] on link "Render Scene" at bounding box center [744, 475] width 143 height 54
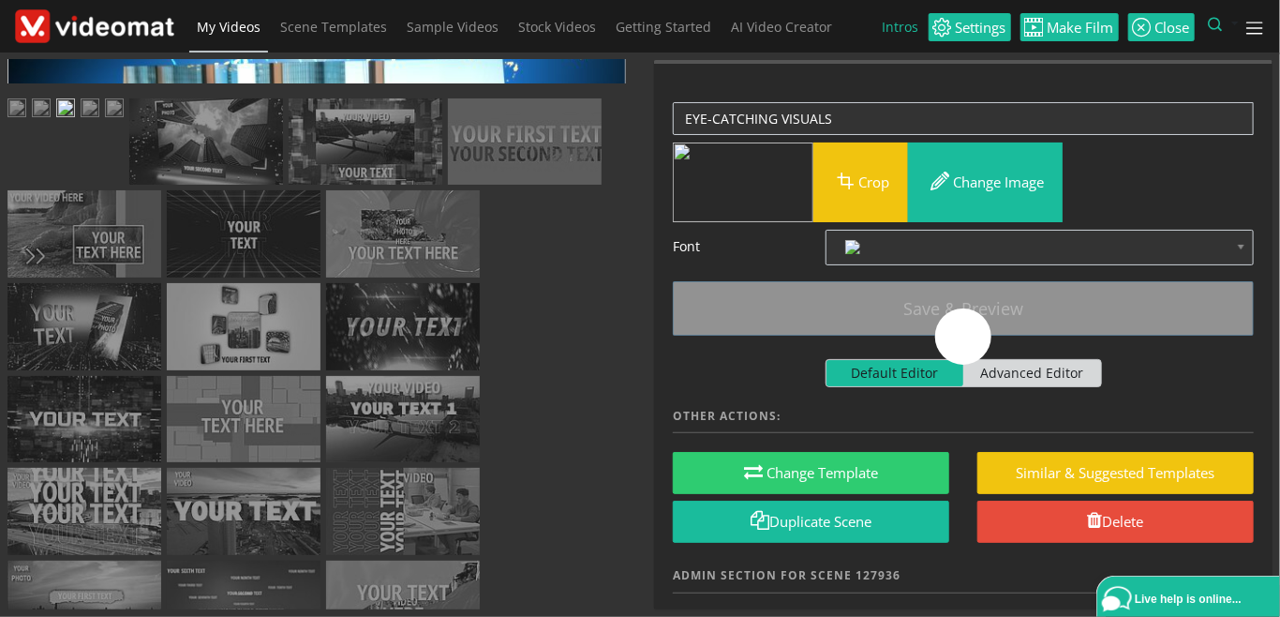
scroll to position [0, 0]
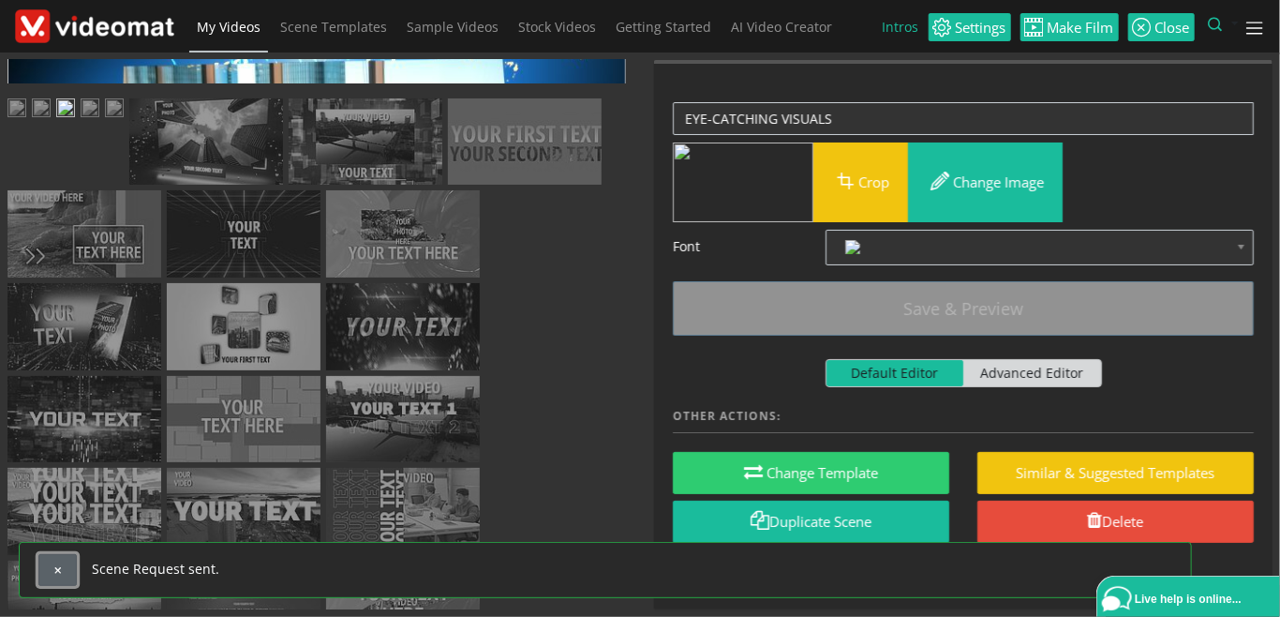
click at [59, 569] on span "button" at bounding box center [57, 570] width 10 height 10
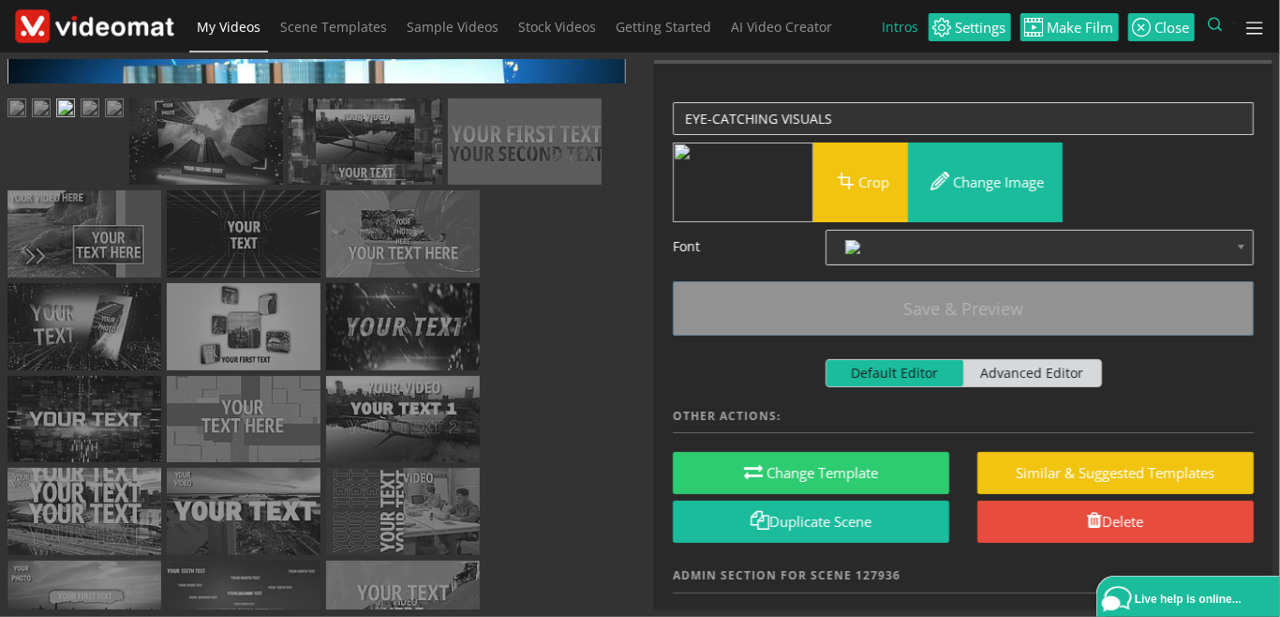
scroll to position [259, 0]
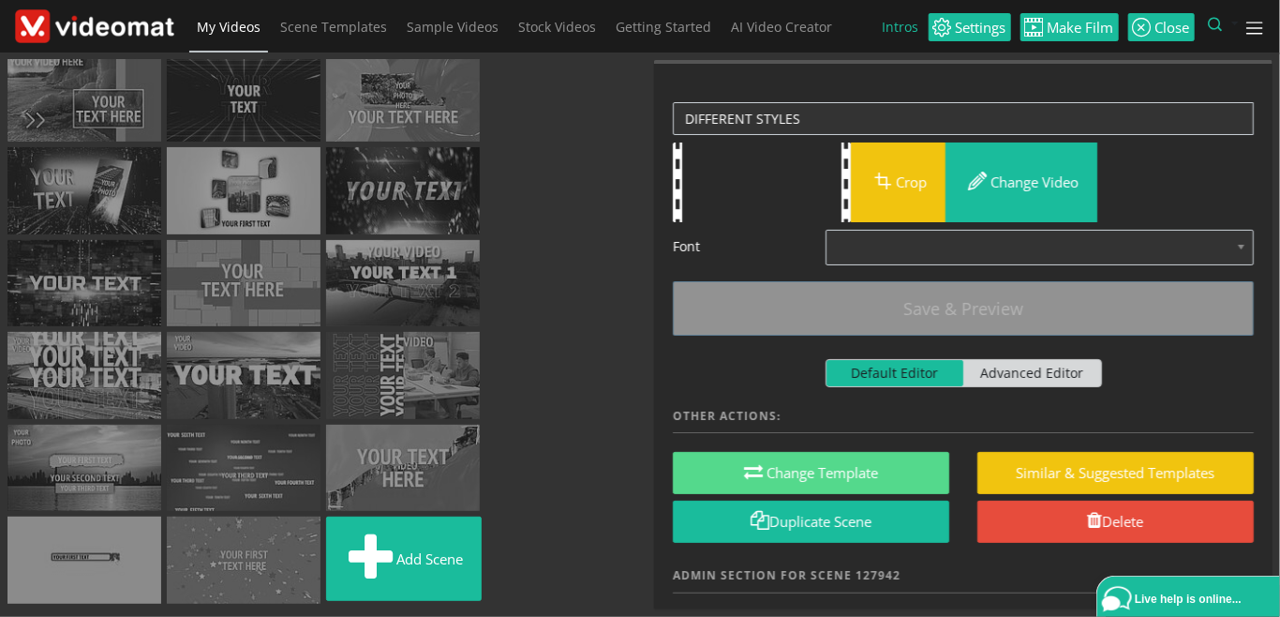
scroll to position [184, 0]
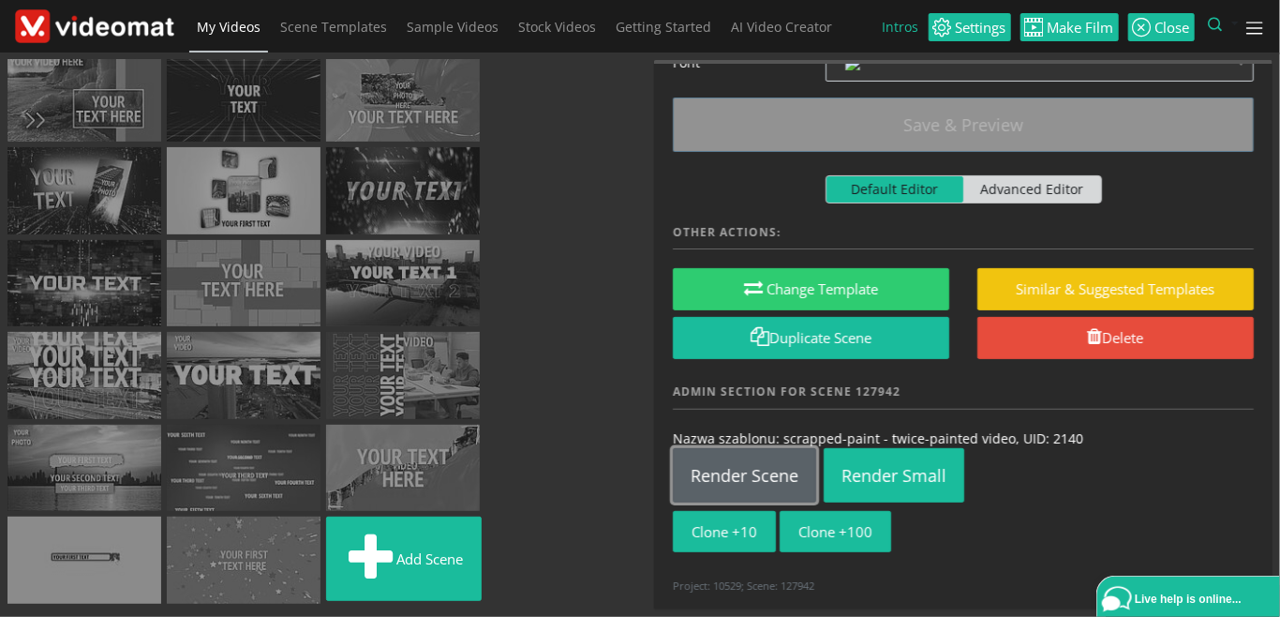
click at [786, 461] on link "Render Scene" at bounding box center [744, 475] width 143 height 54
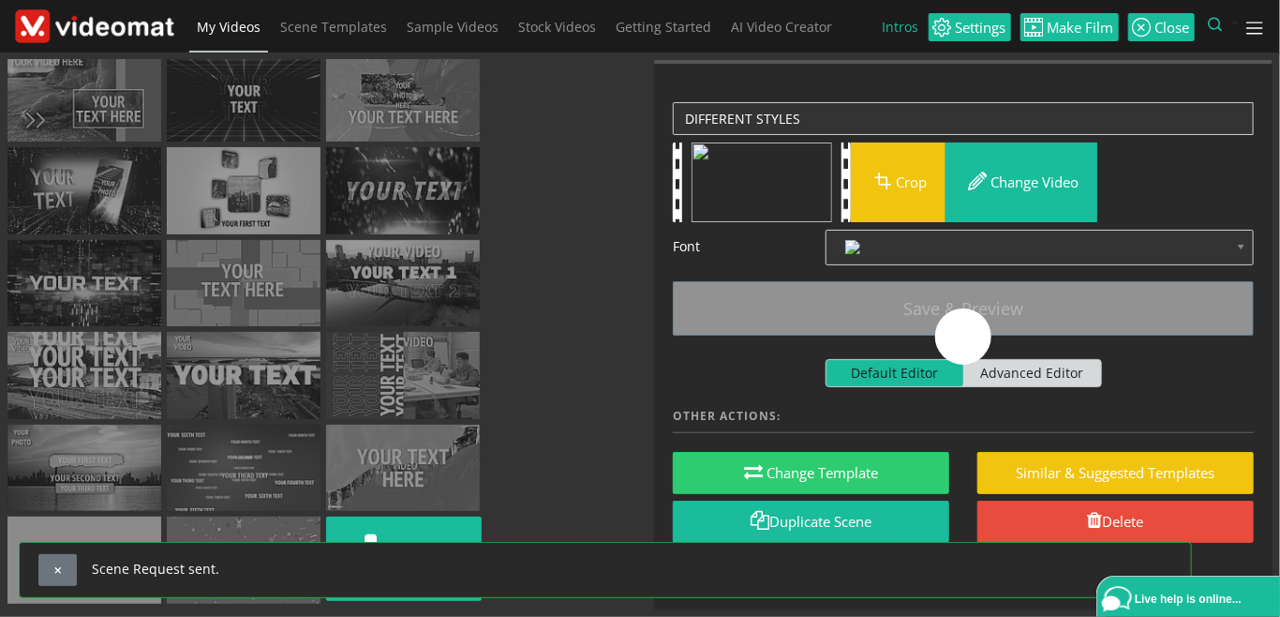
scroll to position [43, 0]
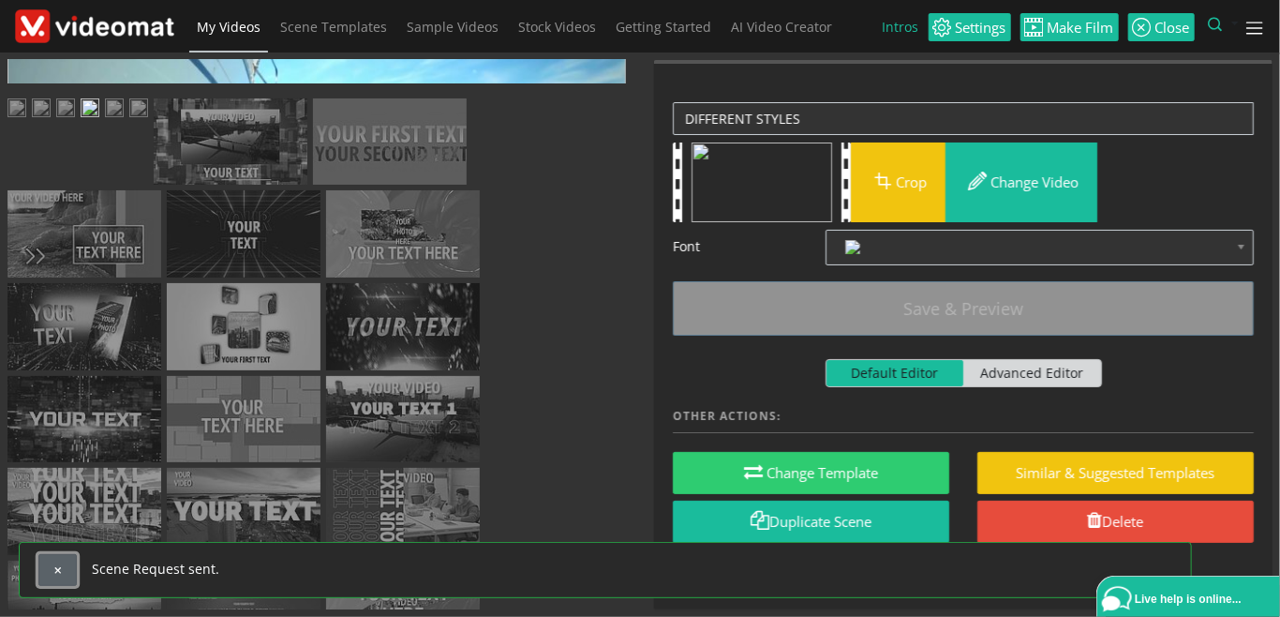
click at [56, 572] on span "button" at bounding box center [57, 570] width 10 height 10
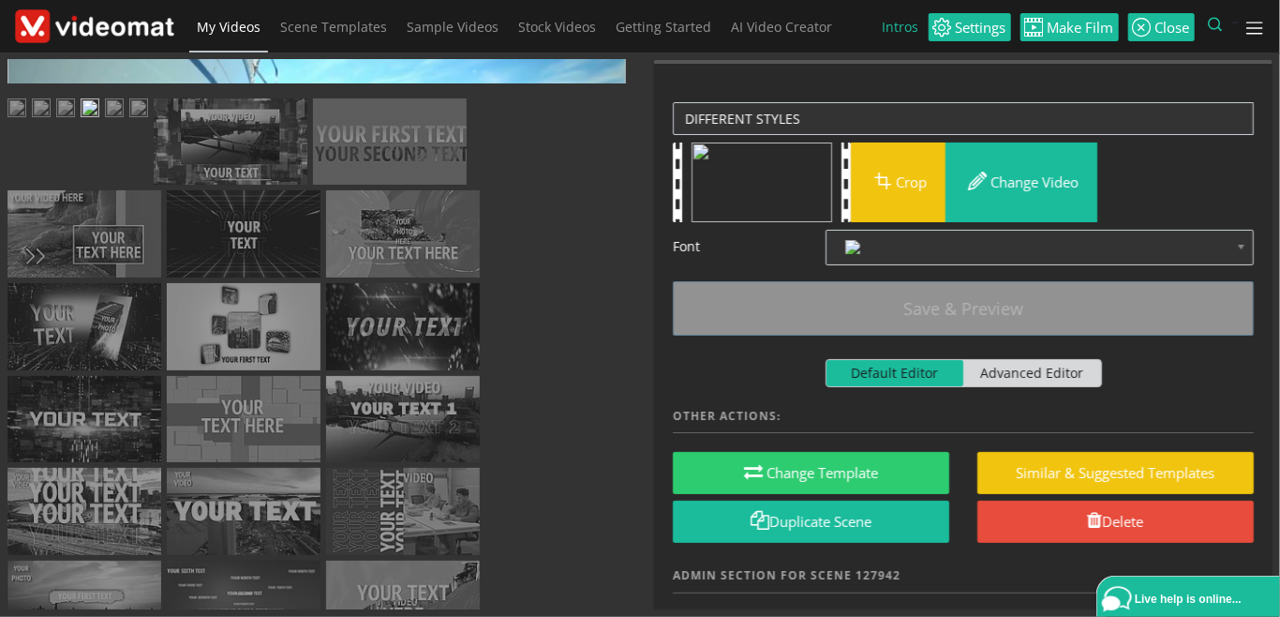
click at [124, 122] on img at bounding box center [114, 109] width 19 height 23
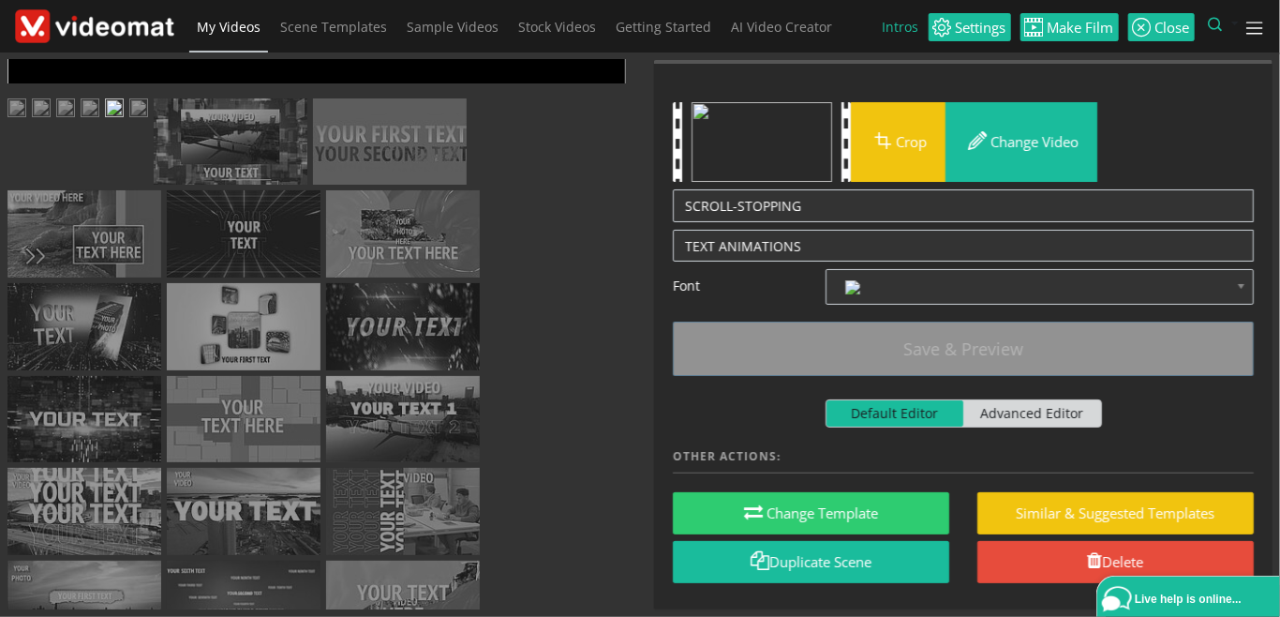
drag, startPoint x: 433, startPoint y: 402, endPoint x: 527, endPoint y: 397, distance: 93.9
click at [527, 397] on div "4.9" at bounding box center [526, 392] width 23 height 23
click at [24, 379] on span "Video Player" at bounding box center [25, 379] width 37 height 0
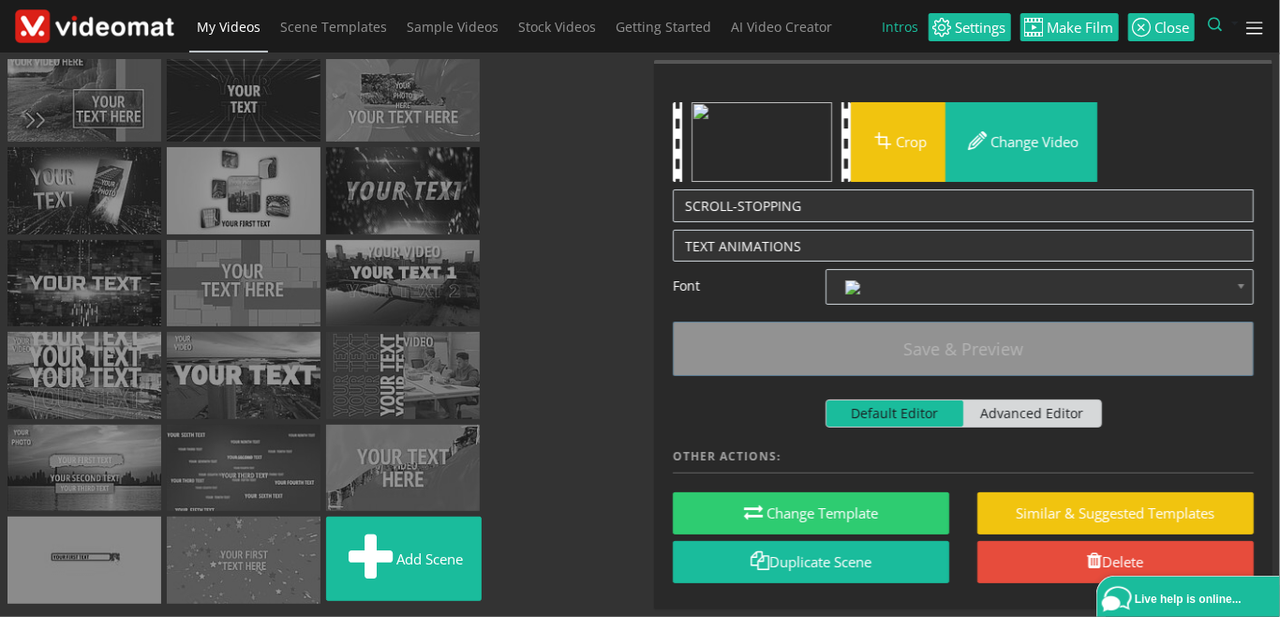
scroll to position [259, 0]
drag, startPoint x: 730, startPoint y: 204, endPoint x: 831, endPoint y: 215, distance: 101.8
click at [831, 215] on textarea "SCROLL-STOPPING" at bounding box center [963, 205] width 581 height 33
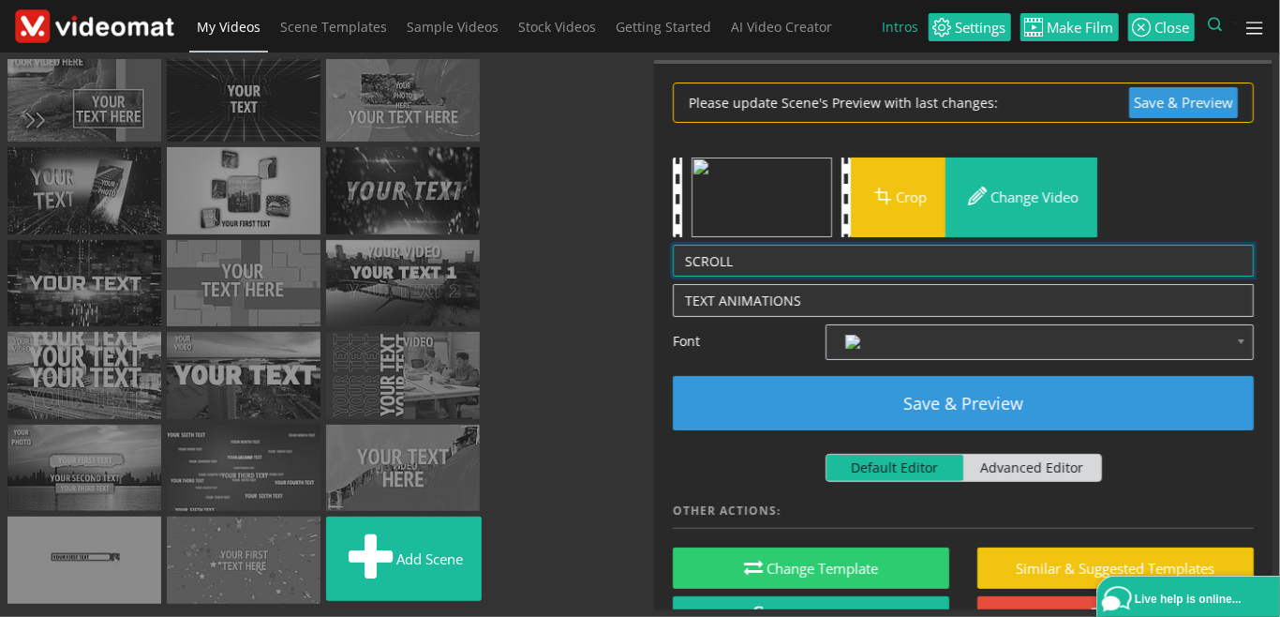
type textarea "SCROLL"
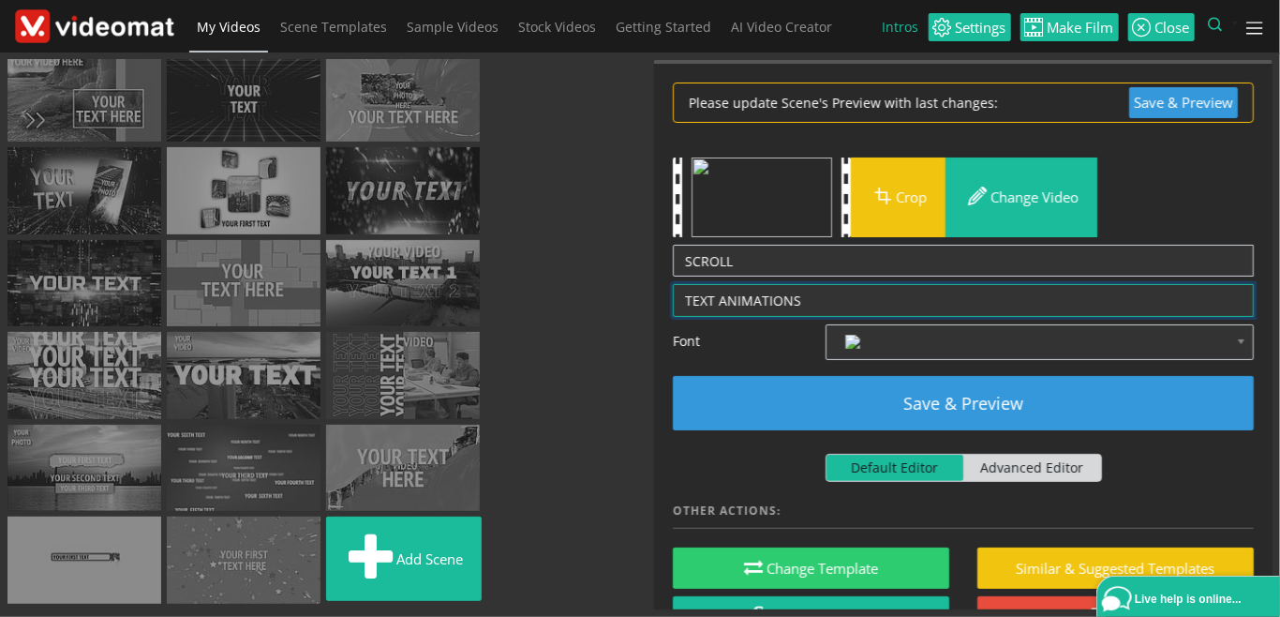
drag, startPoint x: 791, startPoint y: 297, endPoint x: 641, endPoint y: 296, distance: 150.0
click at [673, 296] on textarea "TEXT ANIMATIONS" at bounding box center [963, 300] width 581 height 33
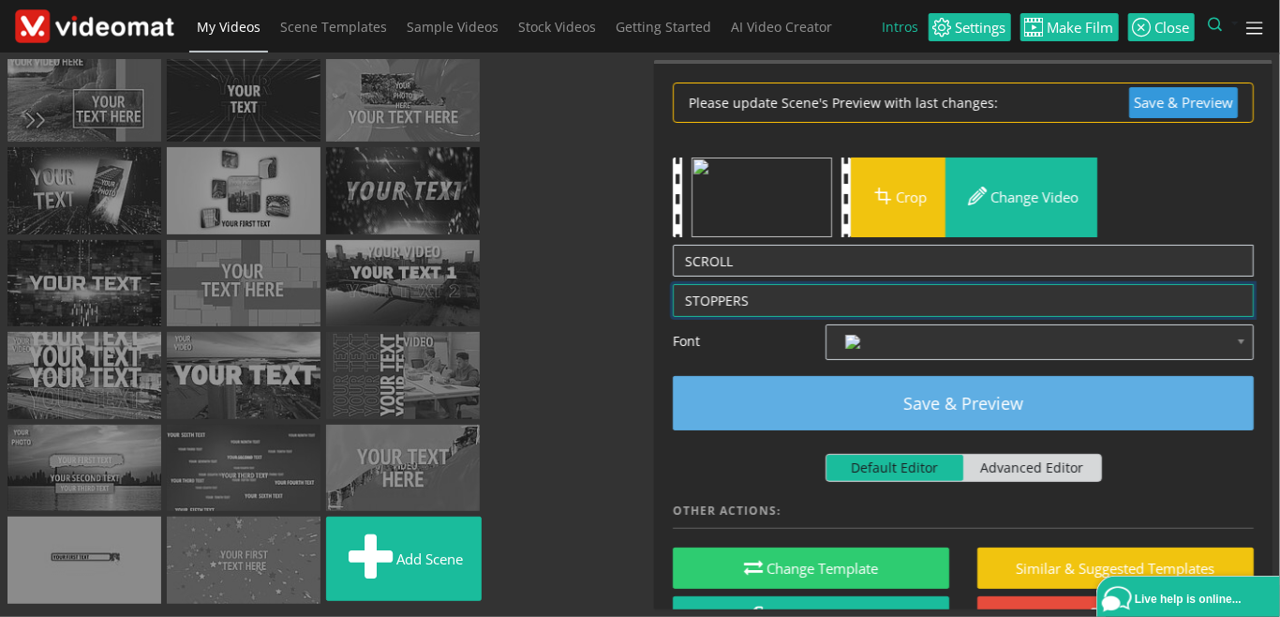
type textarea "STOPPERS"
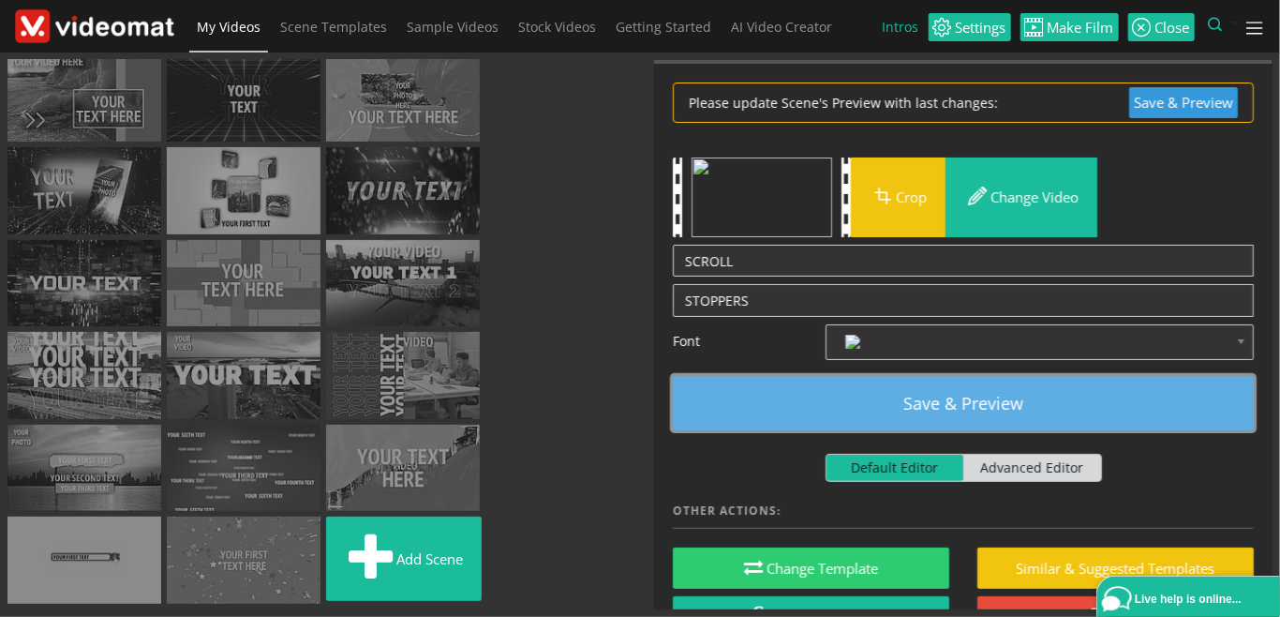
click at [980, 393] on button "Save & Preview" at bounding box center [963, 403] width 581 height 54
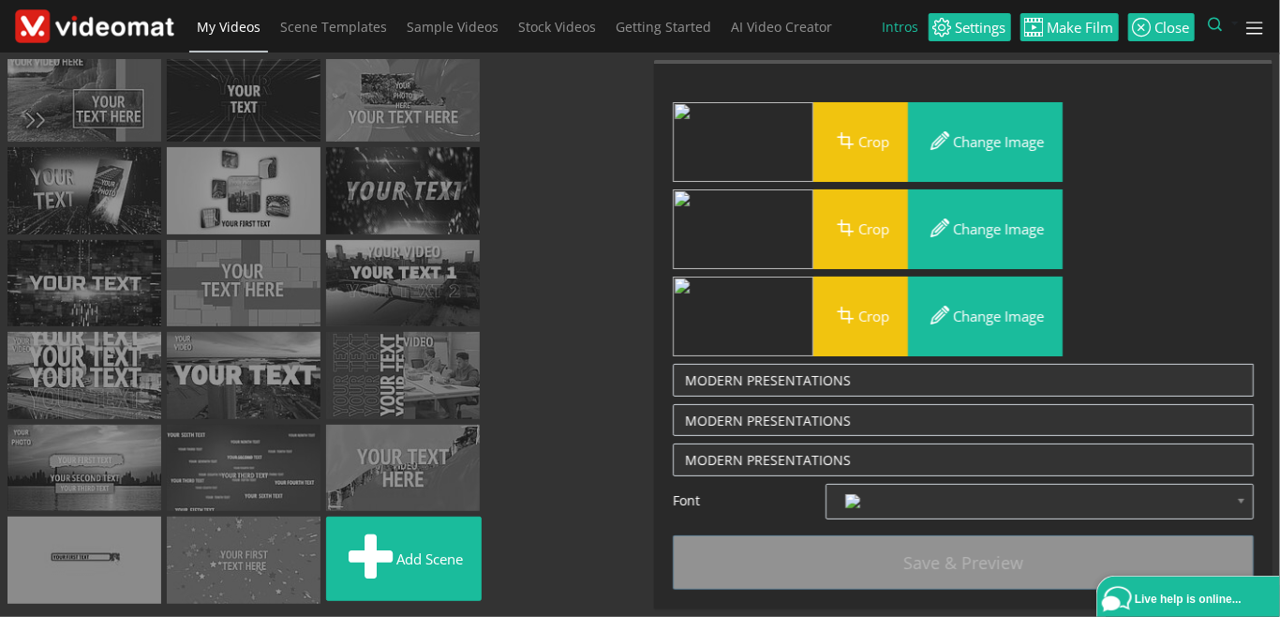
click at [154, 50] on img at bounding box center [231, 6] width 154 height 87
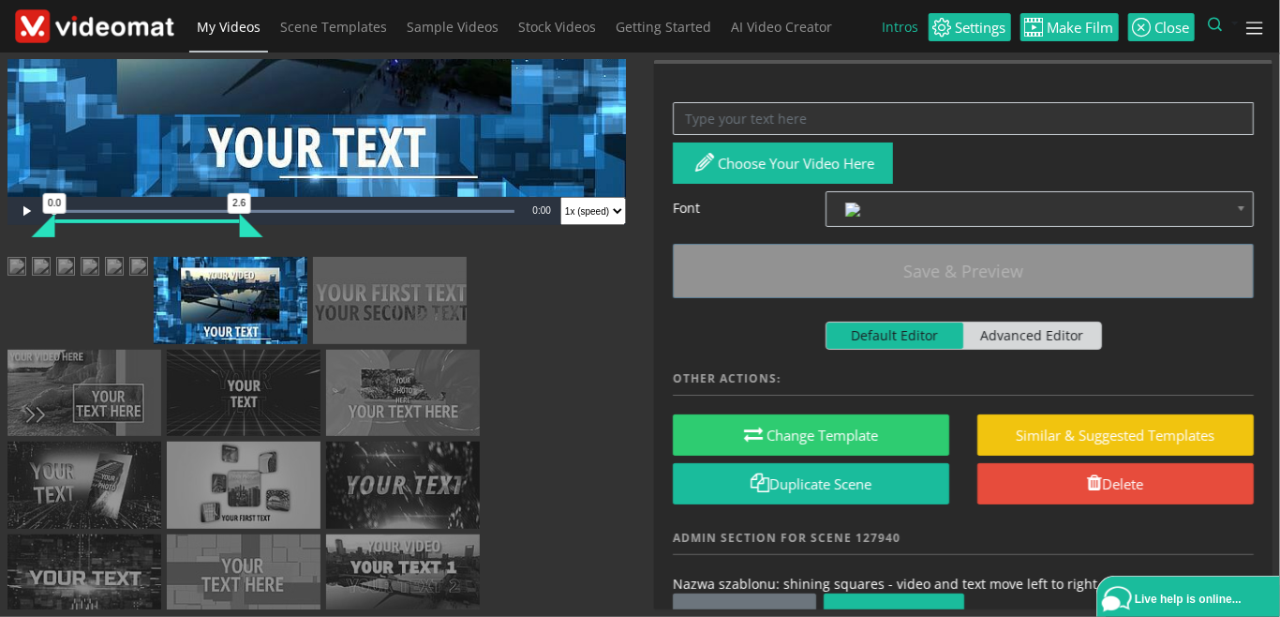
scroll to position [216, 0]
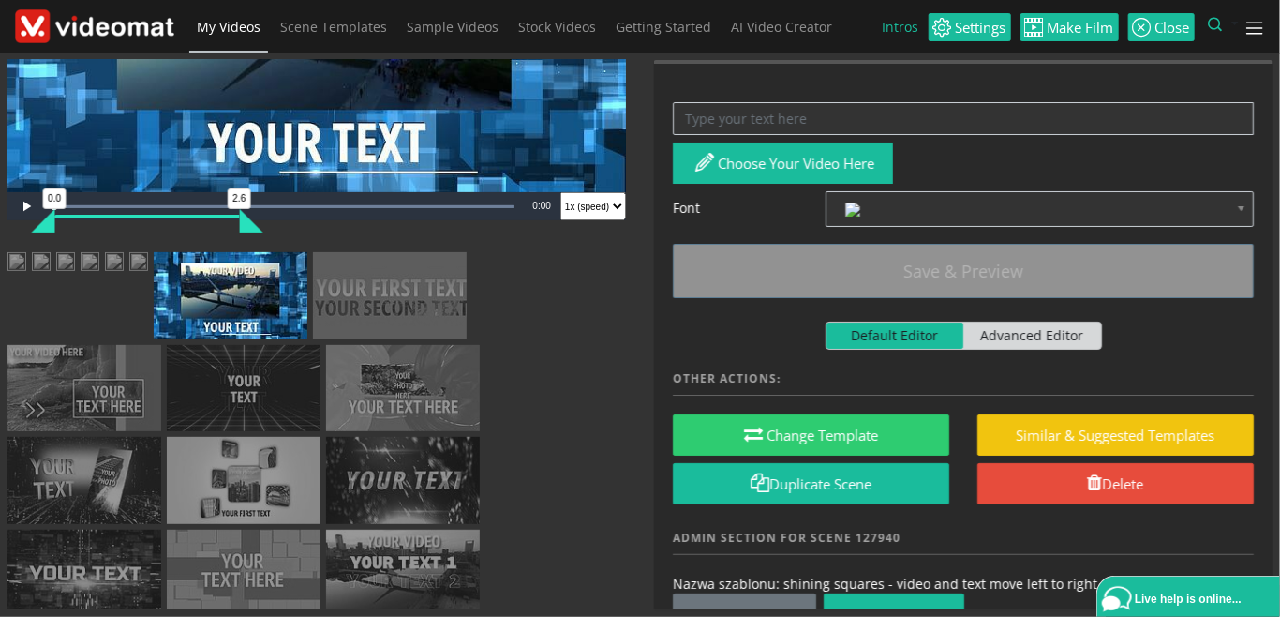
click at [148, 276] on img at bounding box center [138, 263] width 19 height 23
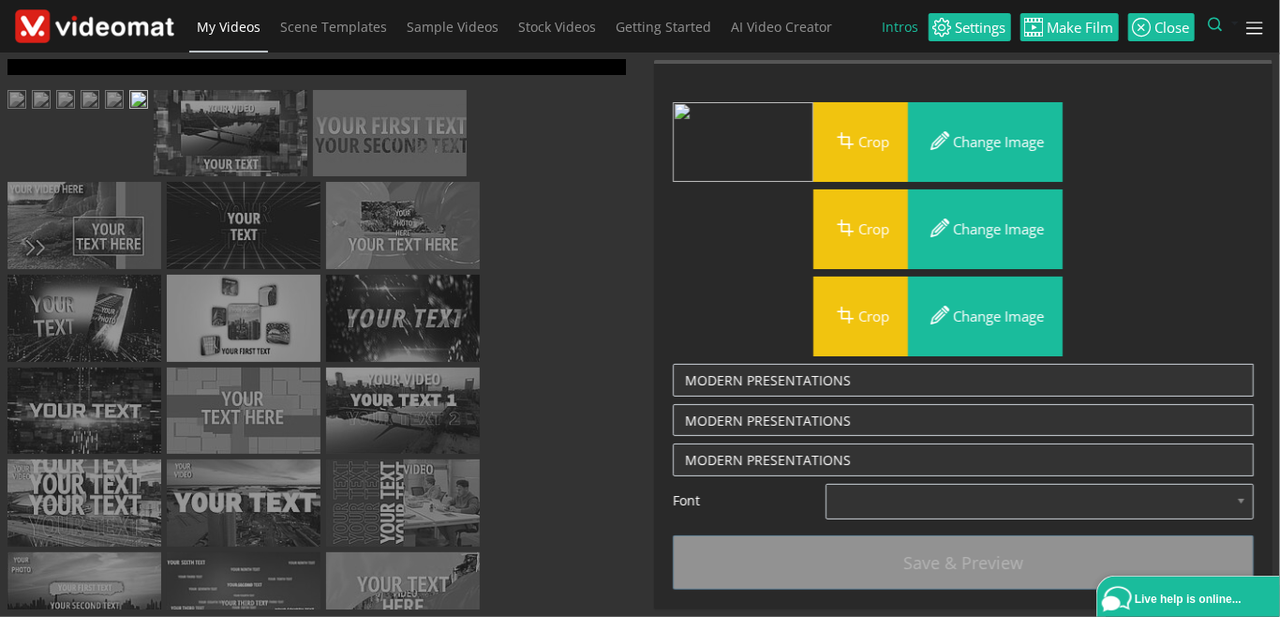
scroll to position [0, 0]
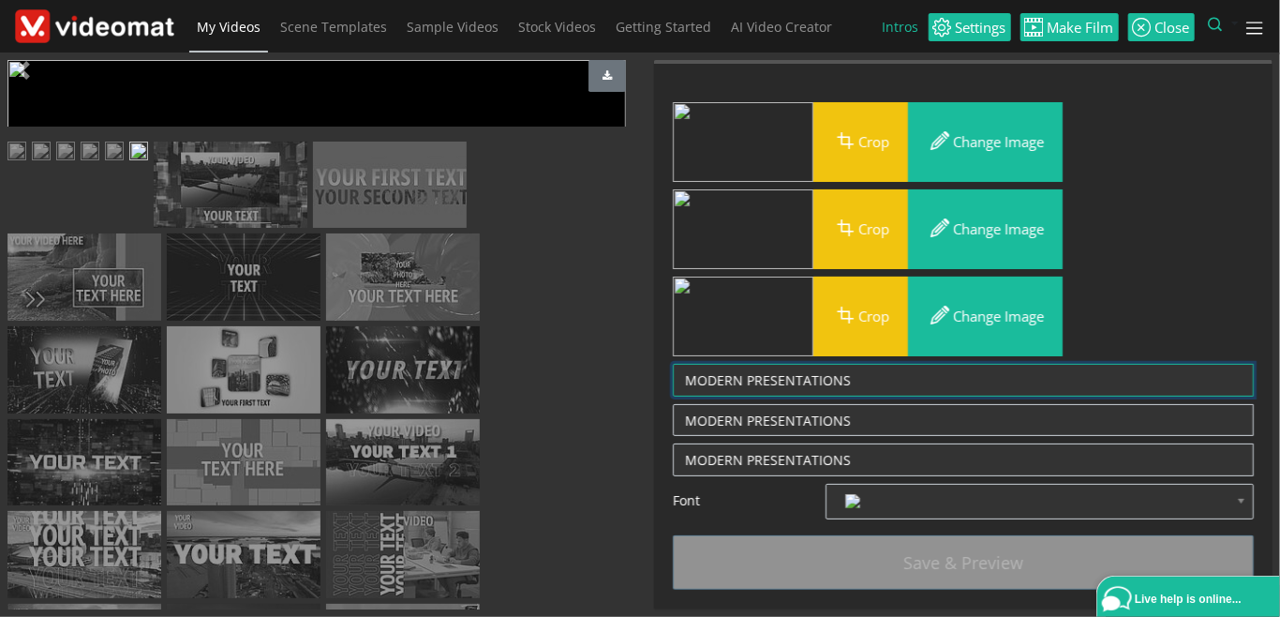
drag, startPoint x: 745, startPoint y: 378, endPoint x: 623, endPoint y: 369, distance: 122.1
click at [673, 369] on textarea "MODERN PRESENTATIONS" at bounding box center [963, 380] width 581 height 33
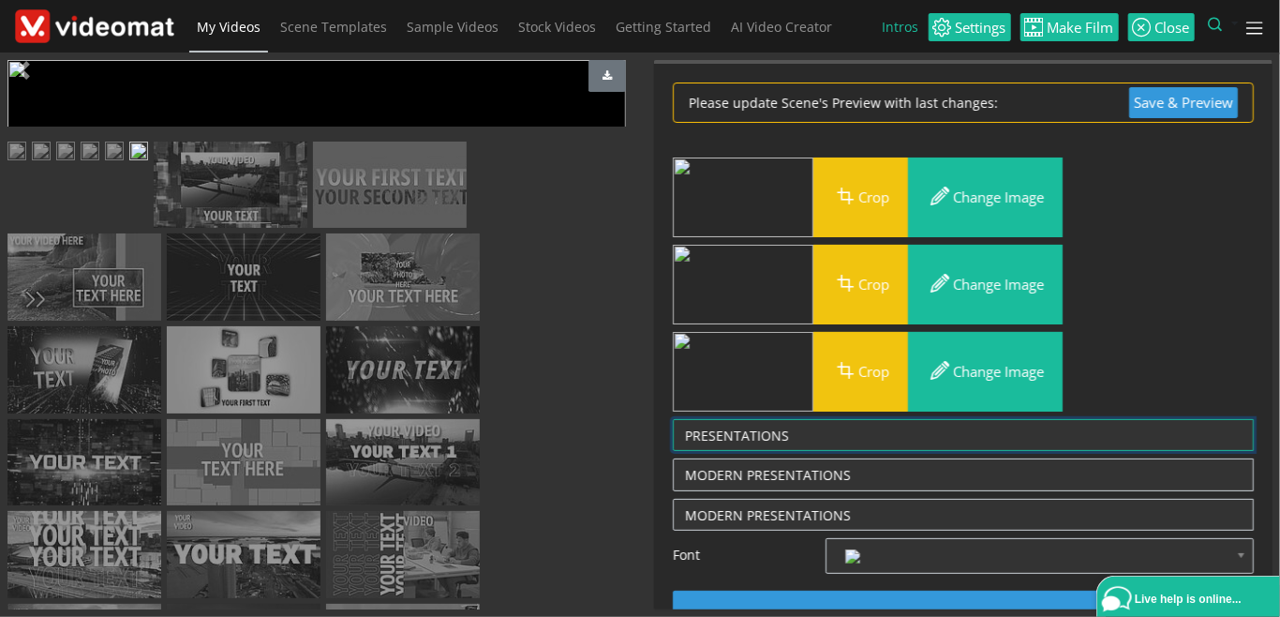
type textarea "PRESENTATIONS"
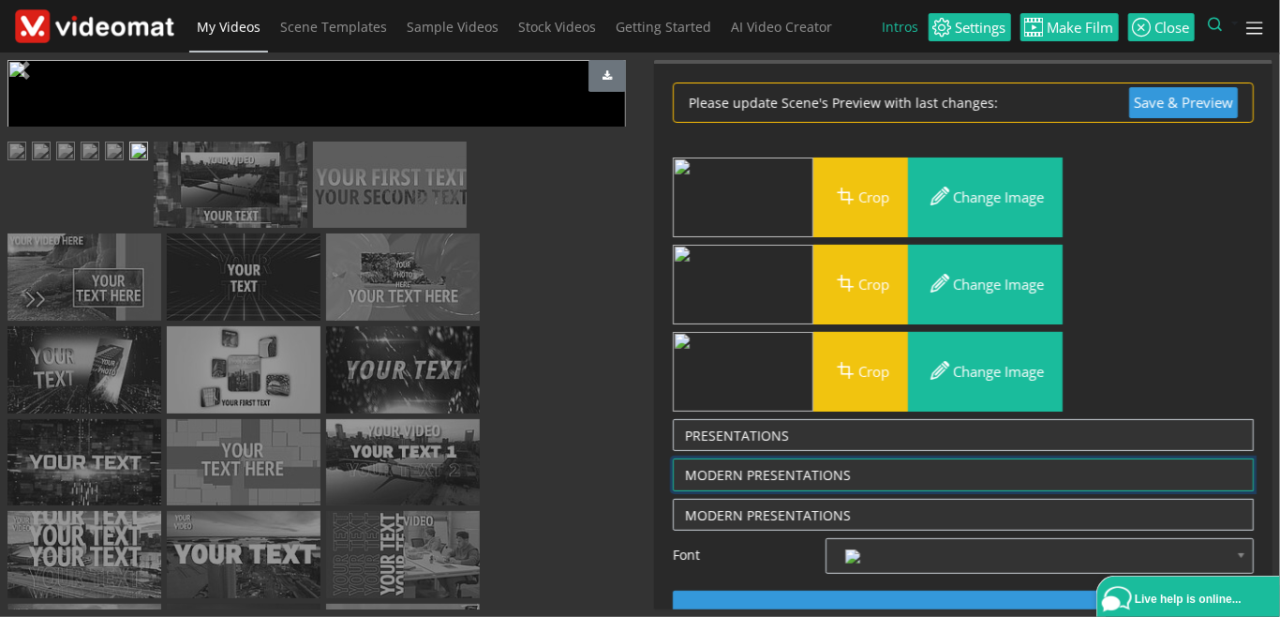
drag, startPoint x: 747, startPoint y: 468, endPoint x: 577, endPoint y: 476, distance: 169.9
click at [673, 476] on textarea "MODERN PRESENTATIONS" at bounding box center [963, 474] width 581 height 33
type textarea "PRESENTATIONS"
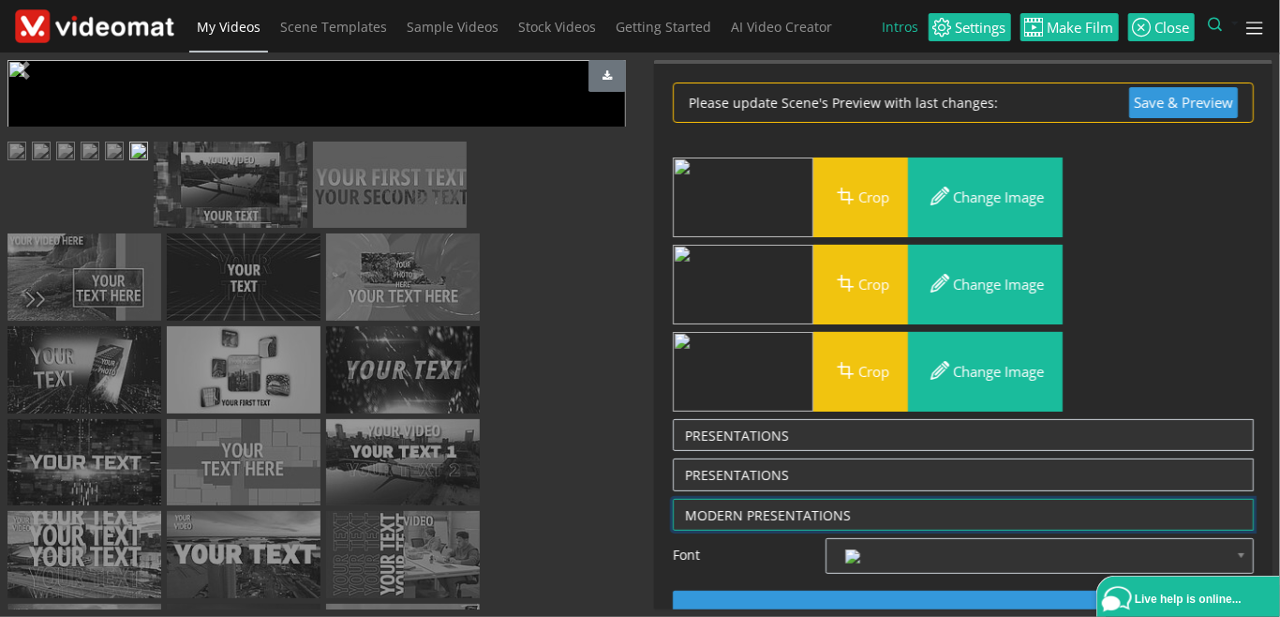
drag, startPoint x: 748, startPoint y: 509, endPoint x: 644, endPoint y: 517, distance: 104.4
click at [673, 517] on textarea "MODERN PRESENTATIONS" at bounding box center [963, 515] width 581 height 33
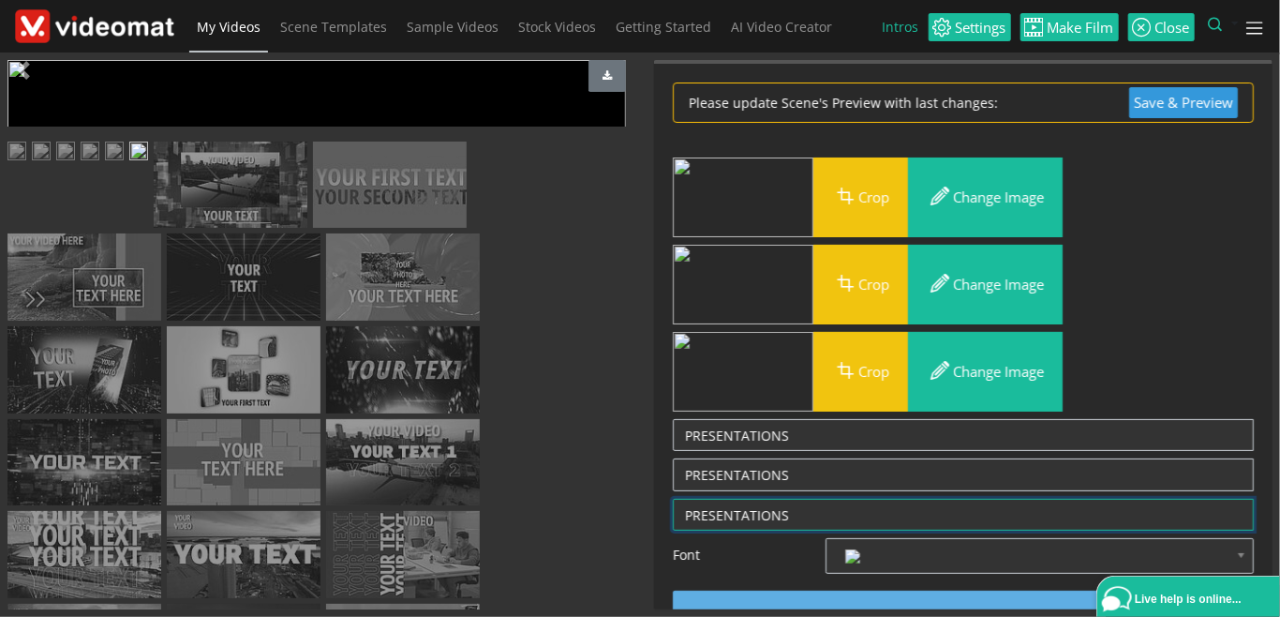
type textarea "PRESENTATIONS"
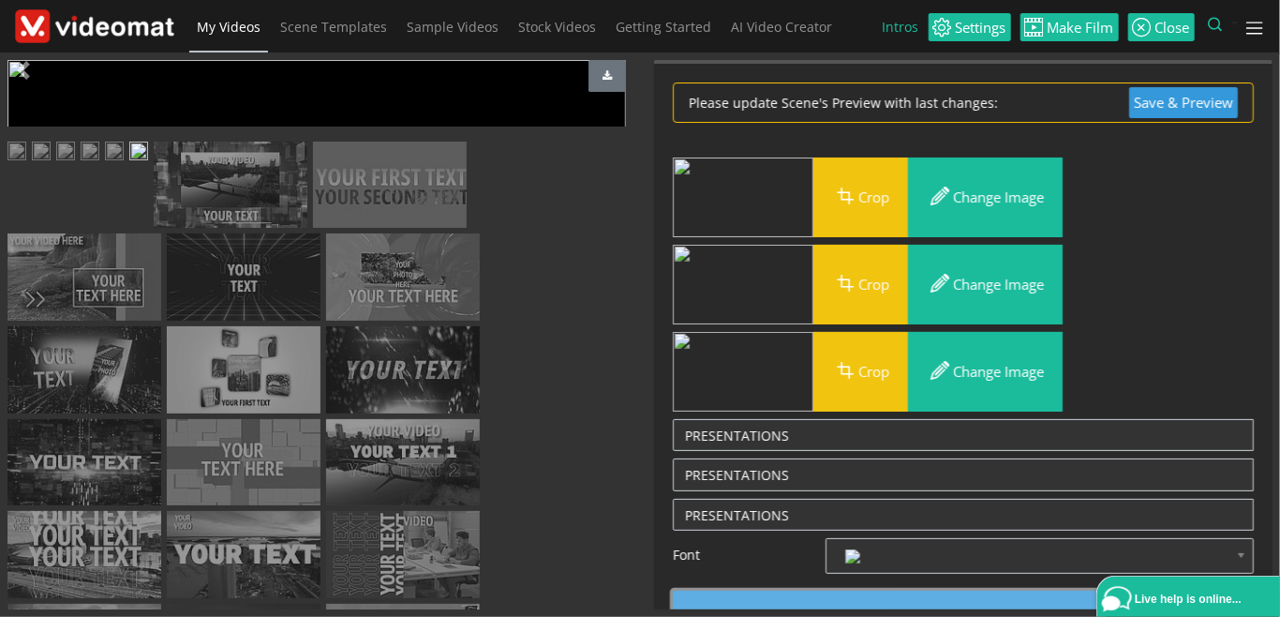
click at [895, 593] on button "Save & Preview" at bounding box center [963, 618] width 581 height 54
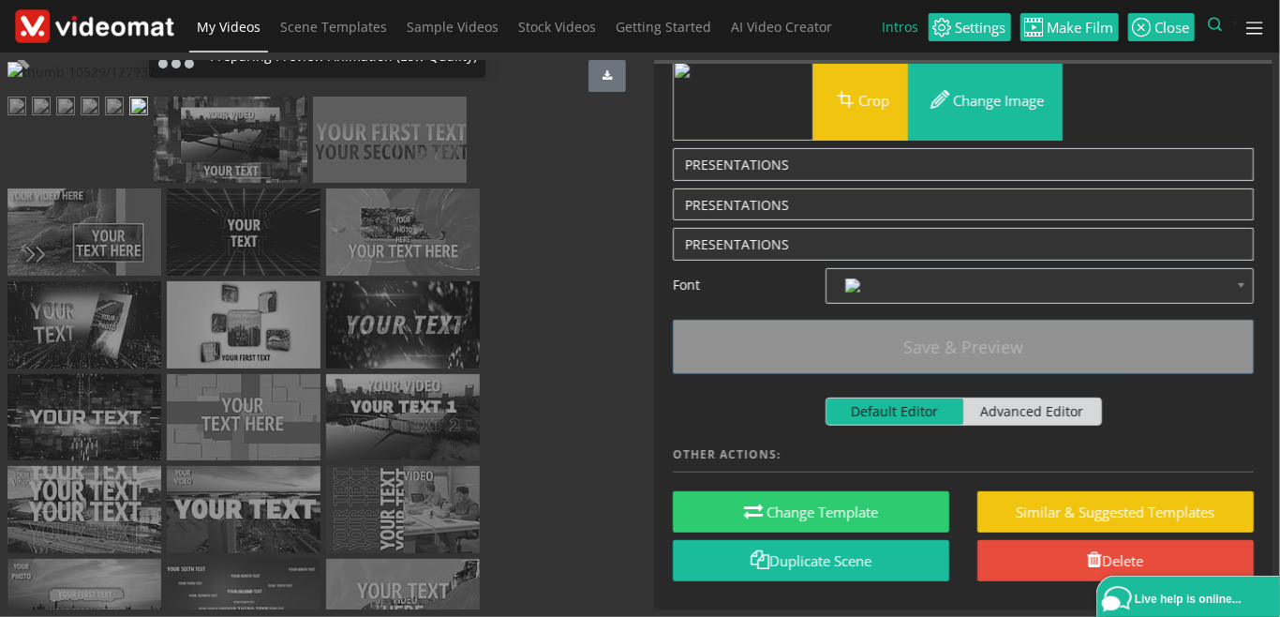
scroll to position [431, 0]
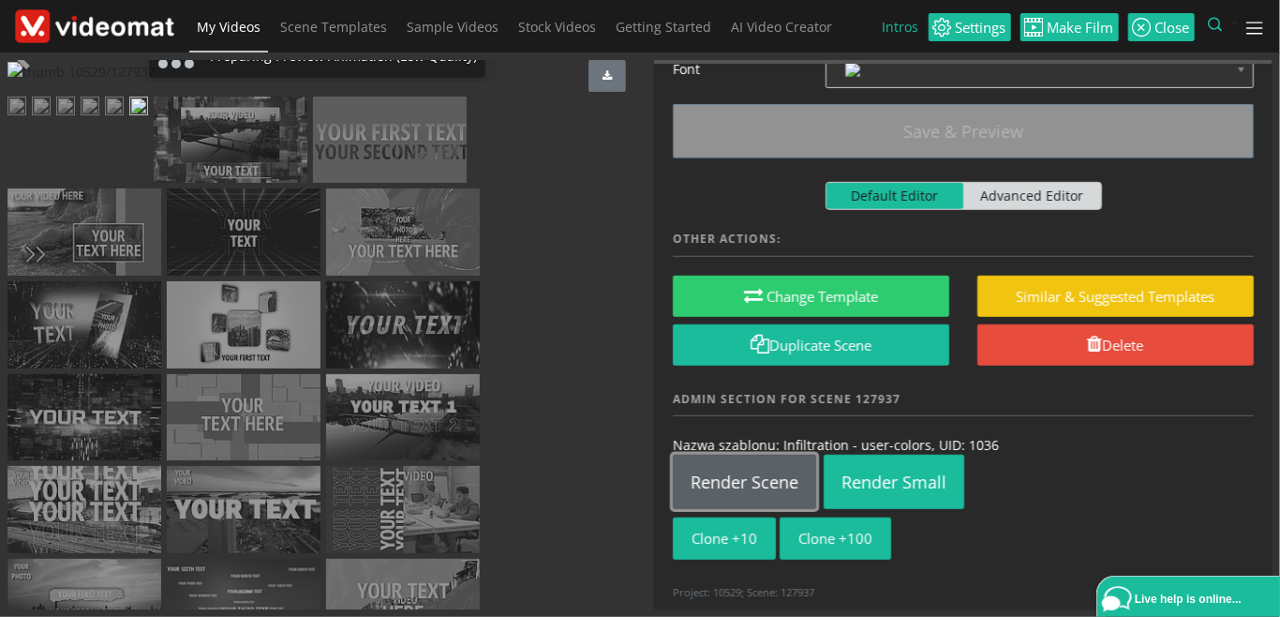
click at [771, 480] on link "Render Scene" at bounding box center [744, 482] width 143 height 54
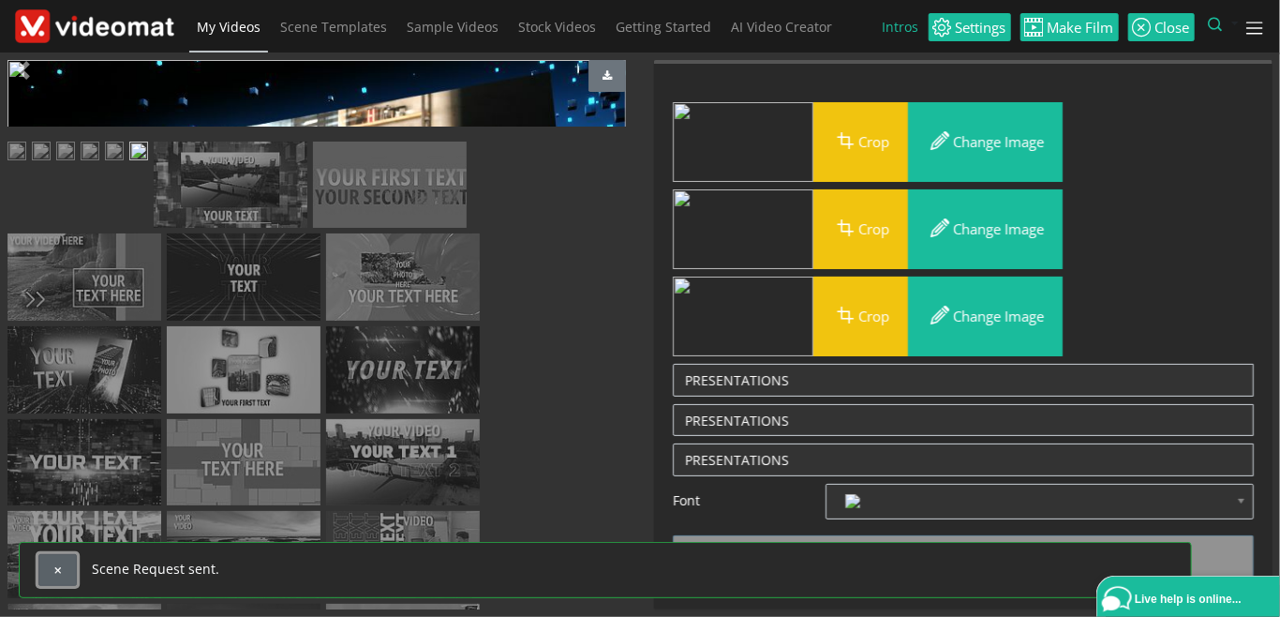
click at [57, 568] on span "button" at bounding box center [57, 570] width 10 height 10
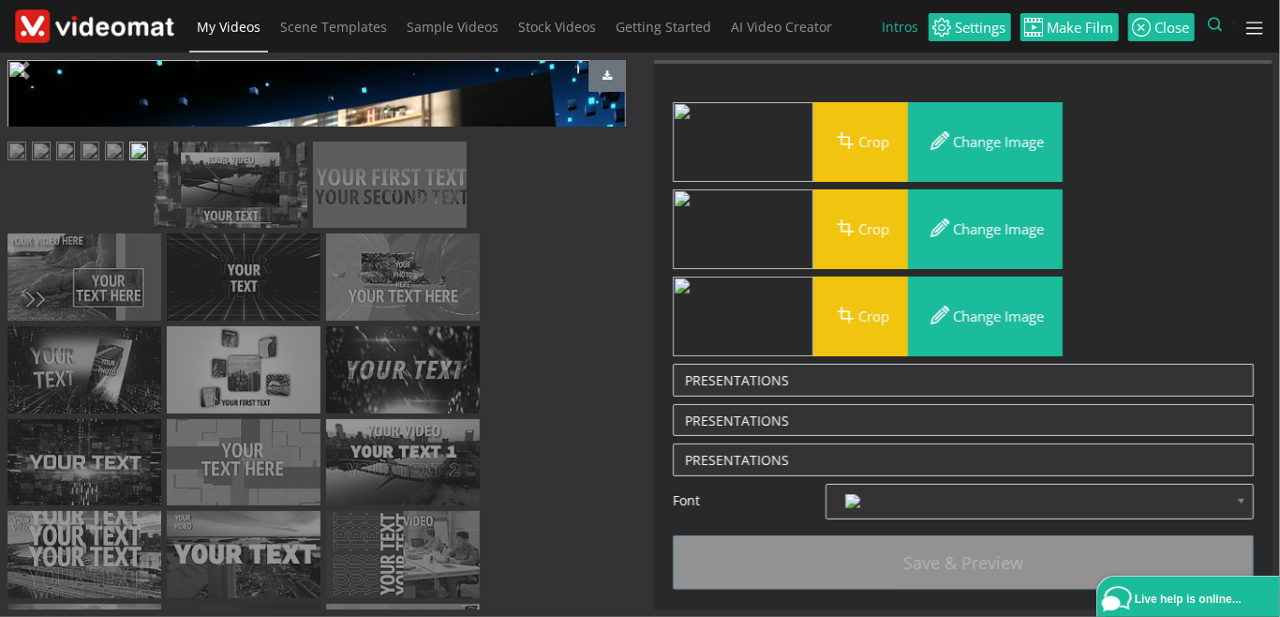
click at [243, 37] on link "My Videos" at bounding box center [228, 27] width 79 height 54
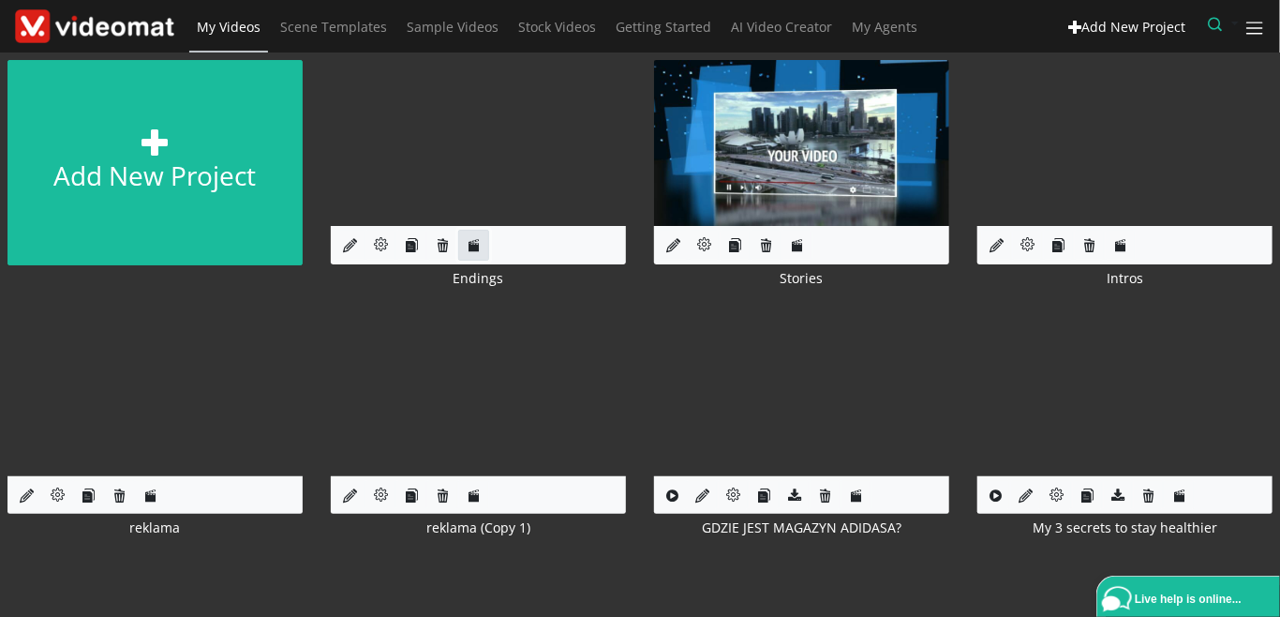
click at [473, 251] on icon at bounding box center [474, 245] width 14 height 14
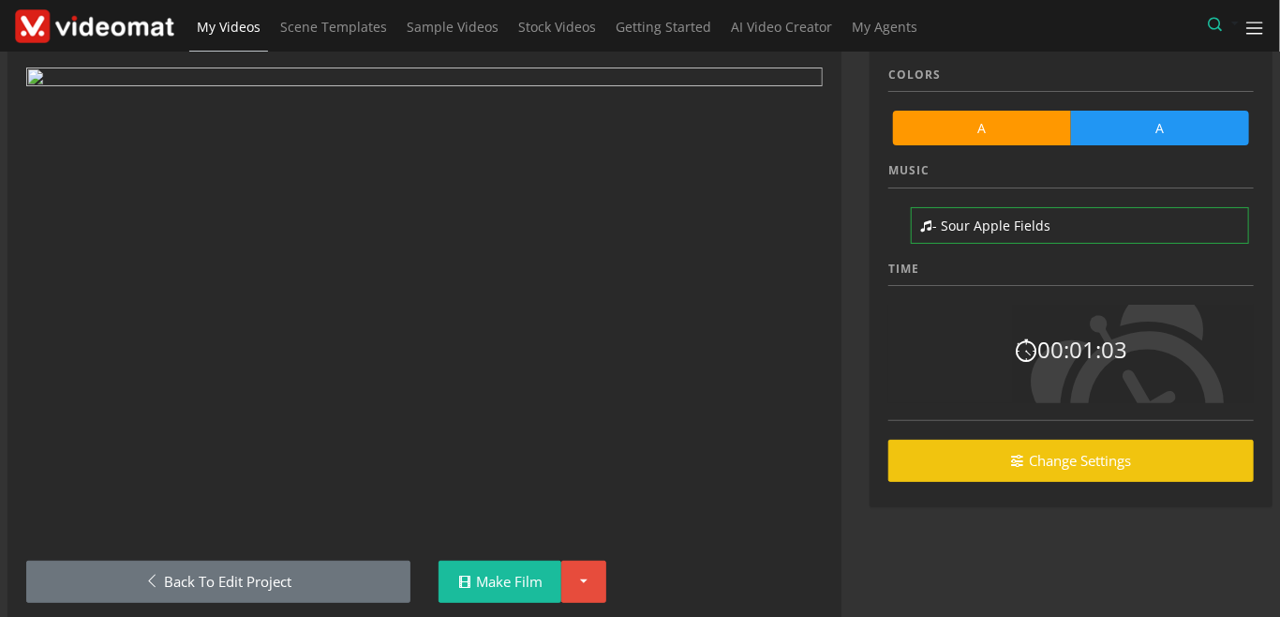
scroll to position [111, 0]
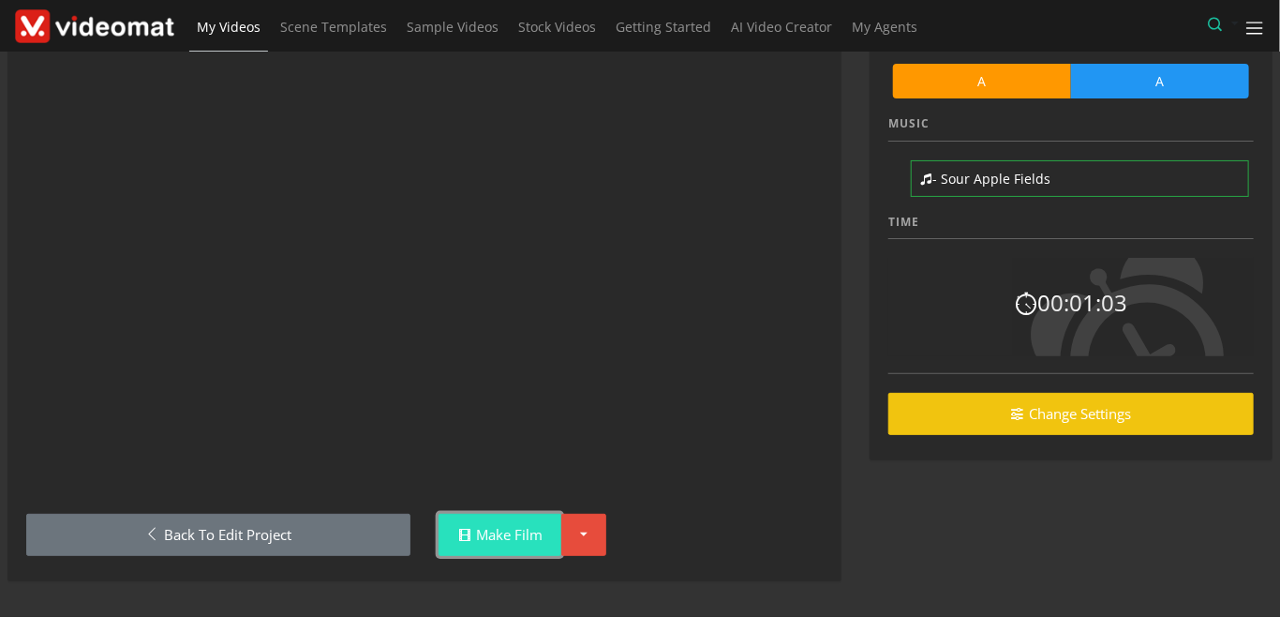
click at [534, 527] on link "Make Film" at bounding box center [500, 535] width 123 height 42
